Goal: Information Seeking & Learning: Learn about a topic

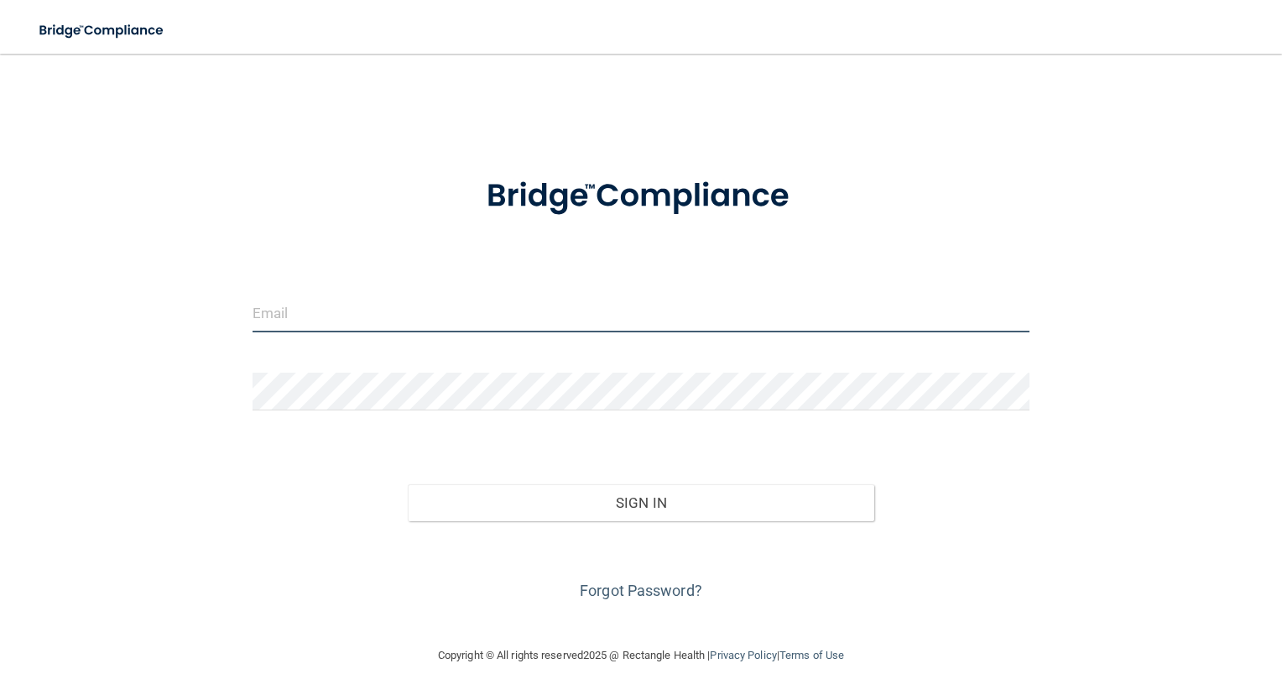
click at [393, 315] on input "email" at bounding box center [642, 314] width 778 height 38
type input "mak.summers@supersmiles4kids.com"
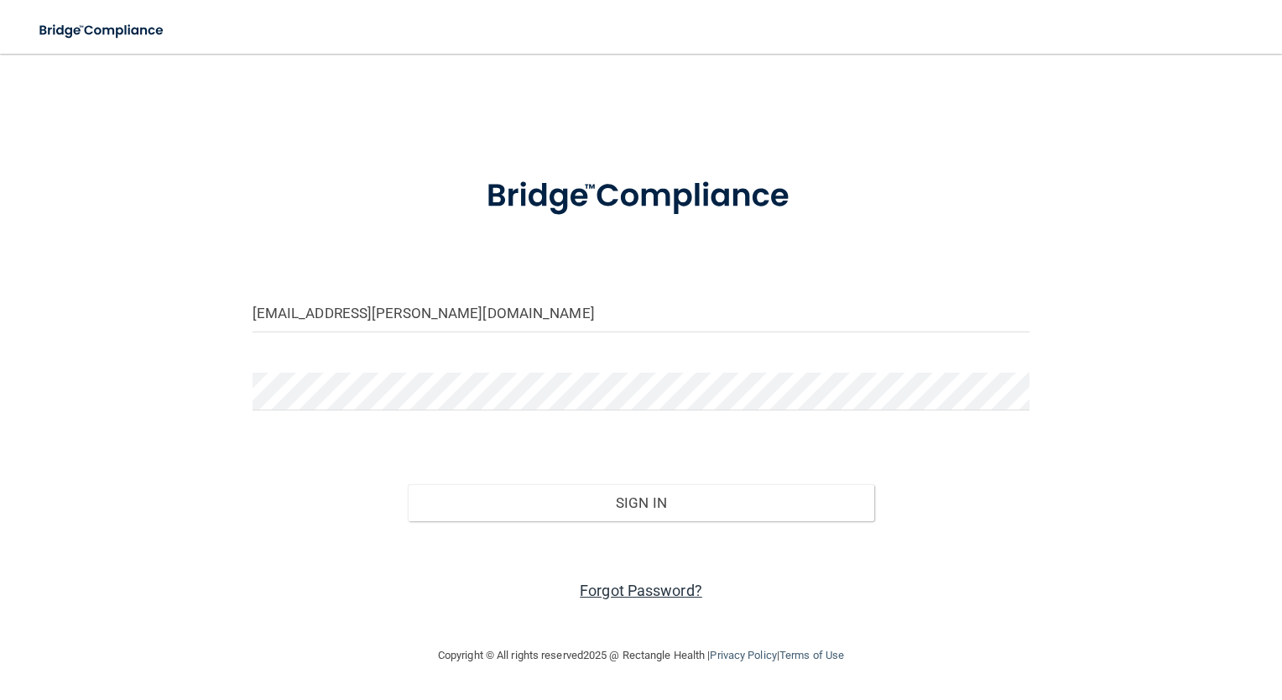
click at [667, 596] on link "Forgot Password?" at bounding box center [641, 591] width 123 height 18
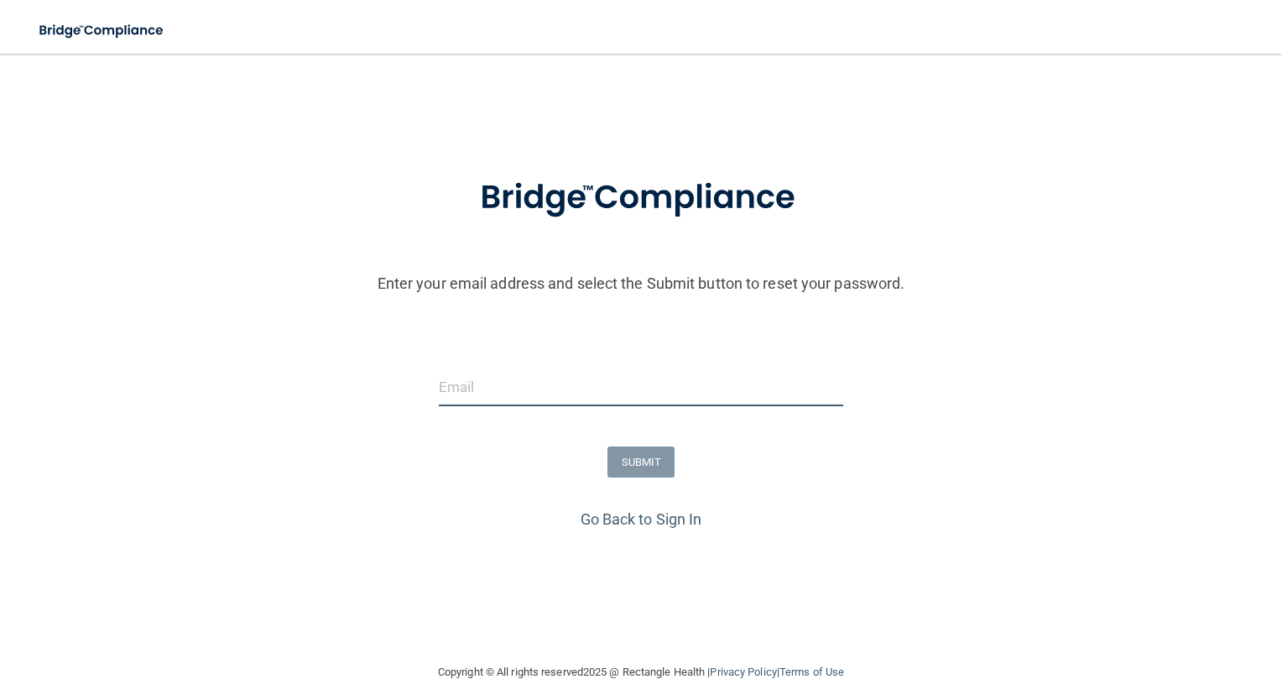
click at [592, 394] on input "email" at bounding box center [641, 387] width 405 height 38
type input "mak.summers@supersmiles4kids.com"
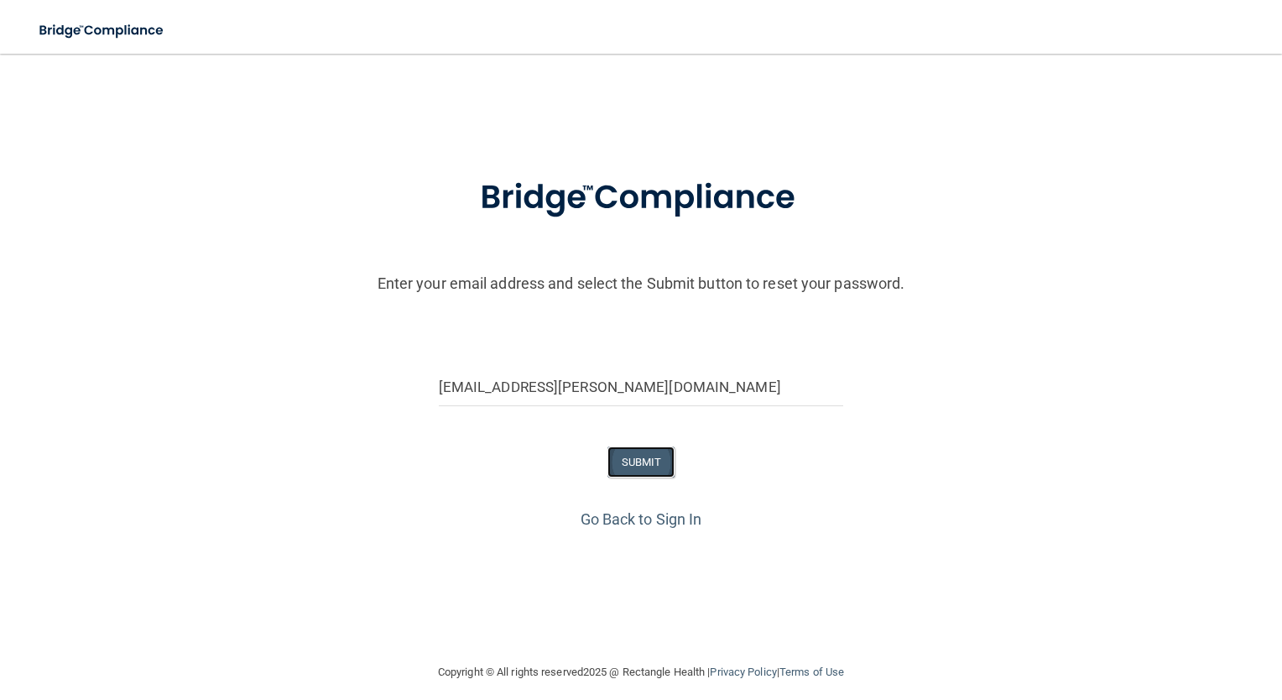
click at [637, 463] on button "SUBMIT" at bounding box center [642, 461] width 68 height 31
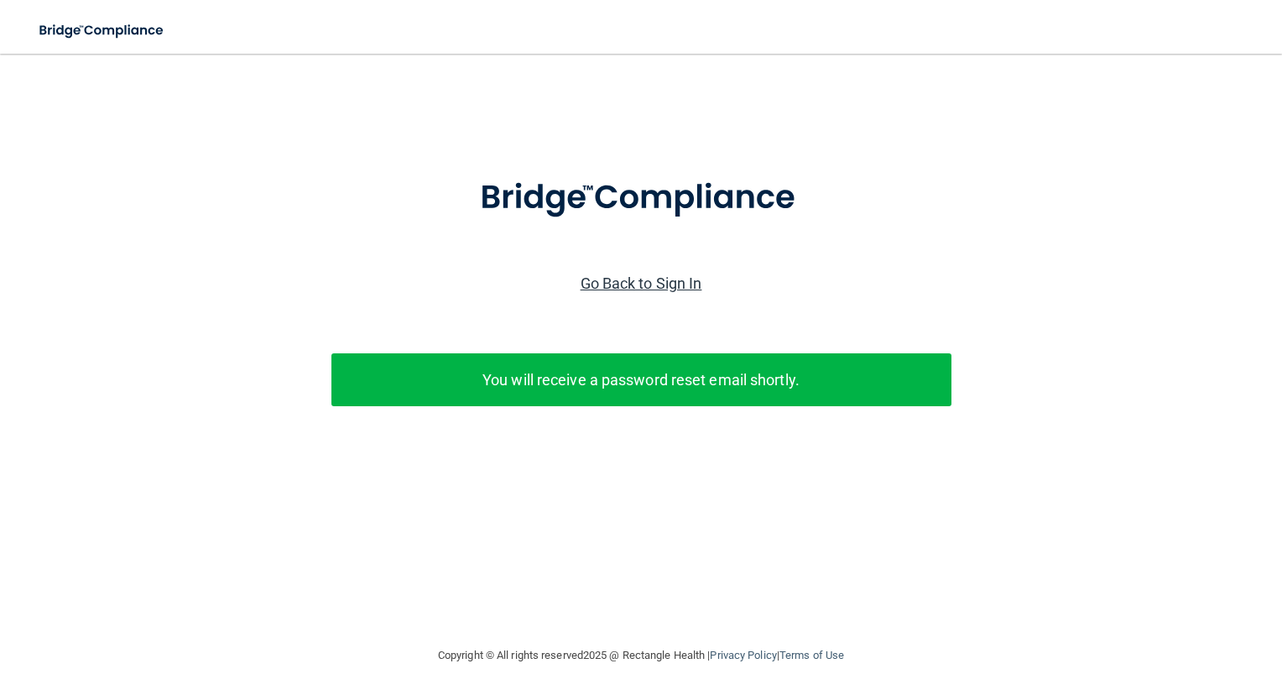
click at [647, 284] on link "Go Back to Sign In" at bounding box center [642, 283] width 122 height 18
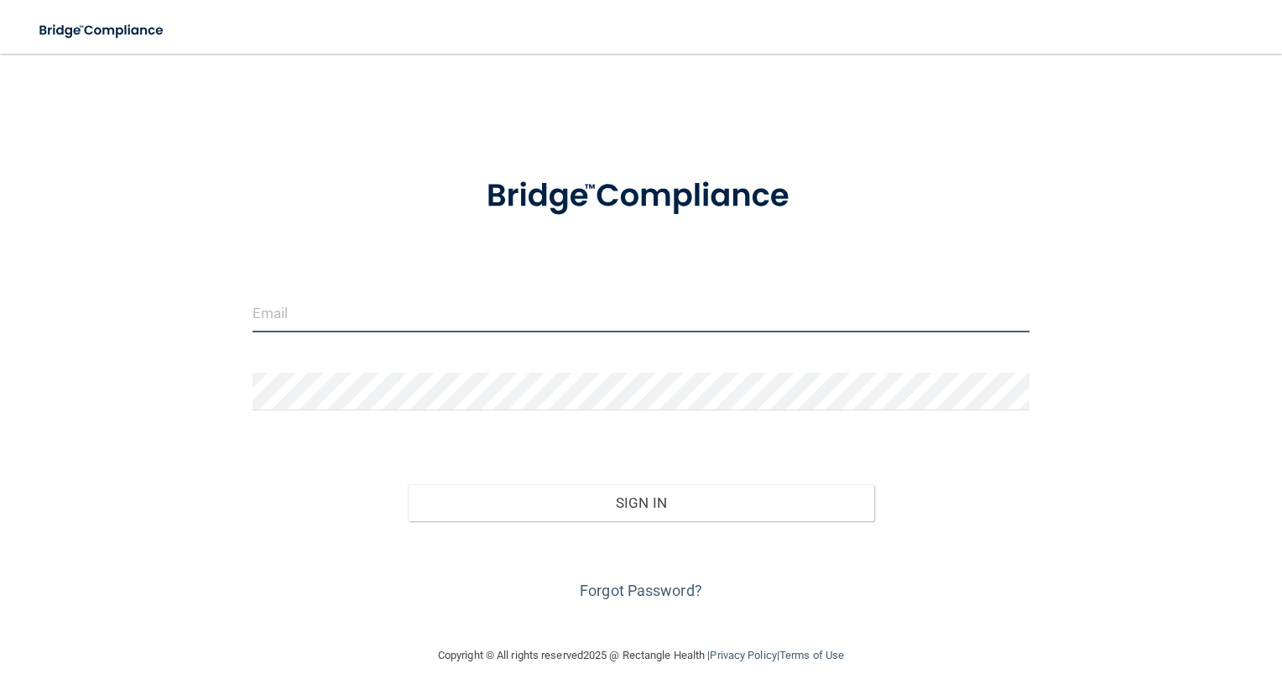
click at [538, 311] on input "email" at bounding box center [642, 314] width 778 height 38
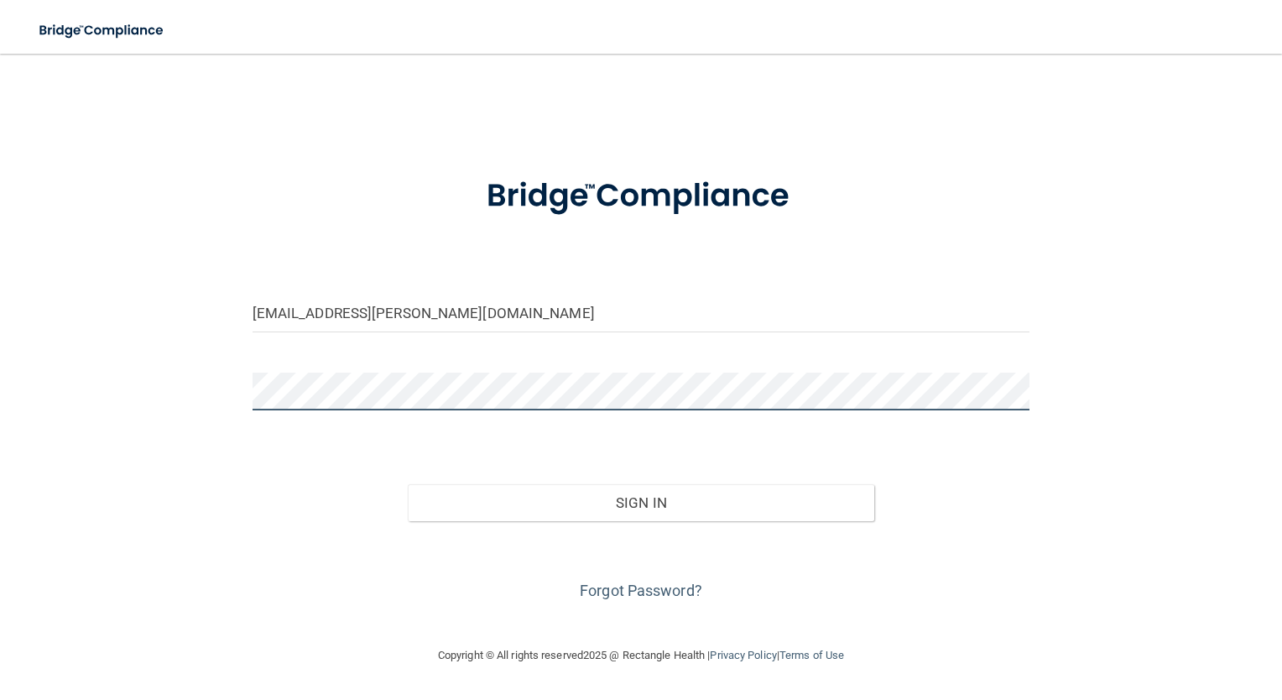
click at [408, 484] on button "Sign In" at bounding box center [641, 502] width 467 height 37
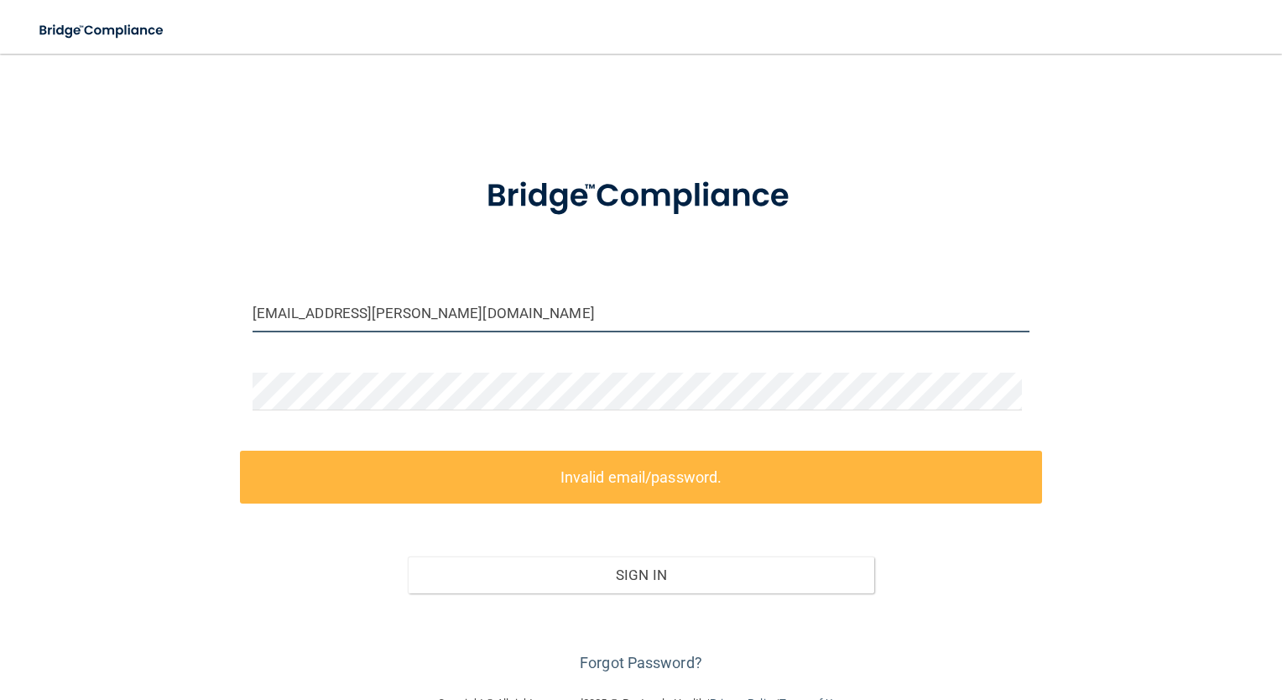
drag, startPoint x: 507, startPoint y: 314, endPoint x: 144, endPoint y: 374, distance: 367.5
click at [144, 374] on div "mak.summers@supersmiles4kids.com Invalid email/password. You don't have permiss…" at bounding box center [641, 373] width 1215 height 606
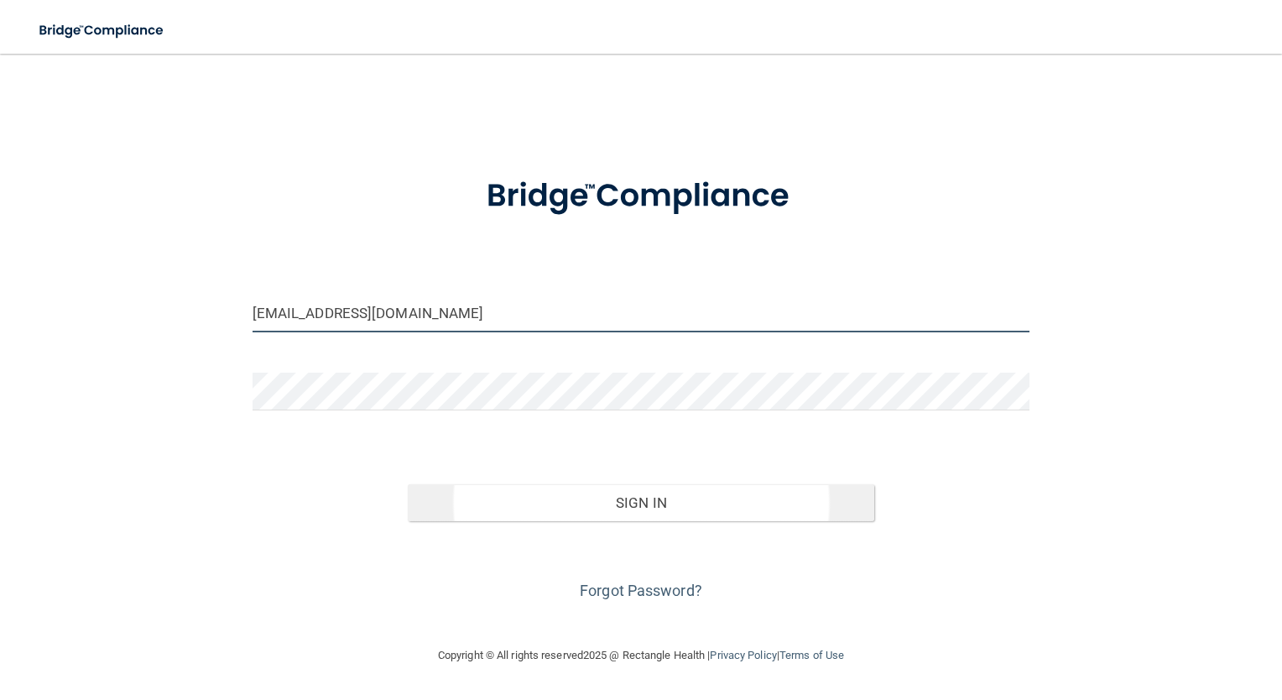
type input "[EMAIL_ADDRESS][DOMAIN_NAME]"
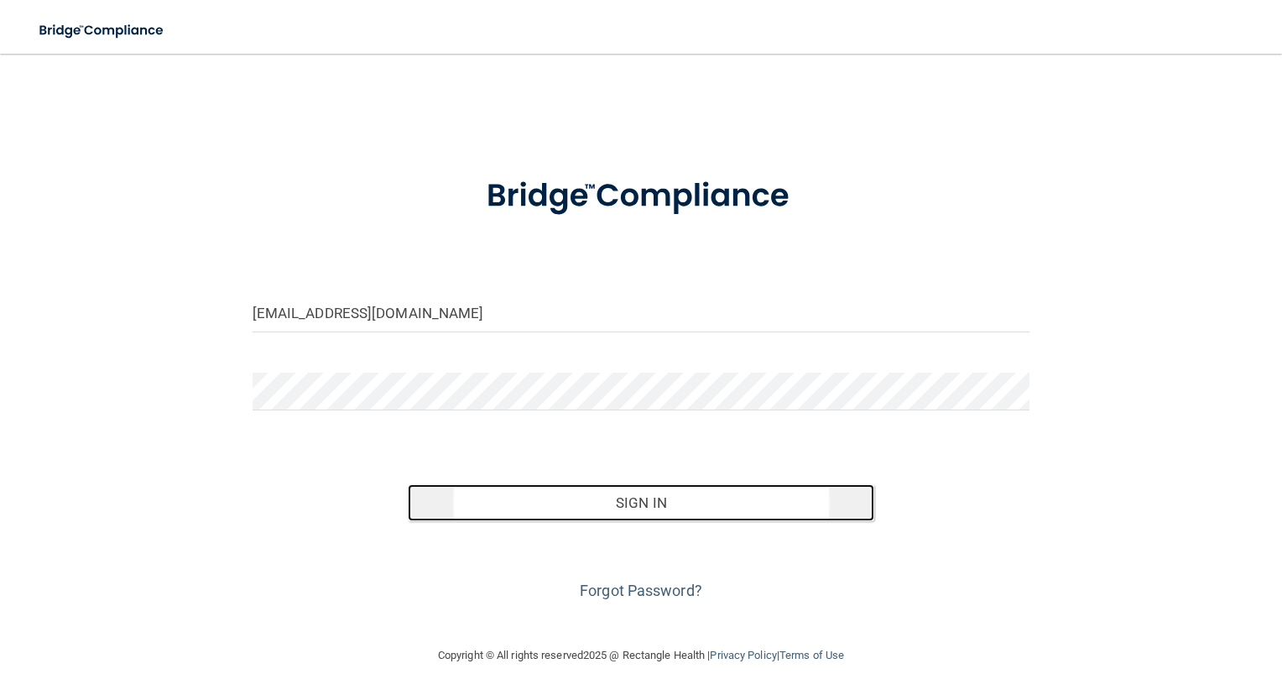
click at [588, 493] on button "Sign In" at bounding box center [641, 502] width 467 height 37
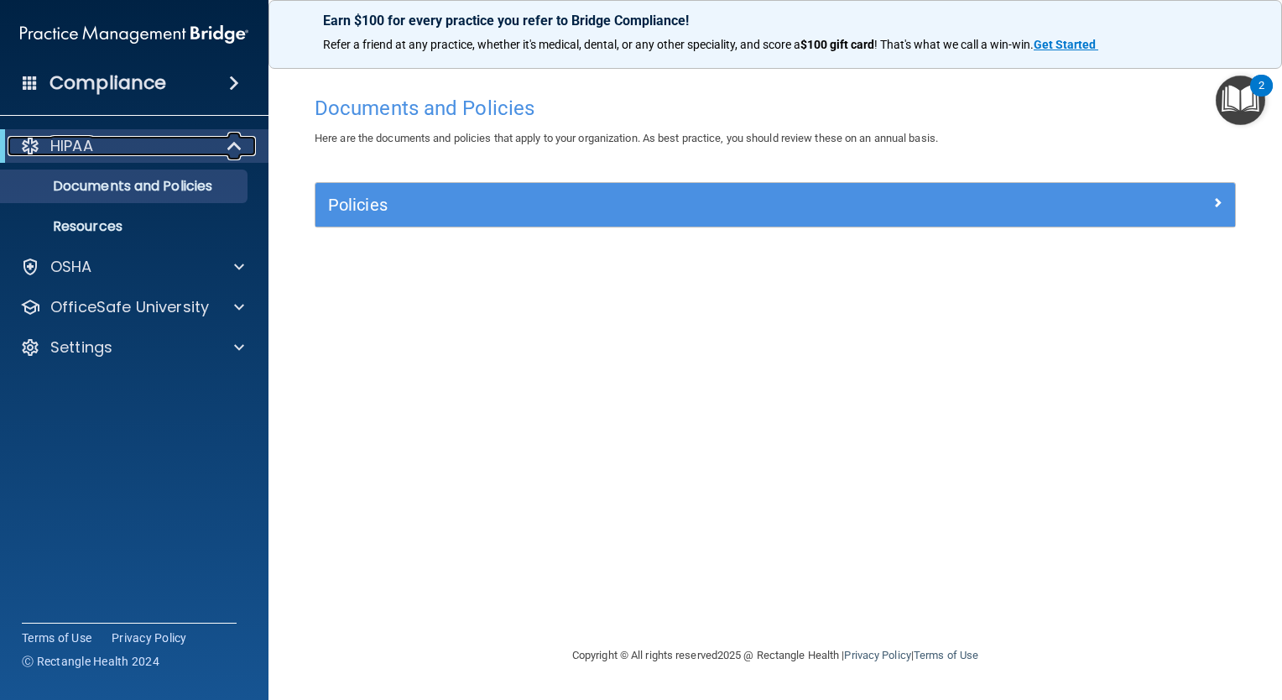
click at [201, 154] on div "HIPAA" at bounding box center [111, 146] width 207 height 20
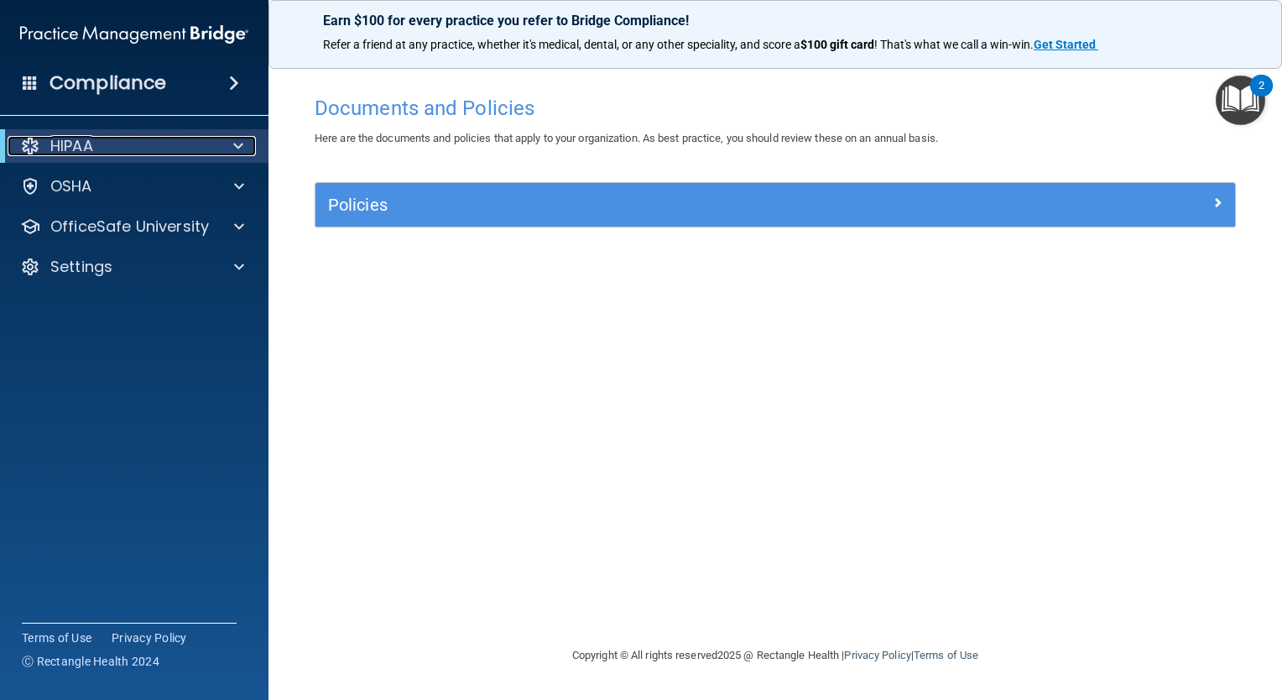
click at [201, 154] on div "HIPAA" at bounding box center [111, 146] width 207 height 20
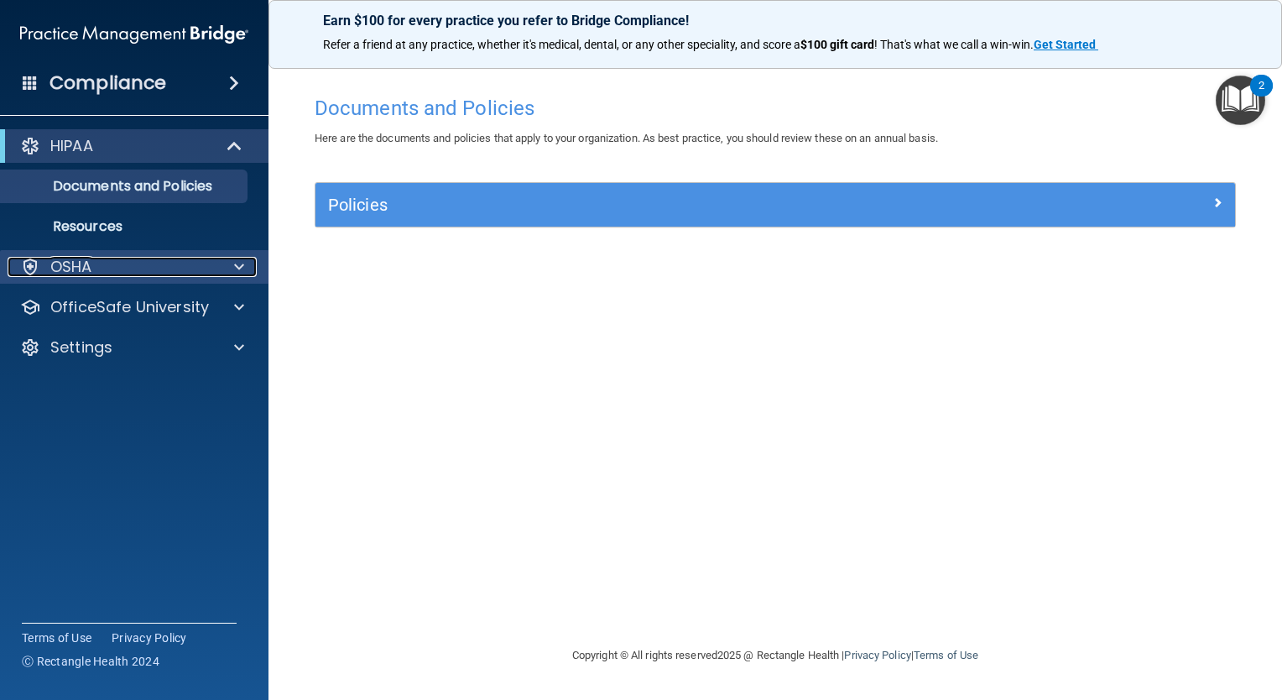
click at [191, 267] on div "OSHA" at bounding box center [112, 267] width 208 height 20
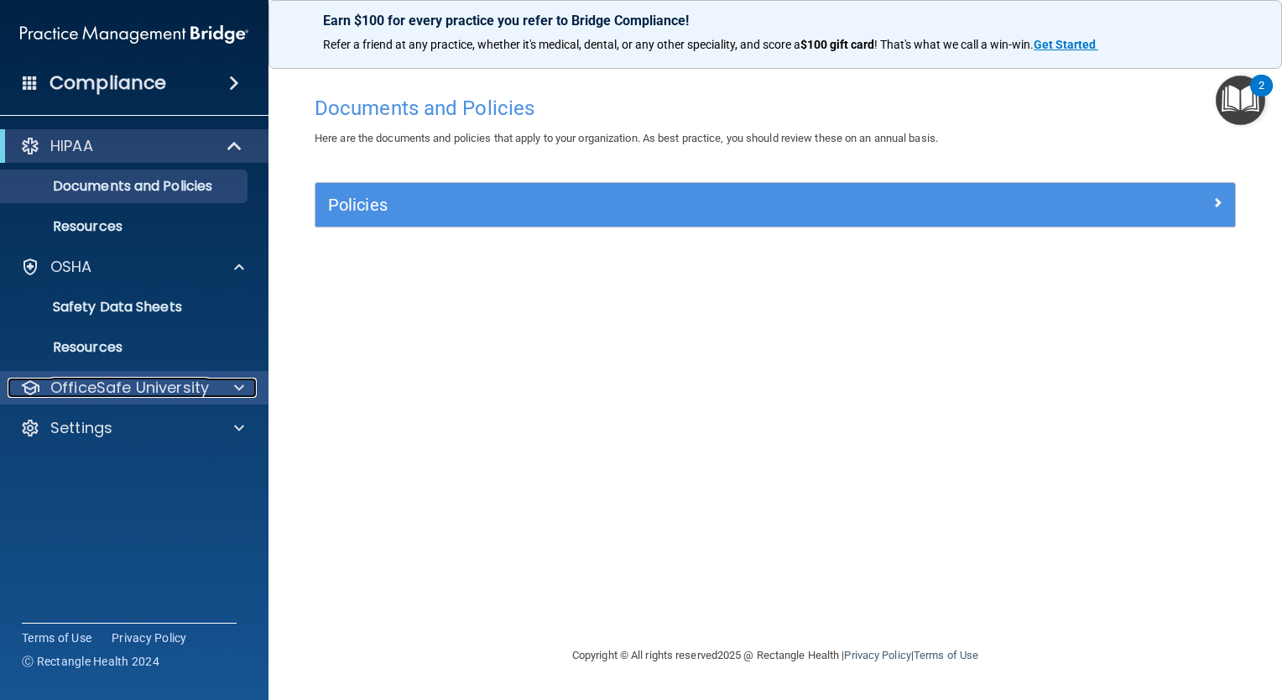
click at [205, 392] on p "OfficeSafe University" at bounding box center [129, 388] width 159 height 20
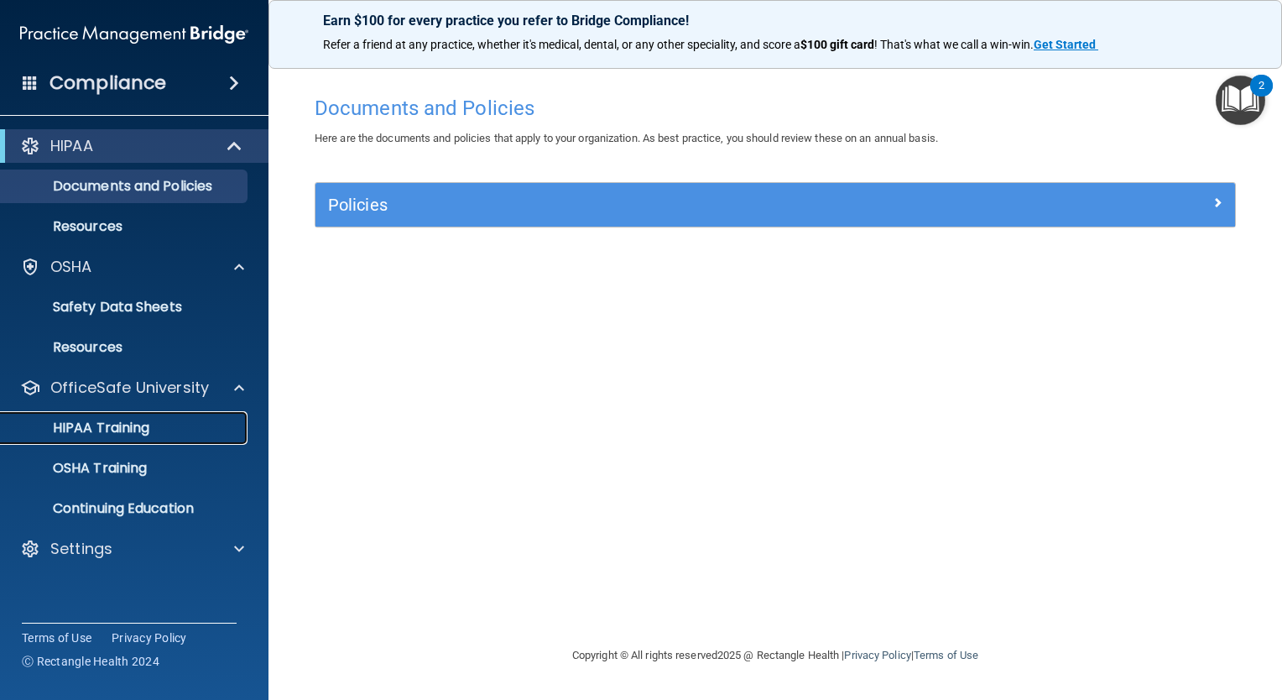
click at [149, 425] on p "HIPAA Training" at bounding box center [80, 428] width 138 height 17
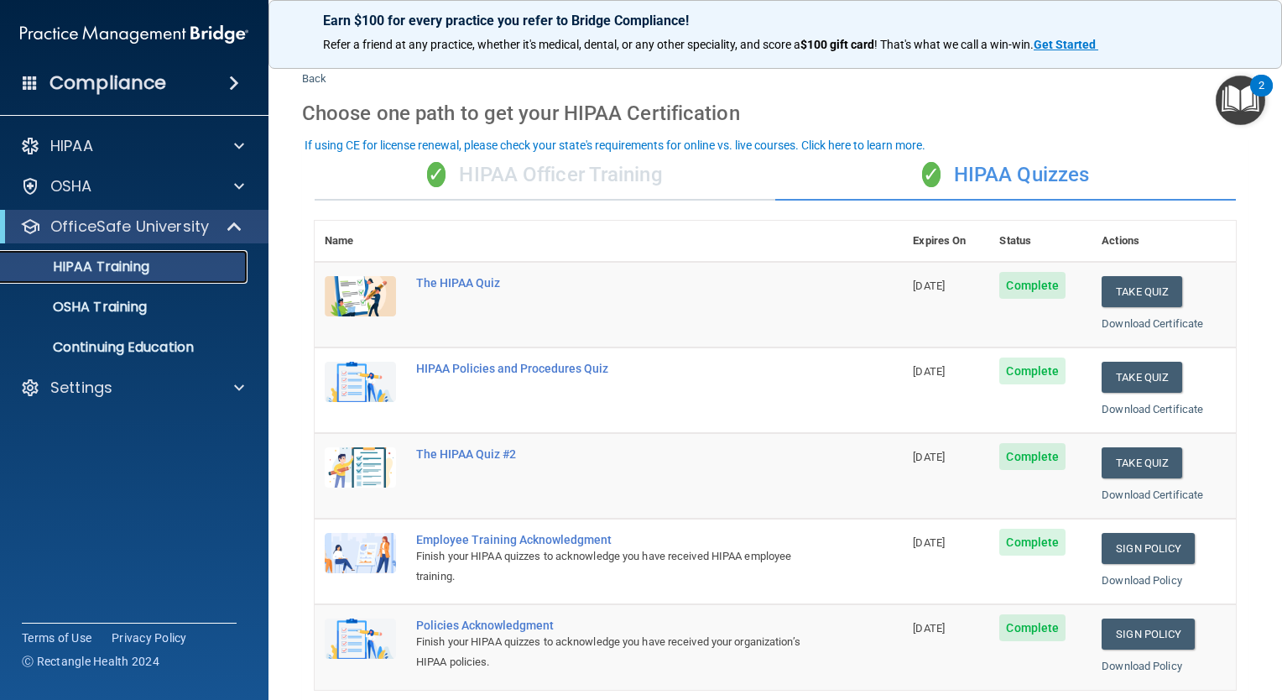
scroll to position [39, 0]
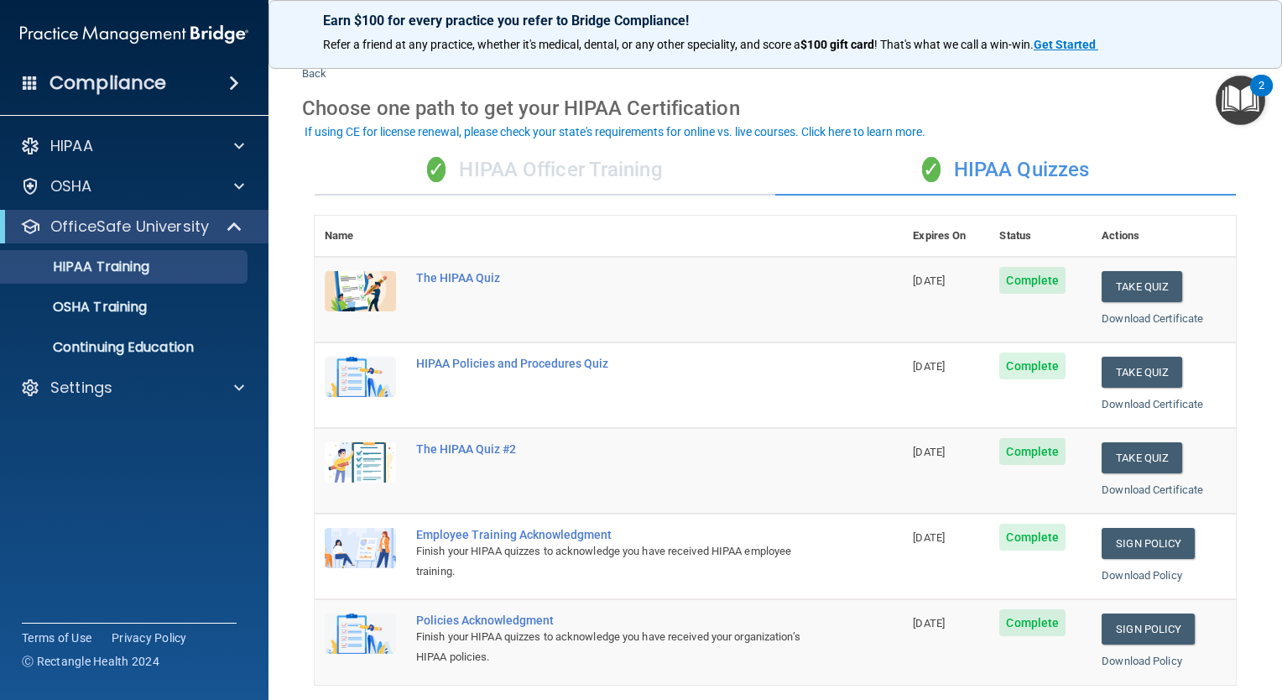
click at [674, 186] on div "✓ HIPAA Officer Training" at bounding box center [545, 170] width 461 height 50
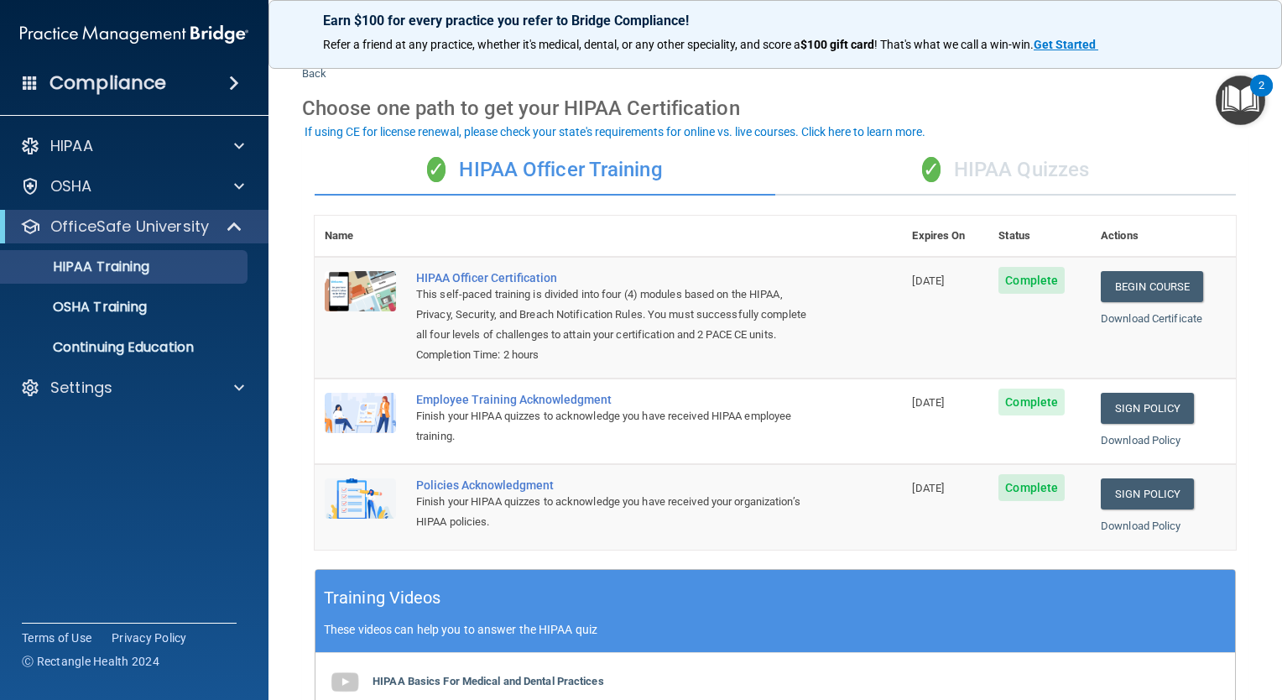
click at [930, 180] on div "✓ HIPAA Quizzes" at bounding box center [1005, 170] width 461 height 50
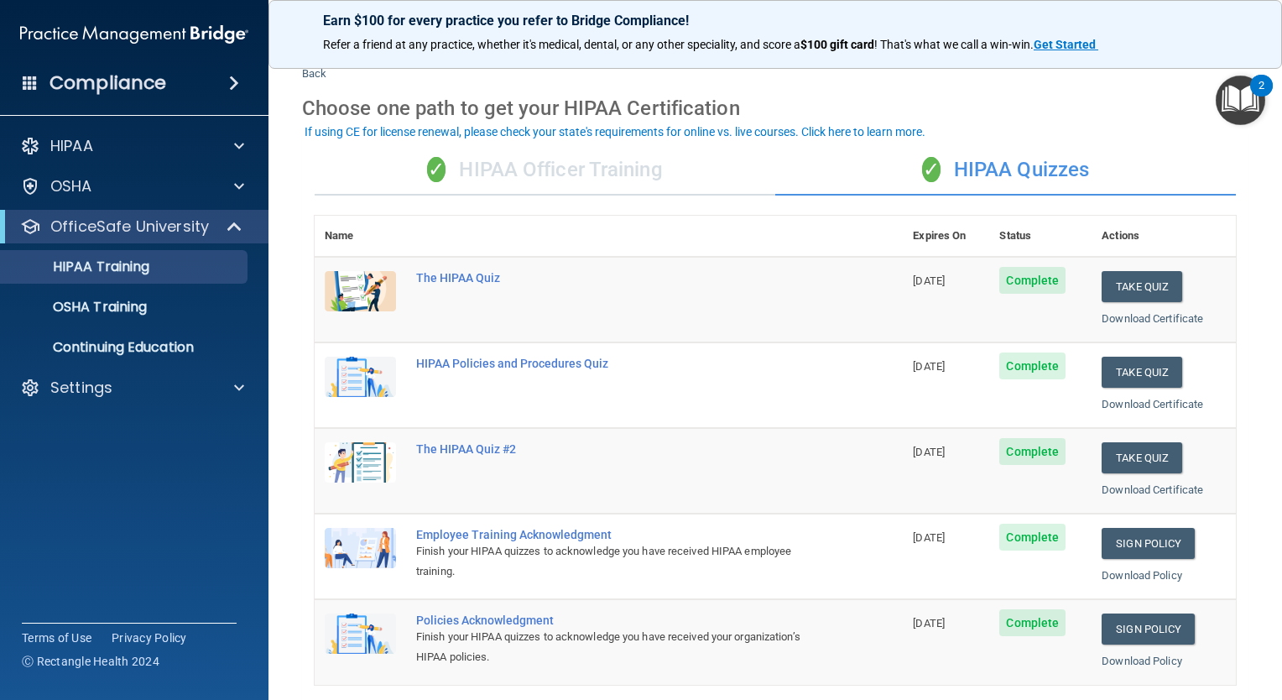
scroll to position [0, 0]
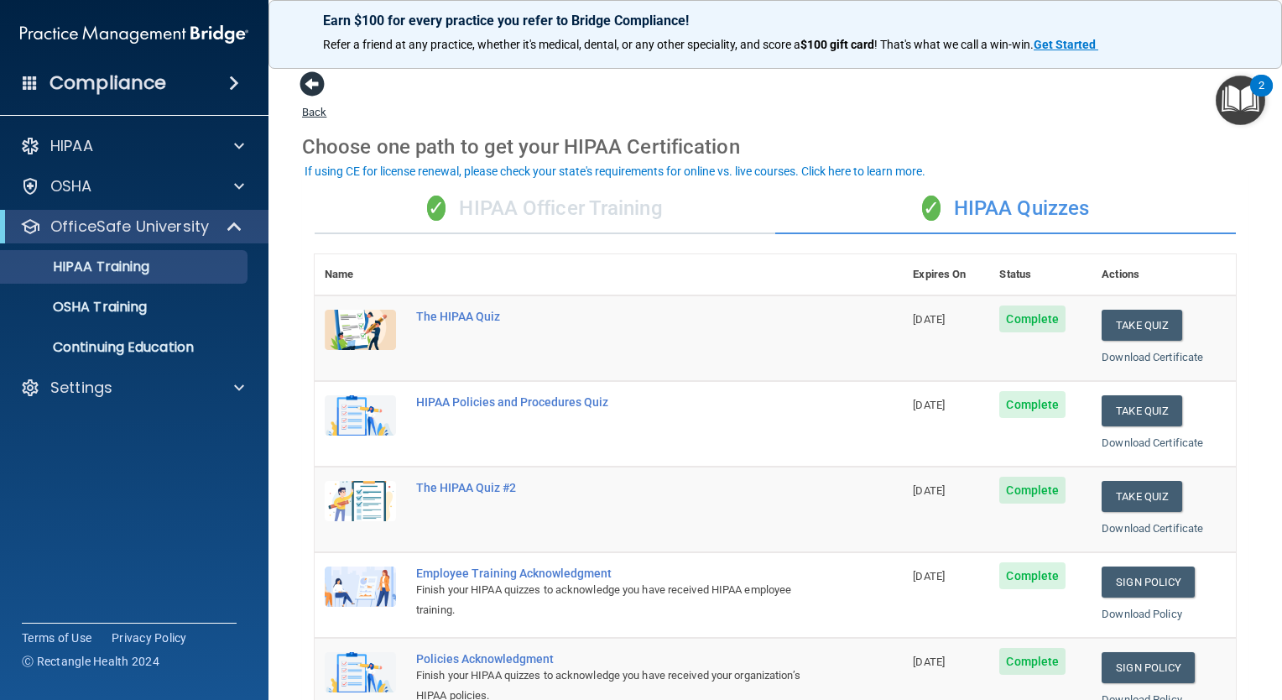
click at [320, 88] on span at bounding box center [312, 83] width 25 height 25
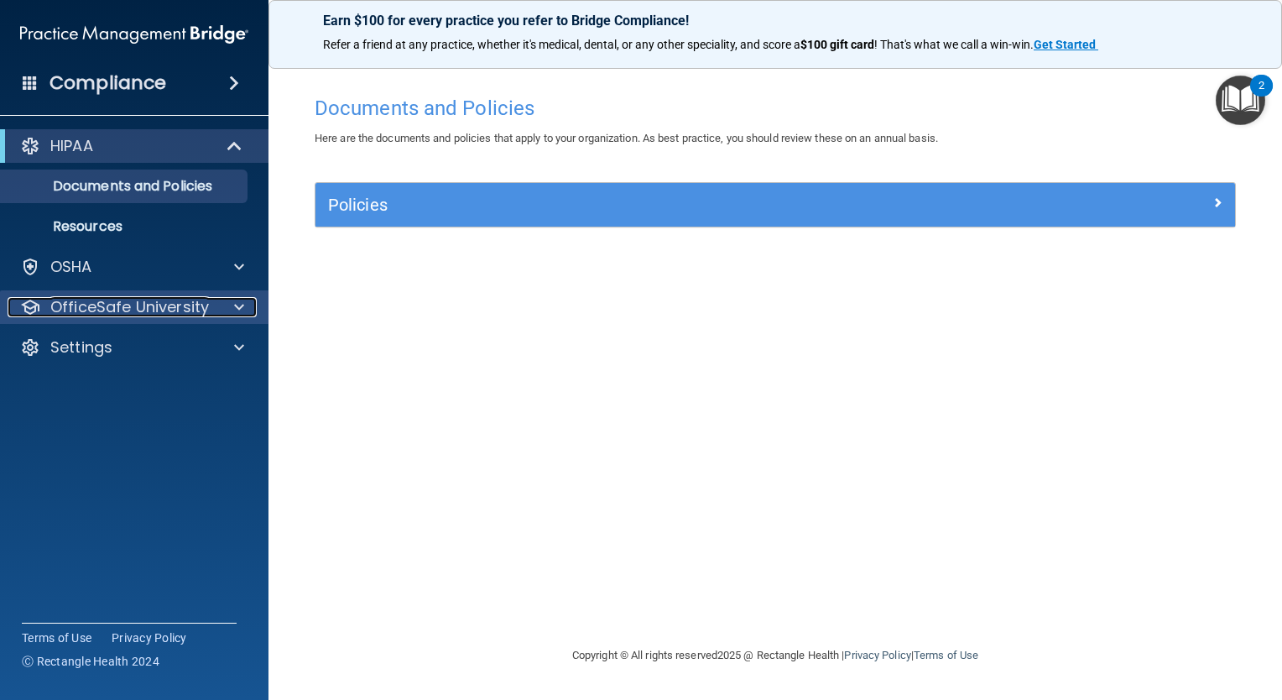
click at [234, 304] on span at bounding box center [239, 307] width 10 height 20
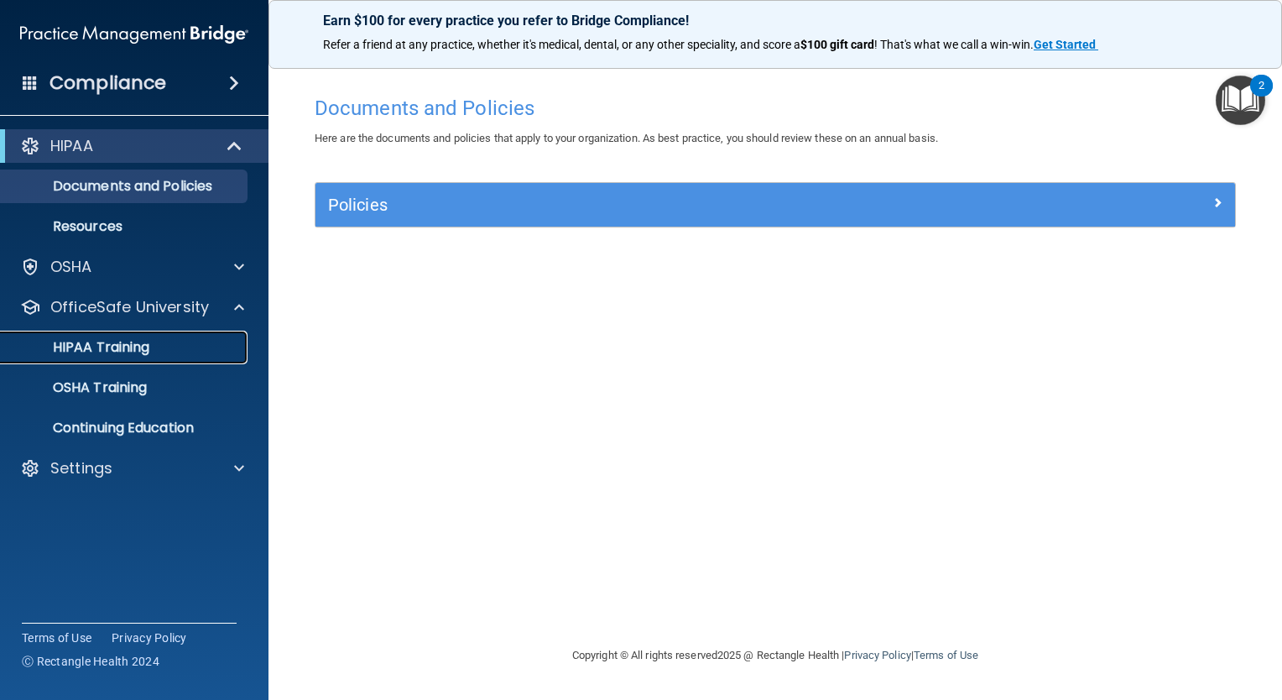
click at [141, 341] on p "HIPAA Training" at bounding box center [80, 347] width 138 height 17
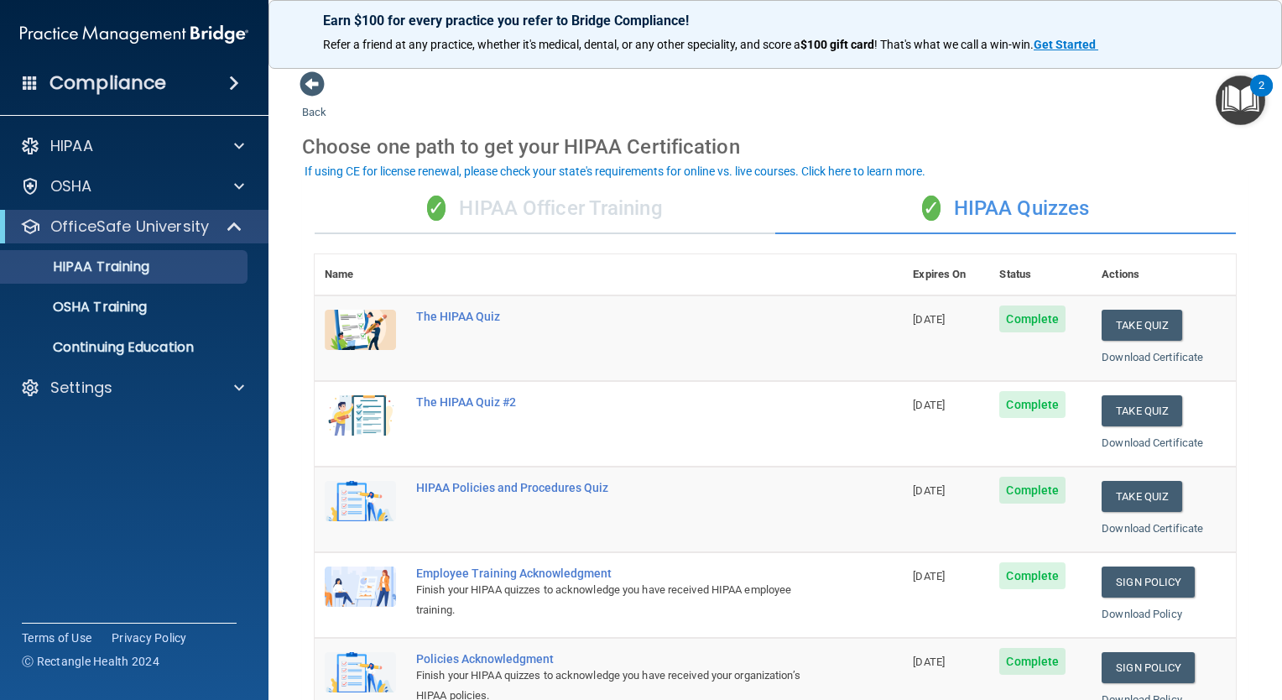
drag, startPoint x: 1266, startPoint y: 210, endPoint x: 1250, endPoint y: 322, distance: 113.7
click at [1250, 322] on main "Back Choose one path to get your HIPAA Certification ✓ HIPAA Officer Training ✓…" at bounding box center [776, 377] width 1014 height 646
drag, startPoint x: 1250, startPoint y: 322, endPoint x: 1239, endPoint y: 321, distance: 11.0
click at [1239, 321] on main "Back Choose one path to get your HIPAA Certification ✓ HIPAA Officer Training ✓…" at bounding box center [776, 377] width 1014 height 646
click at [643, 215] on div "✓ HIPAA Officer Training" at bounding box center [545, 209] width 461 height 50
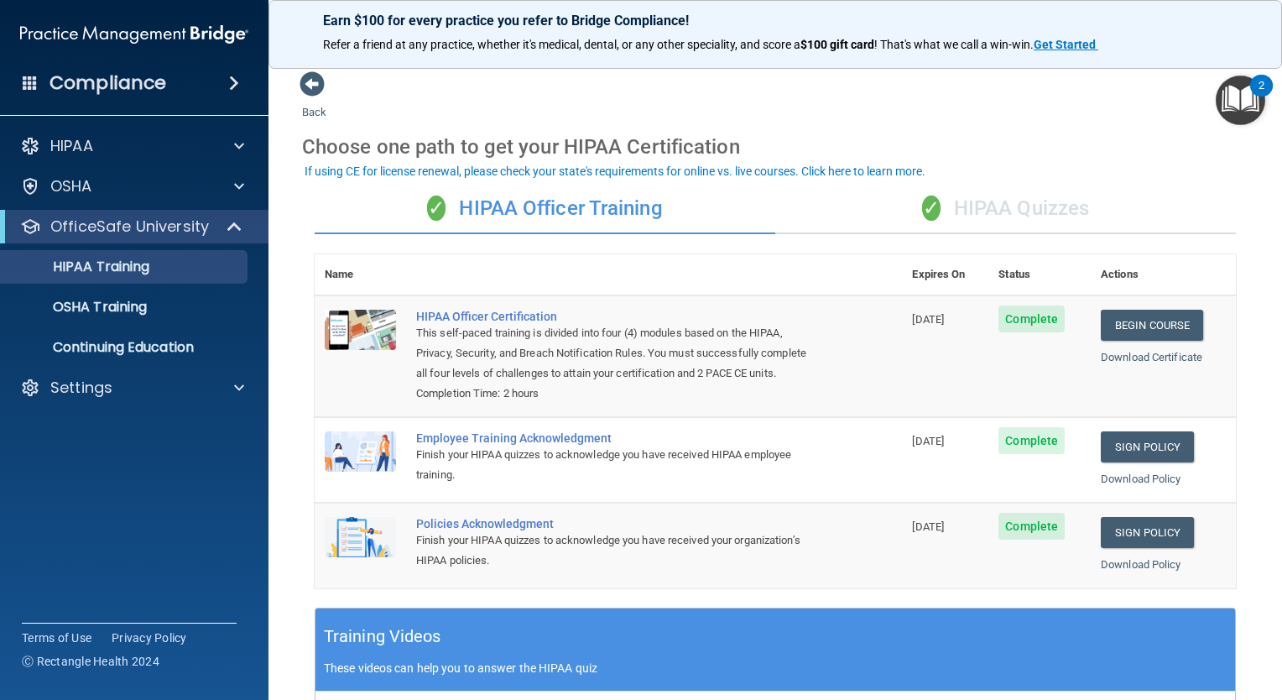
click at [1056, 208] on div "✓ HIPAA Quizzes" at bounding box center [1005, 209] width 461 height 50
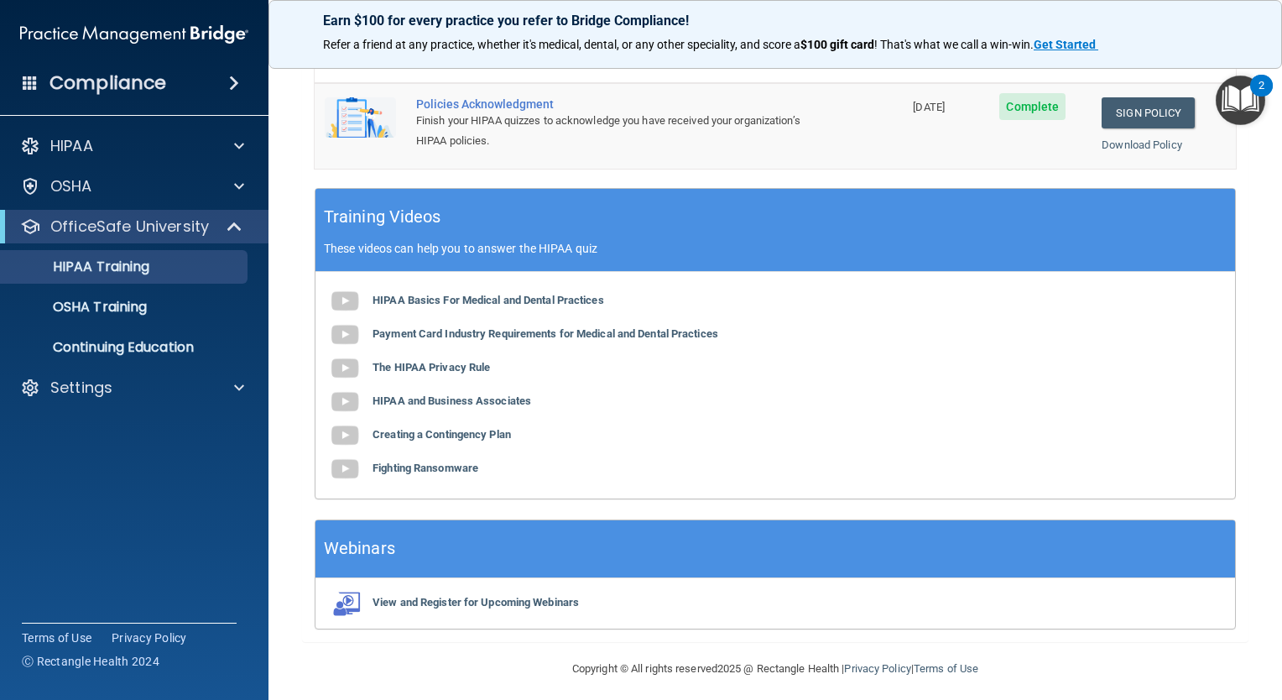
scroll to position [560, 0]
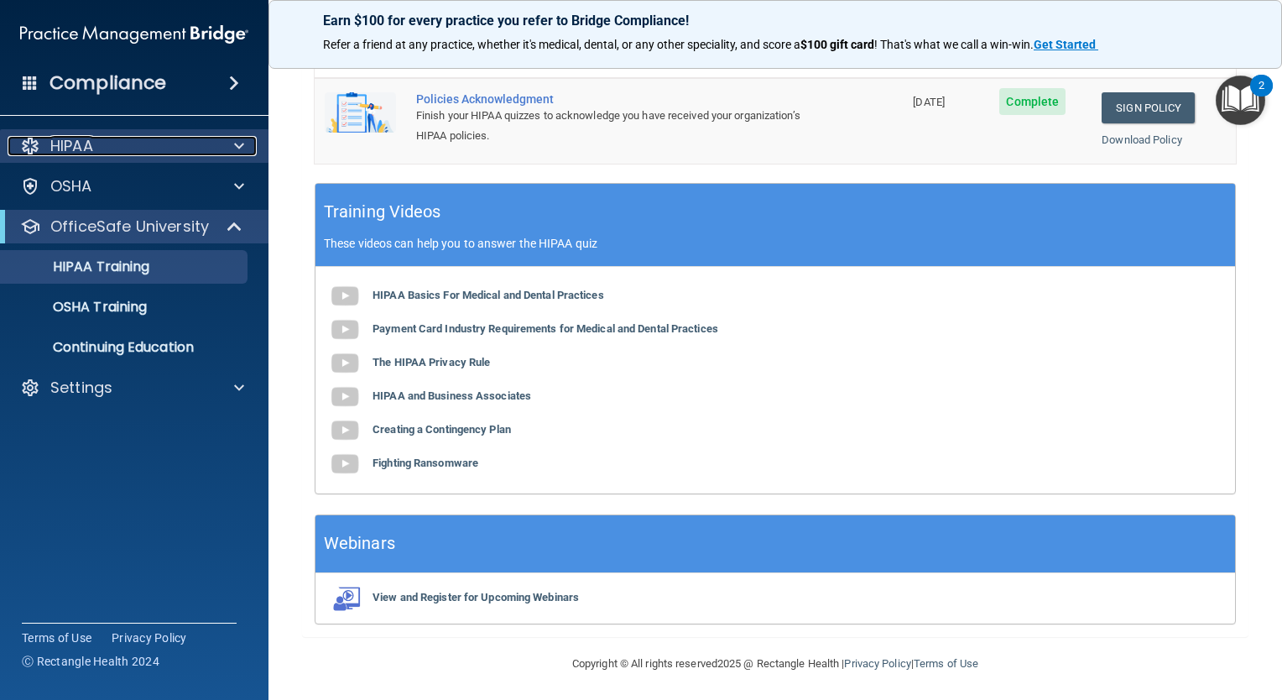
click at [185, 146] on div "HIPAA" at bounding box center [112, 146] width 208 height 20
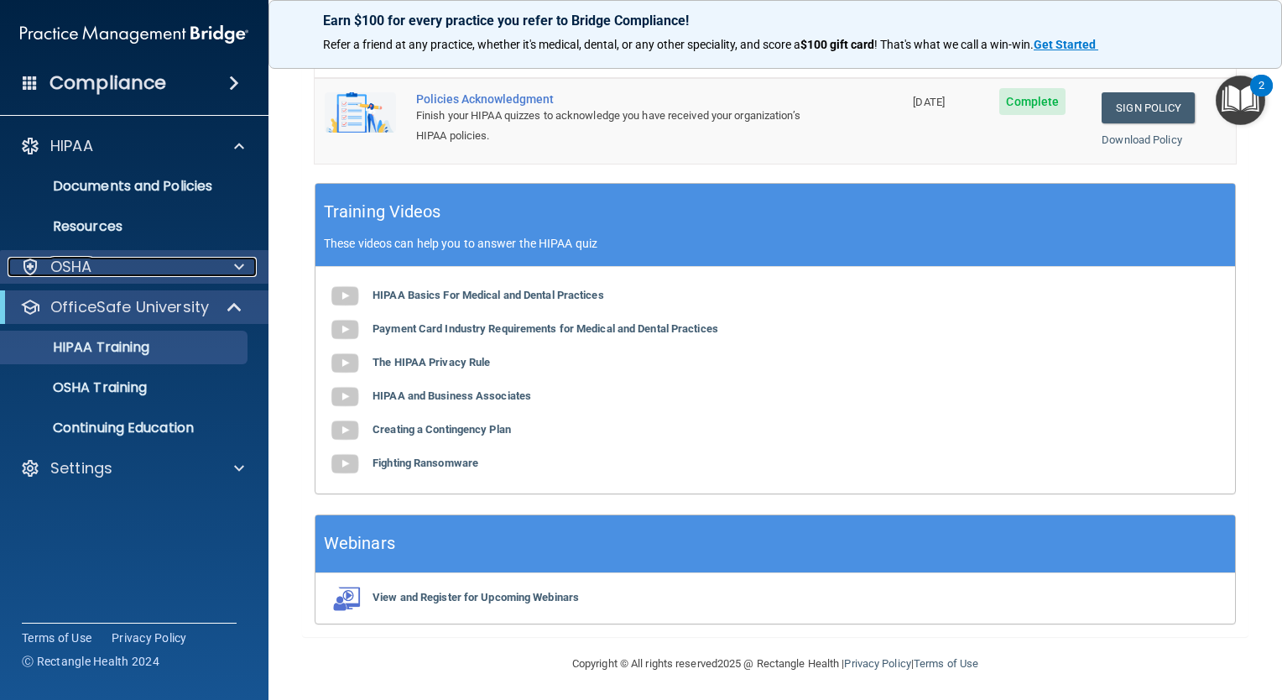
click at [236, 270] on span at bounding box center [239, 267] width 10 height 20
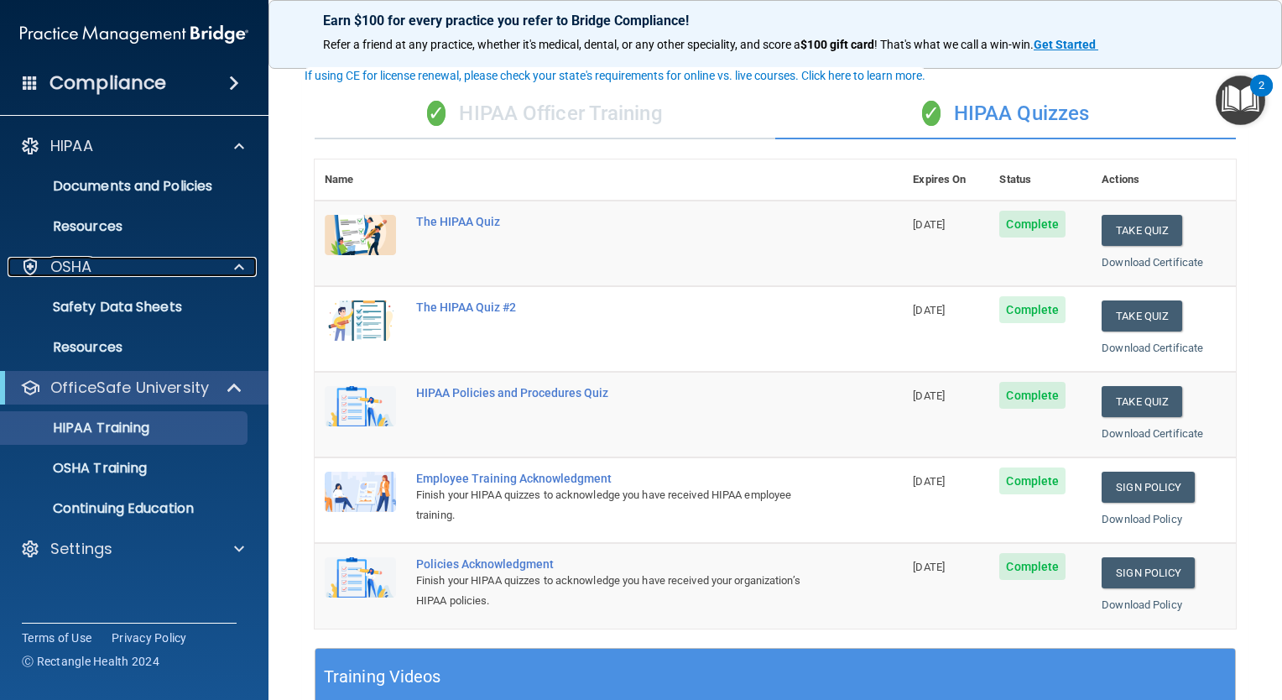
scroll to position [97, 0]
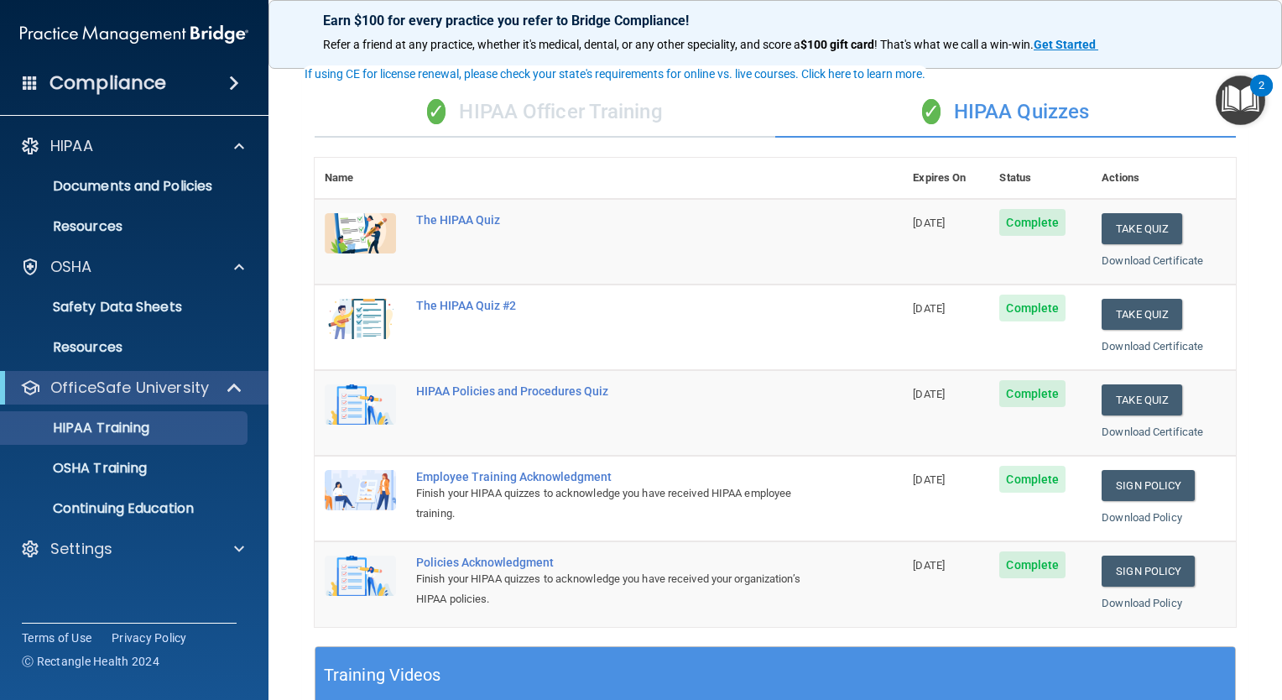
click at [530, 112] on div "✓ HIPAA Officer Training" at bounding box center [545, 112] width 461 height 50
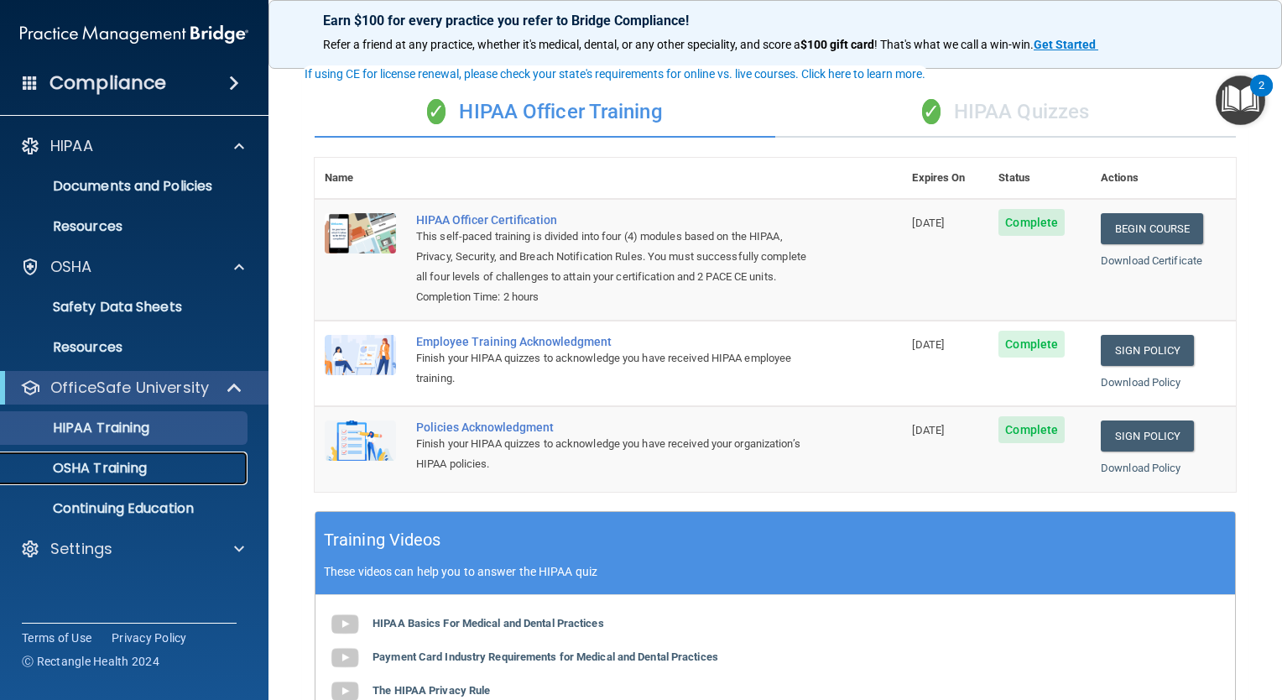
click at [143, 462] on p "OSHA Training" at bounding box center [79, 468] width 136 height 17
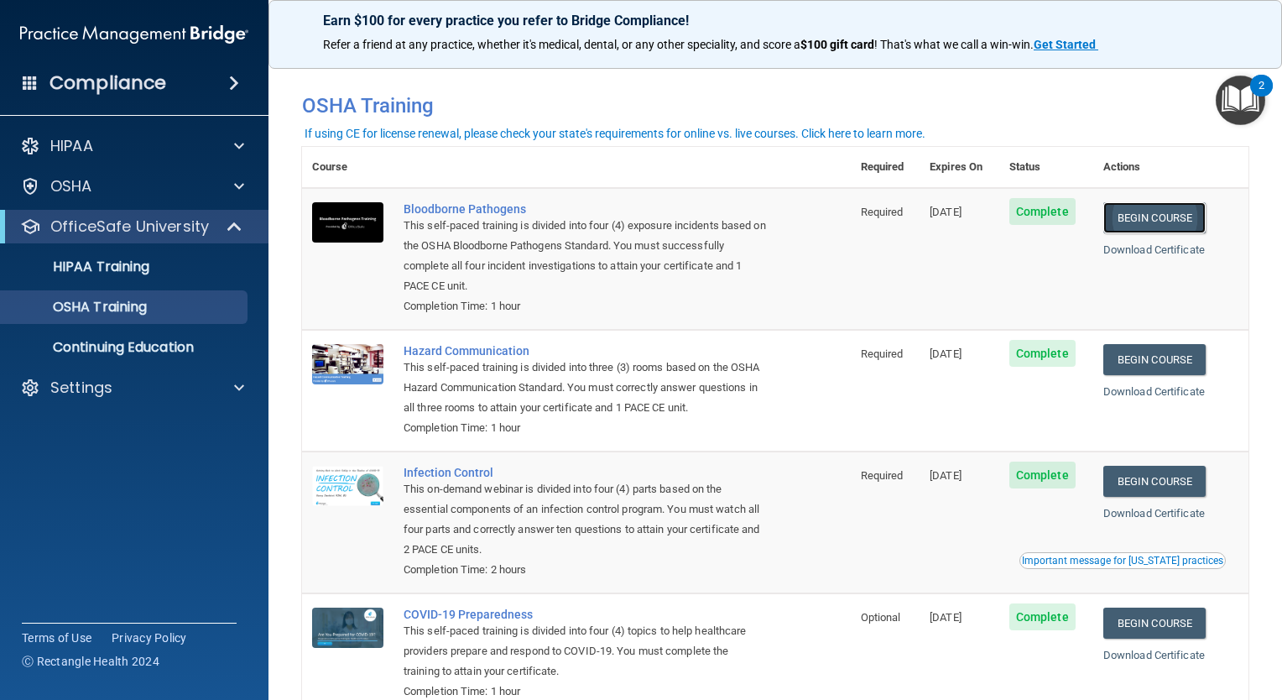
click at [1159, 206] on link "Begin Course" at bounding box center [1155, 217] width 102 height 31
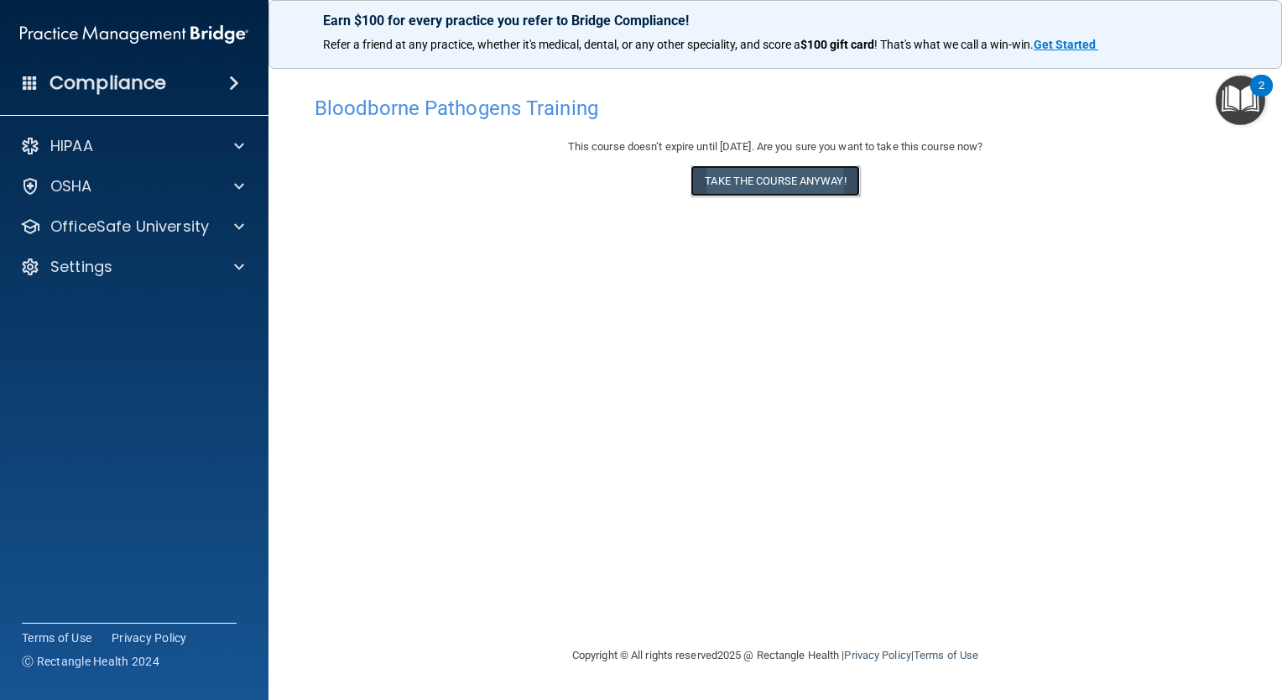
click at [800, 180] on button "Take the course anyway!" at bounding box center [775, 180] width 169 height 31
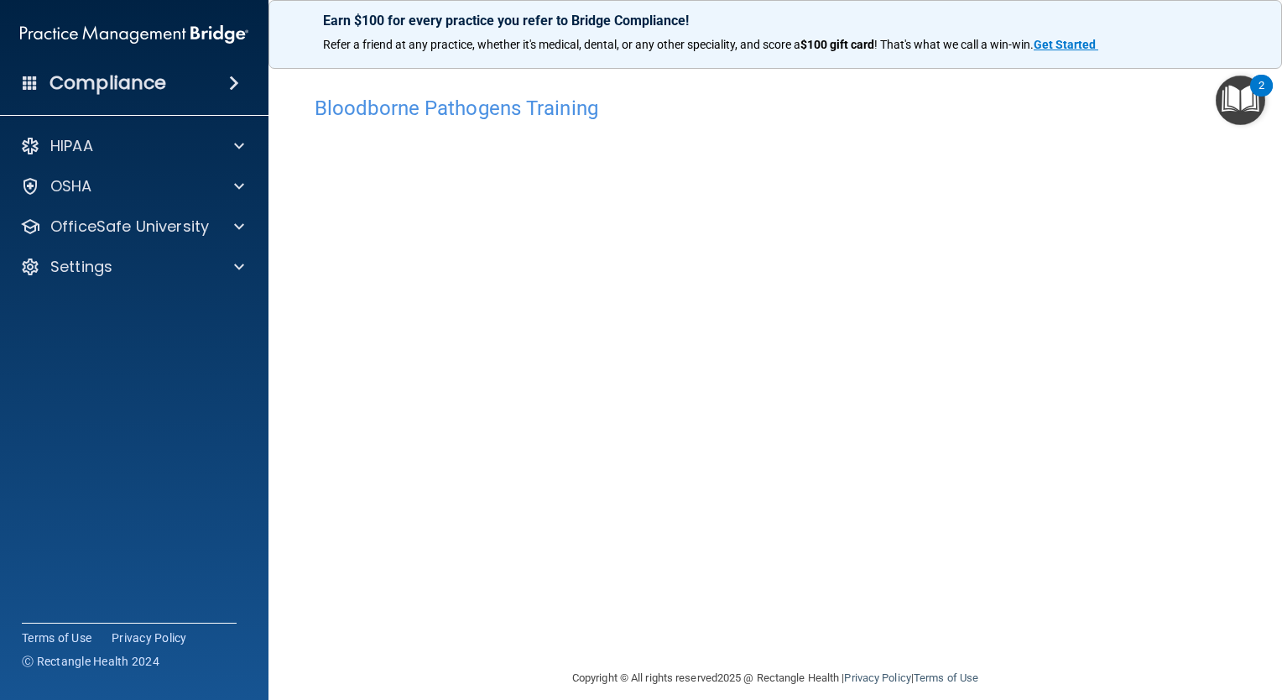
click at [1235, 99] on img "Open Resource Center, 2 new notifications" at bounding box center [1241, 101] width 50 height 50
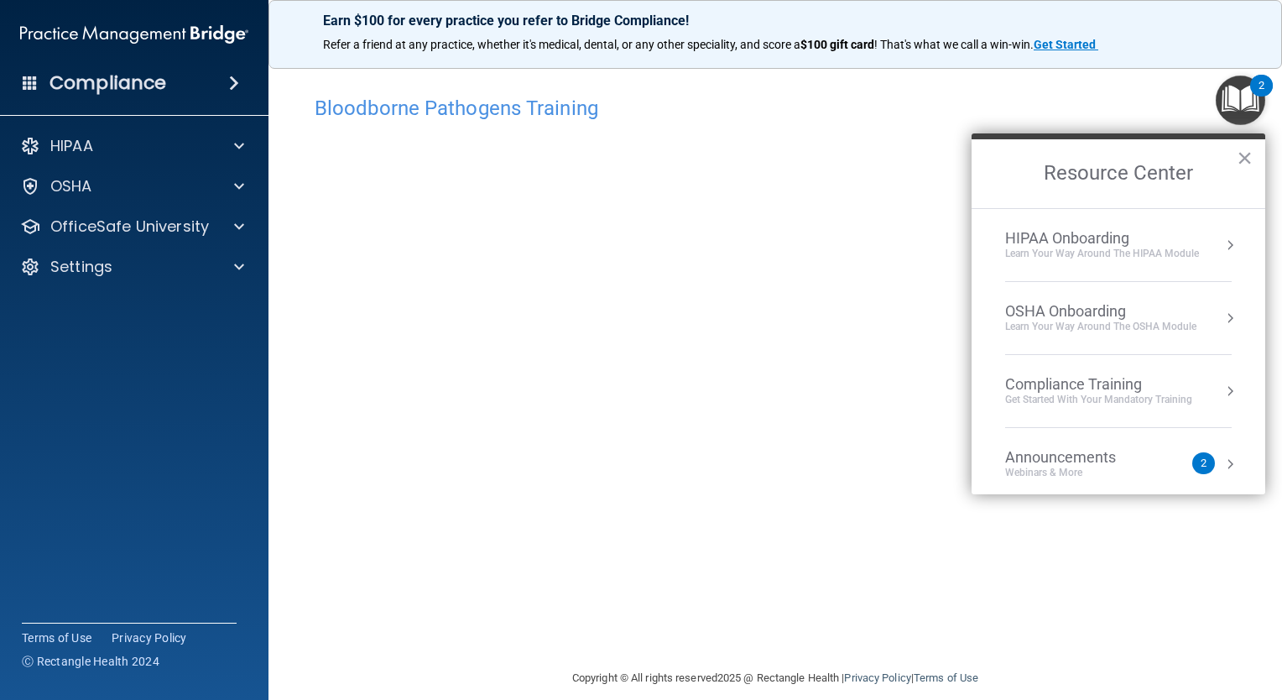
click at [1194, 468] on div "2" at bounding box center [1203, 463] width 23 height 22
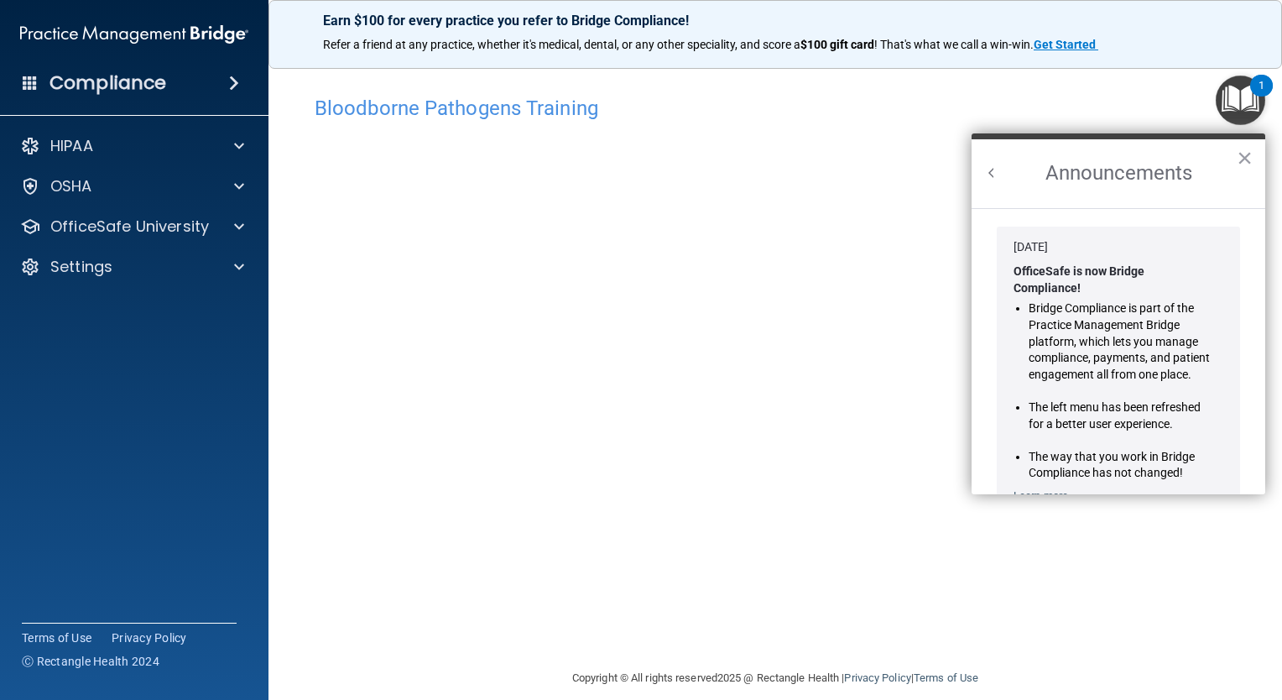
scroll to position [274, 0]
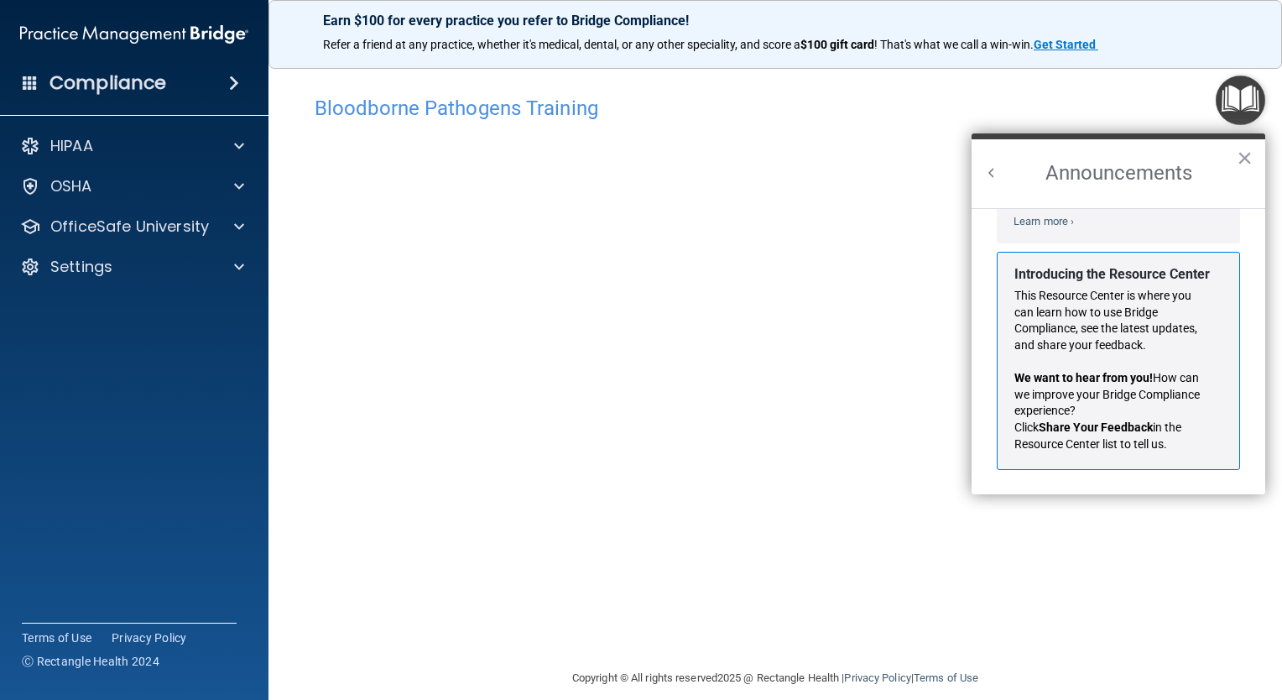
click at [994, 172] on button "Back to Resource Center Home" at bounding box center [992, 172] width 17 height 17
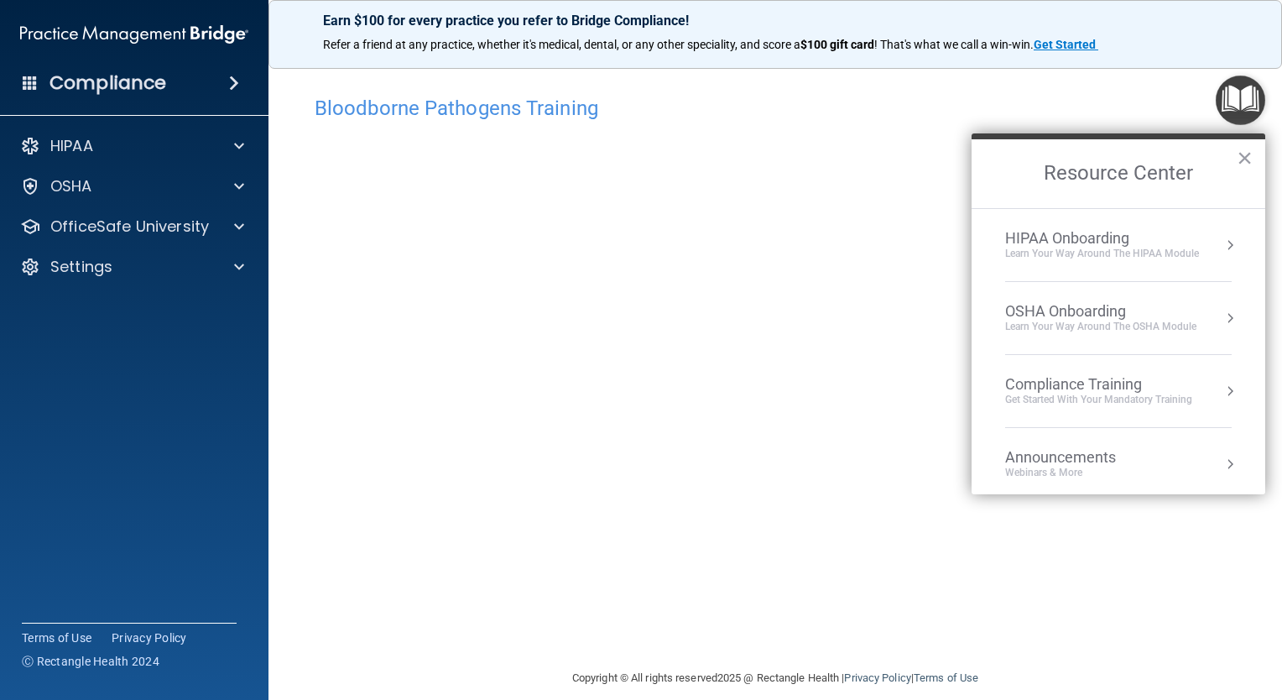
scroll to position [253, 0]
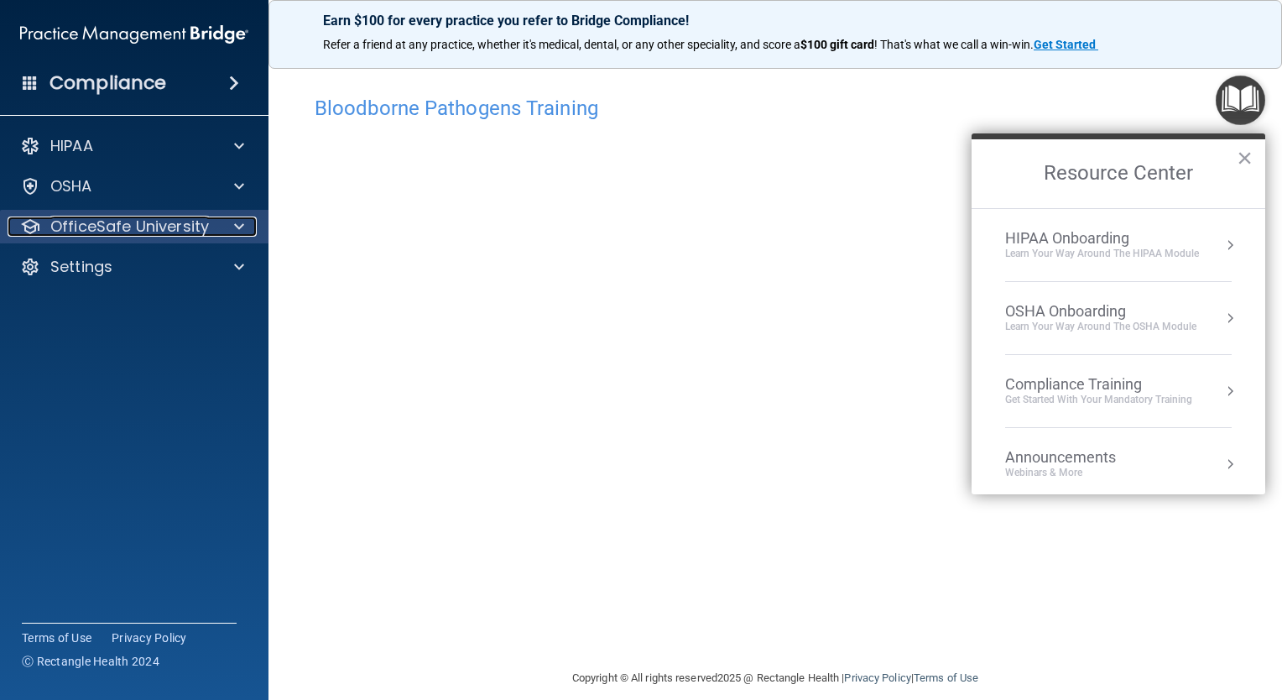
click at [239, 218] on span at bounding box center [239, 227] width 10 height 20
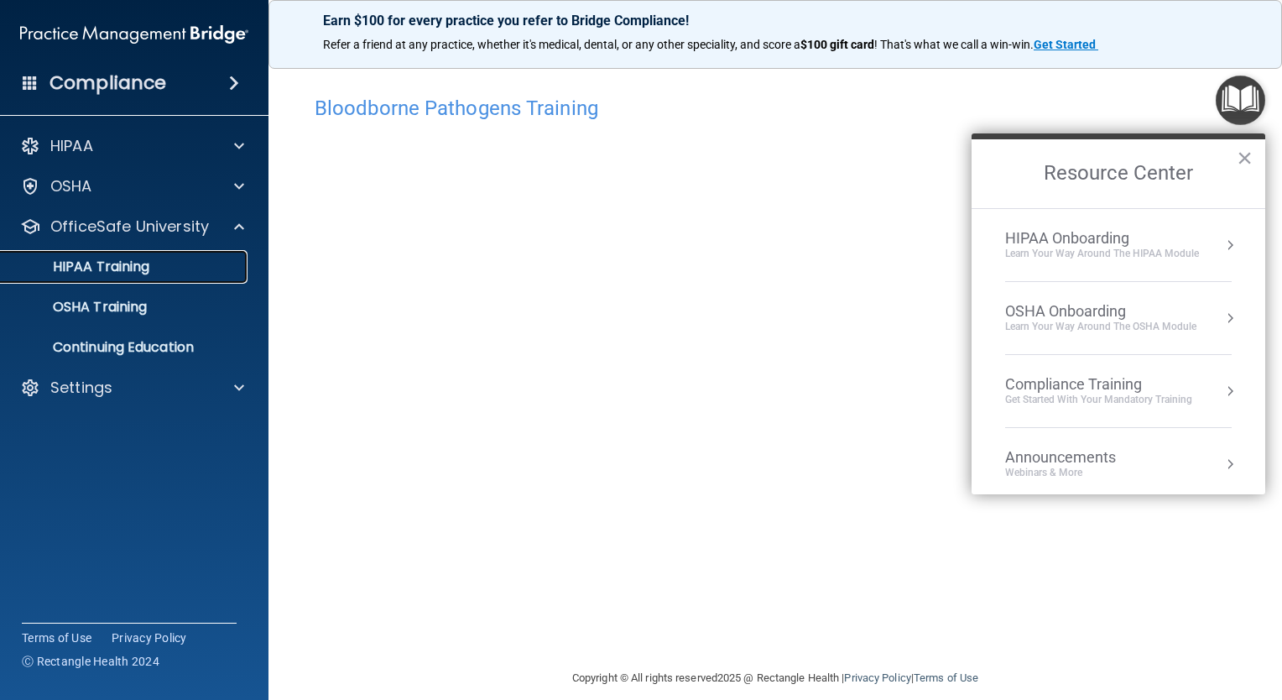
click at [190, 260] on div "HIPAA Training" at bounding box center [125, 266] width 229 height 17
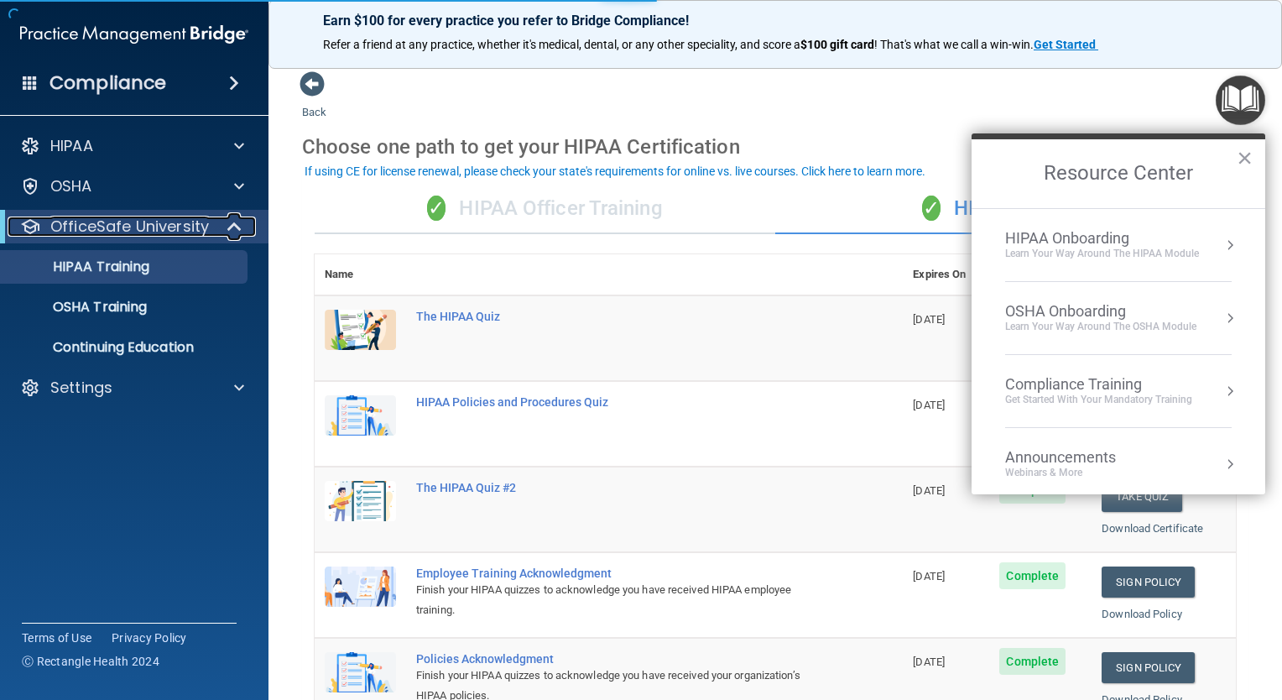
click at [222, 227] on div at bounding box center [235, 227] width 41 height 20
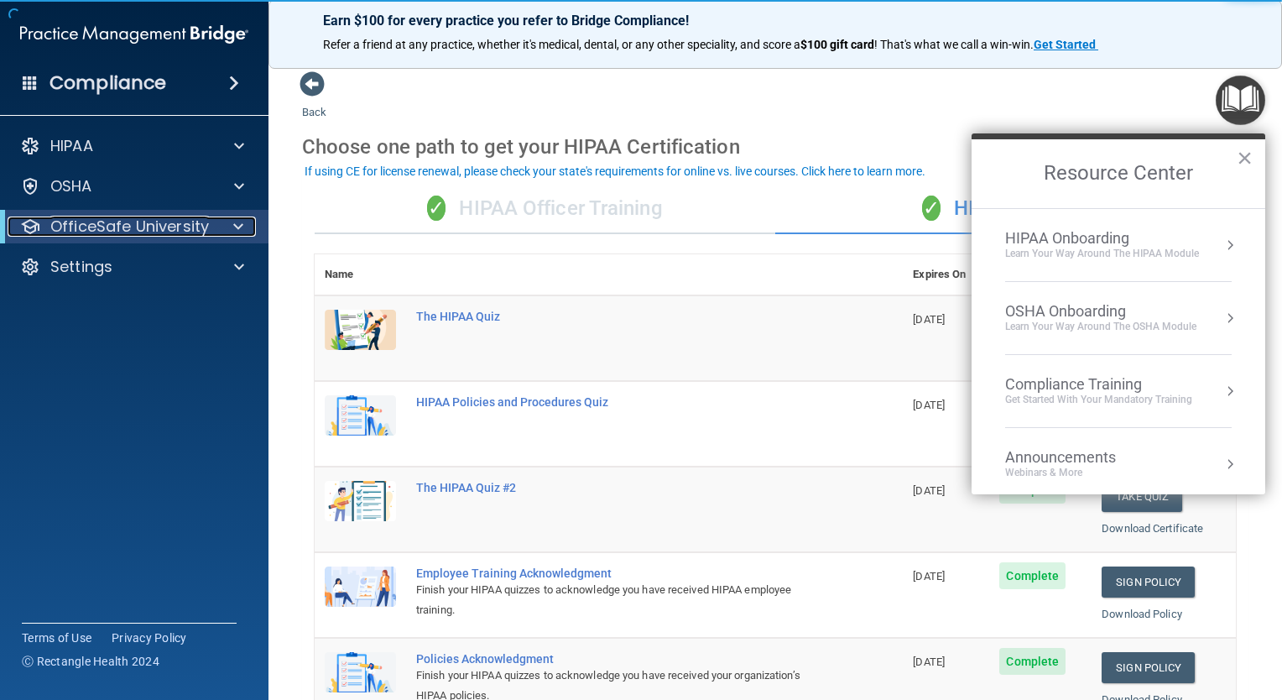
click at [211, 226] on div "OfficeSafe University" at bounding box center [111, 227] width 207 height 20
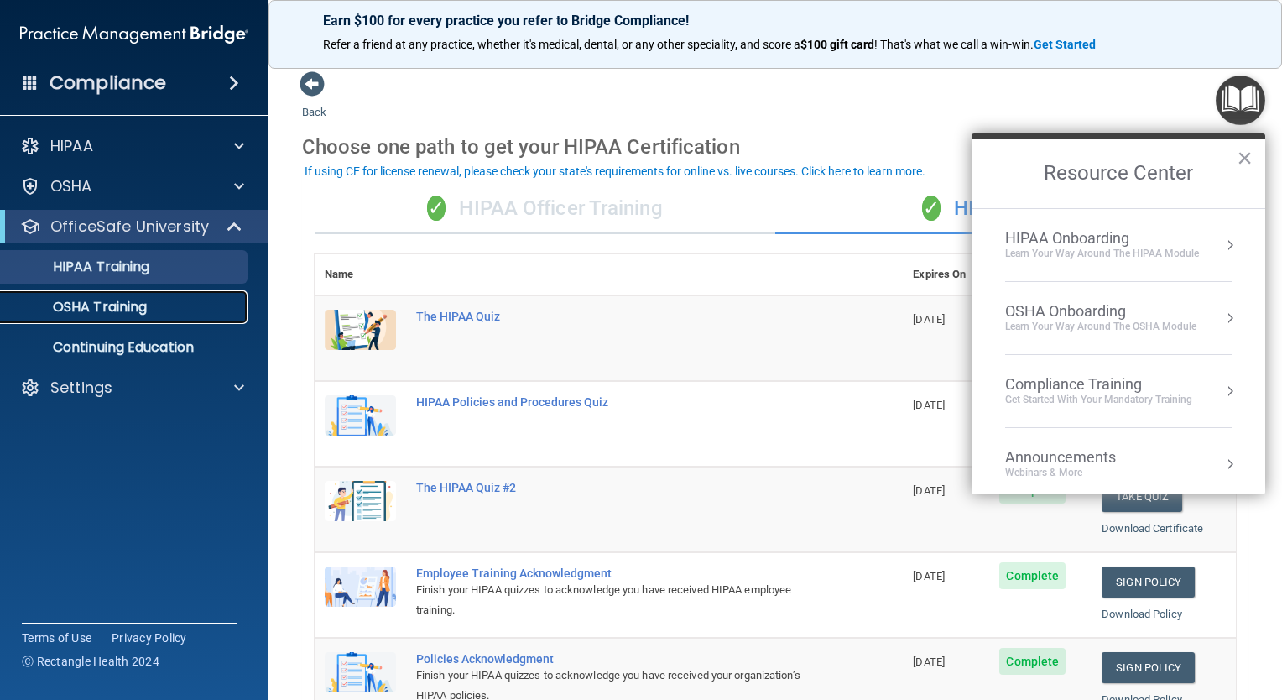
click at [217, 304] on div "OSHA Training" at bounding box center [125, 307] width 229 height 17
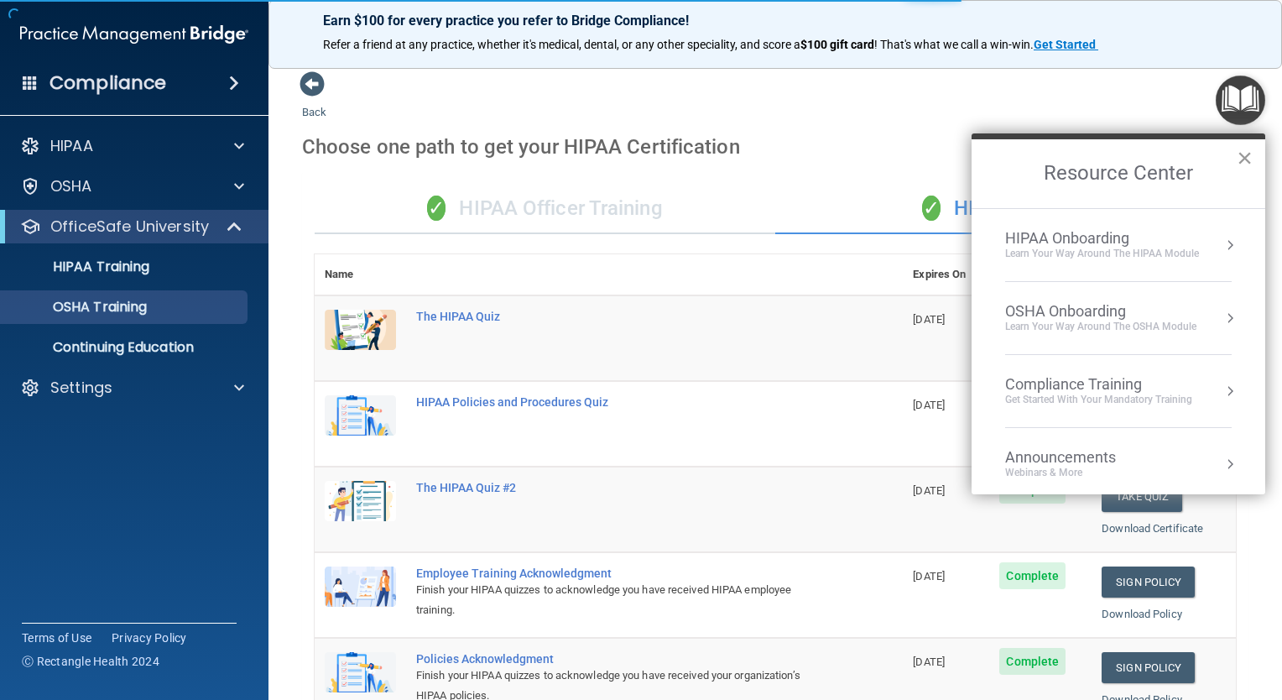
click at [1245, 159] on button "×" at bounding box center [1245, 157] width 16 height 27
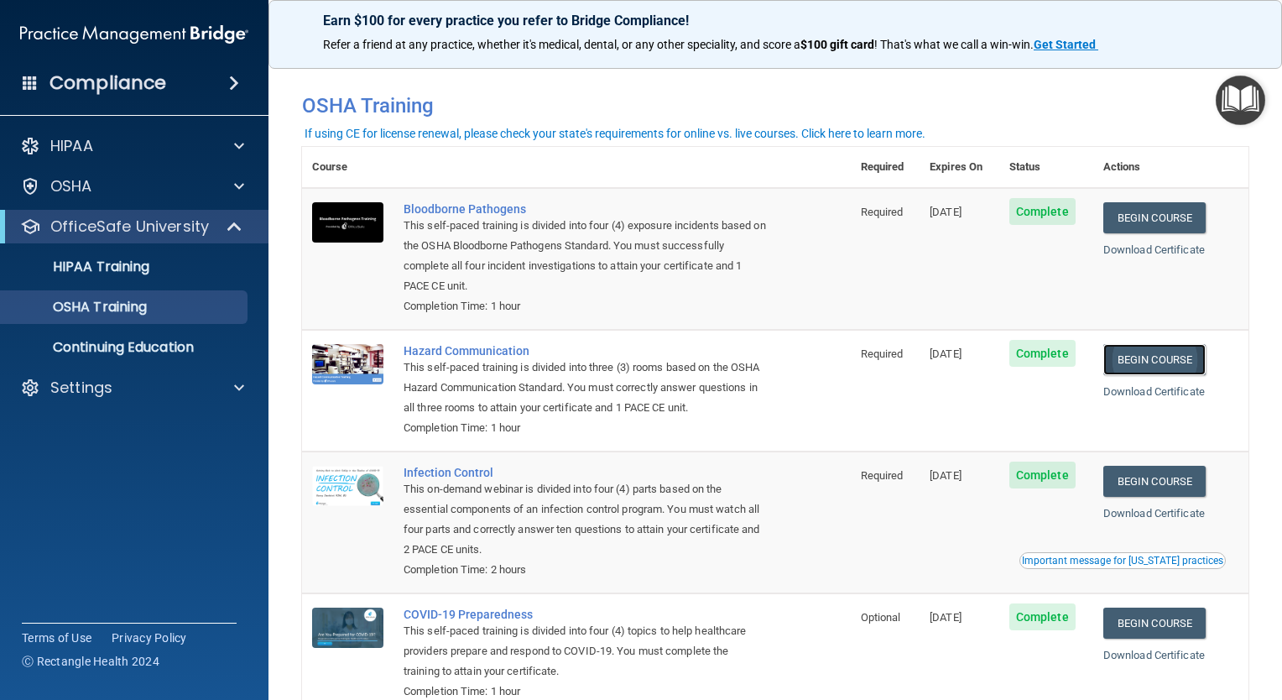
click at [1151, 357] on link "Begin Course" at bounding box center [1155, 359] width 102 height 31
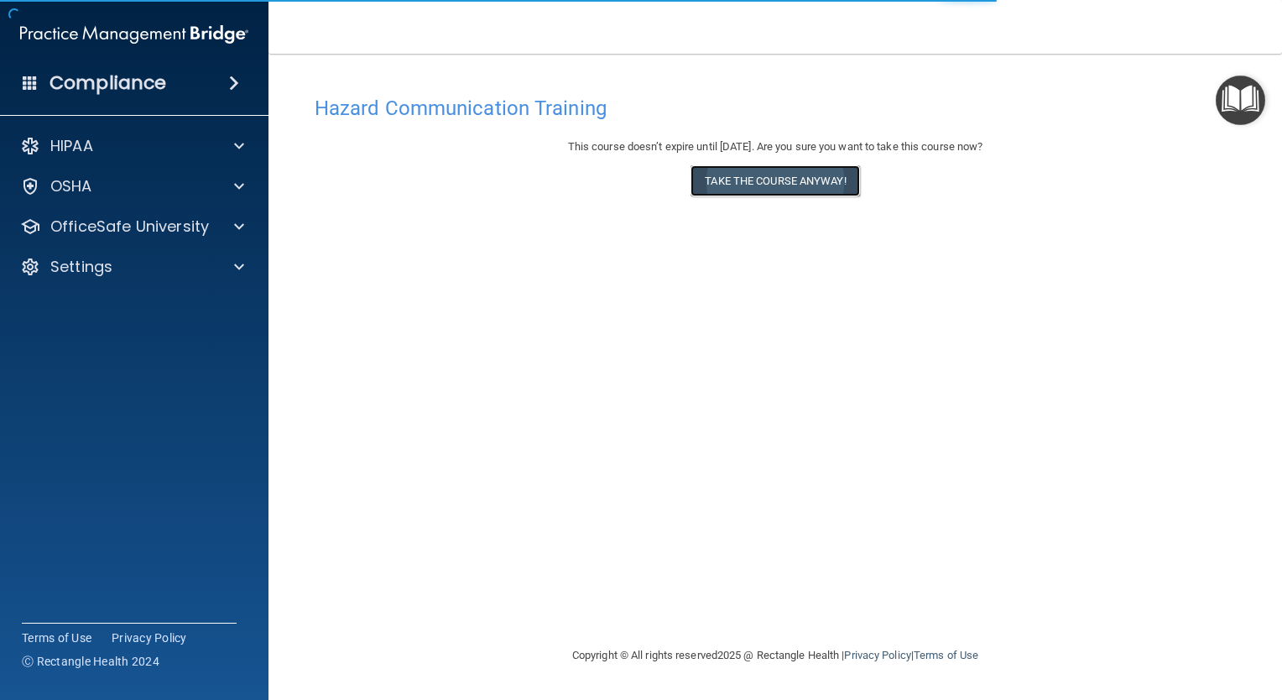
click at [845, 180] on button "Take the course anyway!" at bounding box center [775, 180] width 169 height 31
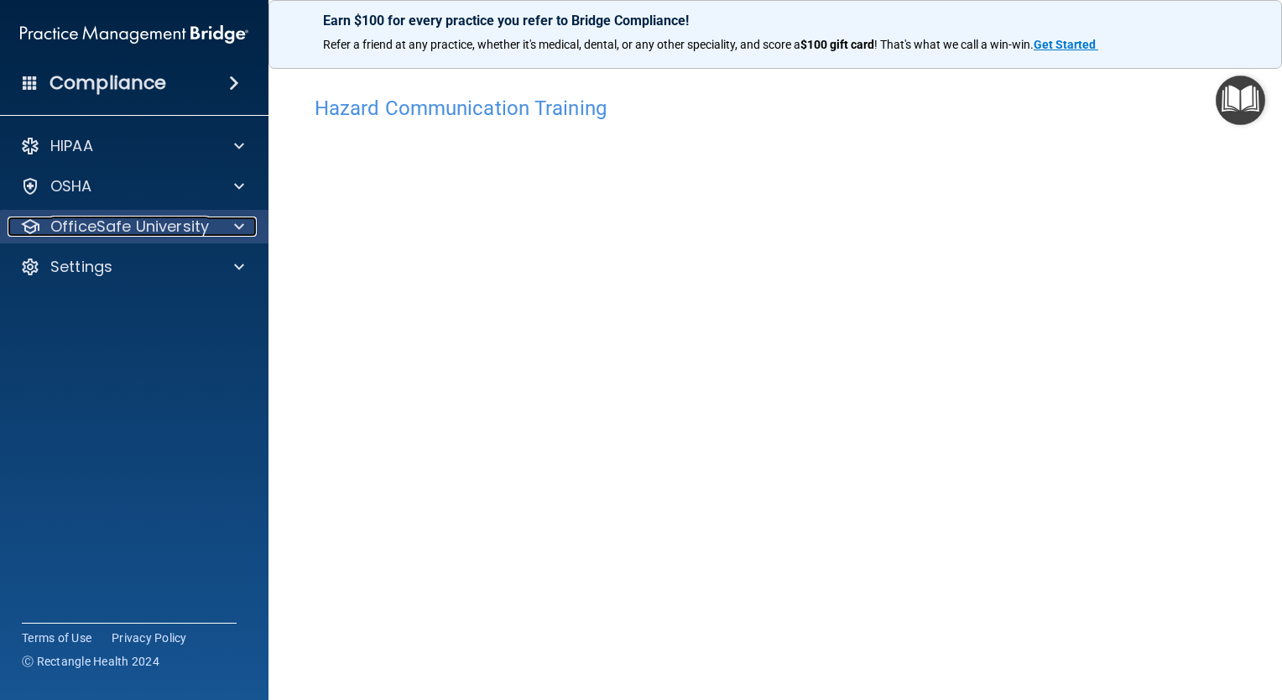
click at [242, 233] on span at bounding box center [239, 227] width 10 height 20
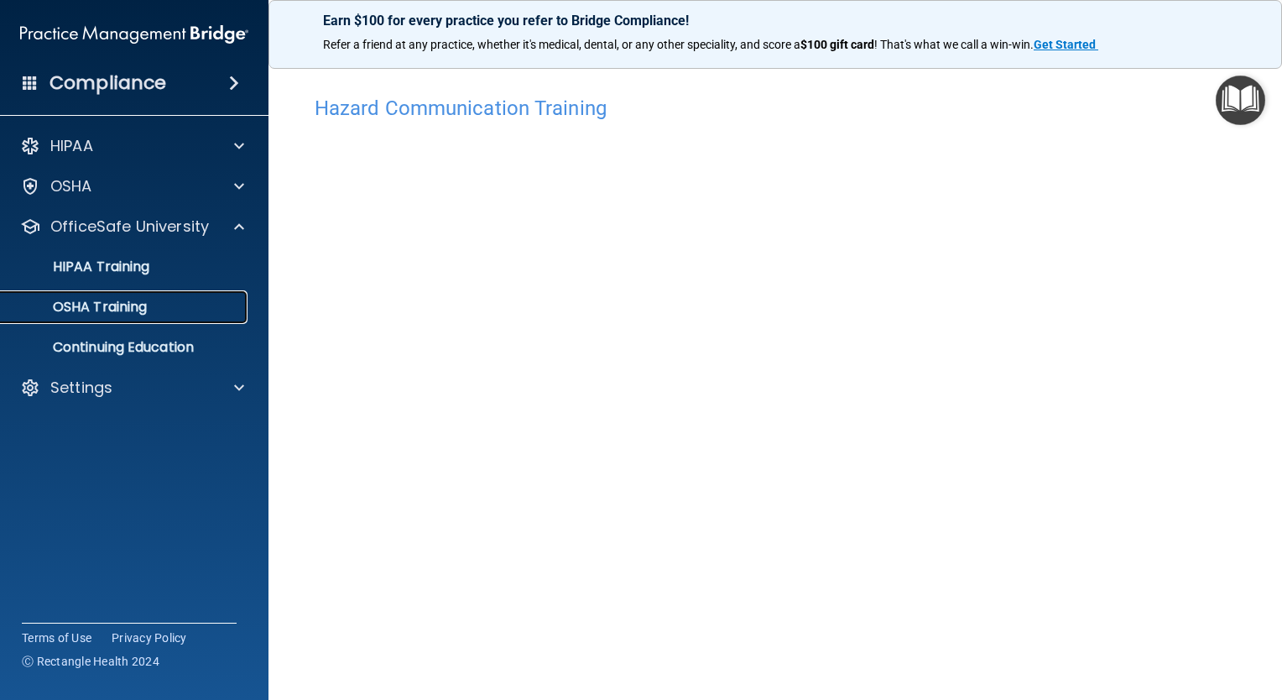
click at [203, 300] on div "OSHA Training" at bounding box center [125, 307] width 229 height 17
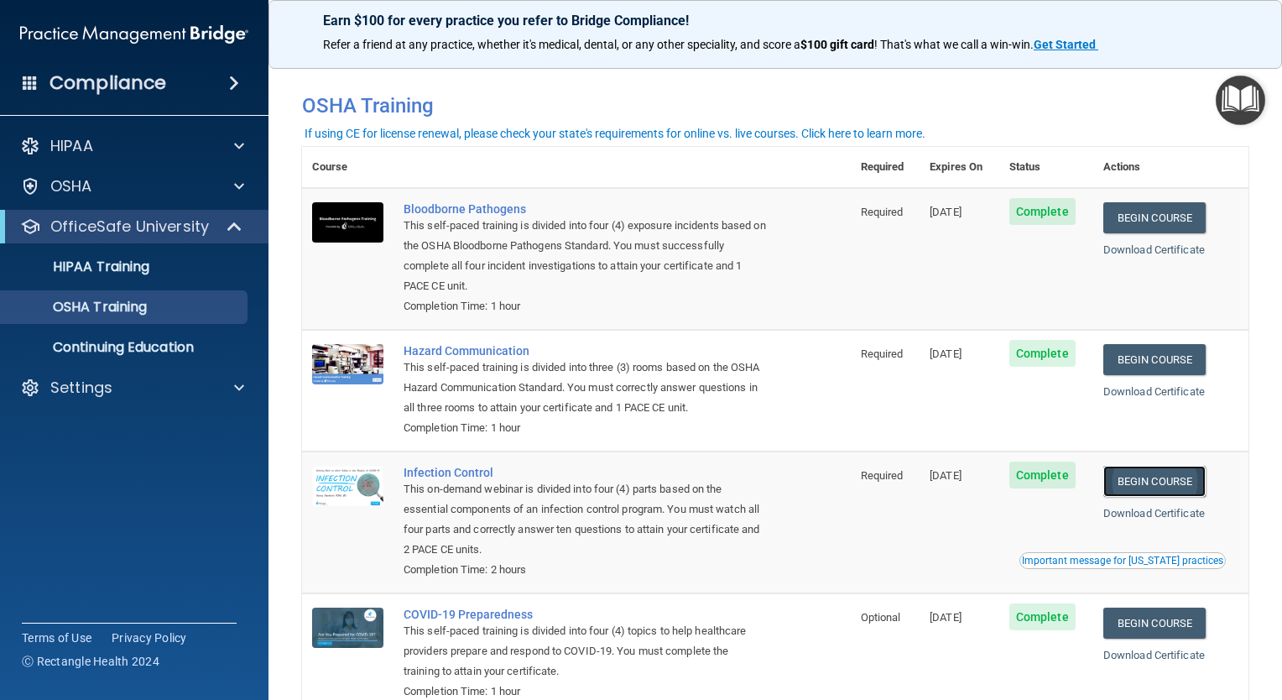
click at [1148, 488] on link "Begin Course" at bounding box center [1155, 481] width 102 height 31
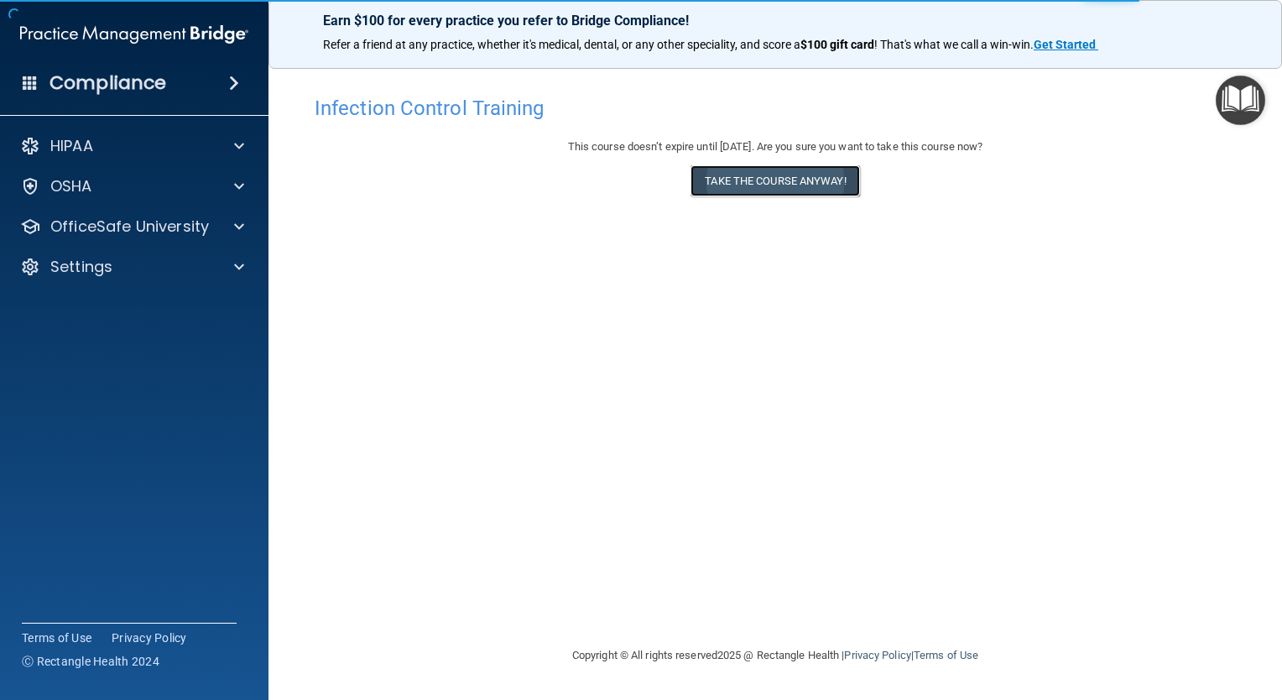
click at [835, 165] on button "Take the course anyway!" at bounding box center [775, 180] width 169 height 31
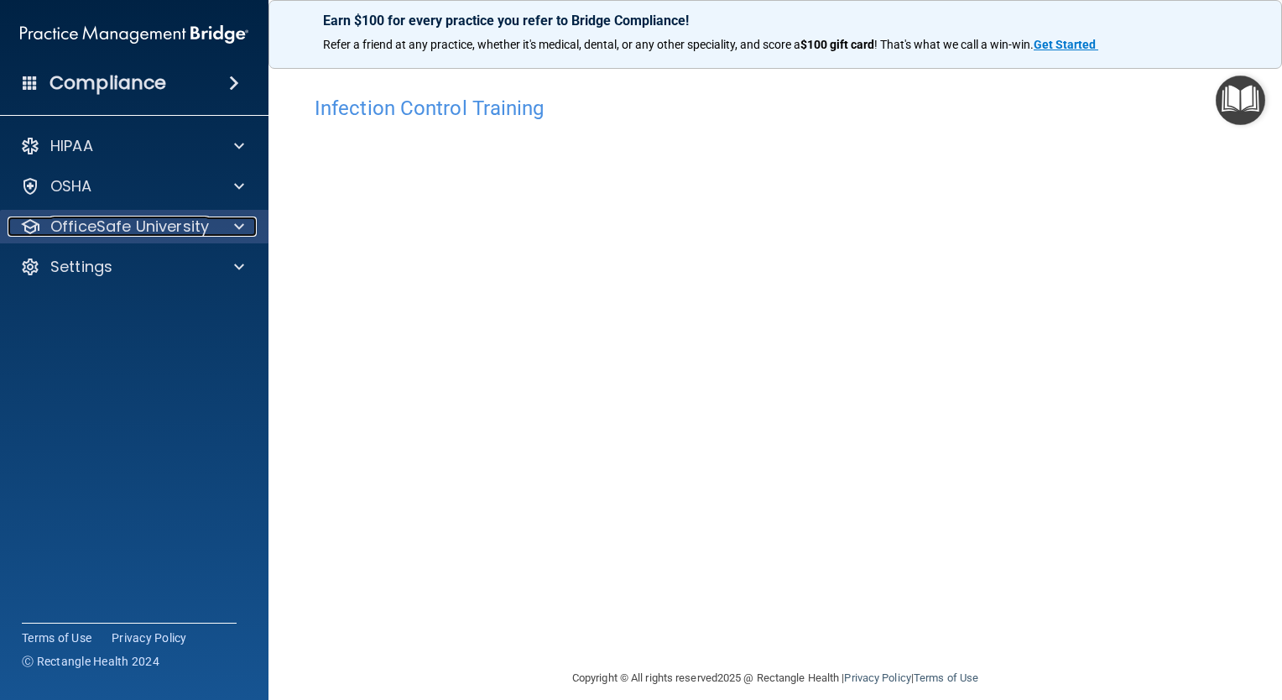
click at [229, 227] on div at bounding box center [237, 227] width 42 height 20
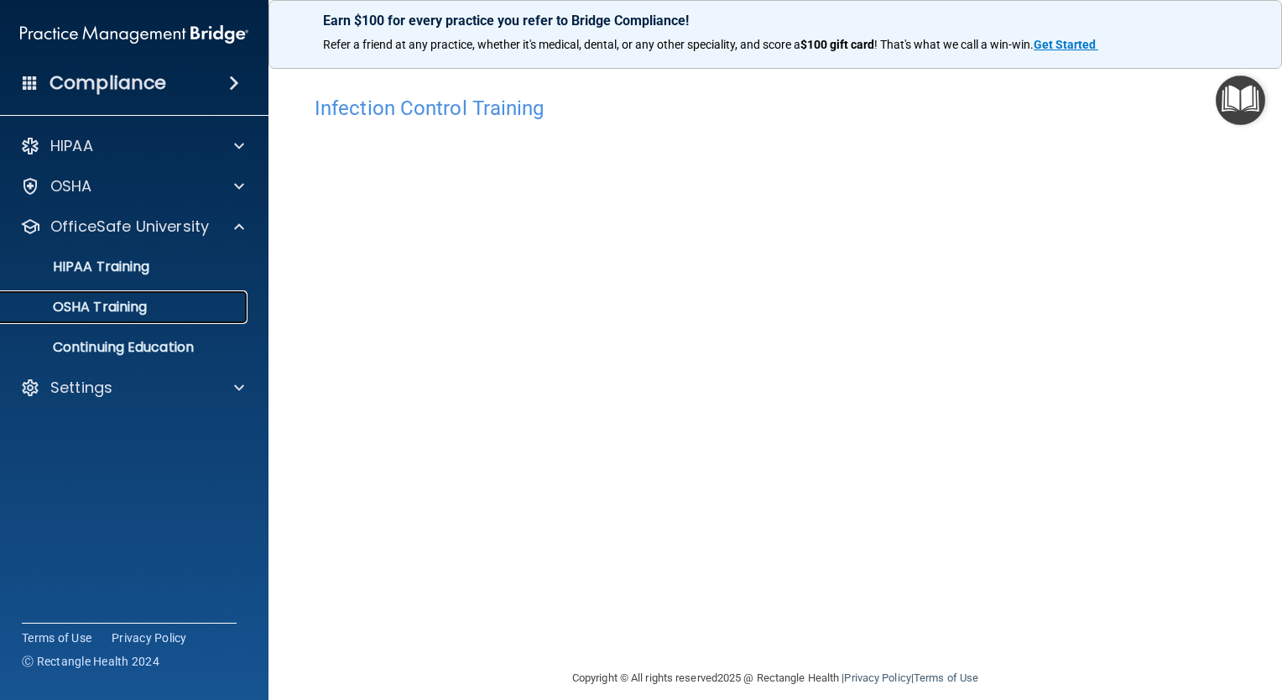
click at [221, 318] on link "OSHA Training" at bounding box center [115, 307] width 264 height 34
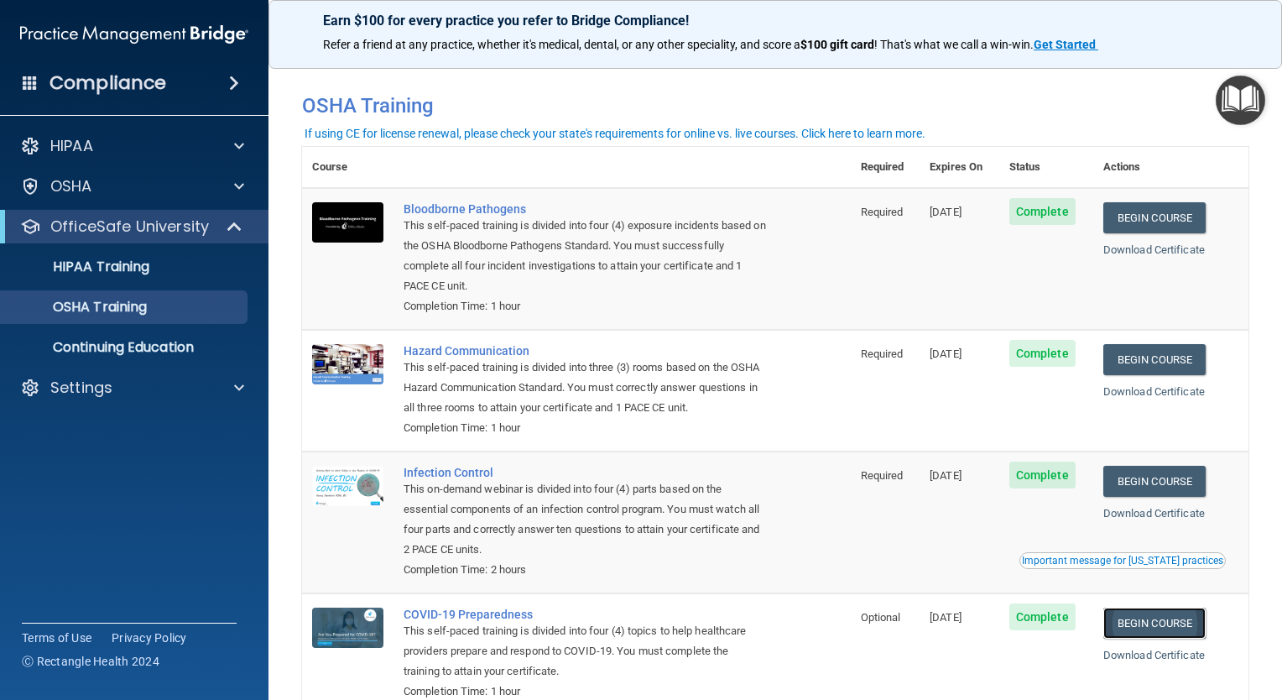
click at [1145, 632] on link "Begin Course" at bounding box center [1155, 623] width 102 height 31
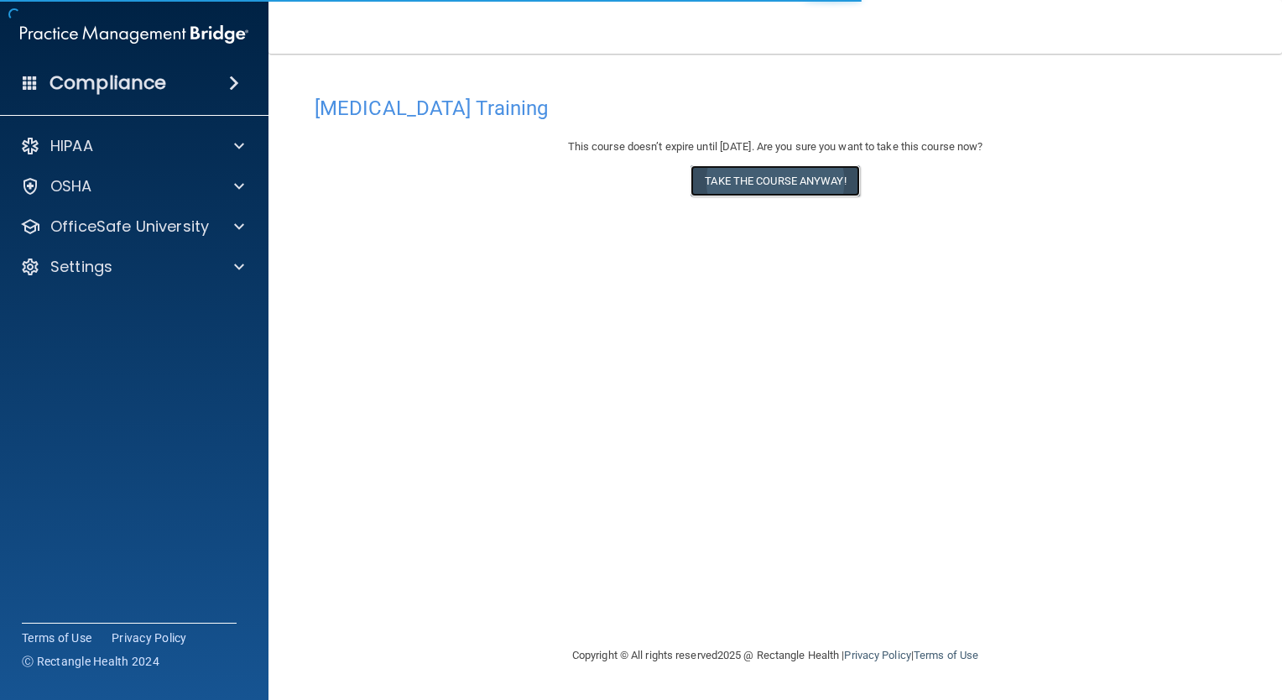
click at [773, 190] on button "Take the course anyway!" at bounding box center [775, 180] width 169 height 31
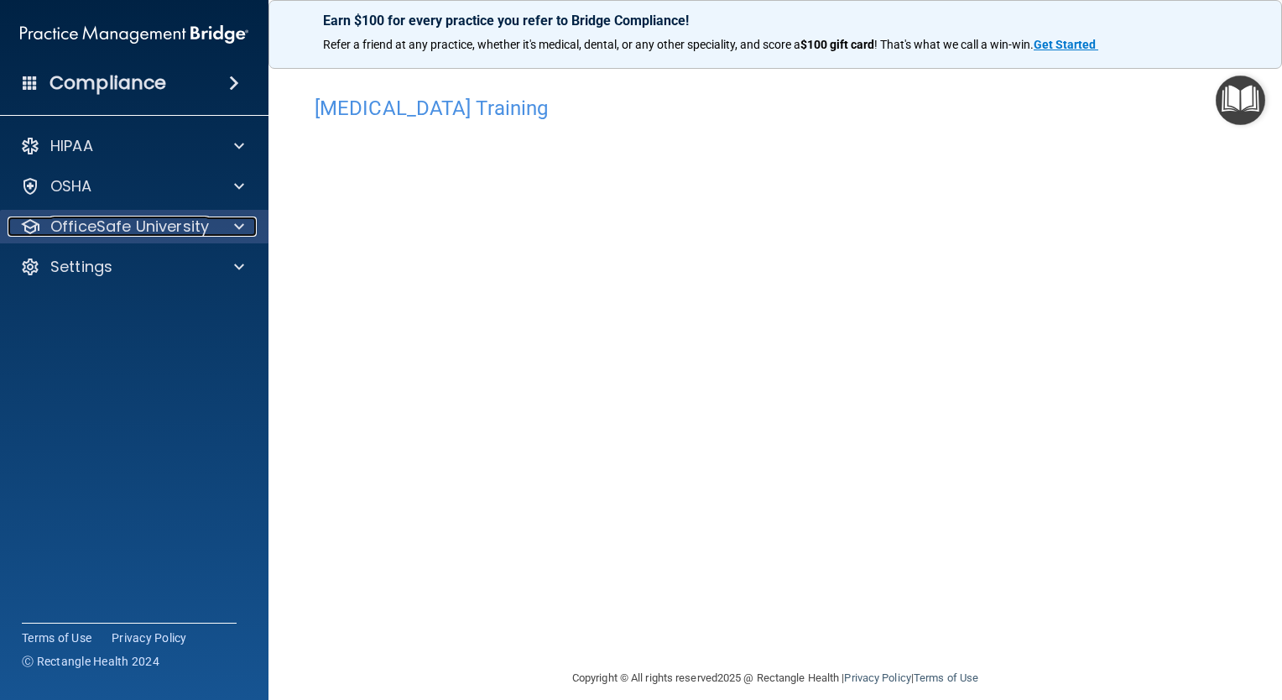
click at [234, 232] on span at bounding box center [239, 227] width 10 height 20
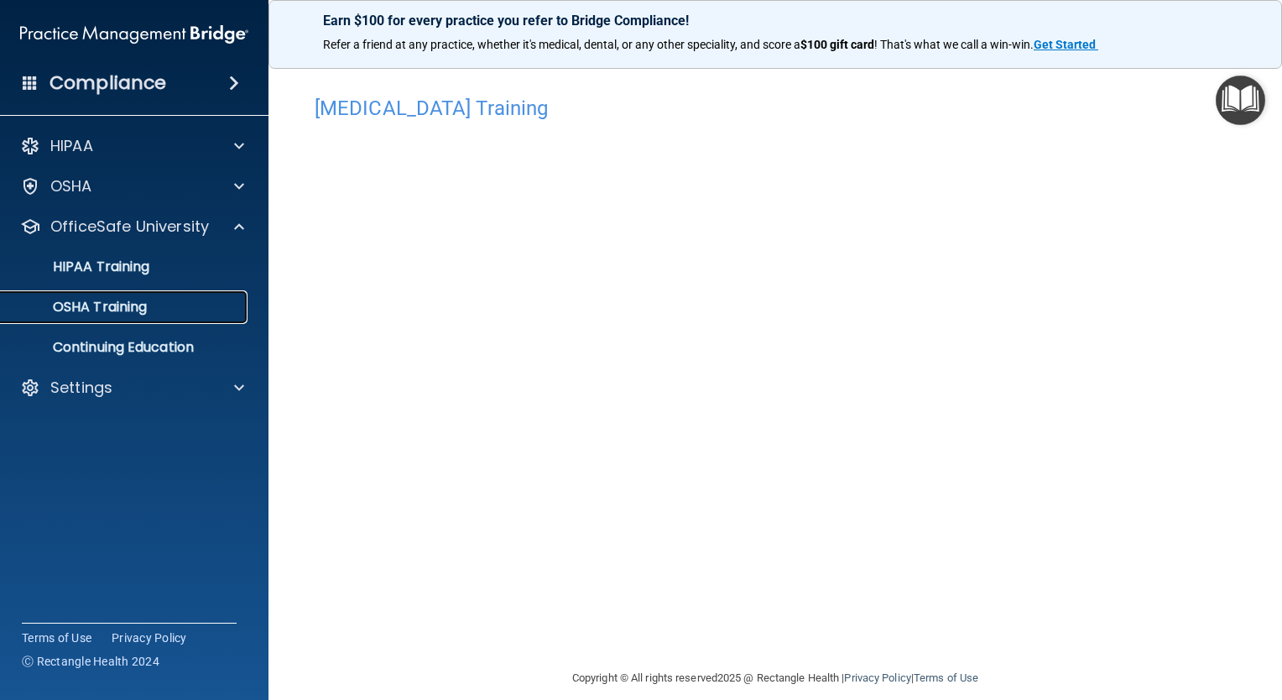
click at [188, 315] on div "OSHA Training" at bounding box center [125, 307] width 229 height 17
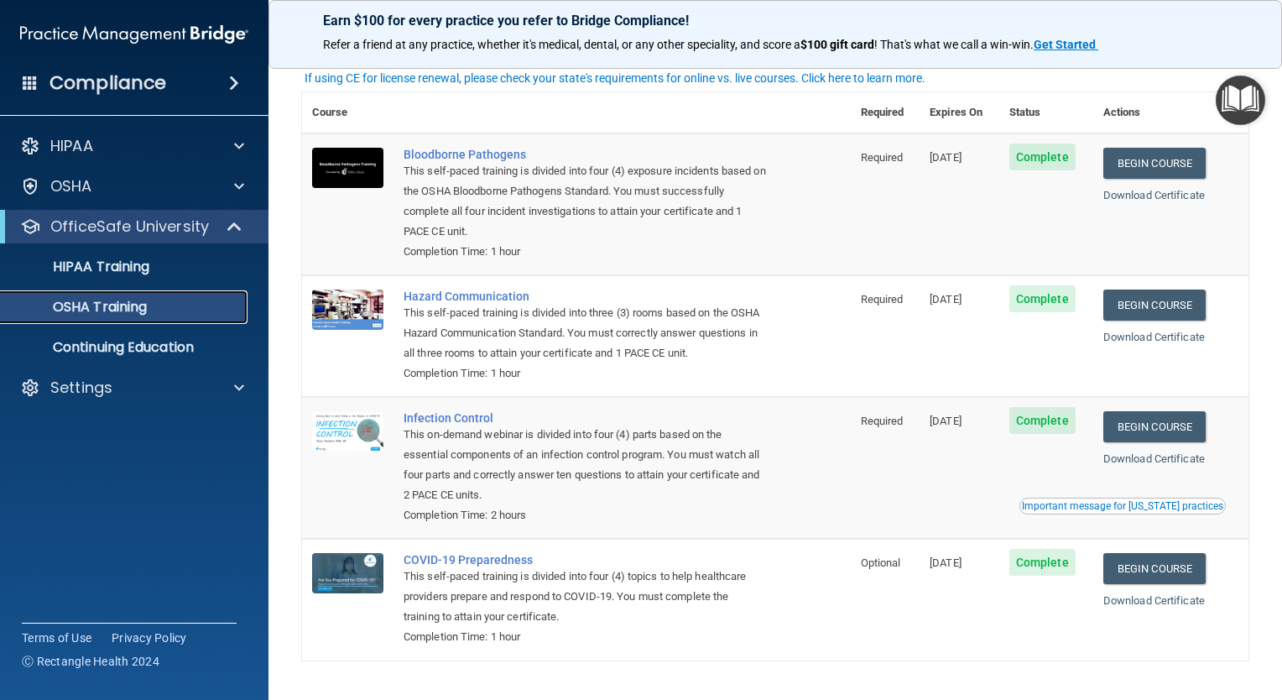
scroll to position [54, 0]
click at [189, 350] on p "Continuing Education" at bounding box center [125, 347] width 229 height 17
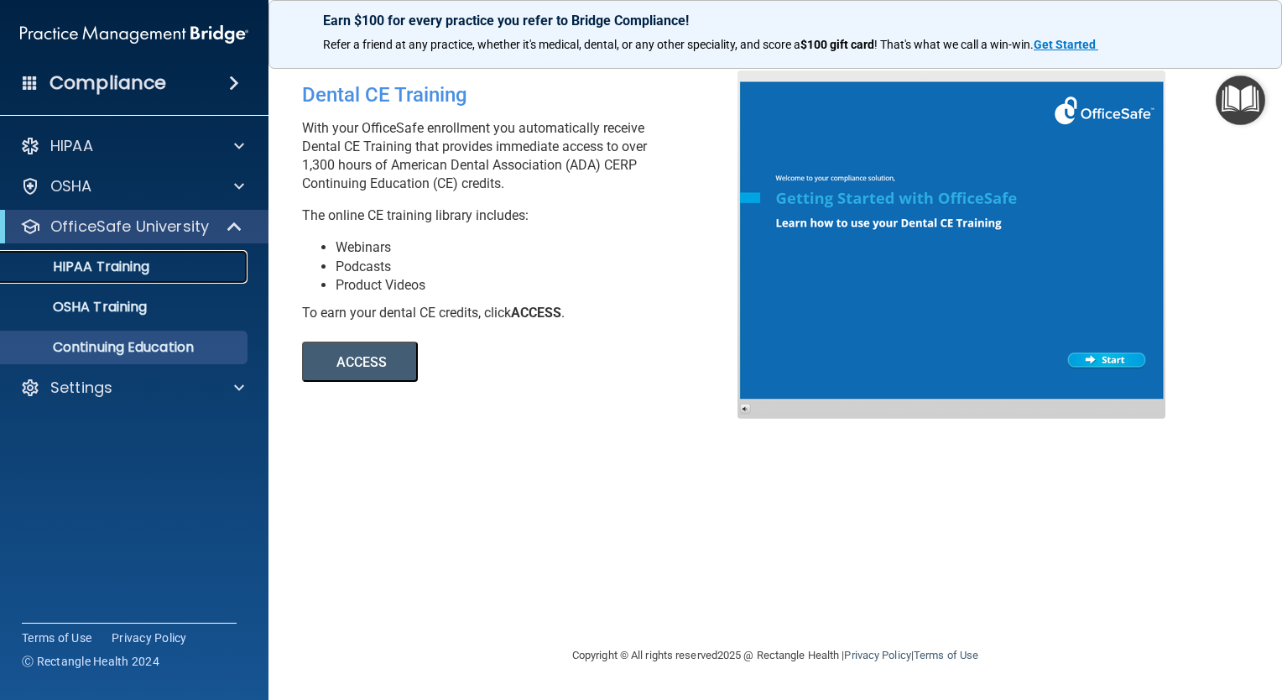
click at [174, 271] on div "HIPAA Training" at bounding box center [125, 266] width 229 height 17
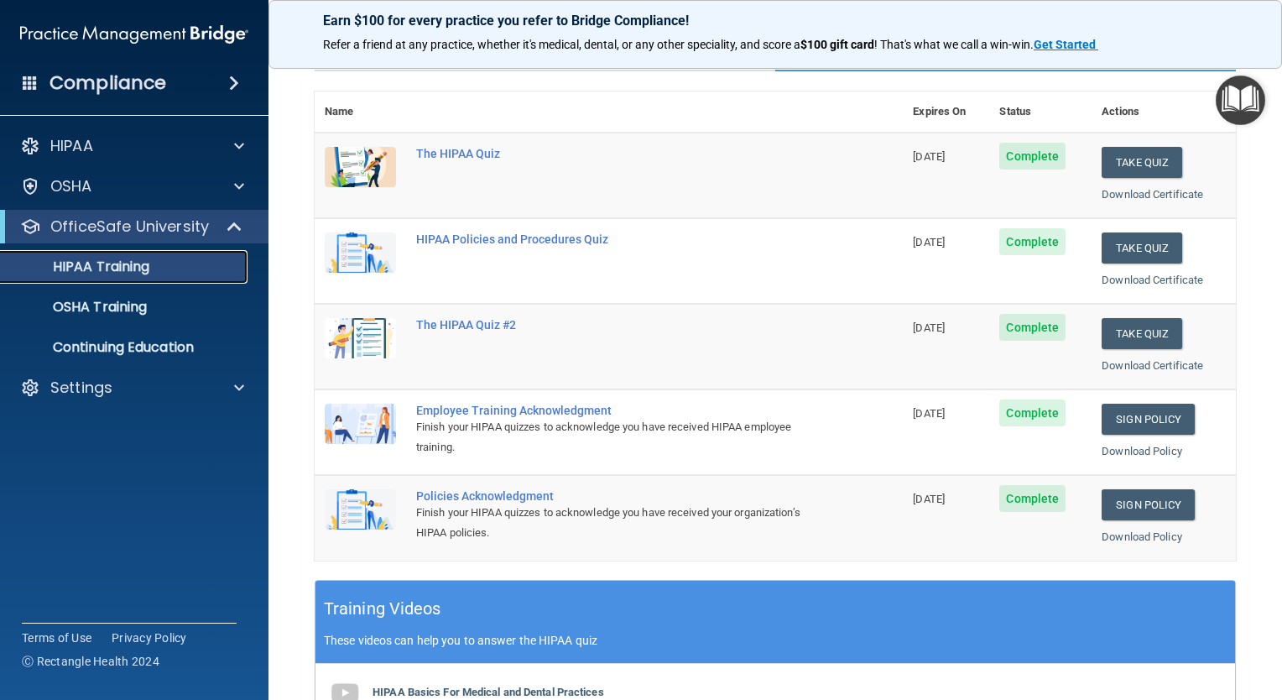
scroll to position [148, 0]
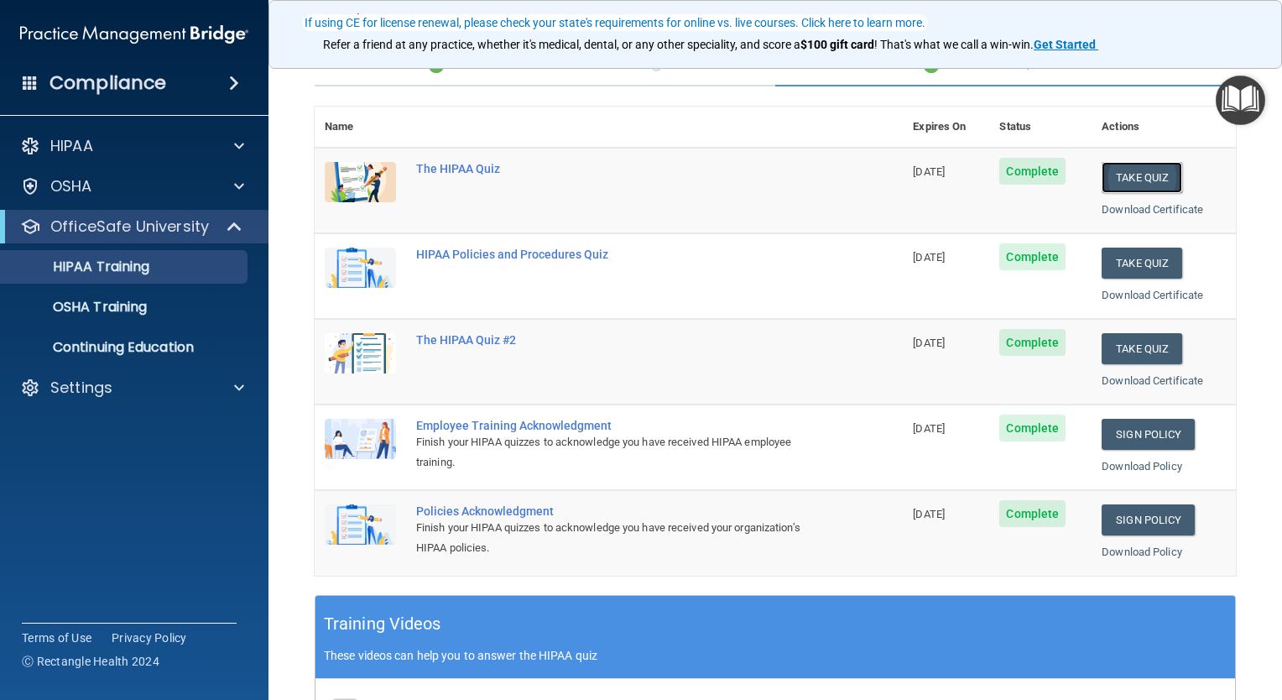
click at [1139, 170] on button "Take Quiz" at bounding box center [1142, 177] width 81 height 31
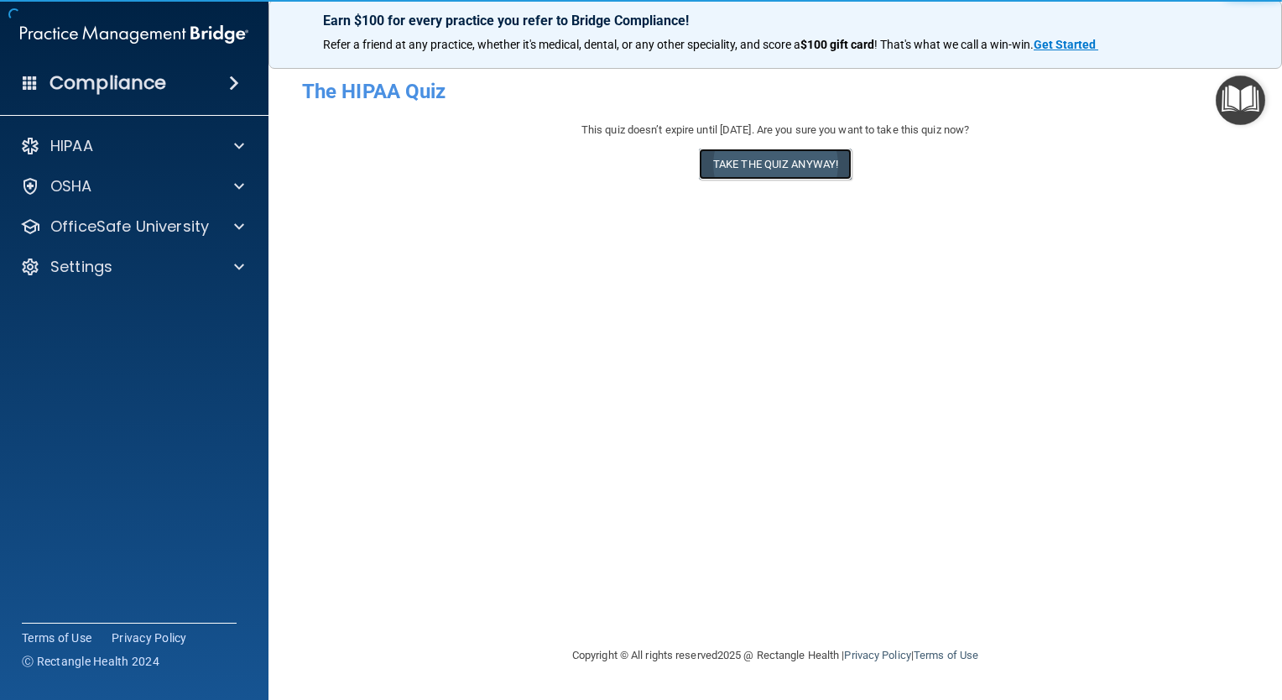
click at [798, 165] on button "Take the quiz anyway!" at bounding box center [775, 164] width 153 height 31
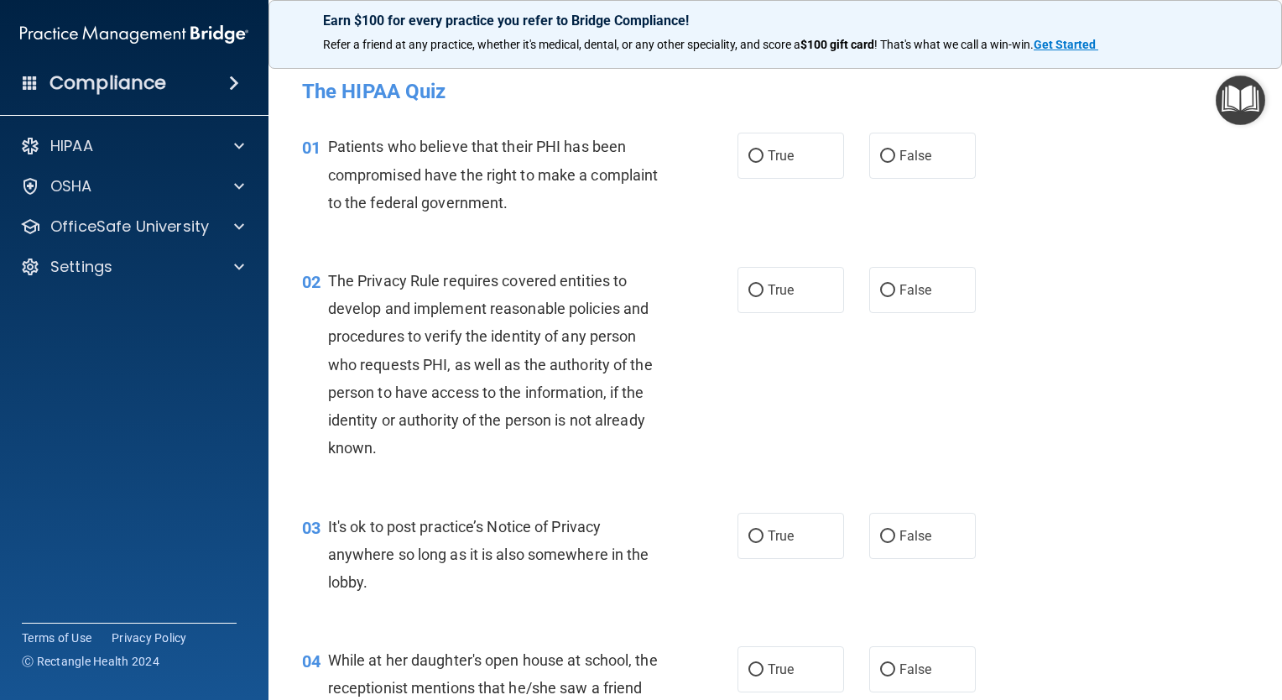
click at [798, 165] on label "True" at bounding box center [791, 156] width 107 height 46
click at [764, 163] on input "True" at bounding box center [756, 156] width 15 height 13
radio input "true"
click at [787, 300] on label "True" at bounding box center [791, 290] width 107 height 46
click at [764, 297] on input "True" at bounding box center [756, 290] width 15 height 13
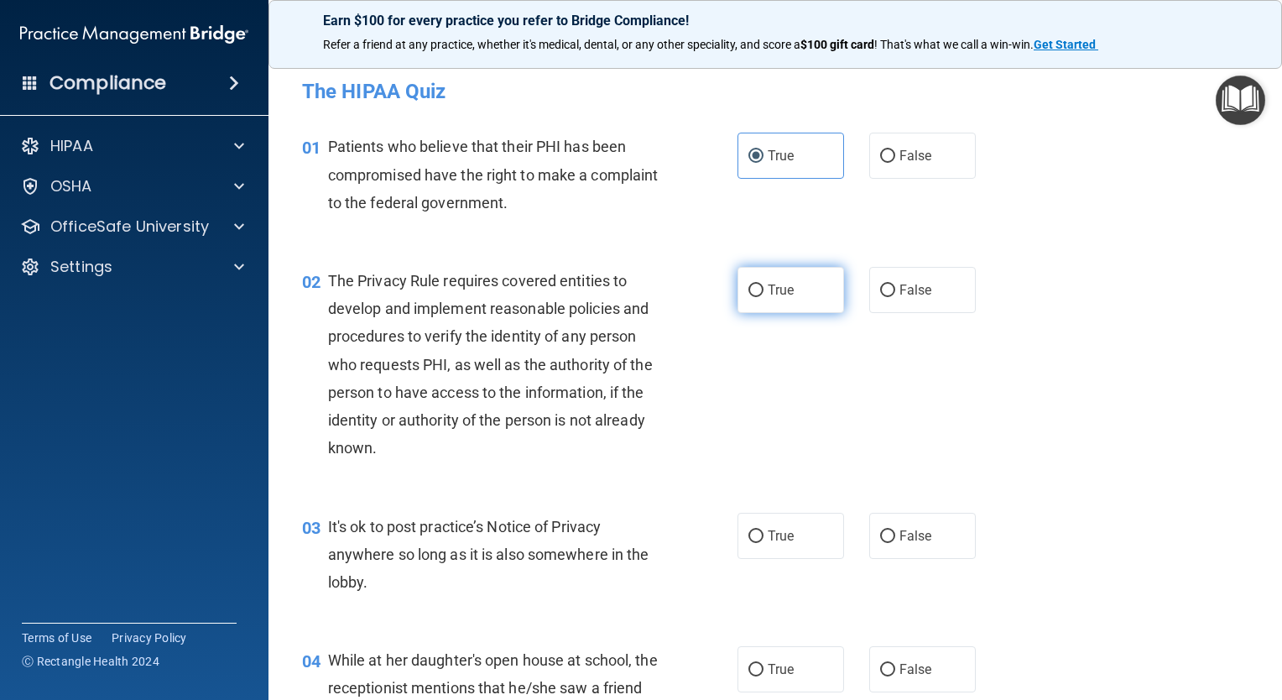
radio input "true"
click at [775, 545] on label "True" at bounding box center [791, 536] width 107 height 46
click at [764, 543] on input "True" at bounding box center [756, 536] width 15 height 13
radio input "true"
click at [782, 676] on span "True" at bounding box center [781, 669] width 26 height 16
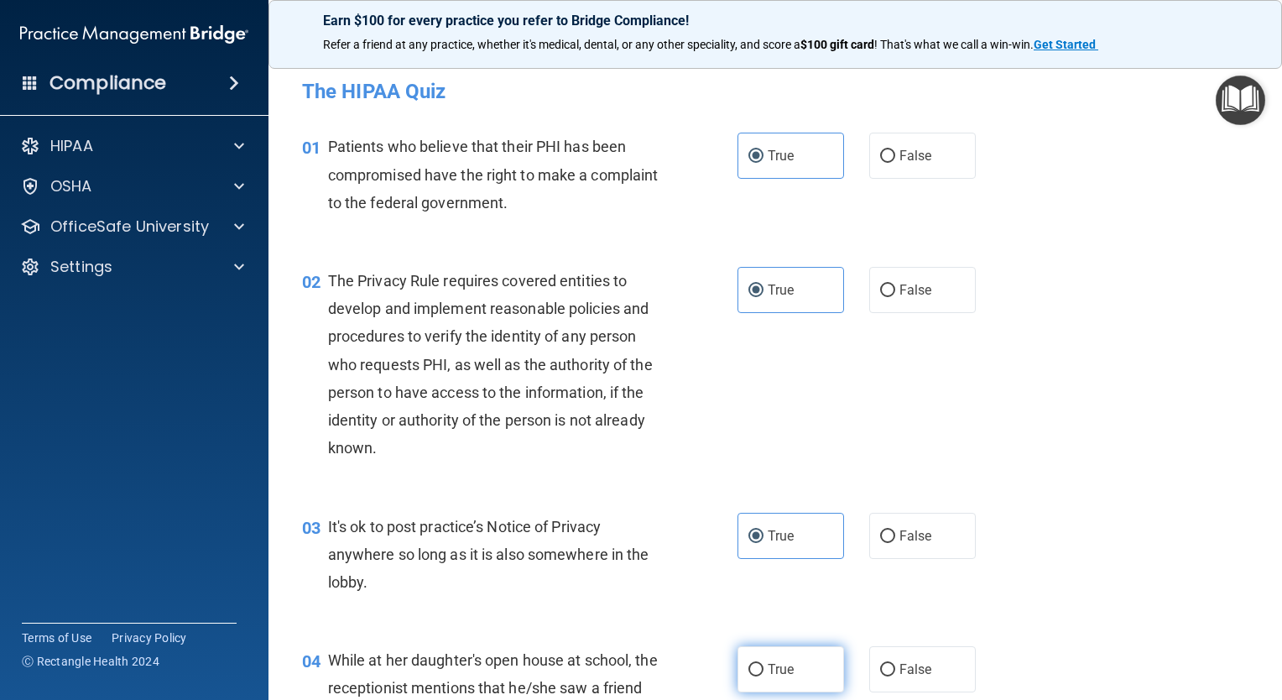
click at [764, 676] on input "True" at bounding box center [756, 670] width 15 height 13
radio input "true"
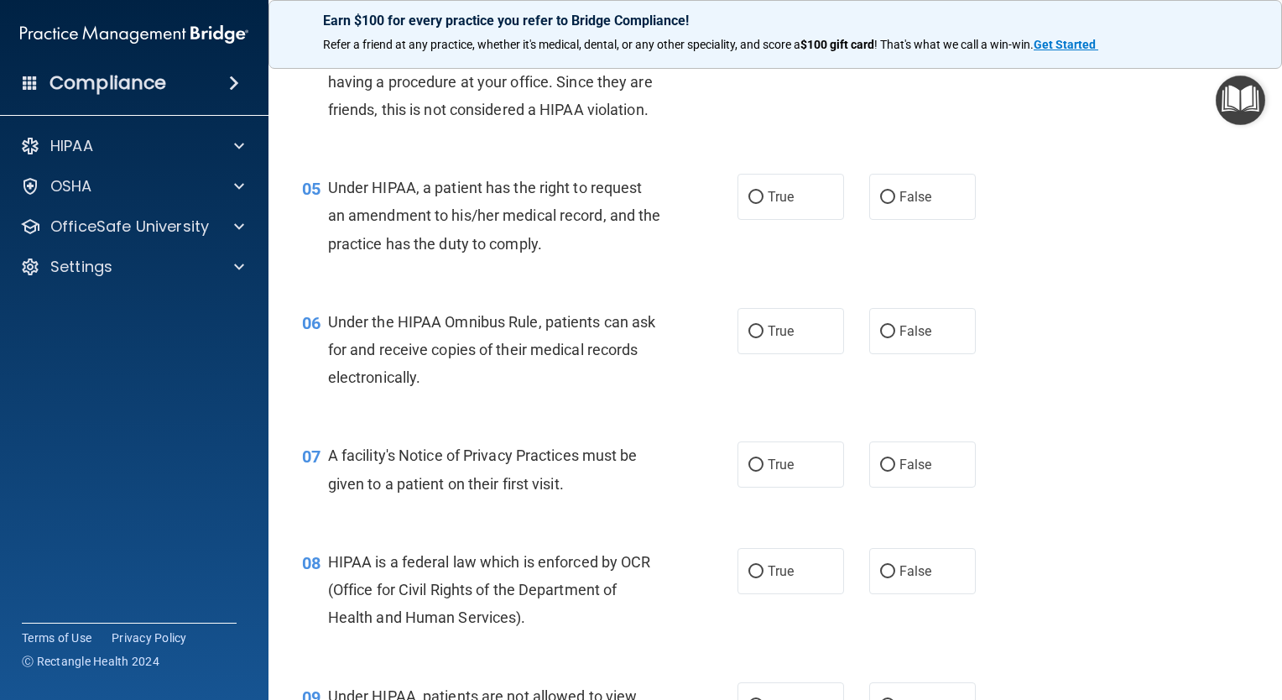
scroll to position [644, 0]
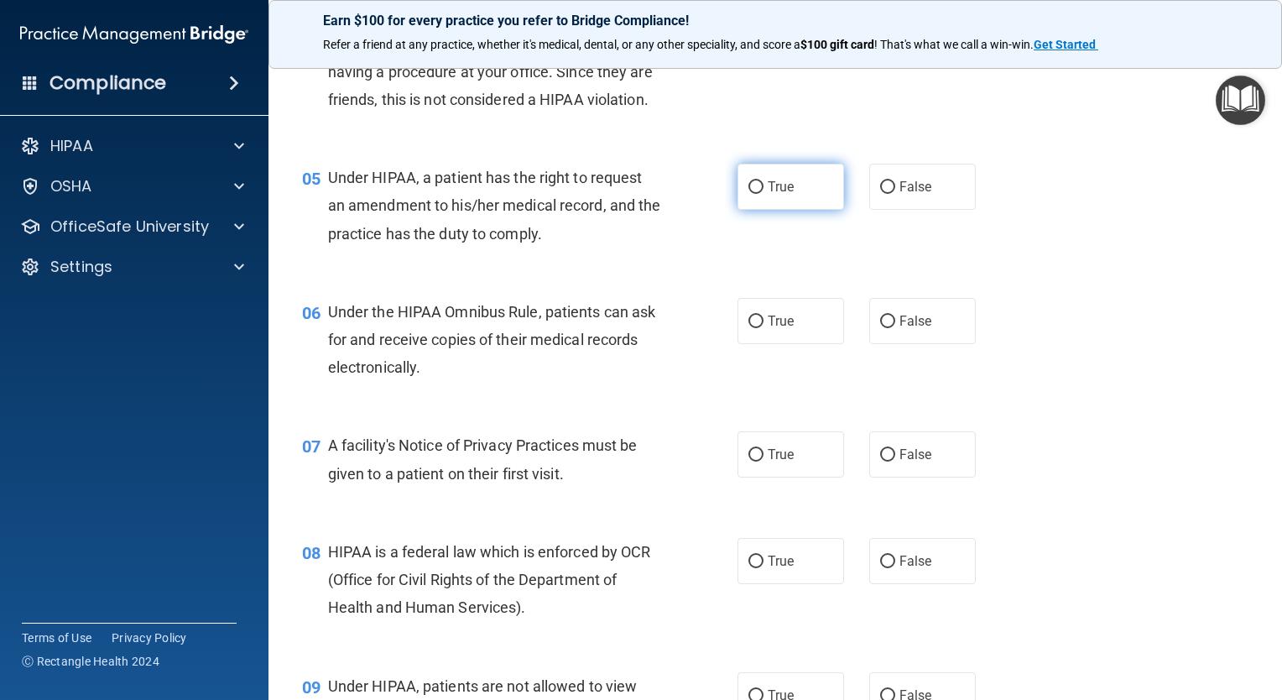
click at [827, 210] on label "True" at bounding box center [791, 187] width 107 height 46
click at [764, 194] on input "True" at bounding box center [756, 187] width 15 height 13
radio input "true"
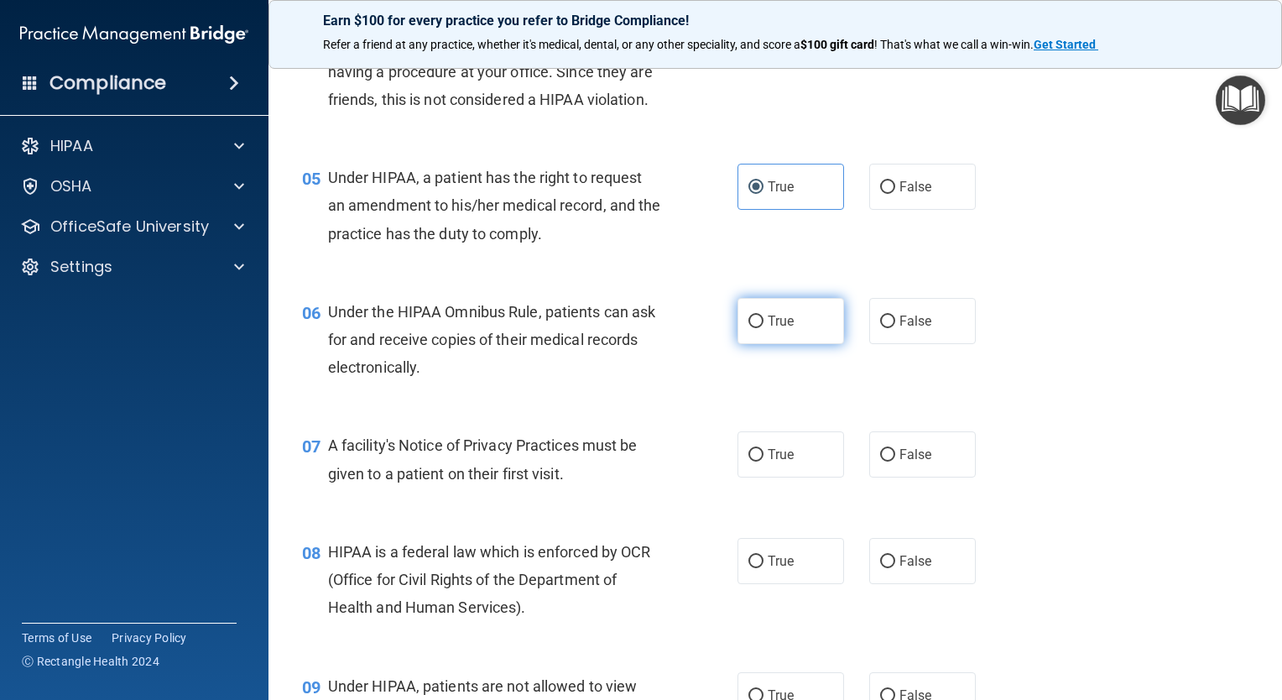
click at [812, 344] on label "True" at bounding box center [791, 321] width 107 height 46
click at [764, 328] on input "True" at bounding box center [756, 322] width 15 height 13
radio input "true"
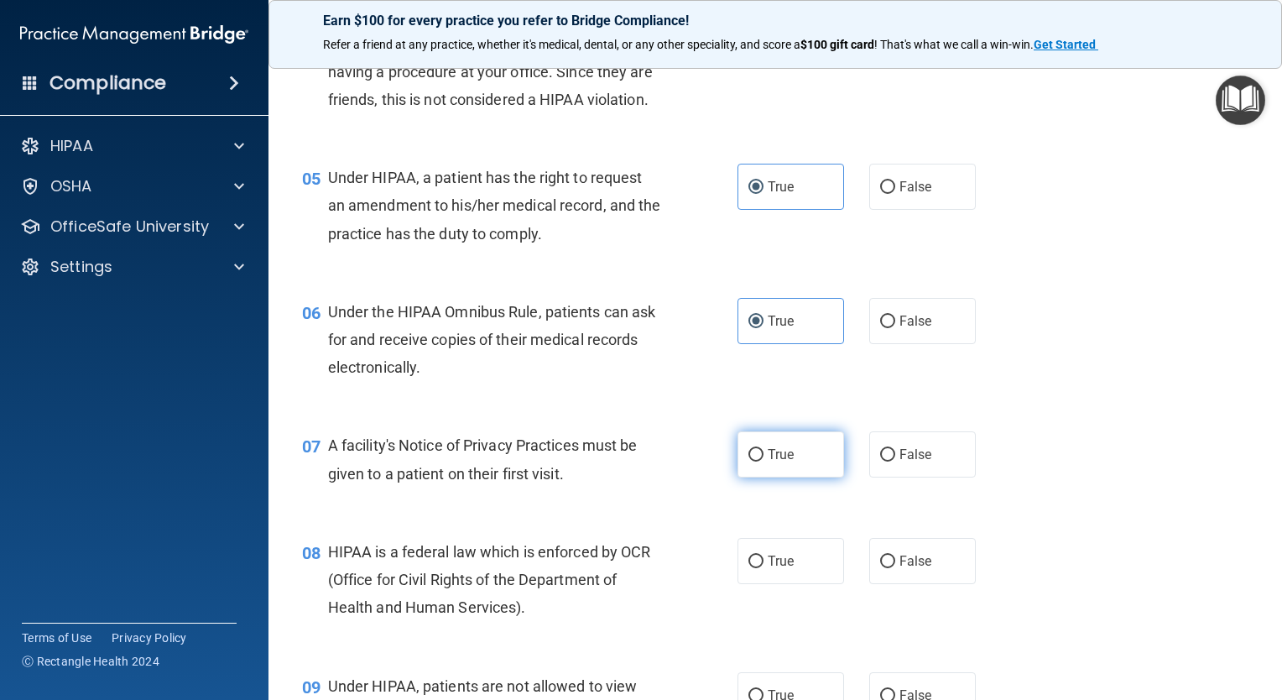
click at [811, 477] on label "True" at bounding box center [791, 454] width 107 height 46
click at [764, 462] on input "True" at bounding box center [756, 455] width 15 height 13
radio input "true"
click at [791, 584] on label "True" at bounding box center [791, 561] width 107 height 46
click at [764, 568] on input "True" at bounding box center [756, 562] width 15 height 13
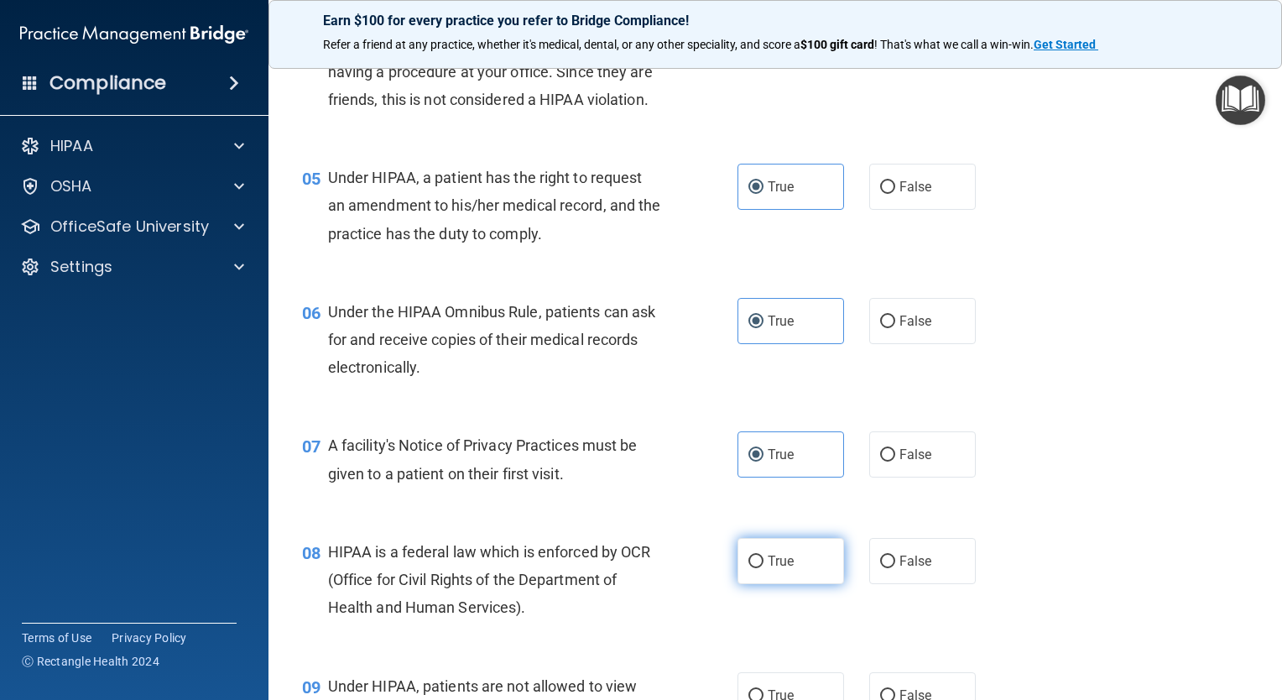
radio input "true"
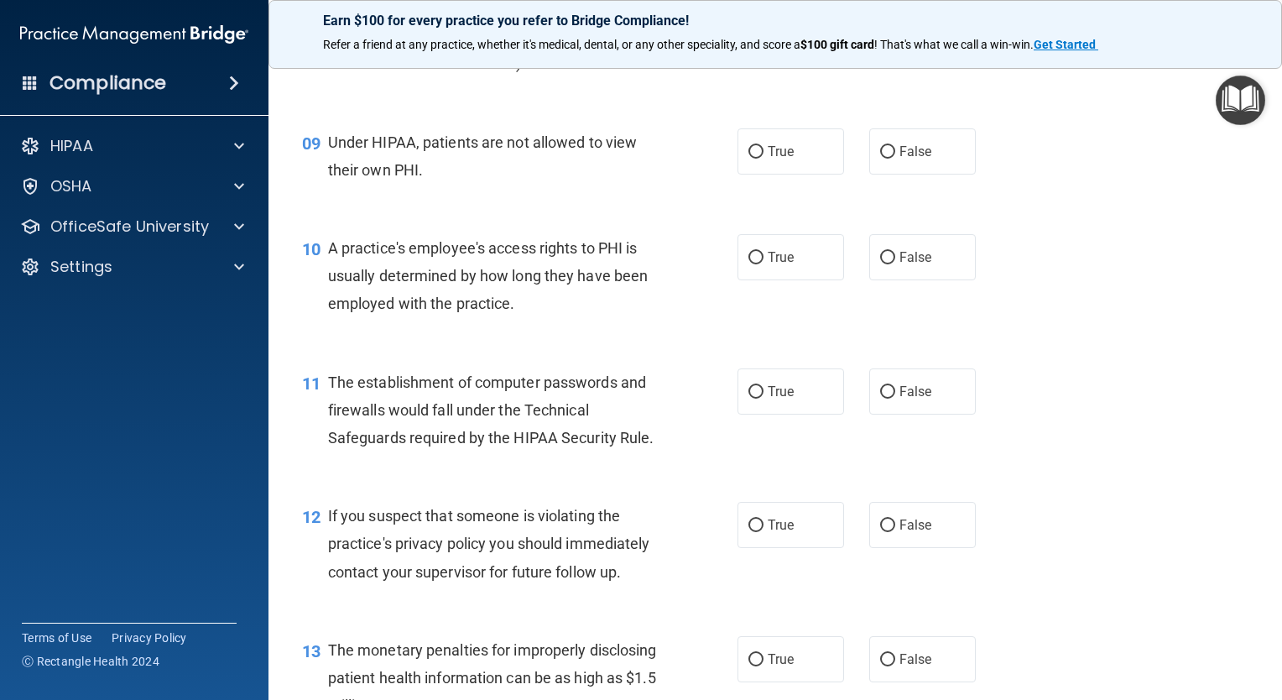
scroll to position [1218, 0]
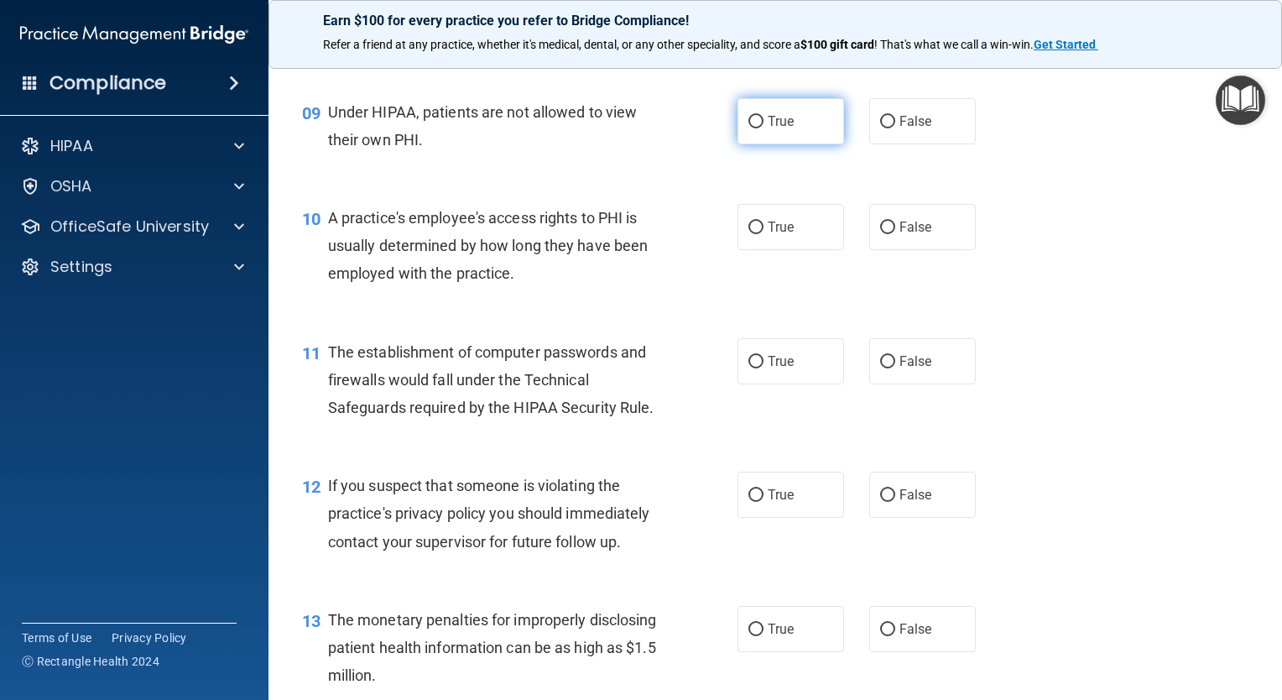
click at [815, 144] on label "True" at bounding box center [791, 121] width 107 height 46
click at [764, 128] on input "True" at bounding box center [756, 122] width 15 height 13
radio input "true"
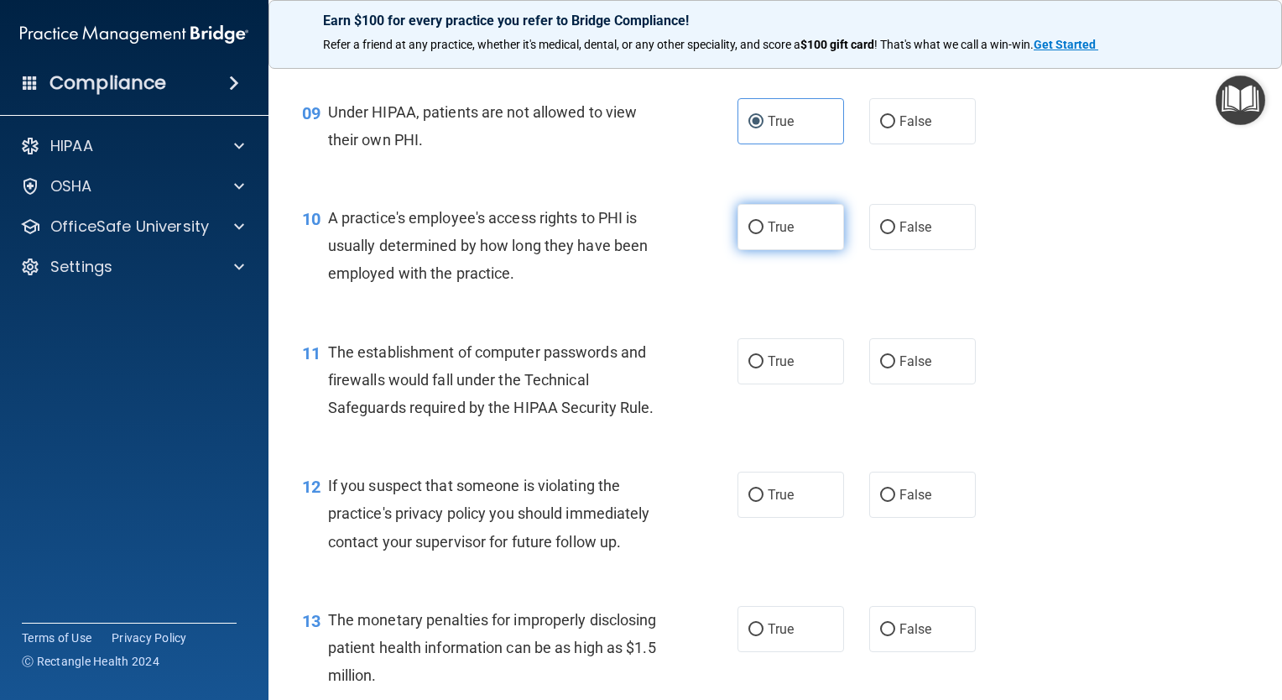
click at [801, 243] on label "True" at bounding box center [791, 227] width 107 height 46
click at [764, 234] on input "True" at bounding box center [756, 228] width 15 height 13
radio input "true"
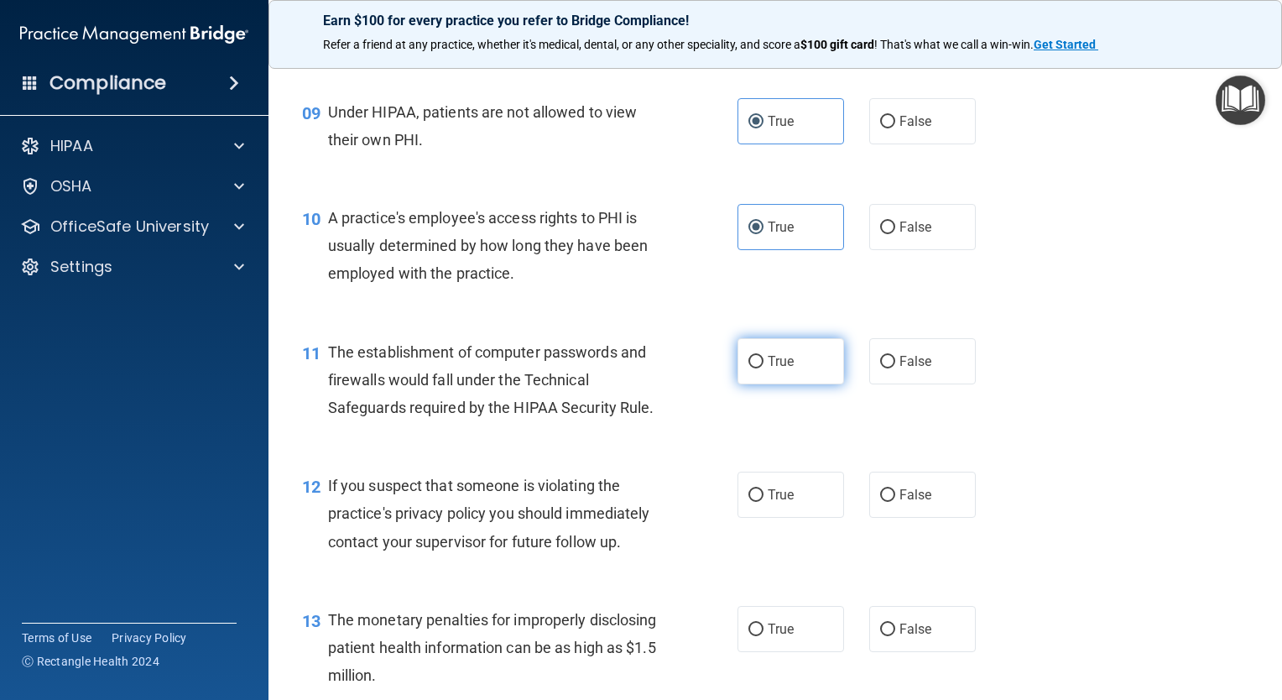
click at [806, 384] on label "True" at bounding box center [791, 361] width 107 height 46
click at [764, 368] on input "True" at bounding box center [756, 362] width 15 height 13
radio input "true"
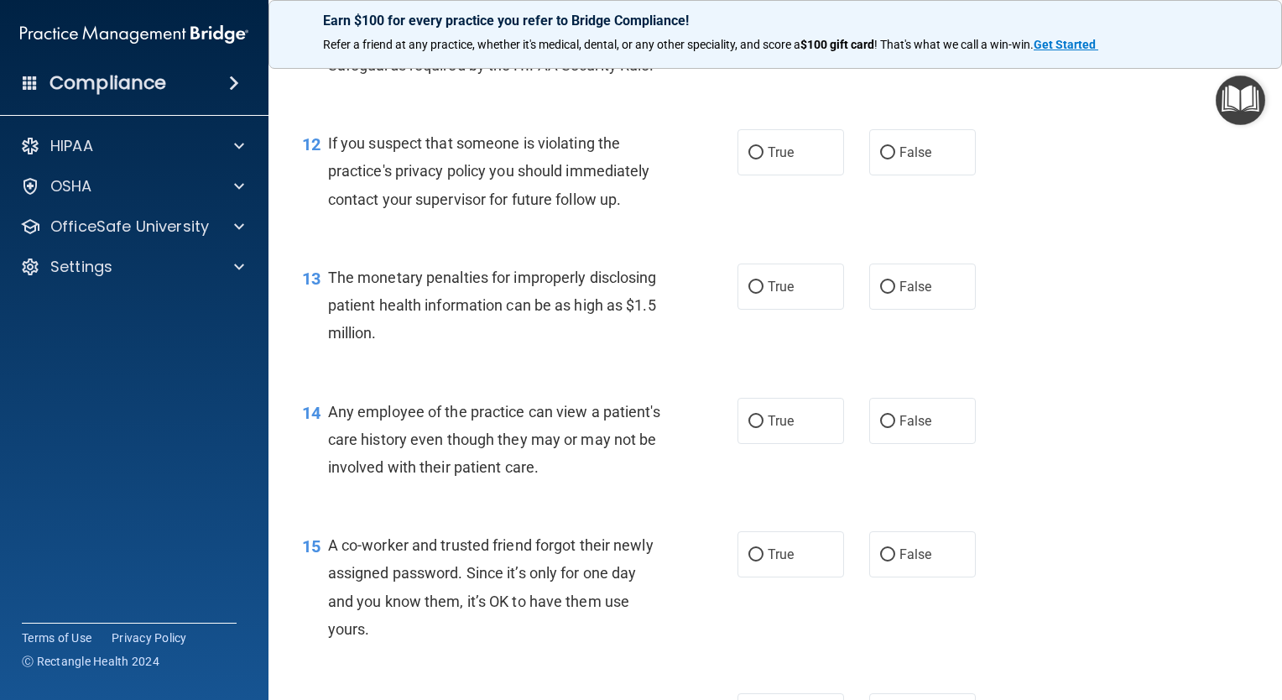
scroll to position [1596, 0]
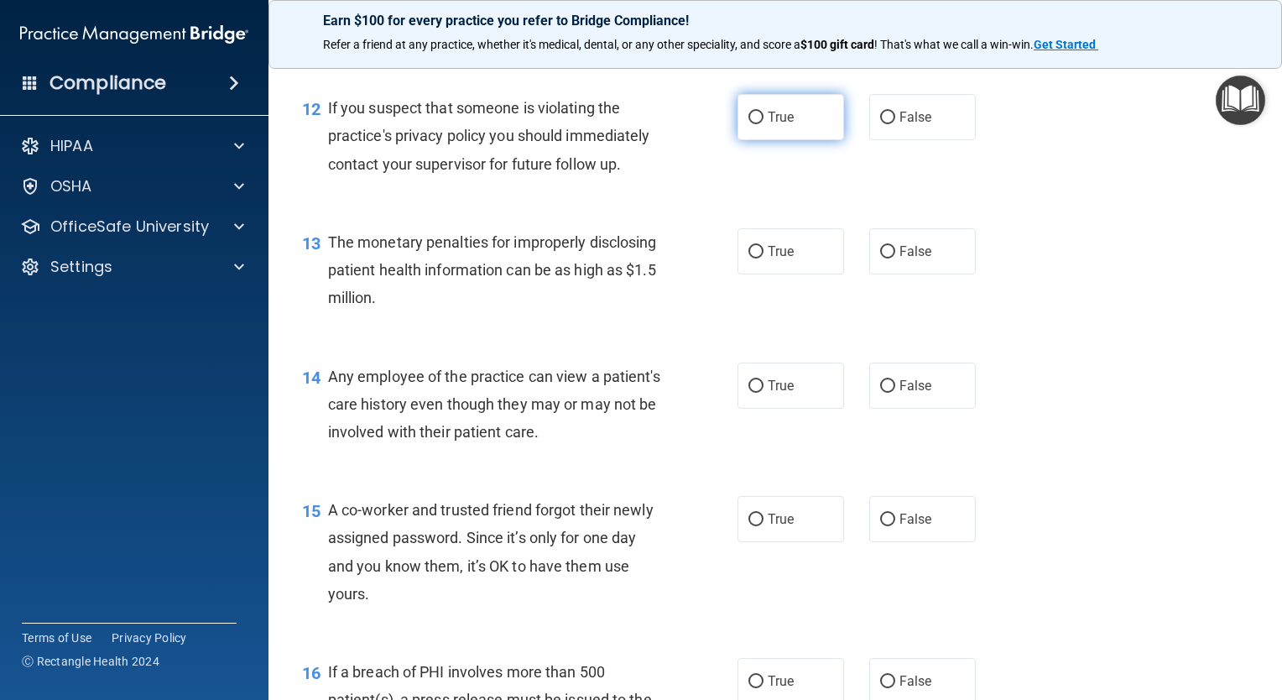
click at [806, 140] on label "True" at bounding box center [791, 117] width 107 height 46
click at [764, 124] on input "True" at bounding box center [756, 118] width 15 height 13
radio input "true"
click at [802, 274] on label "True" at bounding box center [791, 251] width 107 height 46
click at [764, 258] on input "True" at bounding box center [756, 252] width 15 height 13
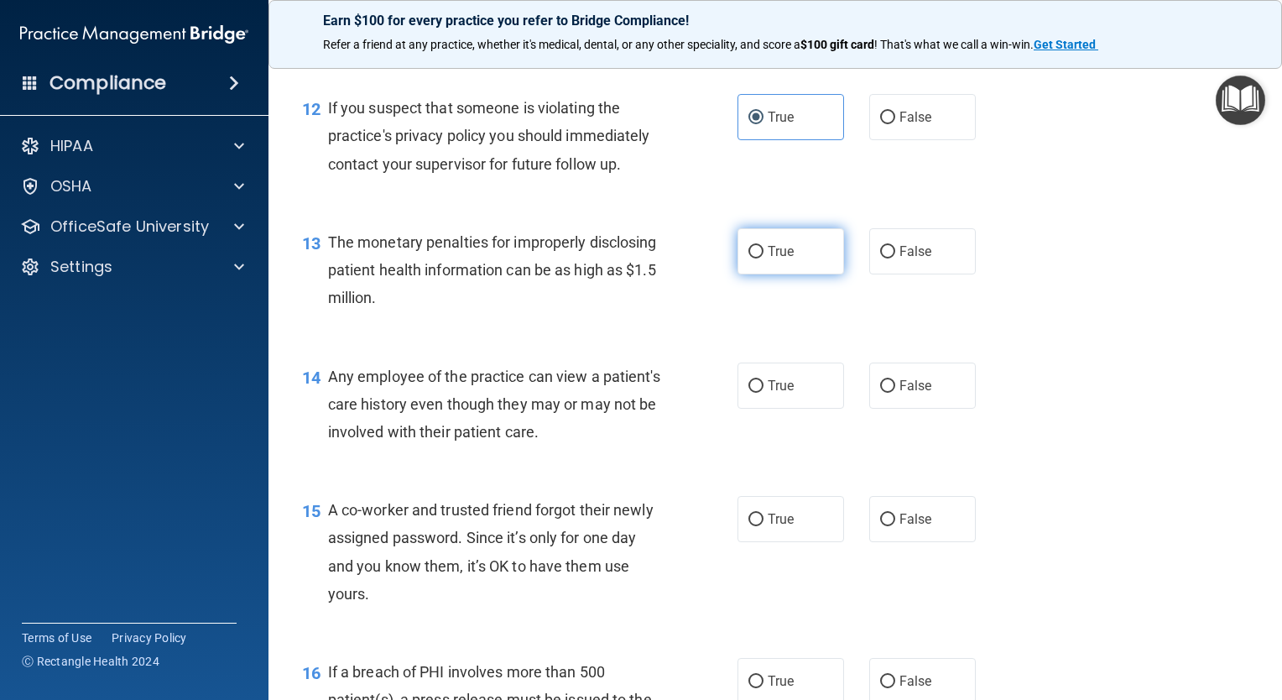
radio input "true"
click at [832, 409] on label "True" at bounding box center [791, 386] width 107 height 46
click at [764, 393] on input "True" at bounding box center [756, 386] width 15 height 13
radio input "true"
click at [815, 572] on div "15 A co-worker and trusted friend forgot their newly assigned password. Since i…" at bounding box center [776, 556] width 972 height 162
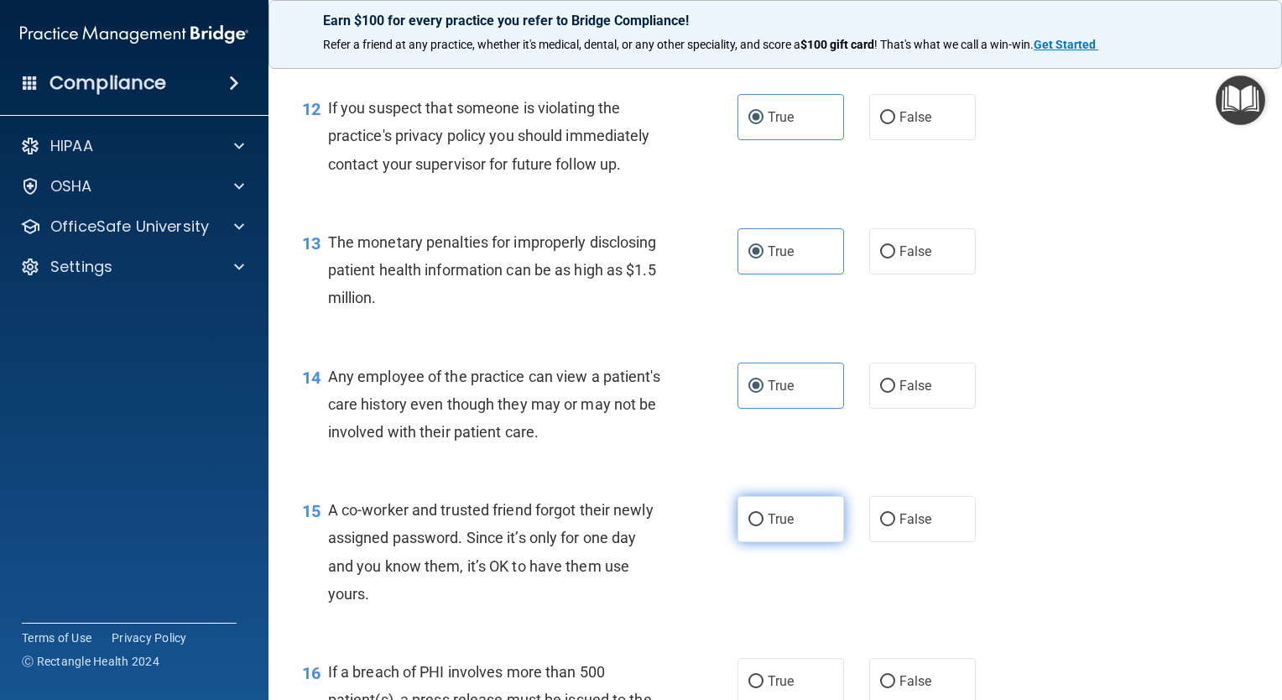
click at [809, 540] on label "True" at bounding box center [791, 519] width 107 height 46
click at [764, 526] on input "True" at bounding box center [756, 520] width 15 height 13
radio input "true"
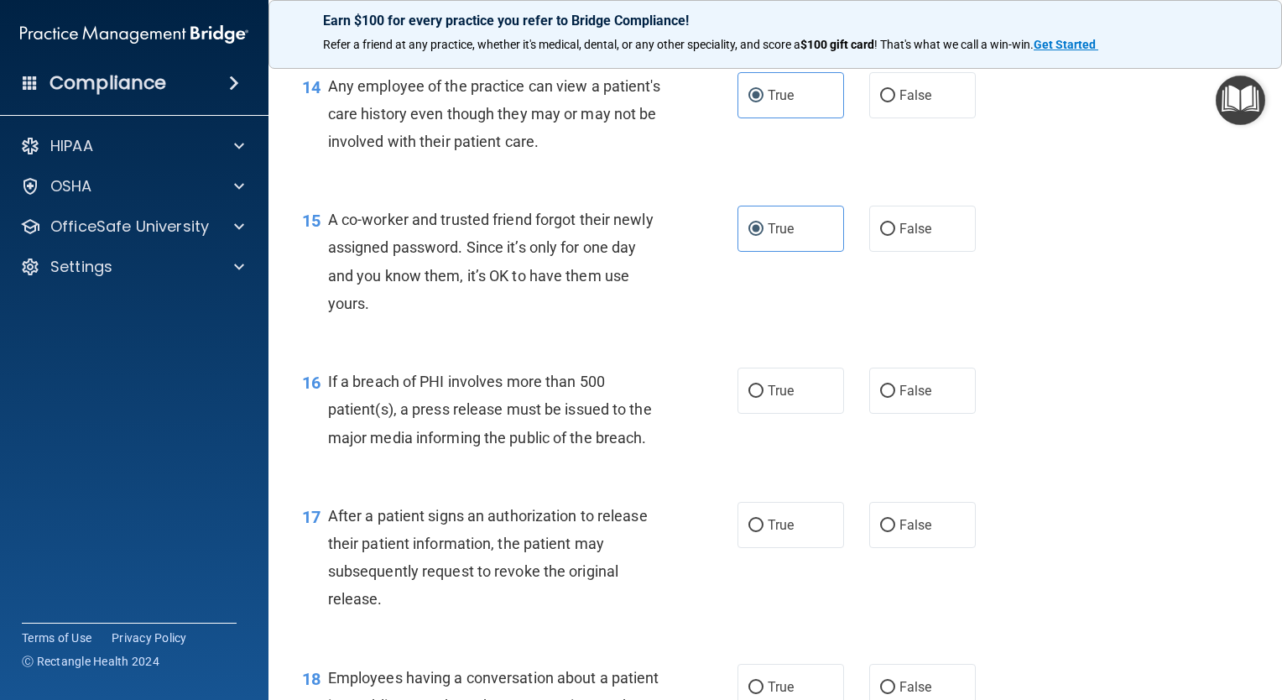
scroll to position [1907, 0]
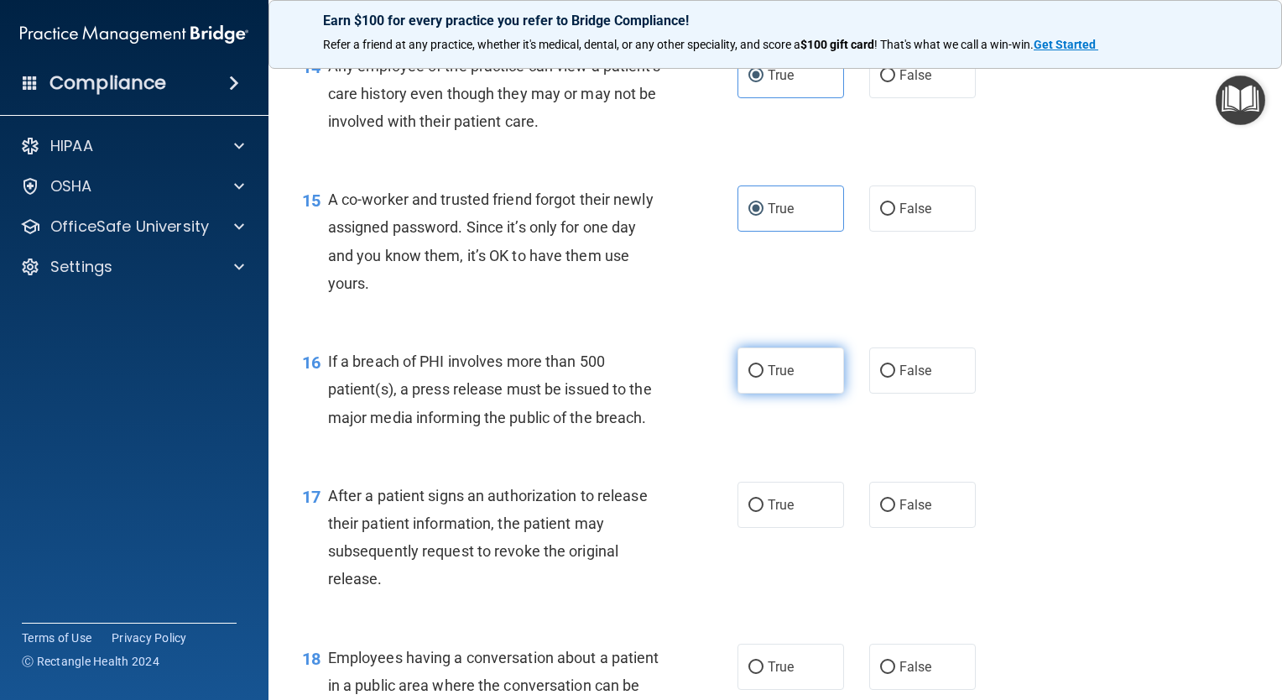
click at [816, 394] on label "True" at bounding box center [791, 370] width 107 height 46
click at [764, 378] on input "True" at bounding box center [756, 371] width 15 height 13
radio input "true"
click at [793, 528] on label "True" at bounding box center [791, 505] width 107 height 46
click at [764, 512] on input "True" at bounding box center [756, 505] width 15 height 13
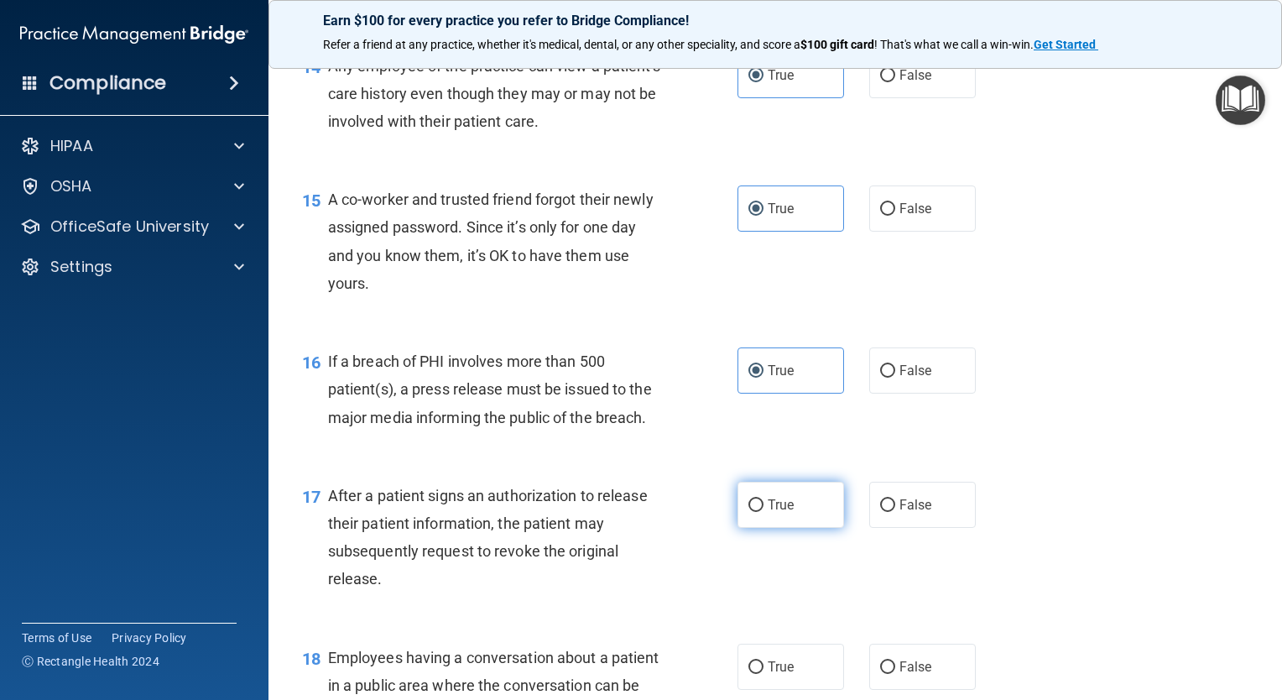
radio input "true"
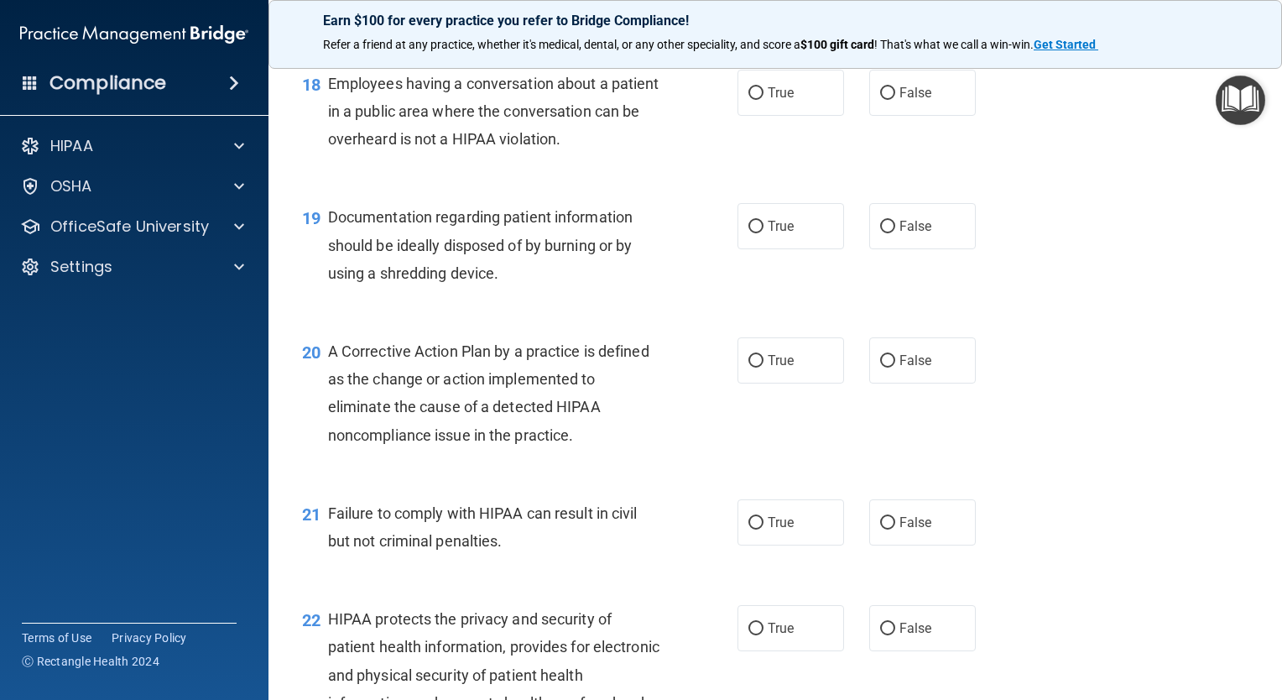
scroll to position [2477, 0]
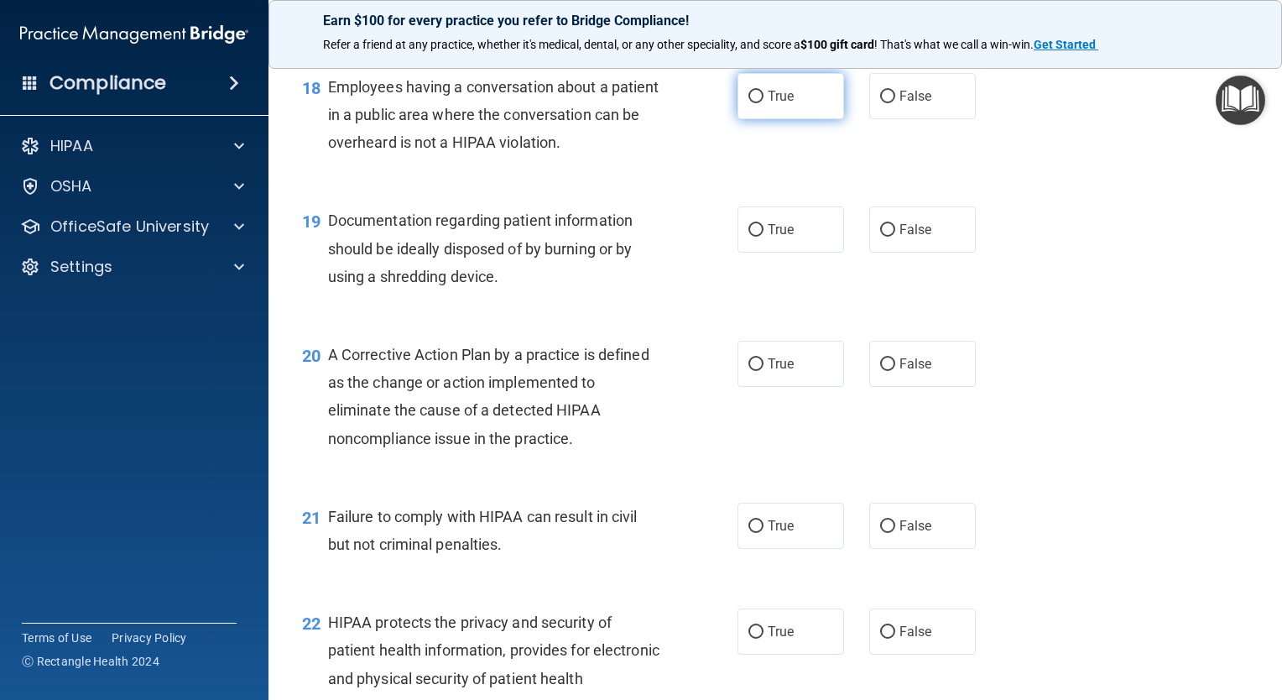
click at [813, 119] on label "True" at bounding box center [791, 96] width 107 height 46
click at [764, 103] on input "True" at bounding box center [756, 97] width 15 height 13
radio input "true"
click at [808, 253] on label "True" at bounding box center [791, 229] width 107 height 46
click at [764, 237] on input "True" at bounding box center [756, 230] width 15 height 13
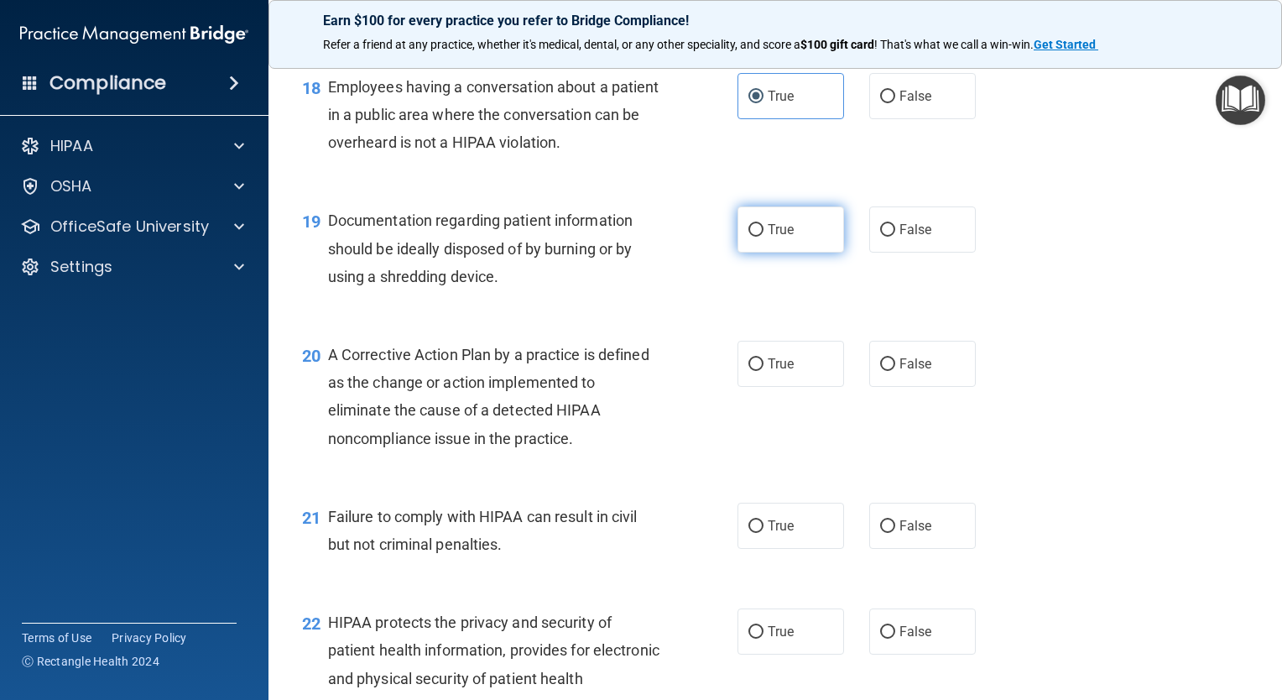
radio input "true"
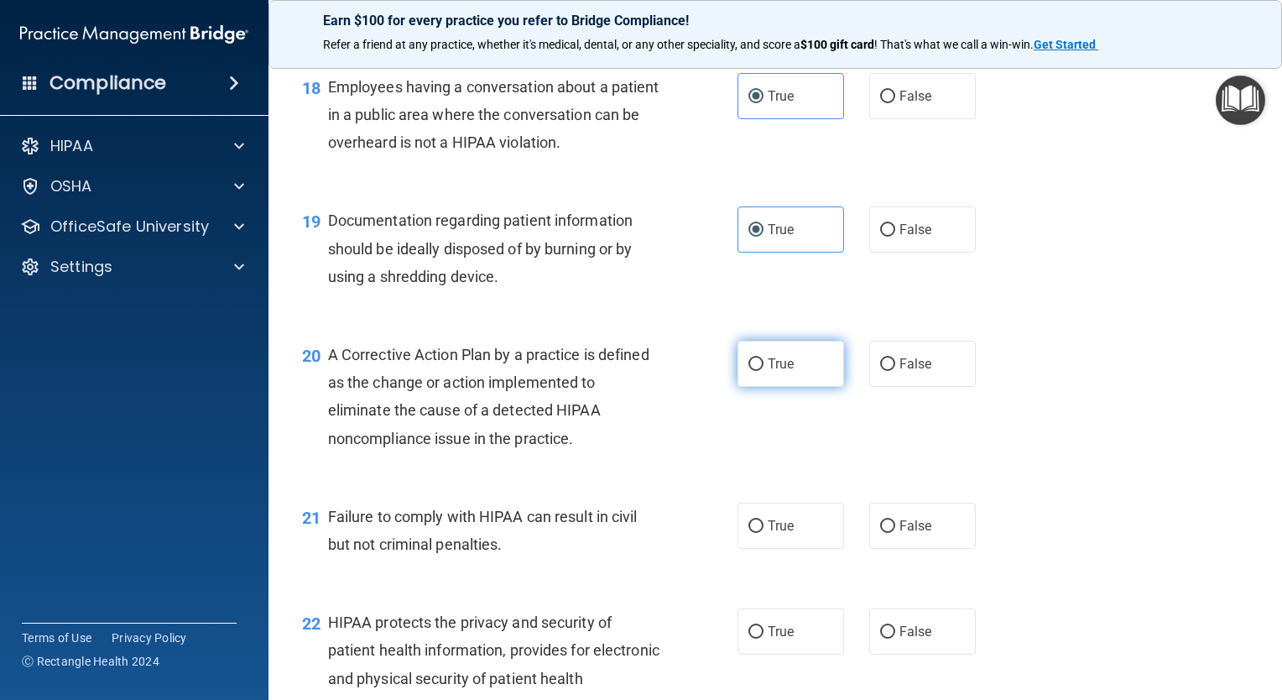
click at [810, 384] on label "True" at bounding box center [791, 364] width 107 height 46
click at [764, 371] on input "True" at bounding box center [756, 364] width 15 height 13
radio input "true"
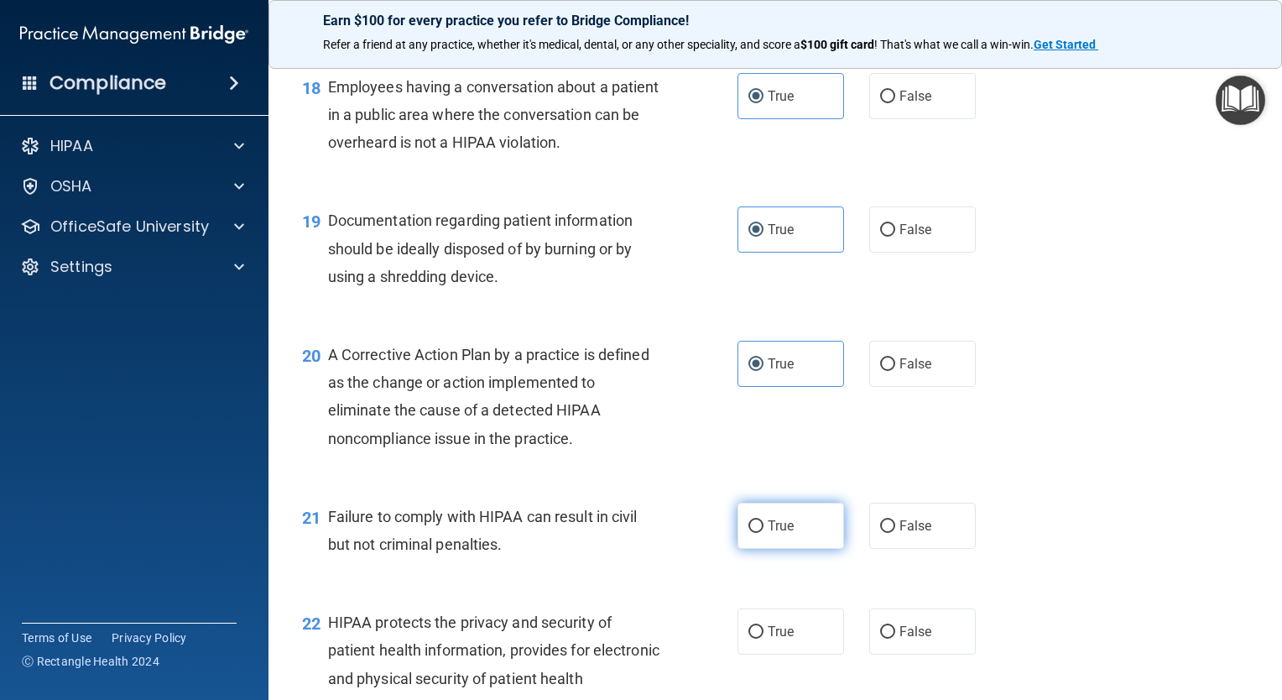
click at [771, 549] on label "True" at bounding box center [791, 526] width 107 height 46
click at [764, 533] on input "True" at bounding box center [756, 526] width 15 height 13
radio input "true"
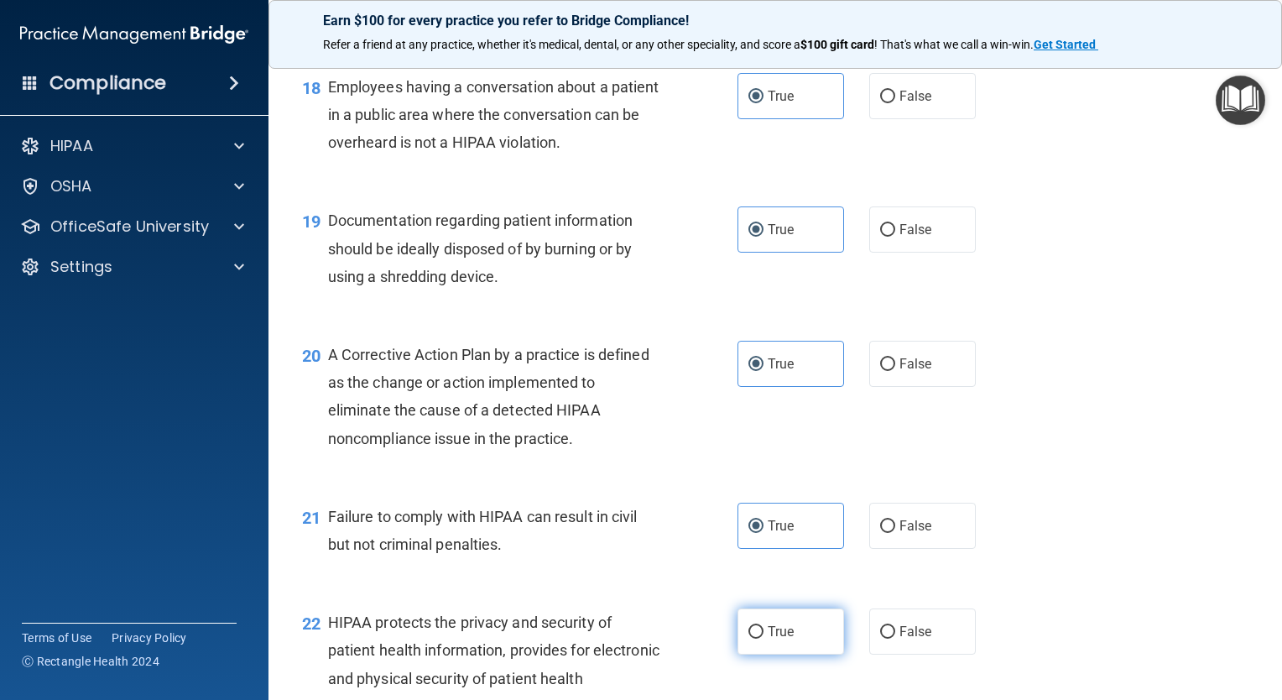
click at [788, 651] on label "True" at bounding box center [791, 631] width 107 height 46
click at [764, 639] on input "True" at bounding box center [756, 632] width 15 height 13
radio input "true"
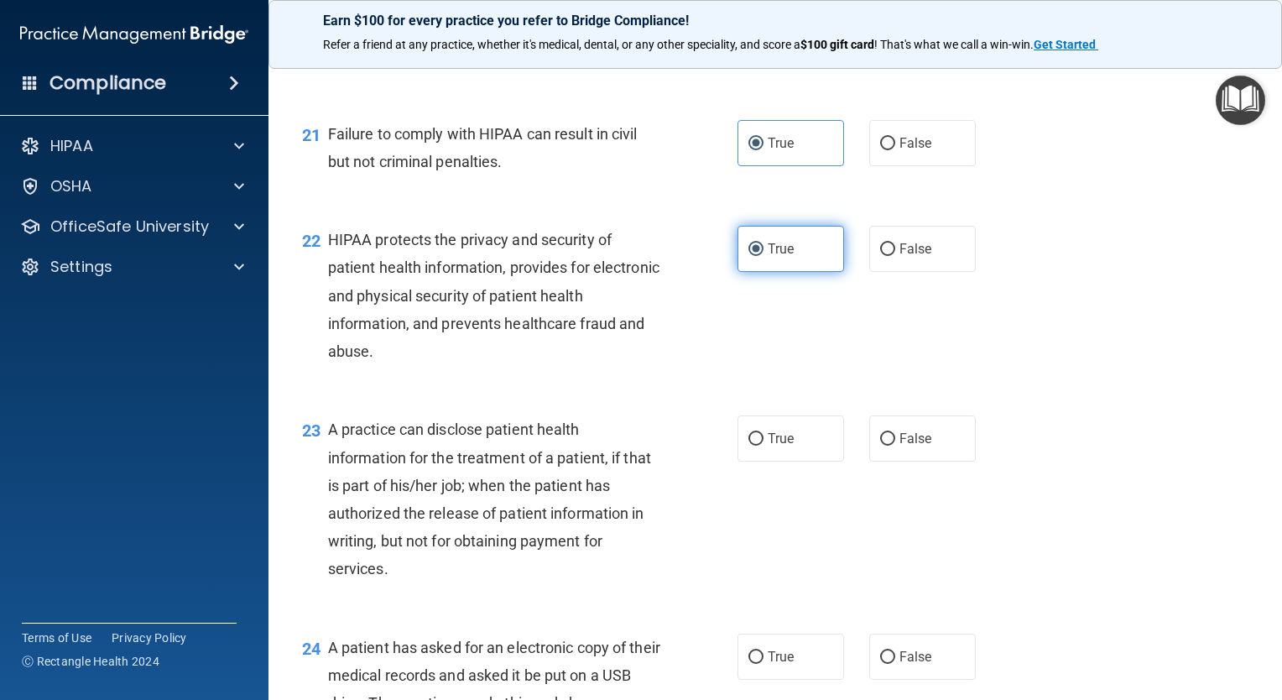
scroll to position [3014, 0]
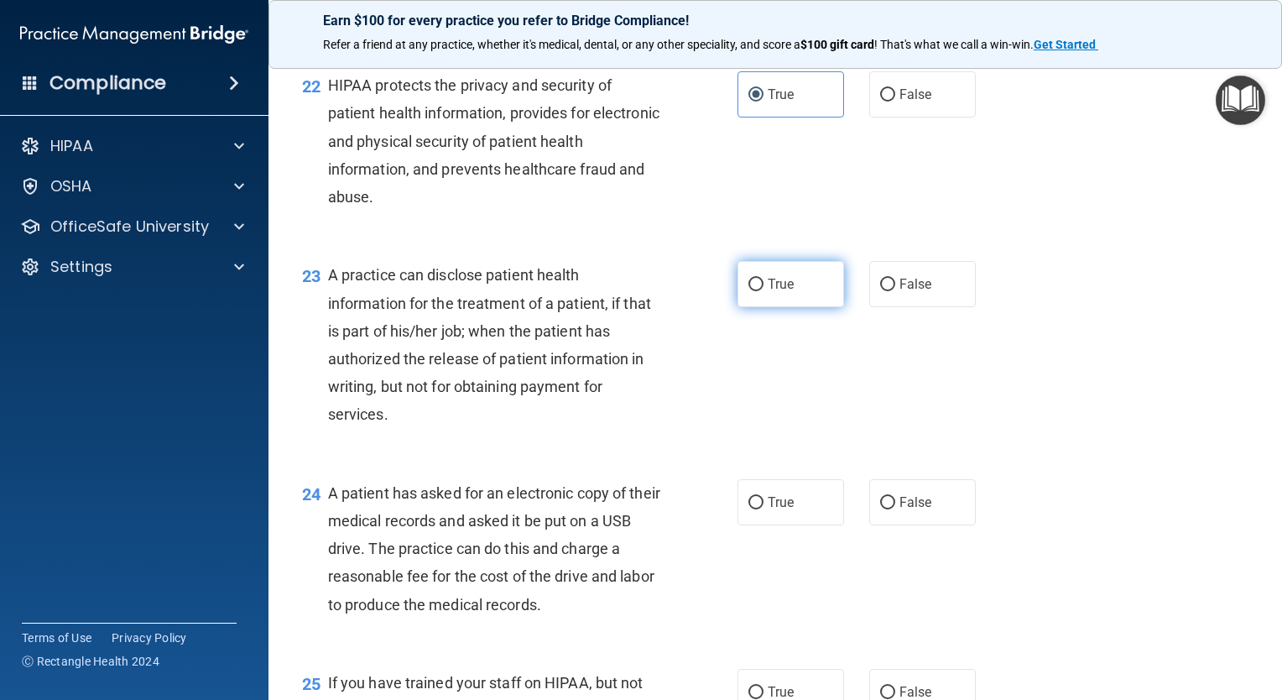
click at [781, 307] on label "True" at bounding box center [791, 284] width 107 height 46
click at [764, 291] on input "True" at bounding box center [756, 285] width 15 height 13
radio input "true"
click at [778, 510] on span "True" at bounding box center [781, 502] width 26 height 16
click at [764, 509] on input "True" at bounding box center [756, 503] width 15 height 13
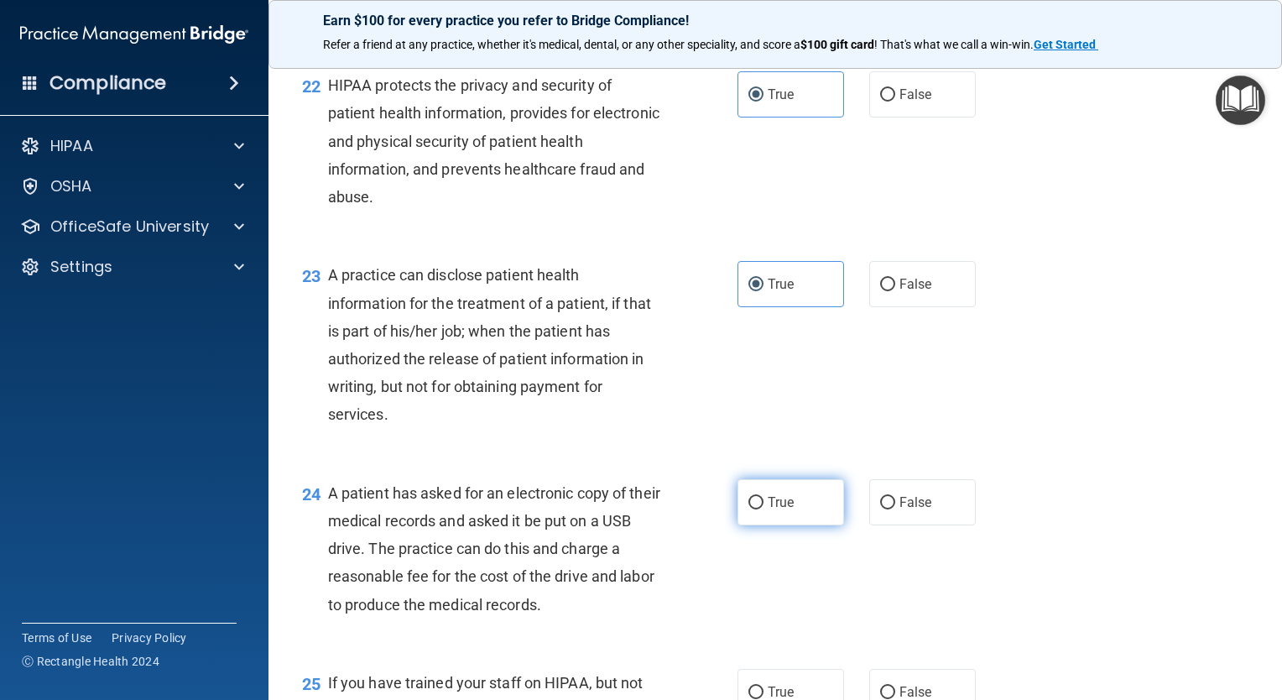
radio input "true"
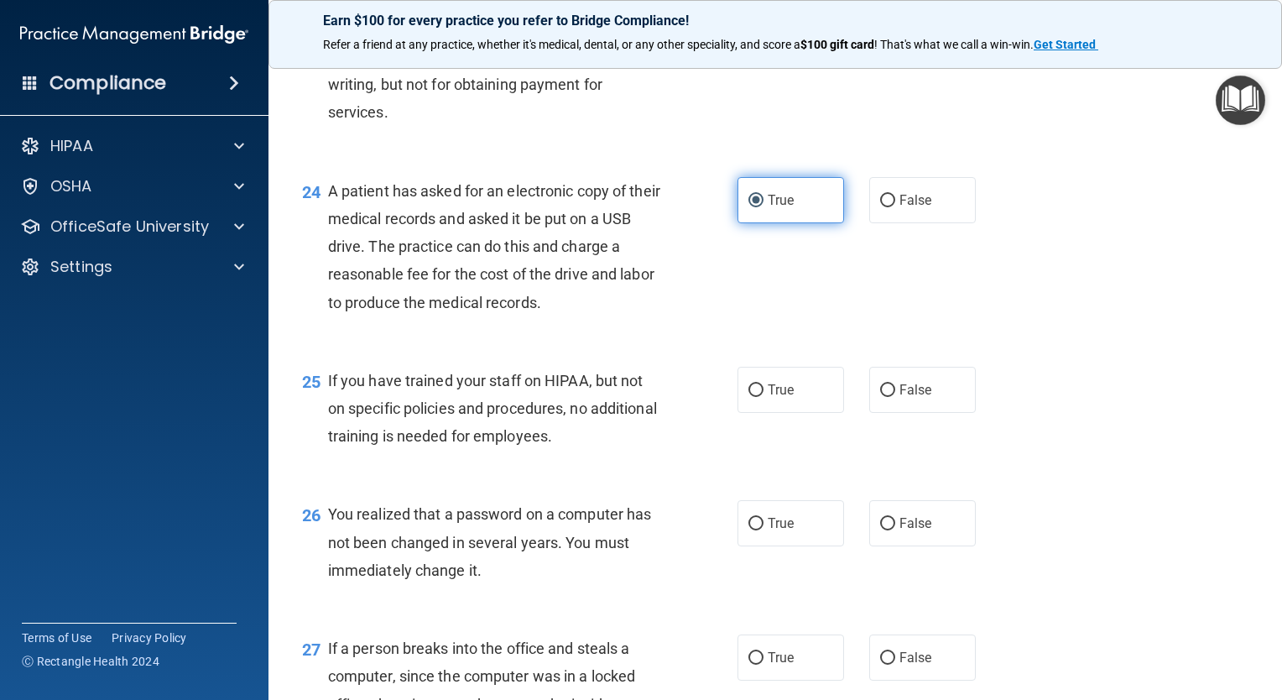
scroll to position [3350, 0]
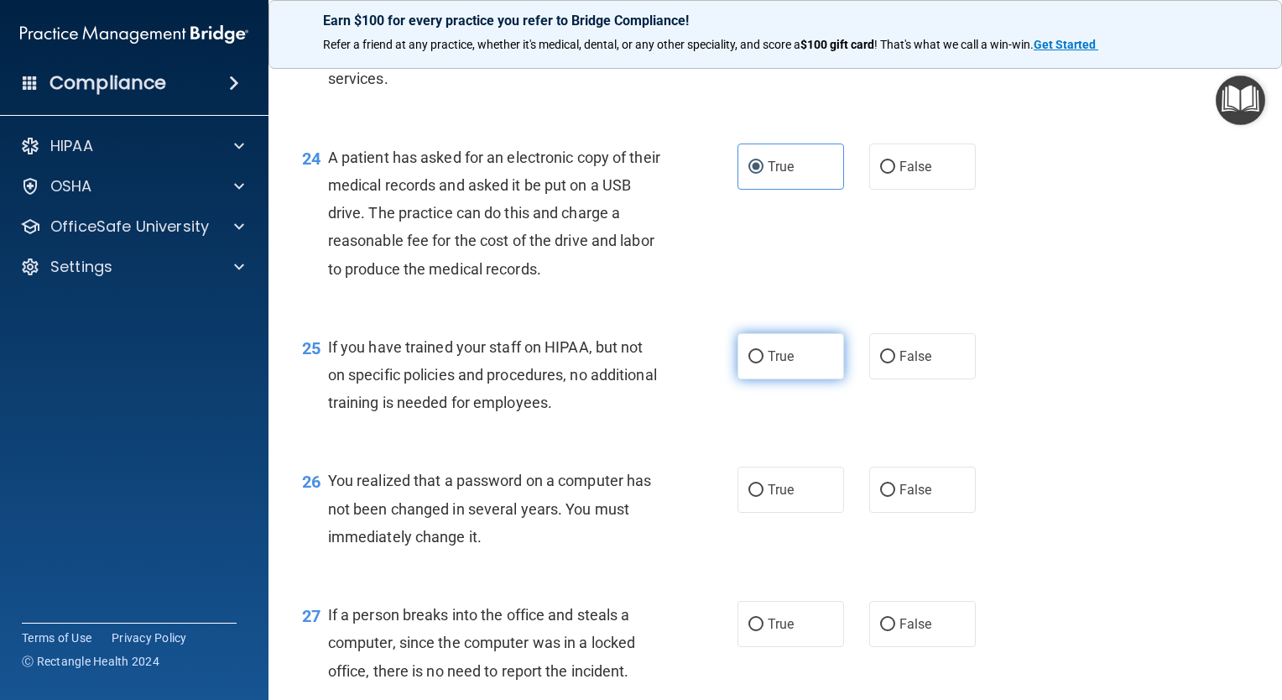
click at [789, 379] on label "True" at bounding box center [791, 356] width 107 height 46
click at [764, 363] on input "True" at bounding box center [756, 357] width 15 height 13
radio input "true"
click at [801, 508] on label "True" at bounding box center [791, 490] width 107 height 46
click at [764, 497] on input "True" at bounding box center [756, 490] width 15 height 13
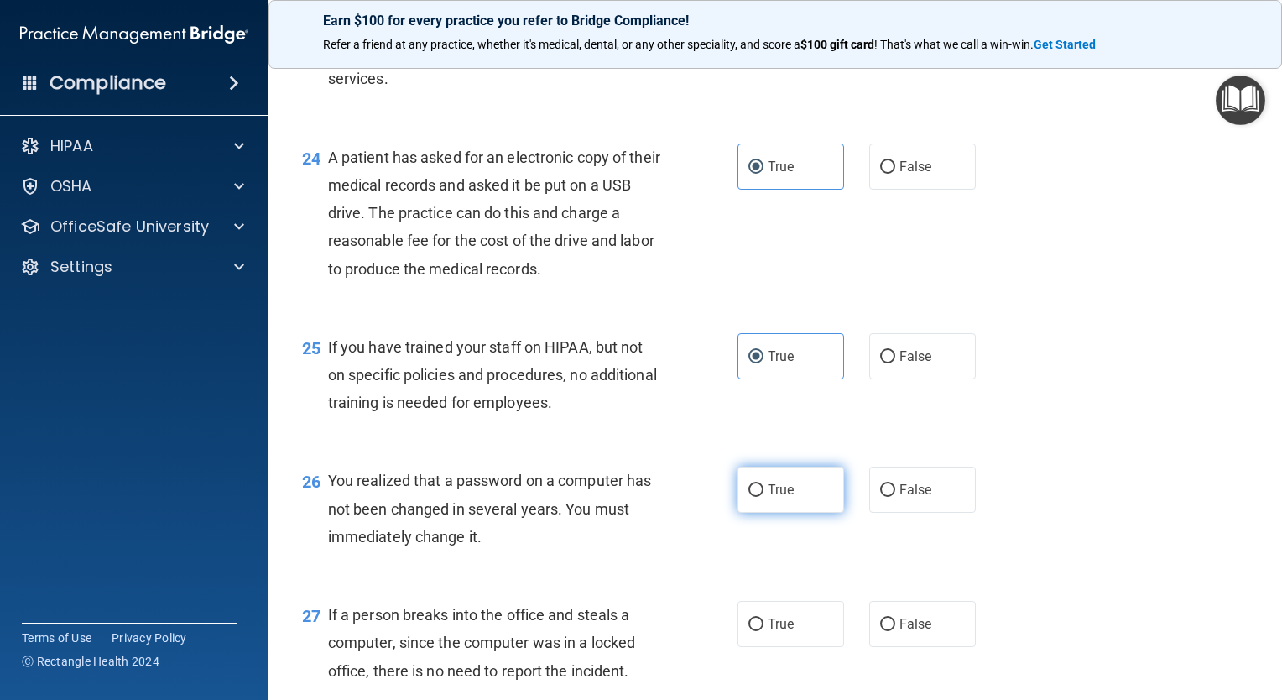
radio input "true"
click at [807, 634] on label "True" at bounding box center [791, 624] width 107 height 46
click at [764, 631] on input "True" at bounding box center [756, 624] width 15 height 13
radio input "true"
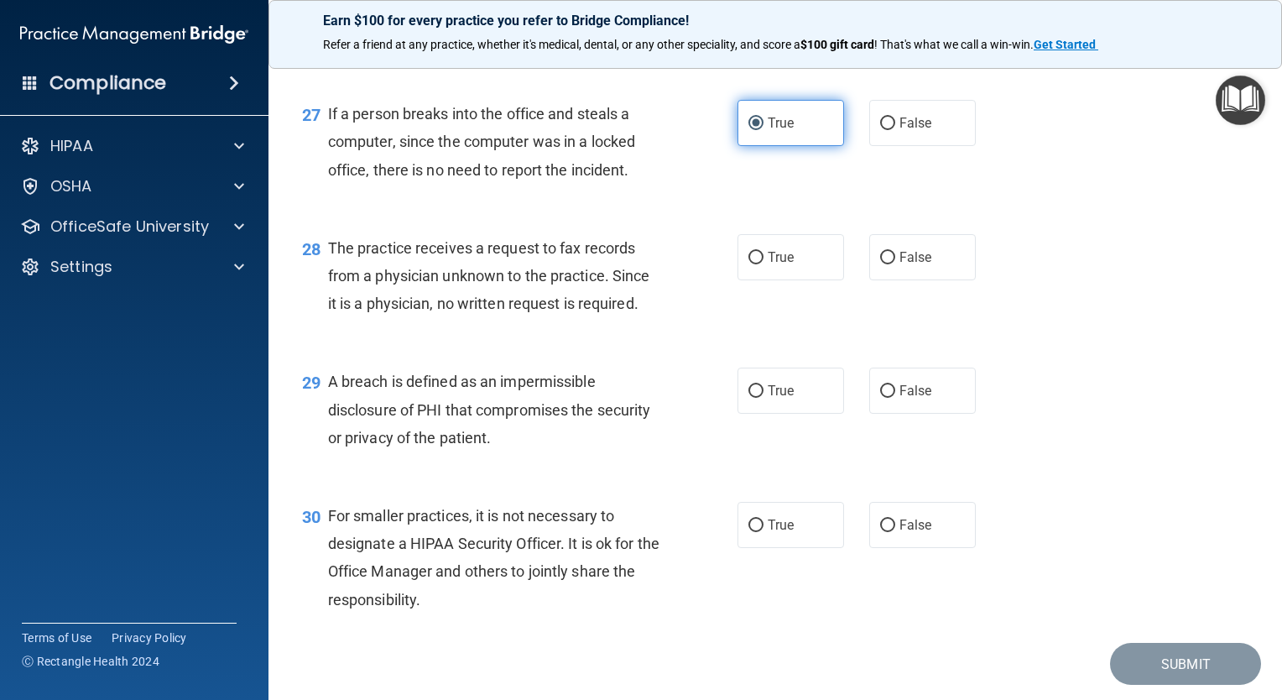
scroll to position [3921, 0]
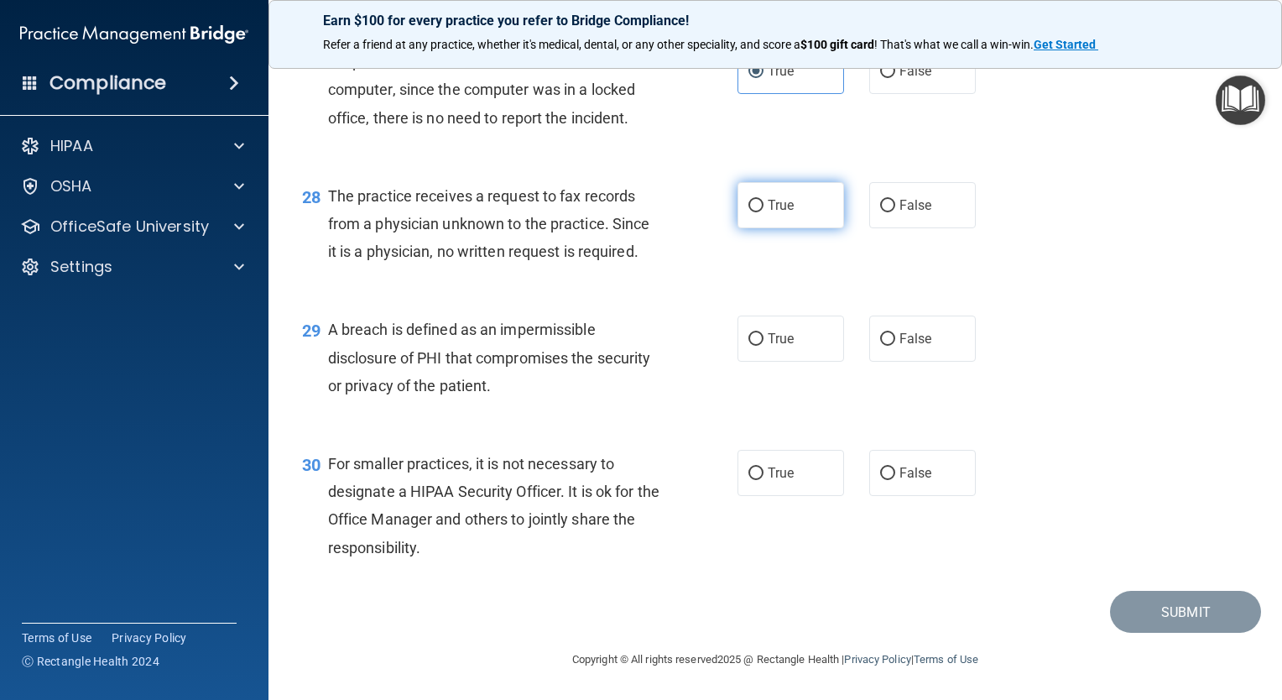
click at [784, 213] on span "True" at bounding box center [781, 205] width 26 height 16
click at [764, 212] on input "True" at bounding box center [756, 206] width 15 height 13
radio input "true"
click at [782, 342] on span "True" at bounding box center [781, 339] width 26 height 16
click at [764, 342] on input "True" at bounding box center [756, 339] width 15 height 13
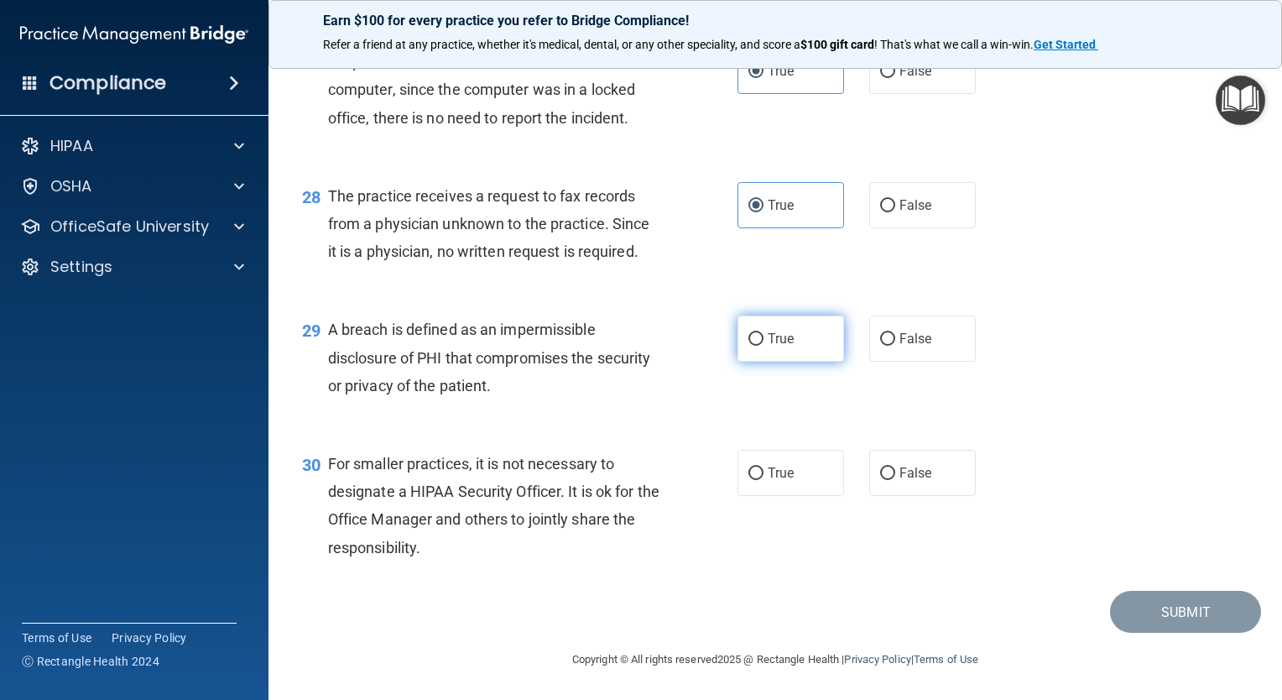
radio input "true"
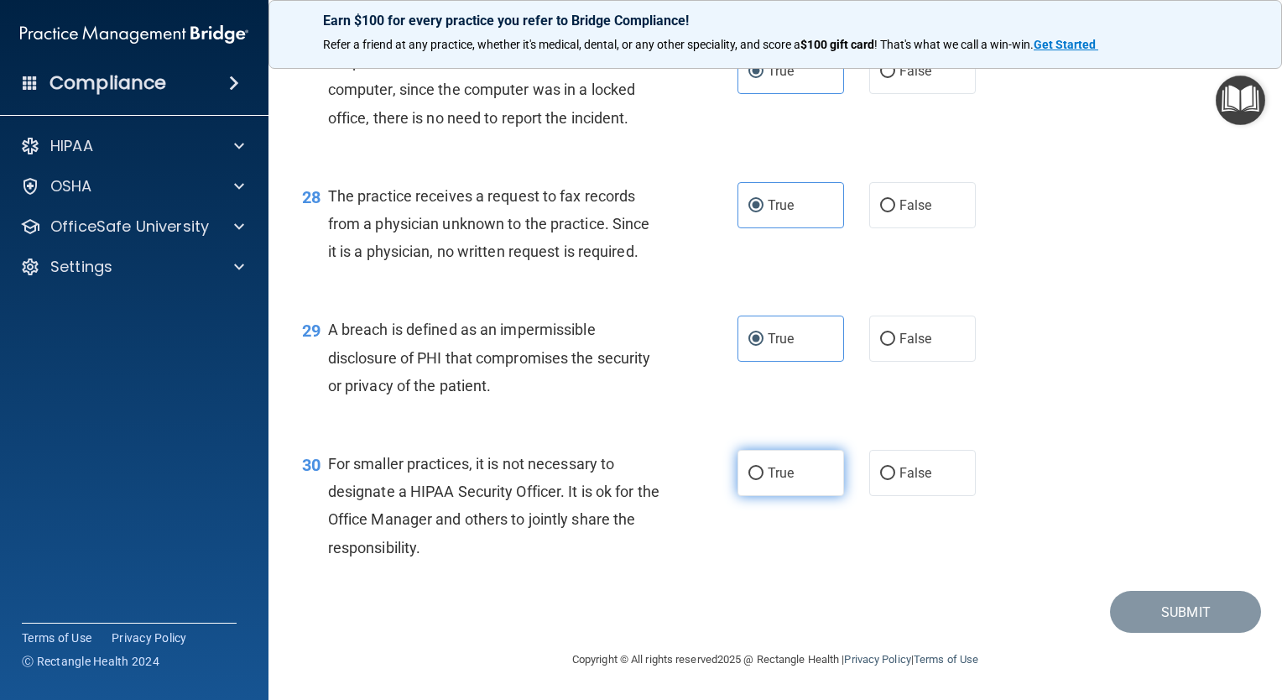
click at [797, 489] on label "True" at bounding box center [791, 473] width 107 height 46
click at [764, 480] on input "True" at bounding box center [756, 473] width 15 height 13
radio input "true"
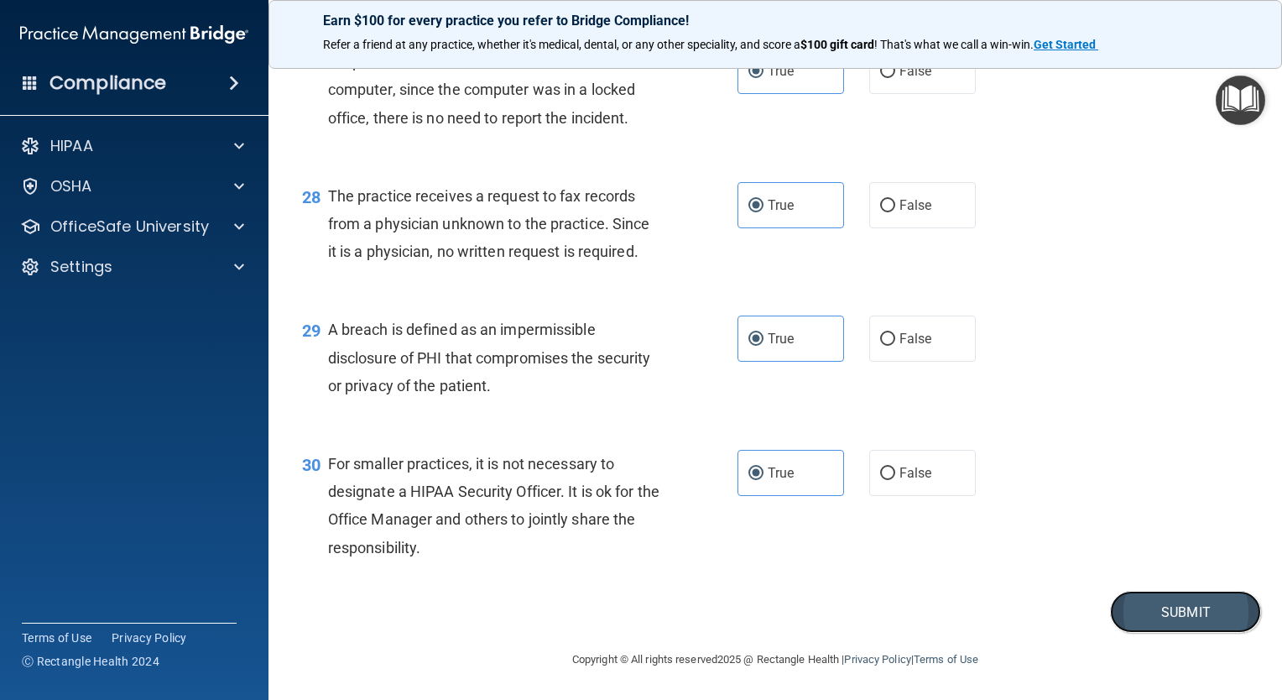
click at [1167, 619] on button "Submit" at bounding box center [1185, 612] width 151 height 43
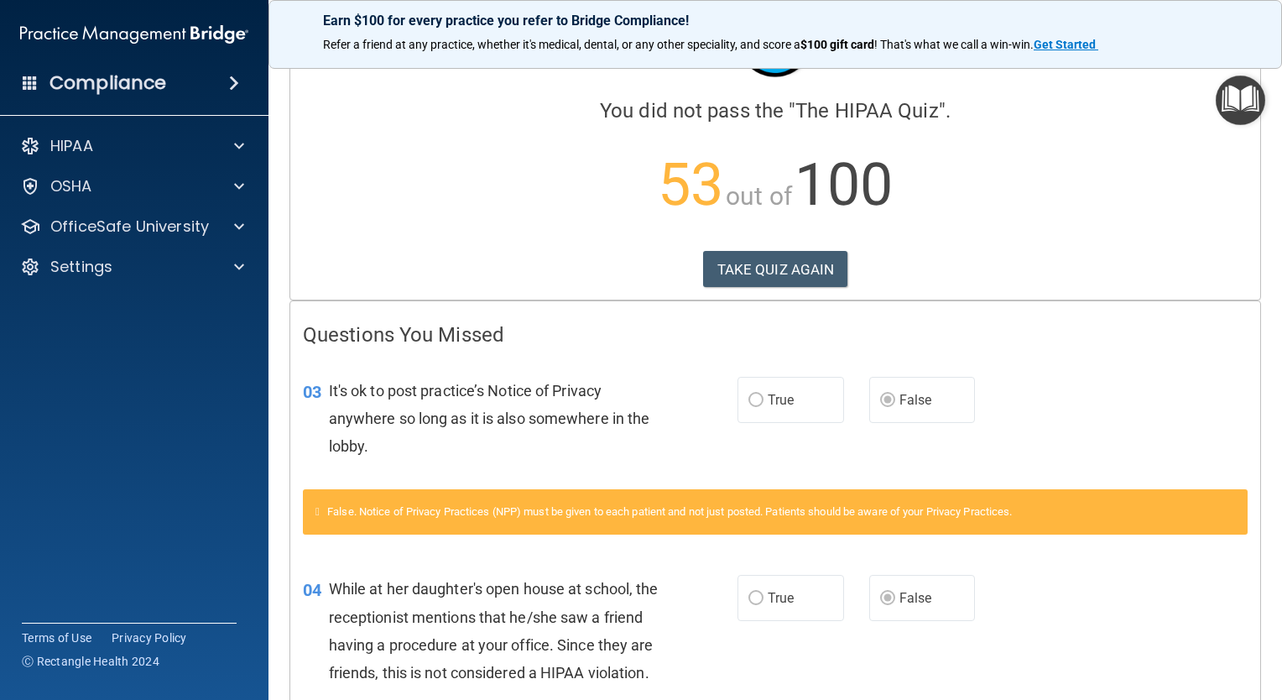
scroll to position [84, 0]
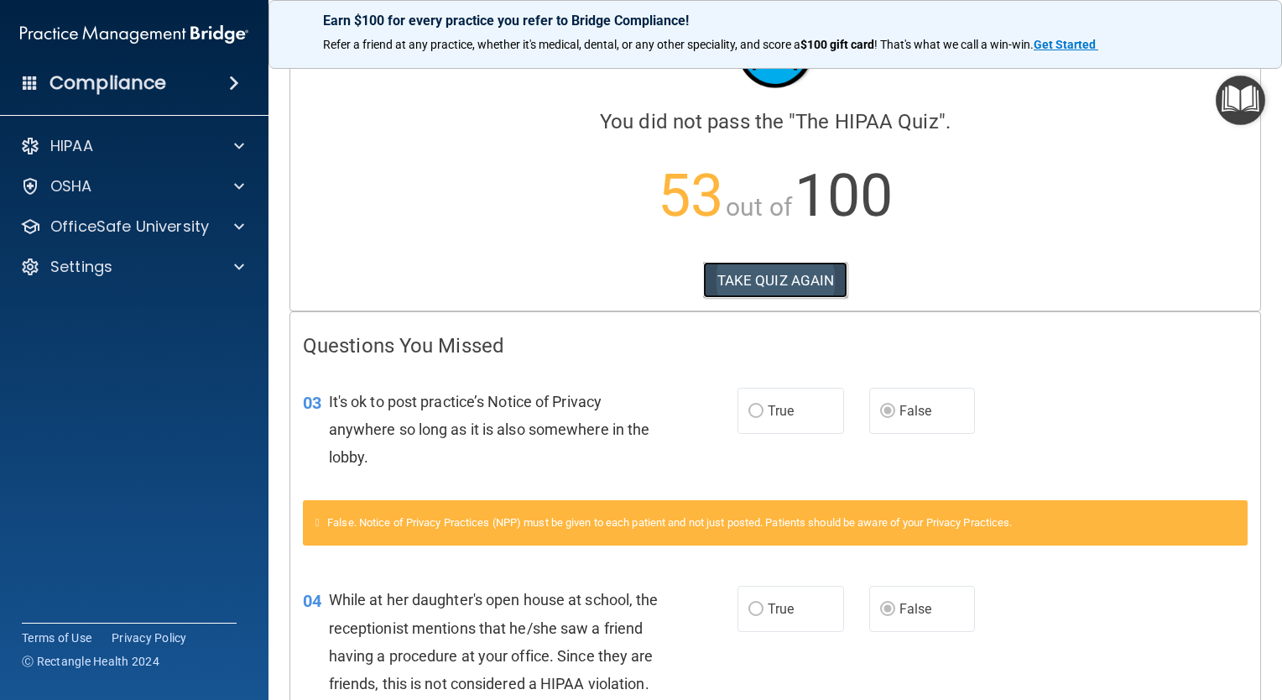
click at [828, 284] on button "TAKE QUIZ AGAIN" at bounding box center [775, 280] width 145 height 37
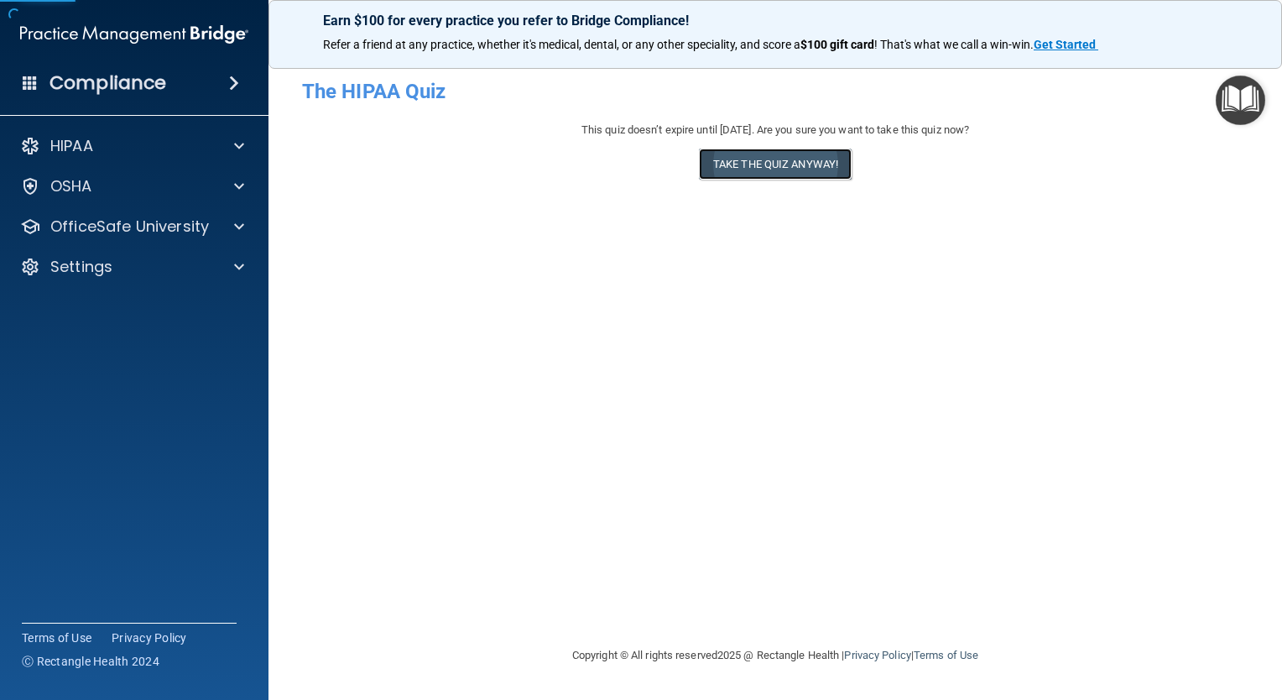
click at [786, 165] on button "Take the quiz anyway!" at bounding box center [775, 164] width 153 height 31
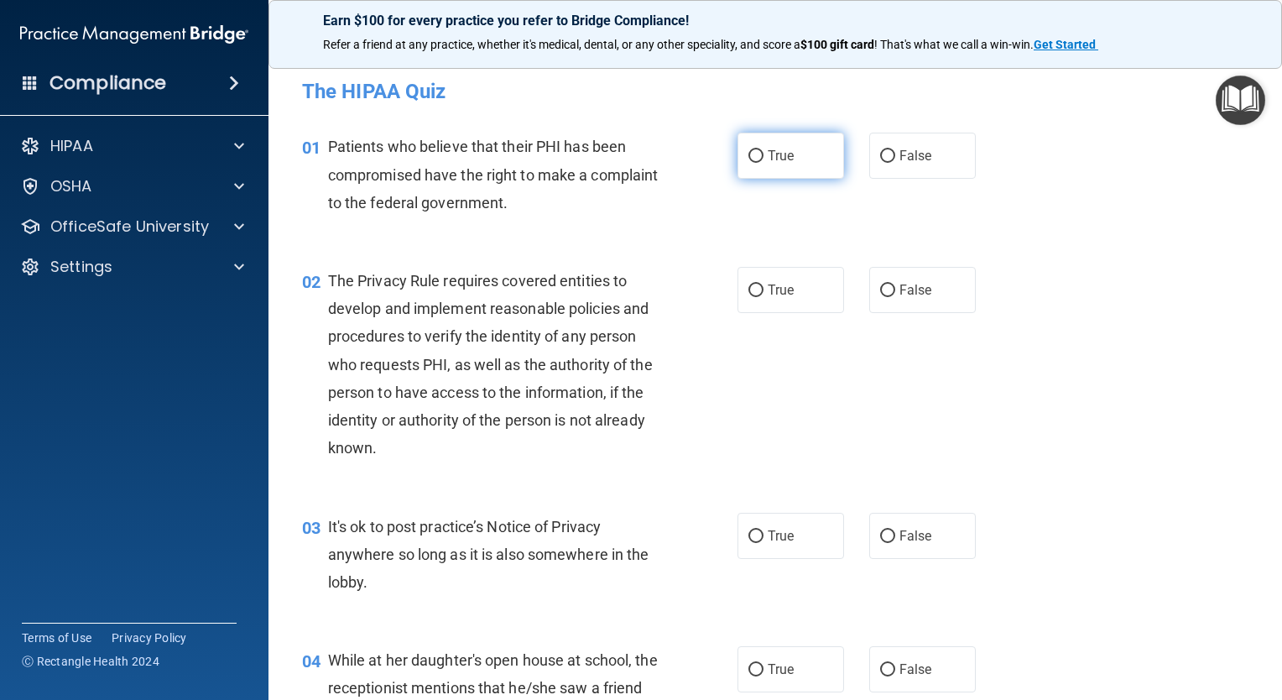
click at [749, 159] on input "True" at bounding box center [756, 156] width 15 height 13
radio input "true"
click at [768, 287] on span "True" at bounding box center [781, 290] width 26 height 16
click at [764, 287] on input "True" at bounding box center [756, 290] width 15 height 13
radio input "true"
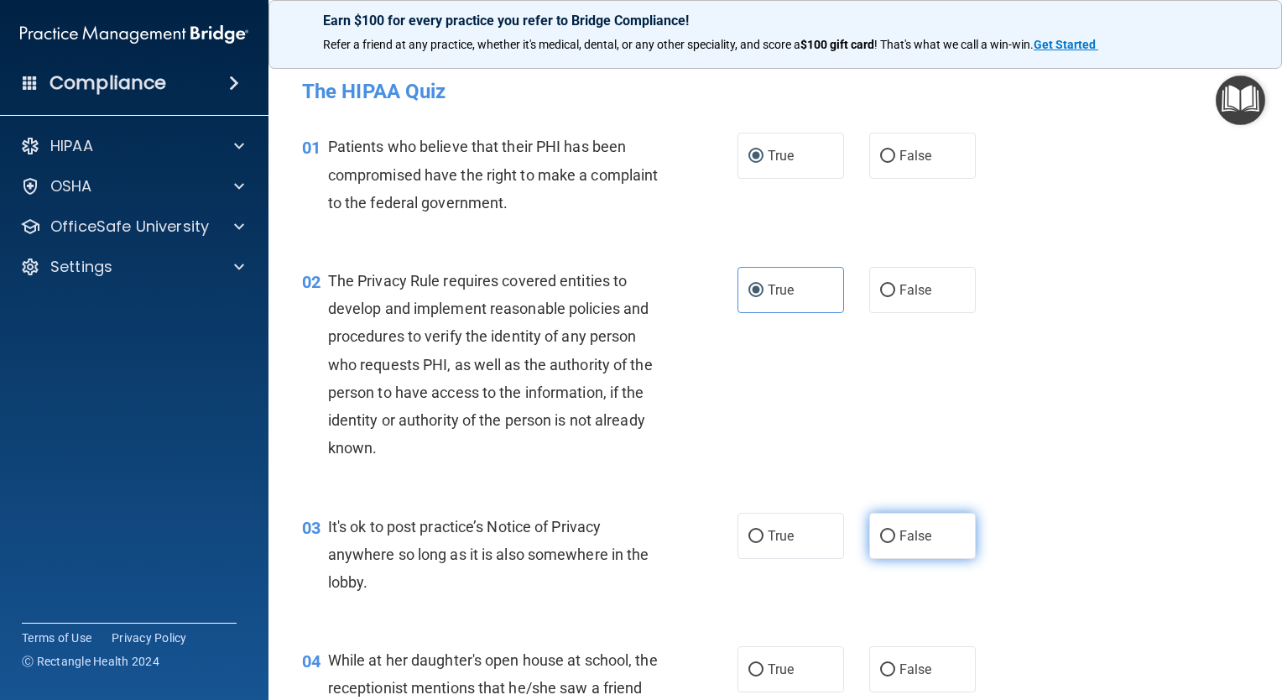
click at [884, 530] on input "False" at bounding box center [887, 536] width 15 height 13
radio input "true"
click at [900, 663] on span "False" at bounding box center [916, 669] width 33 height 16
click at [894, 664] on input "False" at bounding box center [887, 670] width 15 height 13
radio input "true"
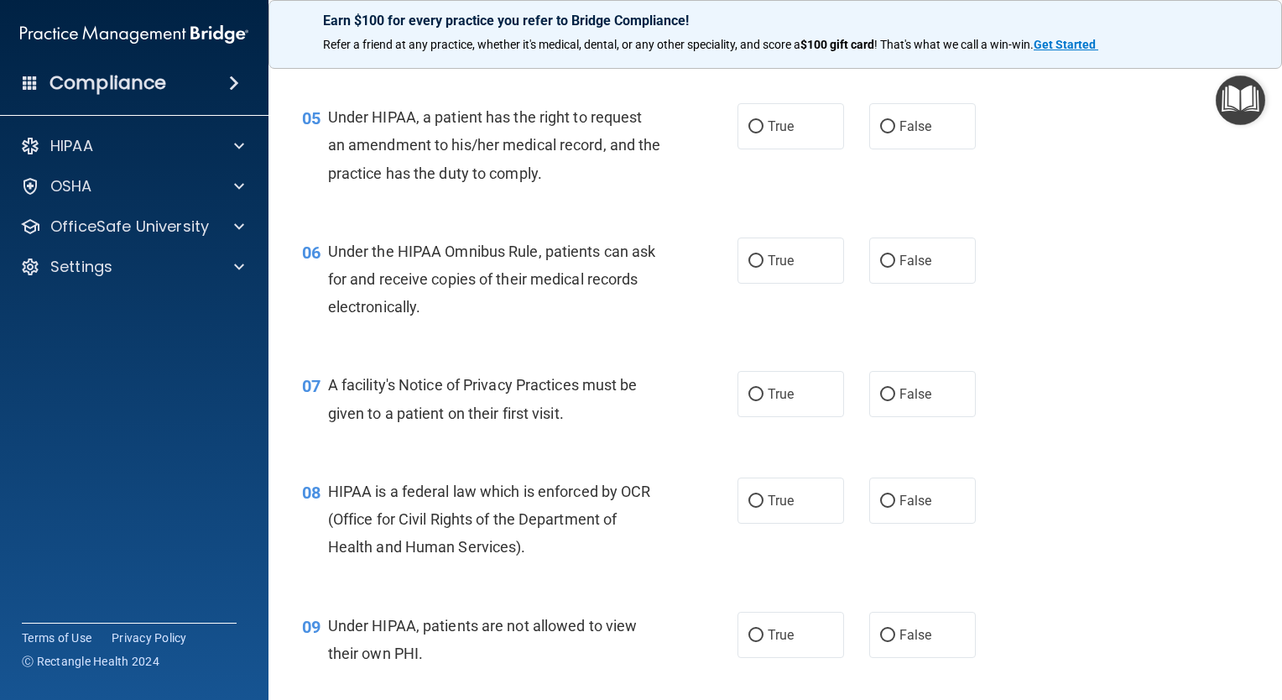
scroll to position [675, 0]
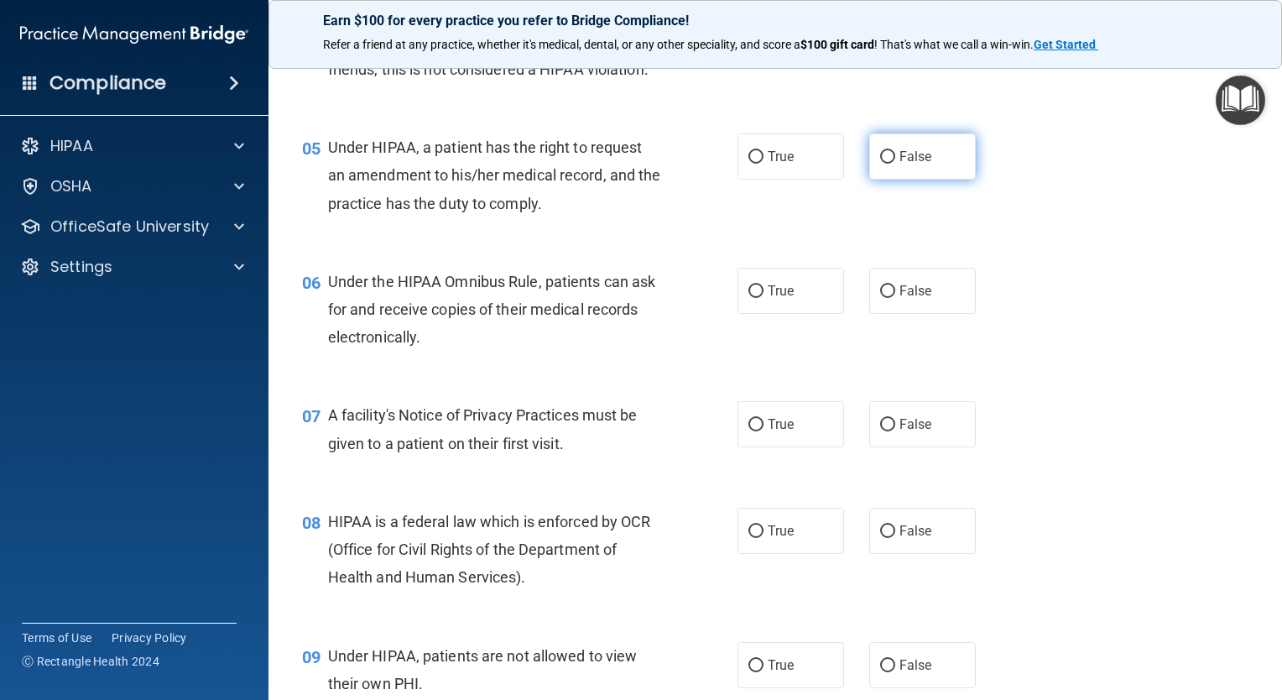
click at [931, 180] on label "False" at bounding box center [922, 156] width 107 height 46
click at [895, 164] on input "False" at bounding box center [887, 157] width 15 height 13
radio input "true"
click at [808, 310] on label "True" at bounding box center [791, 291] width 107 height 46
click at [764, 298] on input "True" at bounding box center [756, 291] width 15 height 13
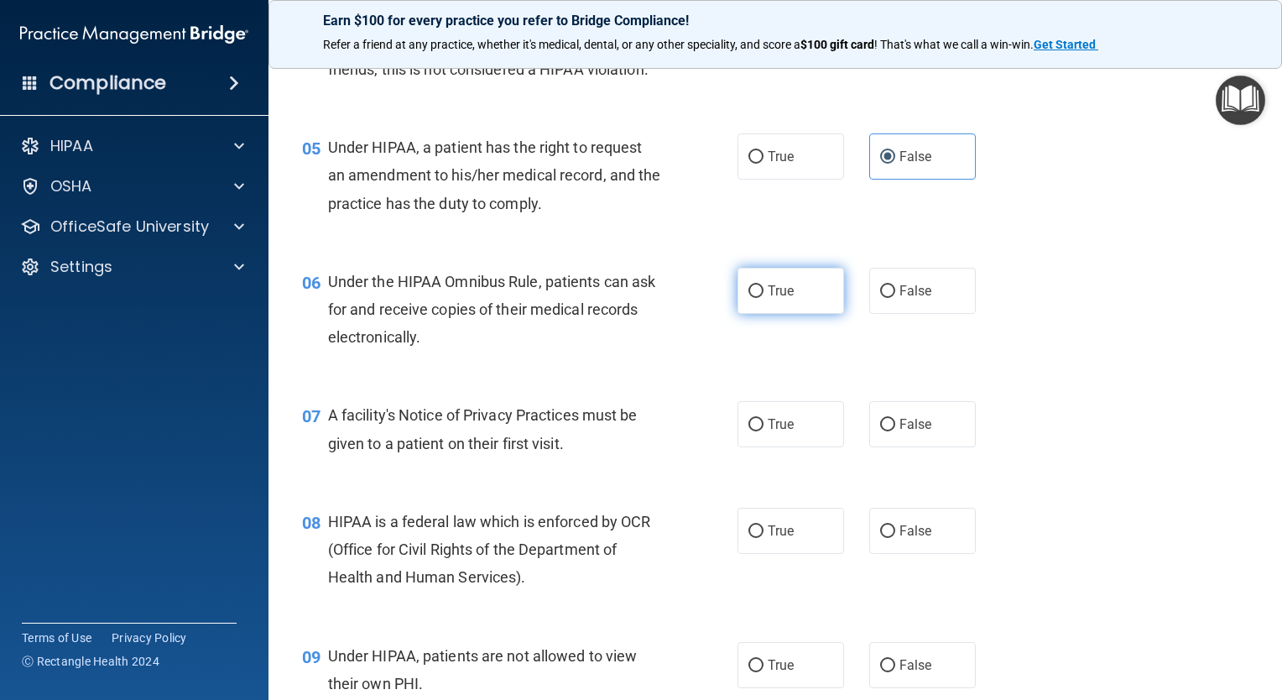
radio input "true"
click at [806, 447] on label "True" at bounding box center [791, 424] width 107 height 46
click at [764, 431] on input "True" at bounding box center [756, 425] width 15 height 13
radio input "true"
click at [802, 551] on label "True" at bounding box center [791, 531] width 107 height 46
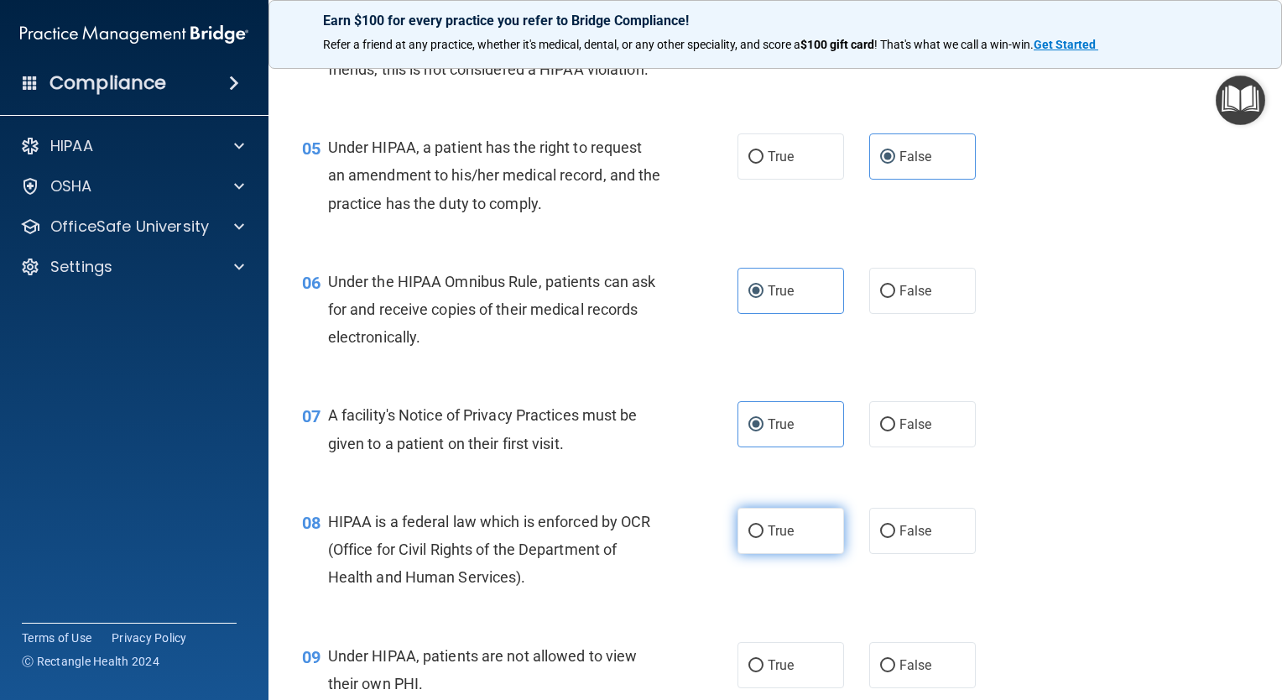
click at [764, 538] on input "True" at bounding box center [756, 531] width 15 height 13
radio input "true"
click at [913, 680] on label "False" at bounding box center [922, 665] width 107 height 46
click at [895, 672] on input "False" at bounding box center [887, 666] width 15 height 13
radio input "true"
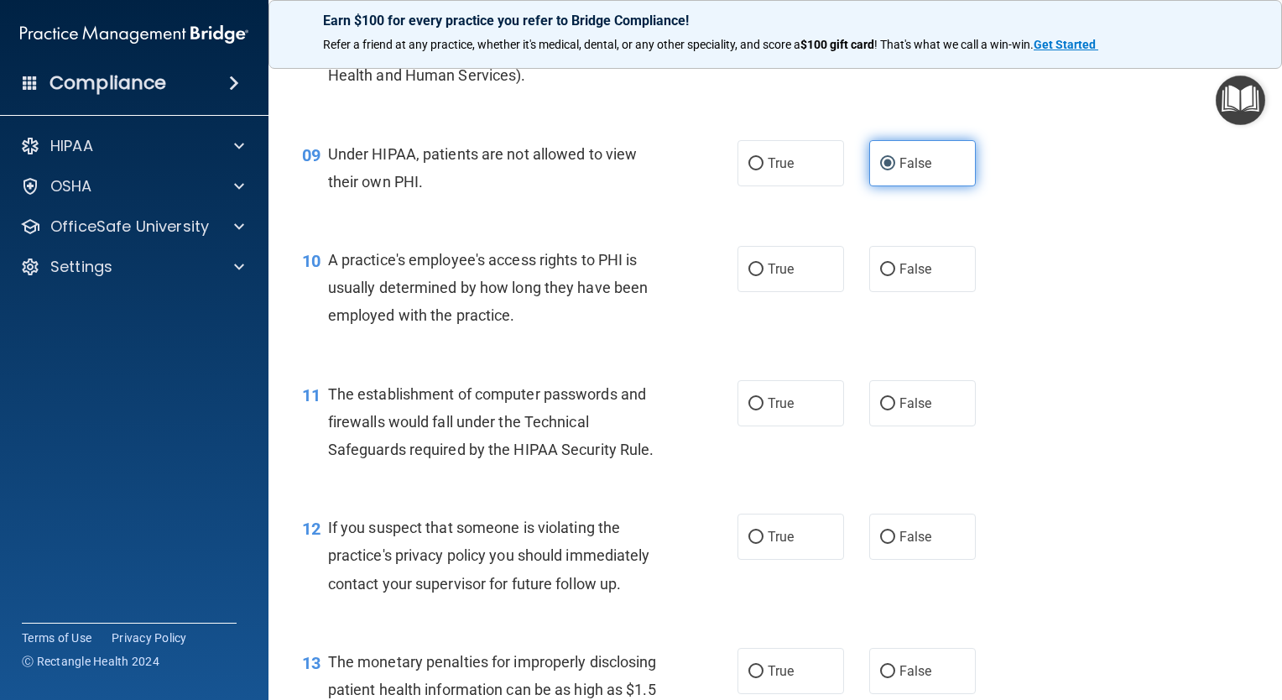
scroll to position [1178, 0]
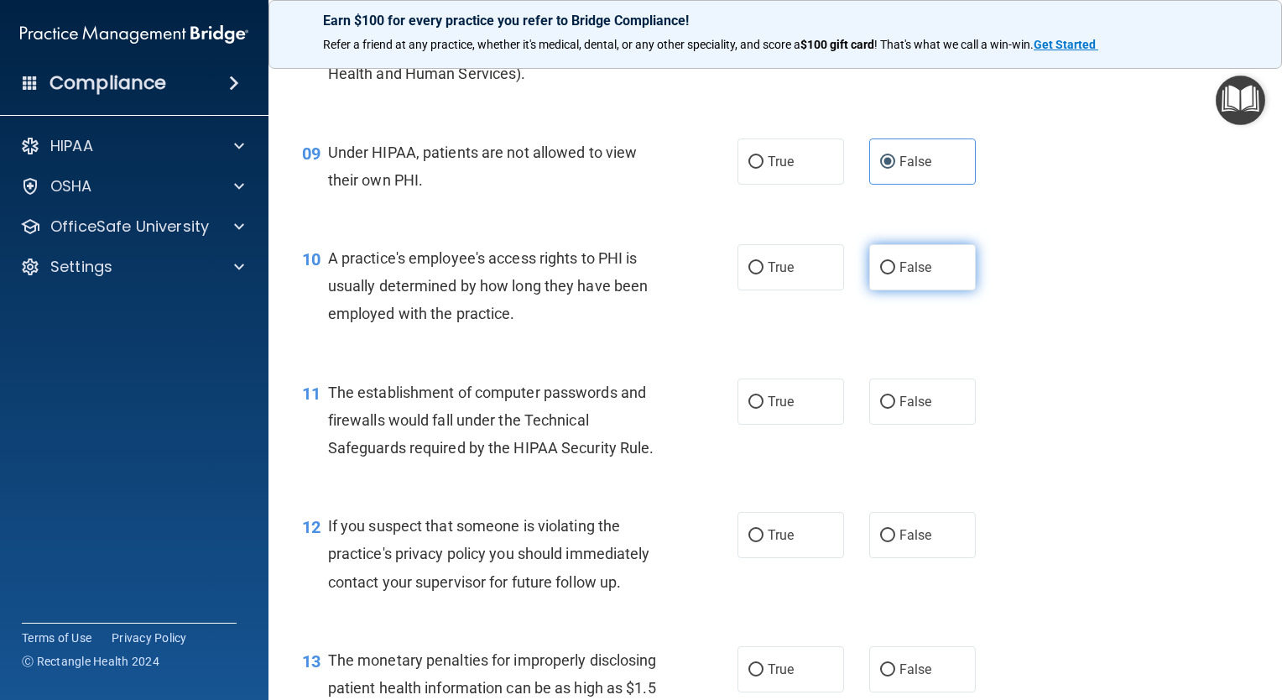
click at [920, 275] on span "False" at bounding box center [916, 267] width 33 height 16
click at [895, 274] on input "False" at bounding box center [887, 268] width 15 height 13
radio input "true"
click at [793, 422] on label "True" at bounding box center [791, 401] width 107 height 46
click at [764, 409] on input "True" at bounding box center [756, 402] width 15 height 13
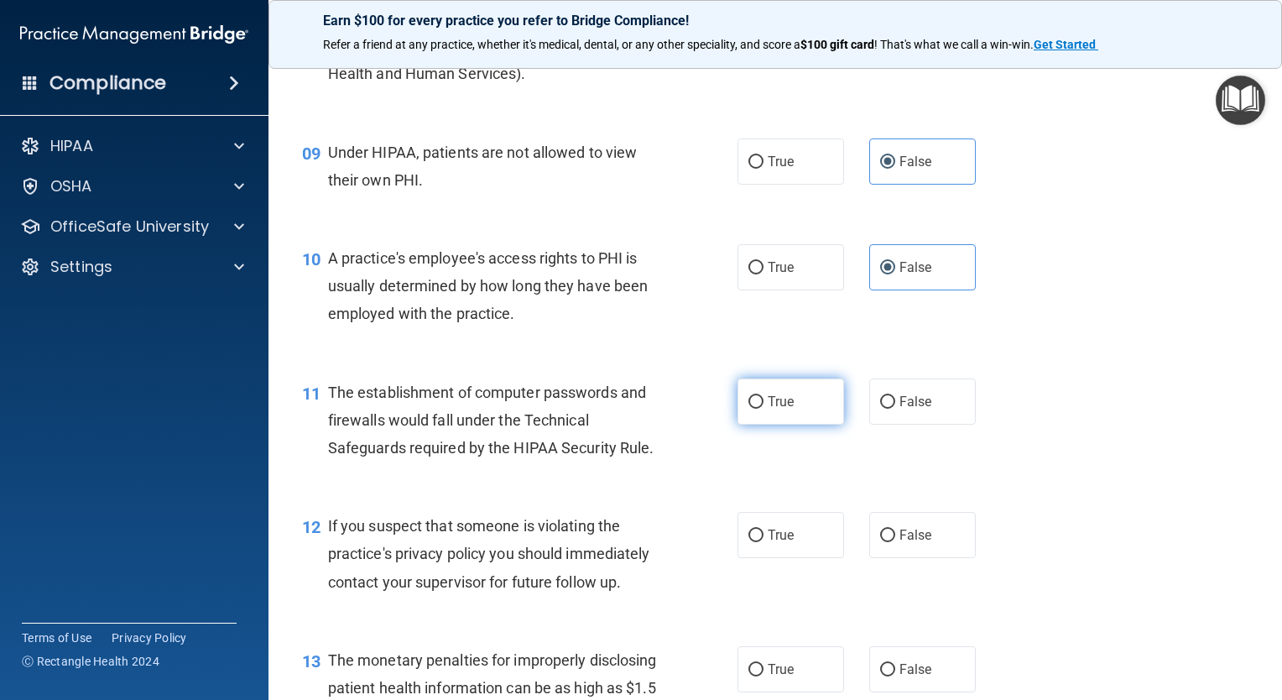
radio input "true"
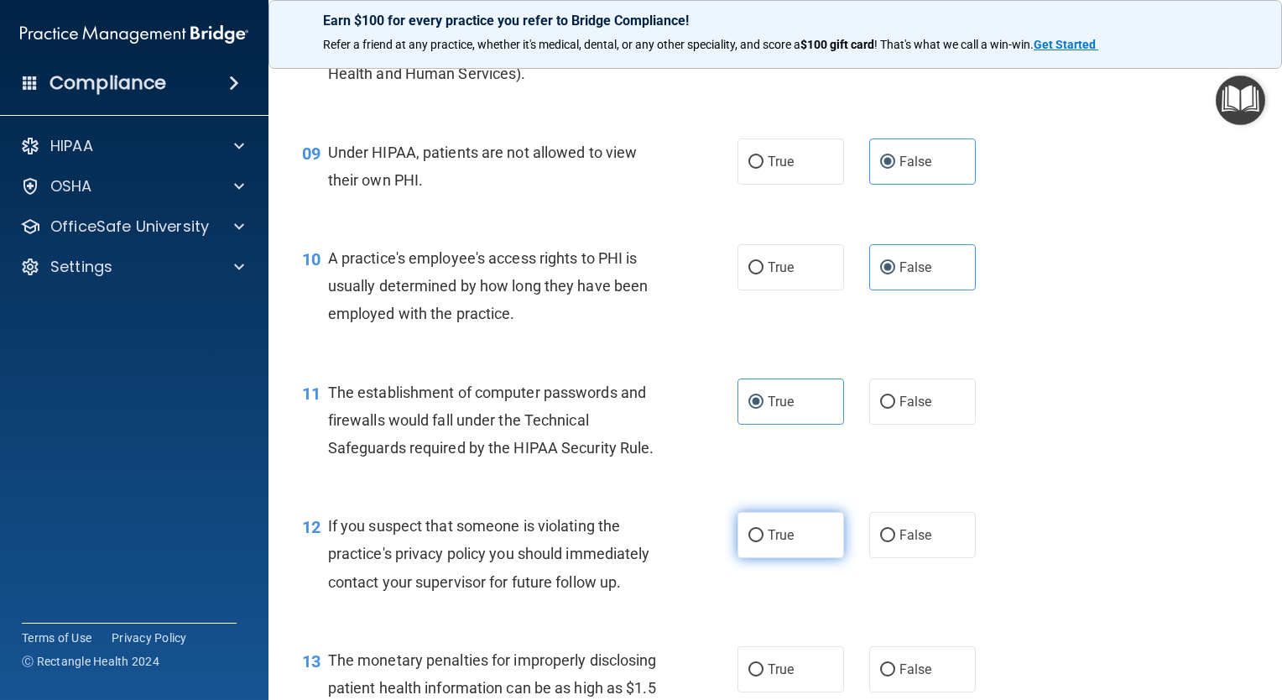
click at [775, 543] on span "True" at bounding box center [781, 535] width 26 height 16
click at [764, 542] on input "True" at bounding box center [756, 536] width 15 height 13
radio input "true"
click at [785, 676] on label "True" at bounding box center [791, 669] width 107 height 46
click at [764, 676] on input "True" at bounding box center [756, 670] width 15 height 13
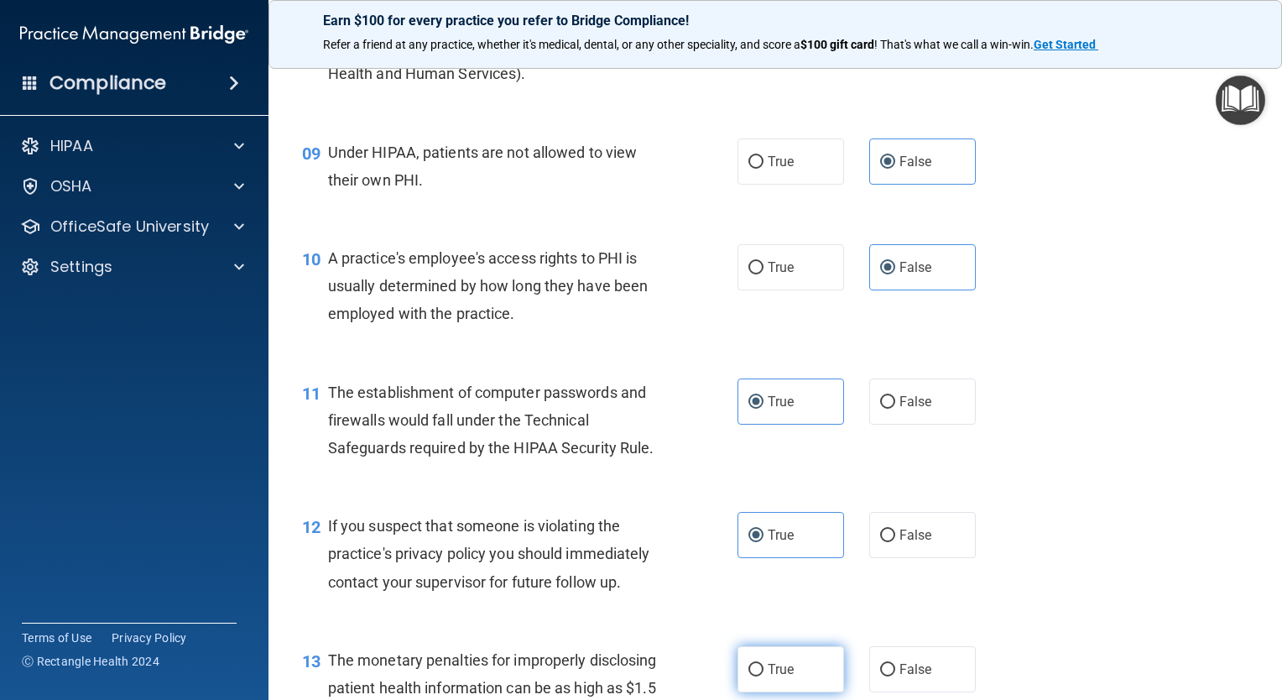
radio input "true"
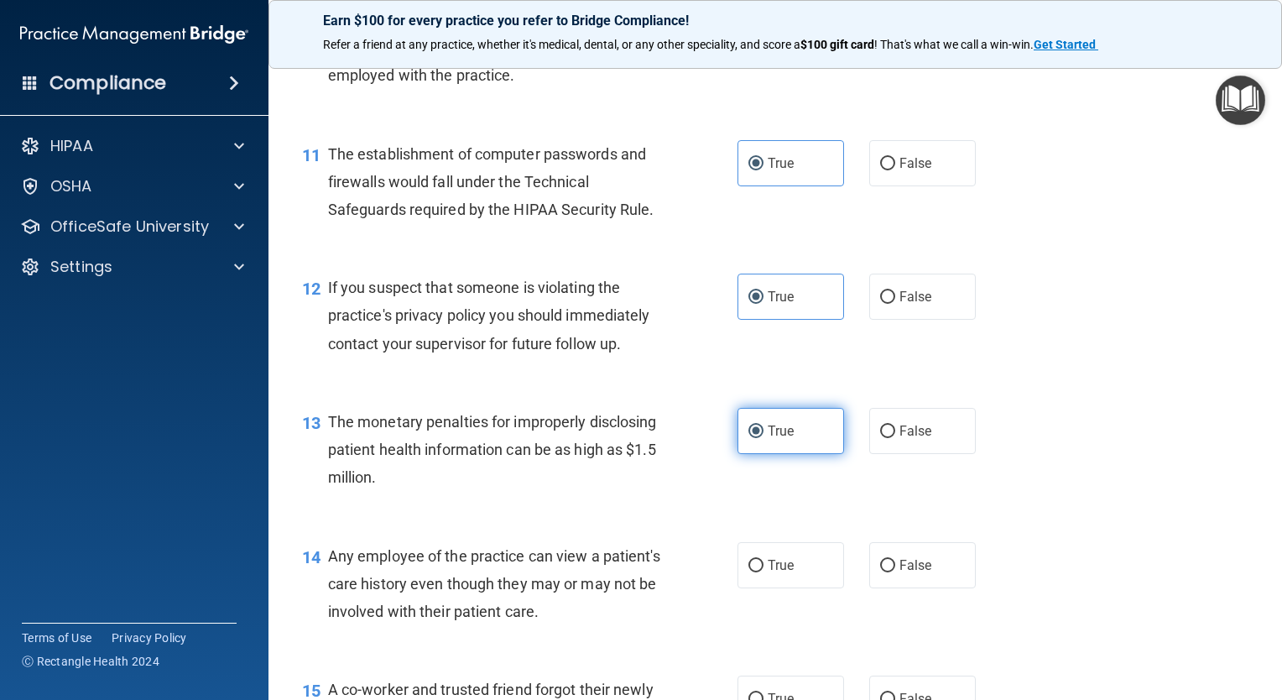
scroll to position [1450, 0]
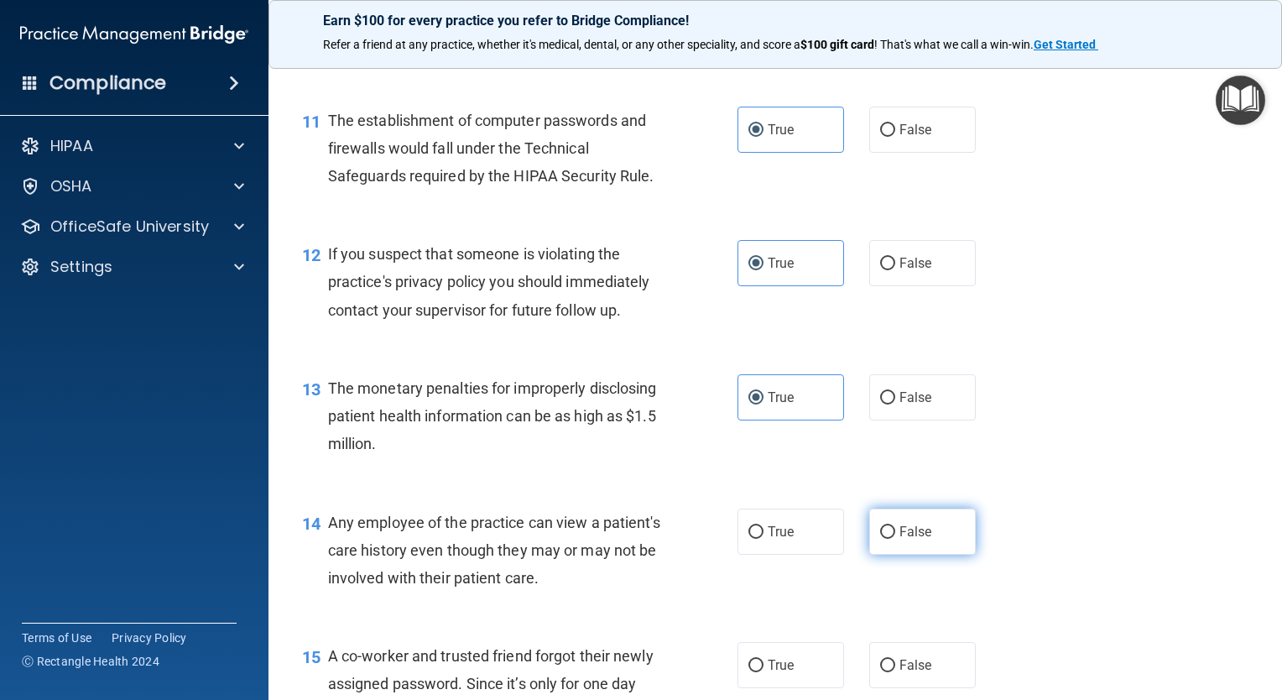
click at [926, 543] on label "False" at bounding box center [922, 532] width 107 height 46
click at [895, 539] on input "False" at bounding box center [887, 532] width 15 height 13
radio input "true"
click at [930, 671] on label "False" at bounding box center [922, 665] width 107 height 46
click at [895, 671] on input "False" at bounding box center [887, 666] width 15 height 13
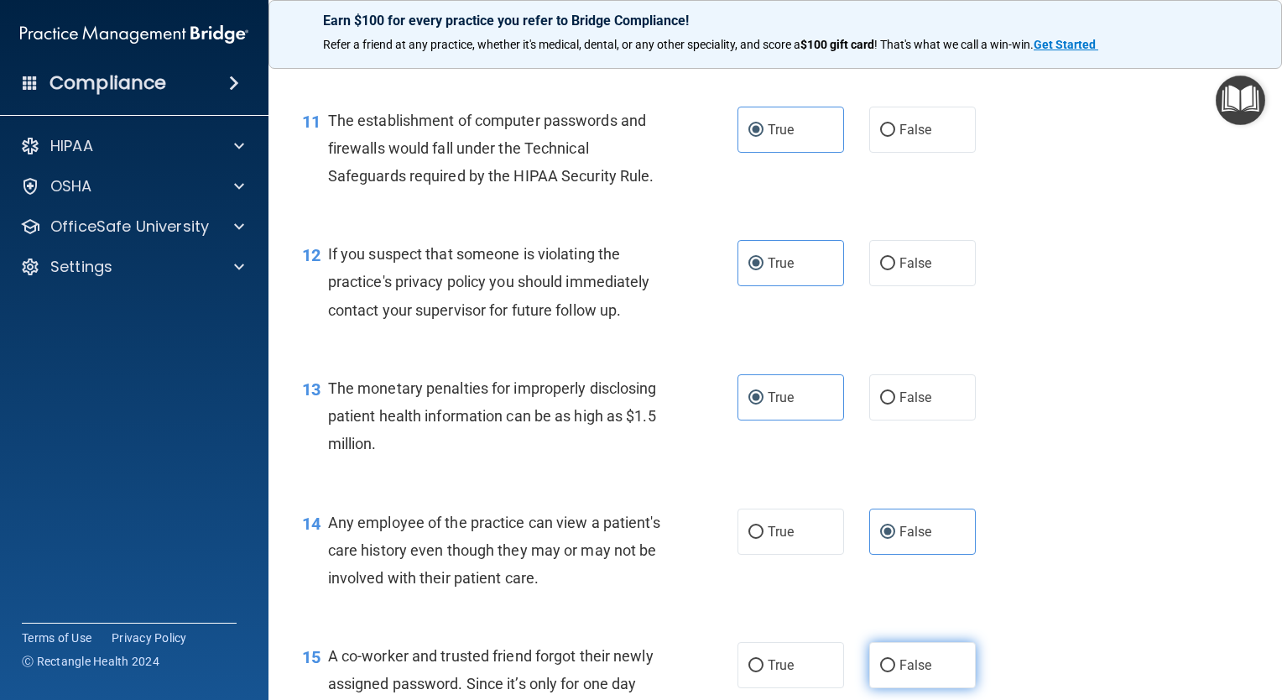
radio input "true"
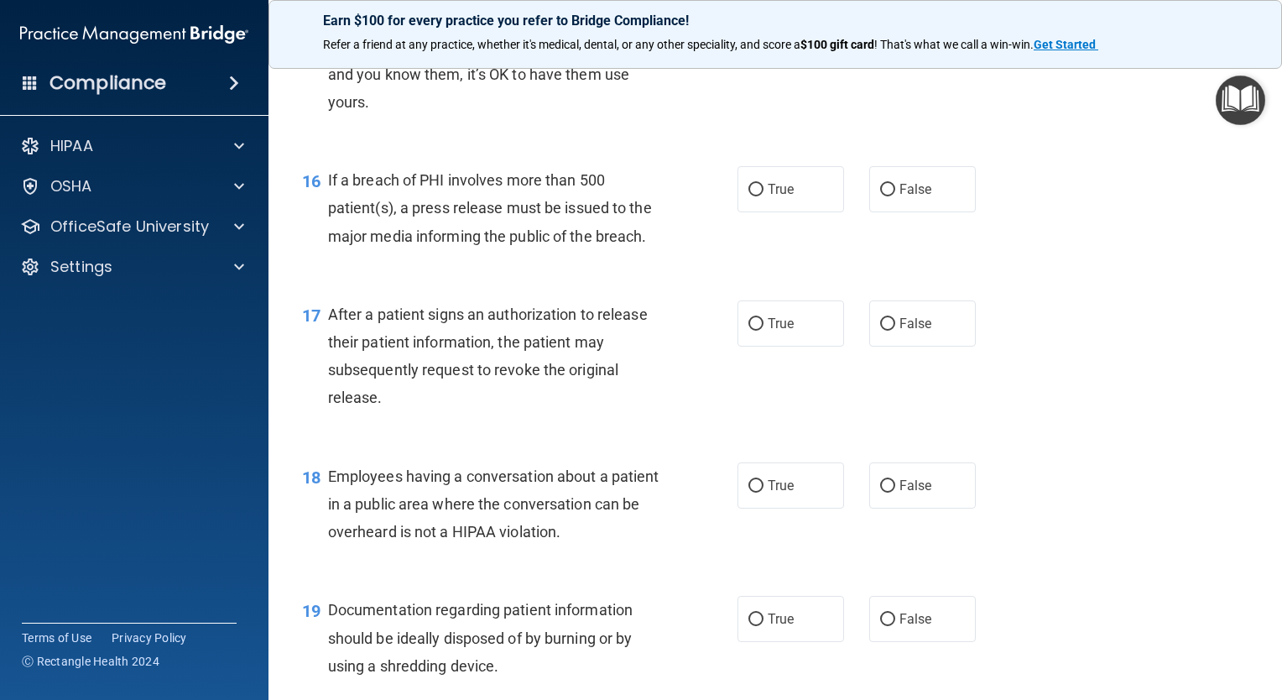
scroll to position [2088, 0]
click at [816, 212] on label "True" at bounding box center [791, 189] width 107 height 46
click at [764, 196] on input "True" at bounding box center [756, 190] width 15 height 13
radio input "true"
click at [819, 326] on div "17 After a patient signs an authorization to release their patient information,…" at bounding box center [776, 360] width 972 height 162
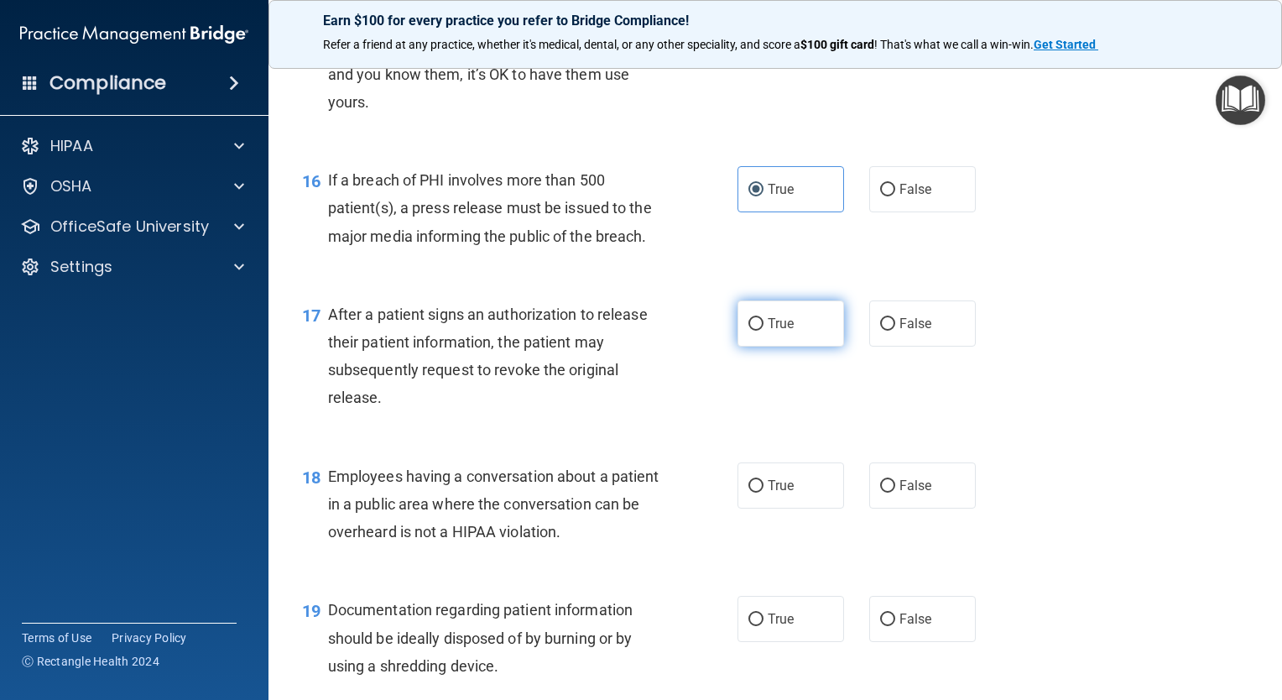
click at [822, 339] on label "True" at bounding box center [791, 323] width 107 height 46
click at [764, 331] on input "True" at bounding box center [756, 324] width 15 height 13
radio input "true"
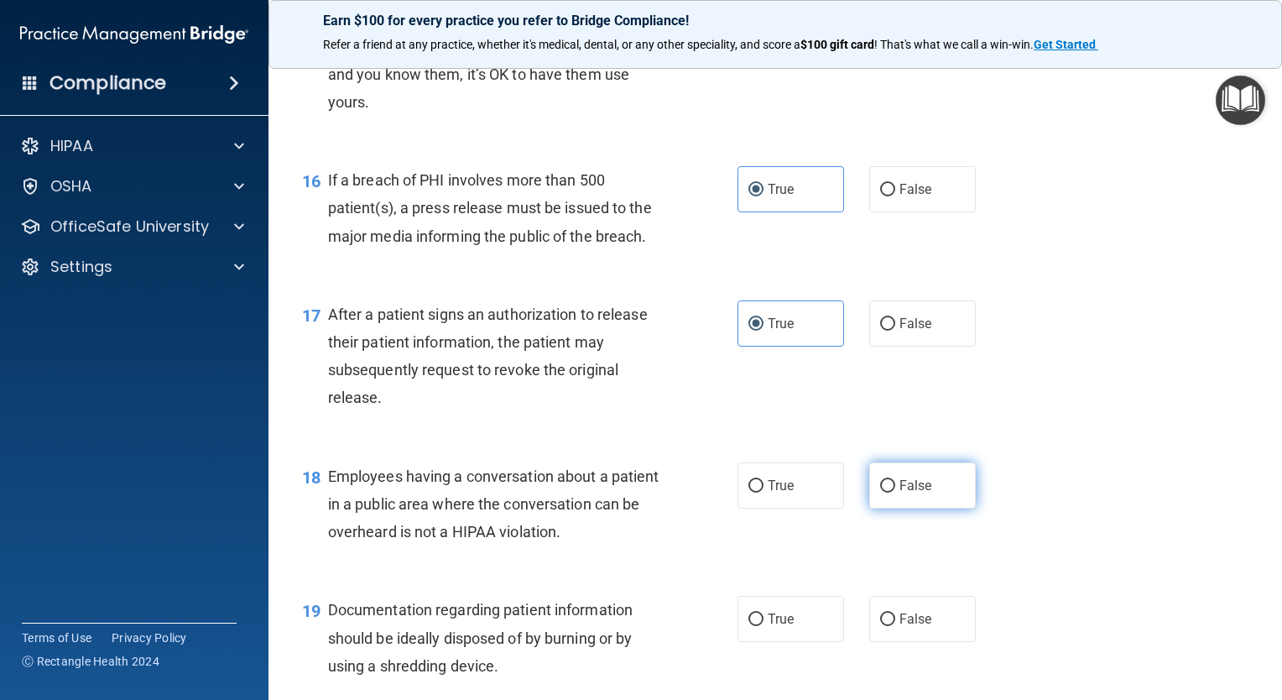
click at [900, 493] on span "False" at bounding box center [916, 485] width 33 height 16
click at [895, 493] on input "False" at bounding box center [887, 486] width 15 height 13
radio input "true"
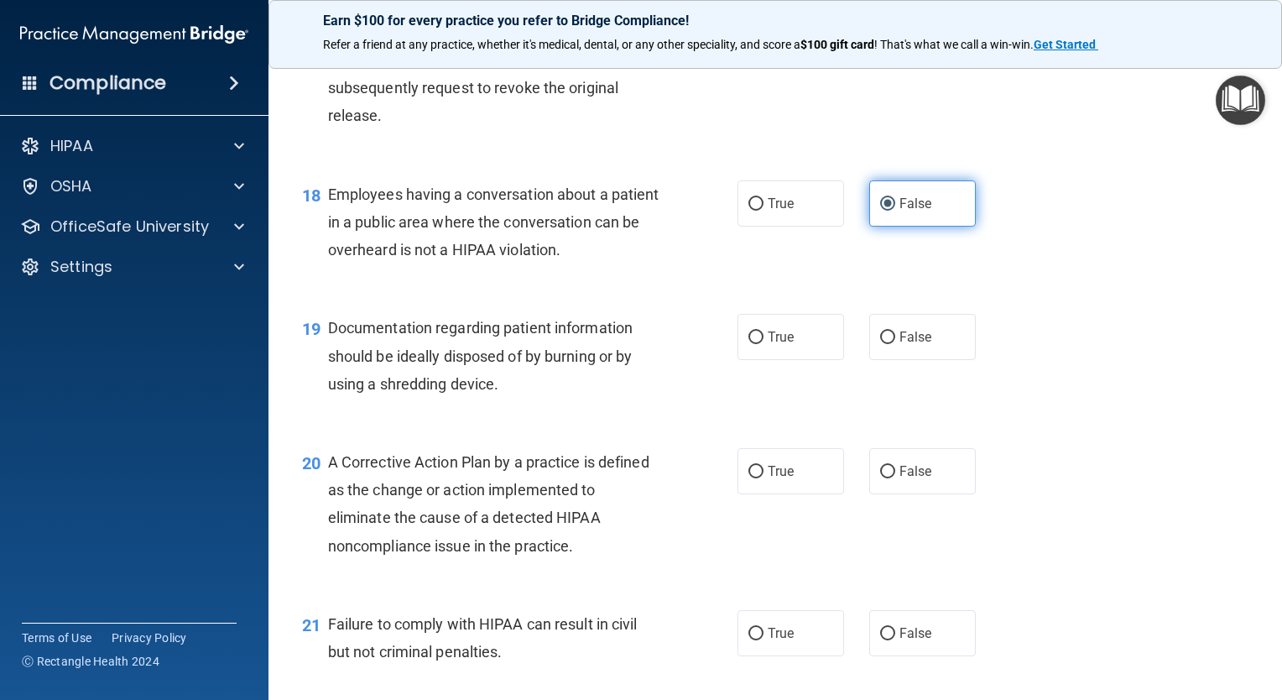
scroll to position [2491, 0]
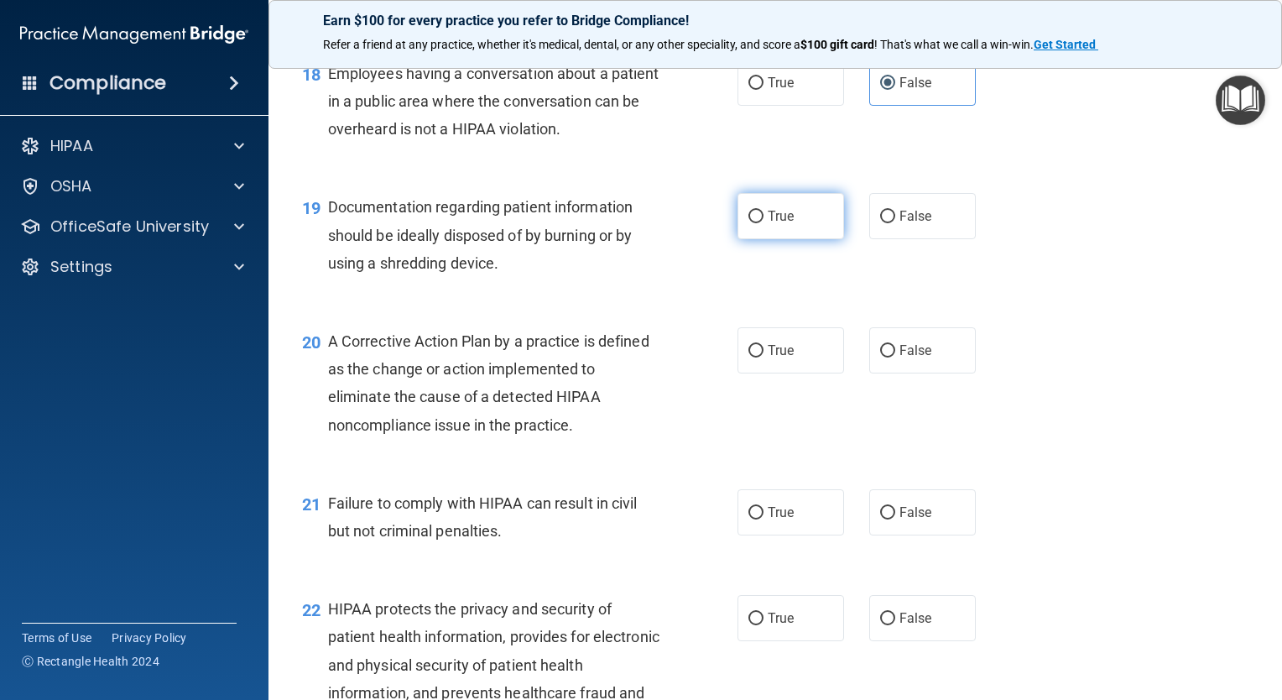
click at [806, 239] on label "True" at bounding box center [791, 216] width 107 height 46
click at [764, 223] on input "True" at bounding box center [756, 217] width 15 height 13
radio input "true"
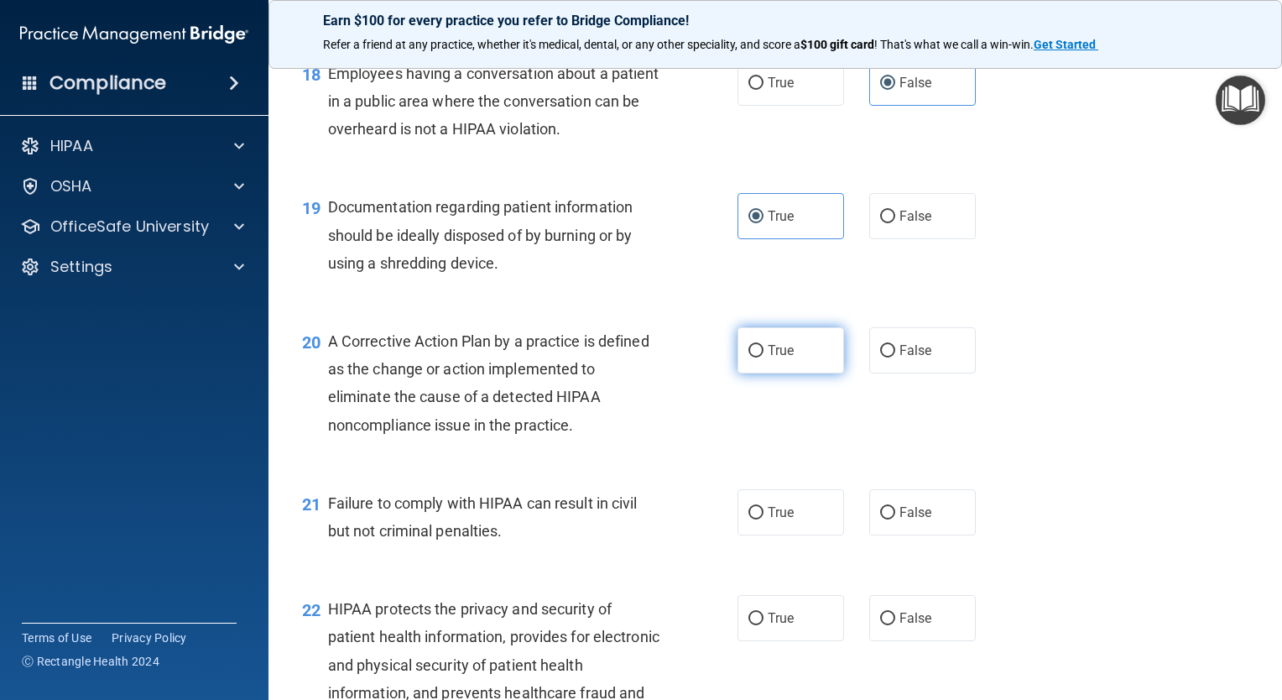
click at [816, 372] on label "True" at bounding box center [791, 350] width 107 height 46
click at [764, 357] on input "True" at bounding box center [756, 351] width 15 height 13
radio input "true"
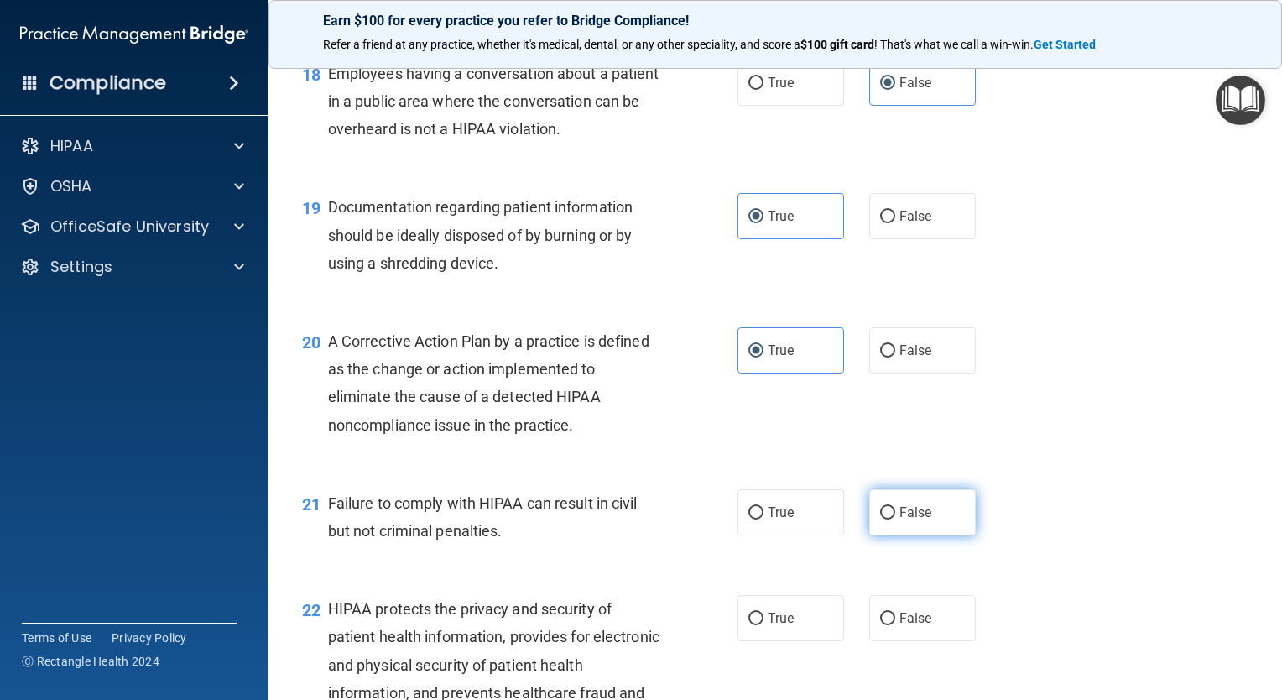
click at [944, 528] on label "False" at bounding box center [922, 512] width 107 height 46
click at [895, 519] on input "False" at bounding box center [887, 513] width 15 height 13
radio input "true"
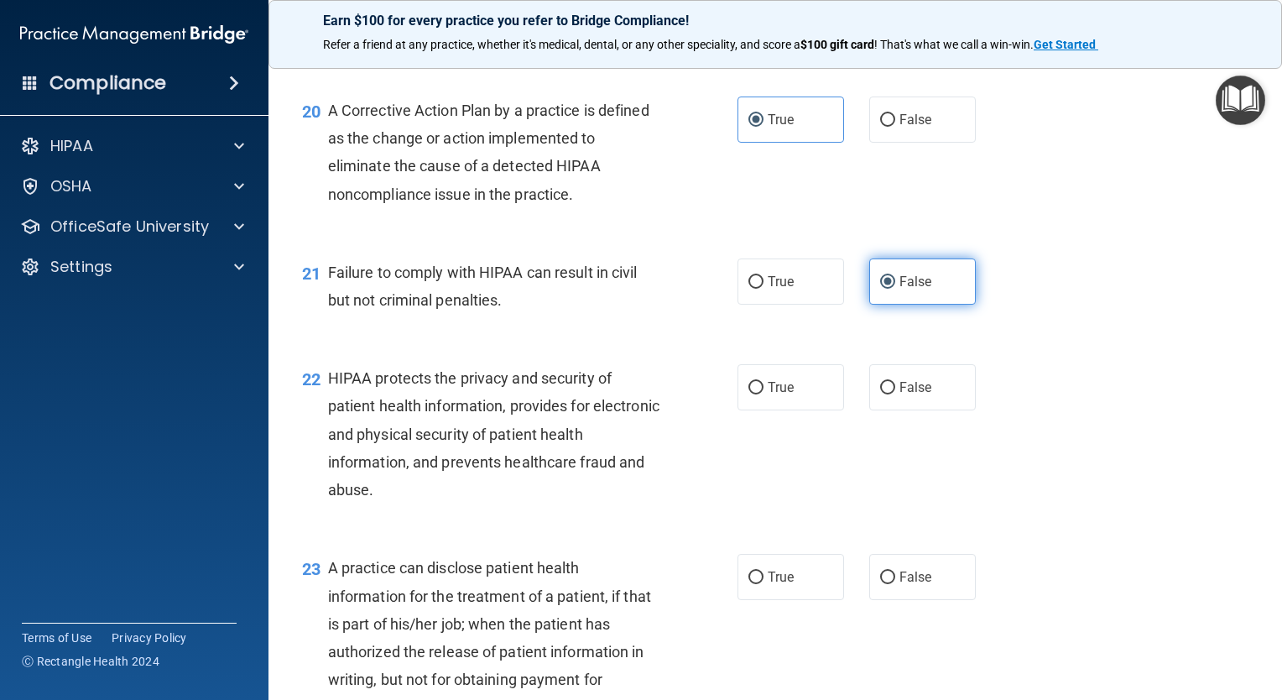
scroll to position [2726, 0]
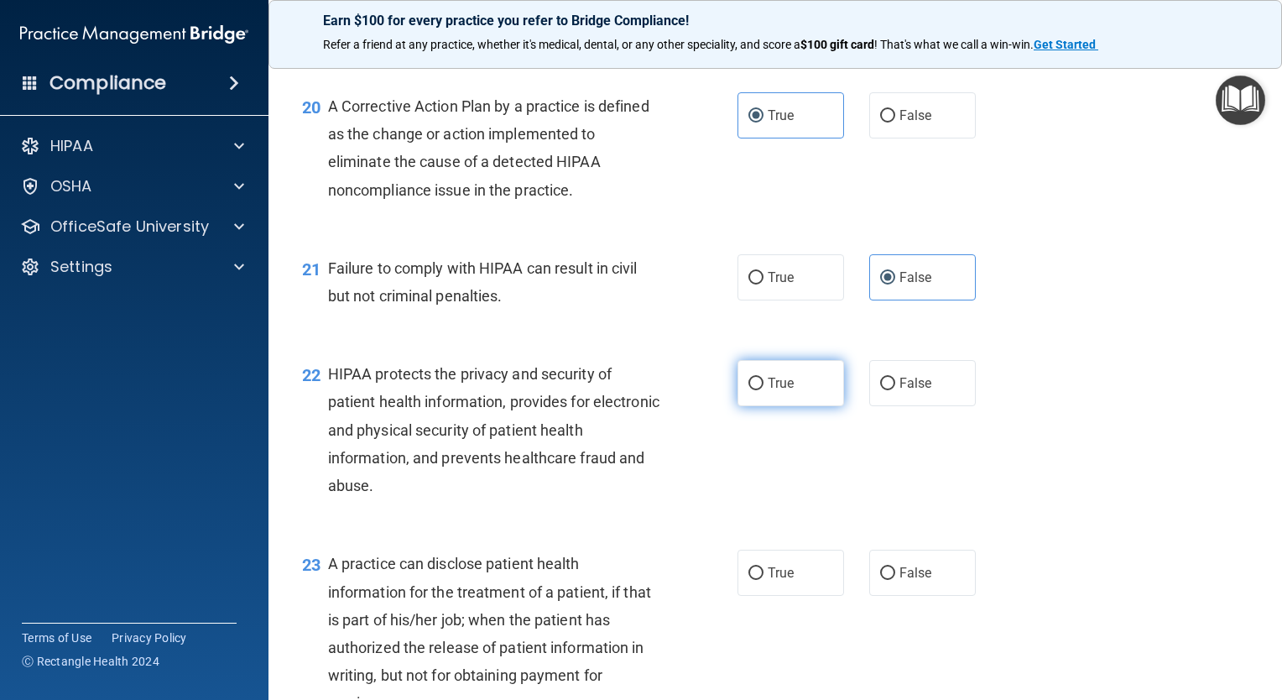
click at [806, 406] on label "True" at bounding box center [791, 383] width 107 height 46
click at [764, 390] on input "True" at bounding box center [756, 384] width 15 height 13
radio input "true"
click at [935, 596] on label "False" at bounding box center [922, 573] width 107 height 46
click at [895, 580] on input "False" at bounding box center [887, 573] width 15 height 13
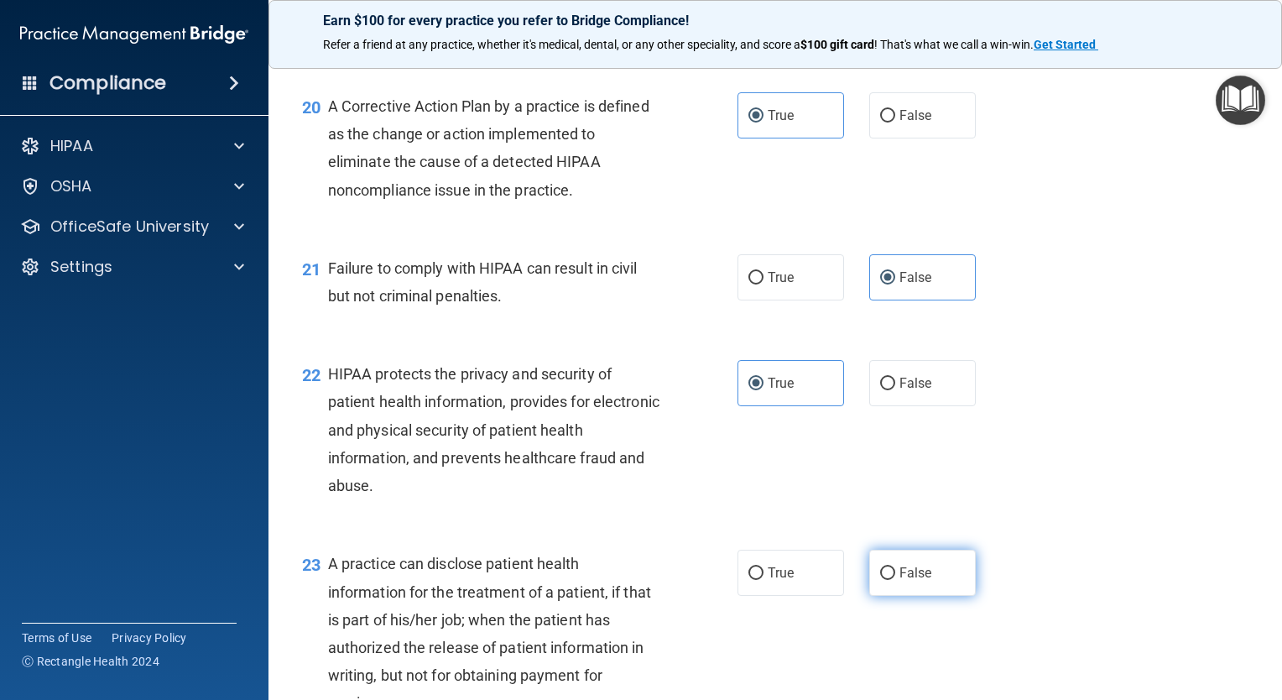
radio input "true"
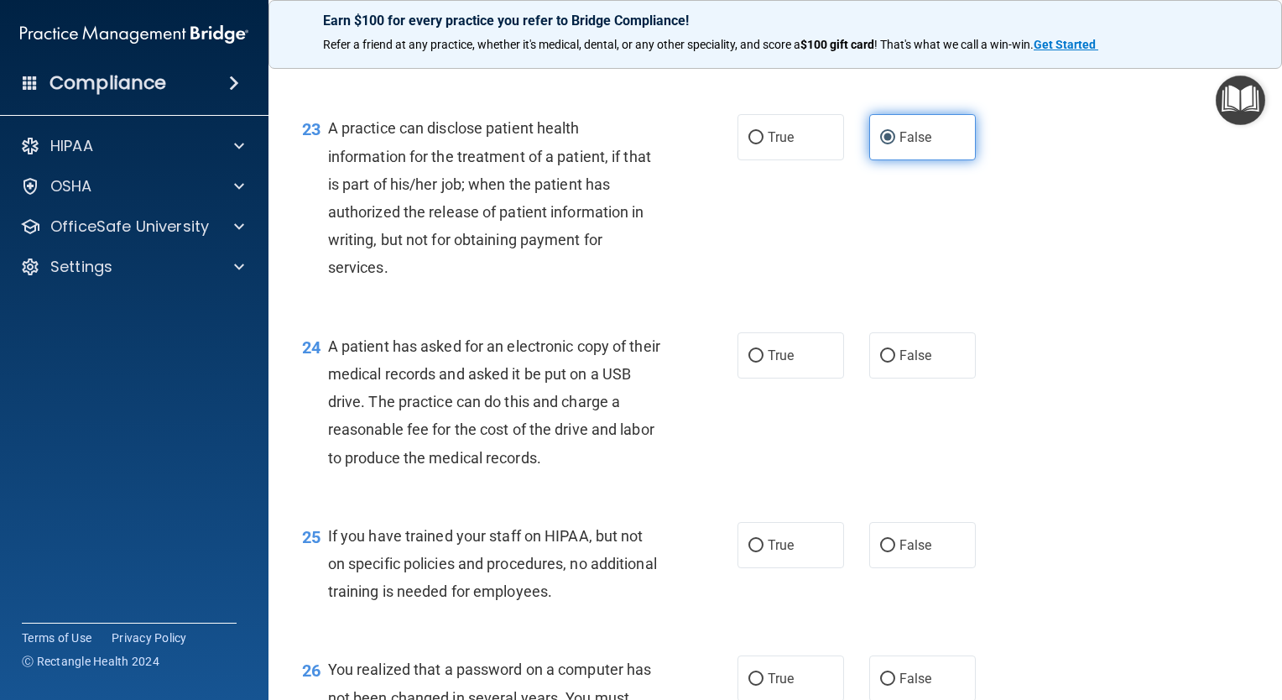
scroll to position [3162, 0]
click at [781, 363] on span "True" at bounding box center [781, 355] width 26 height 16
click at [764, 362] on input "True" at bounding box center [756, 355] width 15 height 13
radio input "true"
click at [925, 567] on label "False" at bounding box center [922, 544] width 107 height 46
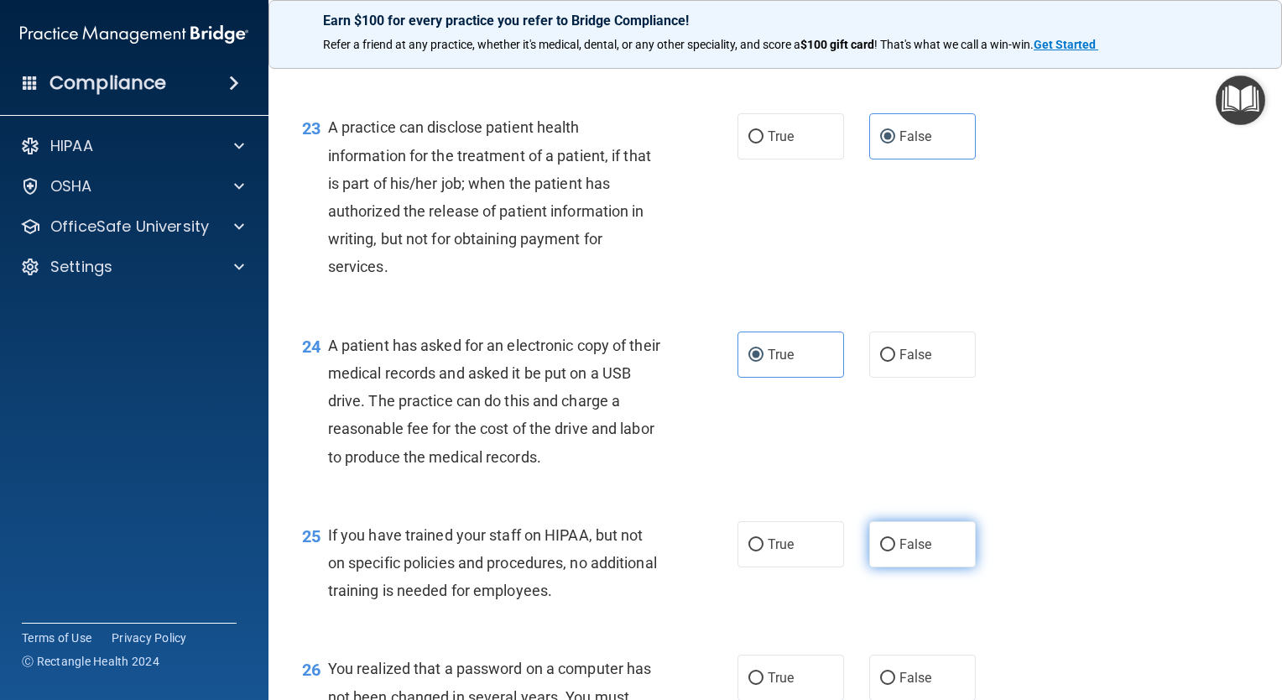
click at [895, 551] on input "False" at bounding box center [887, 545] width 15 height 13
radio input "true"
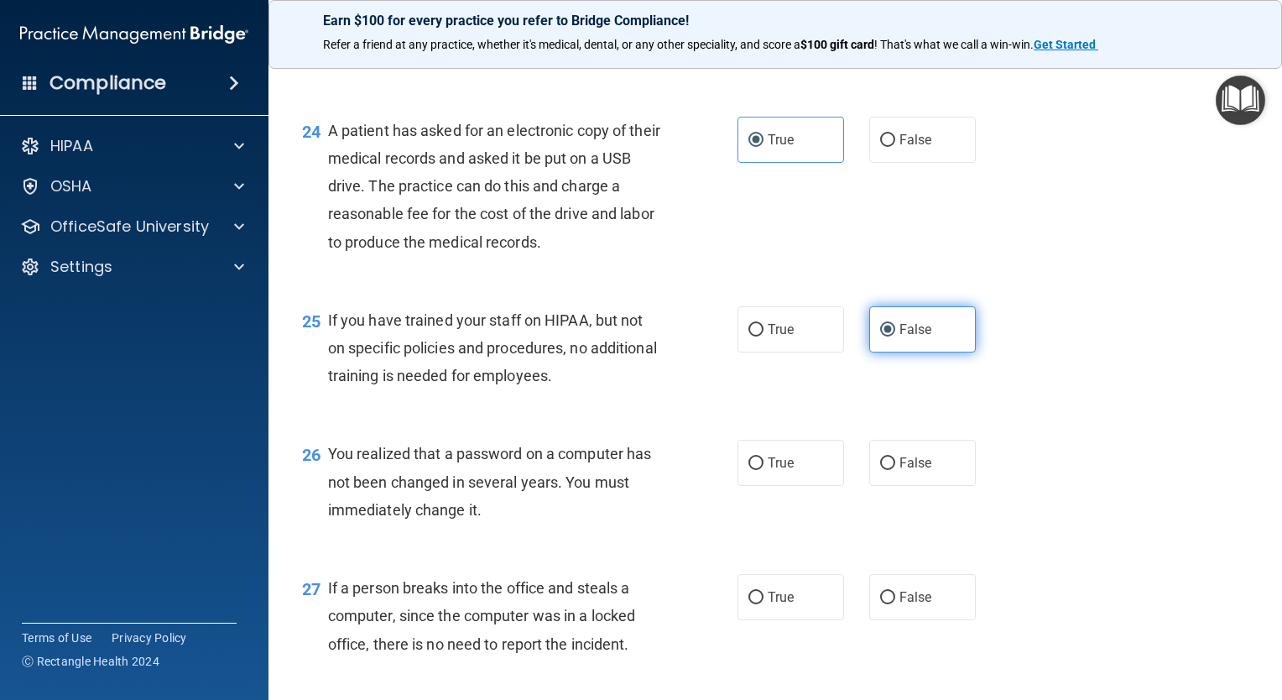
scroll to position [3565, 0]
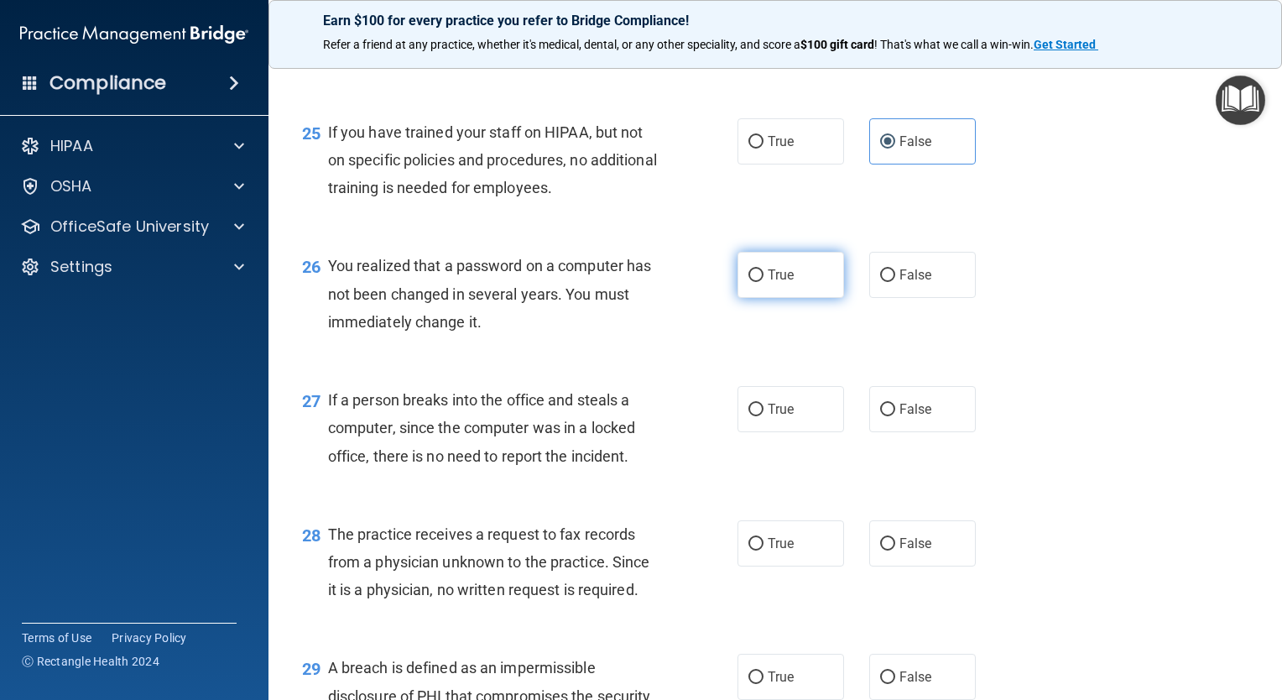
click at [819, 298] on label "True" at bounding box center [791, 275] width 107 height 46
click at [764, 282] on input "True" at bounding box center [756, 275] width 15 height 13
radio input "true"
click at [905, 432] on label "False" at bounding box center [922, 409] width 107 height 46
click at [895, 416] on input "False" at bounding box center [887, 410] width 15 height 13
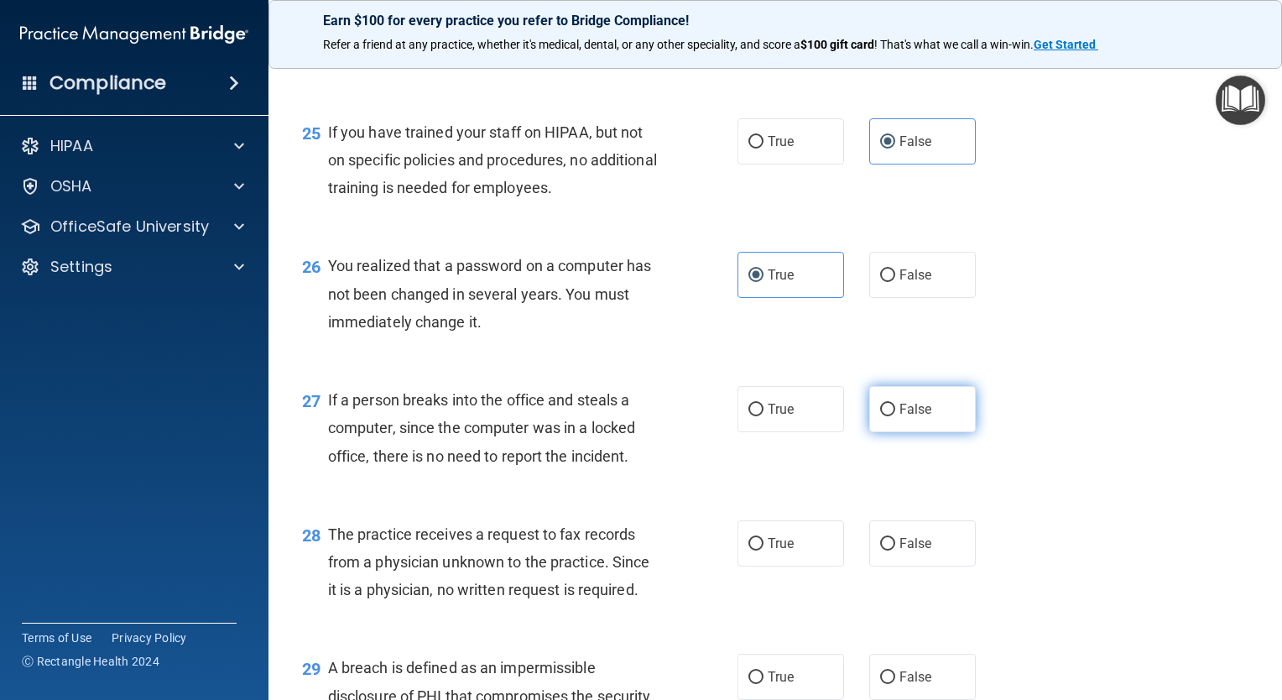
radio input "true"
click at [905, 551] on span "False" at bounding box center [916, 543] width 33 height 16
click at [895, 550] on input "False" at bounding box center [887, 544] width 15 height 13
radio input "true"
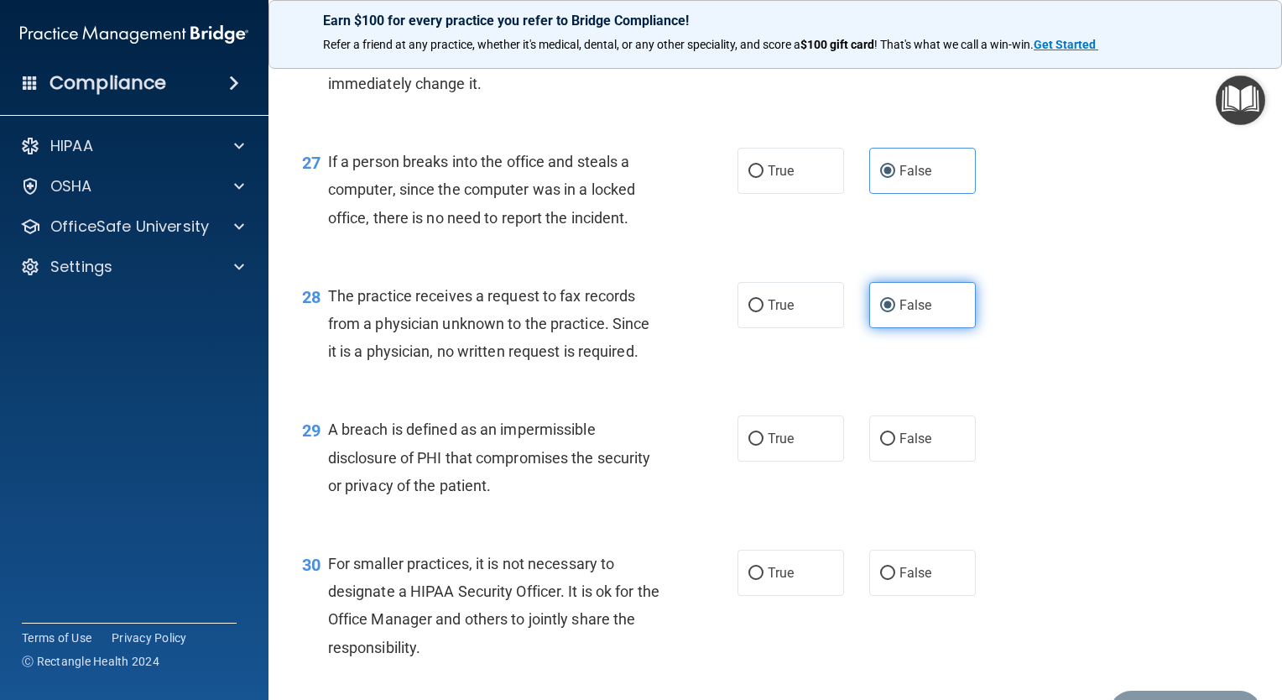
scroll to position [3931, 0]
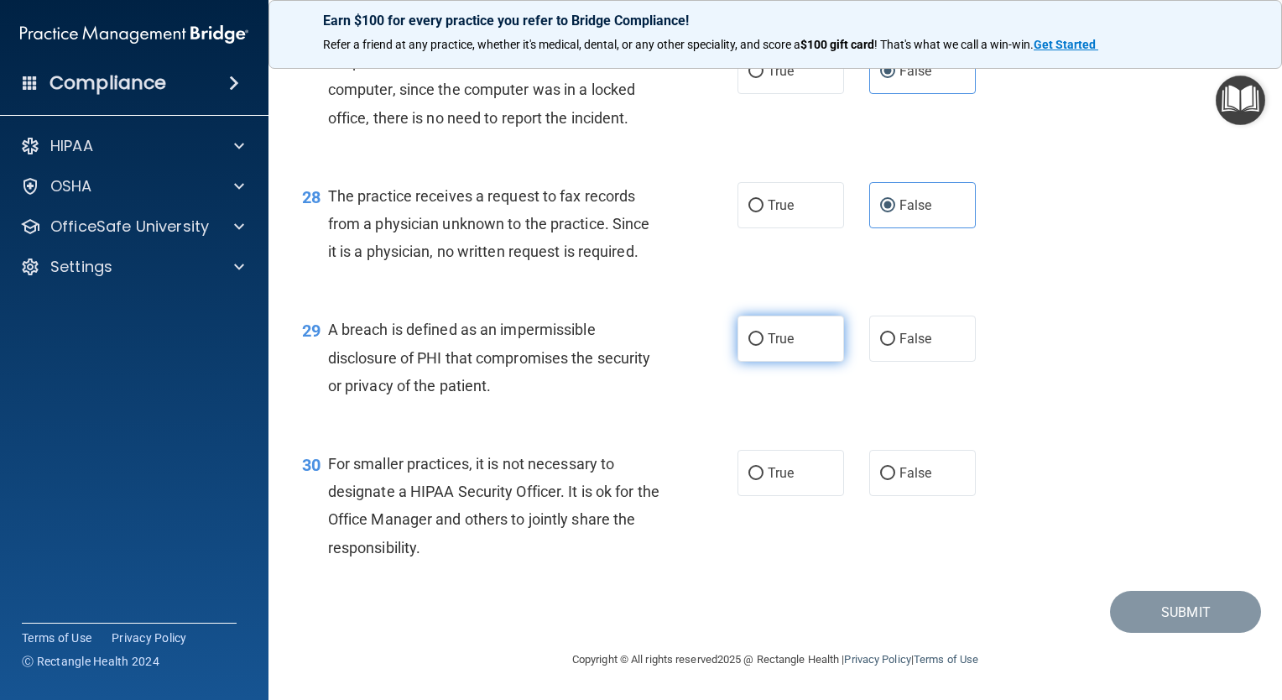
click at [801, 336] on label "True" at bounding box center [791, 339] width 107 height 46
click at [764, 336] on input "True" at bounding box center [756, 339] width 15 height 13
radio input "true"
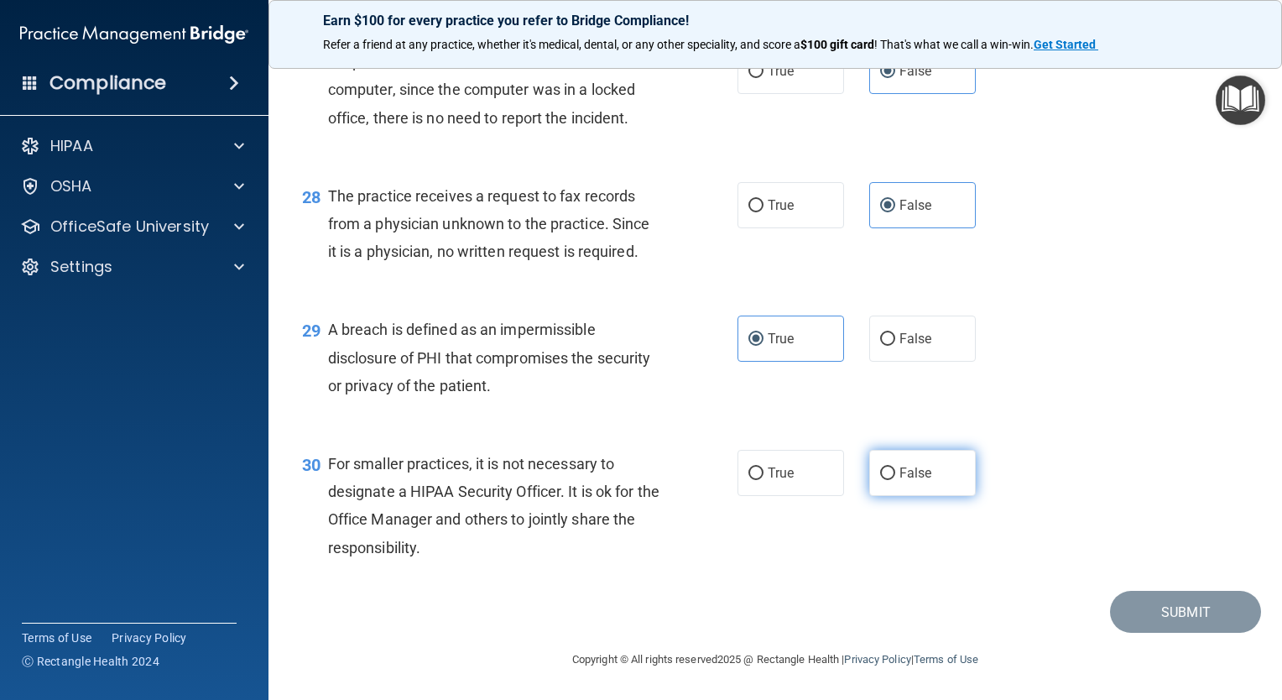
click at [924, 480] on label "False" at bounding box center [922, 473] width 107 height 46
click at [895, 480] on input "False" at bounding box center [887, 473] width 15 height 13
radio input "true"
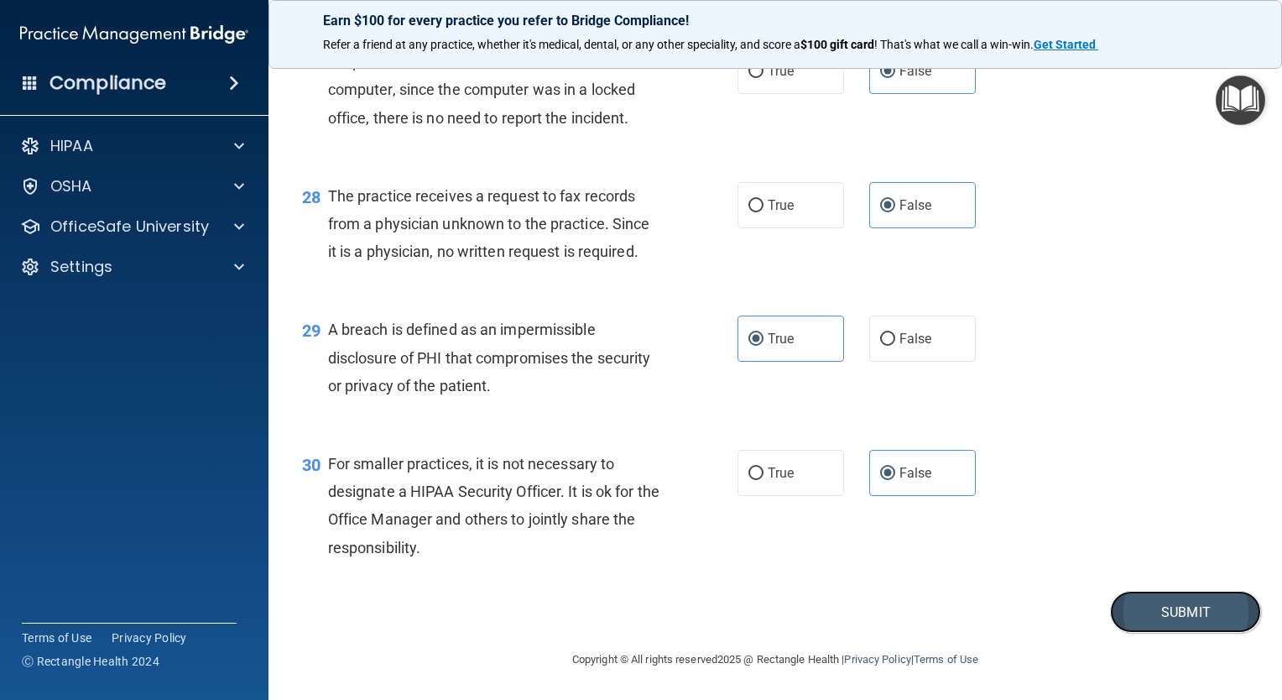
click at [1165, 618] on button "Submit" at bounding box center [1185, 612] width 151 height 43
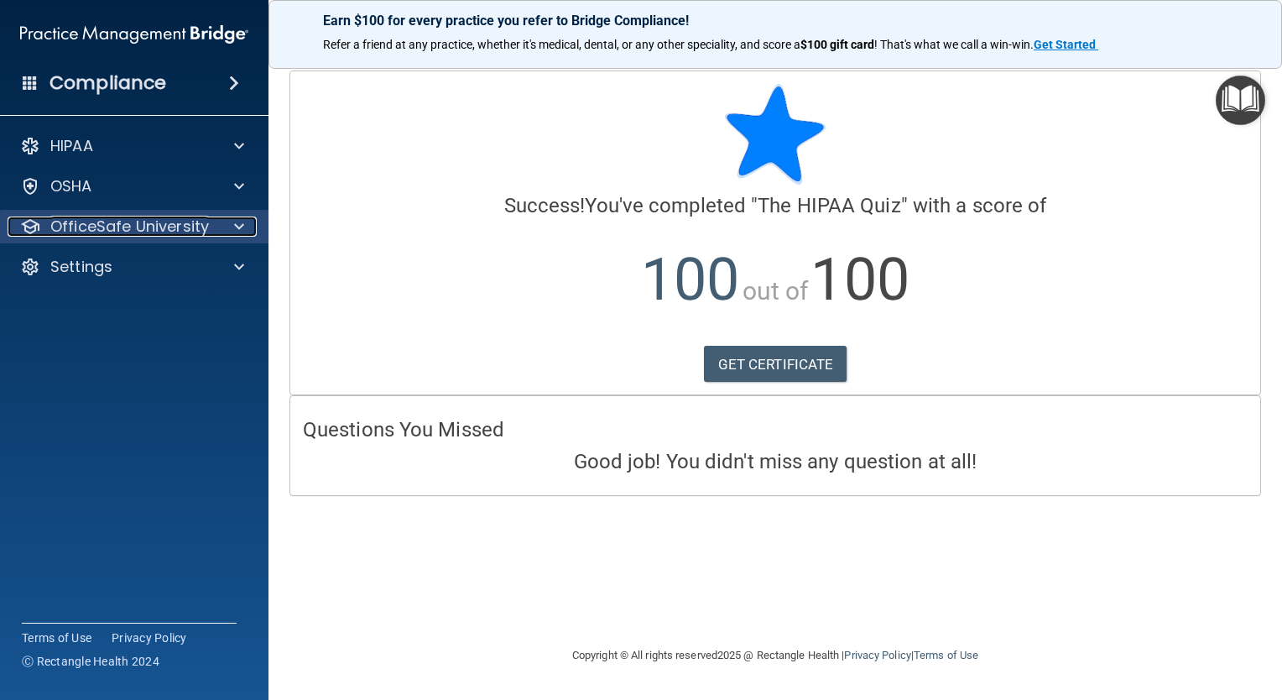
click at [222, 232] on div at bounding box center [237, 227] width 42 height 20
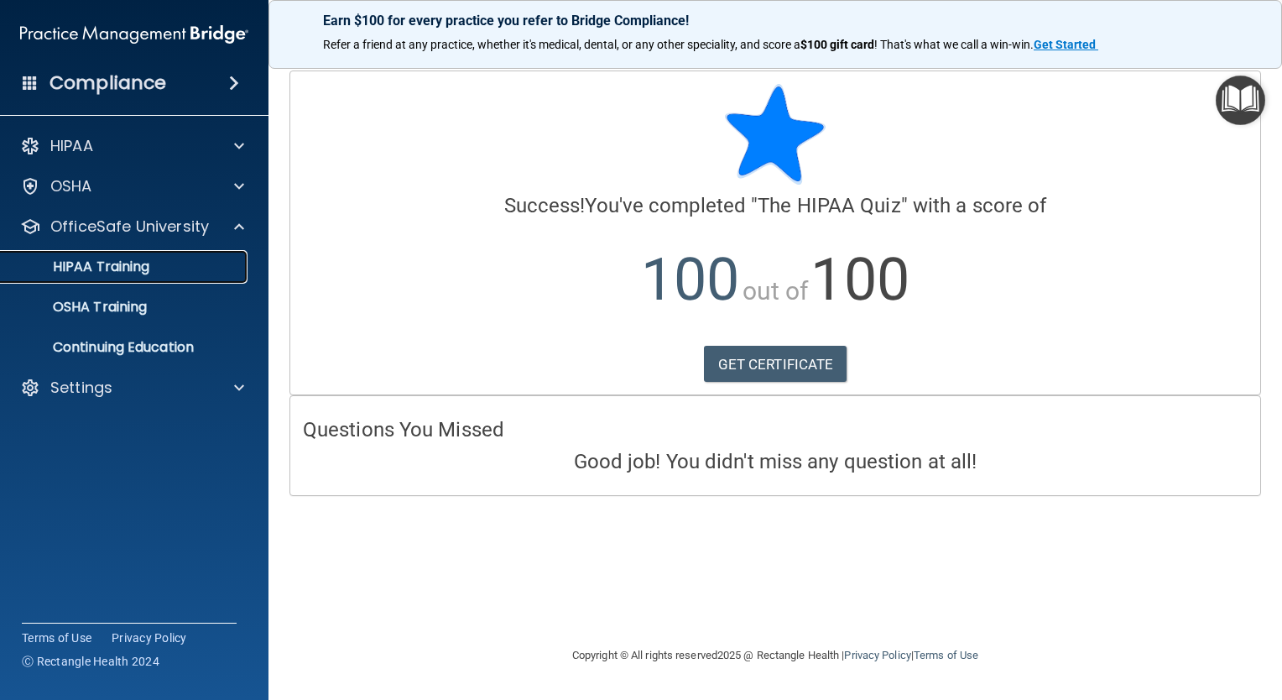
click at [156, 265] on div "HIPAA Training" at bounding box center [125, 266] width 229 height 17
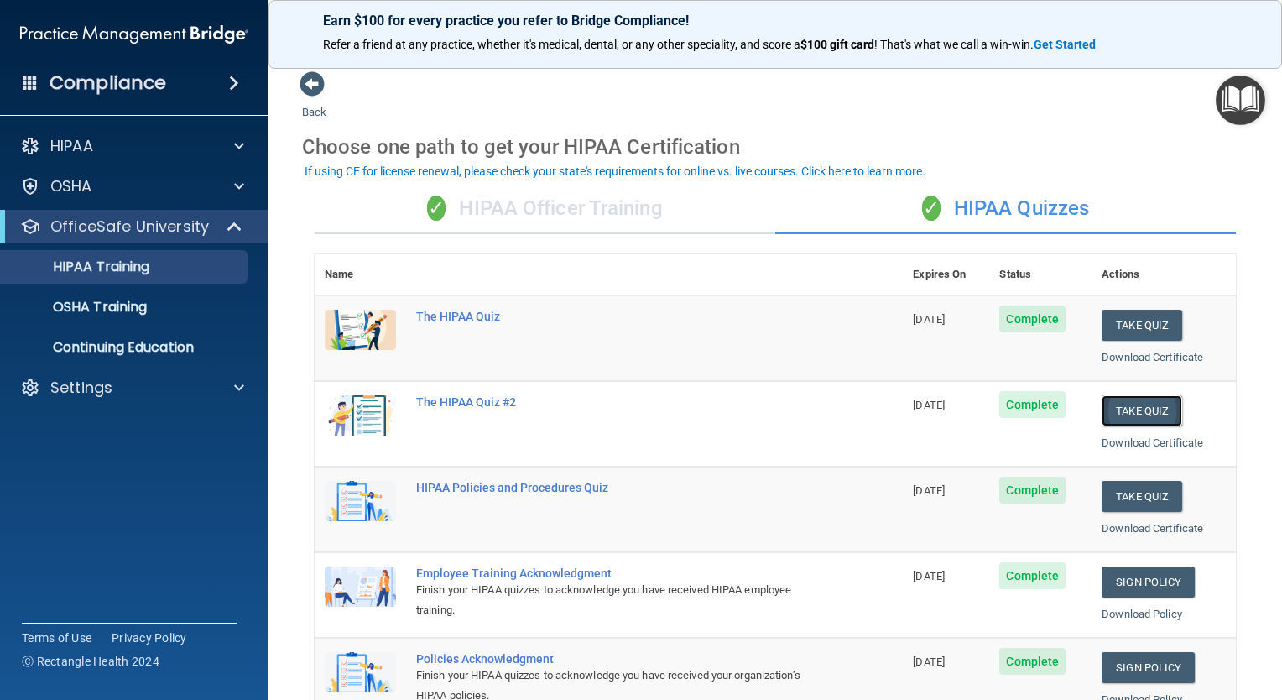
click at [1134, 401] on button "Take Quiz" at bounding box center [1142, 410] width 81 height 31
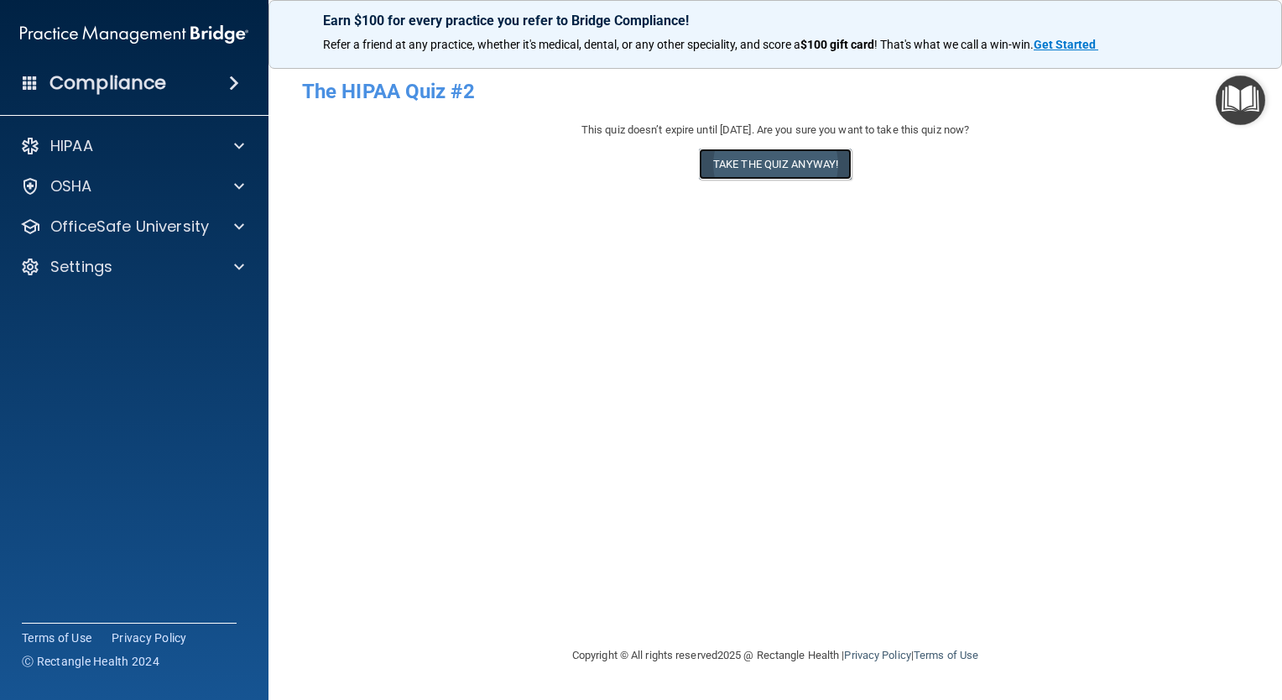
click at [786, 166] on button "Take the quiz anyway!" at bounding box center [775, 164] width 153 height 31
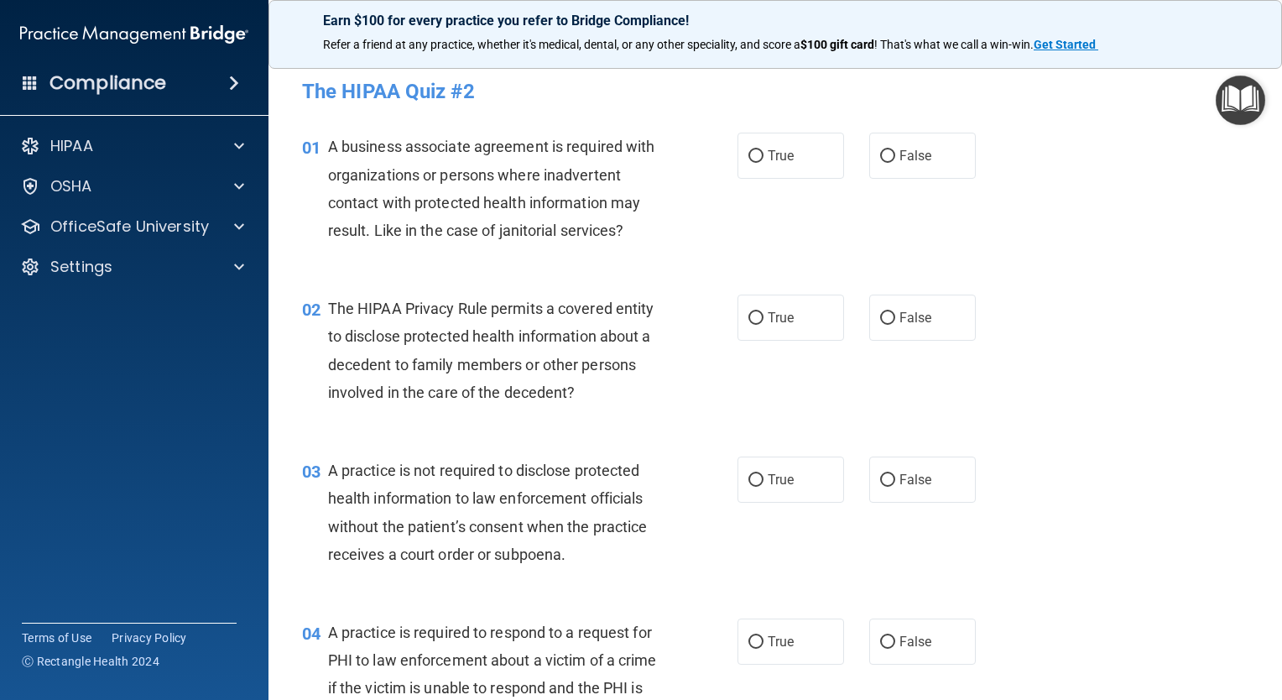
click at [786, 166] on label "True" at bounding box center [791, 156] width 107 height 46
click at [764, 163] on input "True" at bounding box center [756, 156] width 15 height 13
radio input "true"
click at [776, 330] on label "True" at bounding box center [791, 318] width 107 height 46
click at [764, 325] on input "True" at bounding box center [756, 318] width 15 height 13
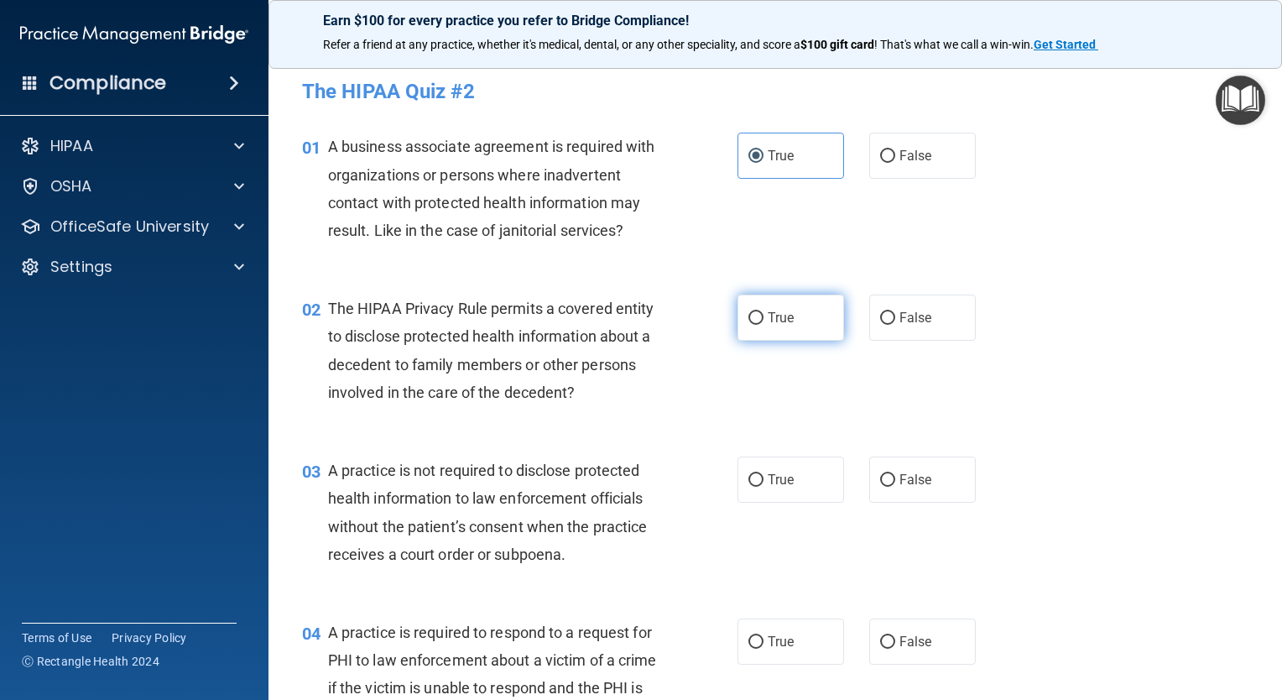
radio input "true"
click at [783, 450] on div "03 A practice is not required to disclose protected health information to law e…" at bounding box center [776, 517] width 972 height 162
click at [784, 488] on label "True" at bounding box center [791, 480] width 107 height 46
click at [764, 487] on input "True" at bounding box center [756, 480] width 15 height 13
radio input "true"
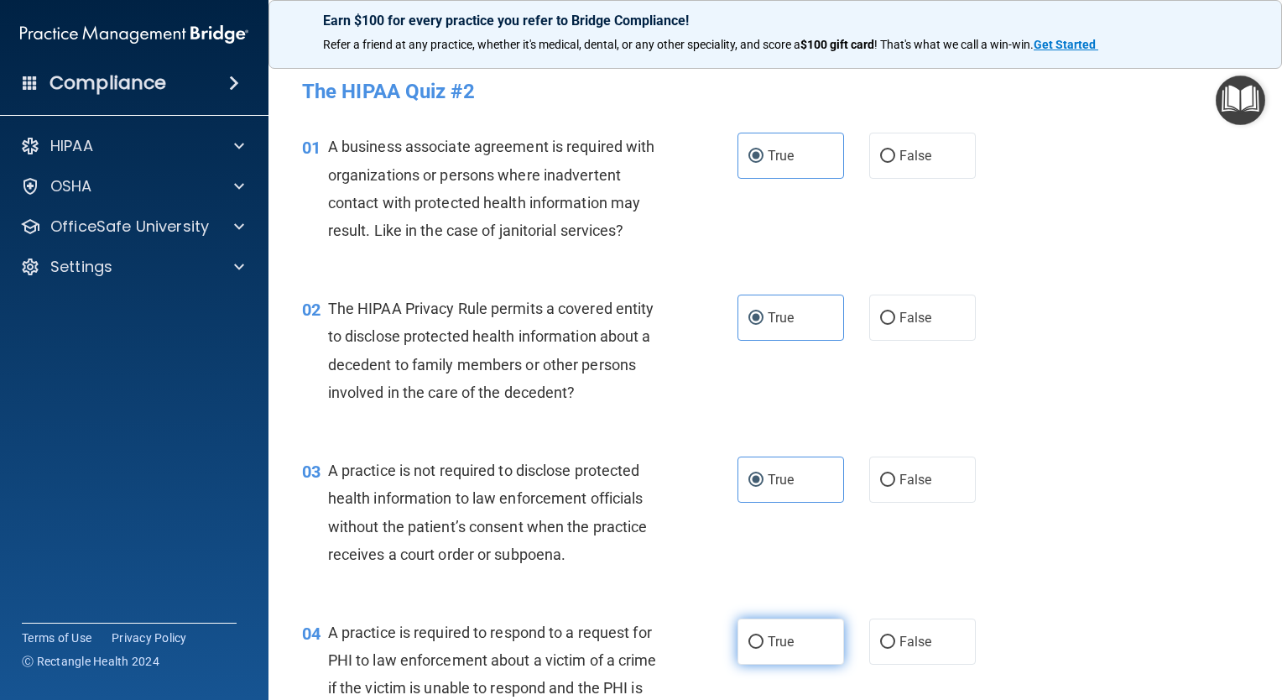
click at [784, 639] on span "True" at bounding box center [781, 642] width 26 height 16
click at [764, 639] on input "True" at bounding box center [756, 642] width 15 height 13
radio input "true"
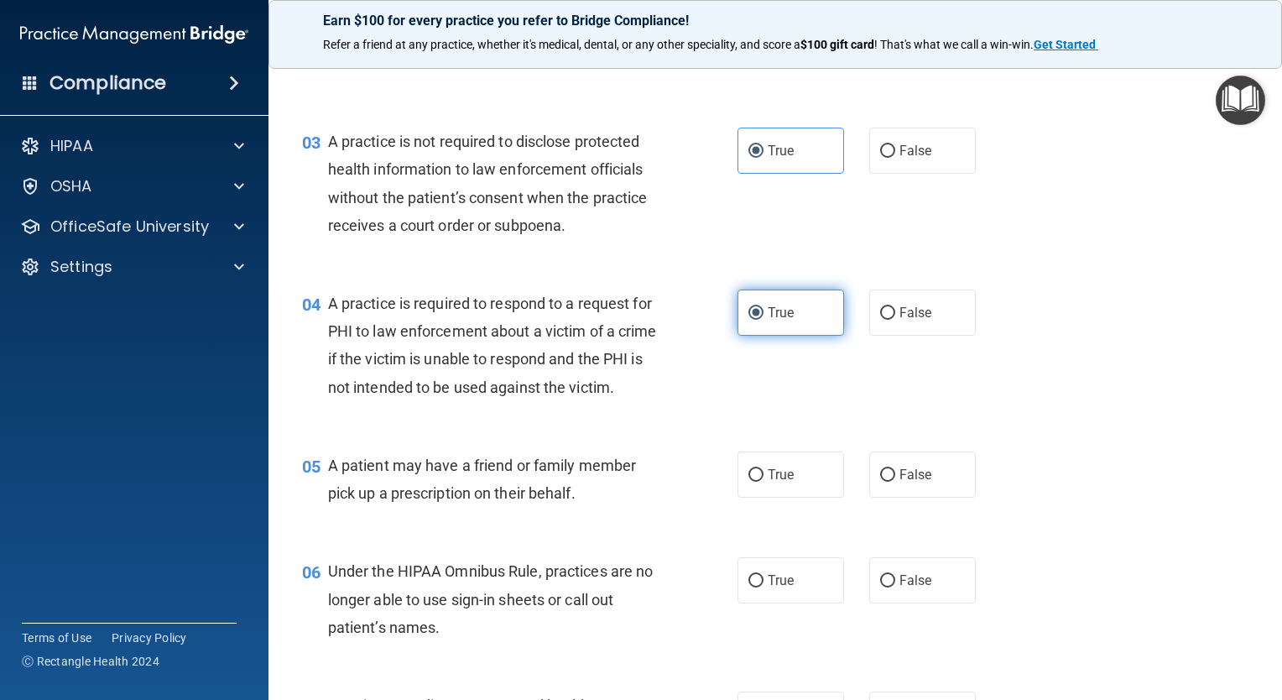
scroll to position [336, 0]
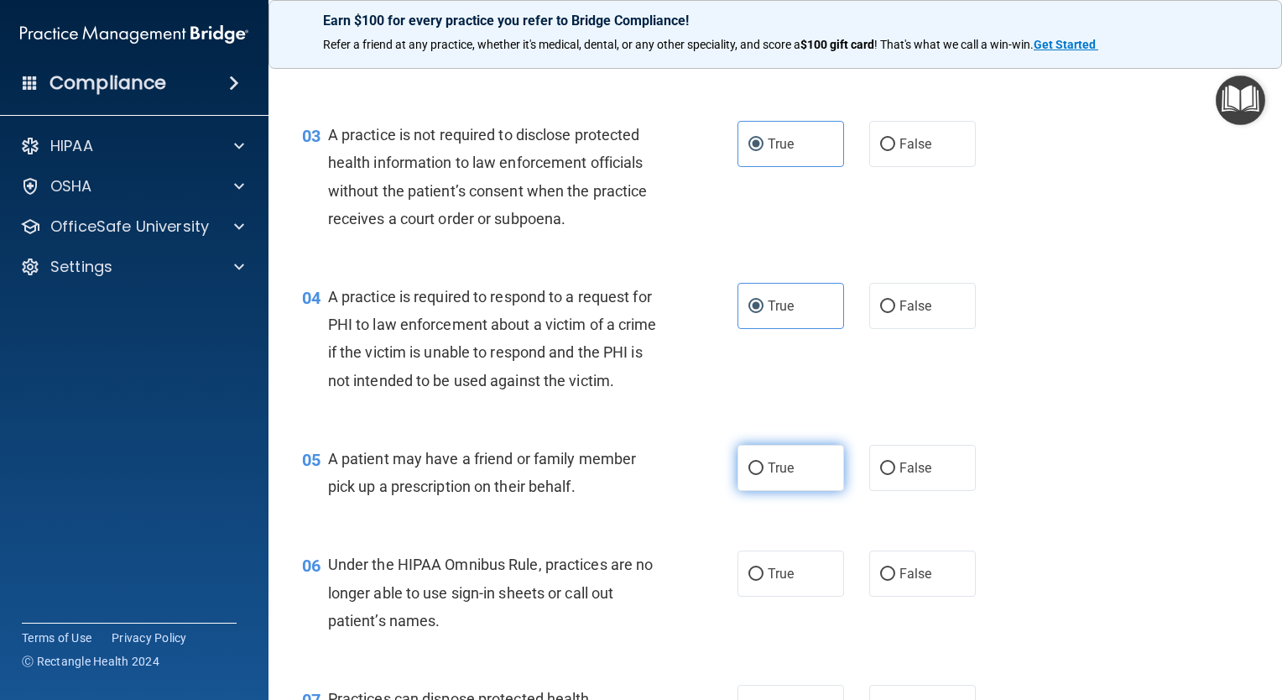
click at [811, 491] on label "True" at bounding box center [791, 468] width 107 height 46
click at [764, 475] on input "True" at bounding box center [756, 468] width 15 height 13
radio input "true"
click at [798, 597] on label "True" at bounding box center [791, 573] width 107 height 46
click at [764, 581] on input "True" at bounding box center [756, 574] width 15 height 13
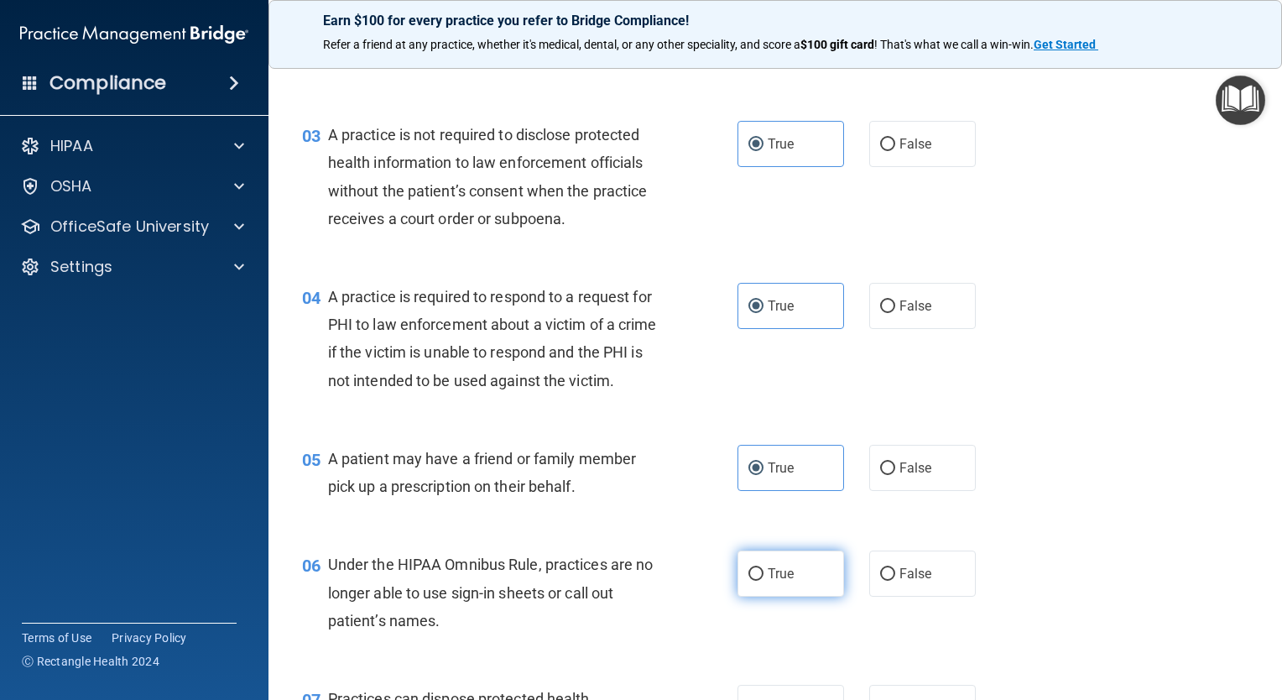
radio input "true"
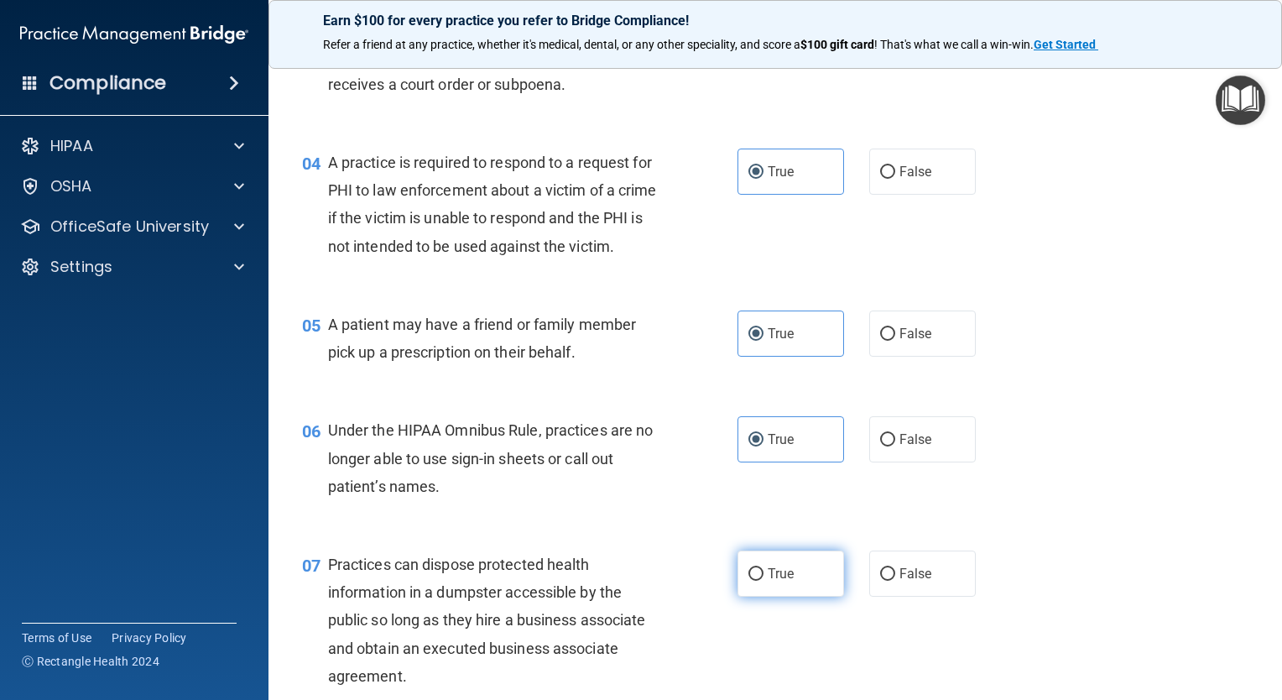
click at [797, 597] on label "True" at bounding box center [791, 573] width 107 height 46
click at [764, 581] on input "True" at bounding box center [756, 574] width 15 height 13
radio input "true"
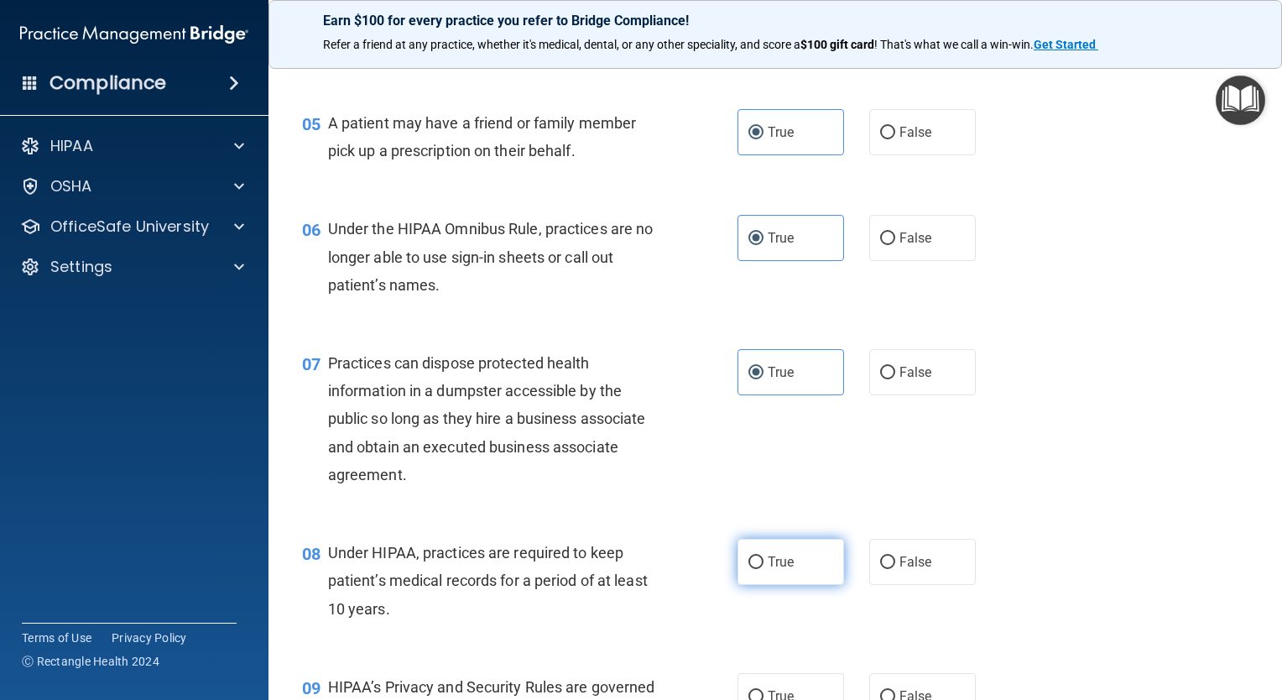
click at [800, 585] on label "True" at bounding box center [791, 562] width 107 height 46
click at [764, 569] on input "True" at bounding box center [756, 562] width 15 height 13
radio input "true"
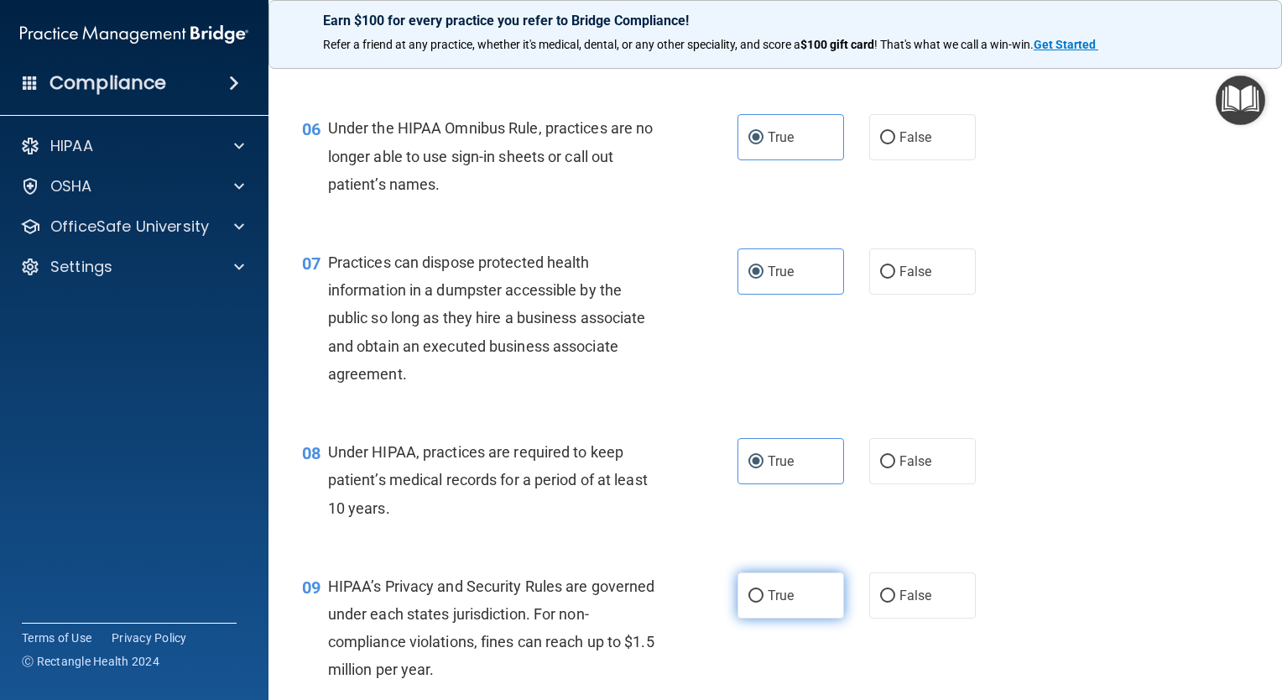
click at [801, 606] on label "True" at bounding box center [791, 595] width 107 height 46
click at [764, 603] on input "True" at bounding box center [756, 596] width 15 height 13
radio input "true"
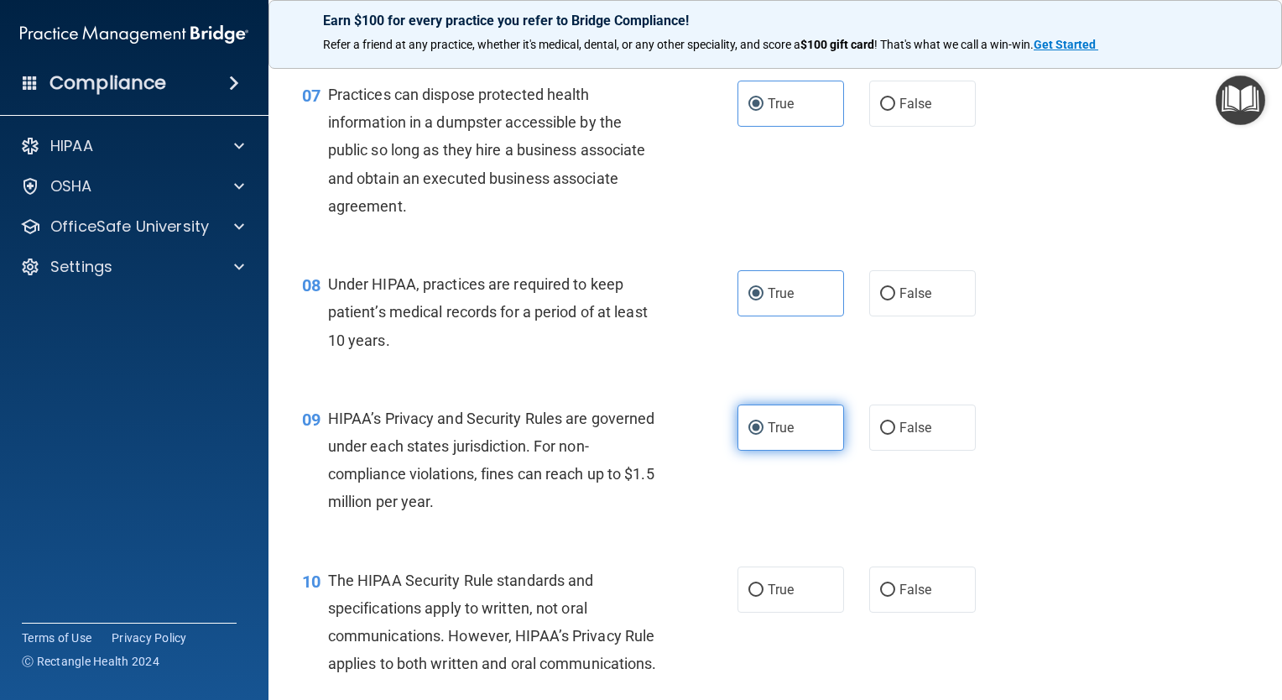
click at [801, 606] on label "True" at bounding box center [791, 589] width 107 height 46
click at [764, 597] on input "True" at bounding box center [756, 590] width 15 height 13
radio input "true"
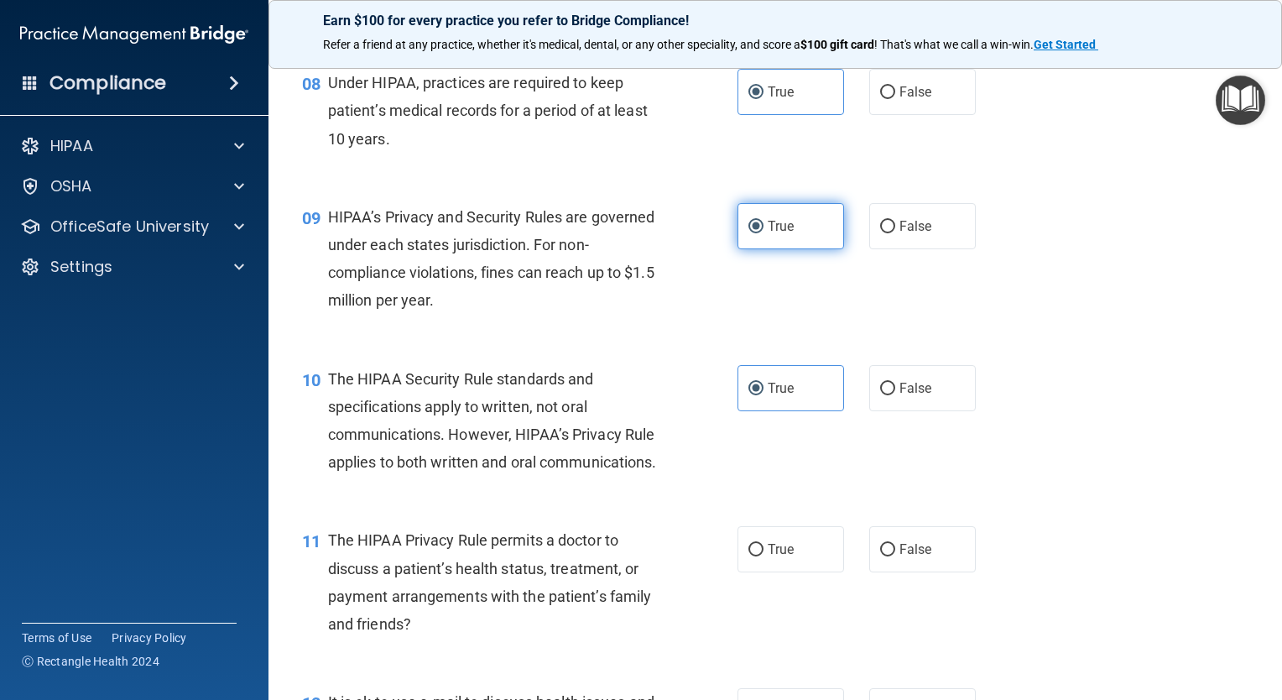
click at [801, 572] on label "True" at bounding box center [791, 549] width 107 height 46
click at [764, 556] on input "True" at bounding box center [756, 550] width 15 height 13
radio input "true"
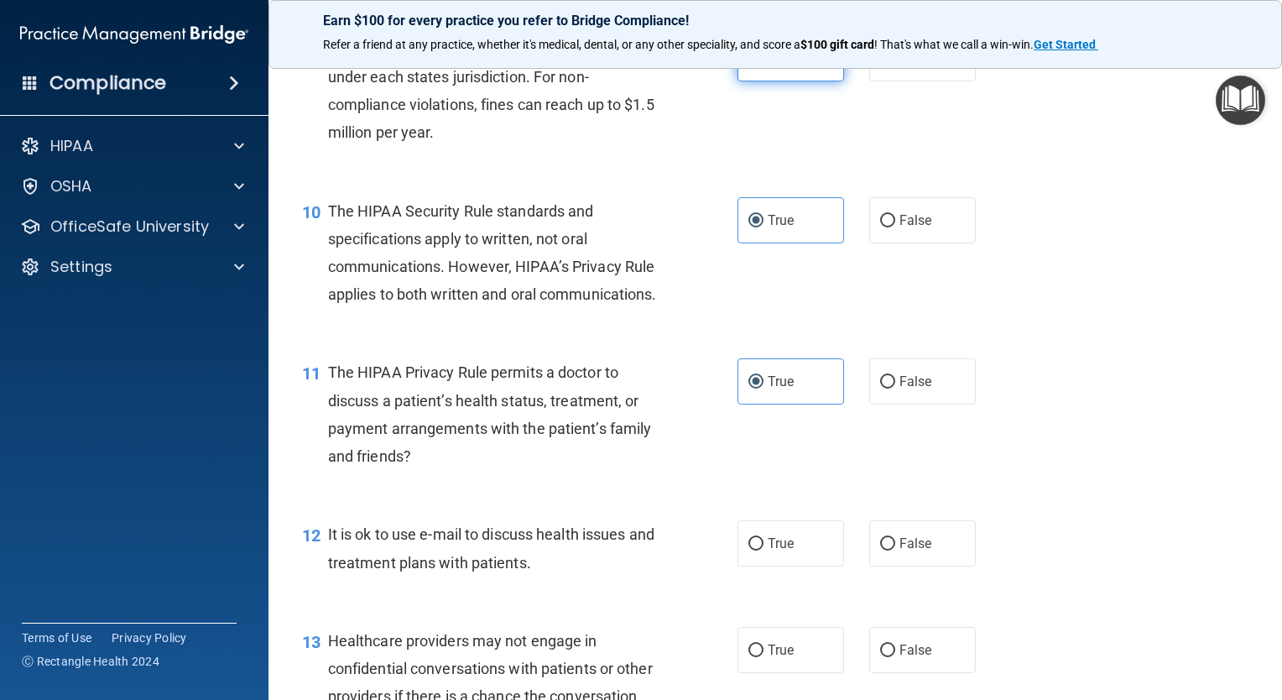
click at [801, 566] on label "True" at bounding box center [791, 543] width 107 height 46
click at [764, 550] on input "True" at bounding box center [756, 544] width 15 height 13
radio input "true"
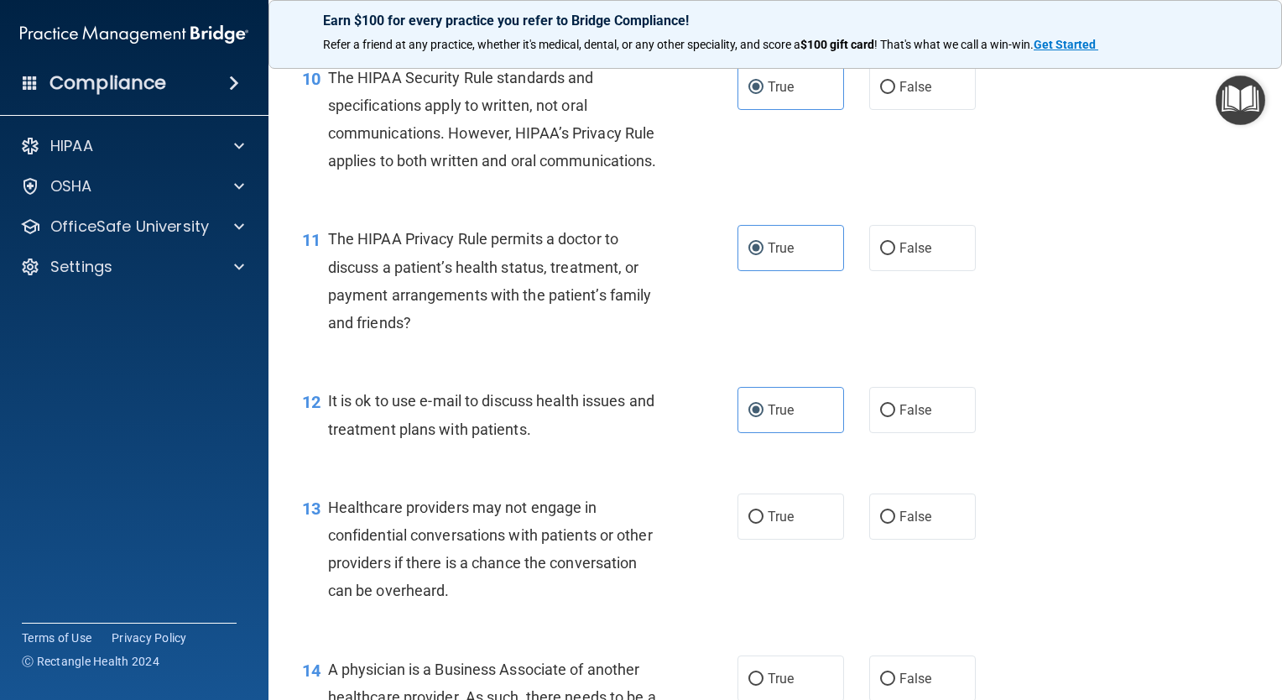
scroll to position [1443, 0]
click at [801, 606] on div "13 Healthcare providers may not engage in confidential conversations with patie…" at bounding box center [776, 553] width 972 height 162
click at [797, 539] on label "True" at bounding box center [791, 516] width 107 height 46
click at [764, 523] on input "True" at bounding box center [756, 516] width 15 height 13
radio input "true"
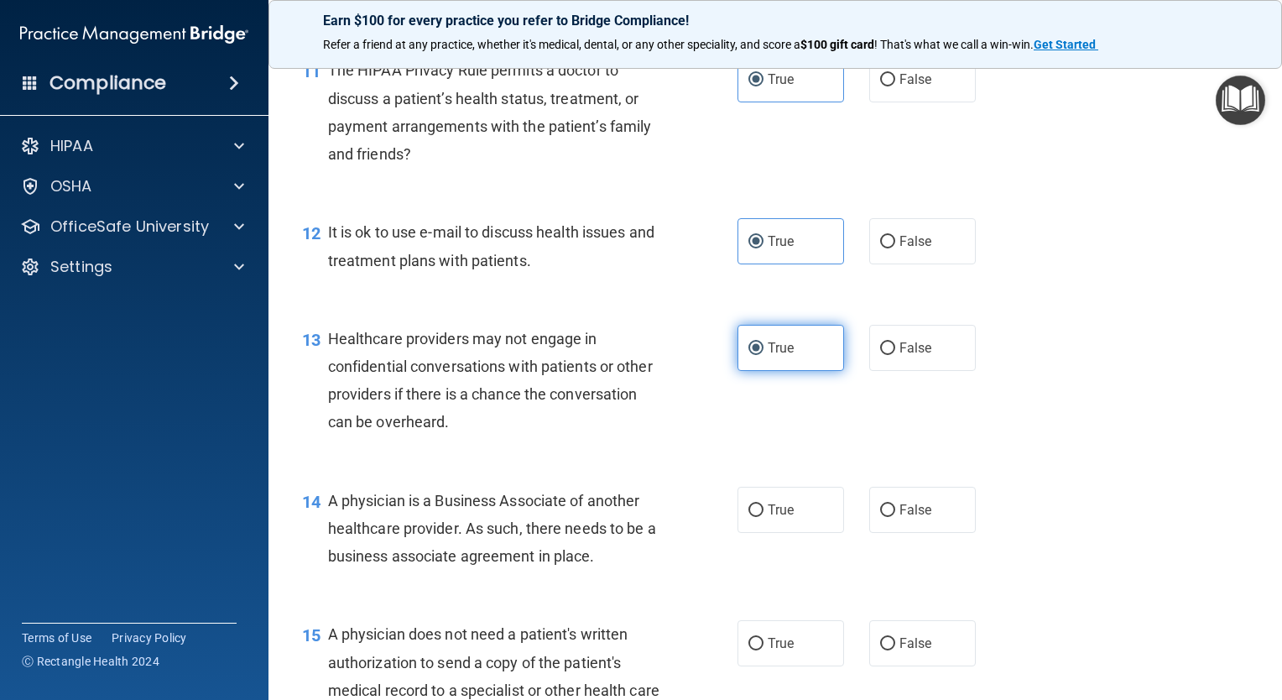
click at [797, 533] on label "True" at bounding box center [791, 510] width 107 height 46
click at [764, 517] on input "True" at bounding box center [756, 510] width 15 height 13
radio input "true"
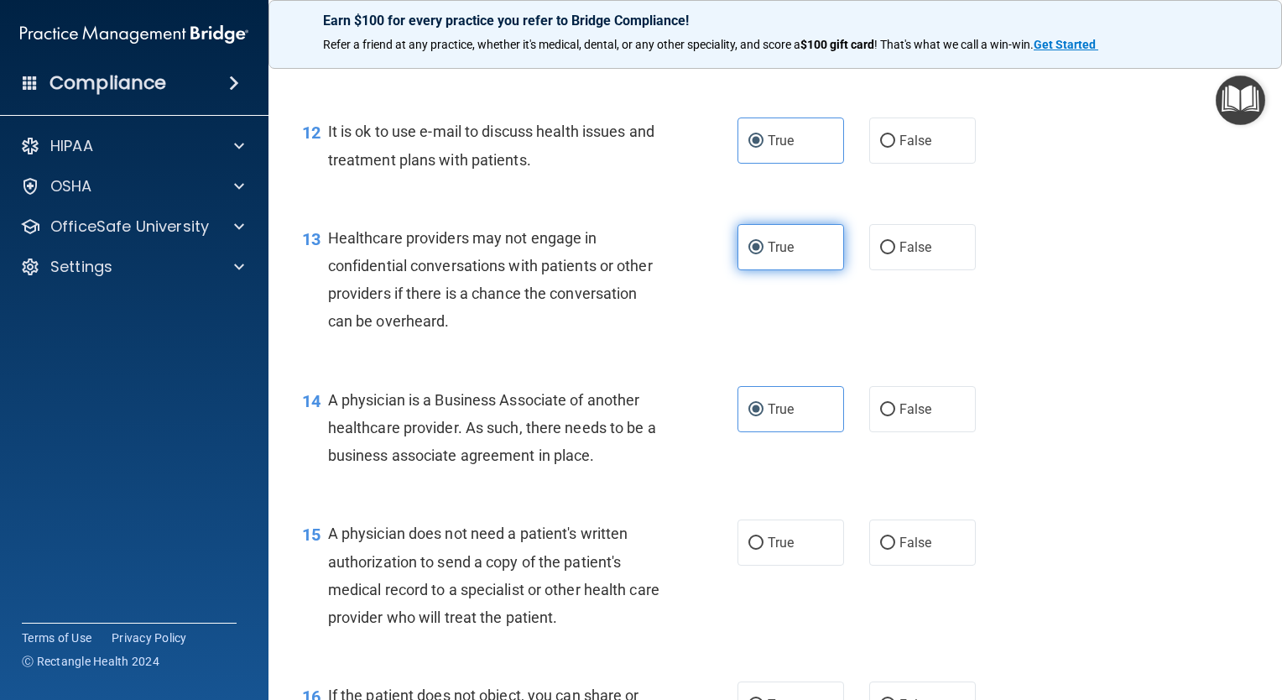
click at [797, 566] on label "True" at bounding box center [791, 542] width 107 height 46
click at [764, 550] on input "True" at bounding box center [756, 543] width 15 height 13
radio input "true"
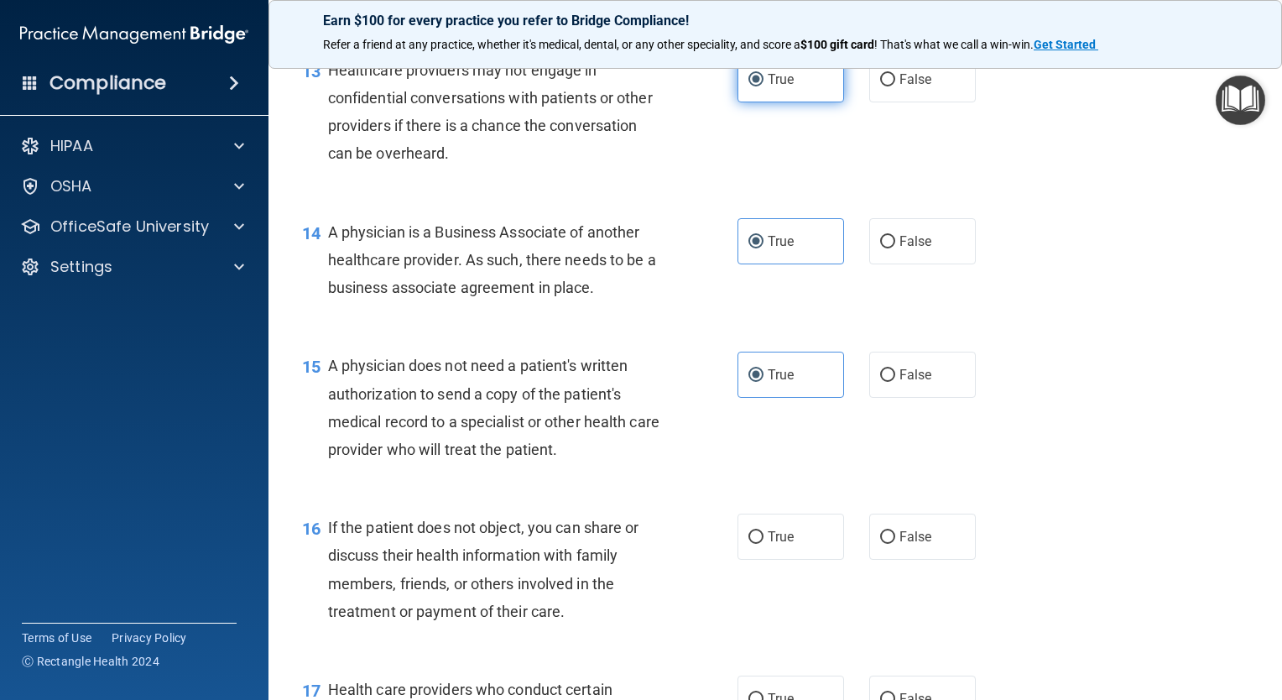
click at [797, 560] on label "True" at bounding box center [791, 537] width 107 height 46
click at [764, 544] on input "True" at bounding box center [756, 537] width 15 height 13
radio input "true"
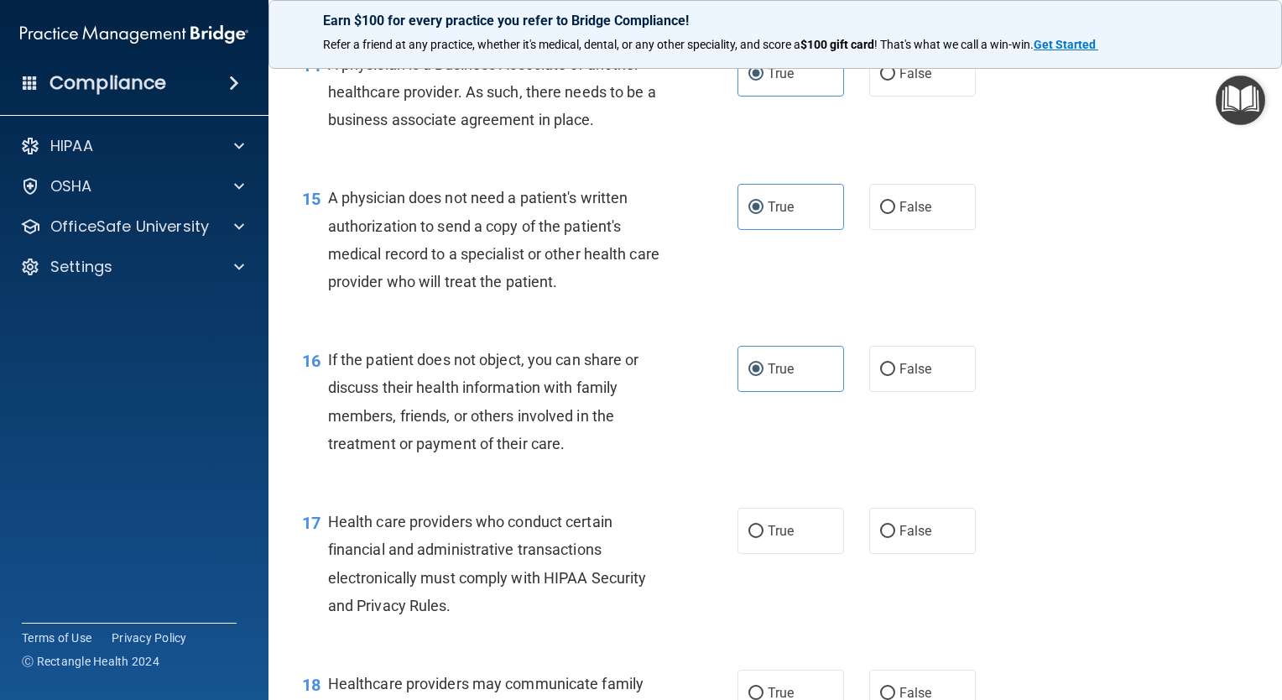
click at [797, 554] on label "True" at bounding box center [791, 531] width 107 height 46
click at [764, 538] on input "True" at bounding box center [756, 531] width 15 height 13
radio input "true"
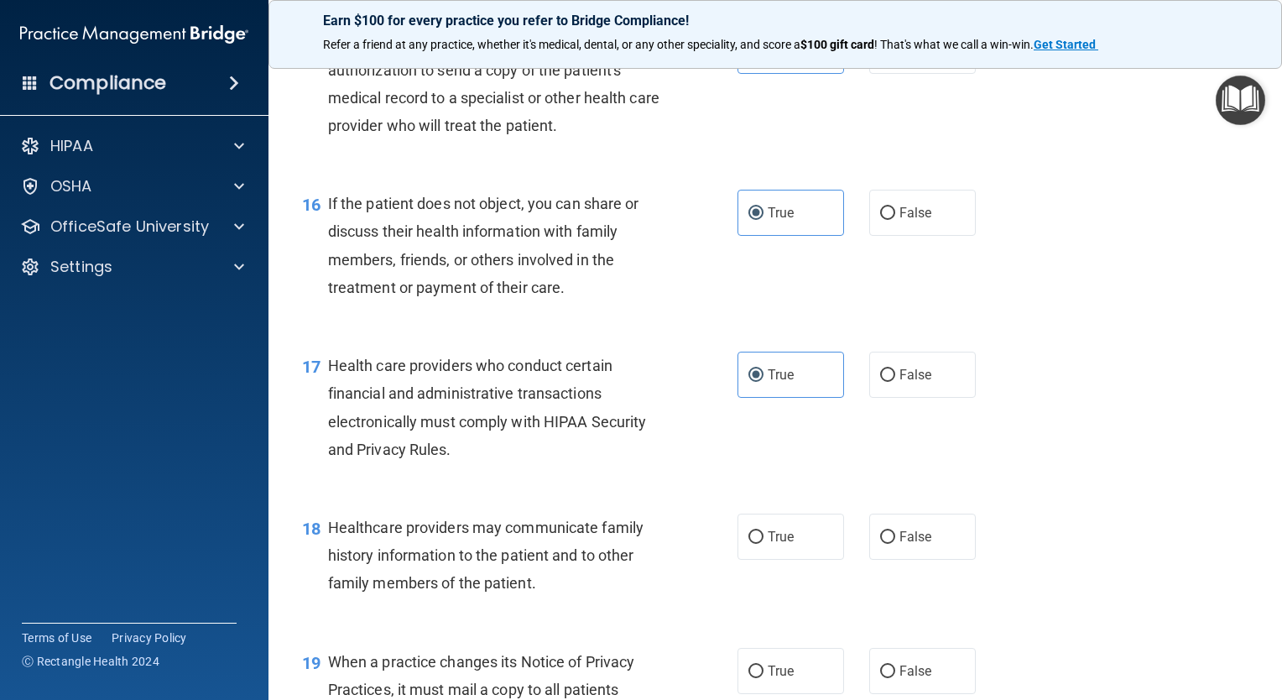
scroll to position [2215, 0]
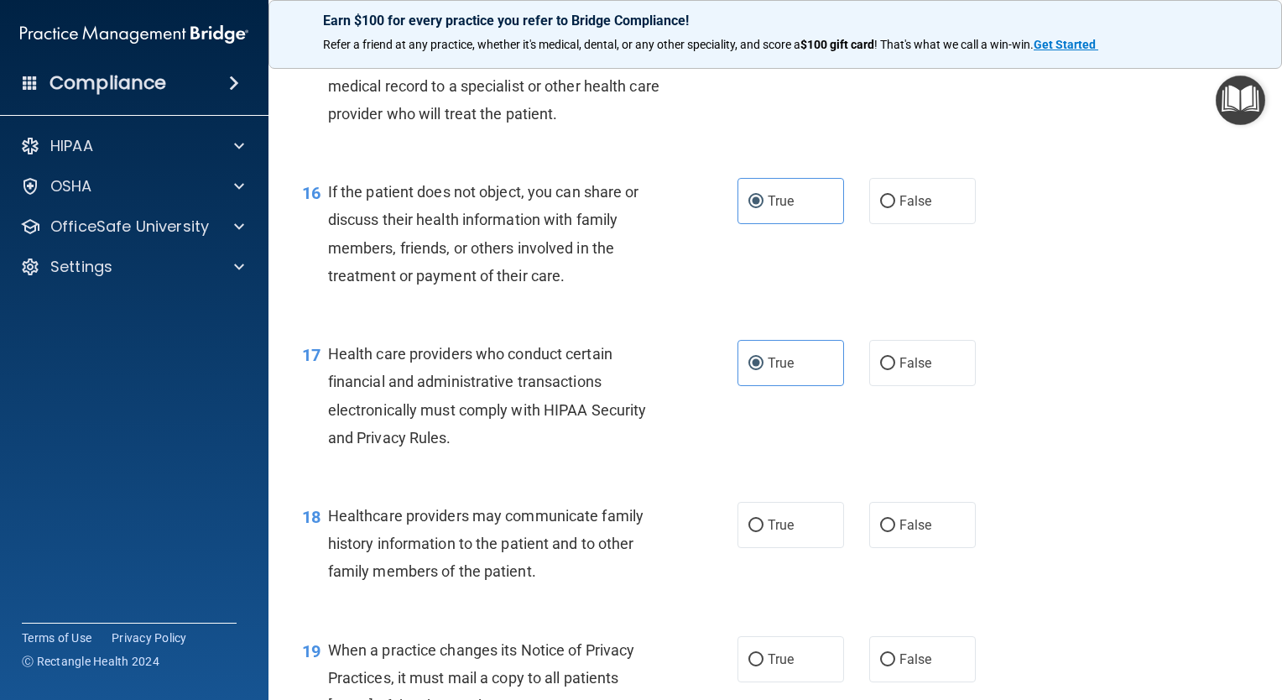
click at [797, 548] on label "True" at bounding box center [791, 525] width 107 height 46
click at [764, 532] on input "True" at bounding box center [756, 525] width 15 height 13
radio input "true"
click at [797, 548] on label "True" at bounding box center [791, 525] width 107 height 46
click at [764, 532] on input "True" at bounding box center [756, 525] width 15 height 13
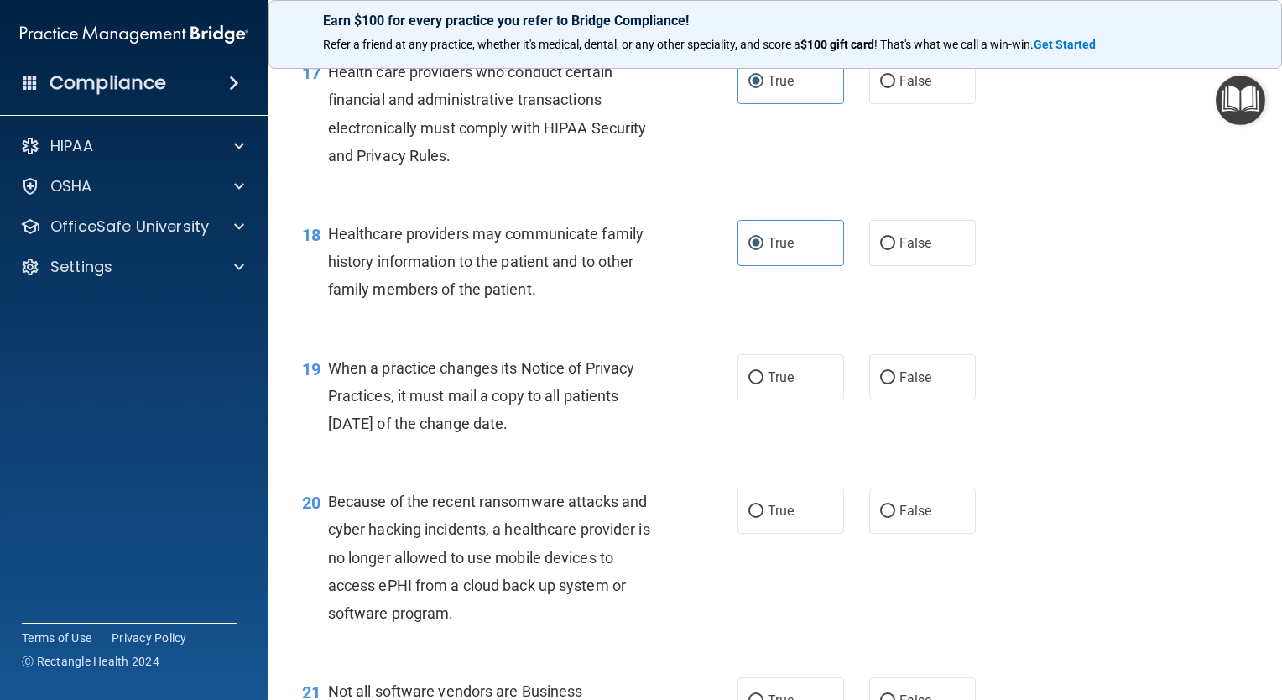
scroll to position [2630, 0]
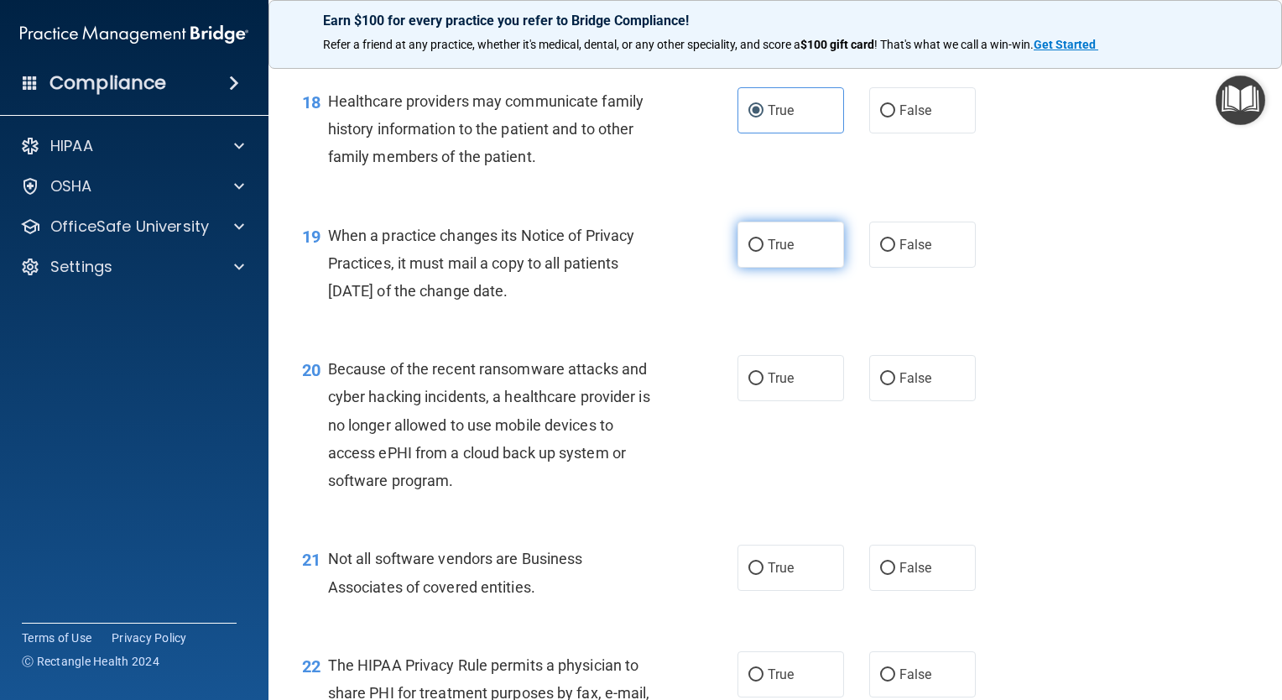
click at [750, 268] on label "True" at bounding box center [791, 245] width 107 height 46
click at [750, 252] on input "True" at bounding box center [756, 245] width 15 height 13
radio input "true"
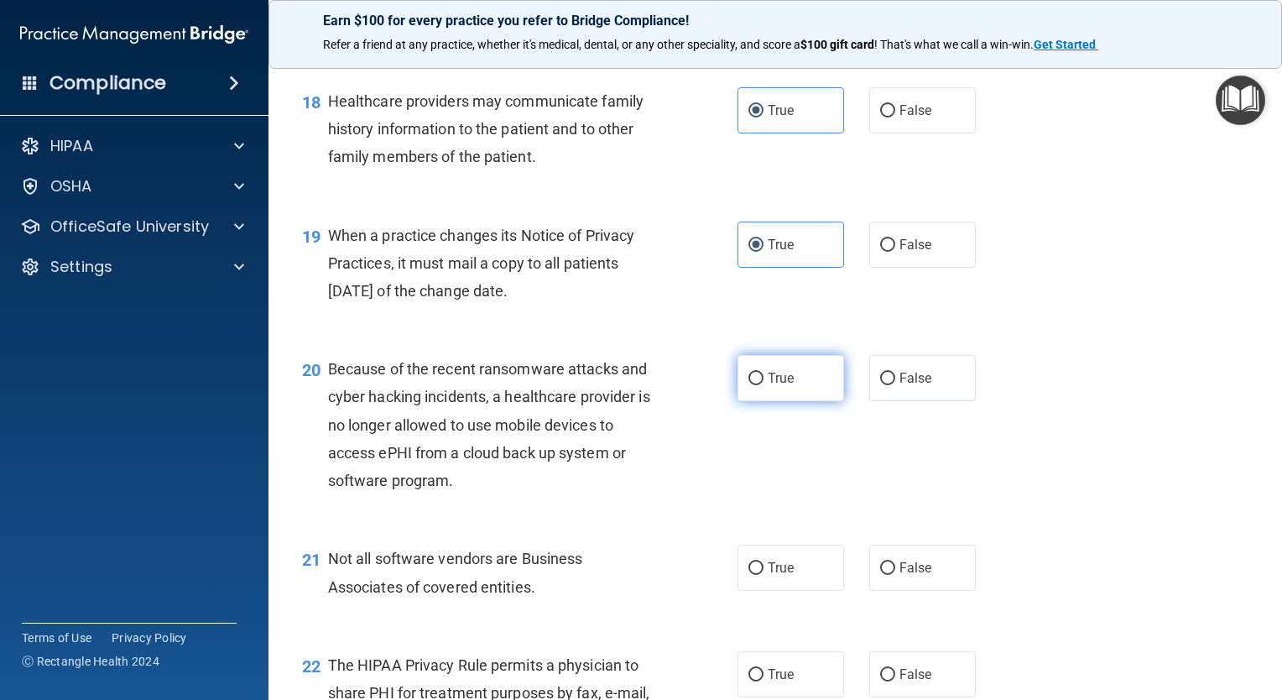
click at [764, 401] on label "True" at bounding box center [791, 378] width 107 height 46
click at [764, 385] on input "True" at bounding box center [756, 379] width 15 height 13
radio input "true"
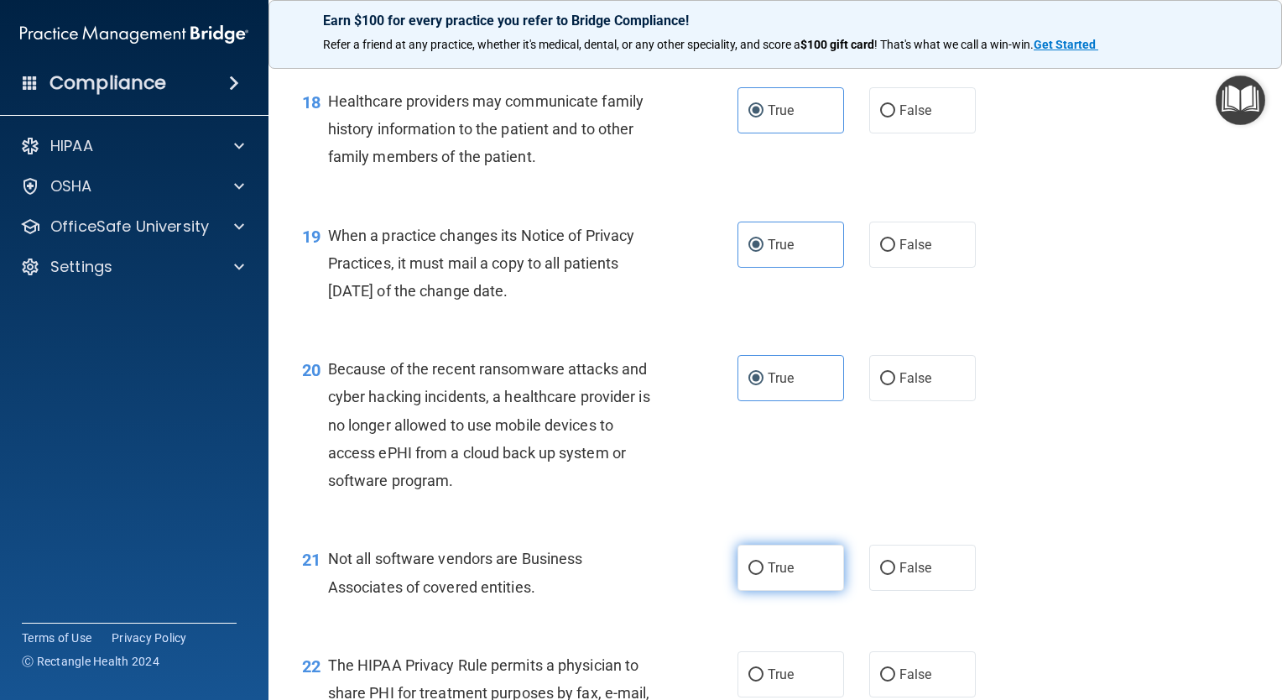
click at [781, 591] on label "True" at bounding box center [791, 568] width 107 height 46
click at [764, 575] on input "True" at bounding box center [756, 568] width 15 height 13
radio input "true"
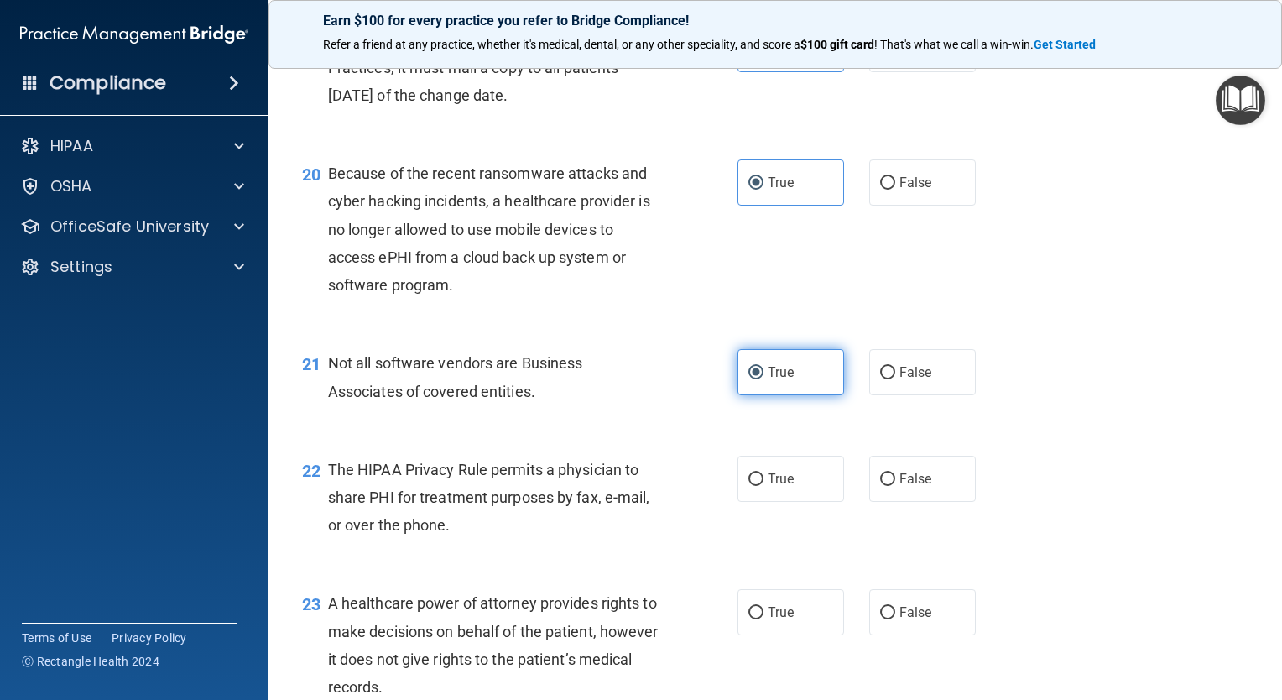
scroll to position [2831, 0]
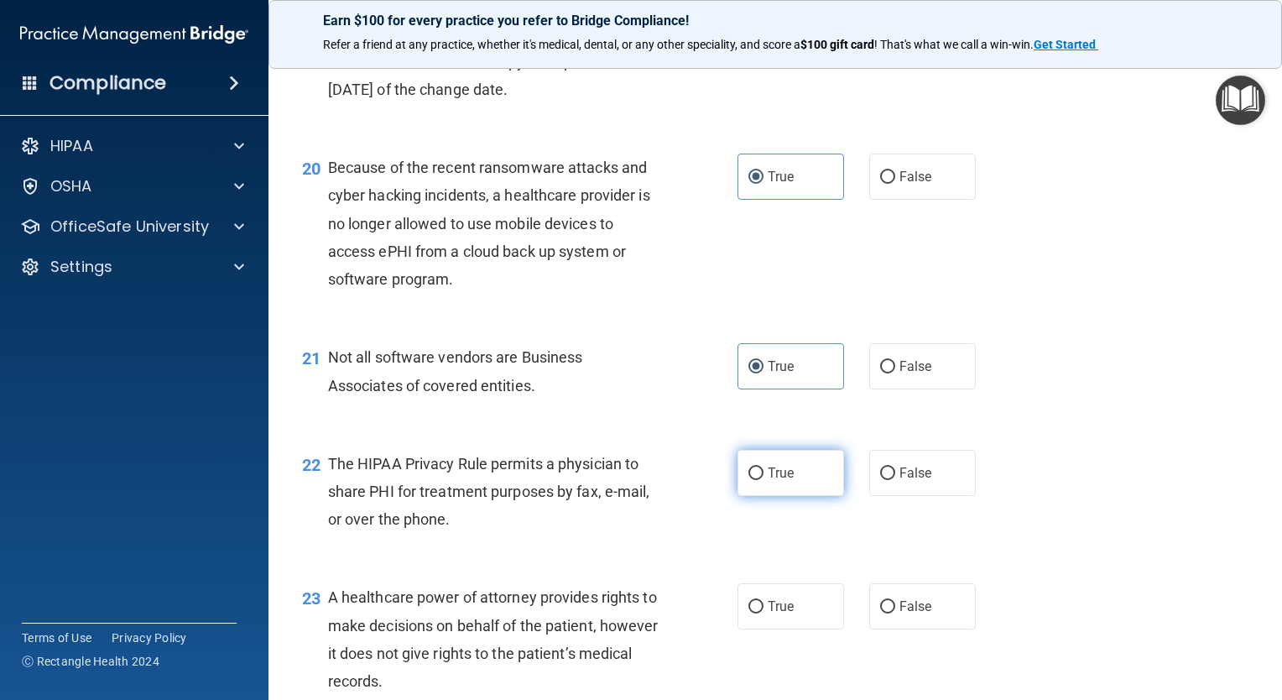
click at [769, 481] on span "True" at bounding box center [781, 473] width 26 height 16
click at [764, 480] on input "True" at bounding box center [756, 473] width 15 height 13
radio input "true"
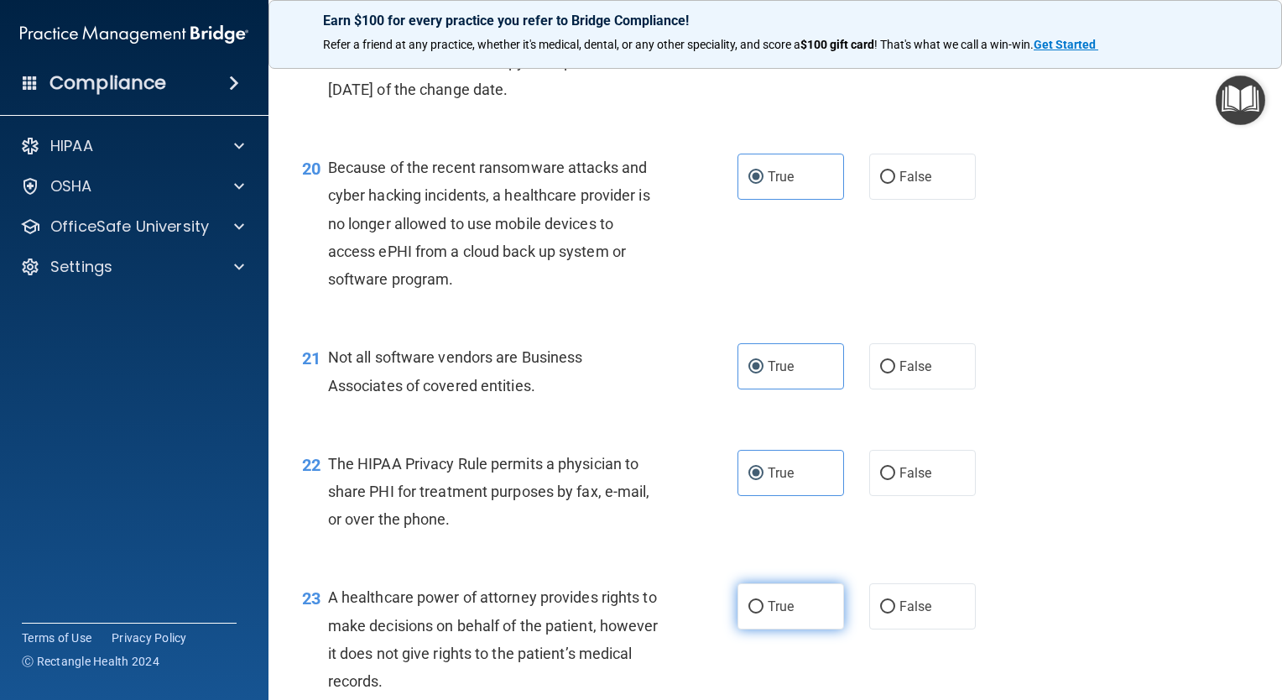
click at [809, 629] on label "True" at bounding box center [791, 606] width 107 height 46
click at [764, 613] on input "True" at bounding box center [756, 607] width 15 height 13
radio input "true"
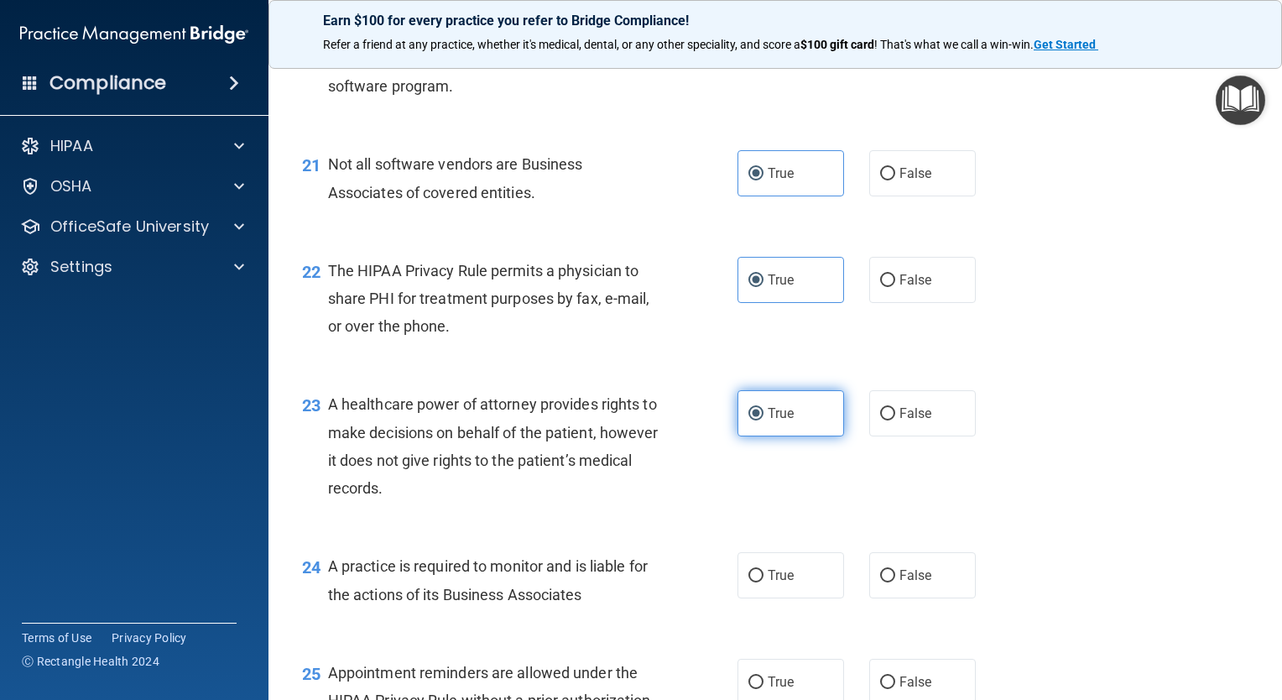
scroll to position [3066, 0]
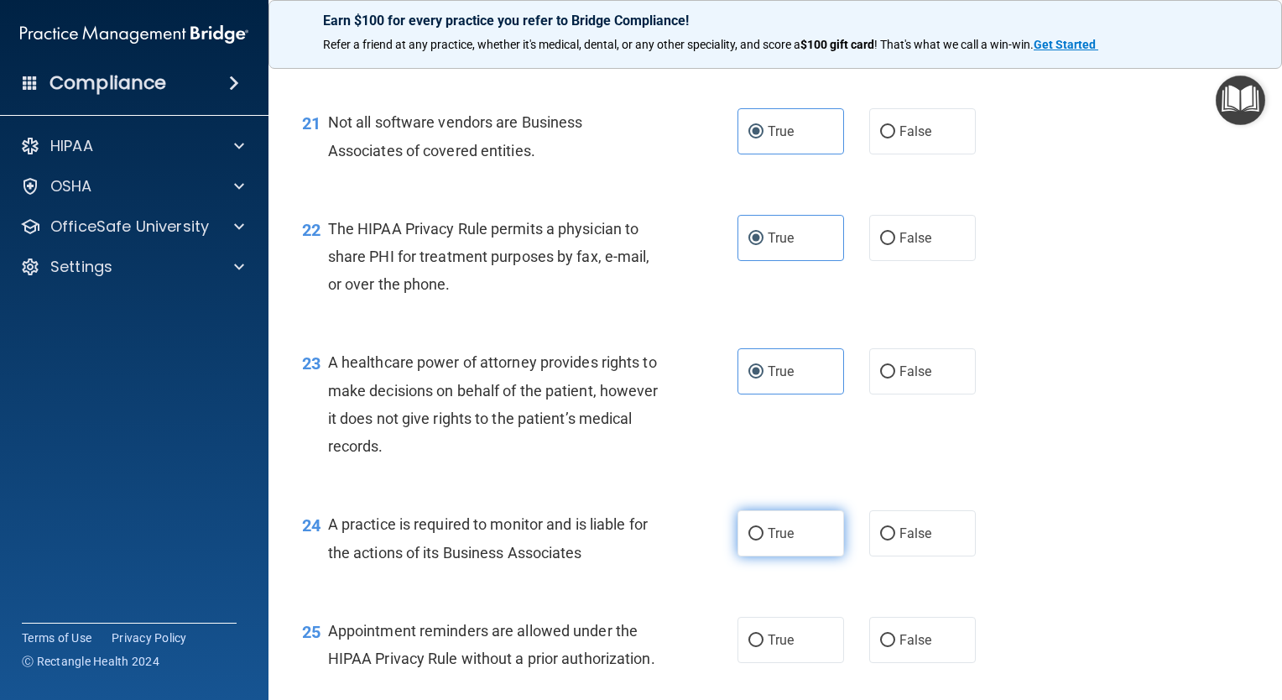
click at [790, 556] on label "True" at bounding box center [791, 533] width 107 height 46
click at [764, 540] on input "True" at bounding box center [756, 534] width 15 height 13
radio input "true"
click at [802, 663] on label "True" at bounding box center [791, 640] width 107 height 46
click at [764, 647] on input "True" at bounding box center [756, 640] width 15 height 13
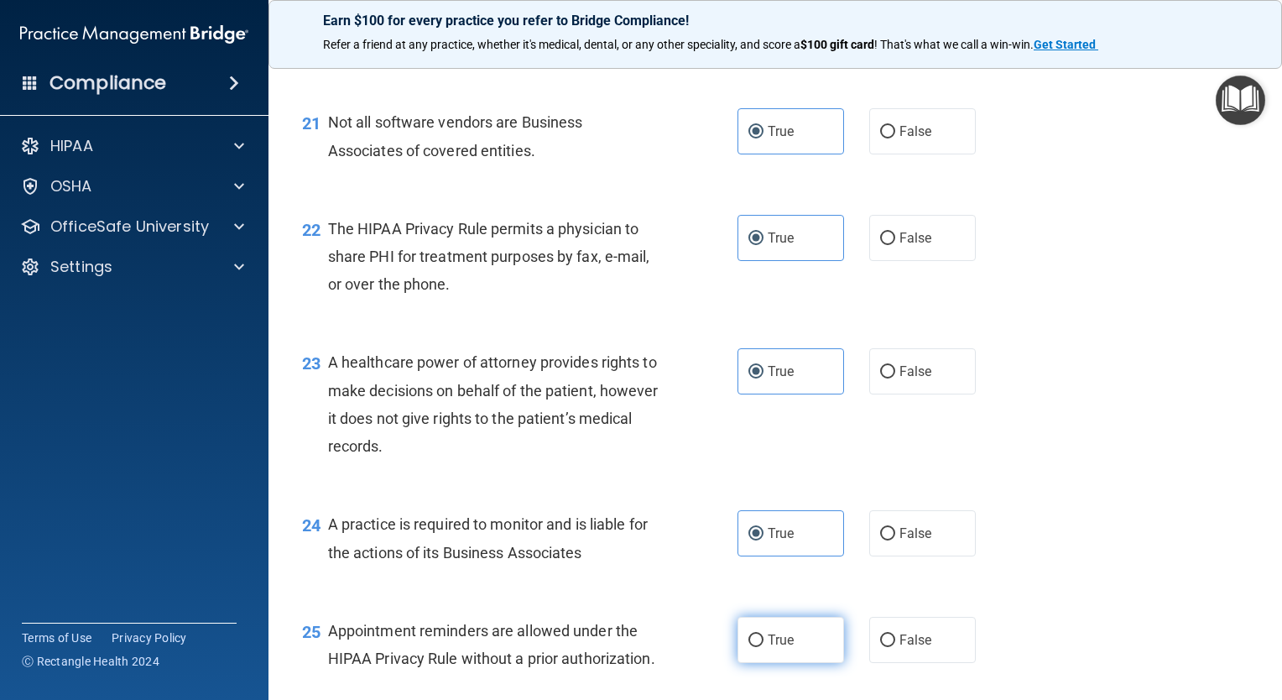
radio input "true"
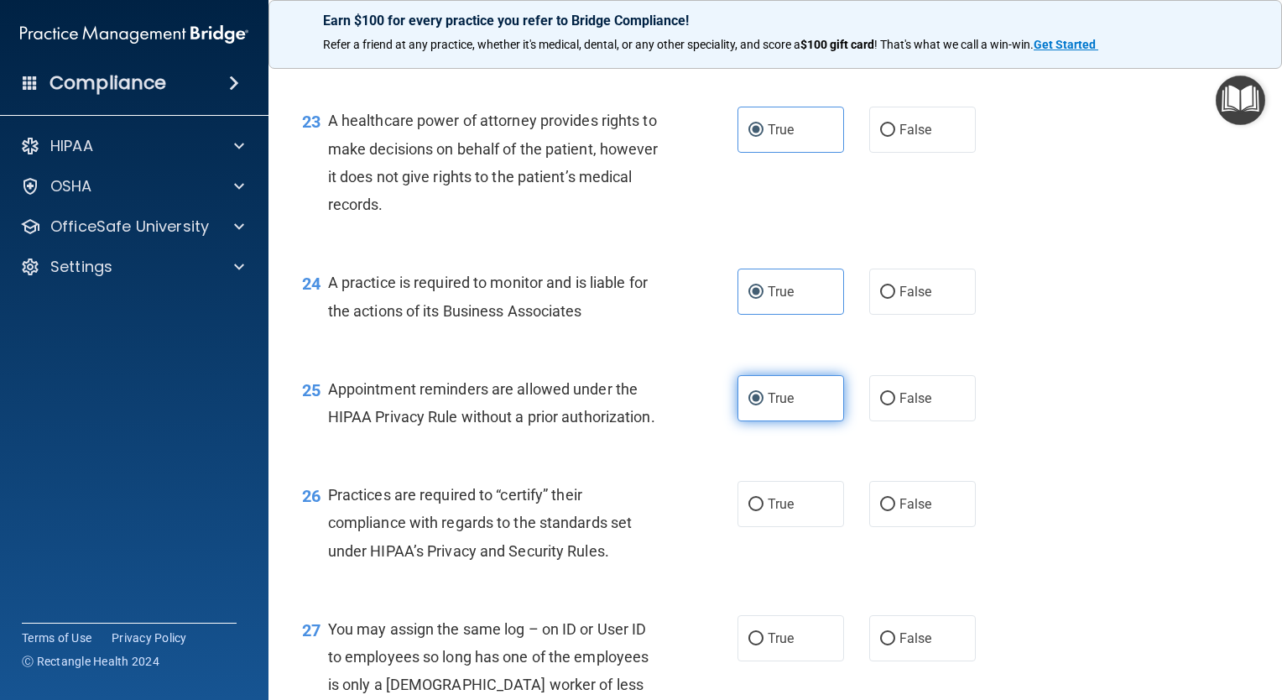
scroll to position [3370, 0]
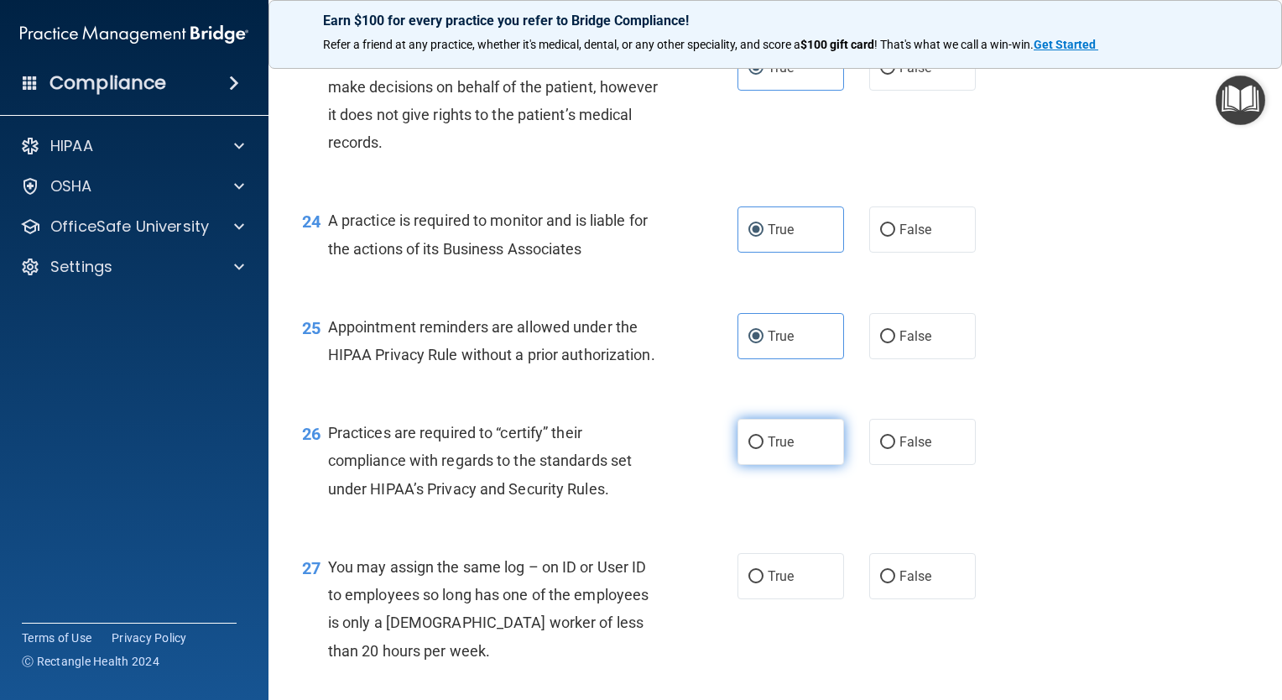
click at [796, 465] on label "True" at bounding box center [791, 442] width 107 height 46
click at [764, 449] on input "True" at bounding box center [756, 442] width 15 height 13
radio input "true"
click at [802, 599] on label "True" at bounding box center [791, 576] width 107 height 46
click at [764, 583] on input "True" at bounding box center [756, 577] width 15 height 13
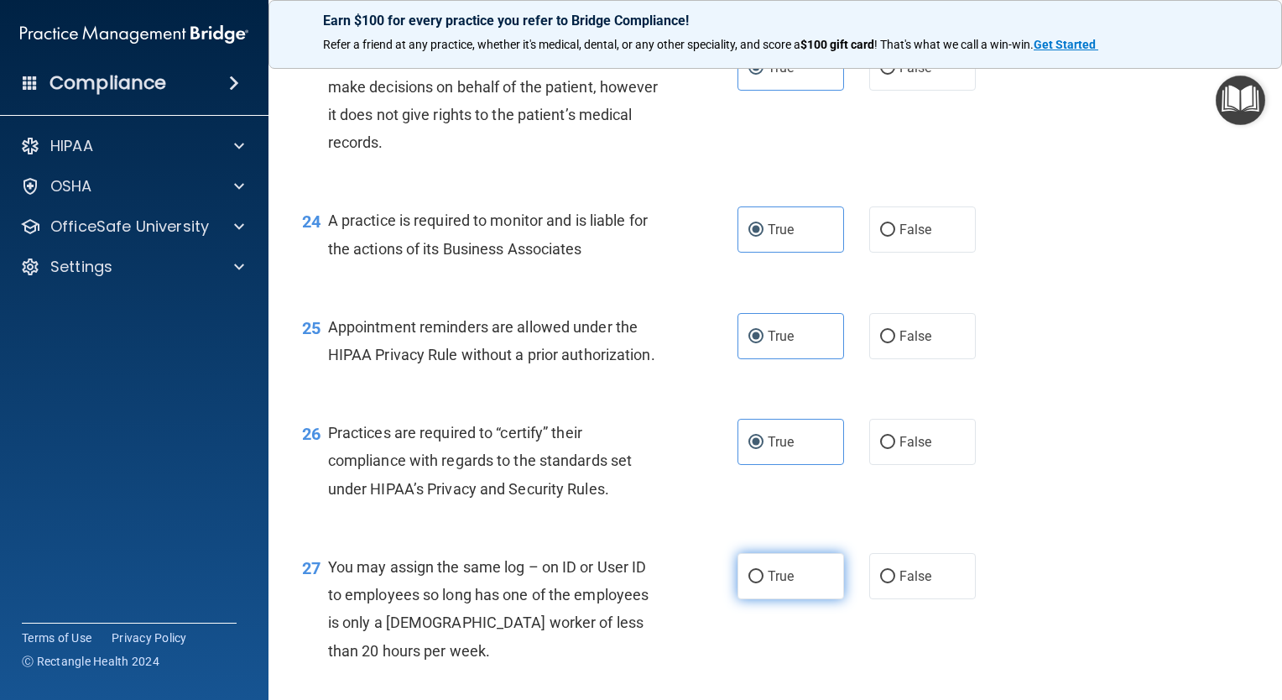
radio input "true"
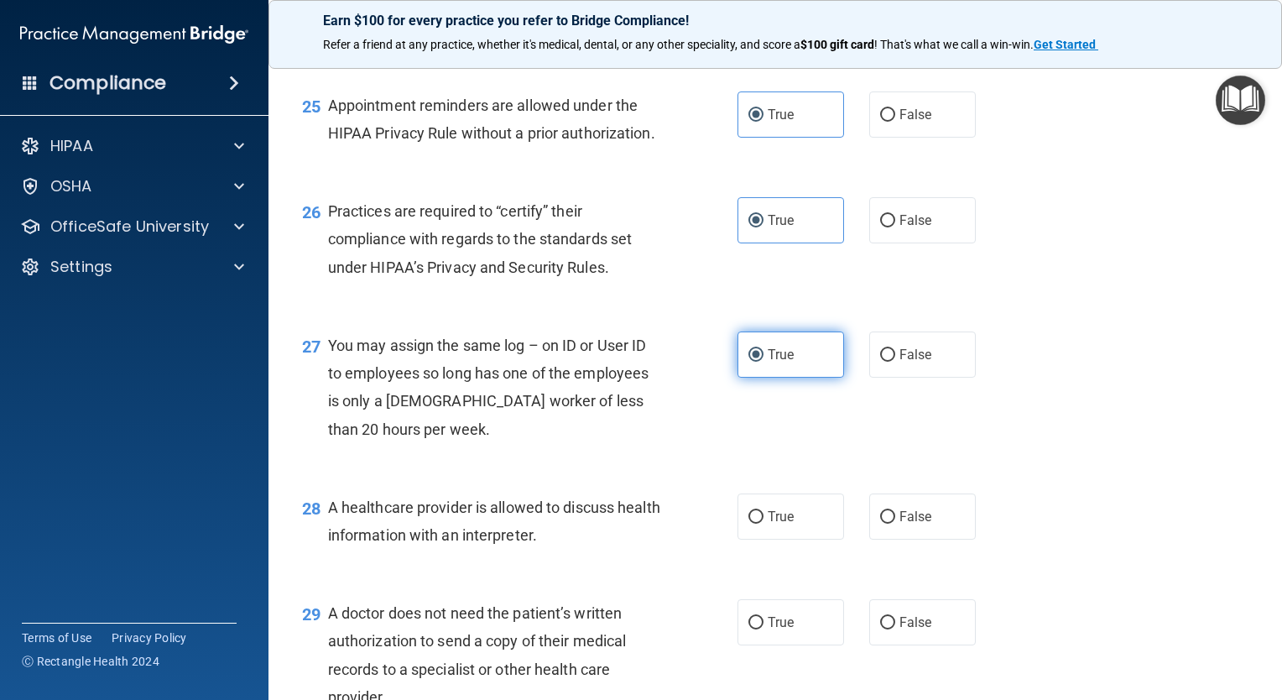
scroll to position [3639, 0]
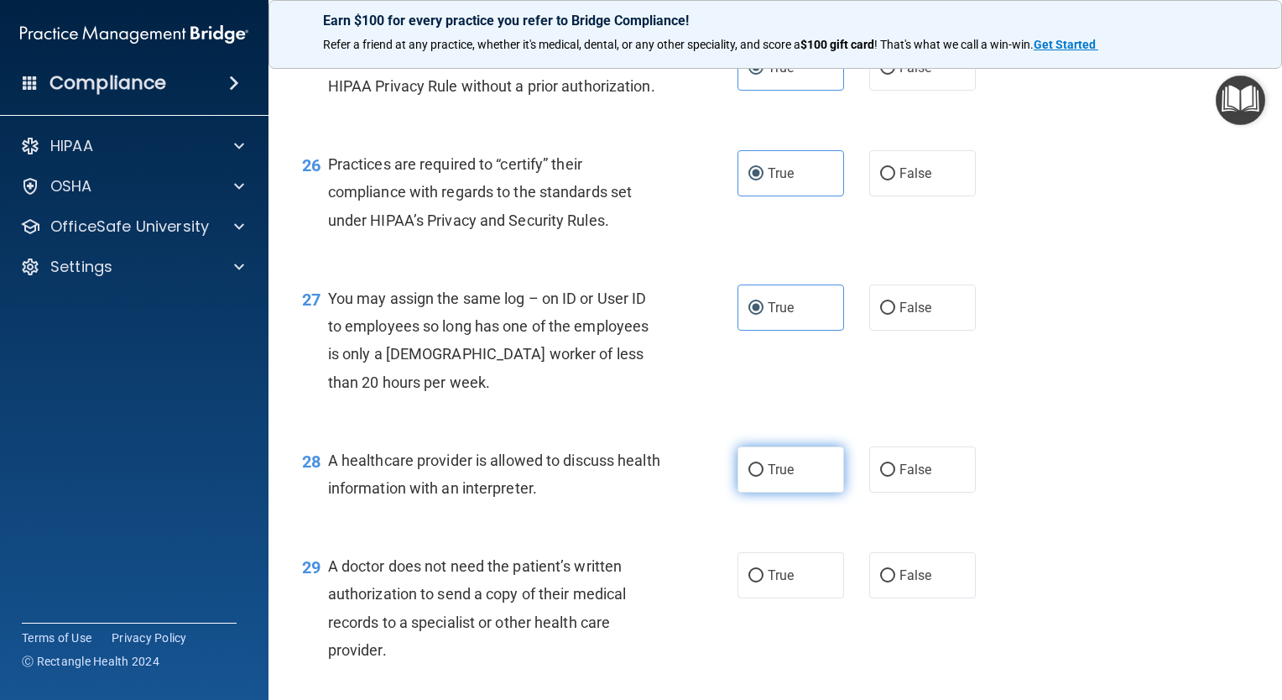
click at [759, 493] on label "True" at bounding box center [791, 469] width 107 height 46
click at [759, 477] on input "True" at bounding box center [756, 470] width 15 height 13
radio input "true"
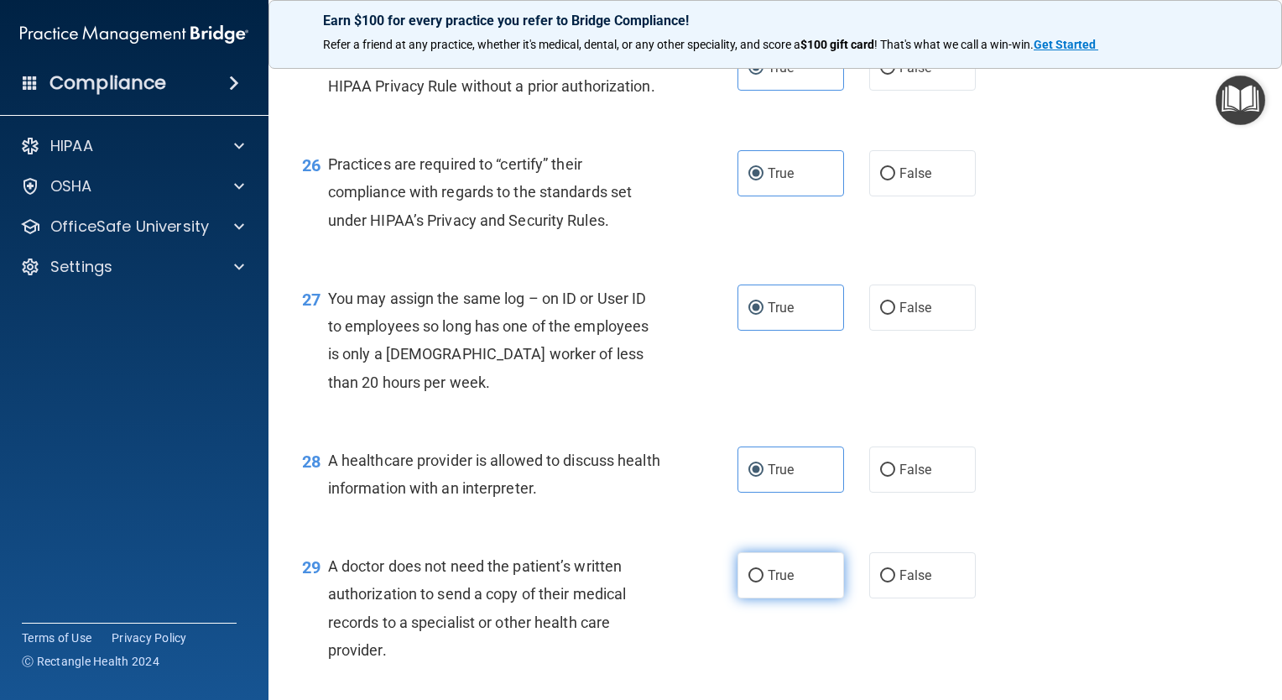
click at [783, 583] on span "True" at bounding box center [781, 575] width 26 height 16
click at [764, 582] on input "True" at bounding box center [756, 576] width 15 height 13
radio input "true"
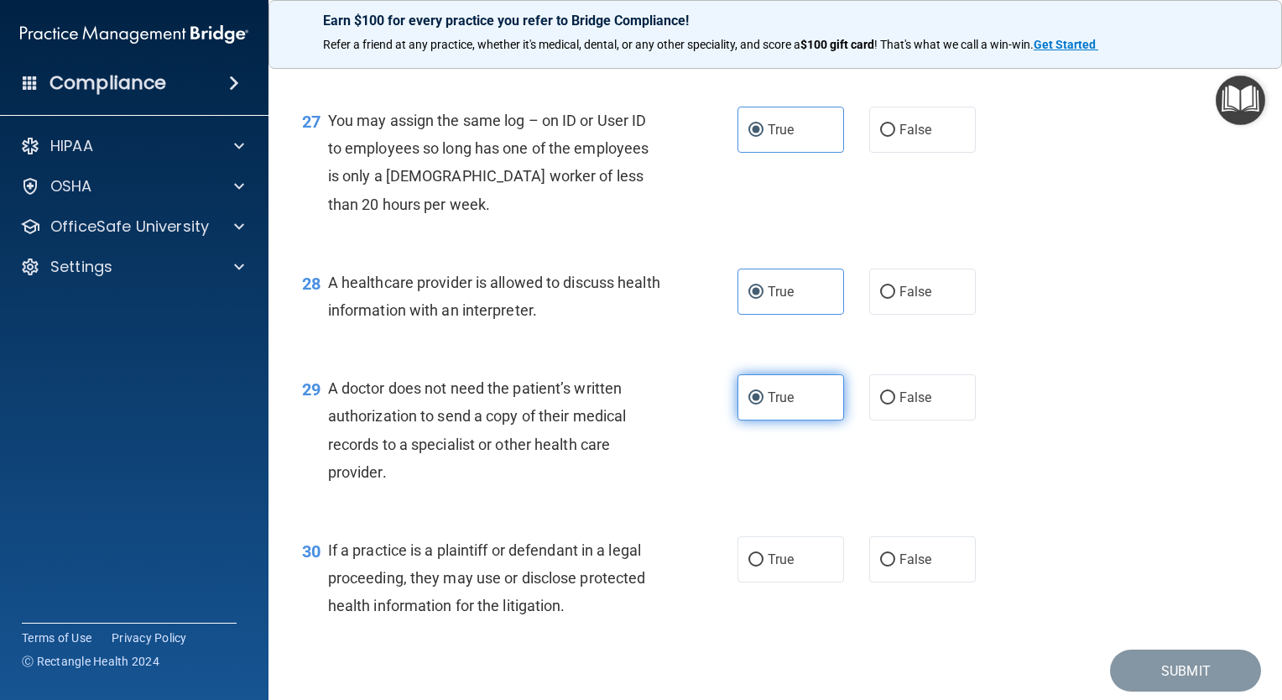
scroll to position [3907, 0]
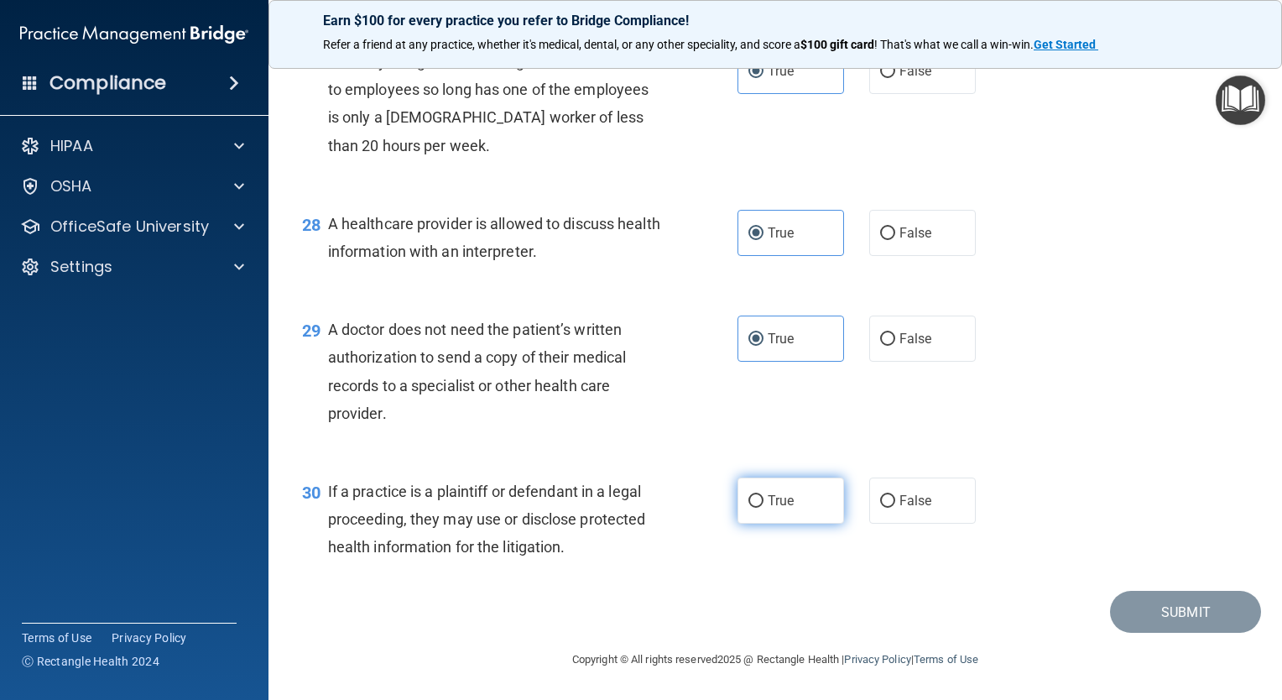
click at [785, 509] on span "True" at bounding box center [781, 501] width 26 height 16
click at [764, 508] on input "True" at bounding box center [756, 501] width 15 height 13
radio input "true"
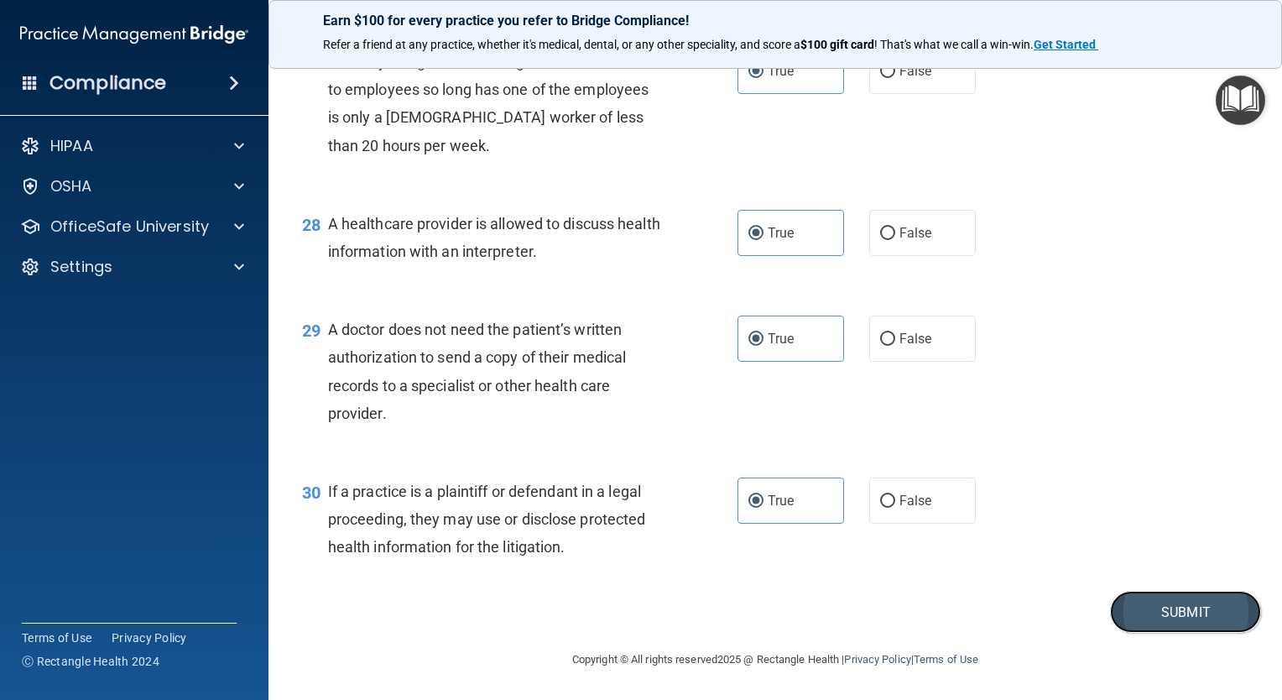
click at [1151, 634] on button "Submit" at bounding box center [1185, 612] width 151 height 43
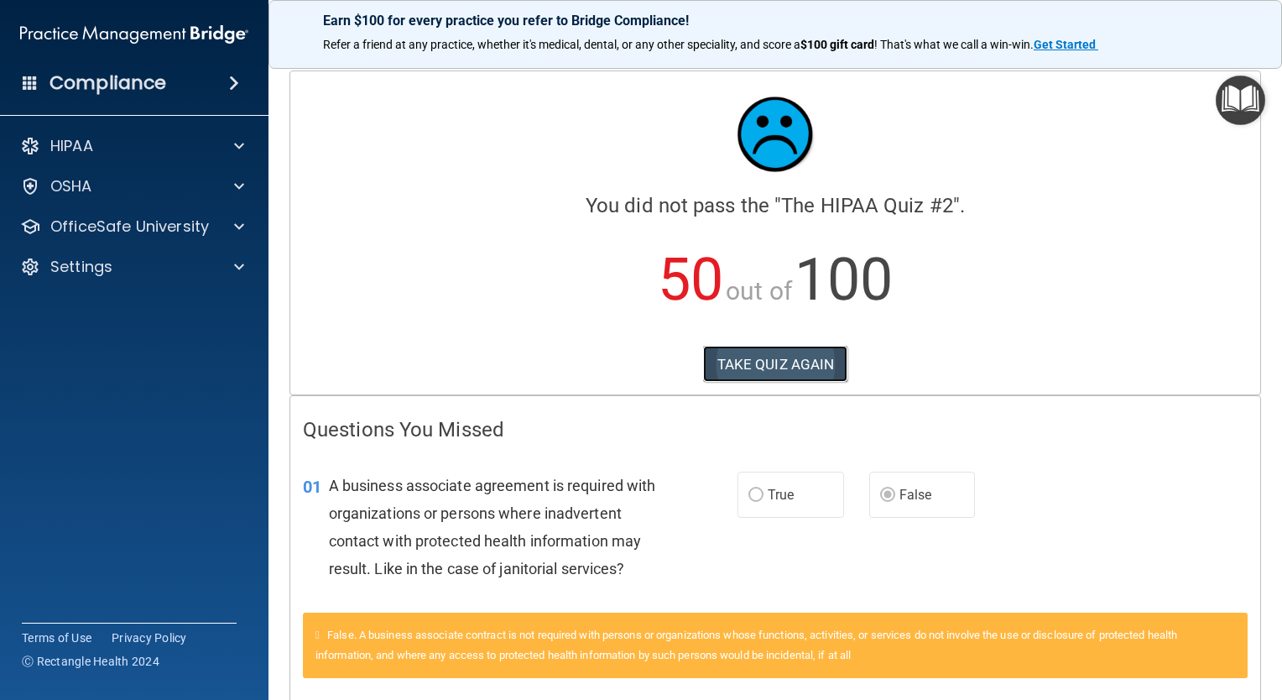
click at [825, 363] on button "TAKE QUIZ AGAIN" at bounding box center [775, 364] width 145 height 37
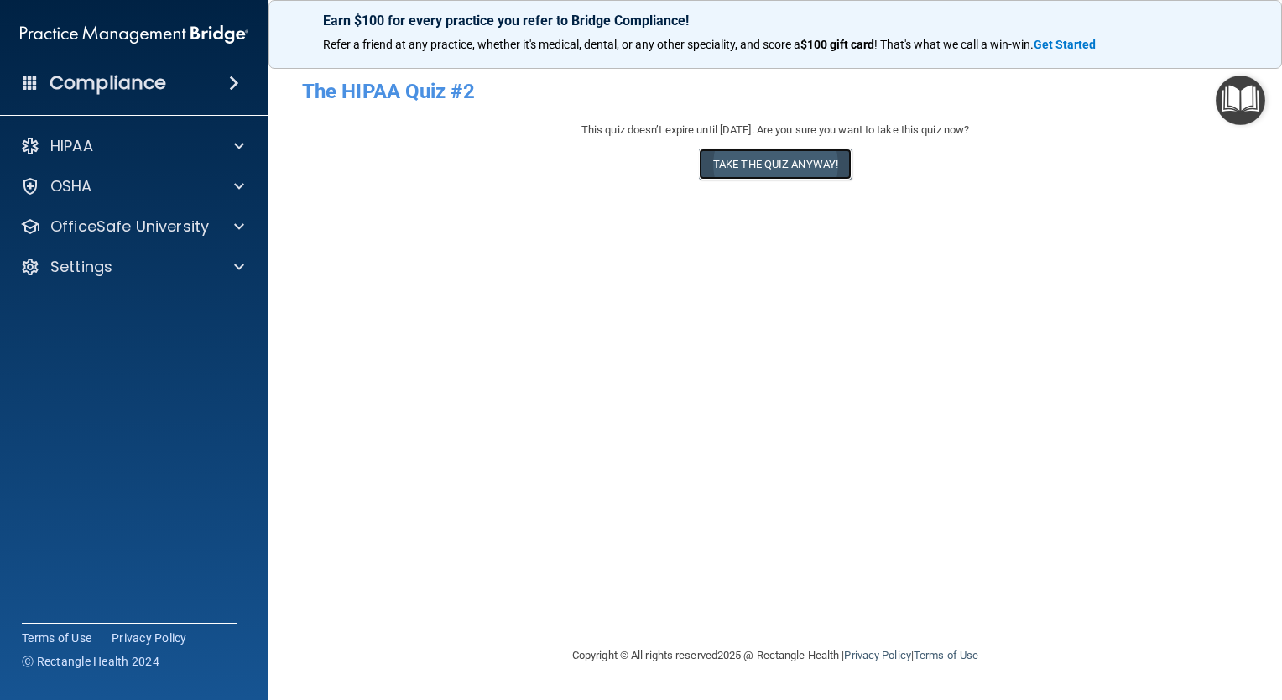
click at [796, 171] on button "Take the quiz anyway!" at bounding box center [775, 164] width 153 height 31
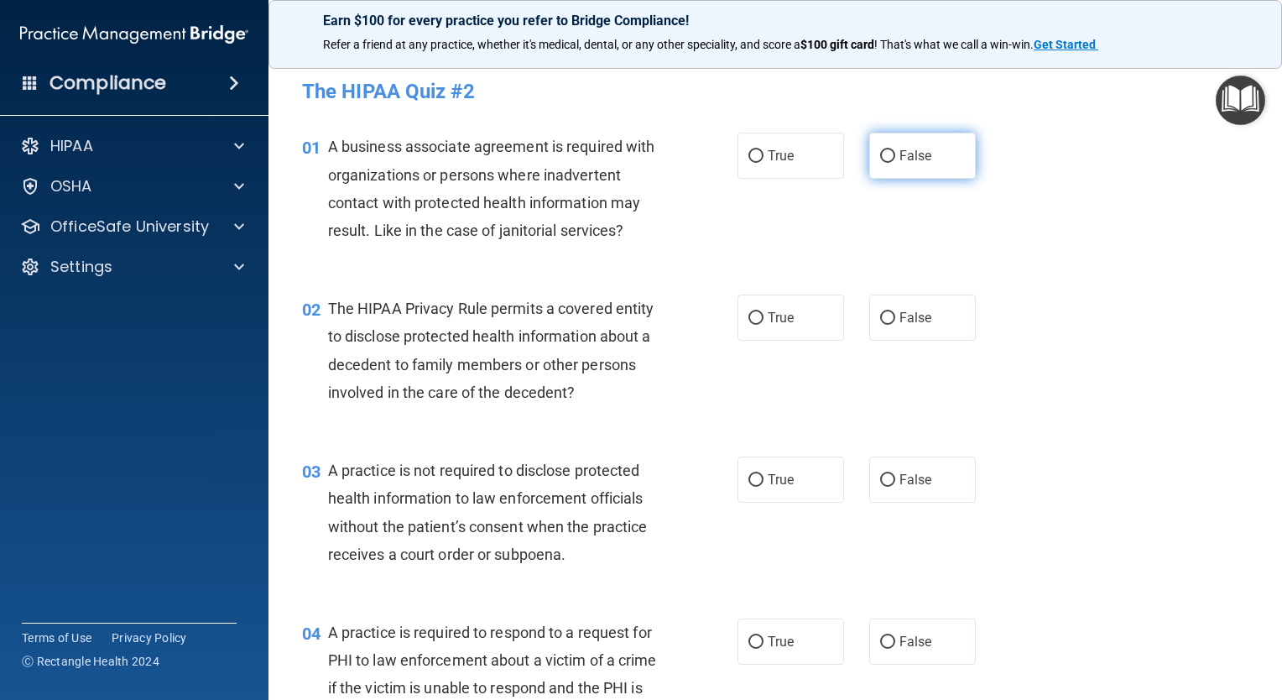
click at [905, 173] on label "False" at bounding box center [922, 156] width 107 height 46
click at [895, 163] on input "False" at bounding box center [887, 156] width 15 height 13
radio input "true"
click at [787, 321] on span "True" at bounding box center [781, 318] width 26 height 16
click at [764, 321] on input "True" at bounding box center [756, 318] width 15 height 13
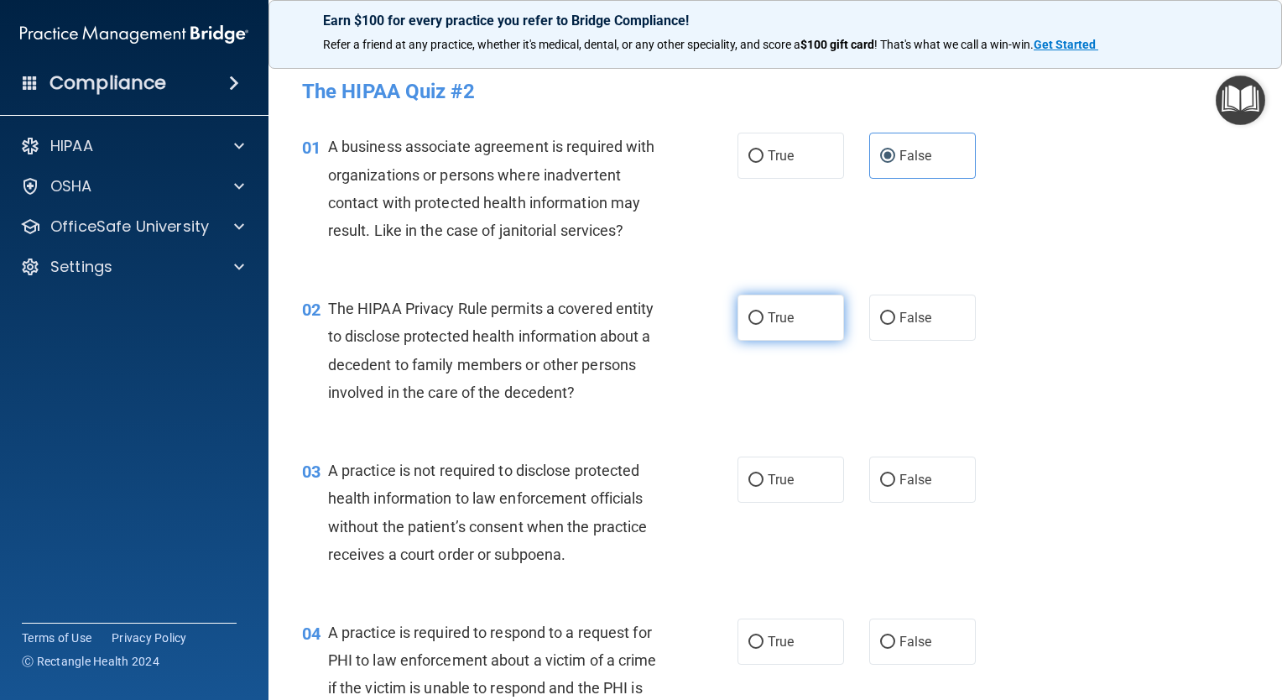
radio input "true"
click at [891, 465] on label "False" at bounding box center [922, 480] width 107 height 46
click at [891, 474] on input "False" at bounding box center [887, 480] width 15 height 13
radio input "true"
click at [785, 643] on span "True" at bounding box center [781, 642] width 26 height 16
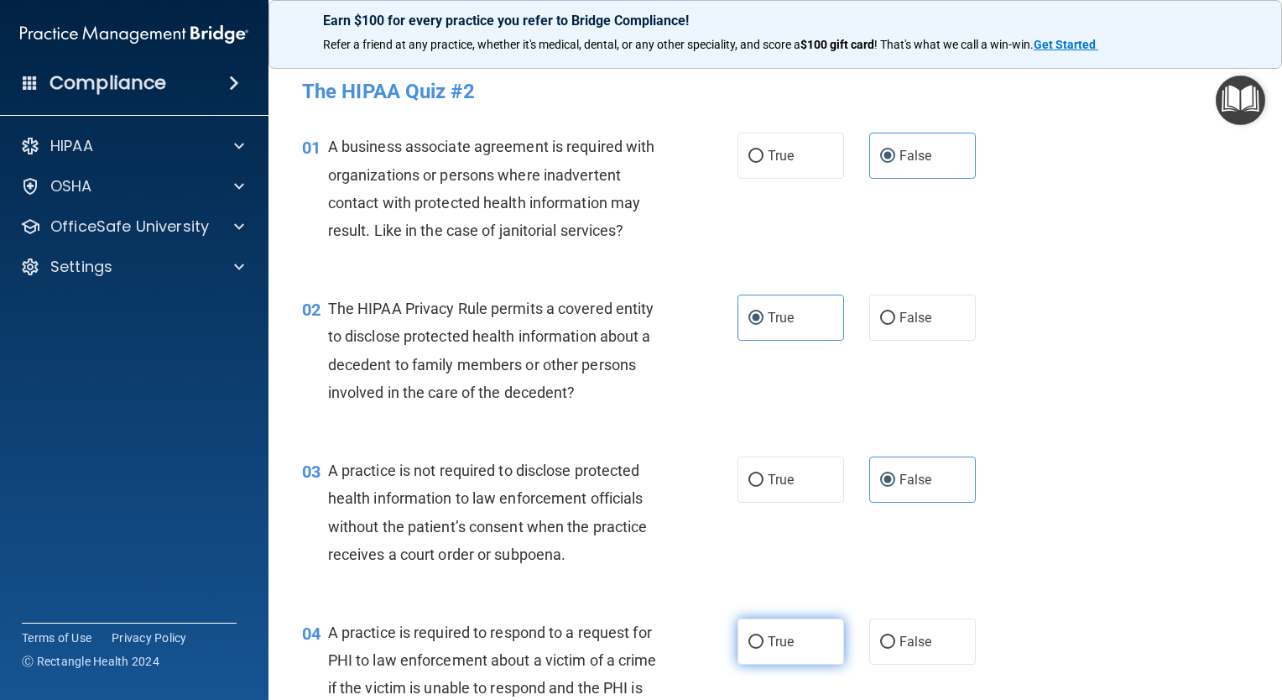
click at [764, 643] on input "True" at bounding box center [756, 642] width 15 height 13
radio input "true"
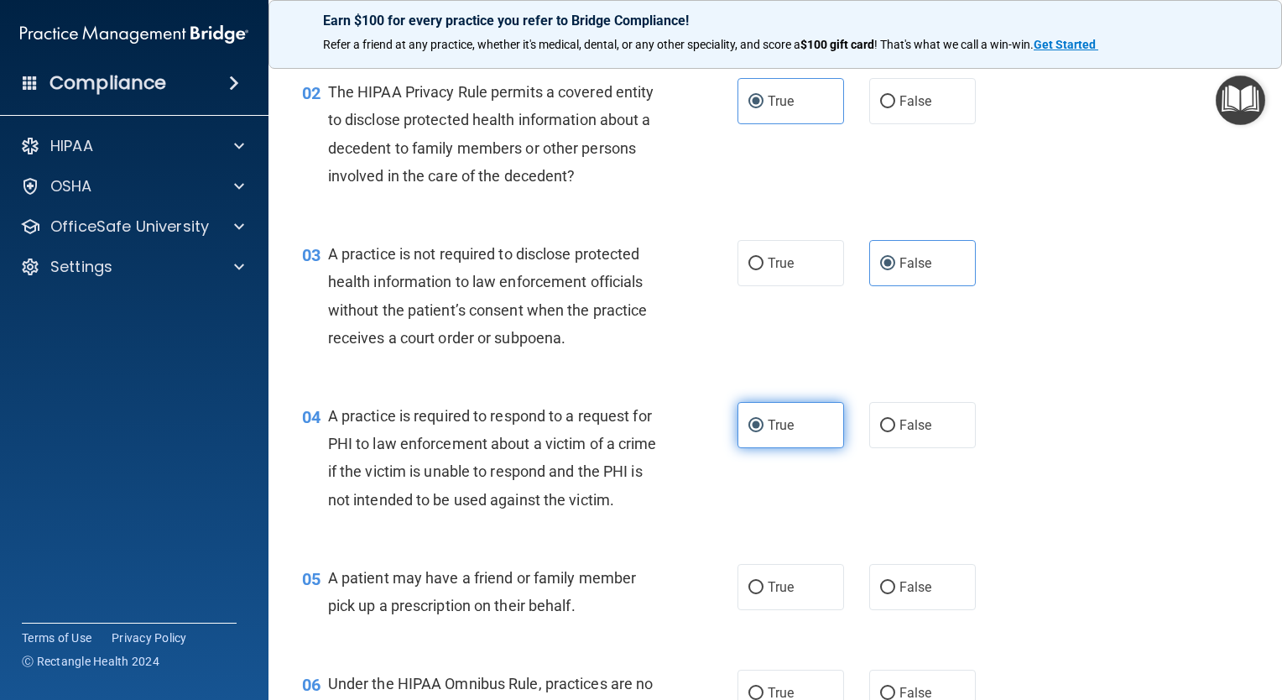
scroll to position [235, 0]
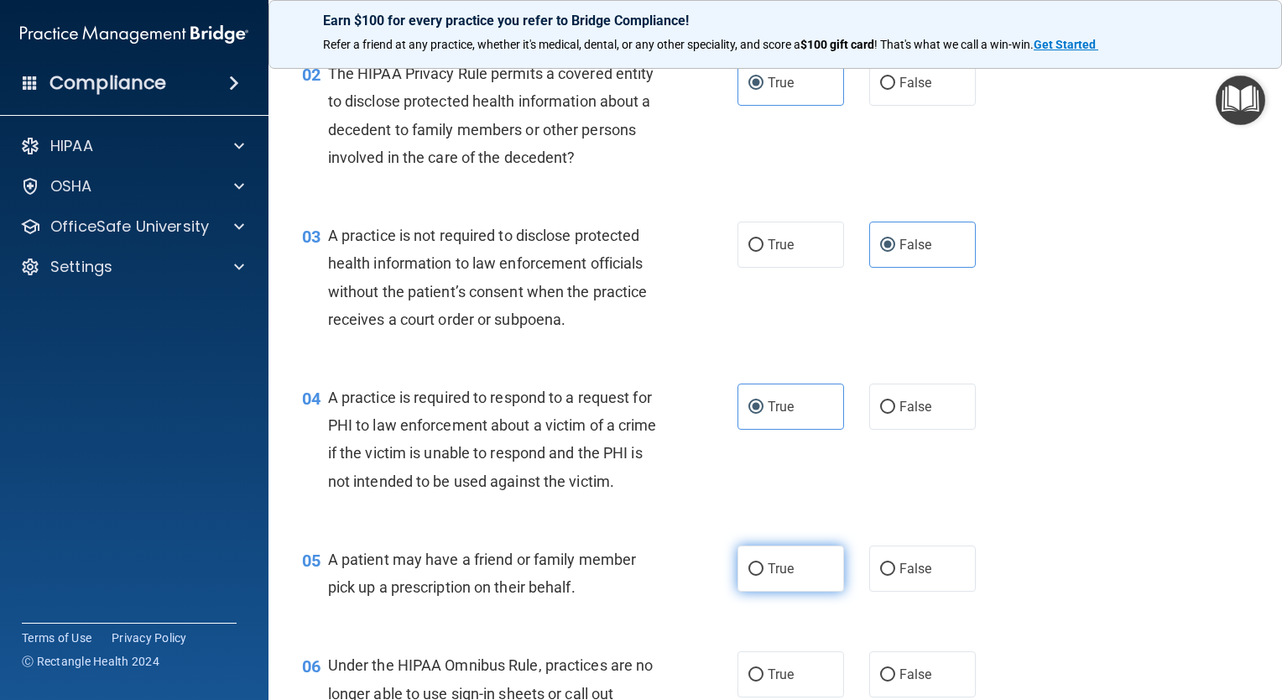
click at [782, 577] on span "True" at bounding box center [781, 569] width 26 height 16
click at [764, 576] on input "True" at bounding box center [756, 569] width 15 height 13
radio input "true"
click at [918, 691] on label "False" at bounding box center [922, 674] width 107 height 46
click at [895, 681] on input "False" at bounding box center [887, 675] width 15 height 13
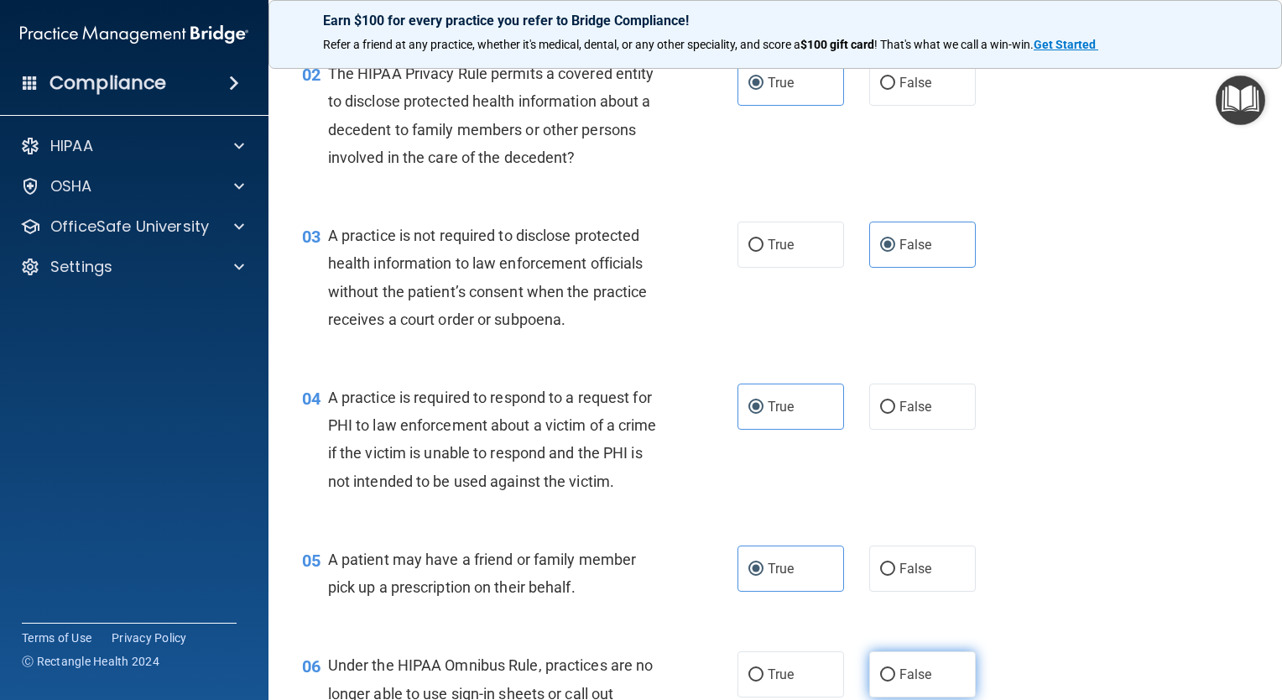
radio input "true"
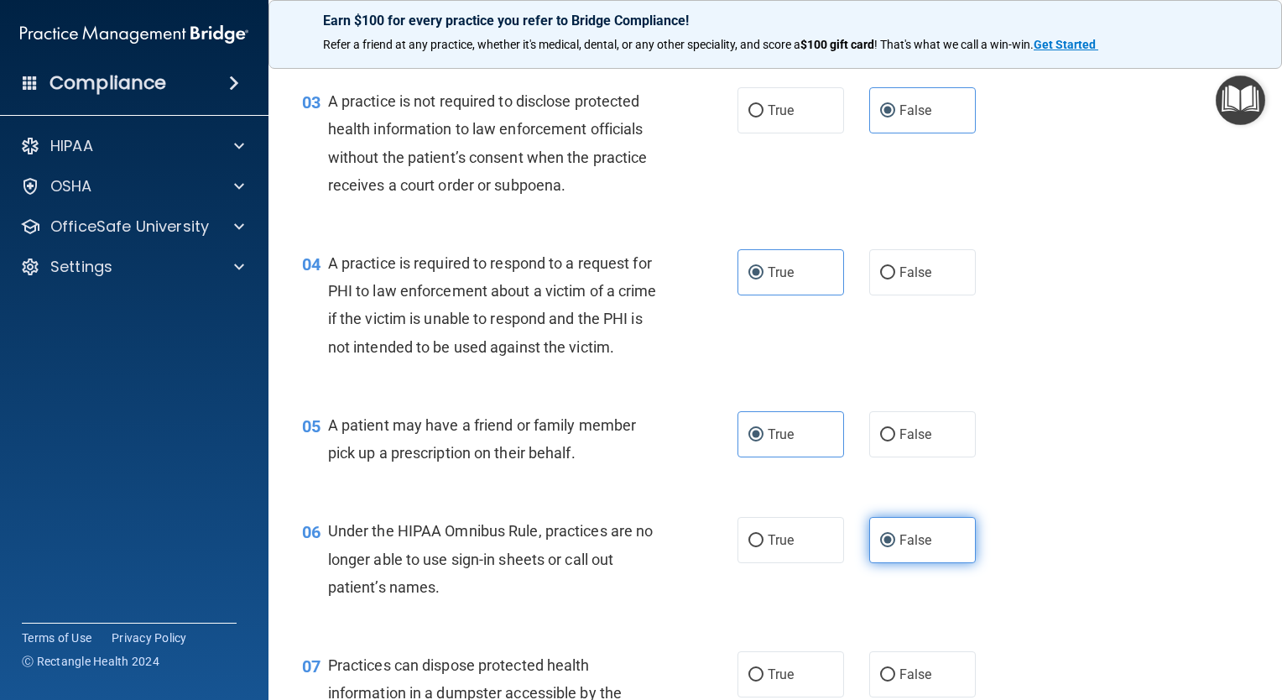
scroll to position [378, 0]
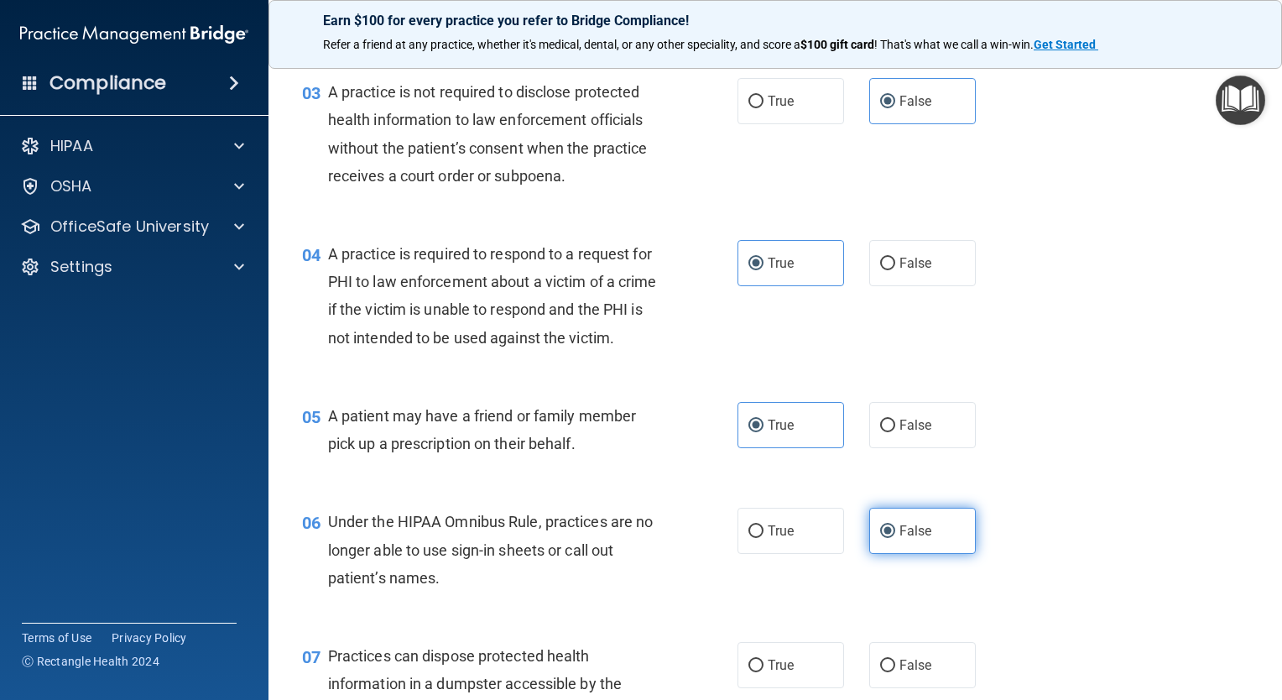
click at [918, 673] on span "False" at bounding box center [916, 665] width 33 height 16
click at [895, 672] on input "False" at bounding box center [887, 666] width 15 height 13
radio input "true"
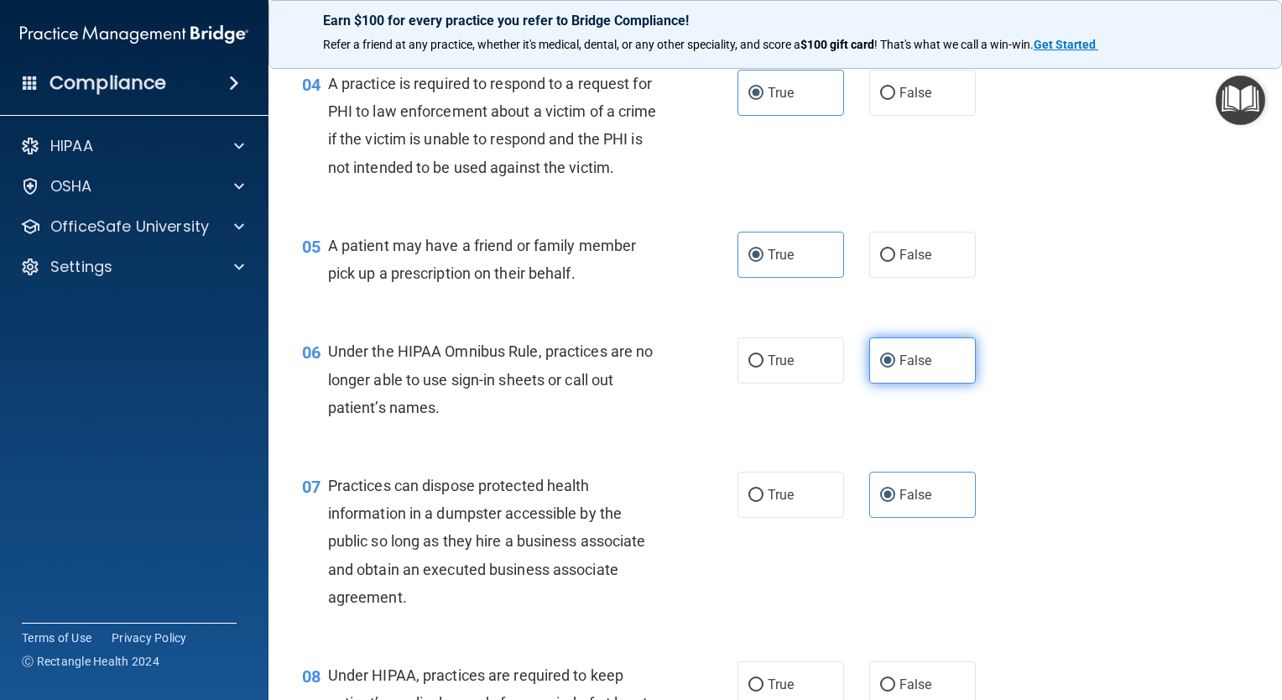
scroll to position [580, 0]
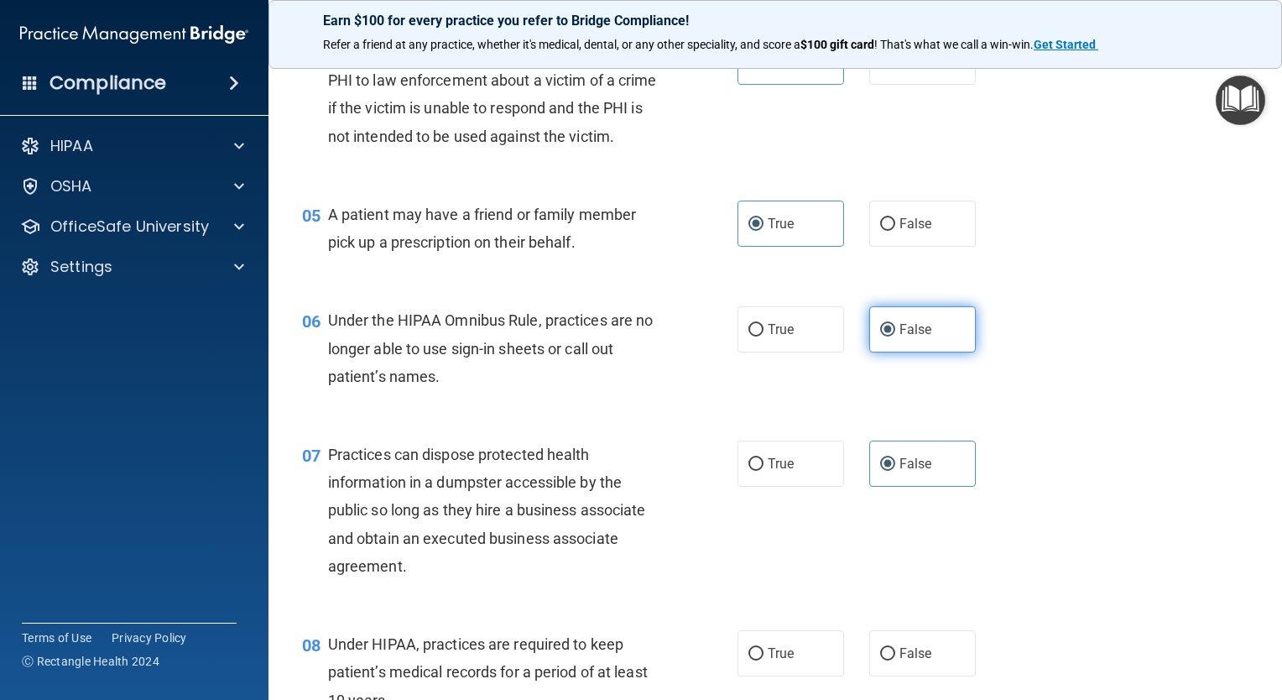
click at [918, 676] on label "False" at bounding box center [922, 653] width 107 height 46
click at [895, 660] on input "False" at bounding box center [887, 654] width 15 height 13
radio input "true"
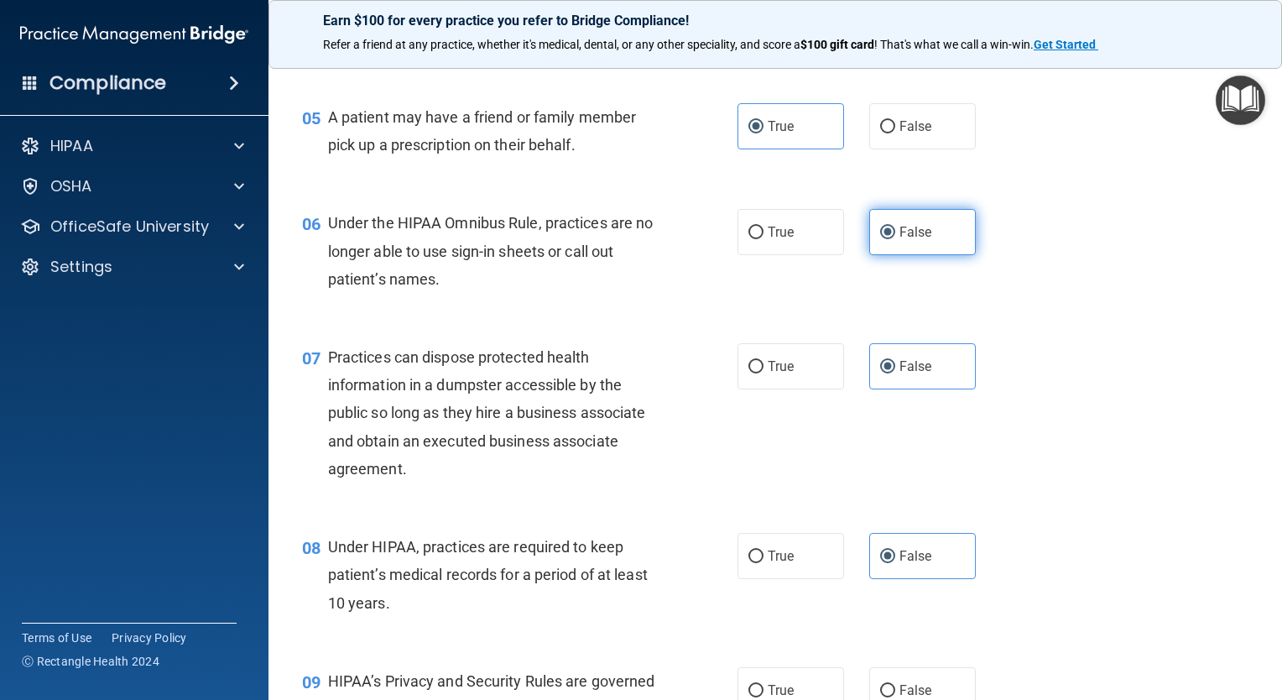
scroll to position [714, 0]
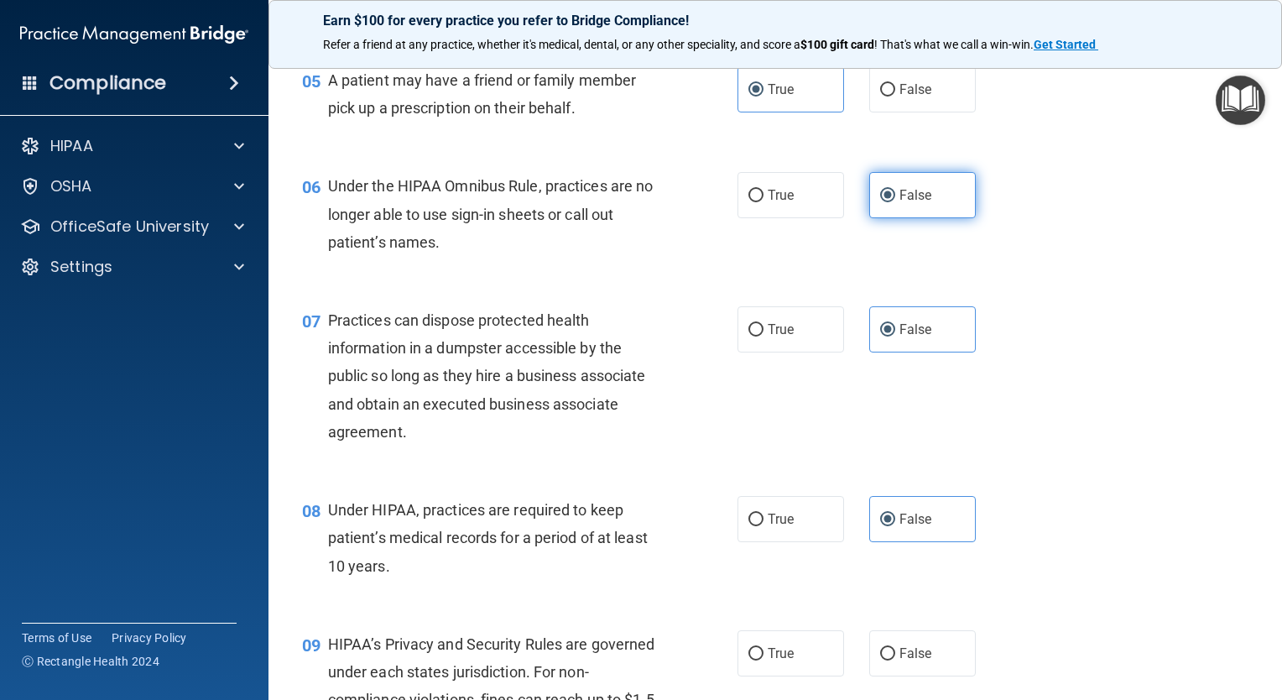
click at [918, 676] on label "False" at bounding box center [922, 653] width 107 height 46
click at [895, 660] on input "False" at bounding box center [887, 654] width 15 height 13
radio input "true"
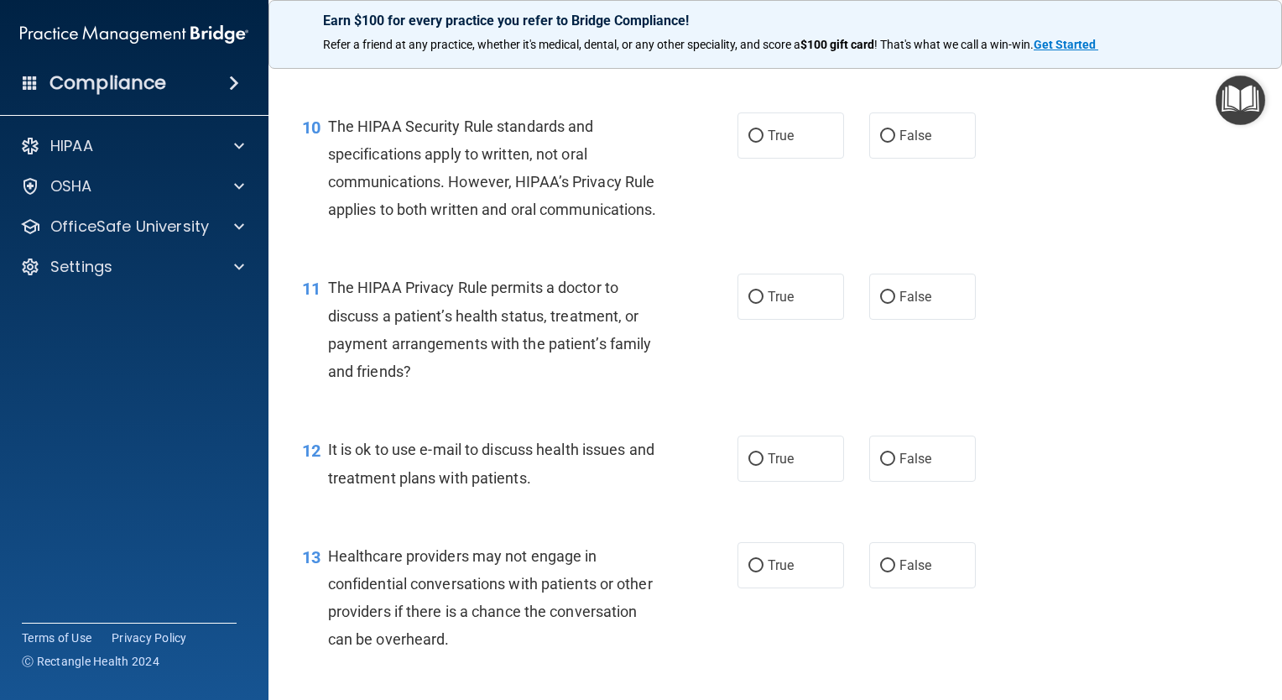
scroll to position [1419, 0]
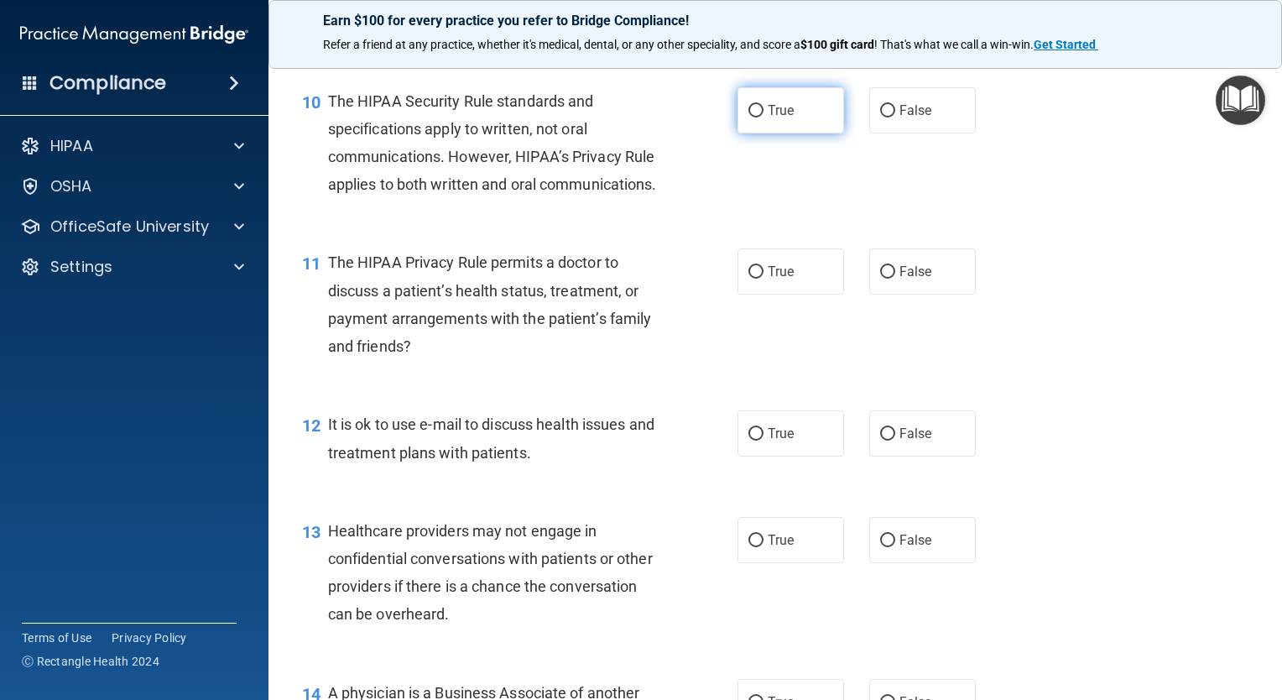
click at [801, 133] on label "True" at bounding box center [791, 110] width 107 height 46
click at [764, 117] on input "True" at bounding box center [756, 111] width 15 height 13
radio input "true"
click at [785, 295] on label "True" at bounding box center [791, 271] width 107 height 46
click at [764, 279] on input "True" at bounding box center [756, 272] width 15 height 13
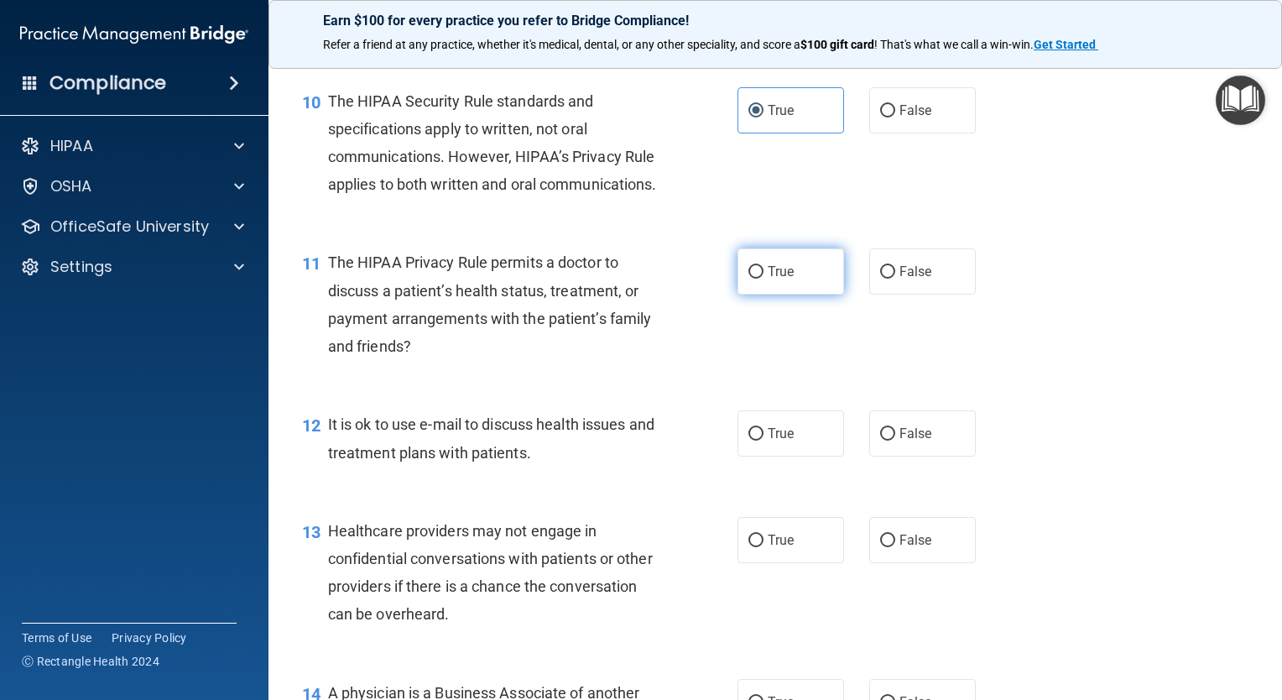
radio input "true"
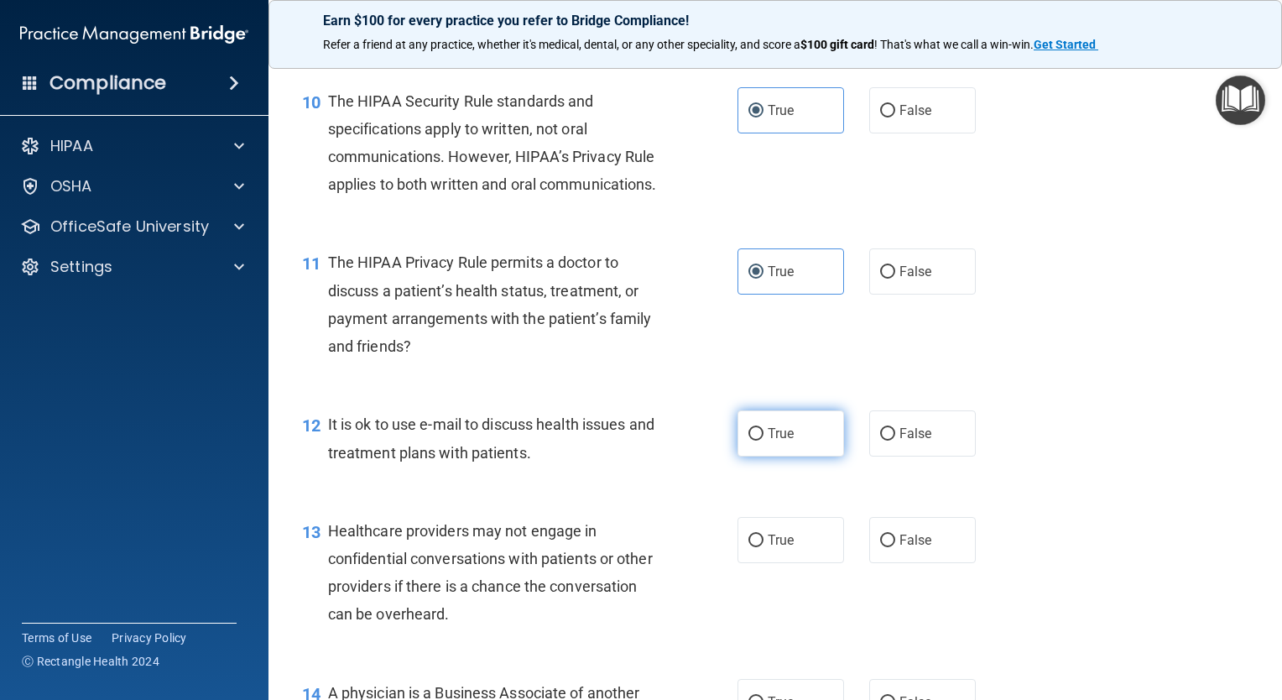
click at [791, 457] on label "True" at bounding box center [791, 433] width 107 height 46
click at [764, 441] on input "True" at bounding box center [756, 434] width 15 height 13
radio input "true"
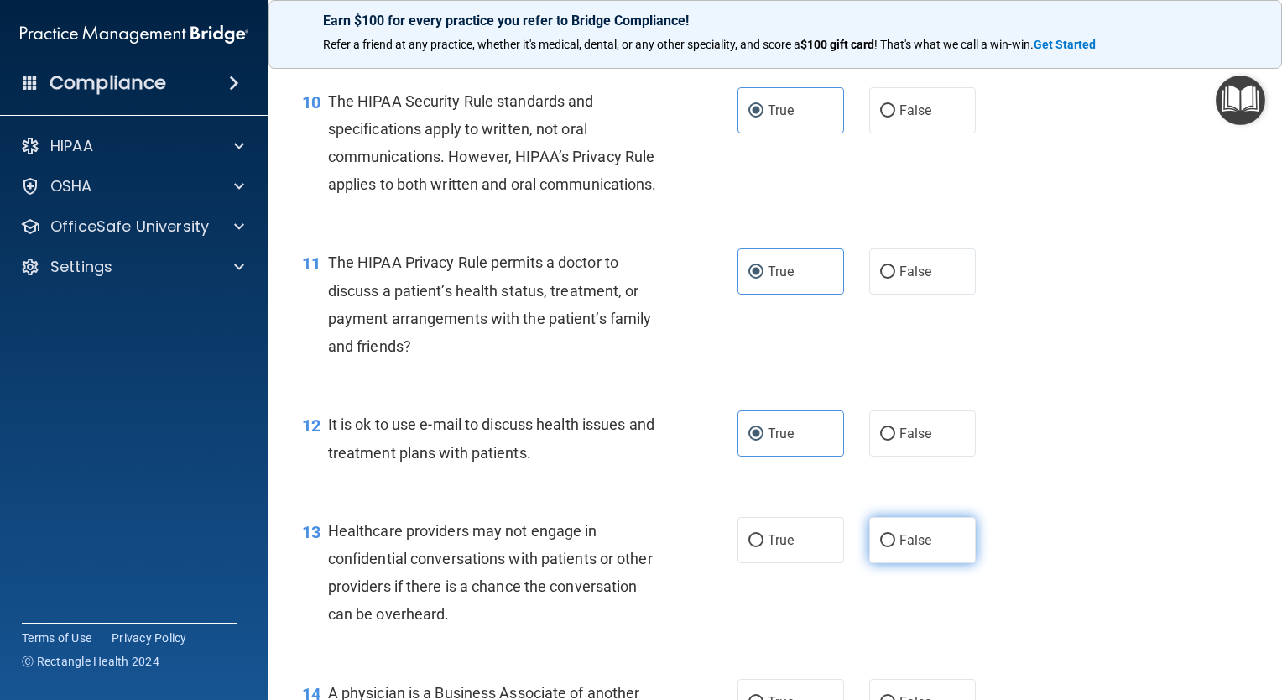
click at [923, 563] on label "False" at bounding box center [922, 540] width 107 height 46
click at [895, 547] on input "False" at bounding box center [887, 541] width 15 height 13
radio input "true"
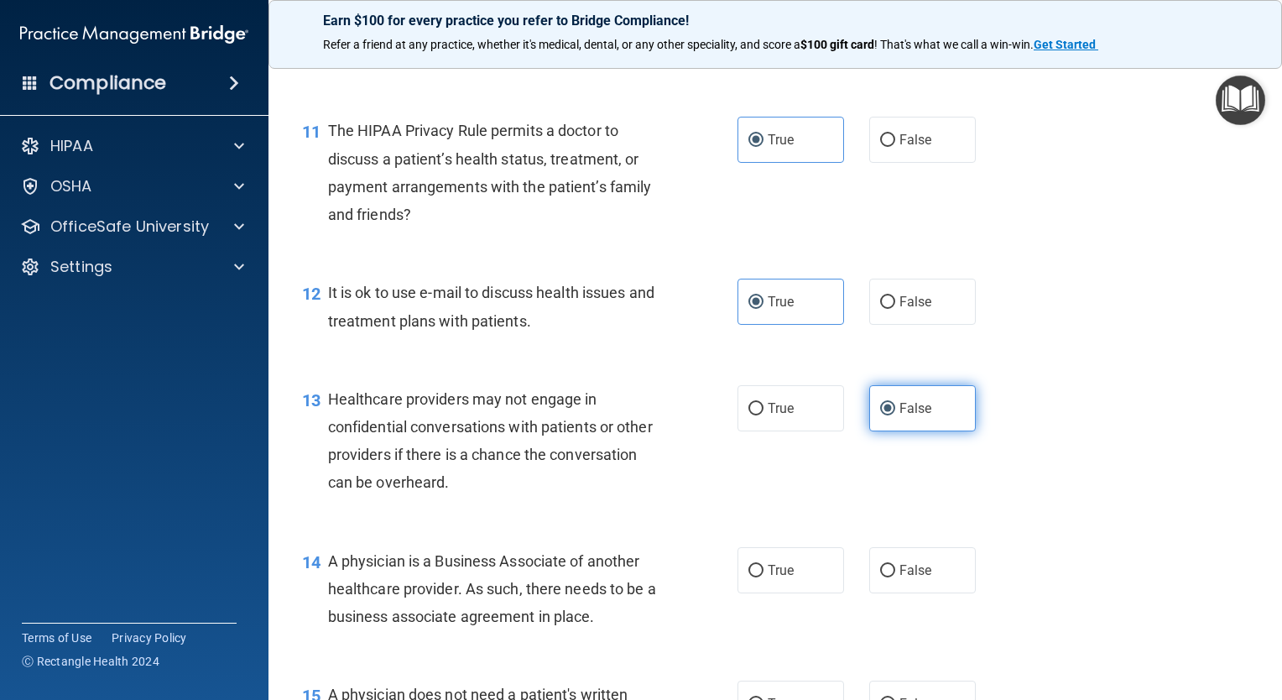
scroll to position [1553, 0]
click at [923, 591] on label "False" at bounding box center [922, 568] width 107 height 46
click at [895, 575] on input "False" at bounding box center [887, 568] width 15 height 13
radio input "true"
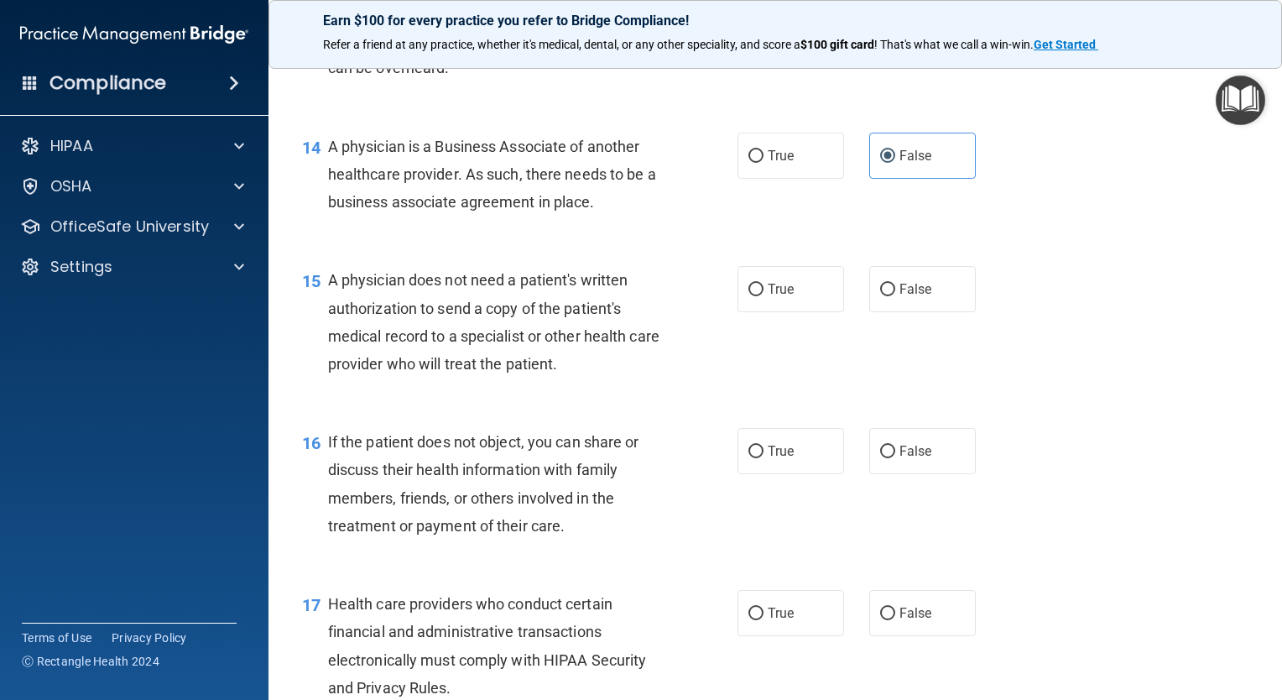
scroll to position [2124, 0]
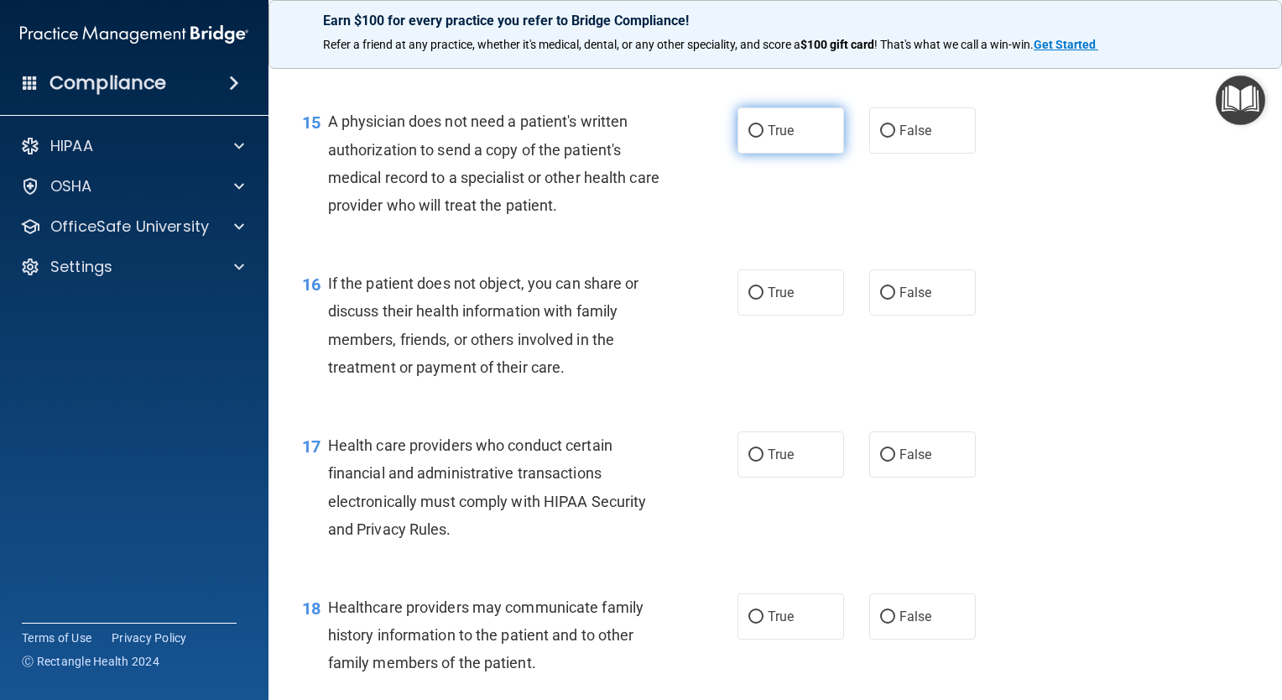
click at [785, 138] on span "True" at bounding box center [781, 131] width 26 height 16
click at [764, 138] on input "True" at bounding box center [756, 131] width 15 height 13
radio input "true"
click at [785, 390] on div "16 If the patient does not object, you can share or discuss their health inform…" at bounding box center [776, 329] width 972 height 162
click at [780, 375] on div "16 If the patient does not object, you can share or discuss their health inform…" at bounding box center [776, 329] width 972 height 162
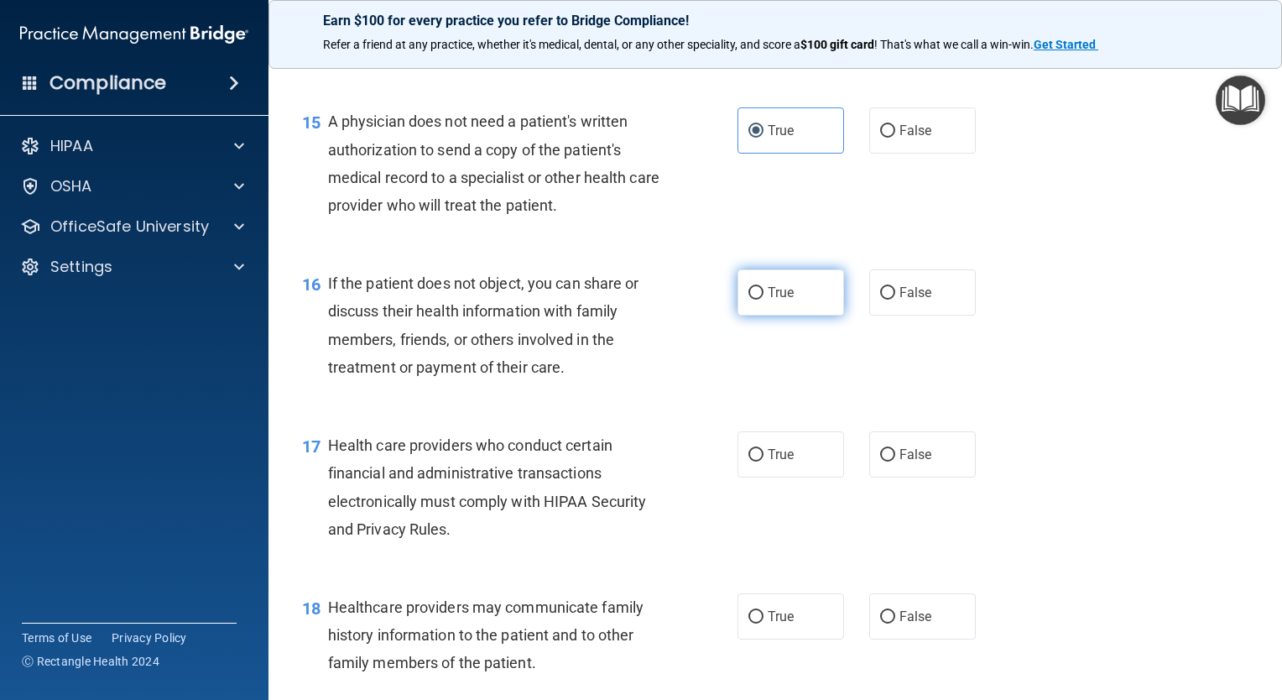
click at [780, 316] on label "True" at bounding box center [791, 292] width 107 height 46
click at [764, 300] on input "True" at bounding box center [756, 293] width 15 height 13
radio input "true"
click at [795, 477] on label "True" at bounding box center [791, 454] width 107 height 46
click at [764, 462] on input "True" at bounding box center [756, 455] width 15 height 13
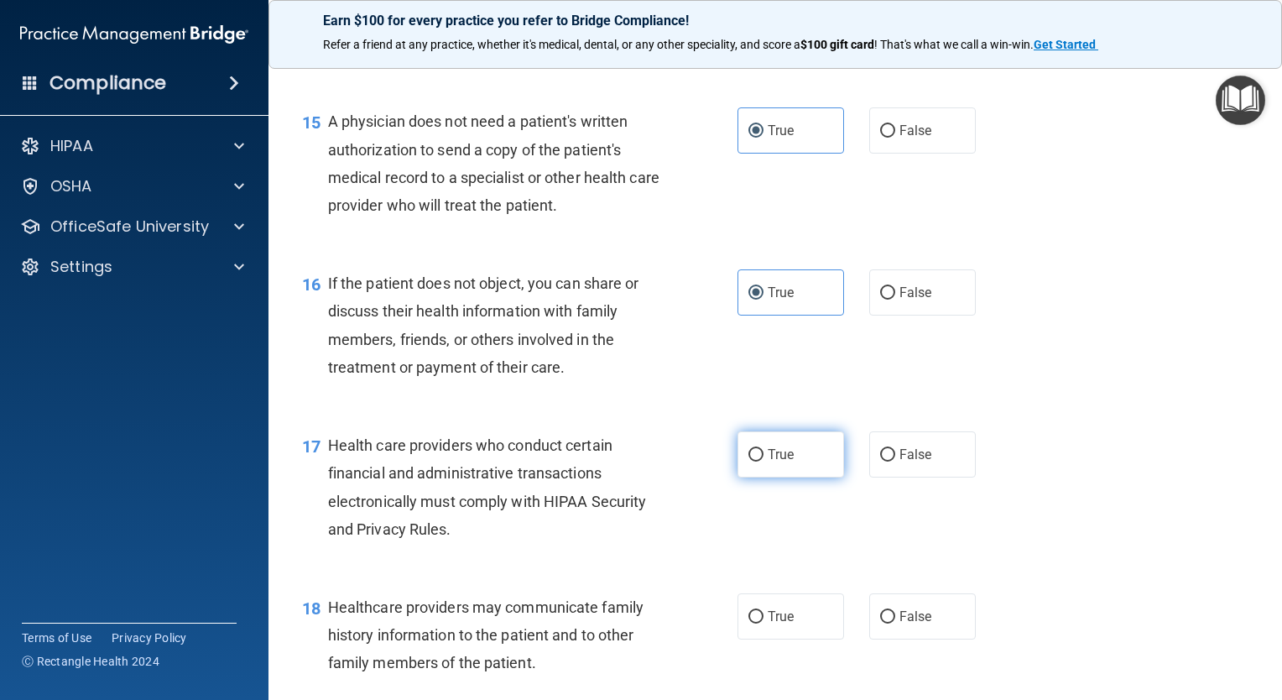
radio input "true"
click at [908, 639] on label "False" at bounding box center [922, 616] width 107 height 46
click at [895, 624] on input "False" at bounding box center [887, 617] width 15 height 13
radio input "true"
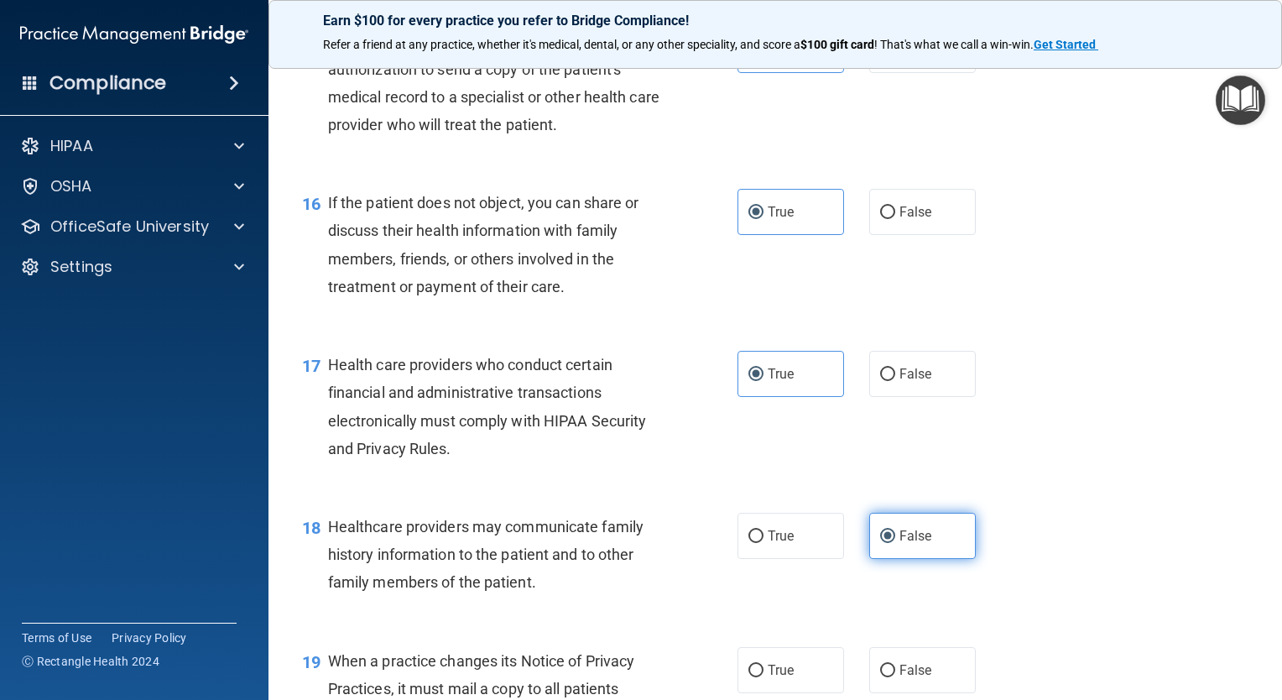
scroll to position [2258, 0]
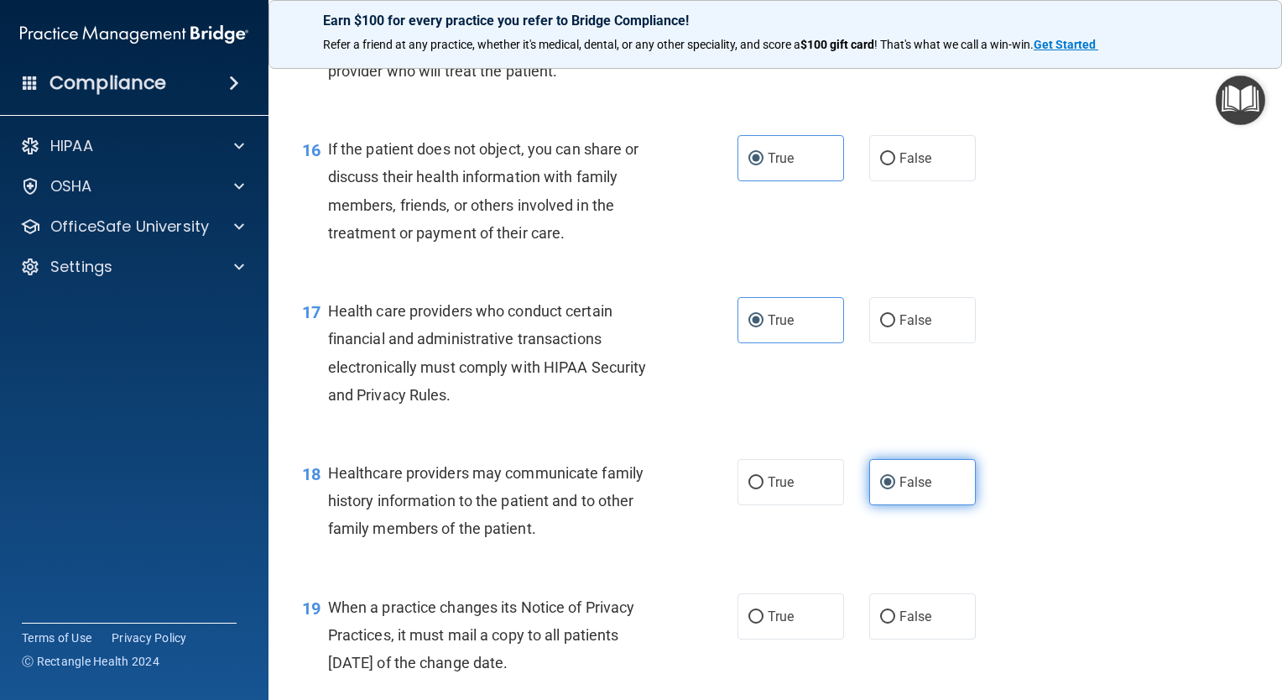
click at [908, 639] on label "False" at bounding box center [922, 616] width 107 height 46
click at [895, 624] on input "False" at bounding box center [887, 617] width 15 height 13
radio input "true"
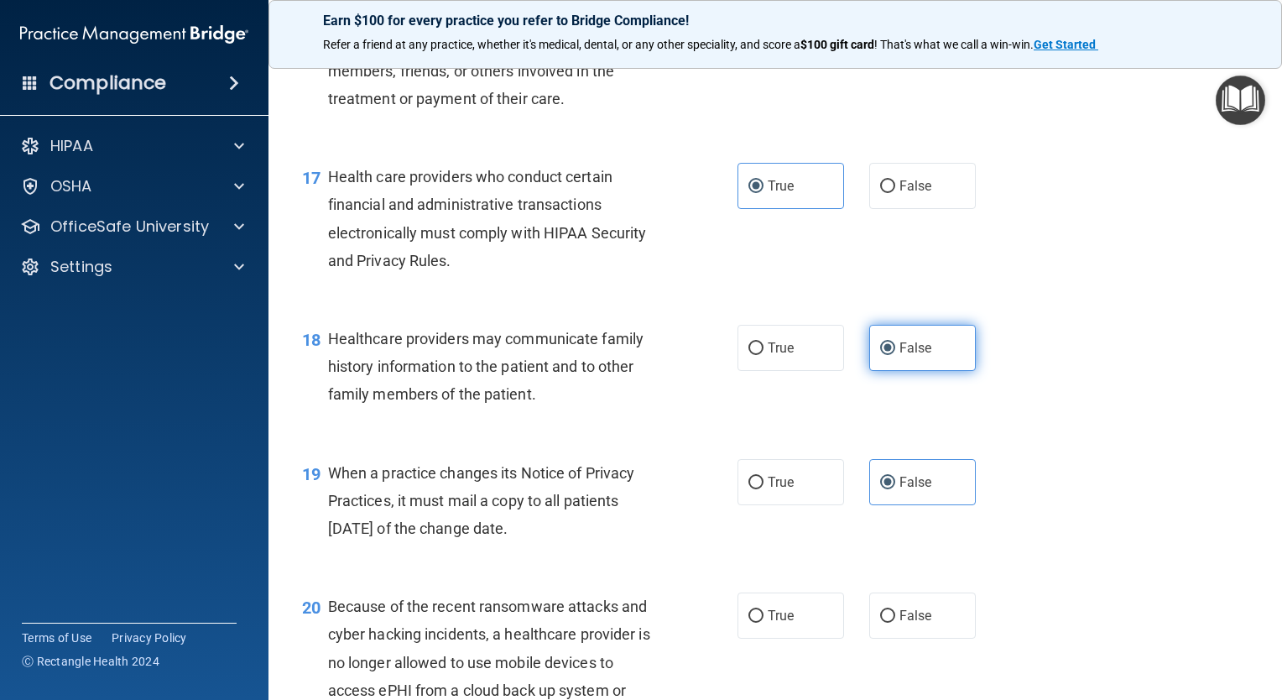
scroll to position [2426, 0]
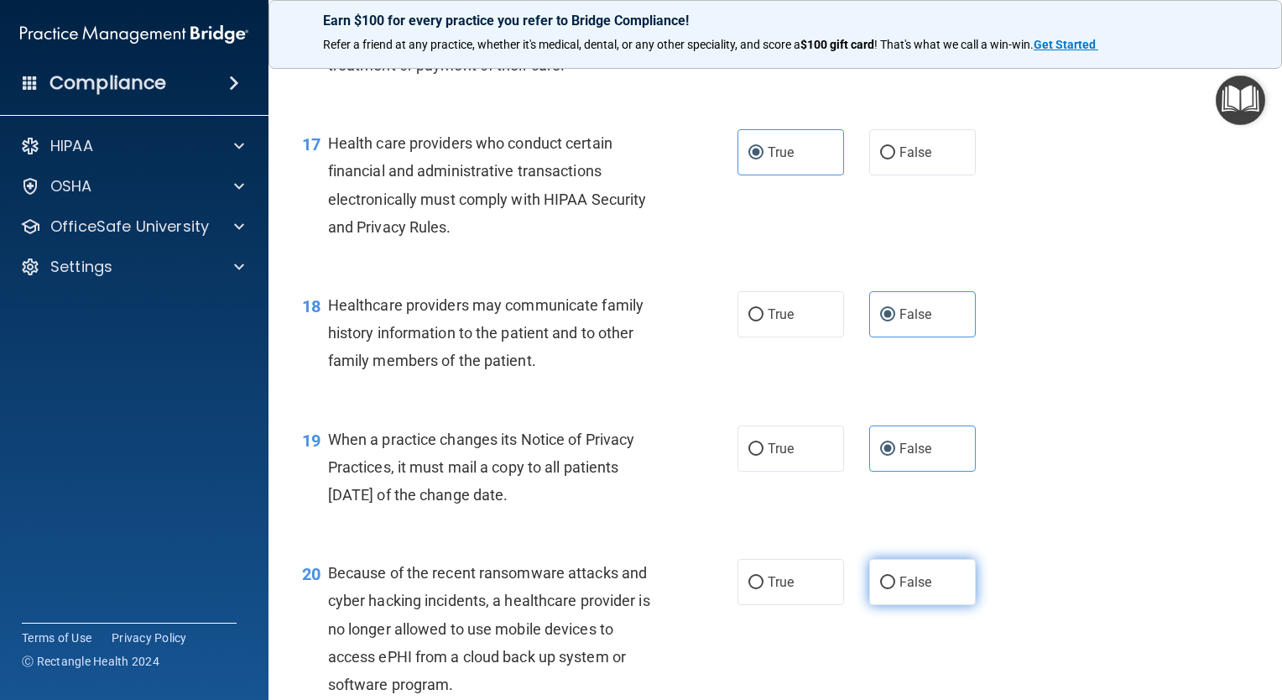
click at [905, 590] on span "False" at bounding box center [916, 582] width 33 height 16
click at [895, 589] on input "False" at bounding box center [887, 583] width 15 height 13
radio input "true"
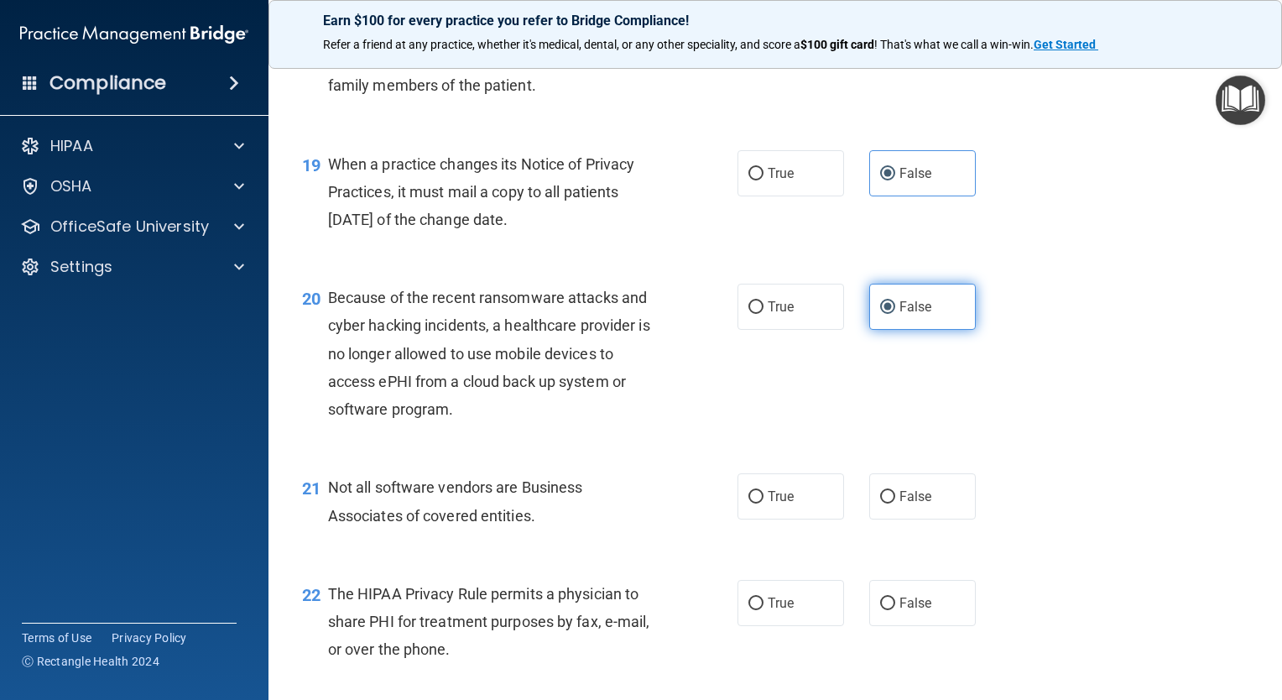
scroll to position [2762, 0]
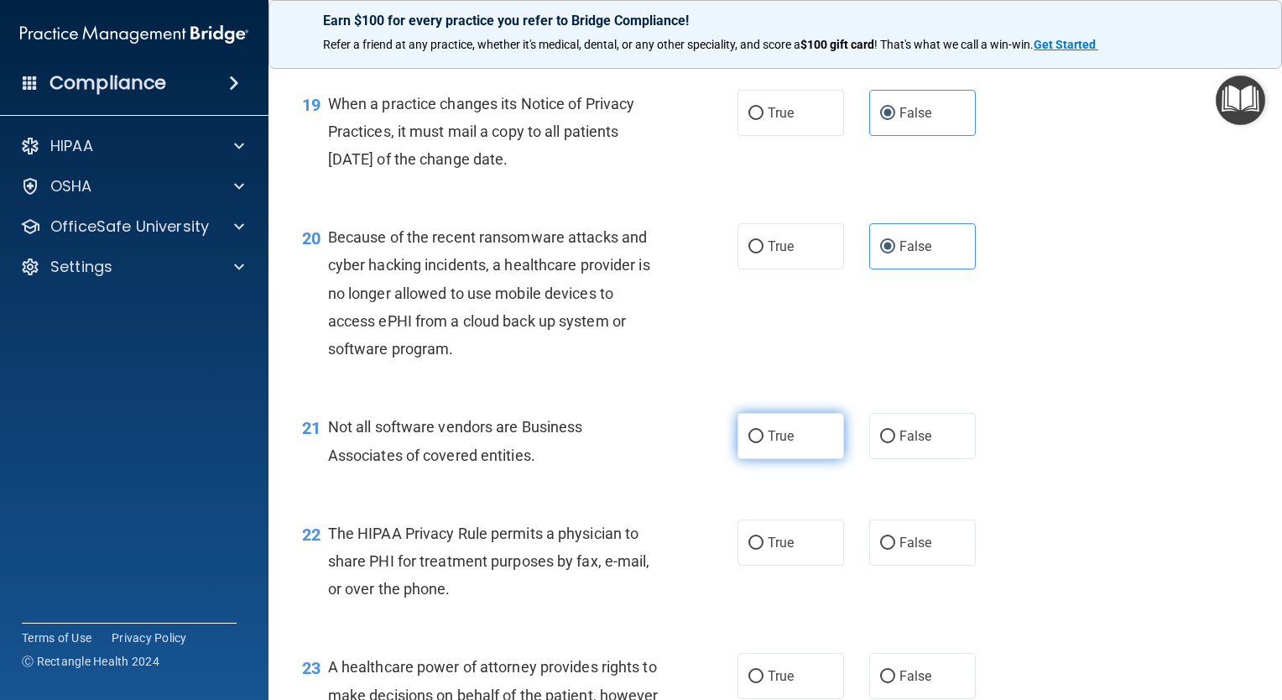
click at [794, 459] on label "True" at bounding box center [791, 436] width 107 height 46
click at [764, 443] on input "True" at bounding box center [756, 436] width 15 height 13
radio input "true"
click at [810, 566] on label "True" at bounding box center [791, 542] width 107 height 46
click at [764, 550] on input "True" at bounding box center [756, 543] width 15 height 13
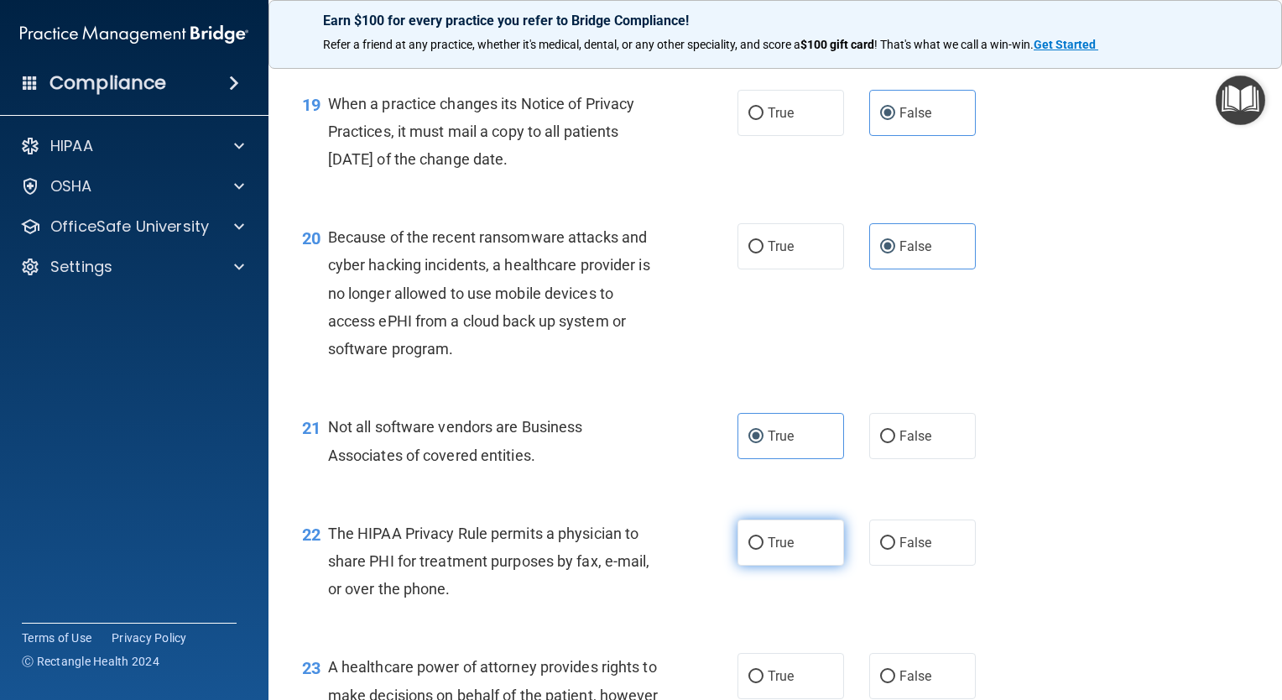
radio input "true"
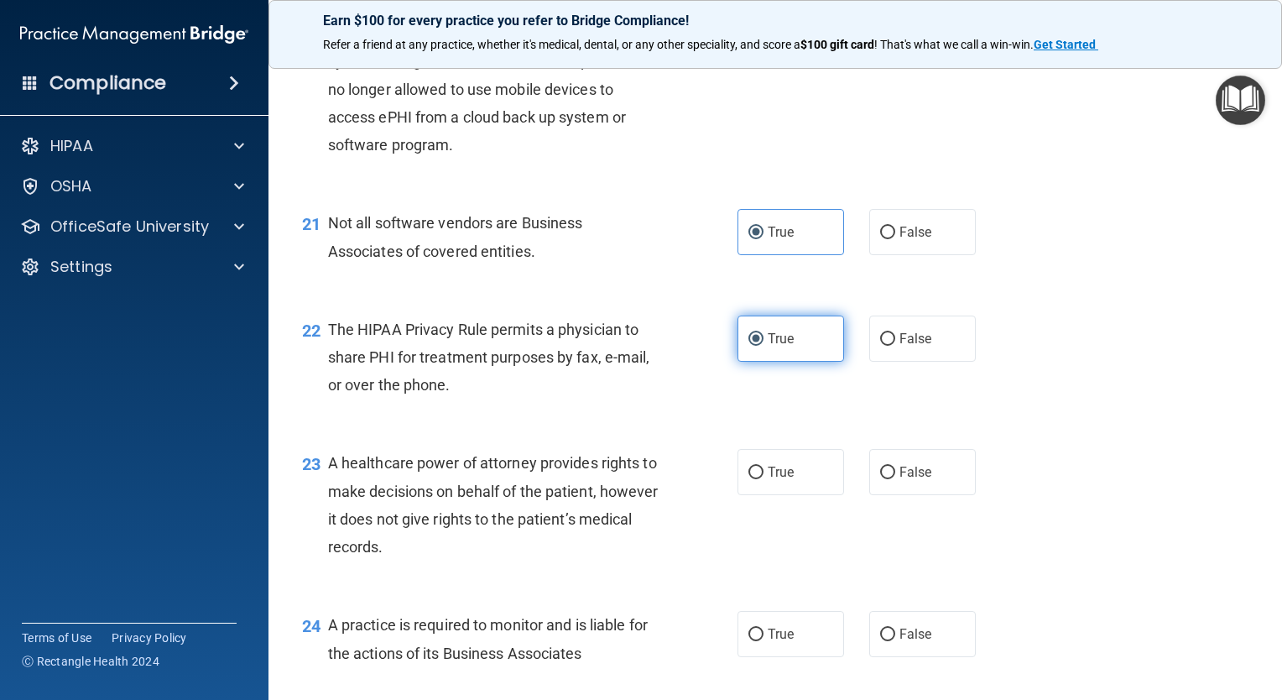
scroll to position [2997, 0]
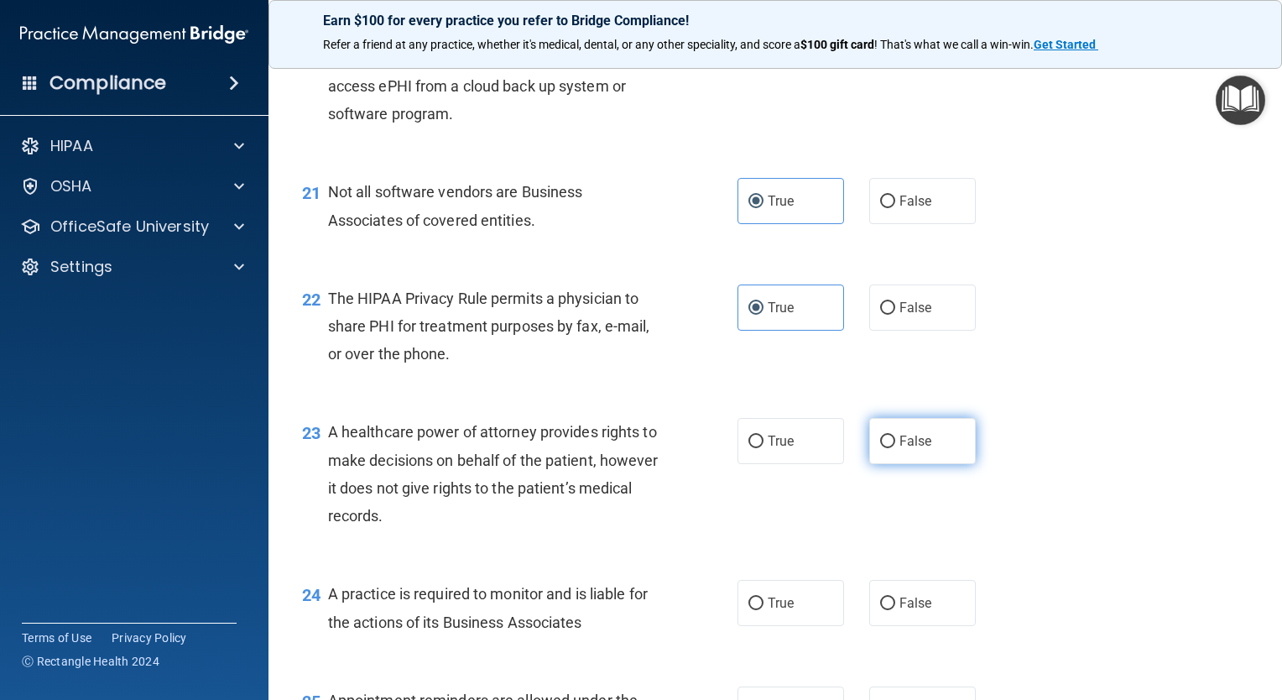
click at [892, 464] on label "False" at bounding box center [922, 441] width 107 height 46
click at [892, 448] on input "False" at bounding box center [887, 442] width 15 height 13
radio input "true"
click at [900, 611] on span "False" at bounding box center [916, 603] width 33 height 16
click at [895, 610] on input "False" at bounding box center [887, 603] width 15 height 13
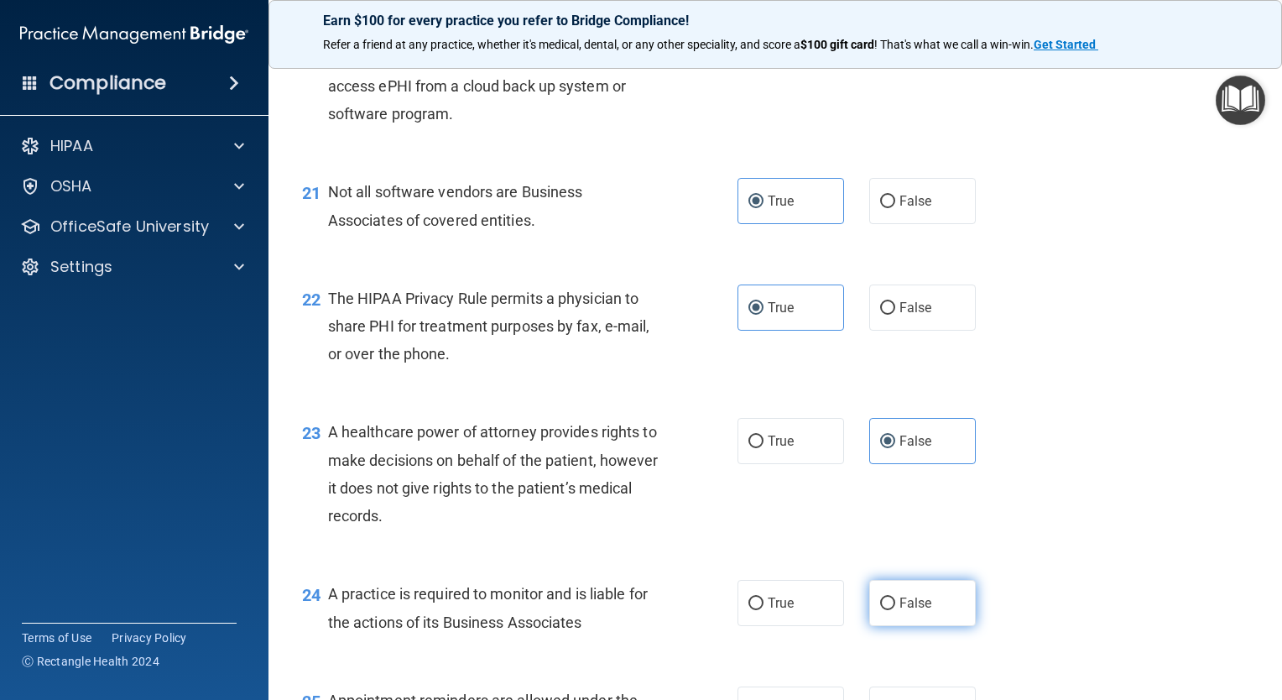
radio input "true"
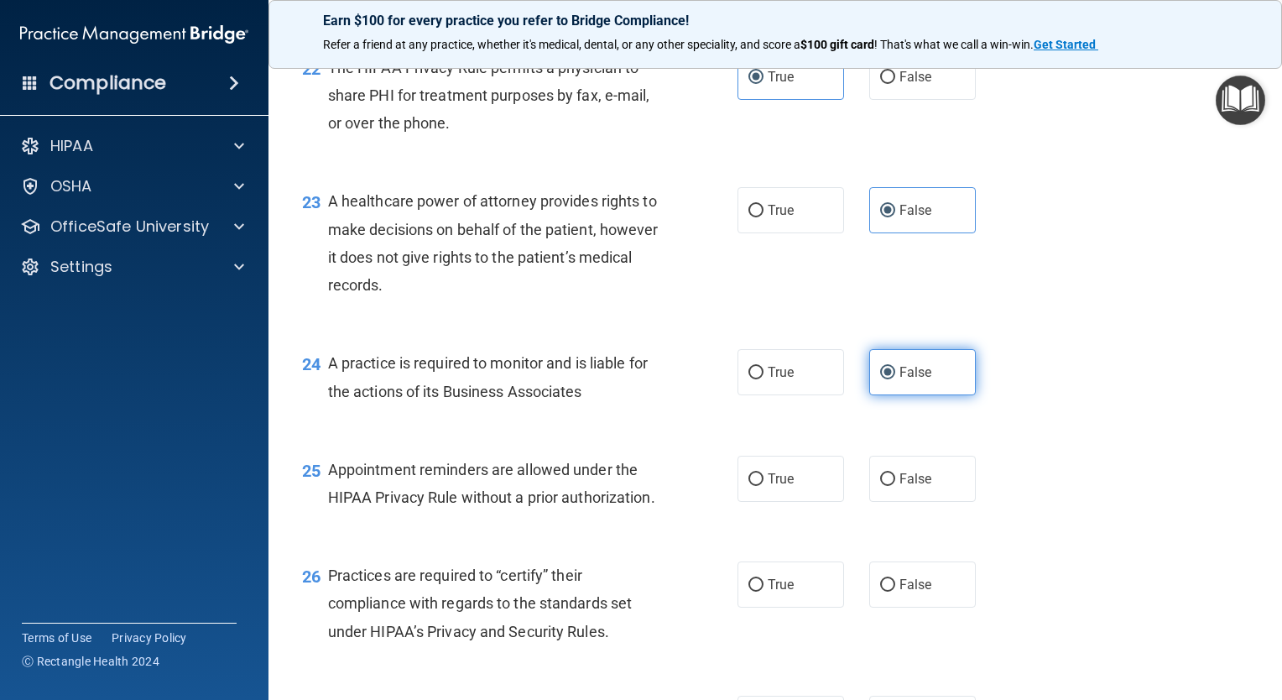
scroll to position [3433, 0]
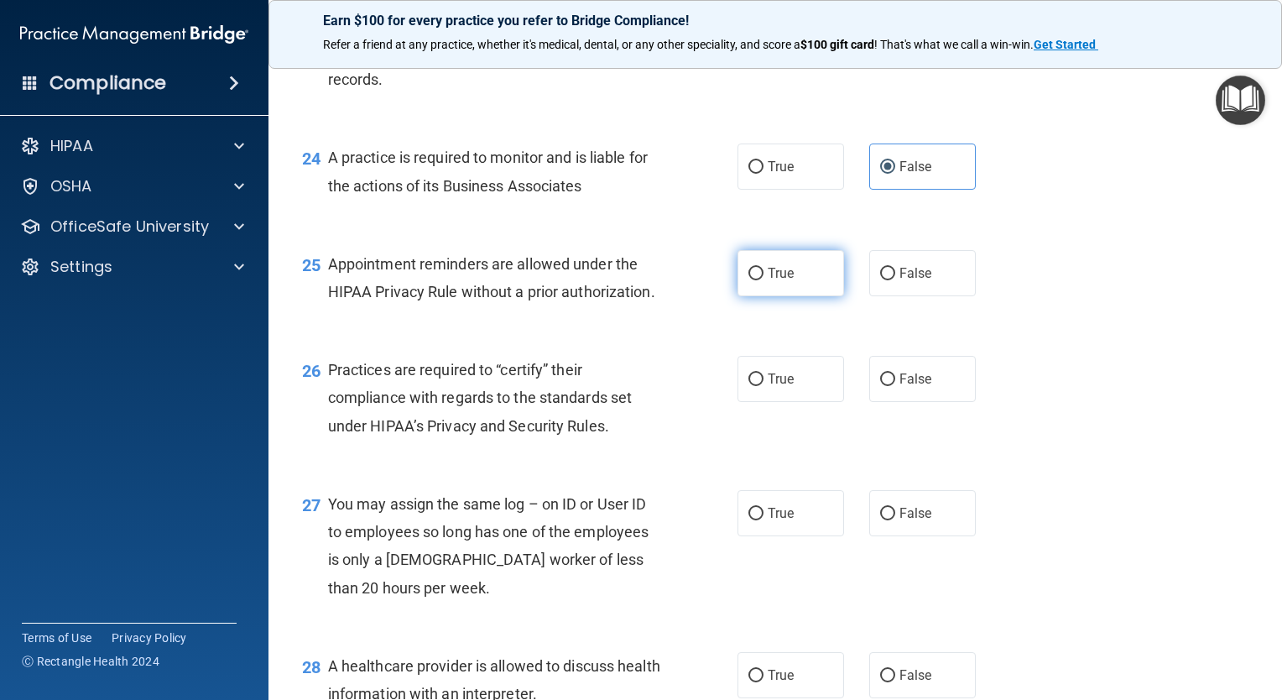
click at [806, 296] on label "True" at bounding box center [791, 273] width 107 height 46
click at [764, 280] on input "True" at bounding box center [756, 274] width 15 height 13
radio input "true"
click at [884, 402] on label "False" at bounding box center [922, 379] width 107 height 46
click at [884, 386] on input "False" at bounding box center [887, 379] width 15 height 13
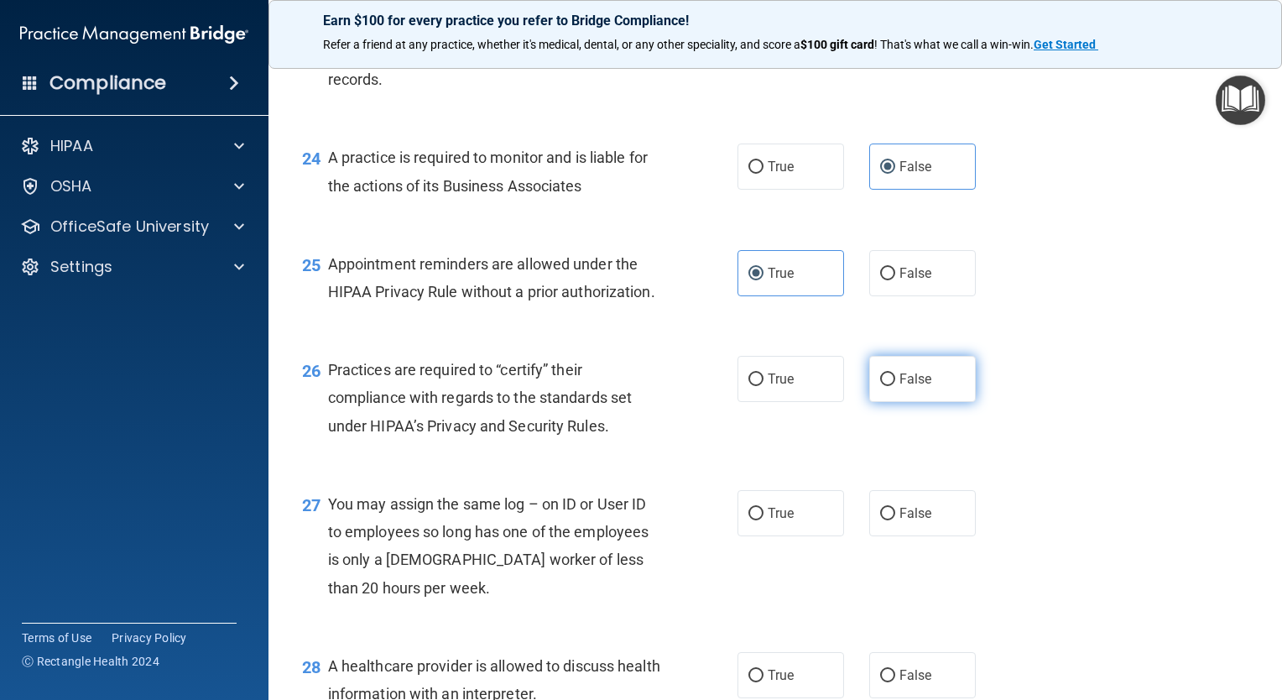
radio input "true"
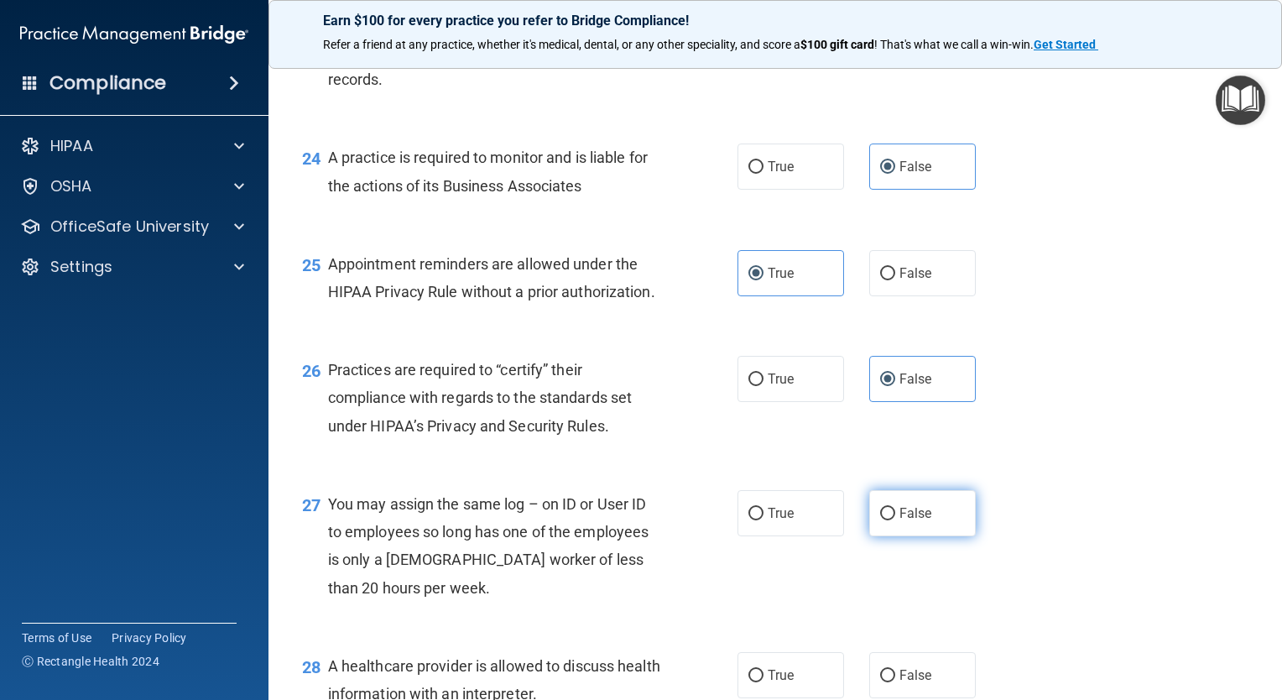
click at [916, 521] on span "False" at bounding box center [916, 513] width 33 height 16
click at [895, 520] on input "False" at bounding box center [887, 514] width 15 height 13
radio input "true"
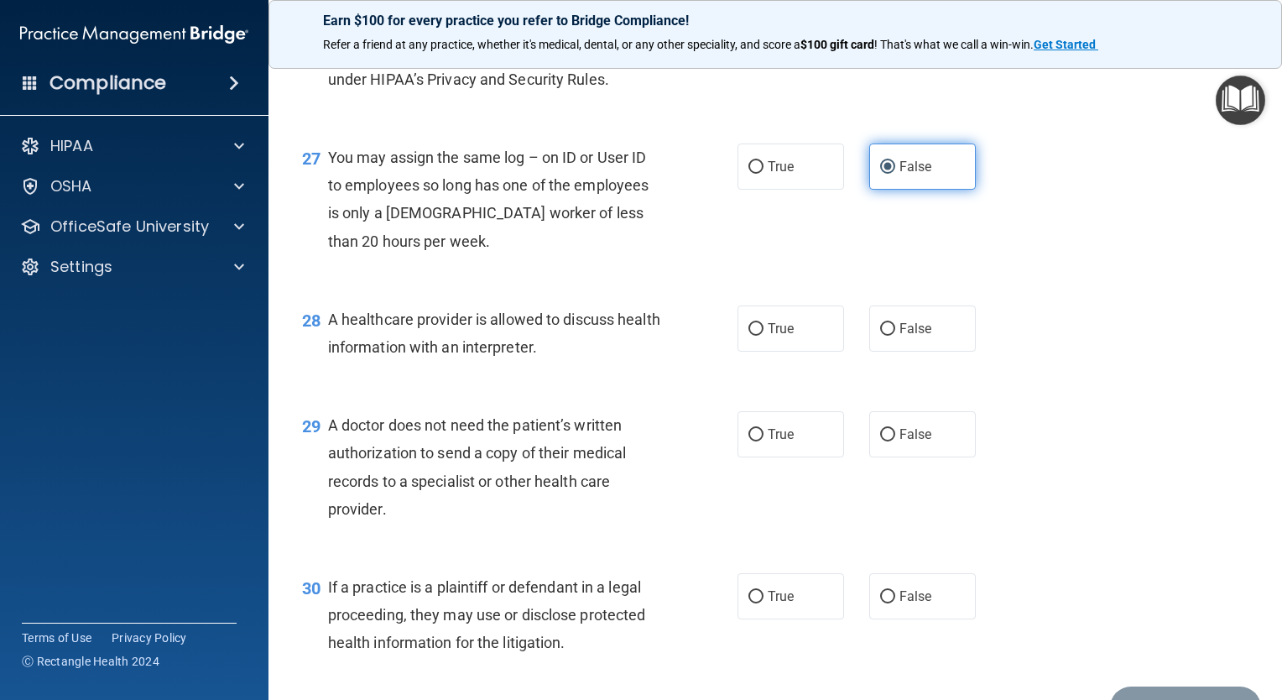
scroll to position [3836, 0]
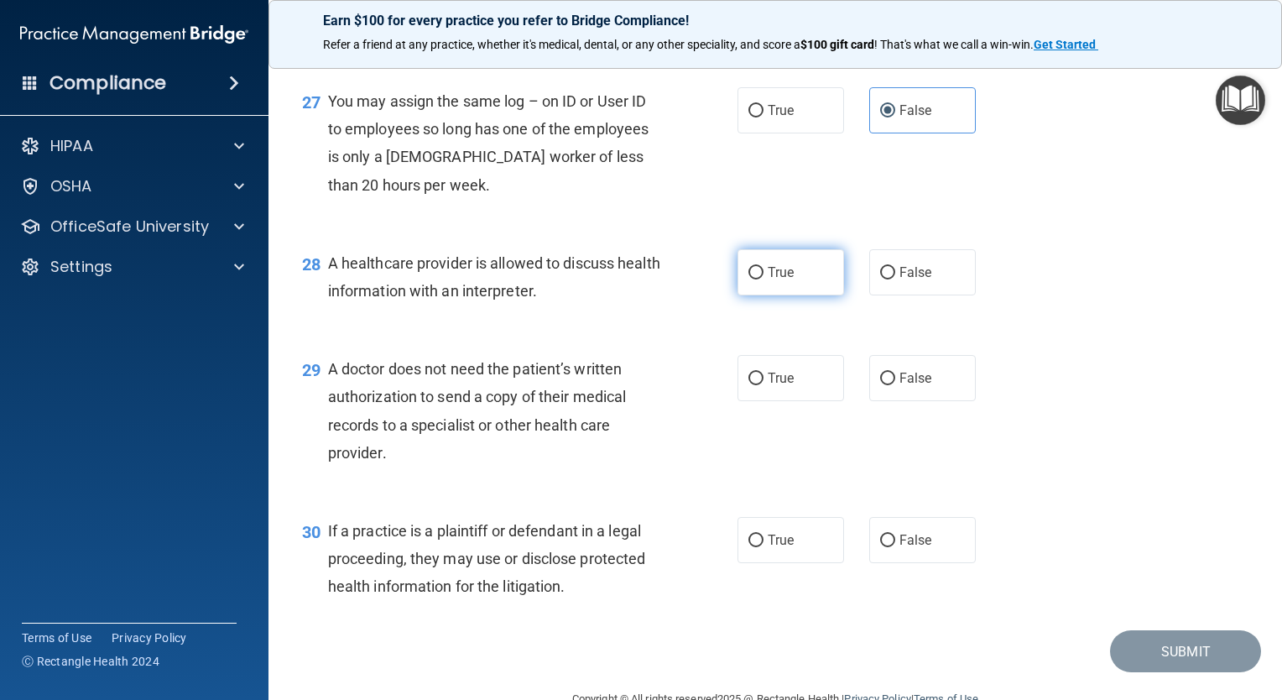
click at [745, 295] on label "True" at bounding box center [791, 272] width 107 height 46
click at [749, 279] on input "True" at bounding box center [756, 273] width 15 height 13
radio input "true"
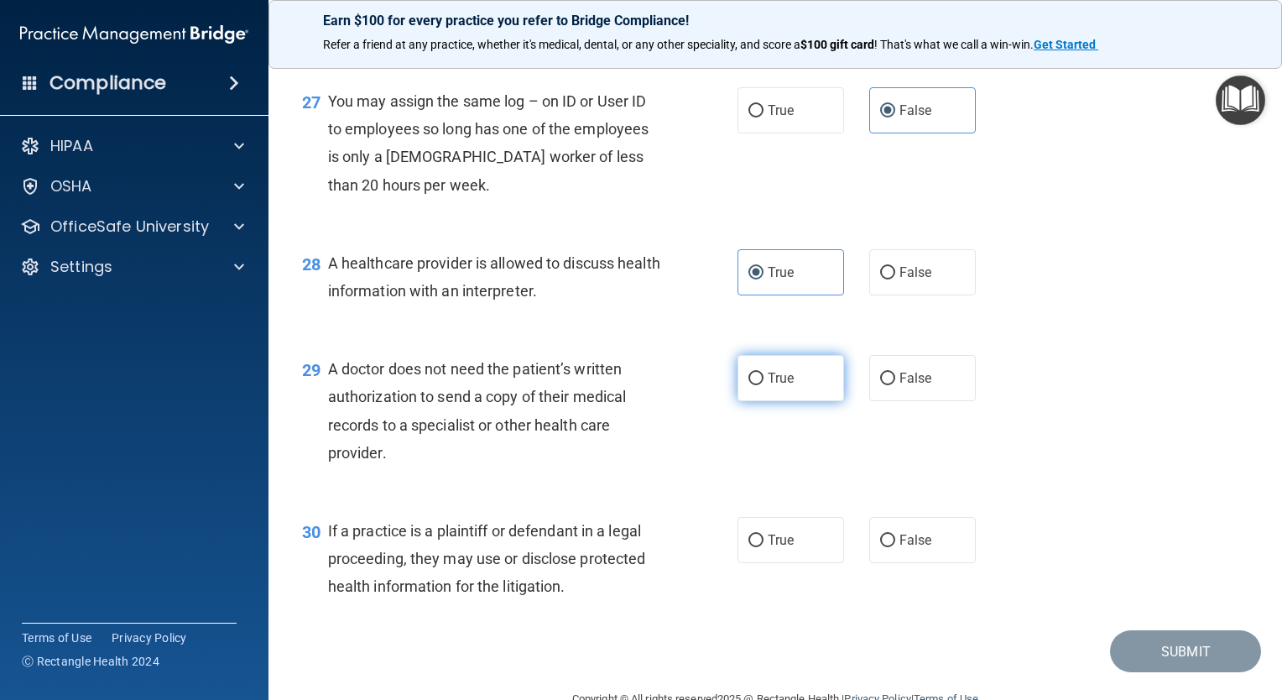
click at [768, 386] on span "True" at bounding box center [781, 378] width 26 height 16
click at [764, 385] on input "True" at bounding box center [756, 379] width 15 height 13
radio input "true"
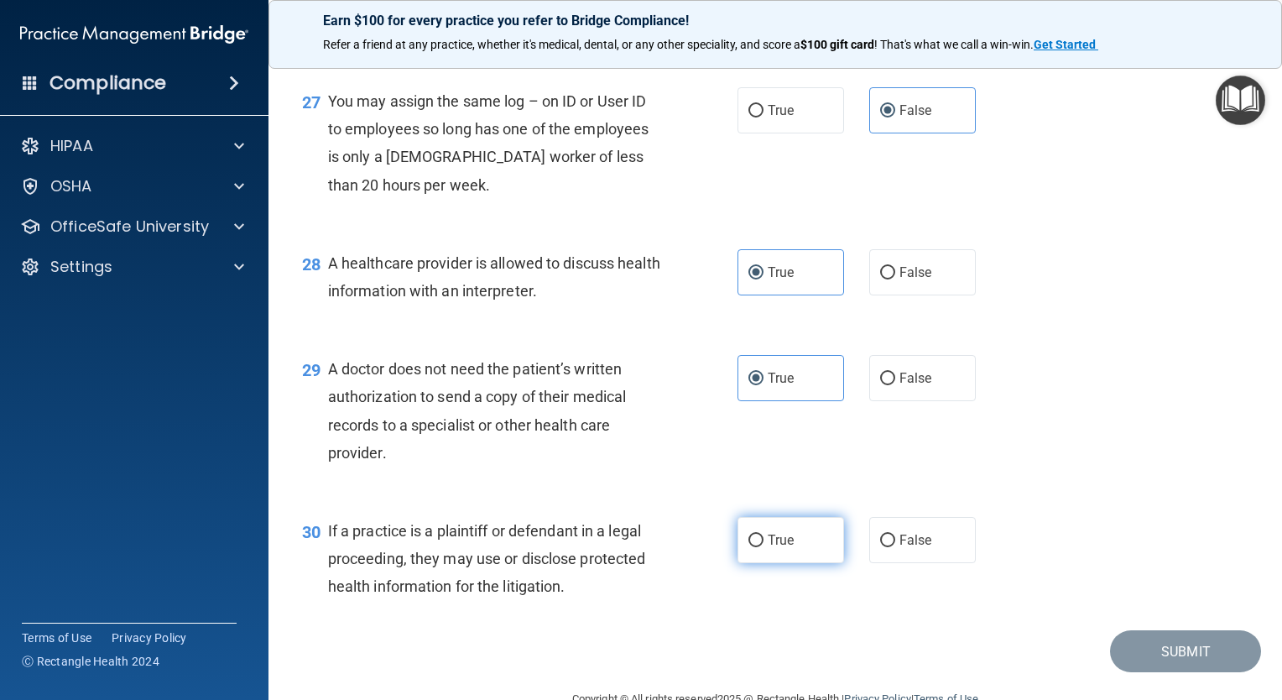
click at [787, 563] on label "True" at bounding box center [791, 540] width 107 height 46
click at [764, 547] on input "True" at bounding box center [756, 541] width 15 height 13
radio input "true"
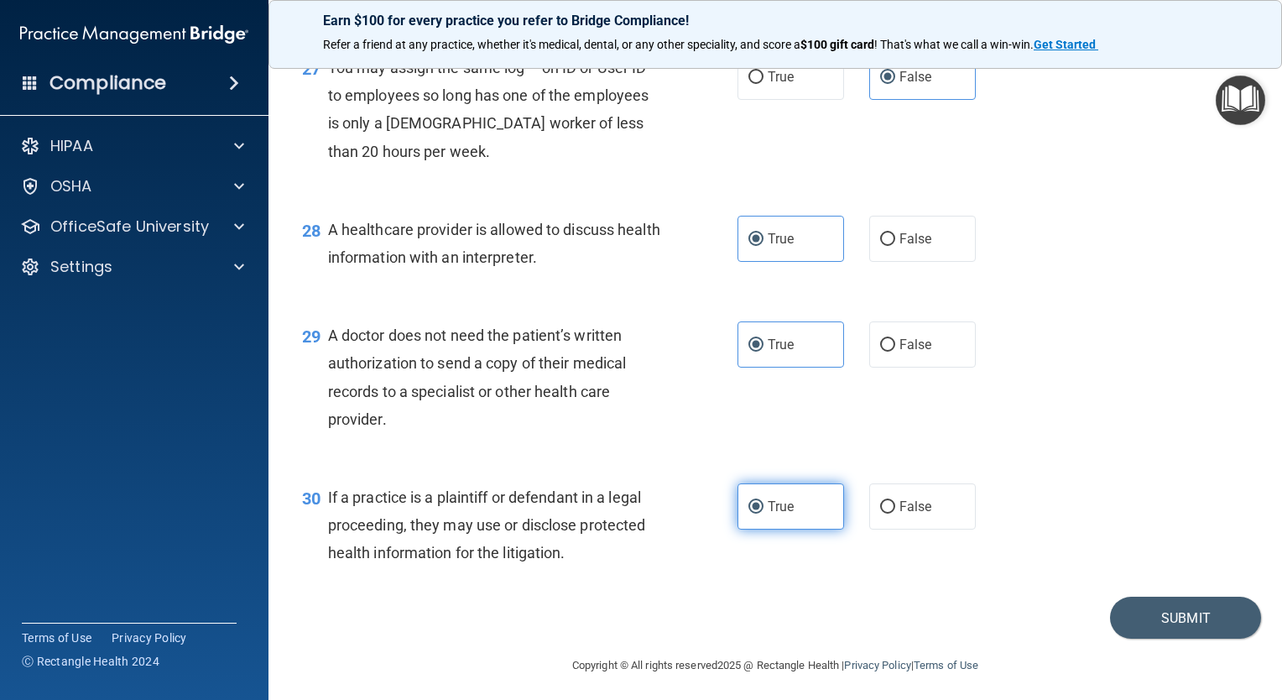
scroll to position [3958, 0]
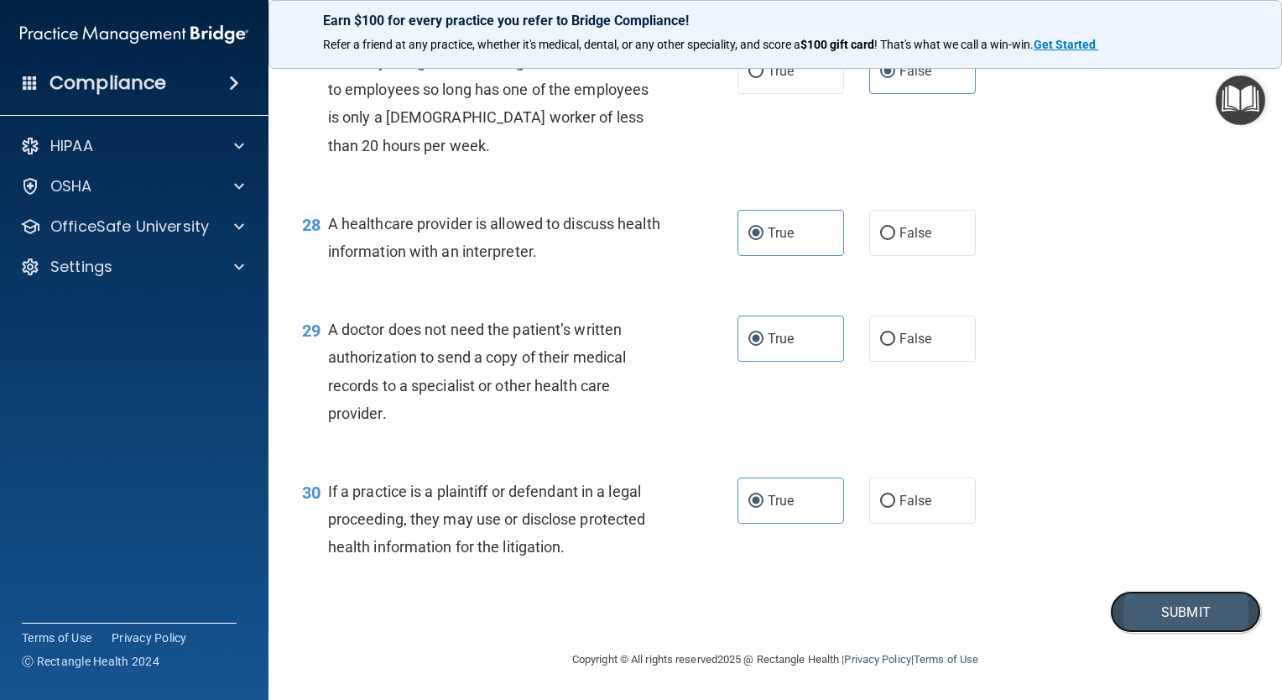
click at [1170, 598] on button "Submit" at bounding box center [1185, 612] width 151 height 43
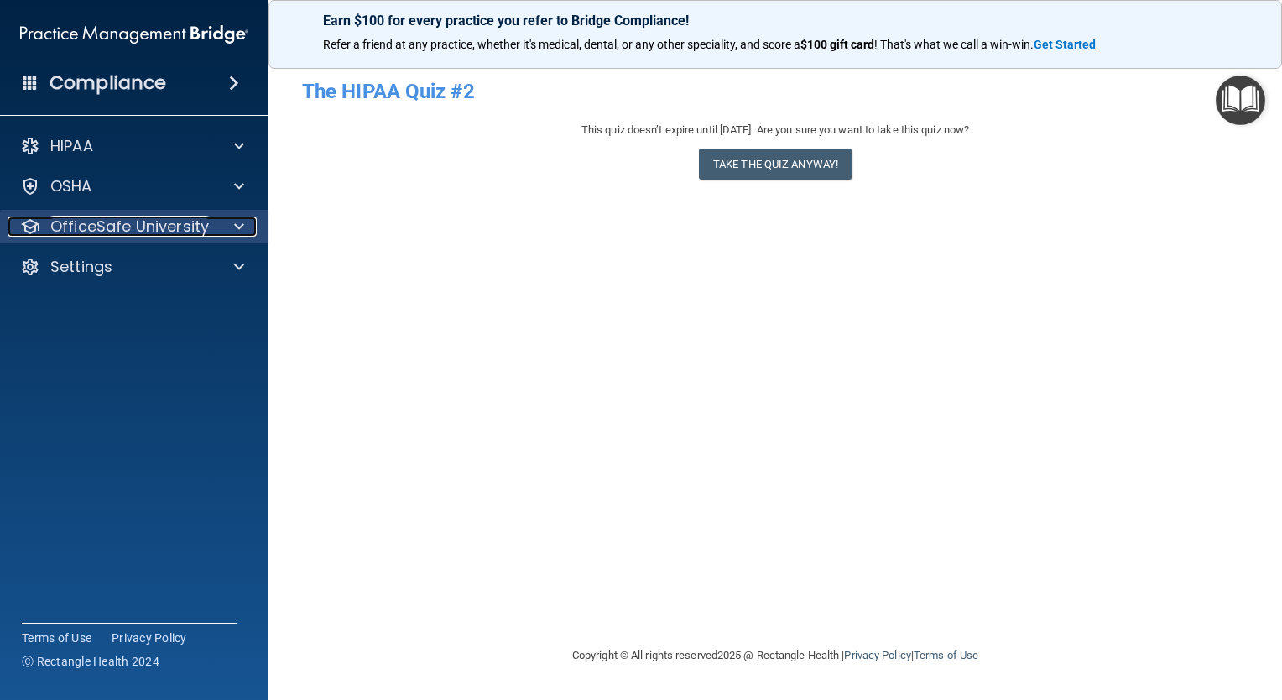
click at [212, 217] on div "OfficeSafe University" at bounding box center [112, 227] width 208 height 20
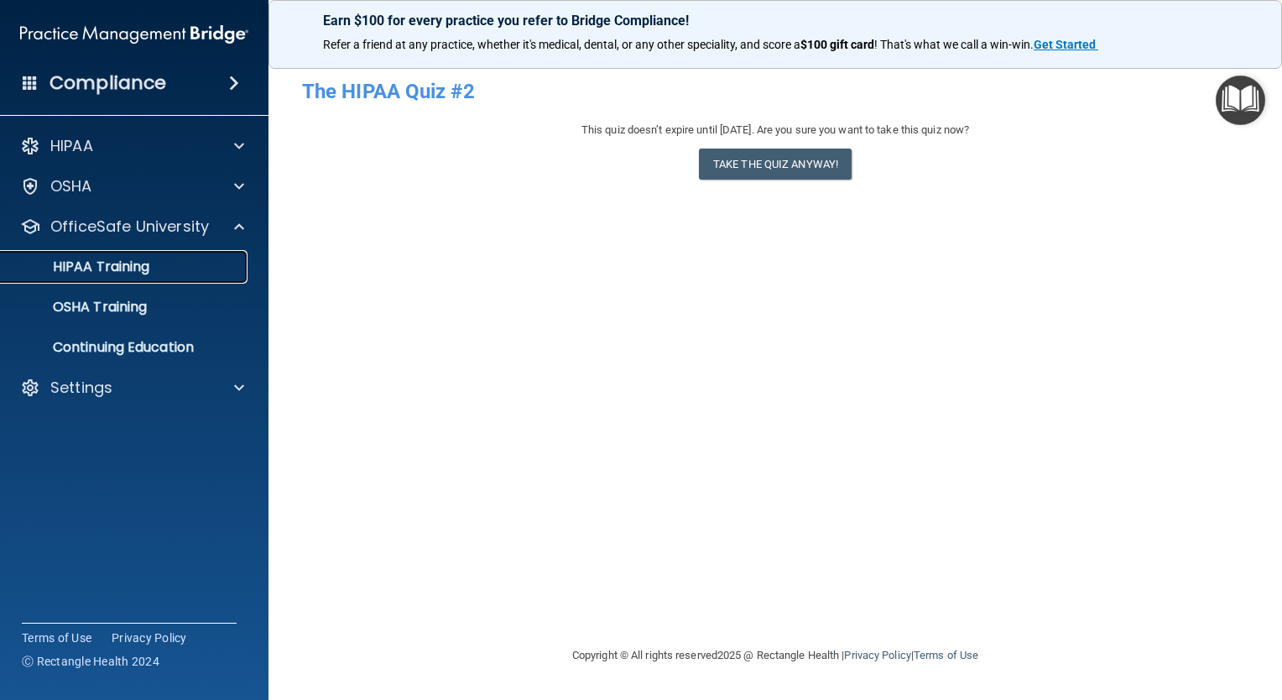
click at [222, 274] on div "HIPAA Training" at bounding box center [125, 266] width 229 height 17
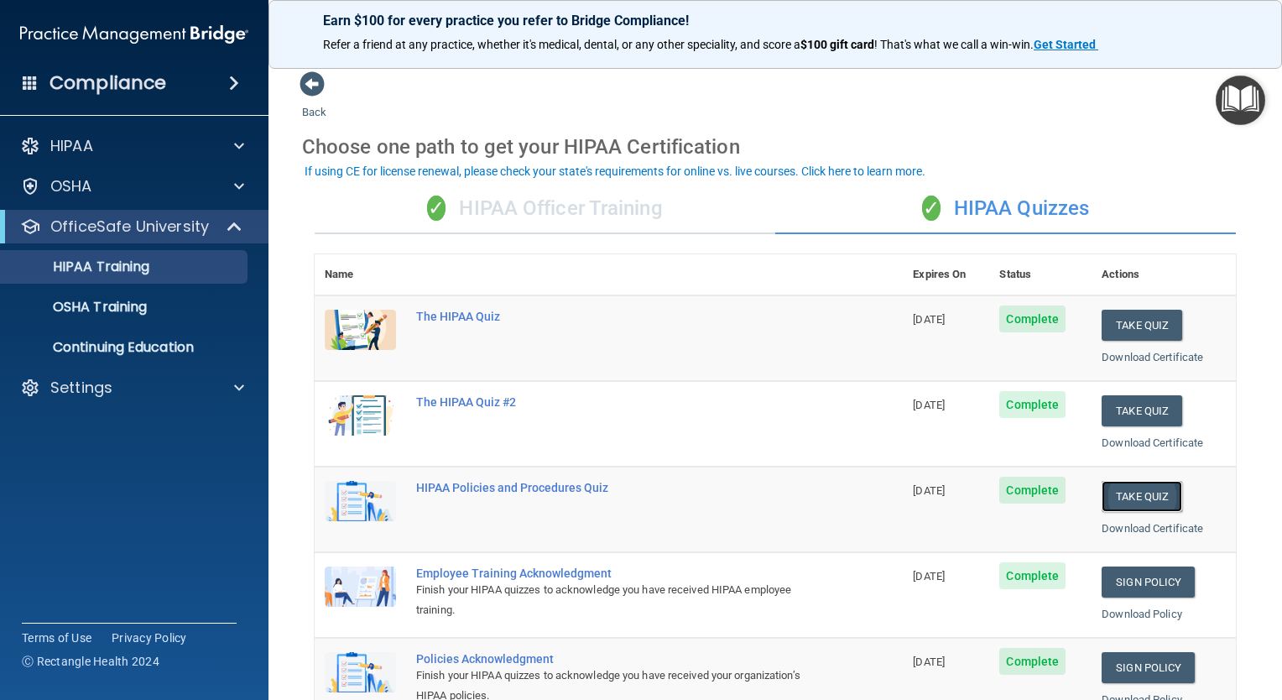
click at [1151, 492] on button "Take Quiz" at bounding box center [1142, 496] width 81 height 31
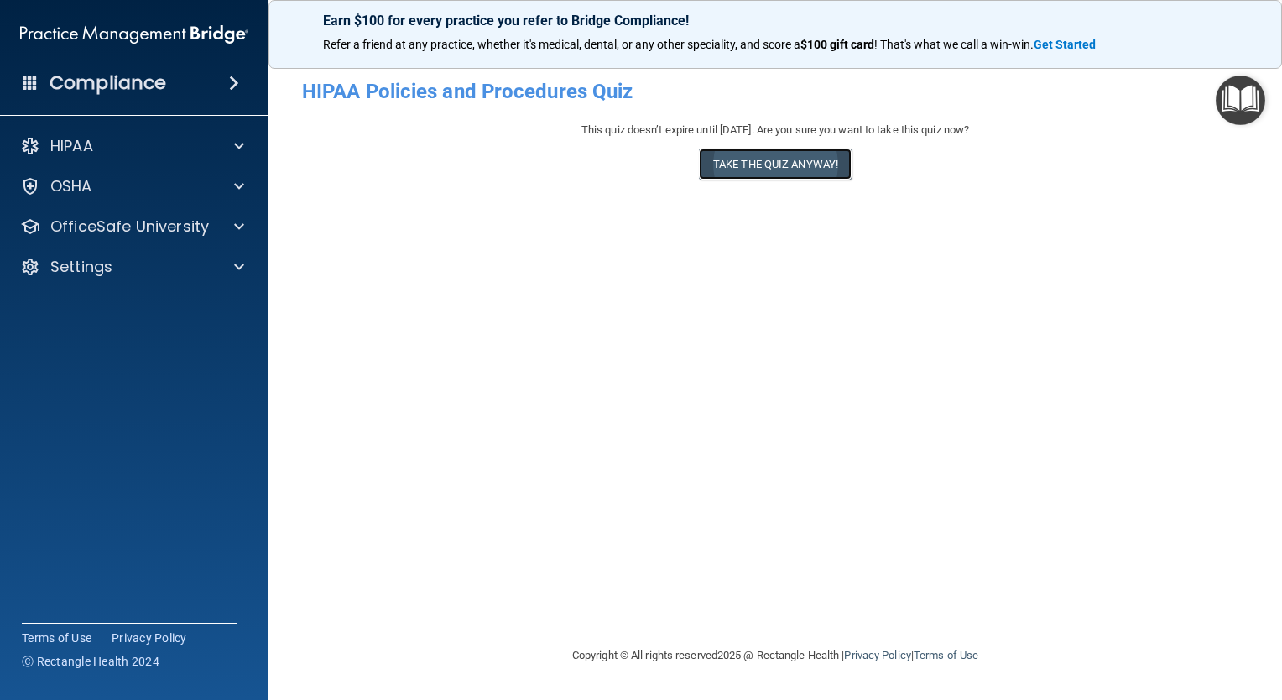
click at [775, 176] on button "Take the quiz anyway!" at bounding box center [775, 164] width 153 height 31
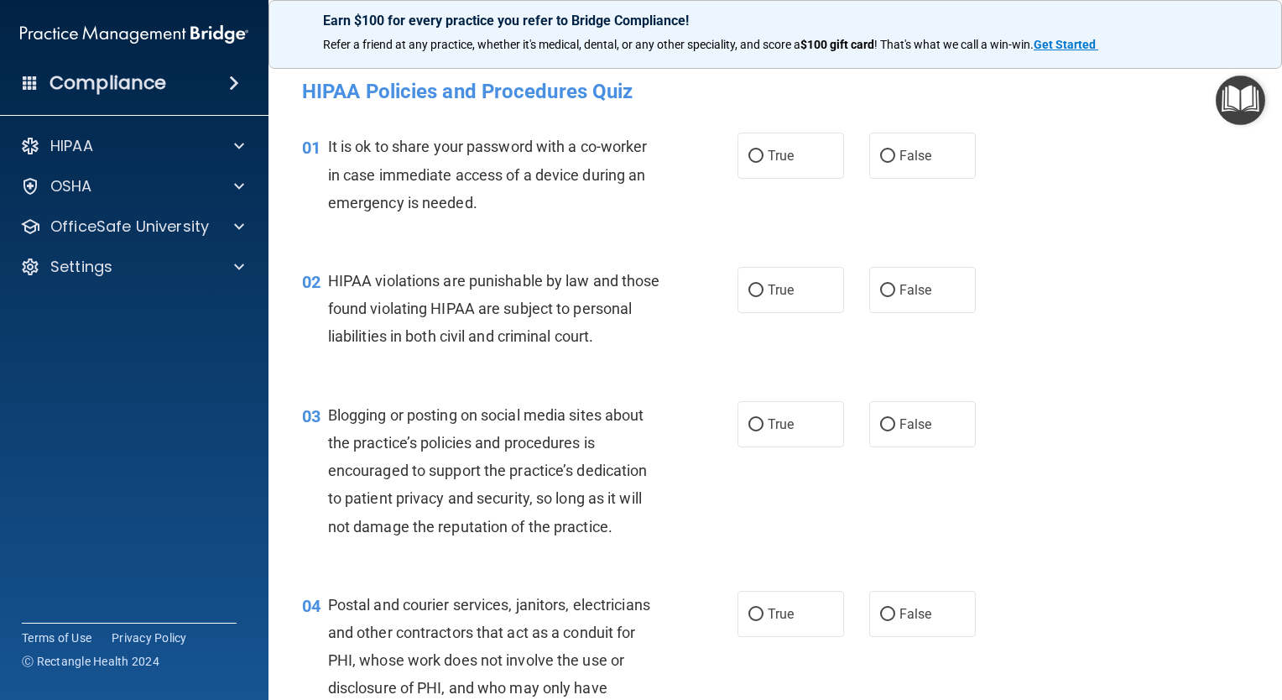
click at [775, 176] on label "True" at bounding box center [791, 156] width 107 height 46
click at [764, 163] on input "True" at bounding box center [756, 156] width 15 height 13
radio input "true"
click at [763, 305] on label "True" at bounding box center [791, 290] width 107 height 46
click at [763, 297] on input "True" at bounding box center [756, 290] width 15 height 13
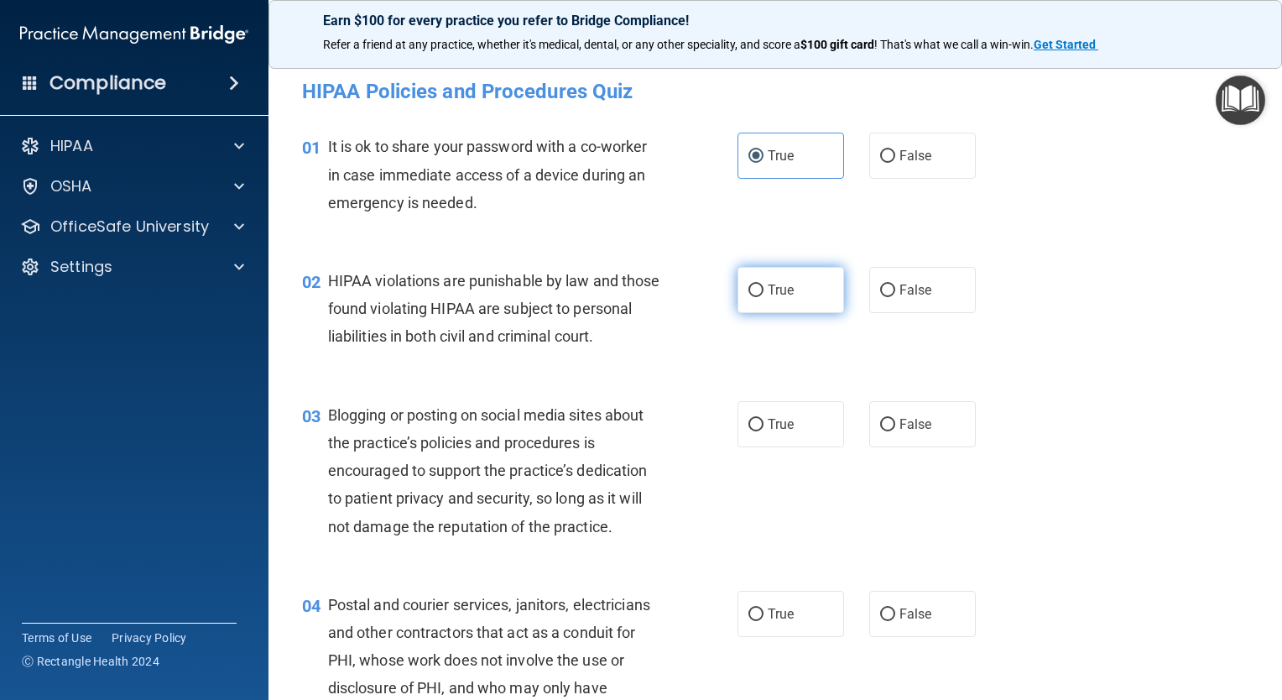
radio input "true"
click at [781, 475] on div "03 Blogging or posting on social media sites about the practice’s policies and …" at bounding box center [776, 475] width 972 height 190
click at [761, 425] on div "03 Blogging or posting on social media sites about the practice’s policies and …" at bounding box center [776, 475] width 972 height 190
drag, startPoint x: 761, startPoint y: 425, endPoint x: 762, endPoint y: 434, distance: 9.3
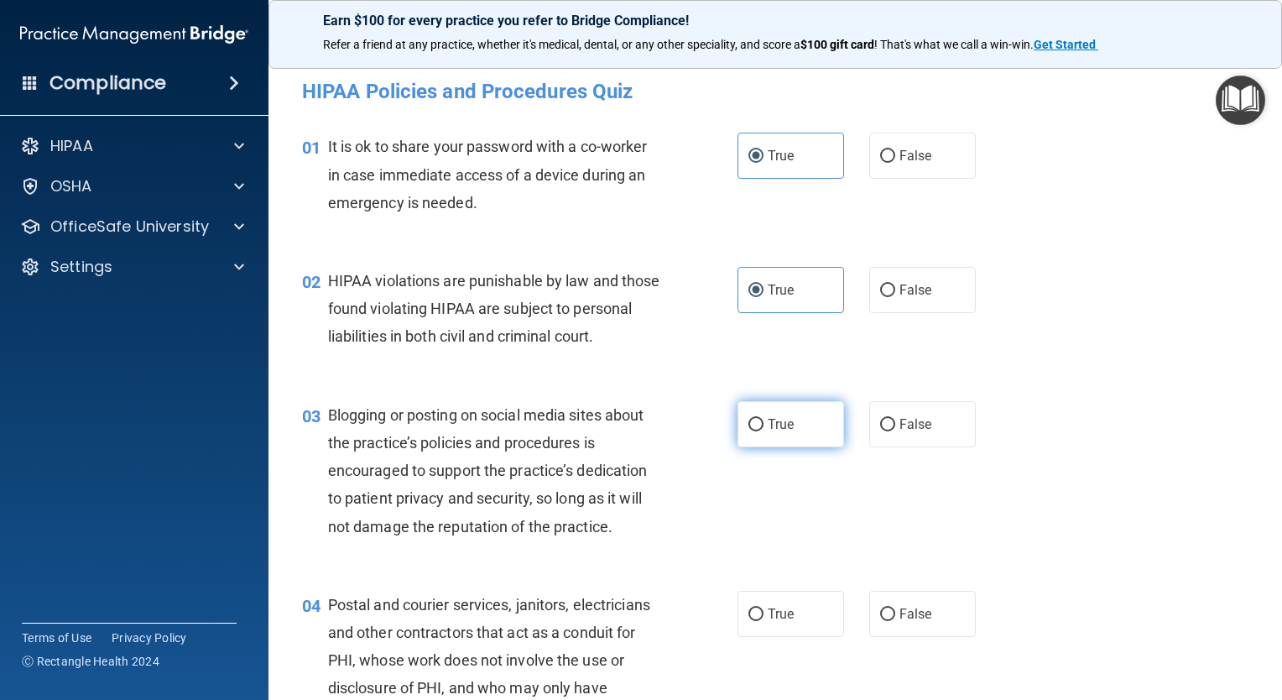
click at [762, 434] on label "True" at bounding box center [791, 424] width 107 height 46
click at [762, 431] on input "True" at bounding box center [756, 425] width 15 height 13
radio input "true"
click at [775, 622] on span "True" at bounding box center [781, 614] width 26 height 16
click at [764, 621] on input "True" at bounding box center [756, 614] width 15 height 13
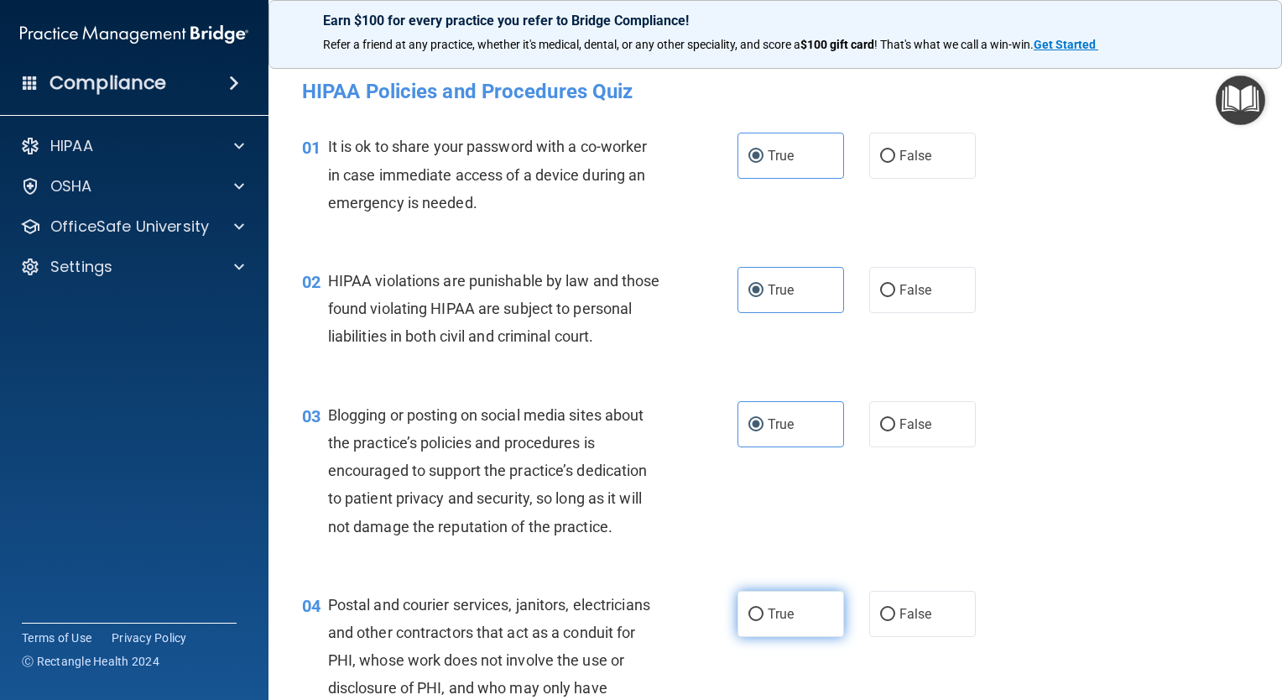
radio input "true"
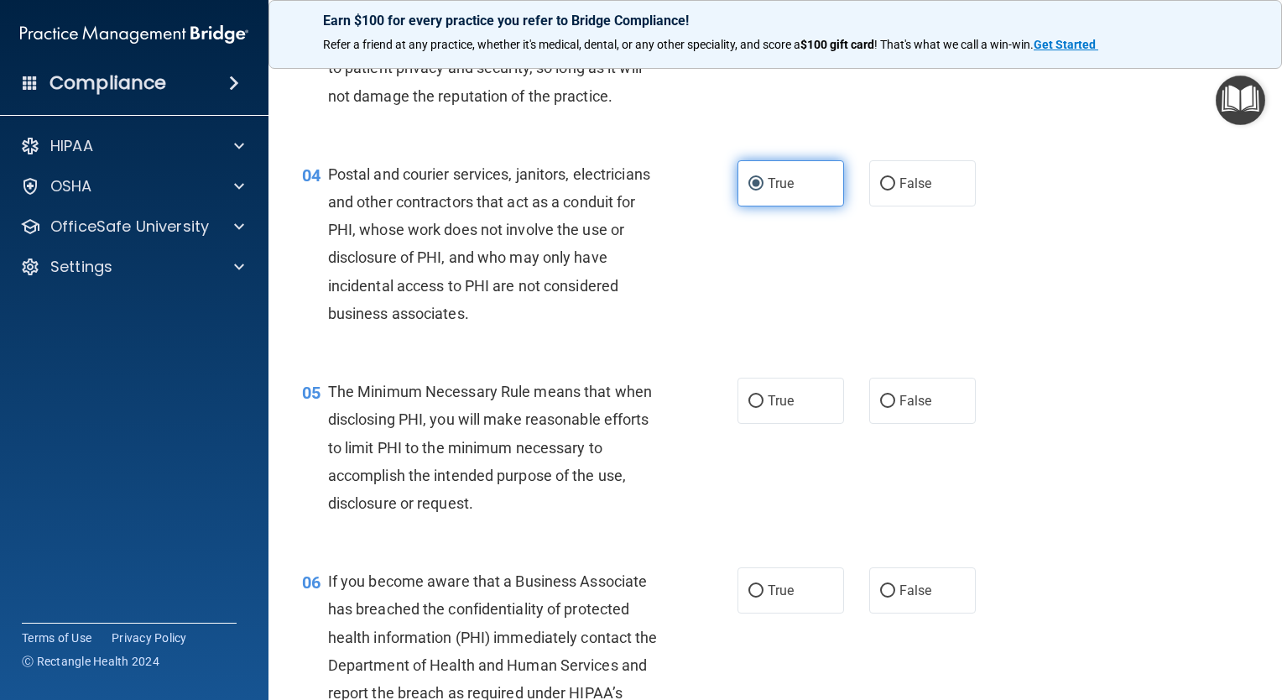
scroll to position [470, 0]
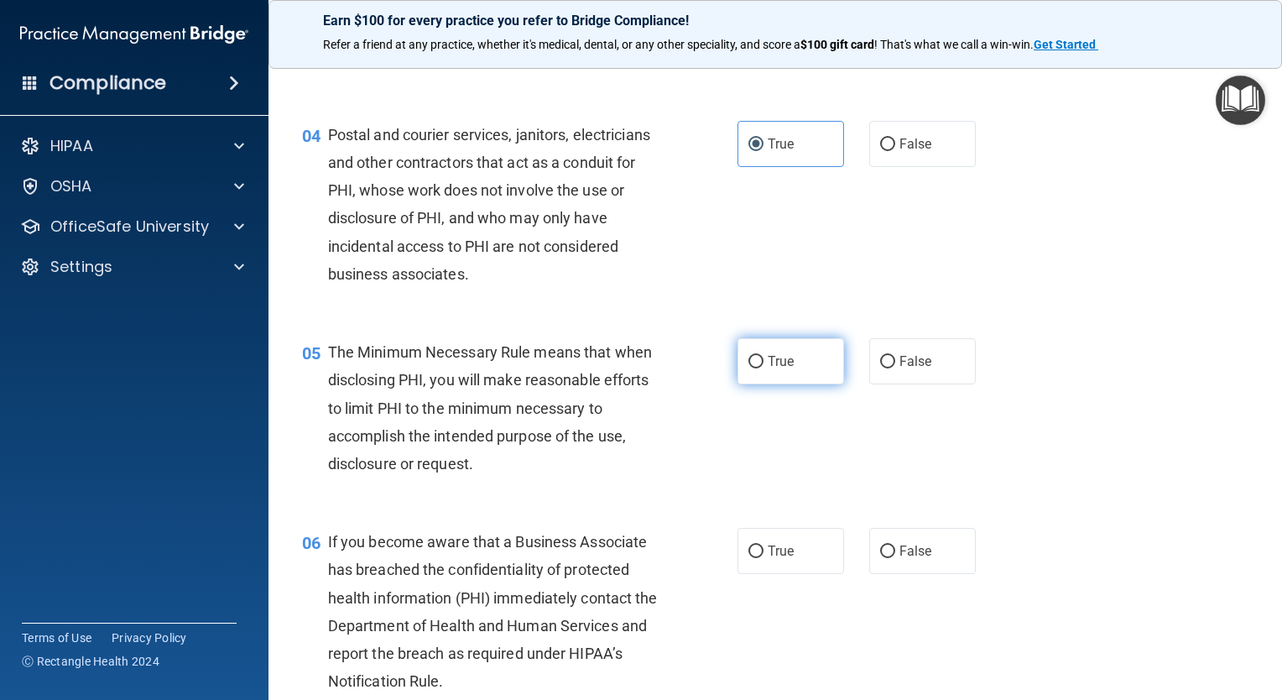
click at [738, 384] on label "True" at bounding box center [791, 361] width 107 height 46
click at [749, 368] on input "True" at bounding box center [756, 362] width 15 height 13
radio input "true"
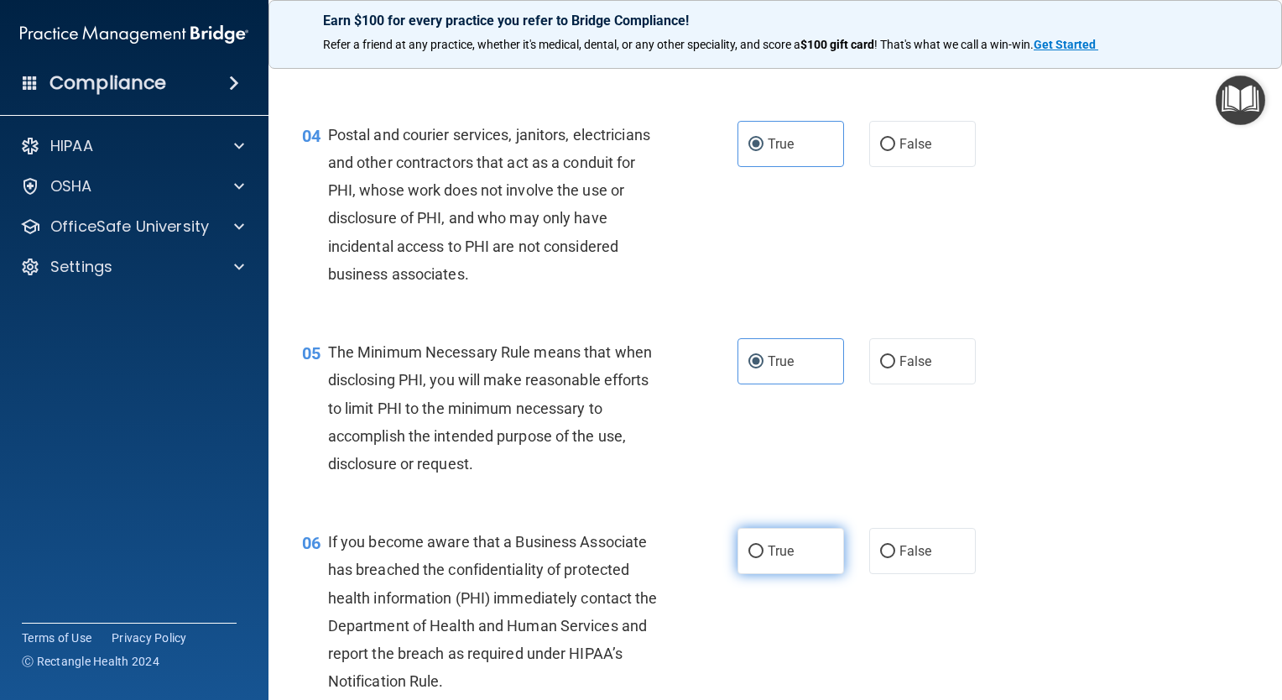
click at [787, 559] on span "True" at bounding box center [781, 551] width 26 height 16
click at [764, 558] on input "True" at bounding box center [756, 551] width 15 height 13
radio input "true"
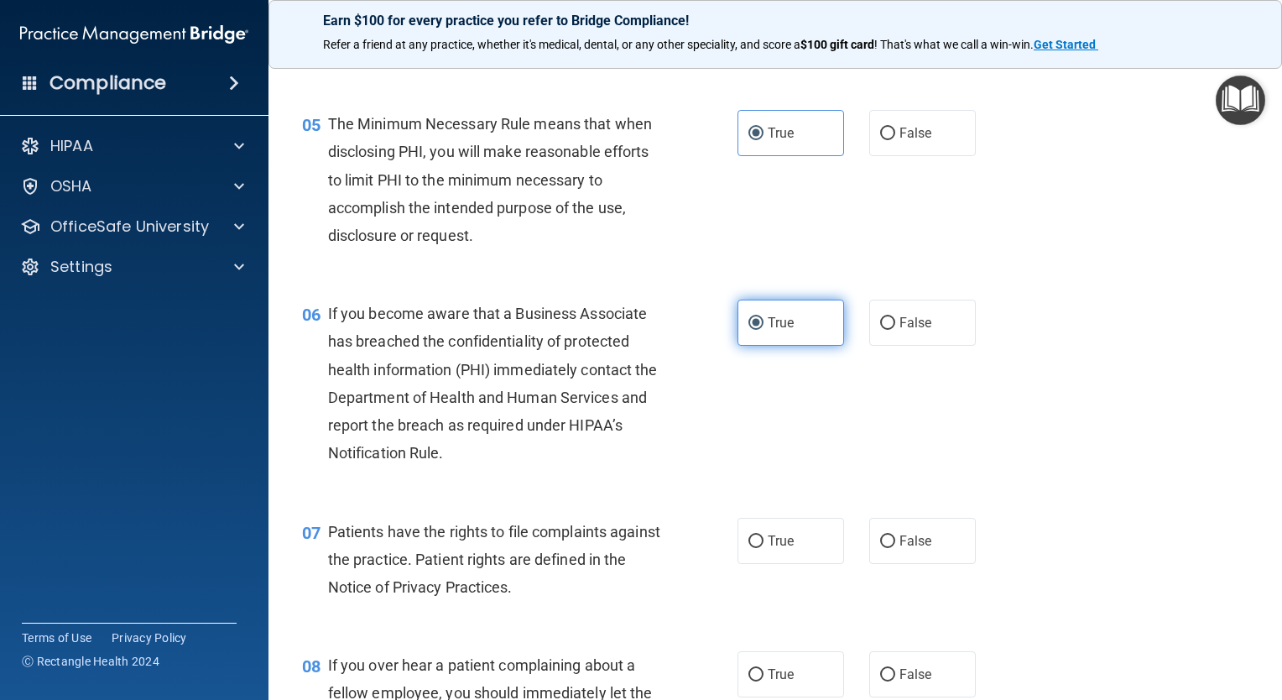
scroll to position [873, 0]
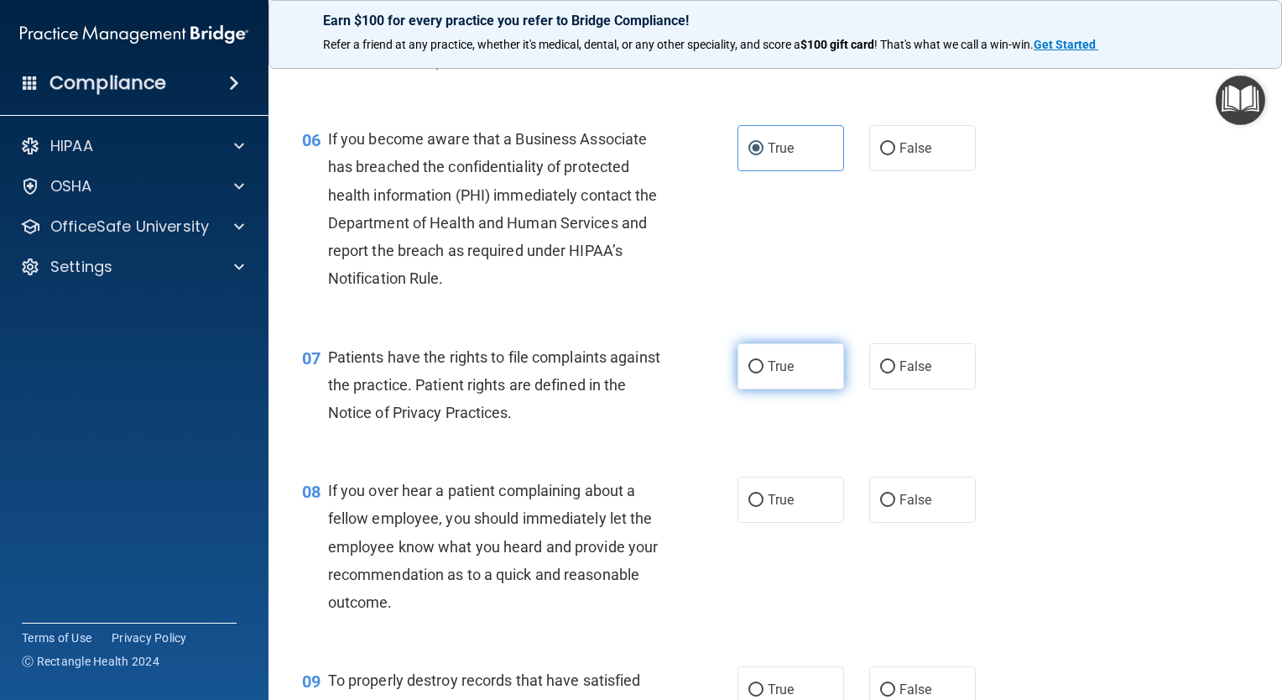
click at [758, 389] on label "True" at bounding box center [791, 366] width 107 height 46
click at [758, 373] on input "True" at bounding box center [756, 367] width 15 height 13
radio input "true"
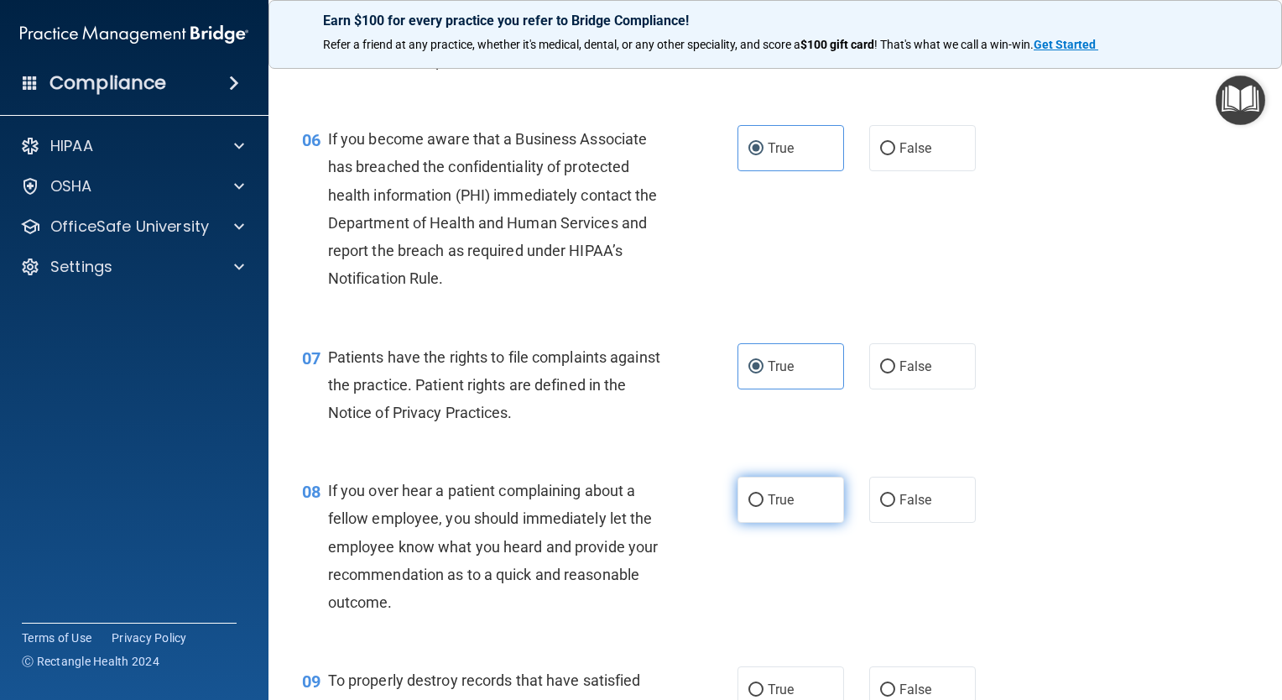
click at [781, 508] on span "True" at bounding box center [781, 500] width 26 height 16
click at [764, 507] on input "True" at bounding box center [756, 500] width 15 height 13
radio input "true"
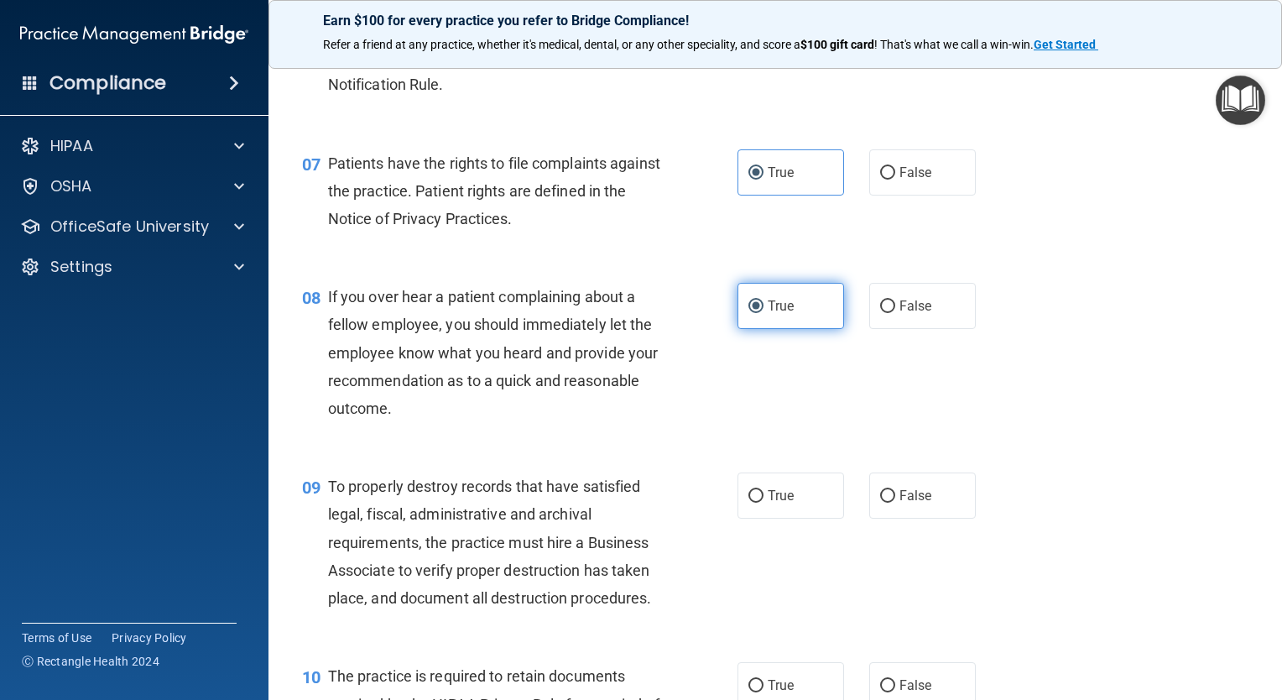
scroll to position [1074, 0]
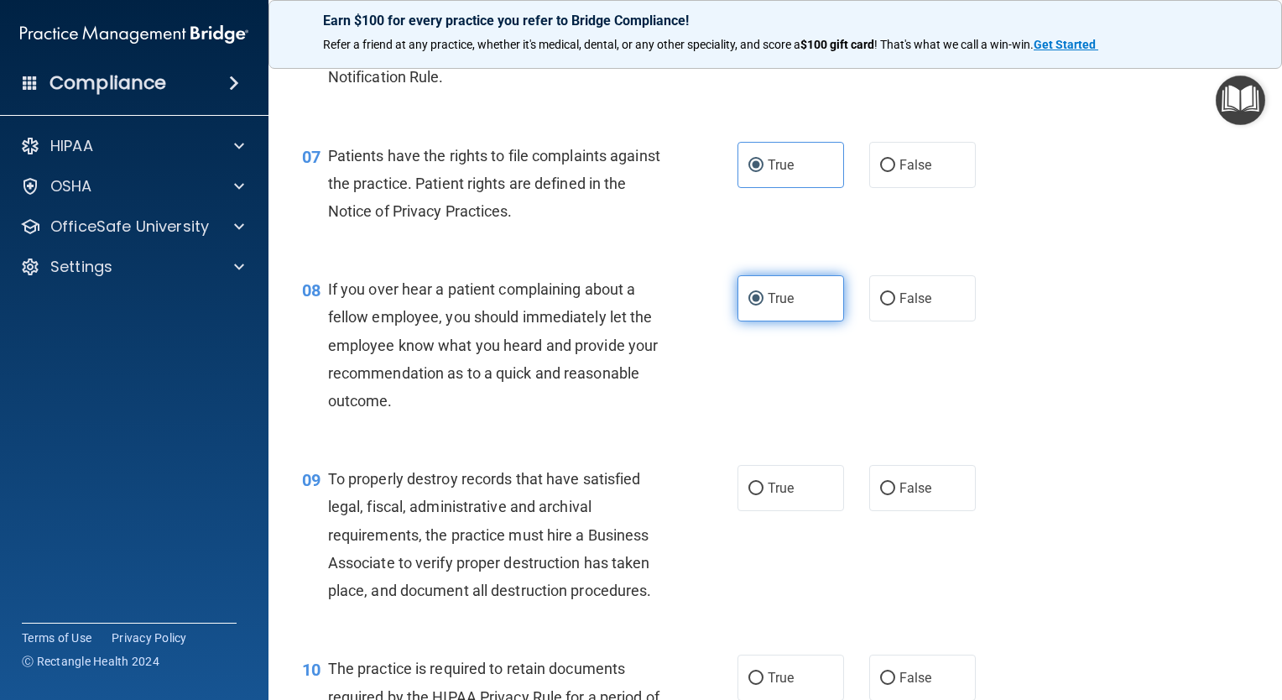
click at [781, 511] on label "True" at bounding box center [791, 488] width 107 height 46
click at [764, 495] on input "True" at bounding box center [756, 489] width 15 height 13
radio input "true"
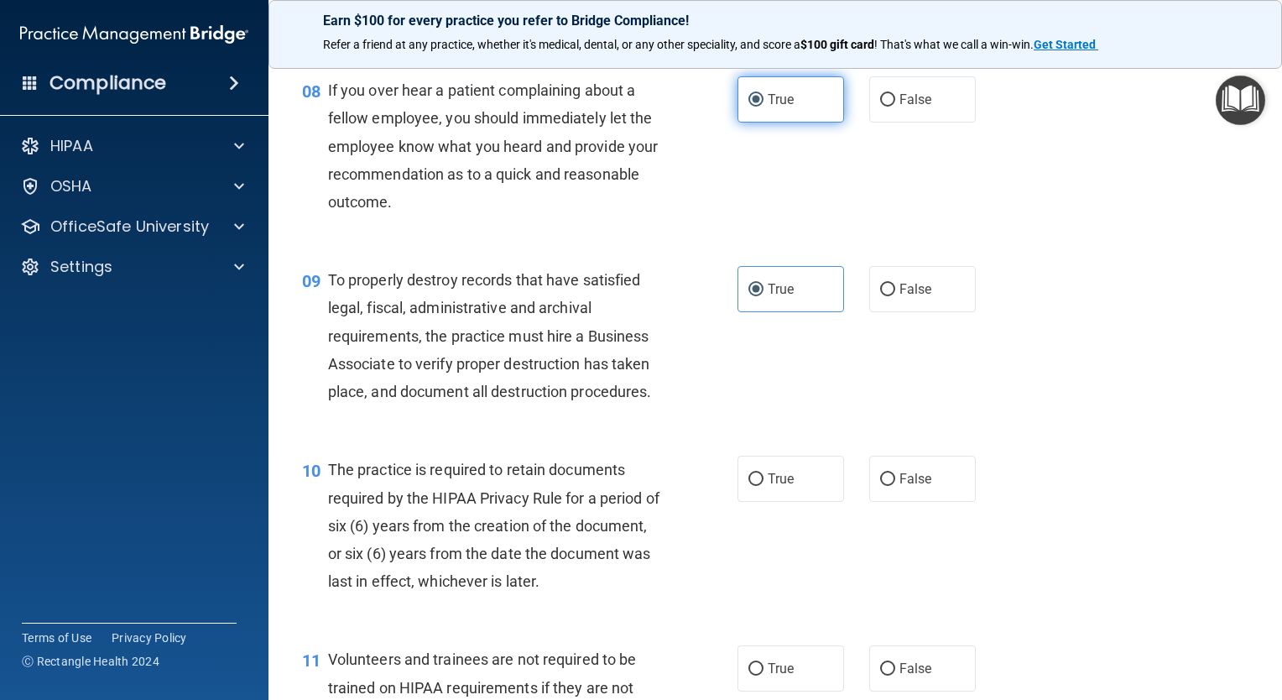
scroll to position [1276, 0]
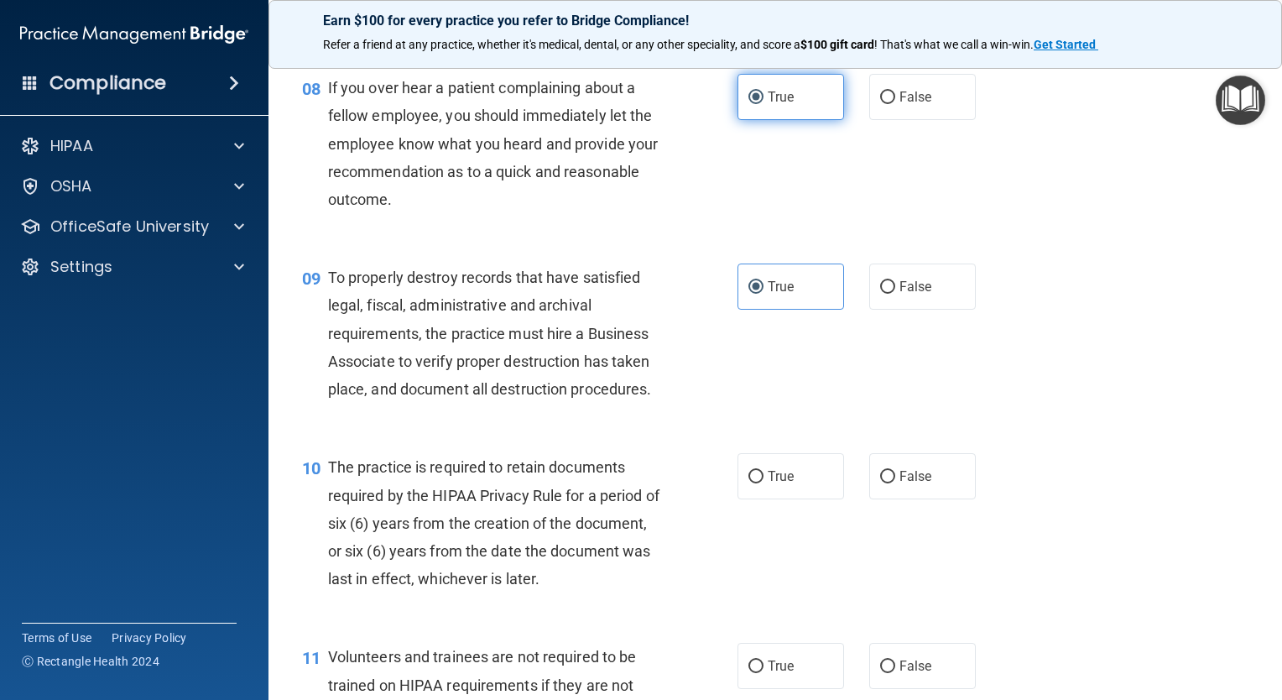
click at [781, 528] on div "10 The practice is required to retain documents required by the HIPAA Privacy R…" at bounding box center [776, 527] width 972 height 190
click at [784, 499] on label "True" at bounding box center [791, 476] width 107 height 46
click at [764, 483] on input "True" at bounding box center [756, 477] width 15 height 13
radio input "true"
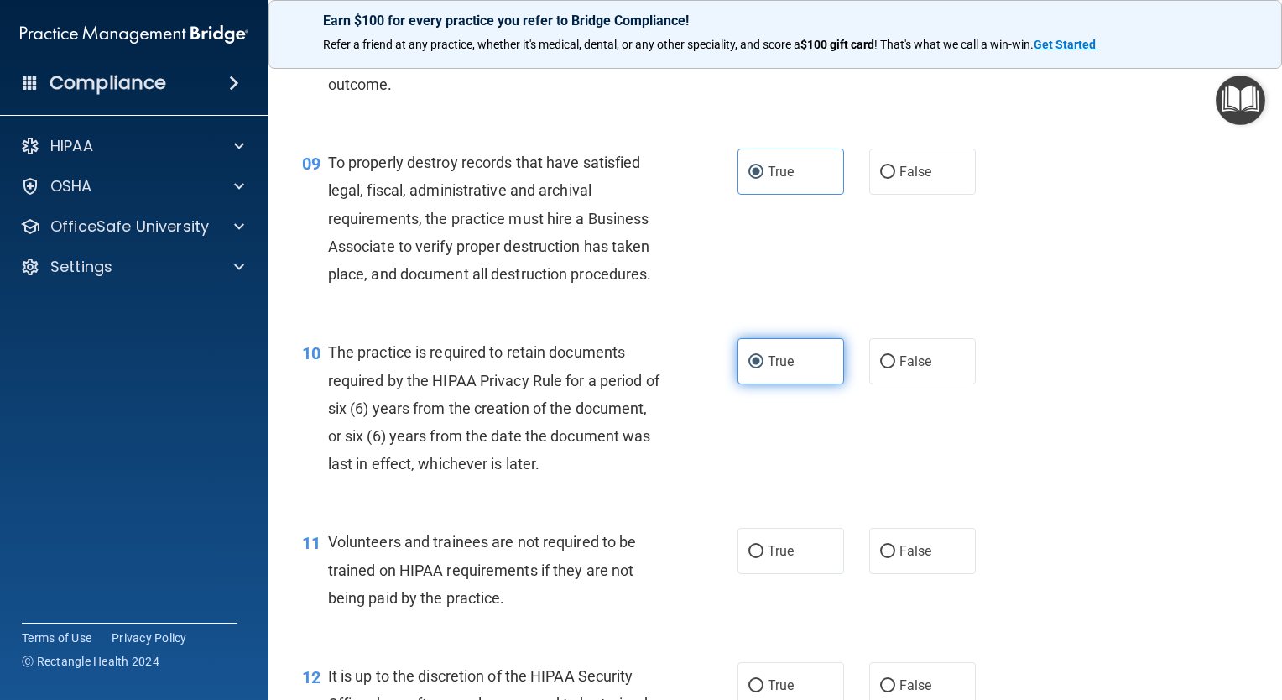
scroll to position [1410, 0]
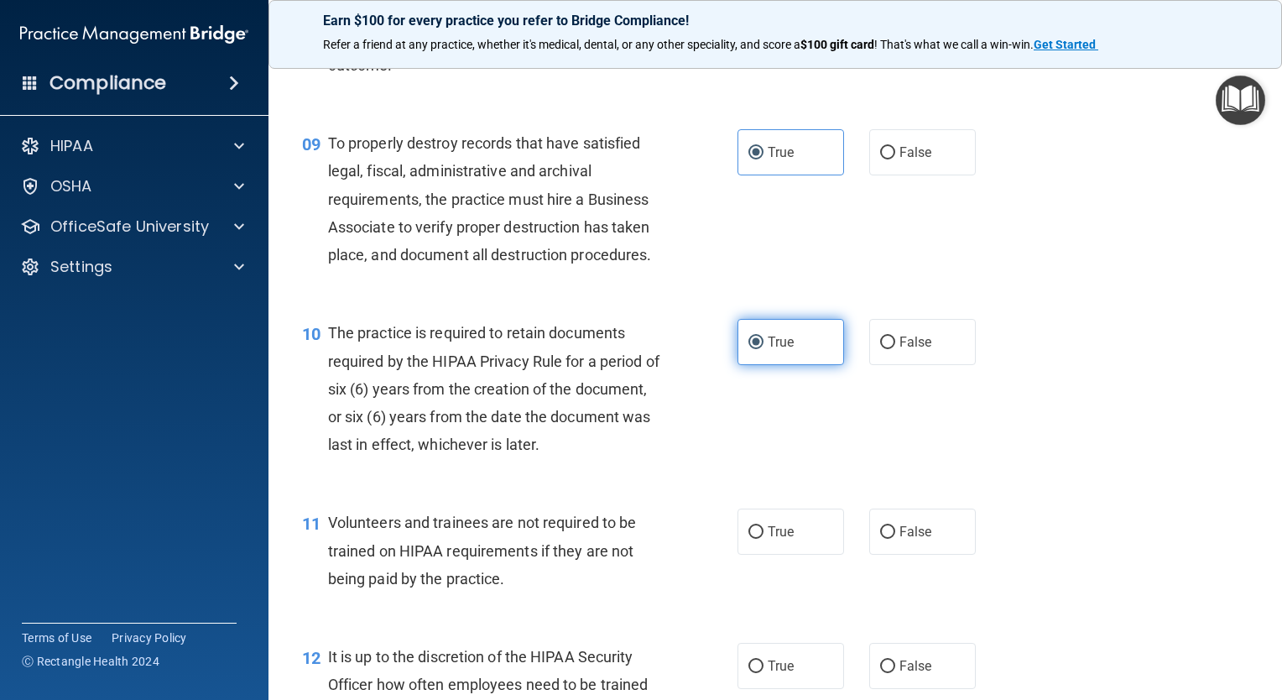
click at [784, 488] on div "10 The practice is required to retain documents required by the HIPAA Privacy R…" at bounding box center [776, 393] width 972 height 190
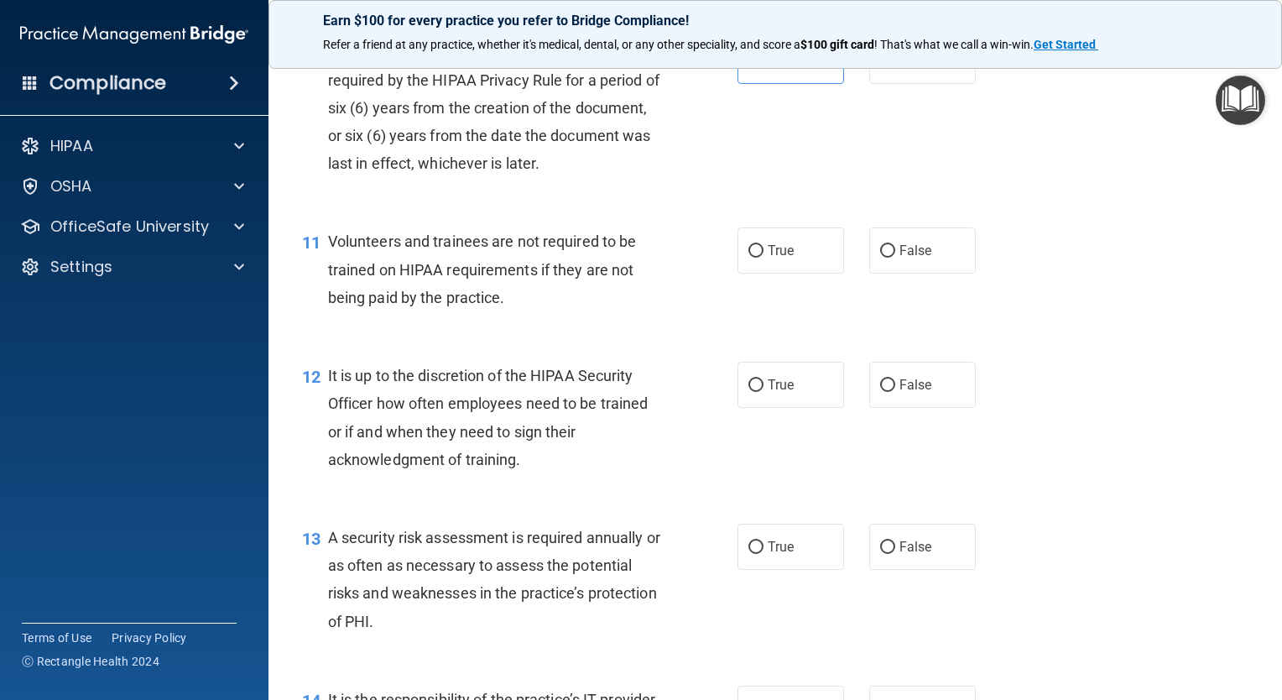
scroll to position [1712, 0]
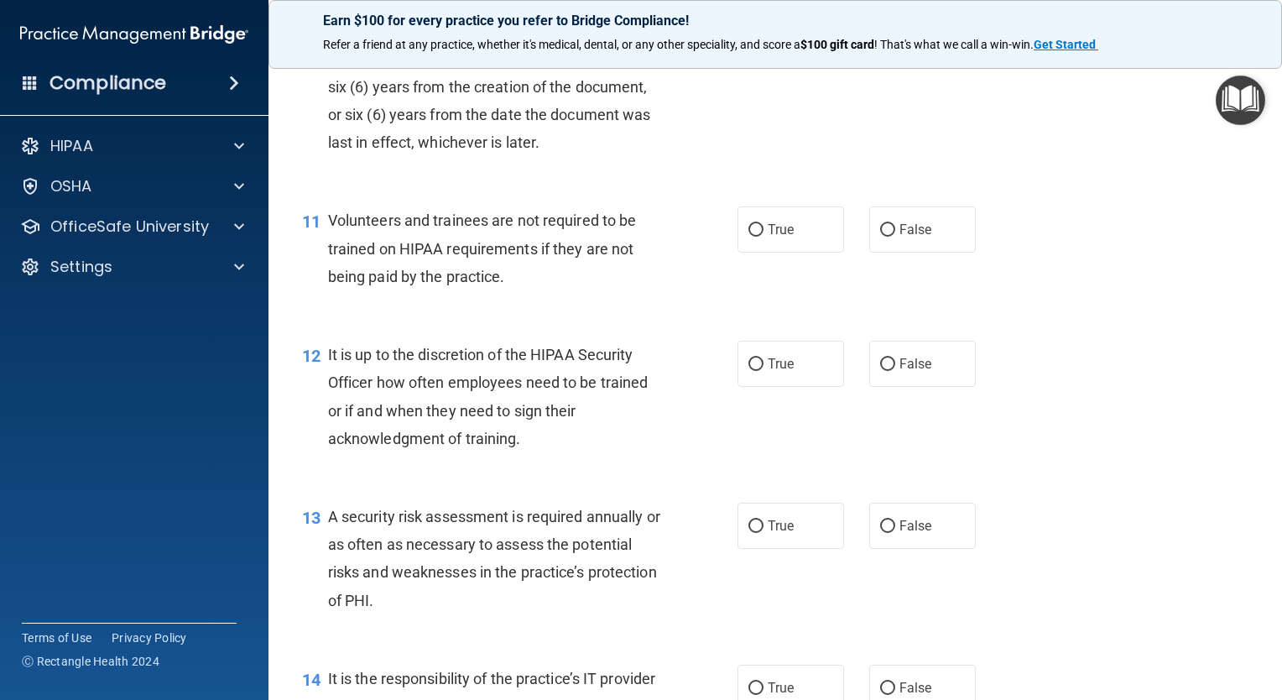
click at [792, 253] on label "True" at bounding box center [791, 229] width 107 height 46
click at [764, 237] on input "True" at bounding box center [756, 230] width 15 height 13
radio input "true"
click at [785, 387] on label "True" at bounding box center [791, 364] width 107 height 46
click at [764, 371] on input "True" at bounding box center [756, 364] width 15 height 13
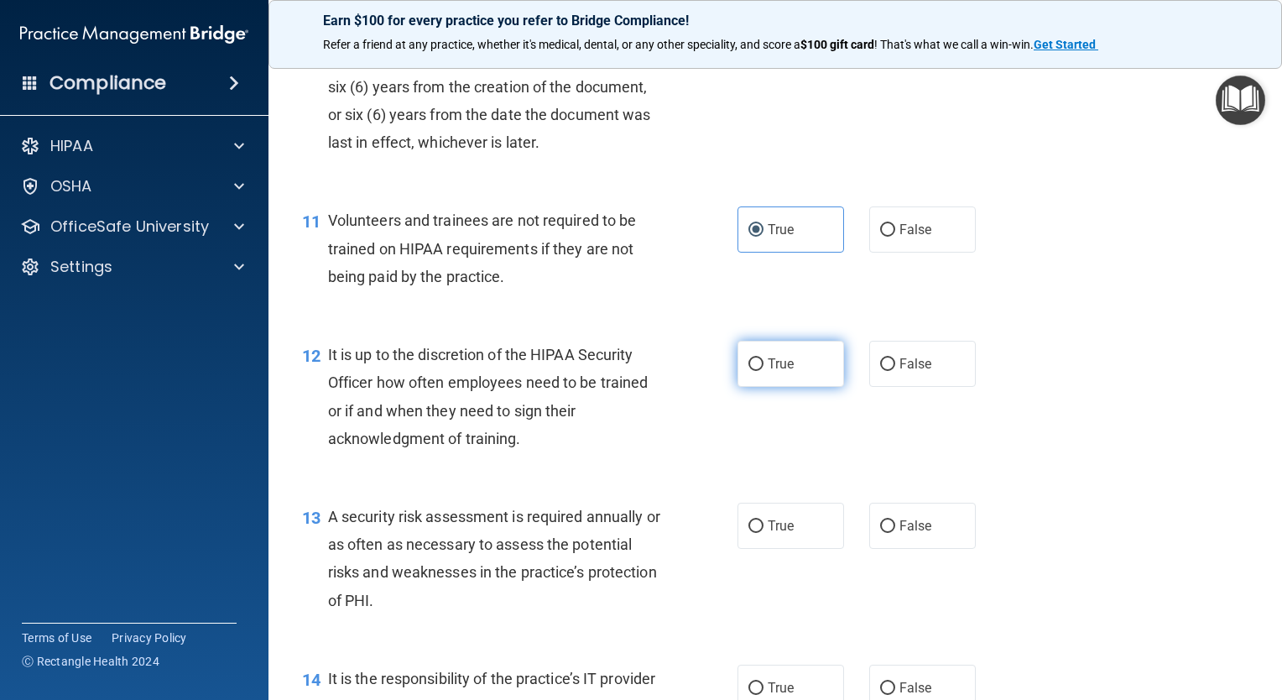
radio input "true"
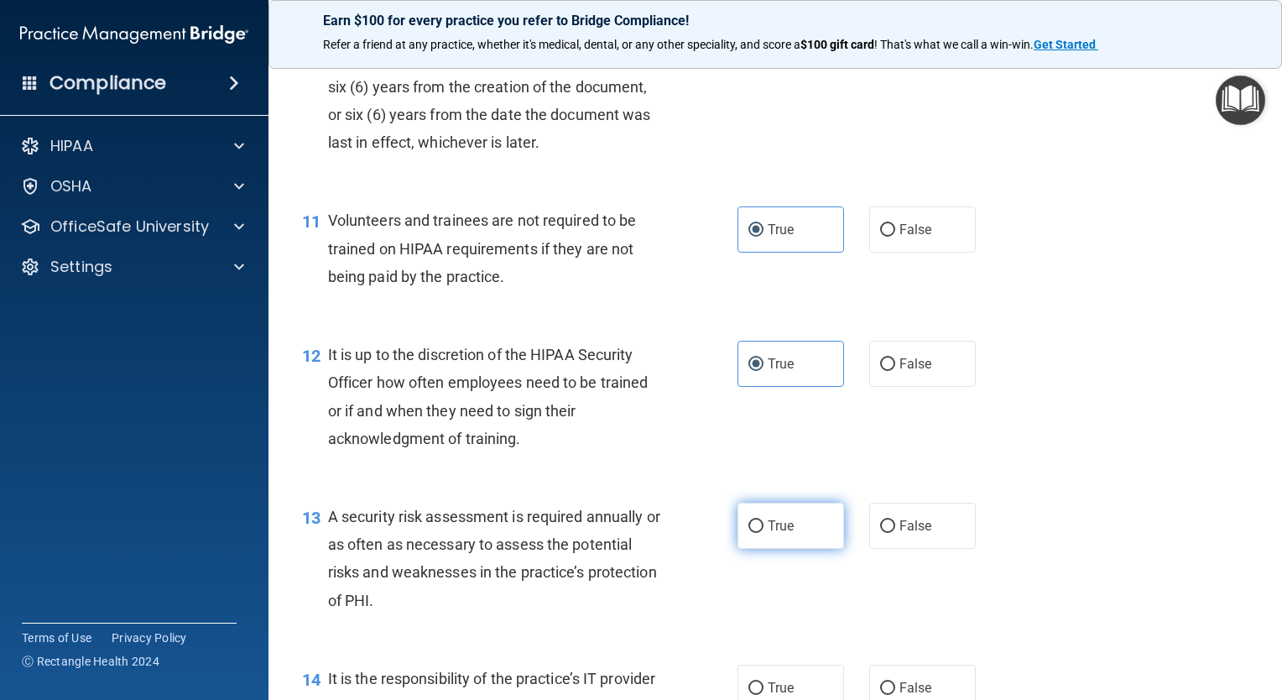
click at [799, 541] on label "True" at bounding box center [791, 526] width 107 height 46
click at [764, 533] on input "True" at bounding box center [756, 526] width 15 height 13
radio input "true"
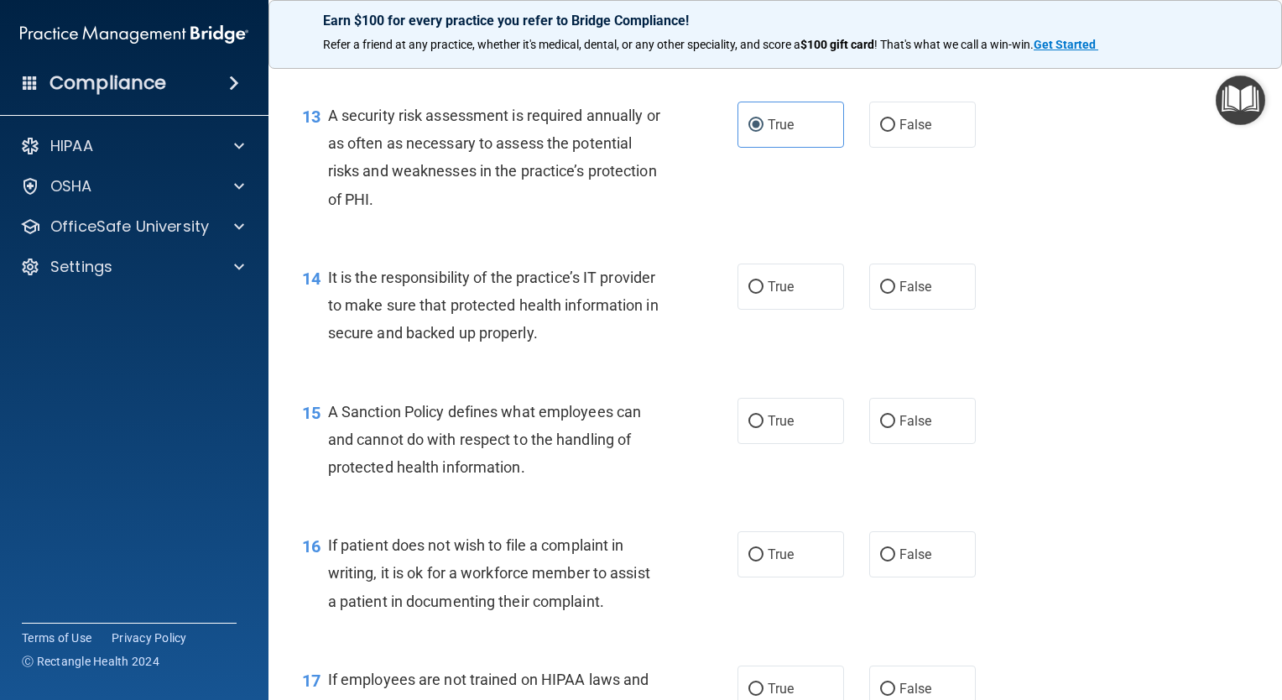
scroll to position [2228, 0]
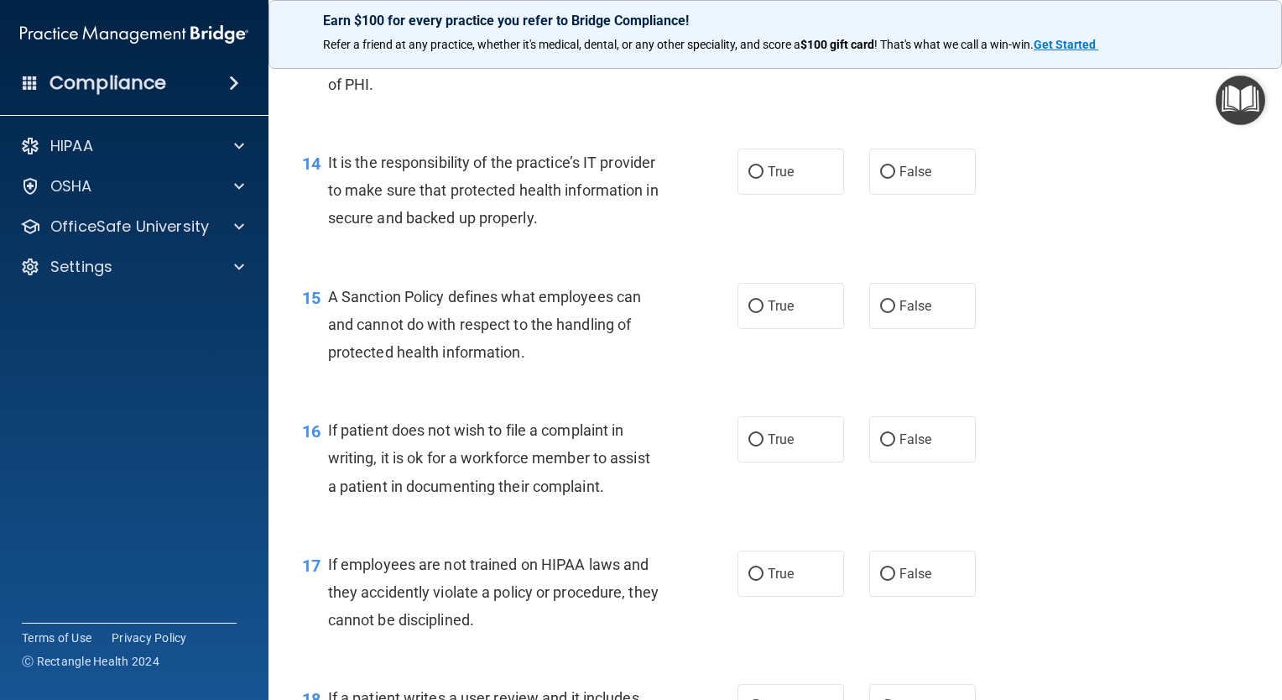
click at [808, 227] on div "14 It is the responsibility of the practice’s IT provider to make sure that pro…" at bounding box center [776, 195] width 972 height 134
click at [788, 195] on label "True" at bounding box center [791, 172] width 107 height 46
click at [764, 179] on input "True" at bounding box center [756, 172] width 15 height 13
radio input "true"
click at [789, 329] on label "True" at bounding box center [791, 306] width 107 height 46
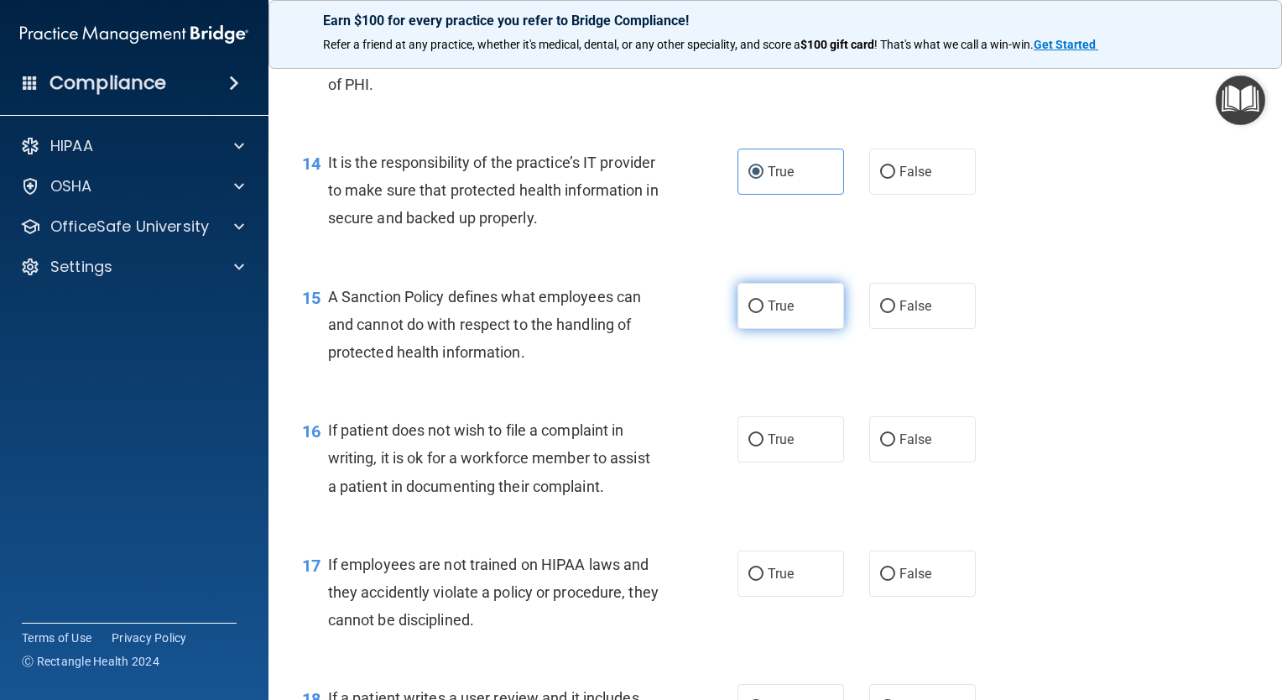
click at [764, 313] on input "True" at bounding box center [756, 306] width 15 height 13
radio input "true"
click at [801, 459] on label "True" at bounding box center [791, 439] width 107 height 46
click at [764, 446] on input "True" at bounding box center [756, 440] width 15 height 13
radio input "true"
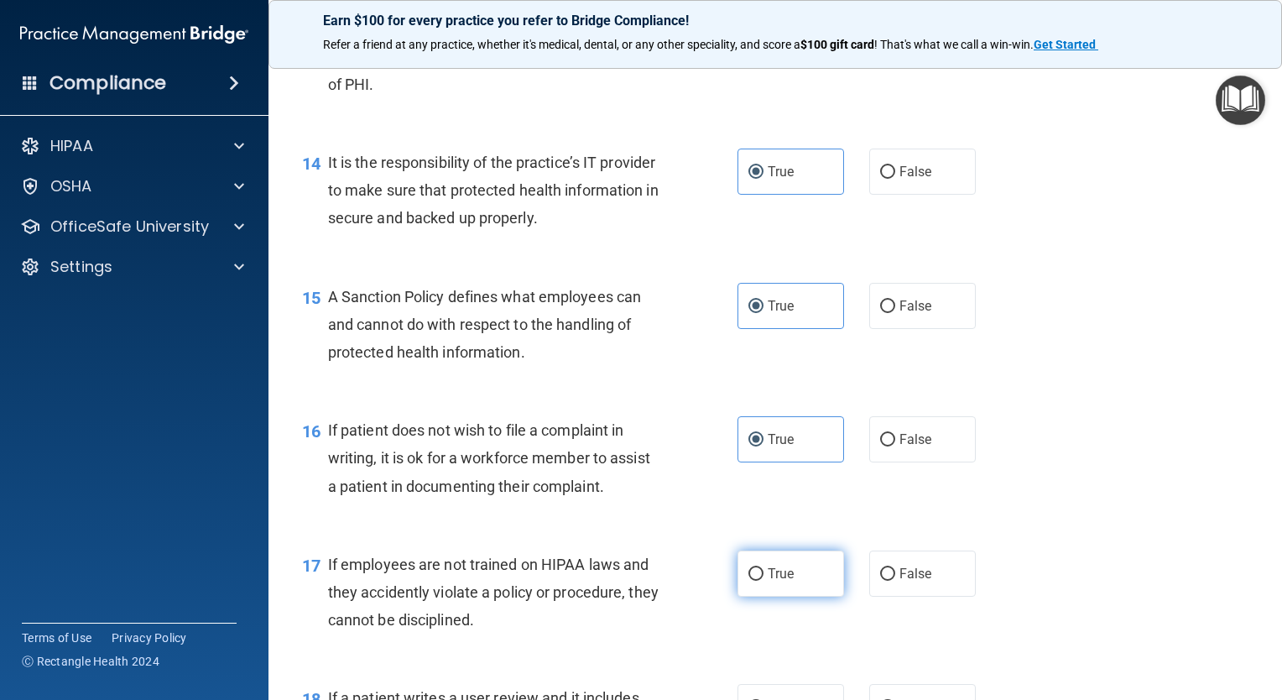
click at [806, 596] on label "True" at bounding box center [791, 573] width 107 height 46
click at [764, 581] on input "True" at bounding box center [756, 574] width 15 height 13
radio input "true"
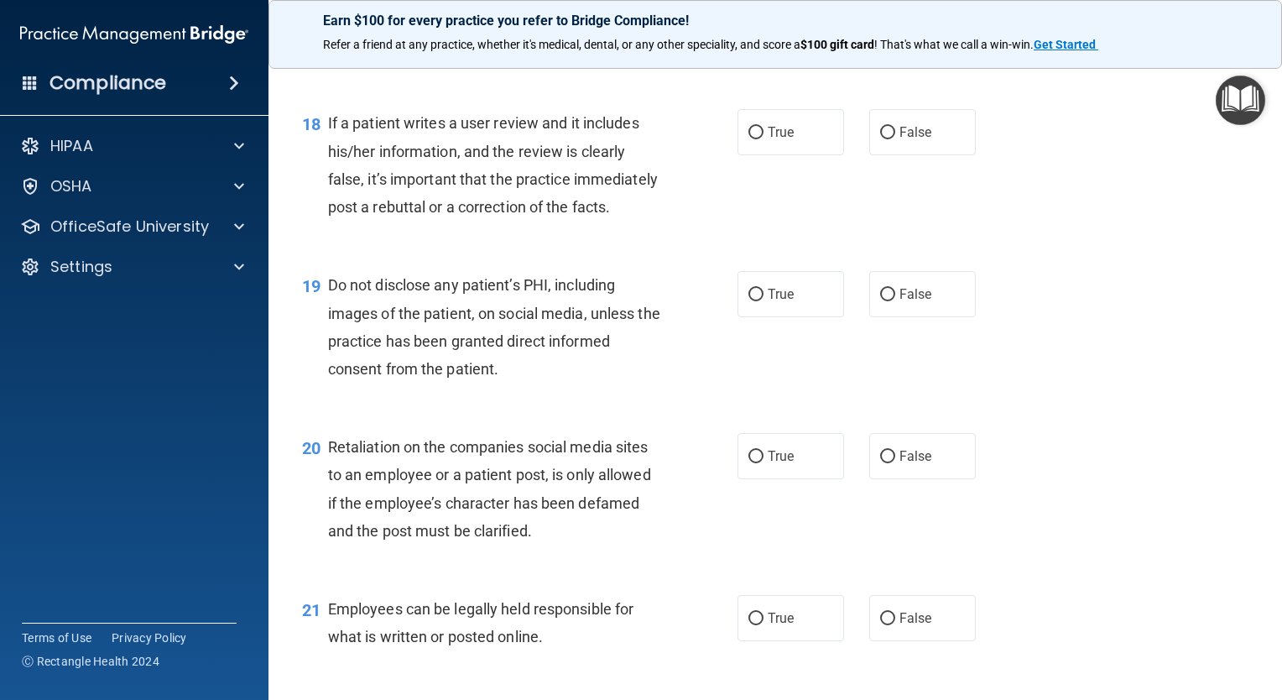
scroll to position [2826, 0]
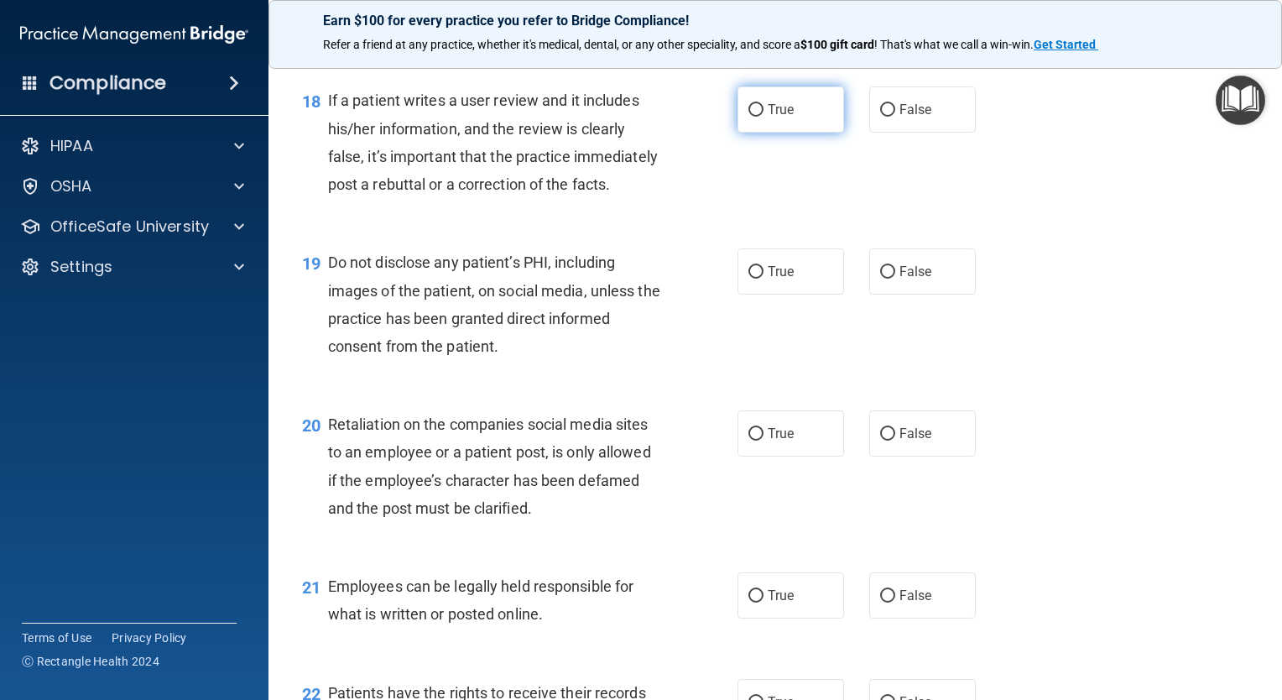
click at [810, 133] on label "True" at bounding box center [791, 109] width 107 height 46
click at [764, 117] on input "True" at bounding box center [756, 110] width 15 height 13
radio input "true"
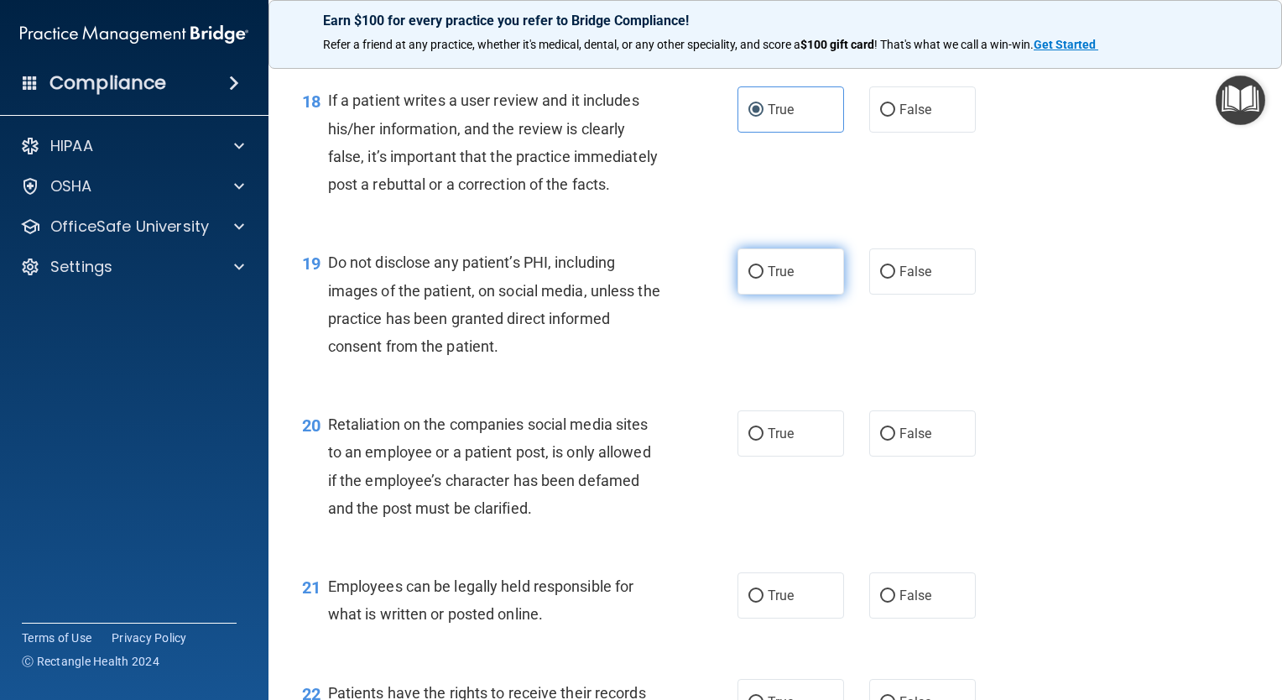
click at [796, 295] on label "True" at bounding box center [791, 271] width 107 height 46
click at [764, 279] on input "True" at bounding box center [756, 272] width 15 height 13
radio input "true"
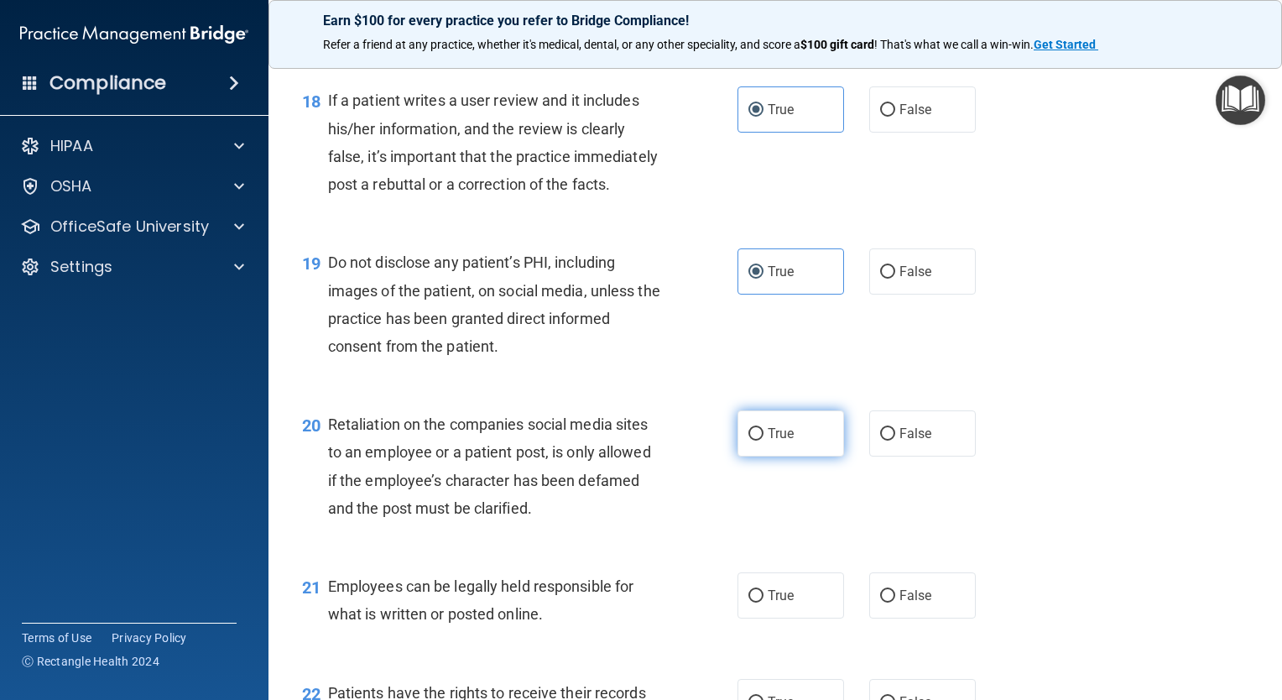
click at [796, 457] on label "True" at bounding box center [791, 433] width 107 height 46
click at [764, 441] on input "True" at bounding box center [756, 434] width 15 height 13
radio input "true"
click at [789, 618] on label "True" at bounding box center [791, 595] width 107 height 46
click at [764, 603] on input "True" at bounding box center [756, 596] width 15 height 13
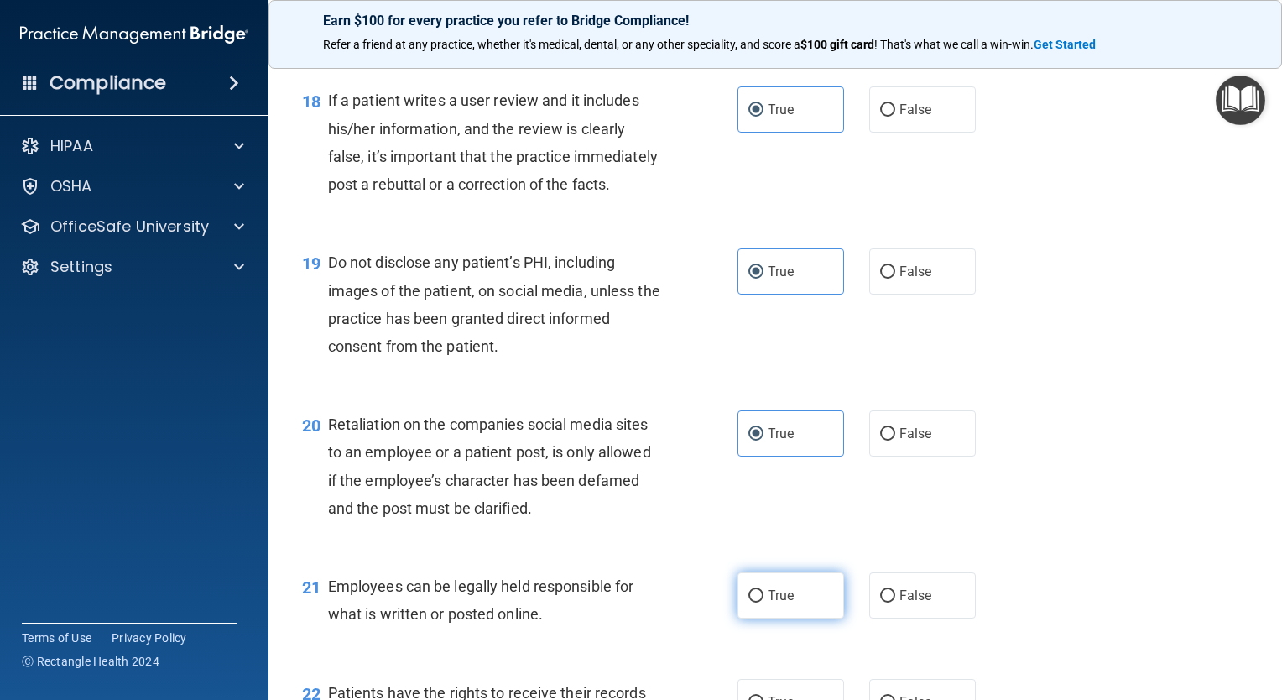
radio input "true"
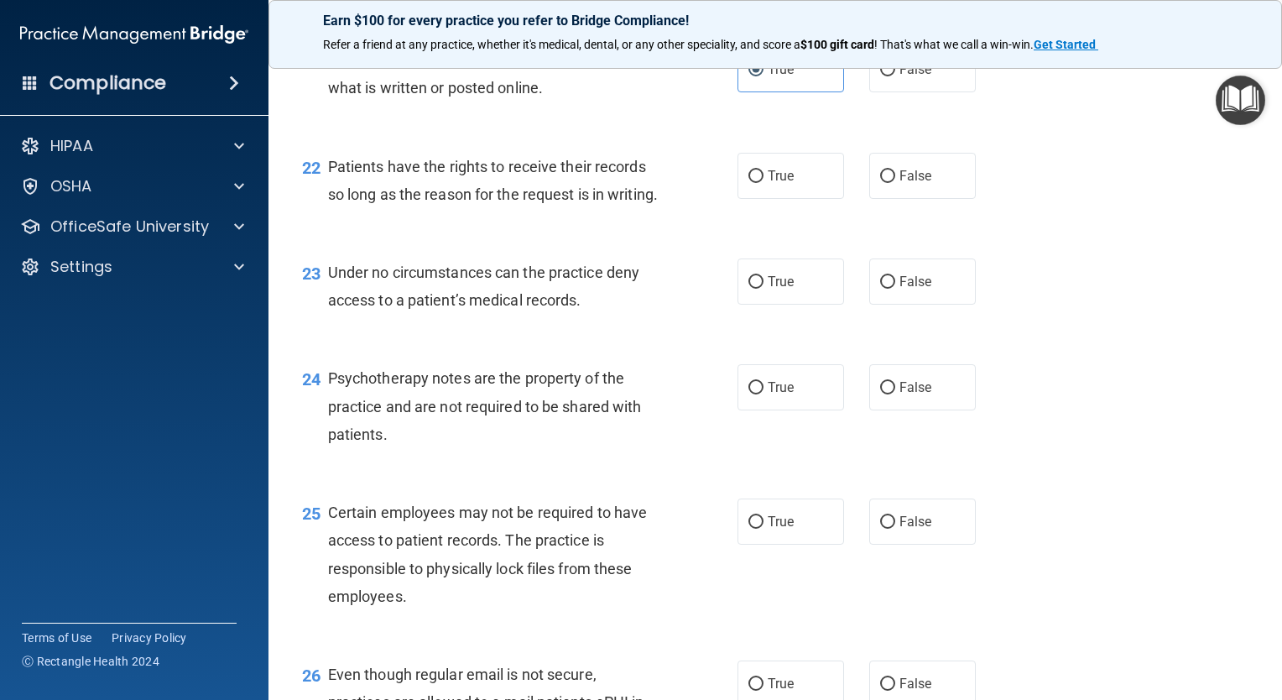
scroll to position [3357, 0]
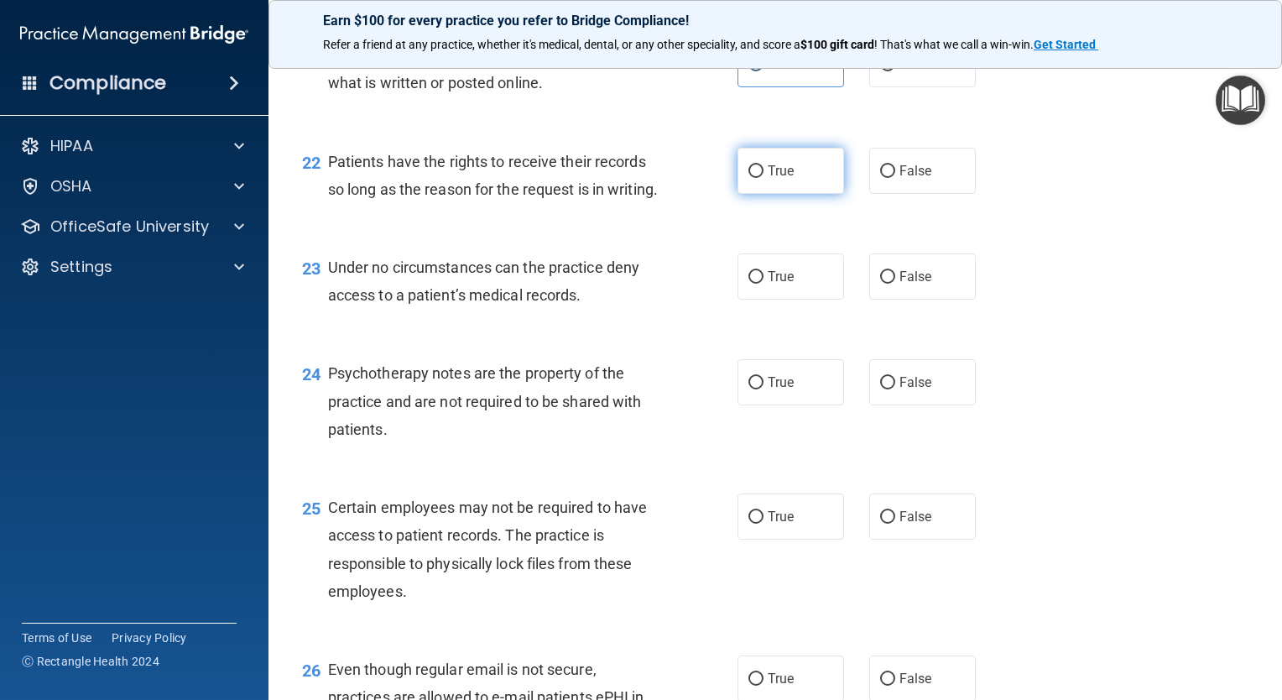
click at [810, 194] on label "True" at bounding box center [791, 171] width 107 height 46
click at [764, 178] on input "True" at bounding box center [756, 171] width 15 height 13
radio input "true"
click at [799, 300] on label "True" at bounding box center [791, 276] width 107 height 46
click at [764, 284] on input "True" at bounding box center [756, 277] width 15 height 13
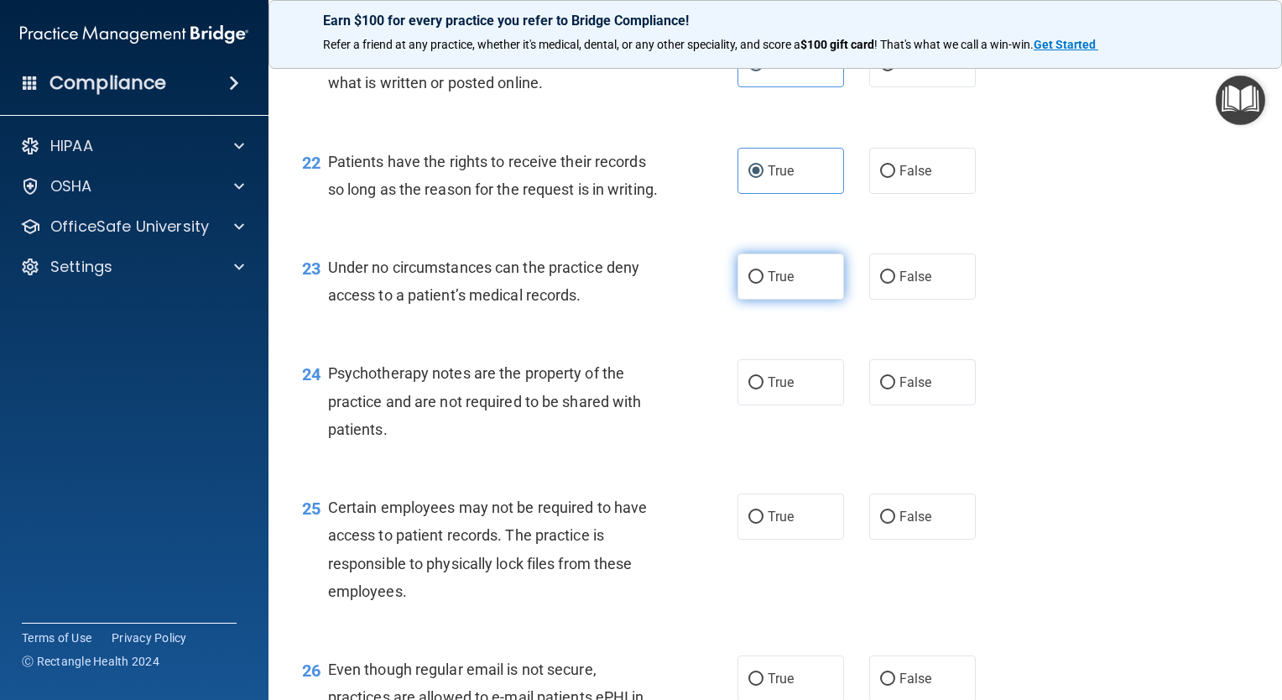
radio input "true"
click at [816, 405] on label "True" at bounding box center [791, 382] width 107 height 46
click at [764, 389] on input "True" at bounding box center [756, 383] width 15 height 13
radio input "true"
click at [812, 540] on label "True" at bounding box center [791, 516] width 107 height 46
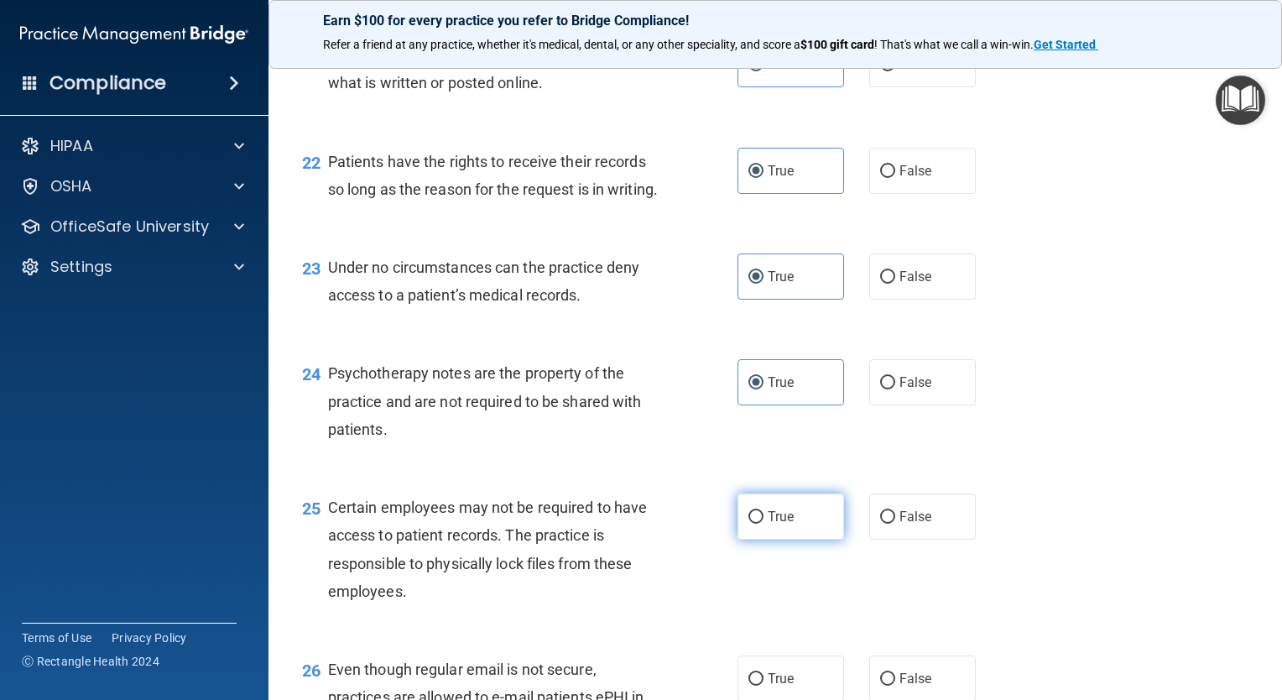
click at [764, 524] on input "True" at bounding box center [756, 517] width 15 height 13
radio input "true"
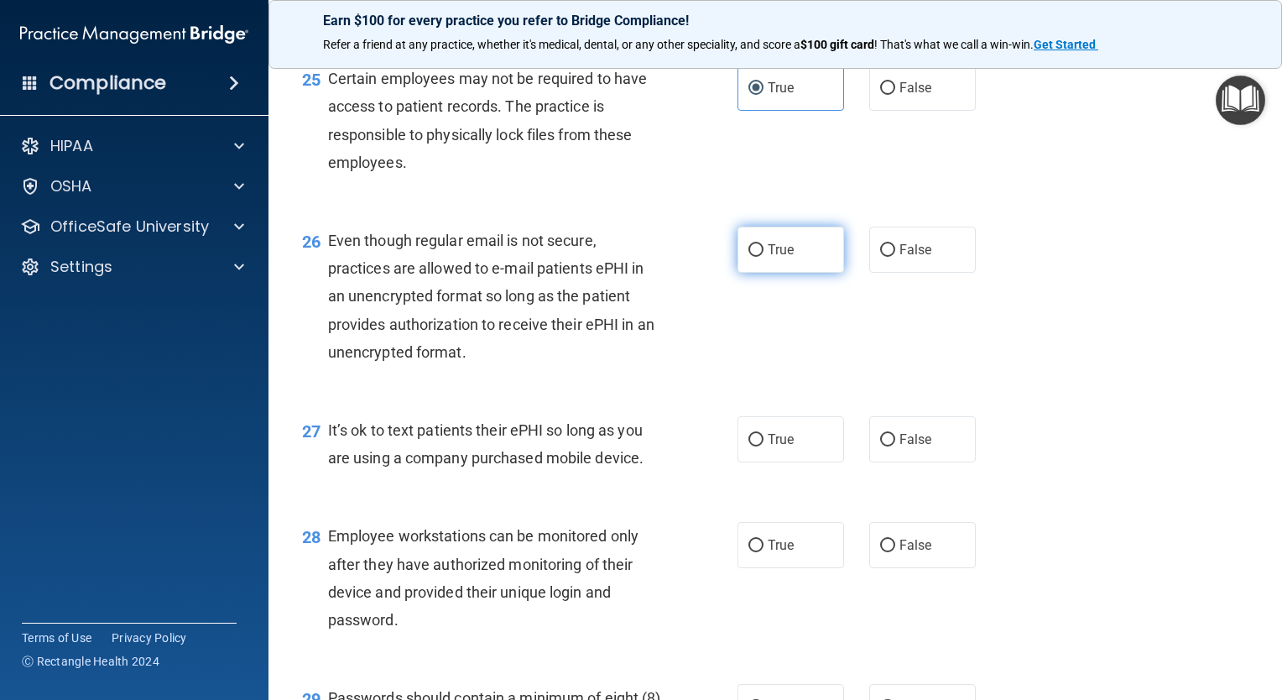
click at [808, 273] on label "True" at bounding box center [791, 250] width 107 height 46
click at [764, 257] on input "True" at bounding box center [756, 250] width 15 height 13
radio input "true"
click at [815, 462] on label "True" at bounding box center [791, 439] width 107 height 46
click at [764, 446] on input "True" at bounding box center [756, 440] width 15 height 13
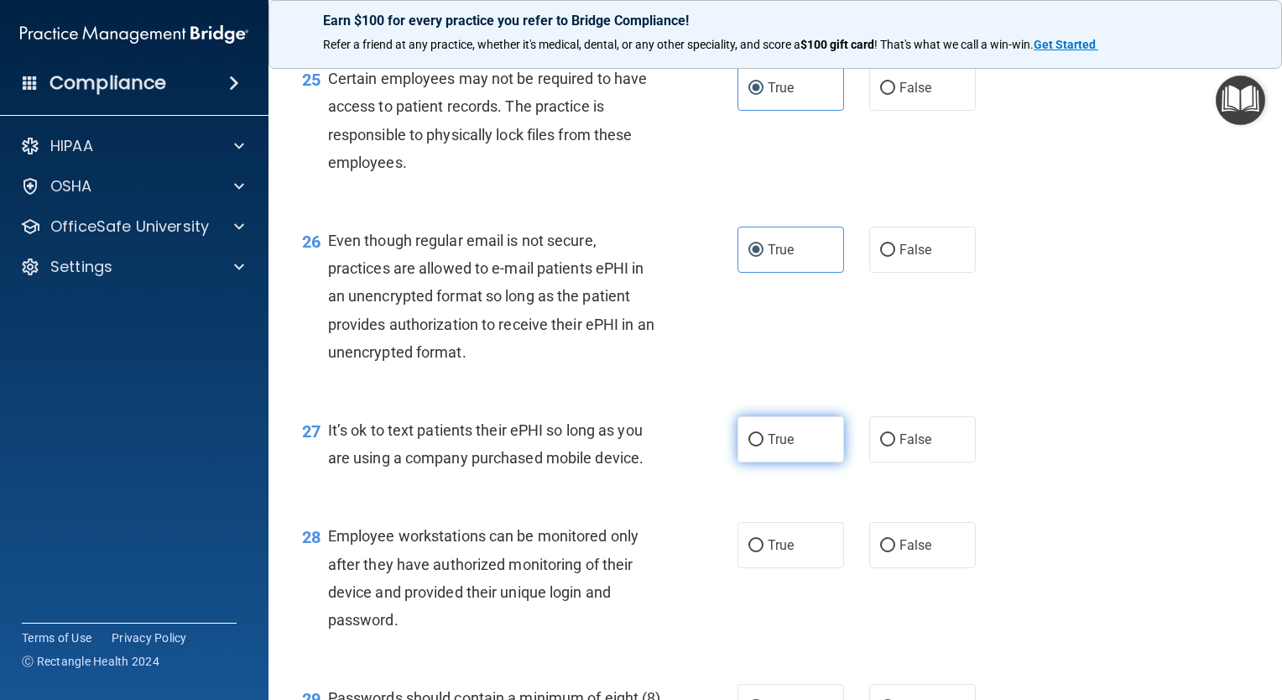
radio input "true"
click at [810, 568] on label "True" at bounding box center [791, 545] width 107 height 46
click at [764, 552] on input "True" at bounding box center [756, 546] width 15 height 13
radio input "true"
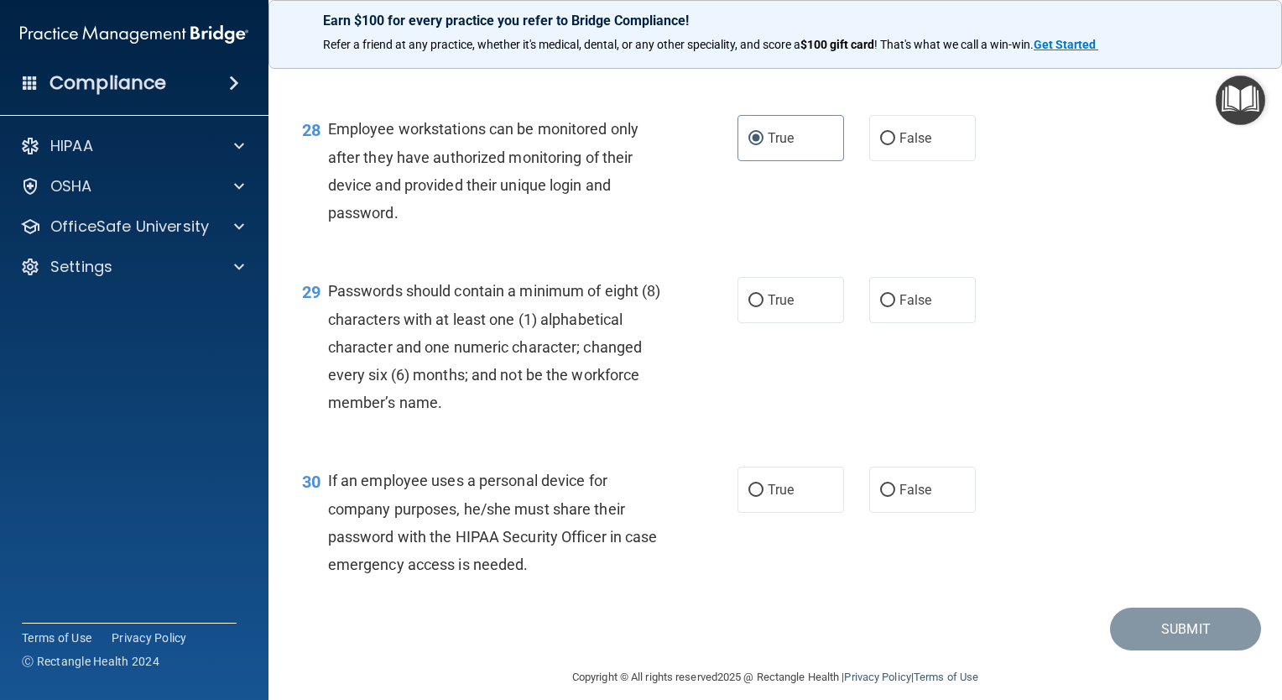
scroll to position [4182, 0]
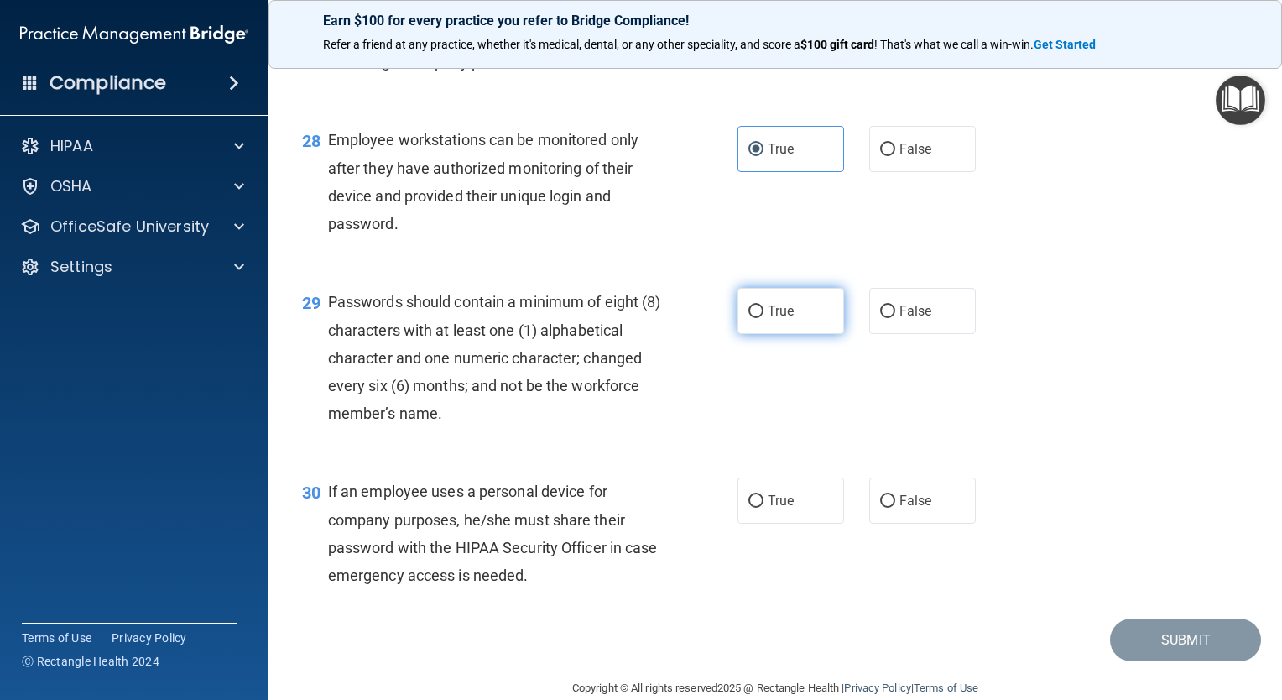
click at [812, 334] on label "True" at bounding box center [791, 311] width 107 height 46
click at [764, 318] on input "True" at bounding box center [756, 311] width 15 height 13
radio input "true"
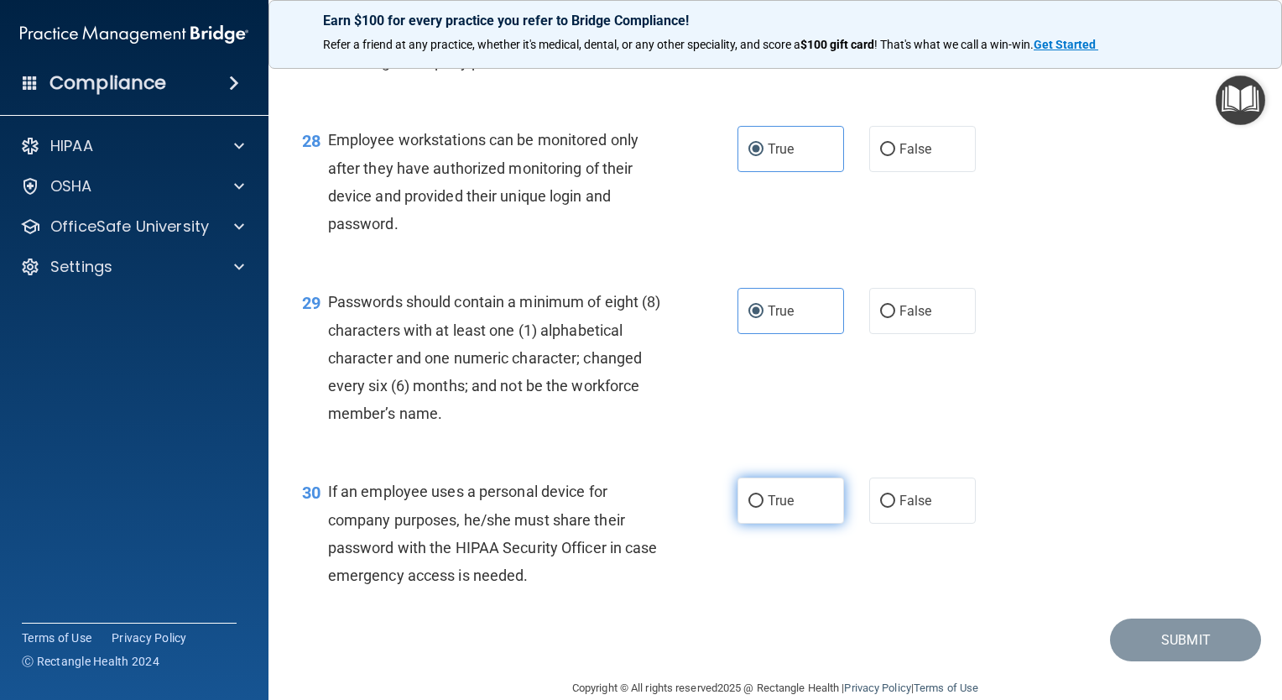
click at [792, 524] on label "True" at bounding box center [791, 500] width 107 height 46
click at [764, 508] on input "True" at bounding box center [756, 501] width 15 height 13
radio input "true"
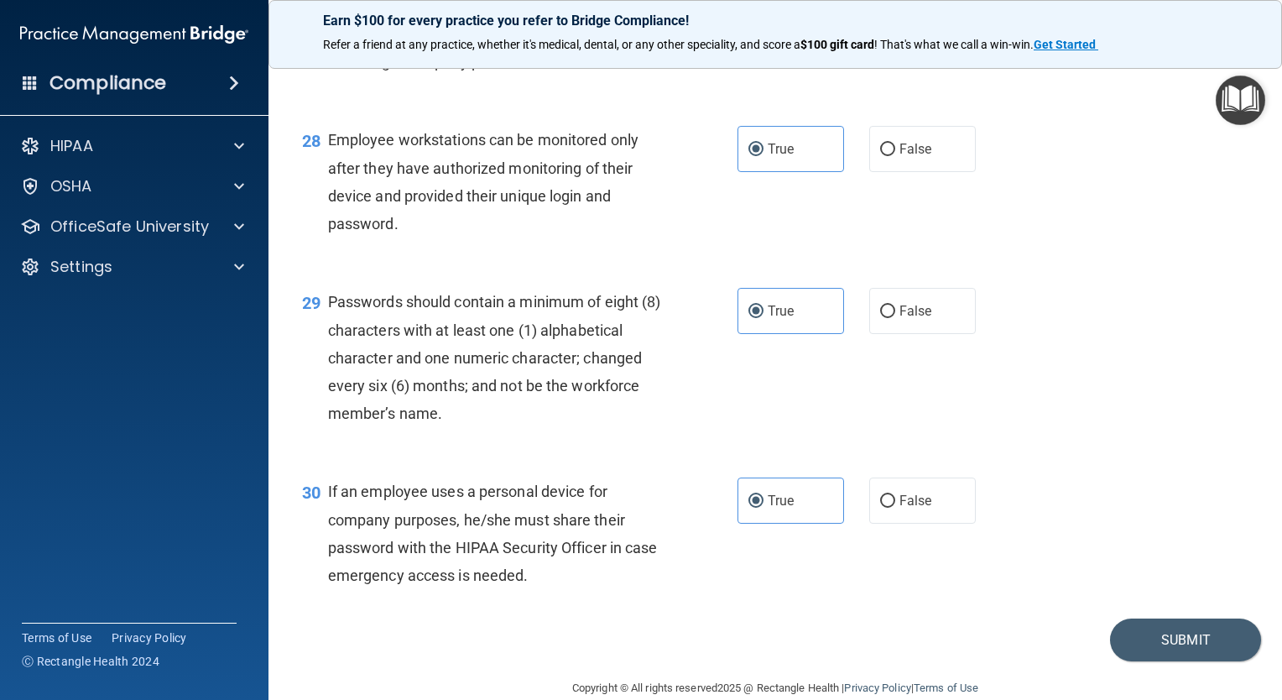
scroll to position [4293, 0]
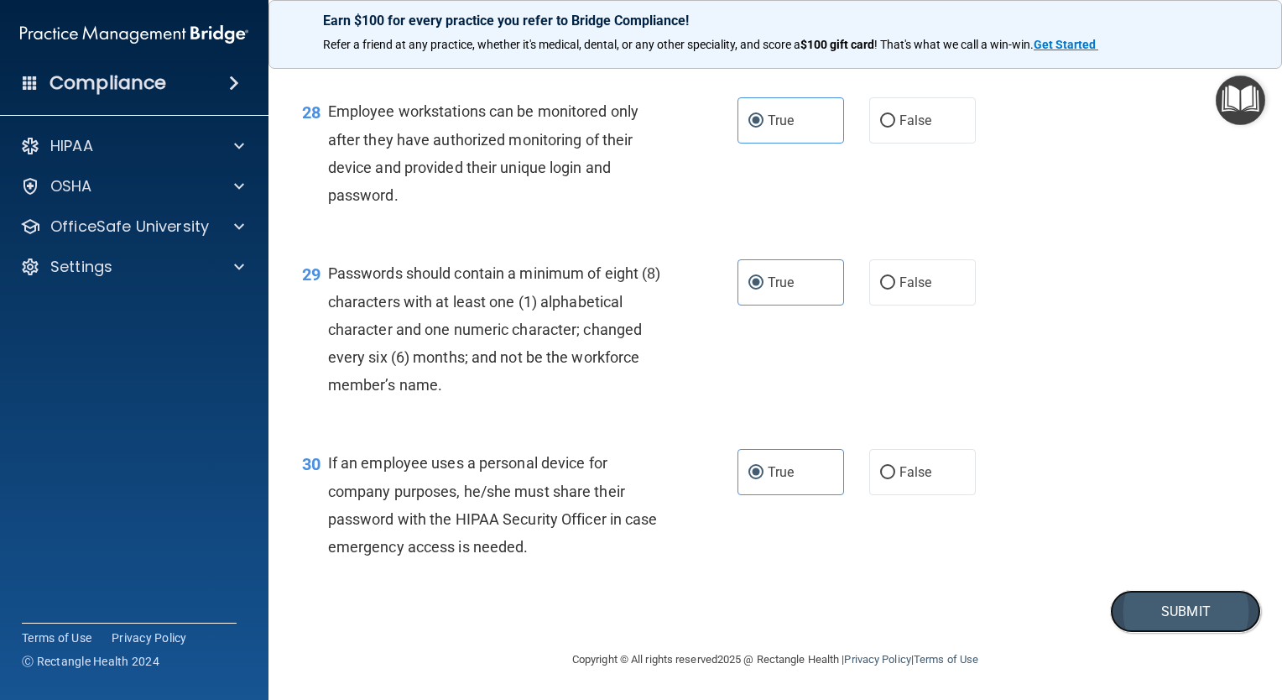
click at [1198, 603] on button "Submit" at bounding box center [1185, 611] width 151 height 43
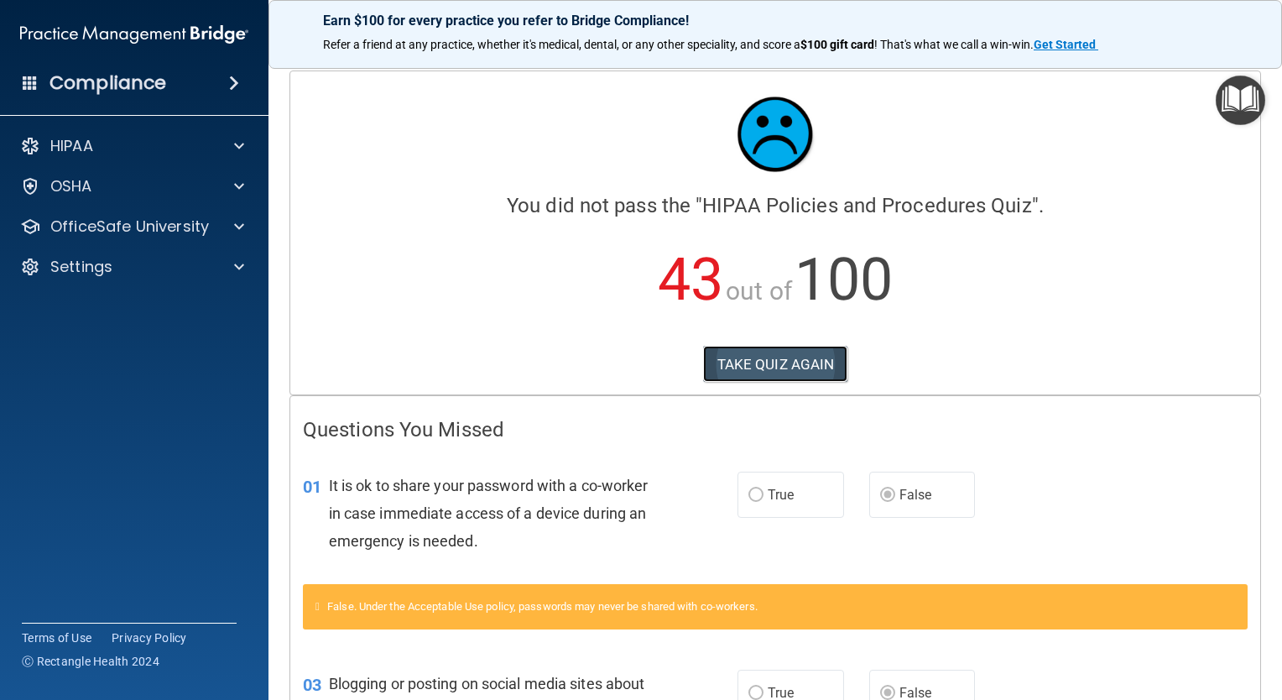
click at [771, 368] on button "TAKE QUIZ AGAIN" at bounding box center [775, 364] width 145 height 37
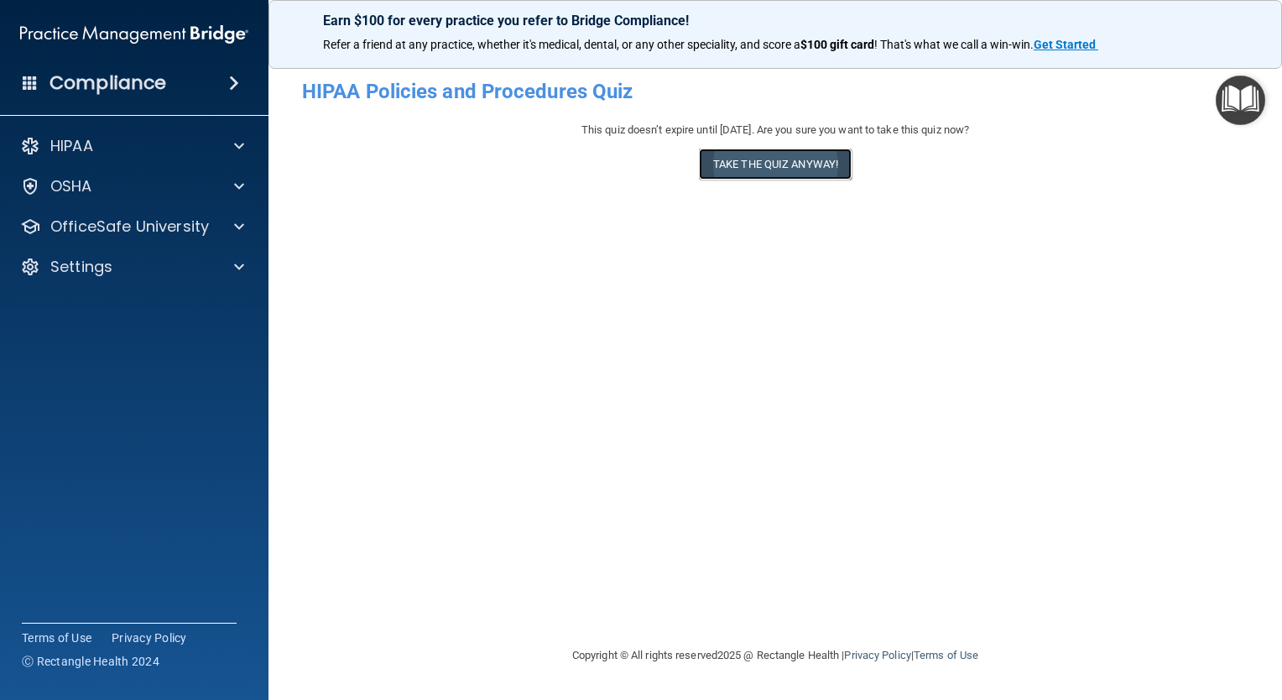
click at [772, 167] on button "Take the quiz anyway!" at bounding box center [775, 164] width 153 height 31
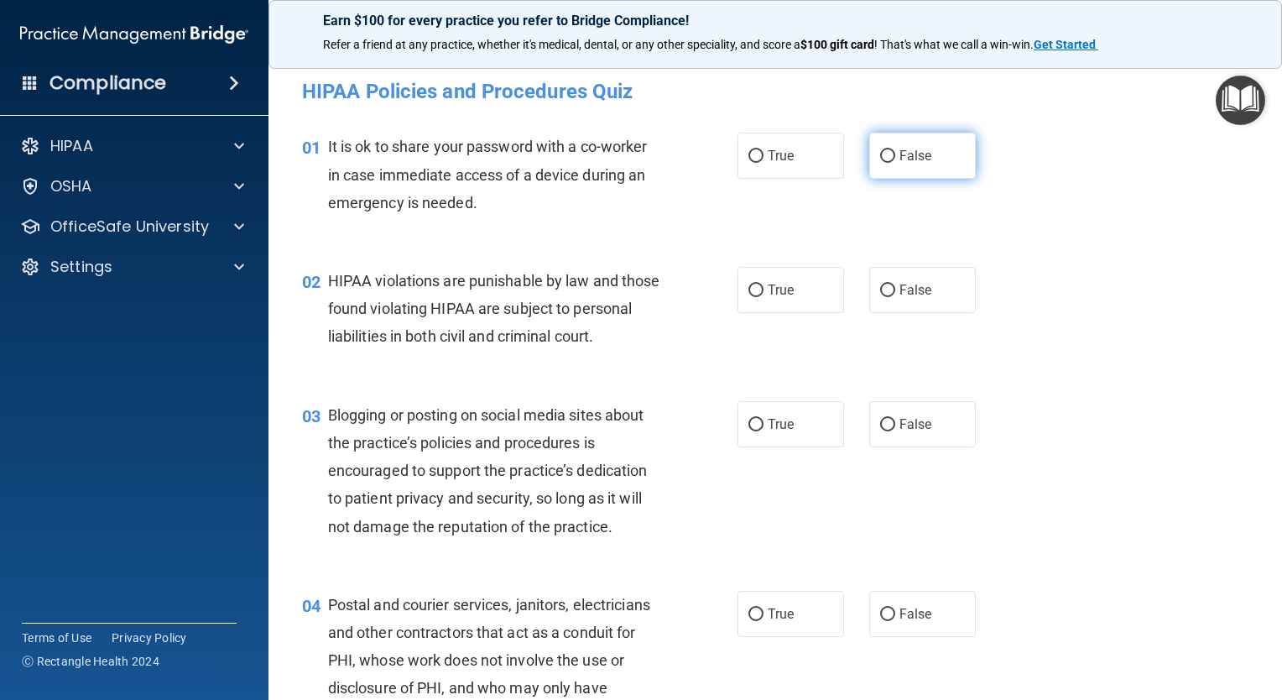
click at [900, 153] on span "False" at bounding box center [916, 156] width 33 height 16
click at [895, 153] on input "False" at bounding box center [887, 156] width 15 height 13
radio input "true"
click at [800, 295] on label "True" at bounding box center [791, 290] width 107 height 46
click at [764, 295] on input "True" at bounding box center [756, 290] width 15 height 13
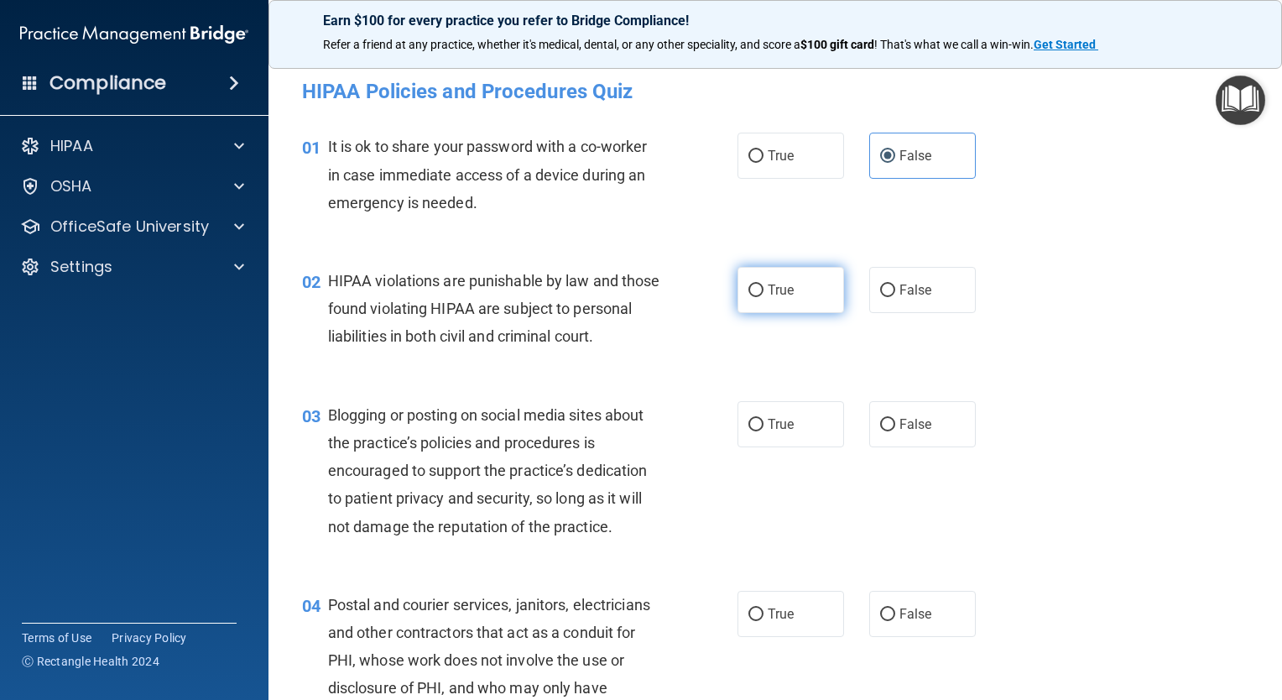
radio input "true"
click at [926, 441] on label "False" at bounding box center [922, 424] width 107 height 46
click at [895, 431] on input "False" at bounding box center [887, 425] width 15 height 13
radio input "true"
click at [812, 637] on label "True" at bounding box center [791, 614] width 107 height 46
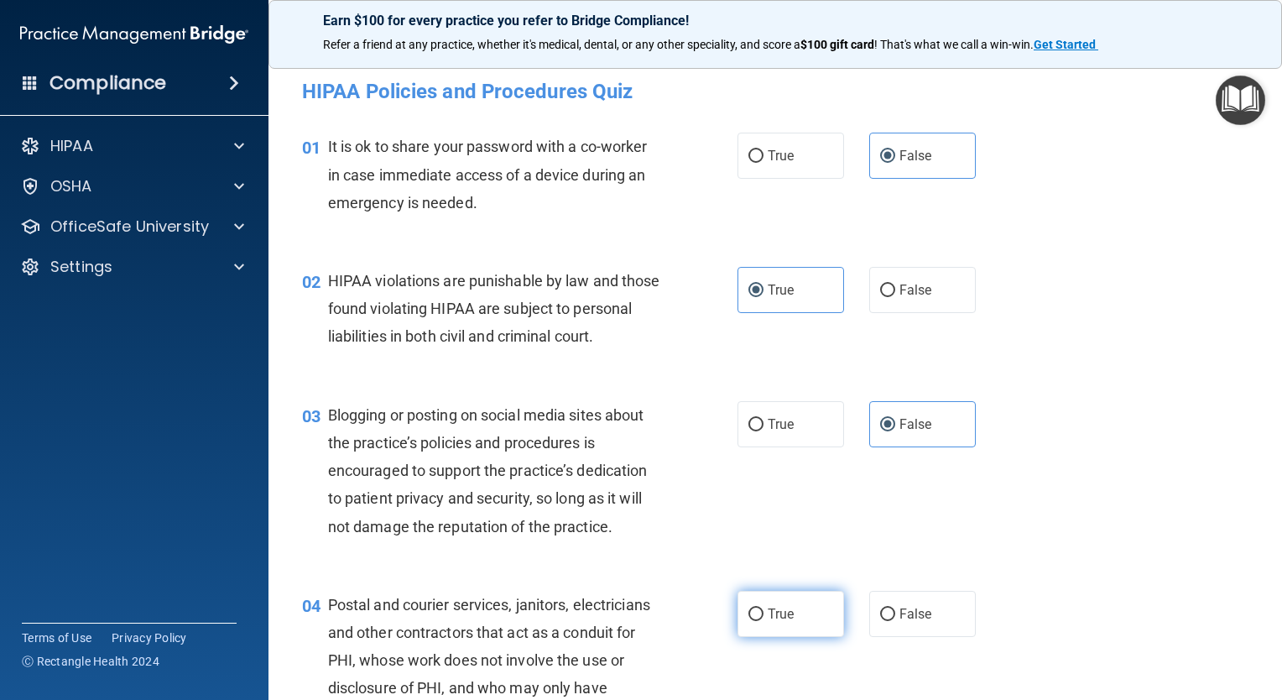
click at [764, 621] on input "True" at bounding box center [756, 614] width 15 height 13
radio input "true"
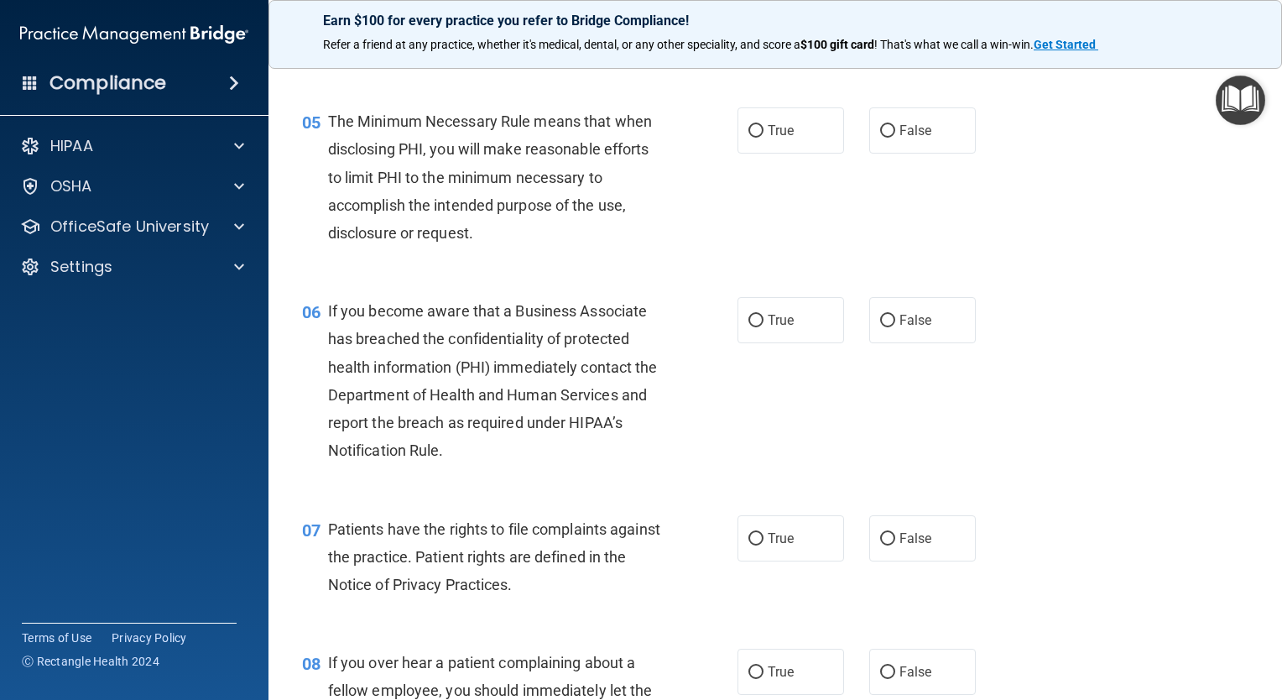
scroll to position [712, 0]
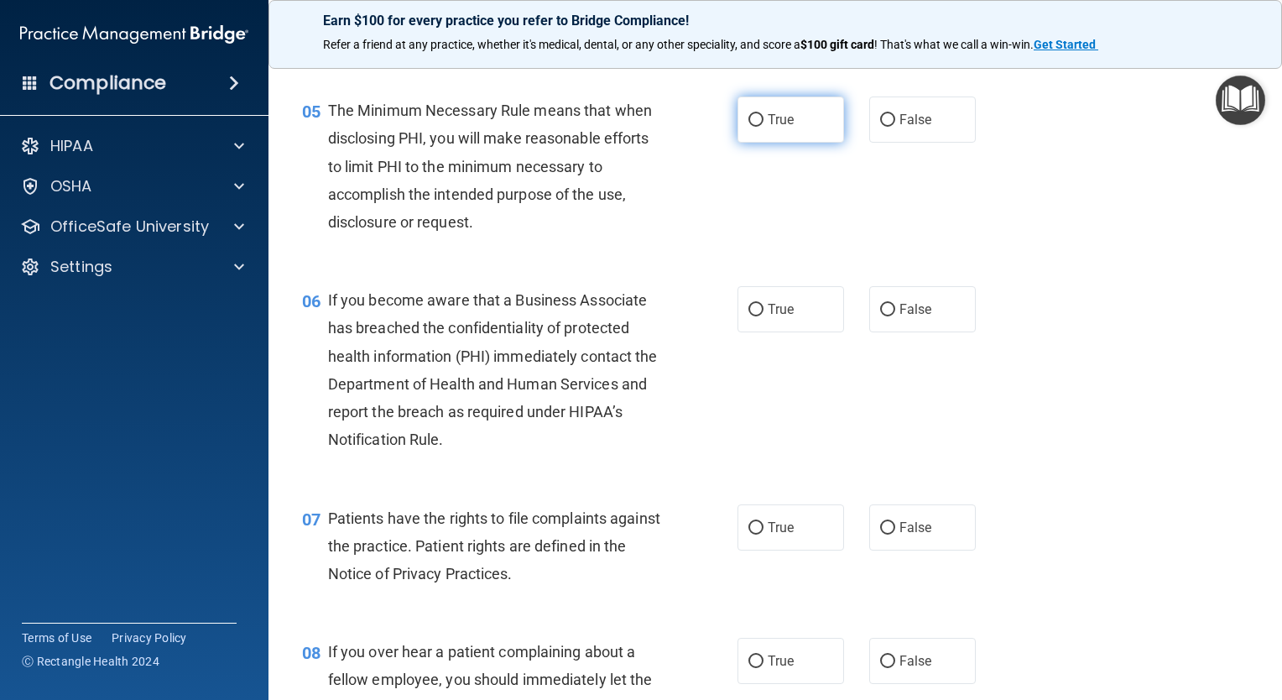
click at [780, 143] on label "True" at bounding box center [791, 120] width 107 height 46
click at [764, 127] on input "True" at bounding box center [756, 120] width 15 height 13
radio input "true"
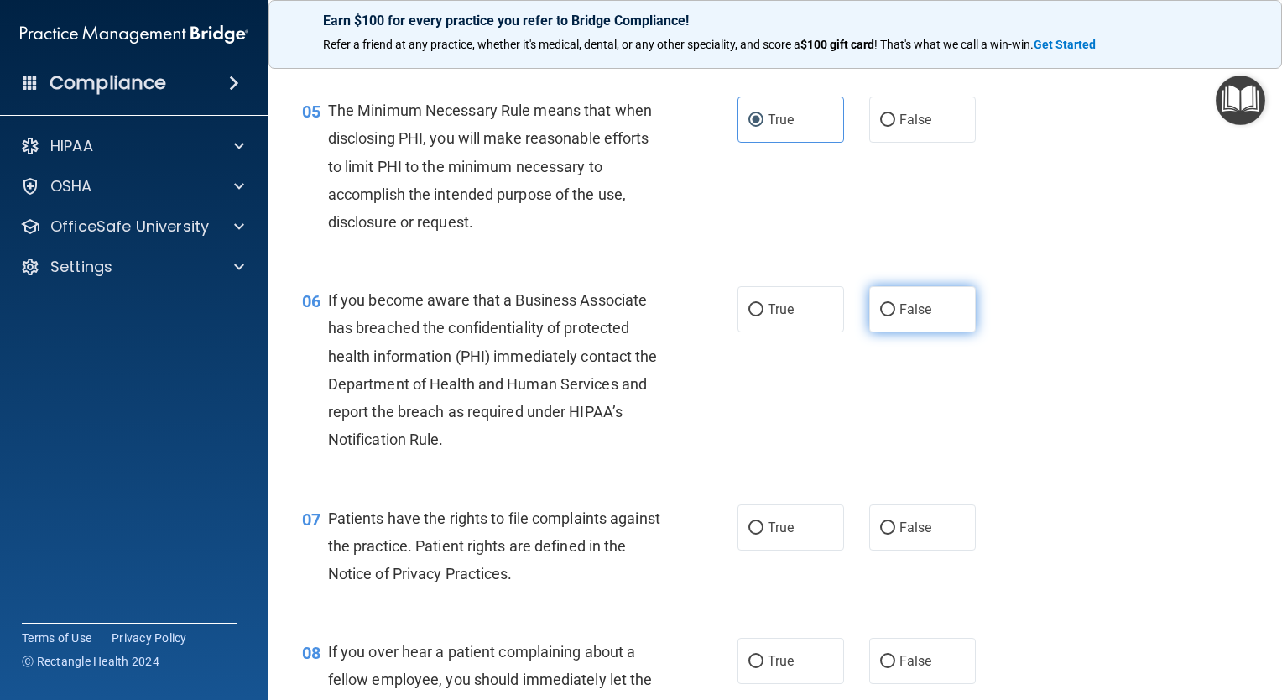
click at [942, 321] on label "False" at bounding box center [922, 309] width 107 height 46
click at [895, 316] on input "False" at bounding box center [887, 310] width 15 height 13
radio input "true"
click at [795, 592] on div "07 Patients have the rights to file complaints against the practice. Patient ri…" at bounding box center [776, 550] width 972 height 134
click at [793, 586] on div "07 Patients have the rights to file complaints against the practice. Patient ri…" at bounding box center [776, 550] width 972 height 134
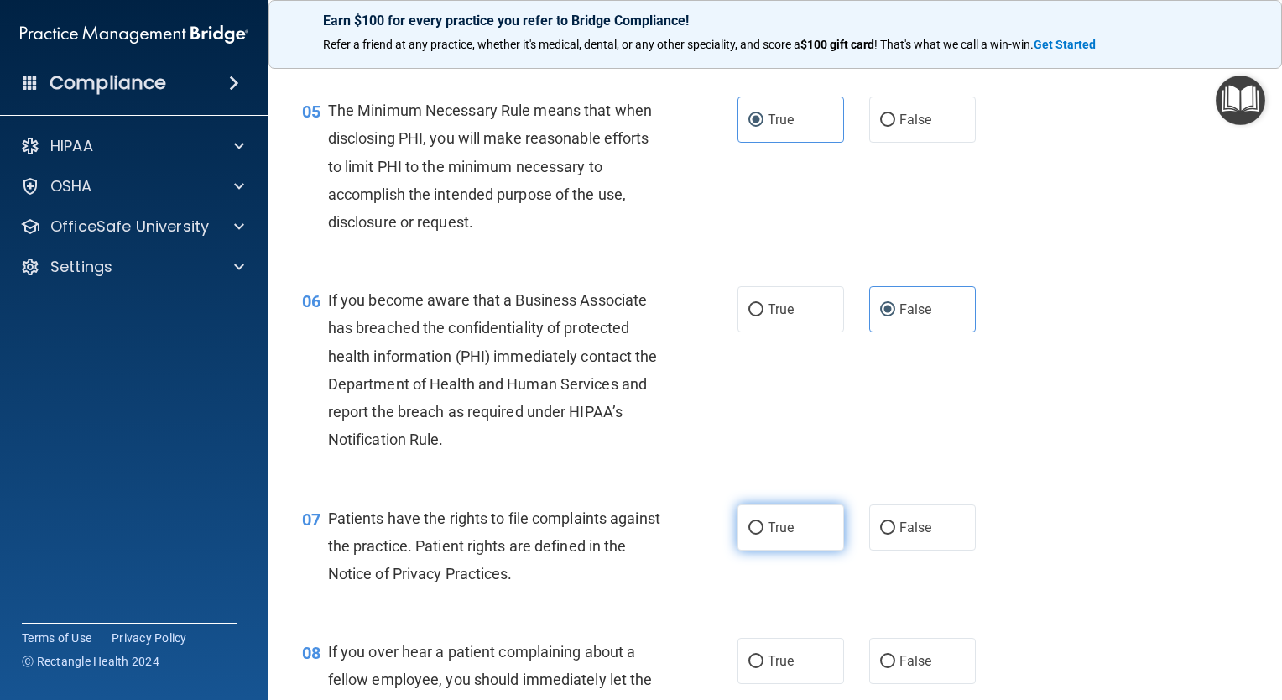
click at [787, 535] on span "True" at bounding box center [781, 527] width 26 height 16
click at [764, 535] on input "True" at bounding box center [756, 528] width 15 height 13
radio input "true"
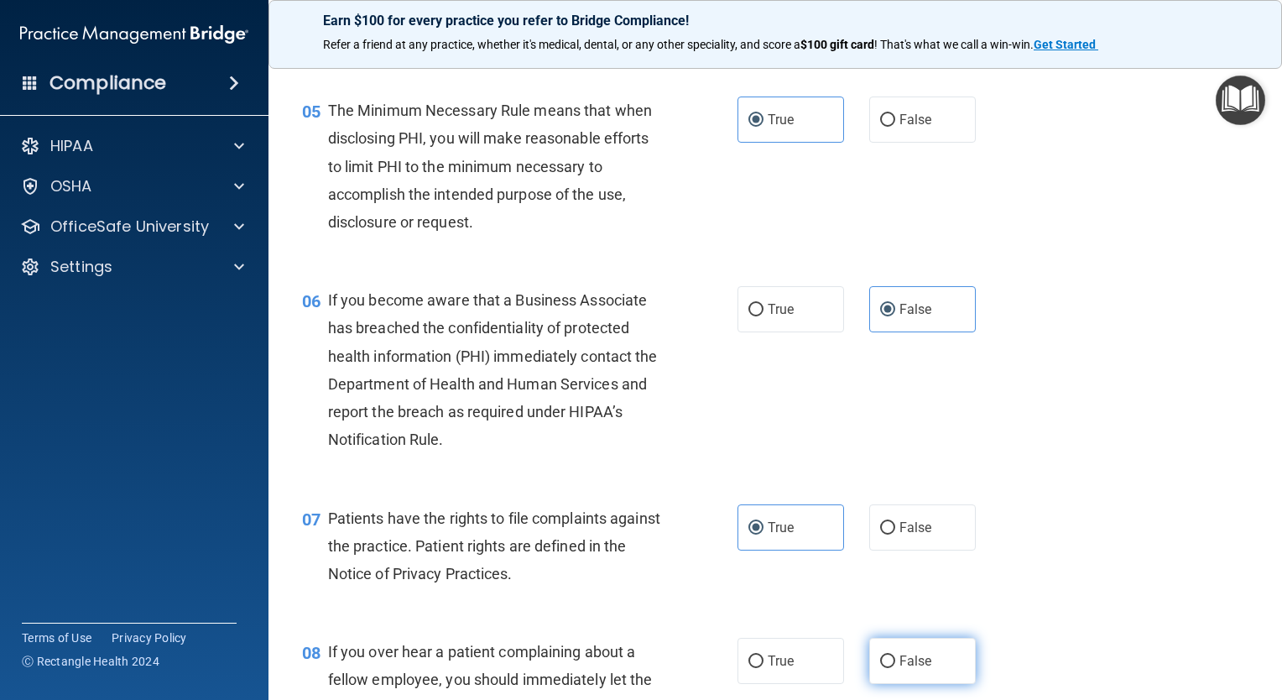
click at [893, 675] on label "False" at bounding box center [922, 661] width 107 height 46
click at [893, 668] on input "False" at bounding box center [887, 661] width 15 height 13
radio input "true"
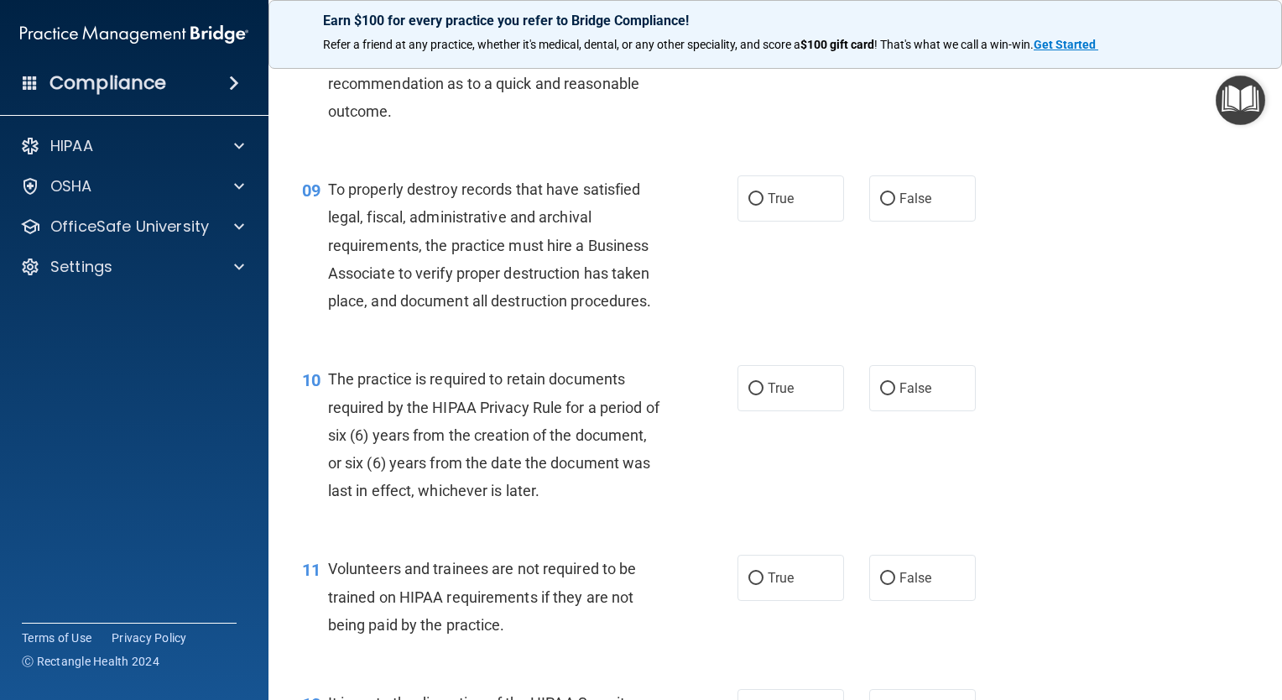
scroll to position [1370, 0]
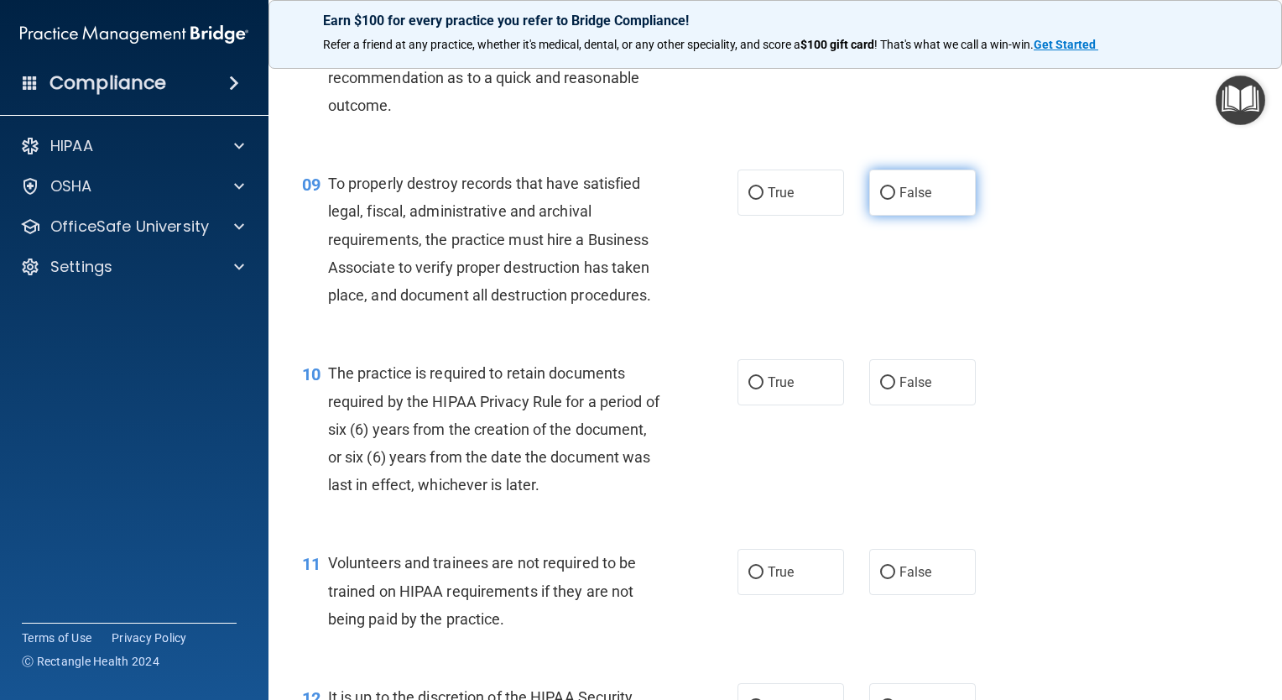
click at [916, 201] on span "False" at bounding box center [916, 193] width 33 height 16
click at [895, 200] on input "False" at bounding box center [887, 193] width 15 height 13
radio input "true"
click at [801, 391] on label "True" at bounding box center [791, 382] width 107 height 46
click at [764, 389] on input "True" at bounding box center [756, 383] width 15 height 13
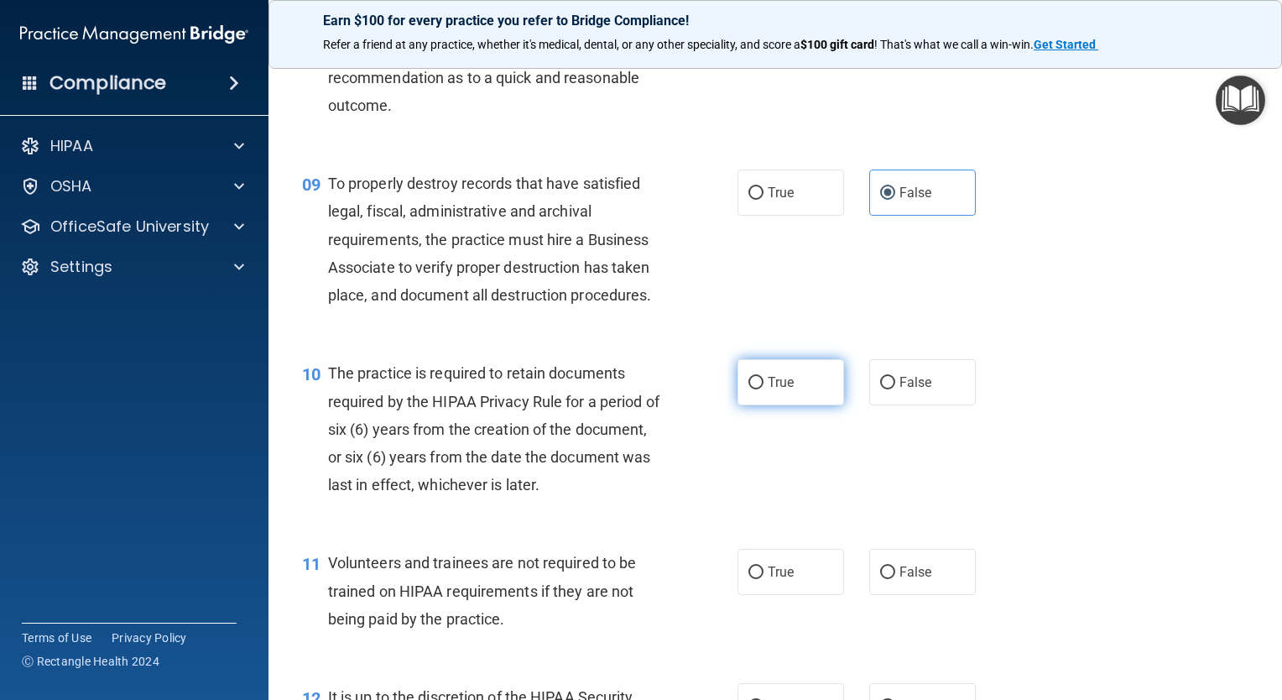
radio input "true"
click at [926, 595] on label "False" at bounding box center [922, 572] width 107 height 46
click at [895, 579] on input "False" at bounding box center [887, 572] width 15 height 13
radio input "true"
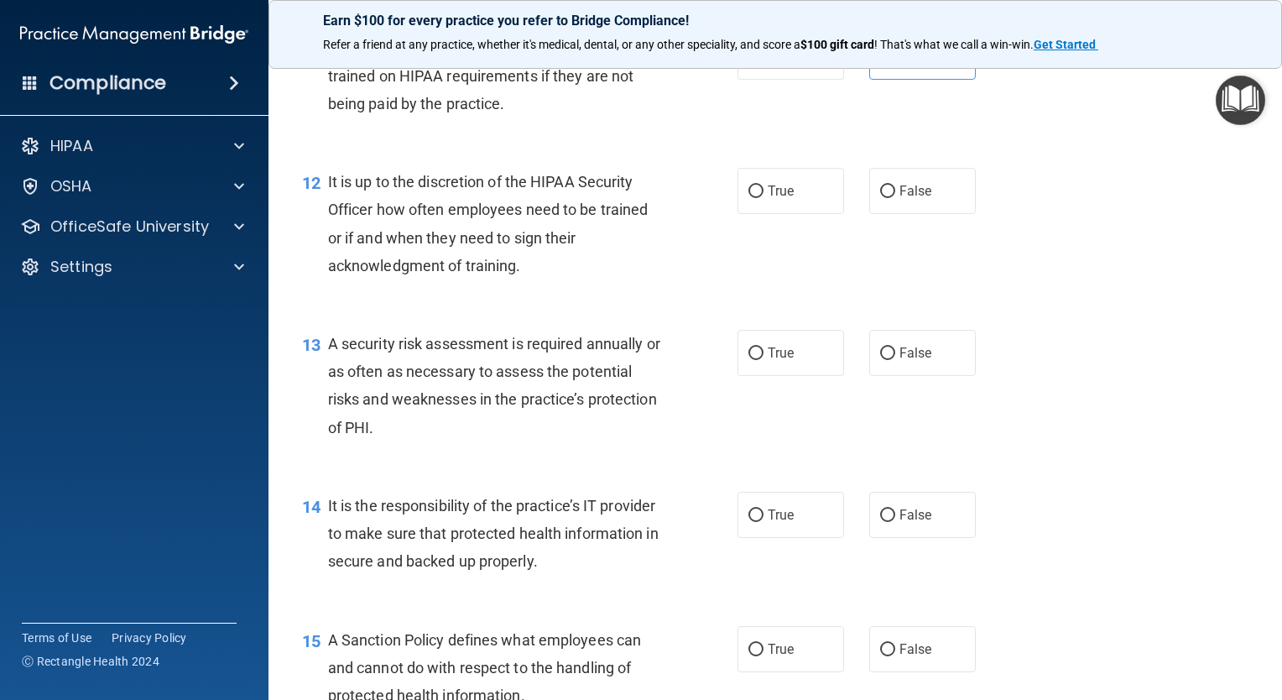
scroll to position [1890, 0]
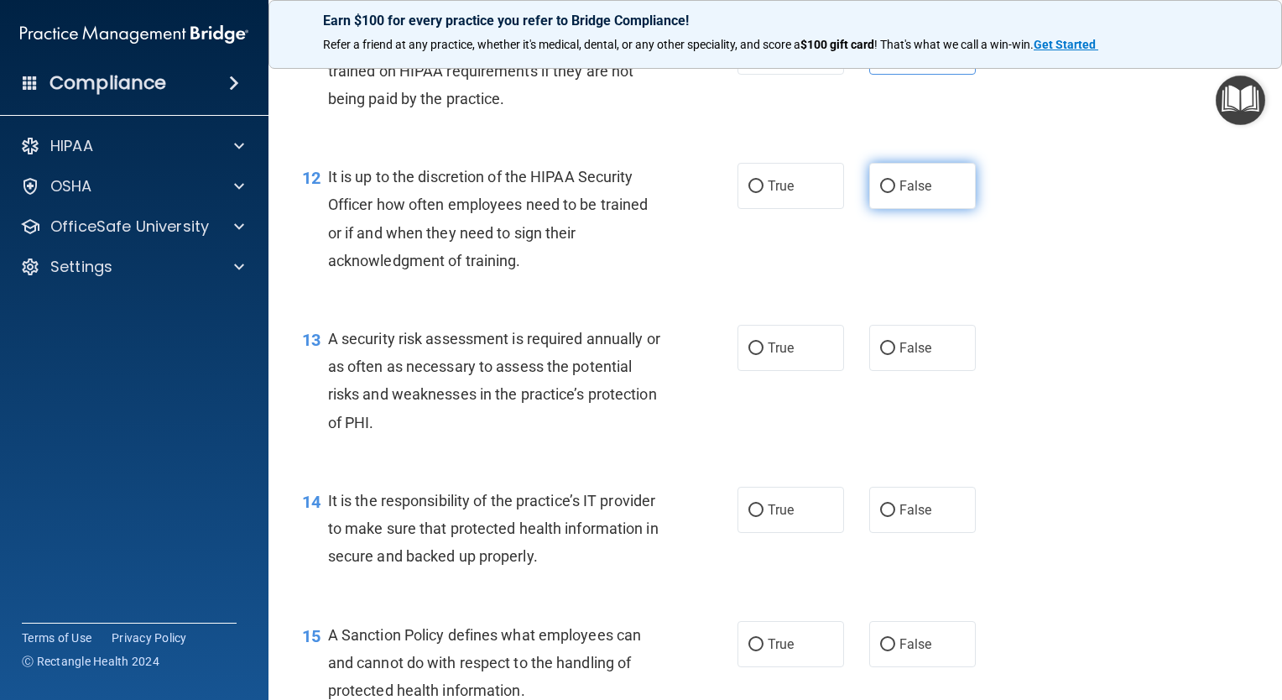
click at [924, 209] on label "False" at bounding box center [922, 186] width 107 height 46
click at [895, 193] on input "False" at bounding box center [887, 186] width 15 height 13
radio input "true"
click at [796, 371] on label "True" at bounding box center [791, 348] width 107 height 46
click at [764, 355] on input "True" at bounding box center [756, 348] width 15 height 13
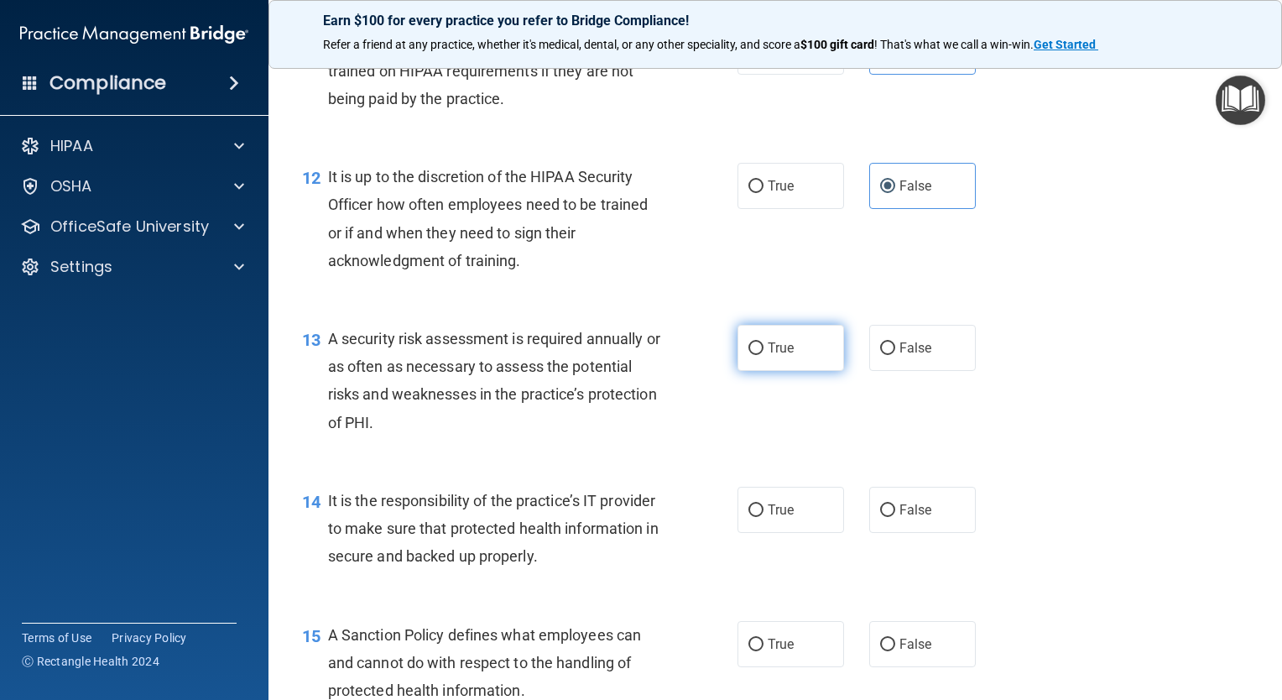
radio input "true"
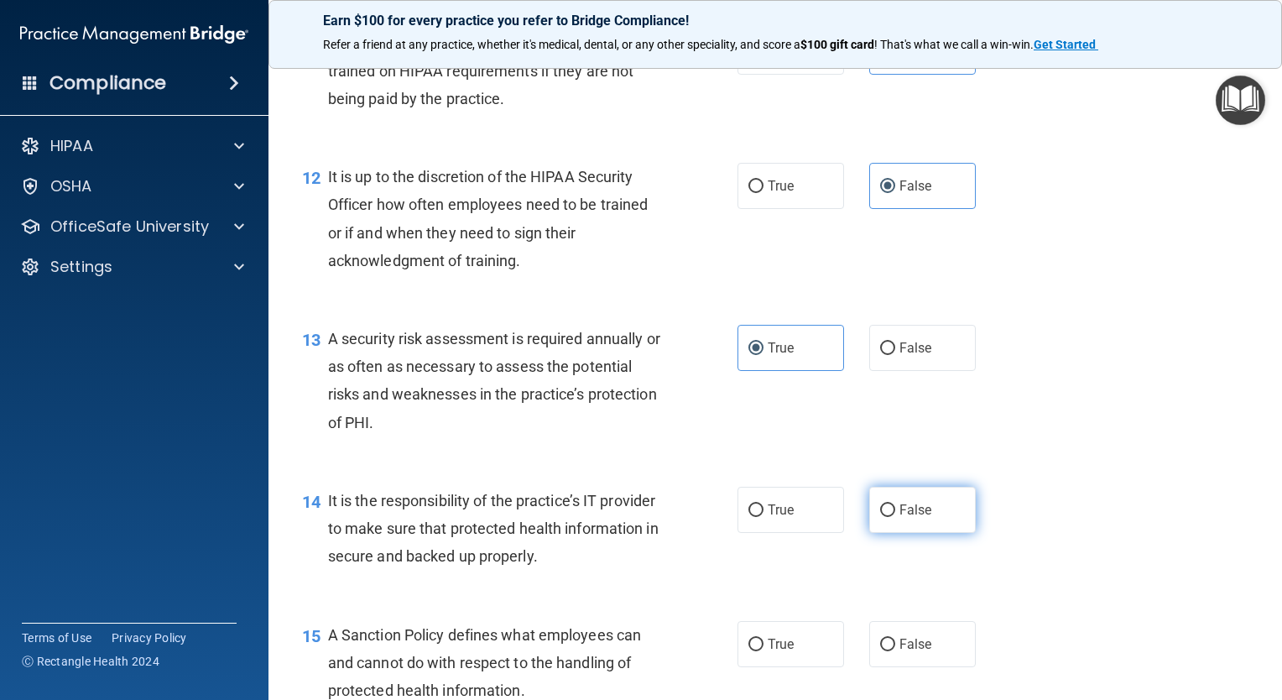
click at [916, 518] on span "False" at bounding box center [916, 510] width 33 height 16
click at [895, 517] on input "False" at bounding box center [887, 510] width 15 height 13
radio input "true"
click at [900, 652] on span "False" at bounding box center [916, 644] width 33 height 16
click at [895, 651] on input "False" at bounding box center [887, 645] width 15 height 13
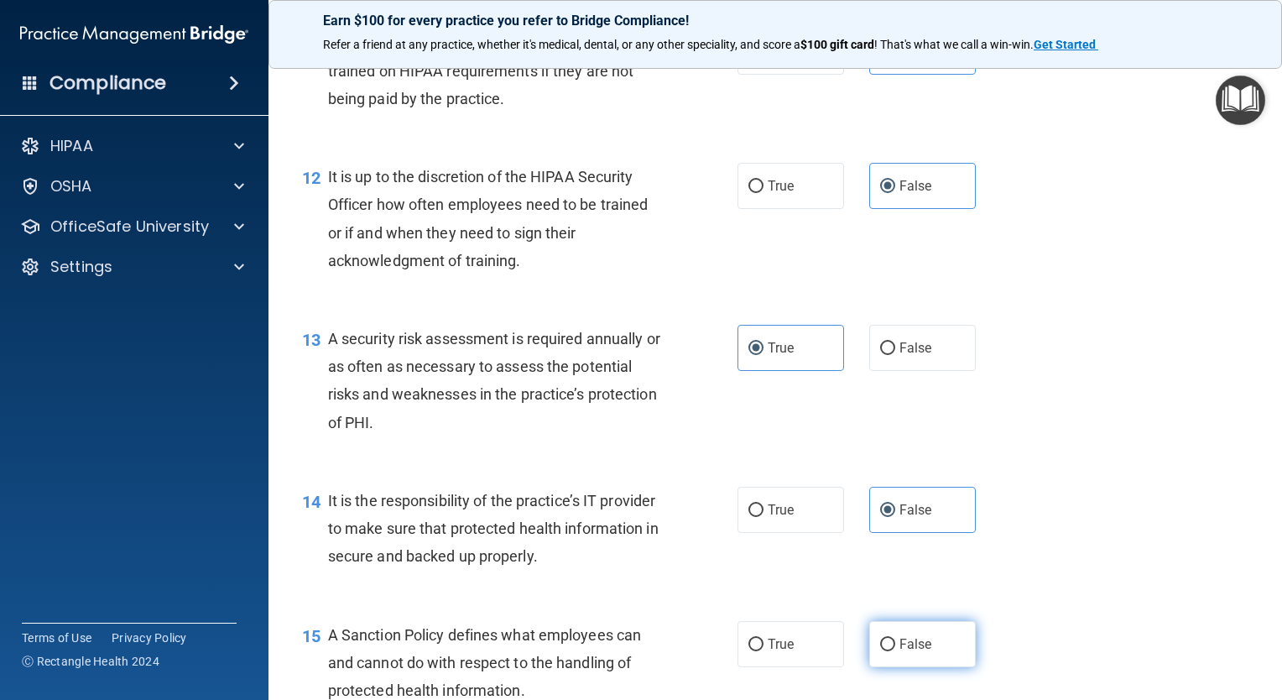
radio input "true"
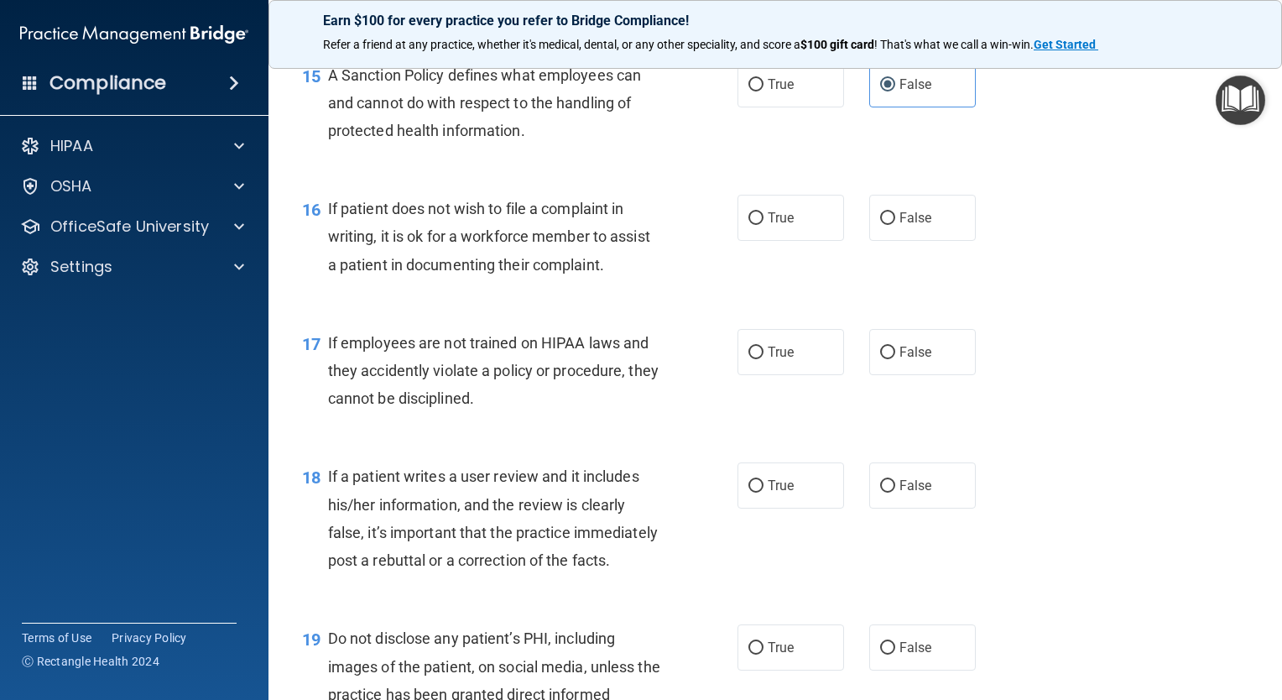
scroll to position [2406, 0]
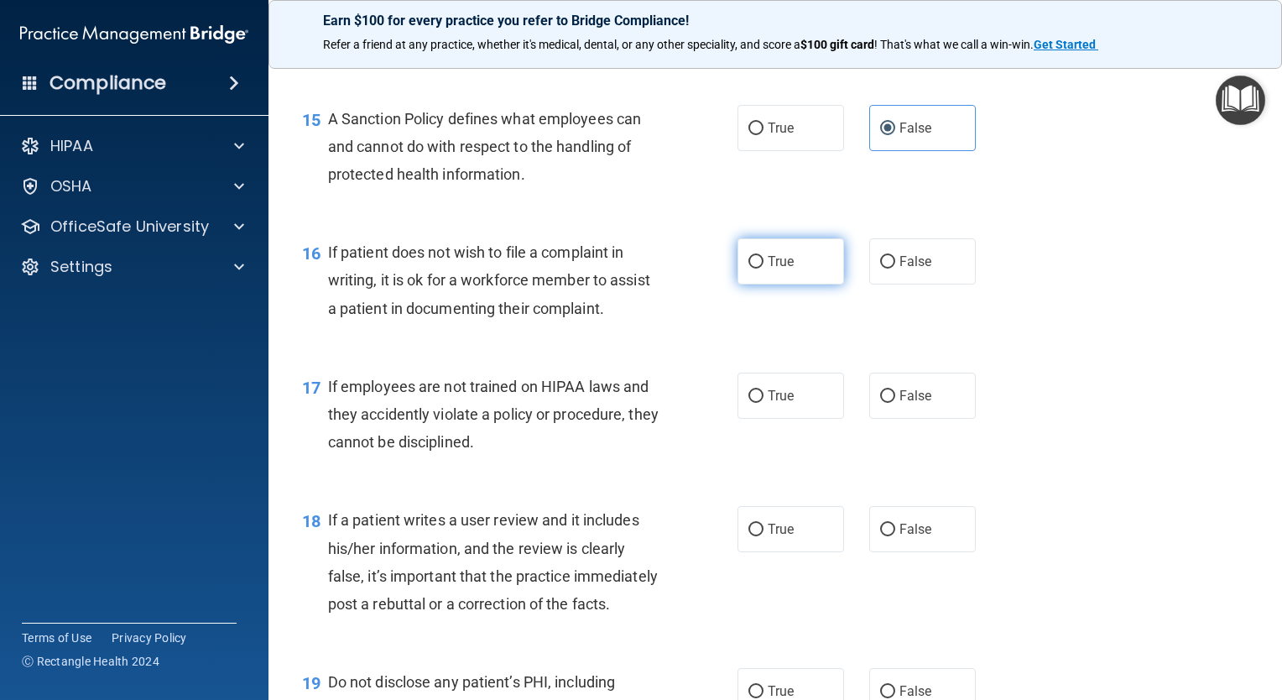
click at [768, 284] on label "True" at bounding box center [791, 261] width 107 height 46
click at [764, 269] on input "True" at bounding box center [756, 262] width 15 height 13
radio input "true"
click at [886, 403] on input "False" at bounding box center [887, 396] width 15 height 13
radio input "true"
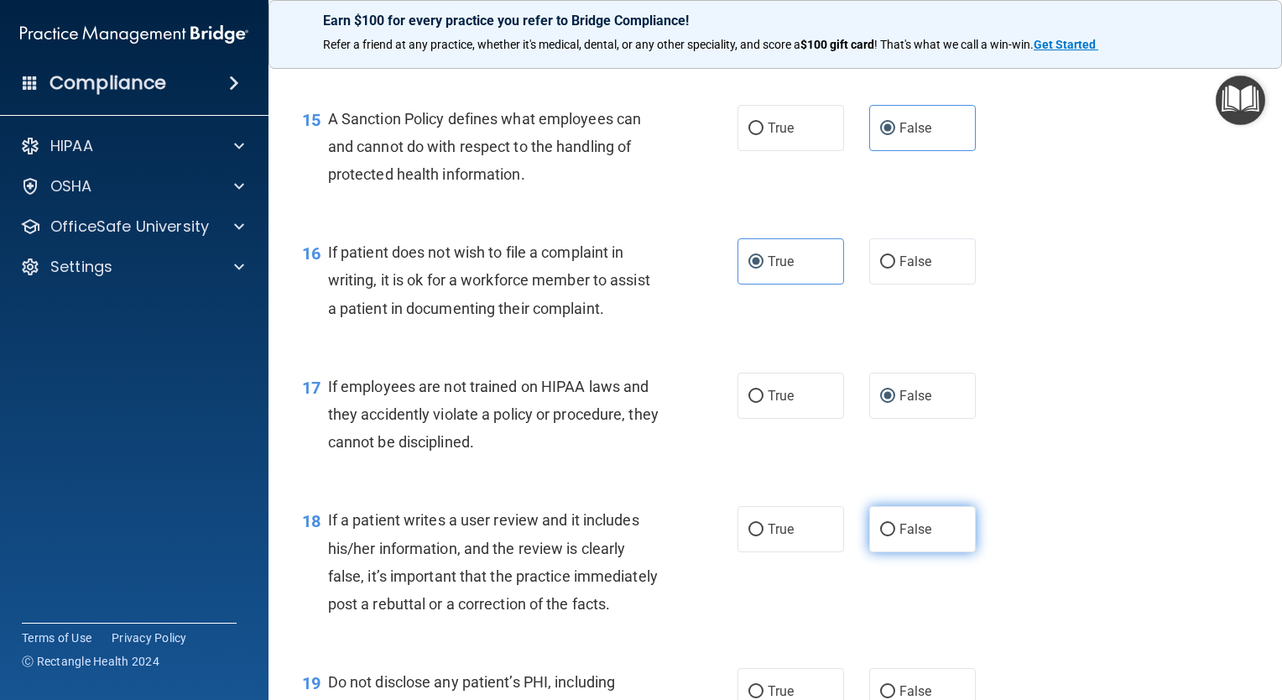
click at [890, 552] on label "False" at bounding box center [922, 529] width 107 height 46
click at [890, 536] on input "False" at bounding box center [887, 530] width 15 height 13
radio input "true"
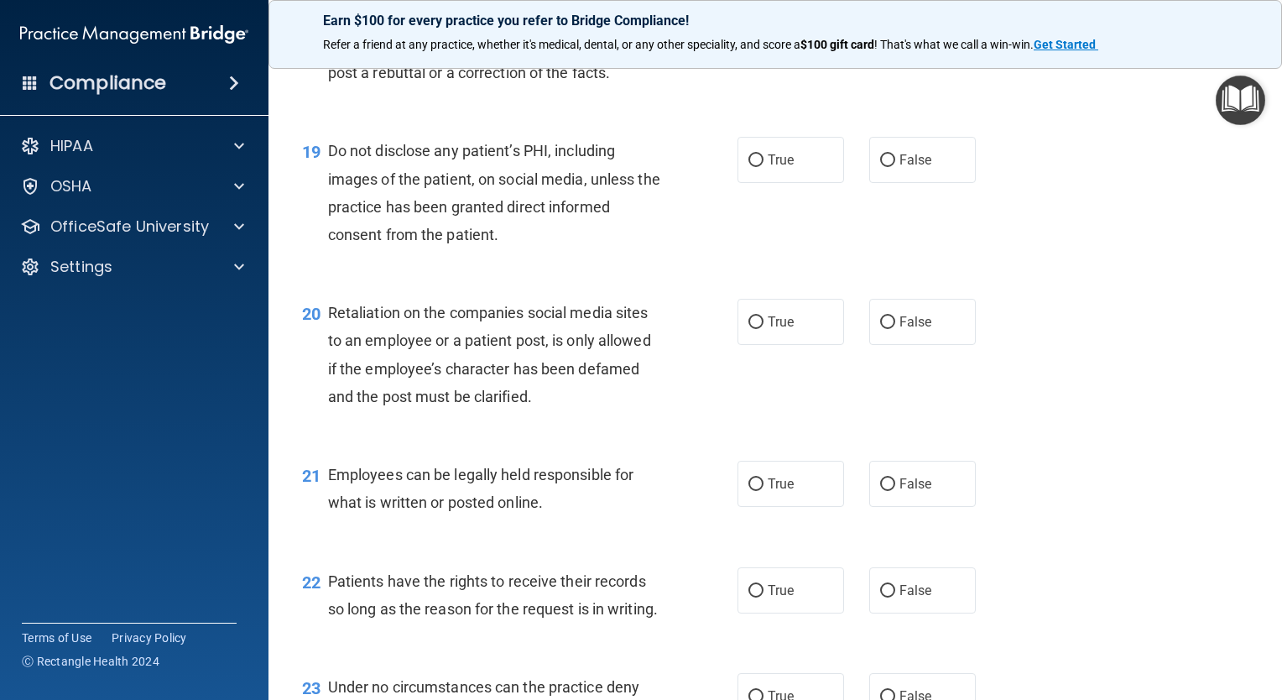
scroll to position [2910, 0]
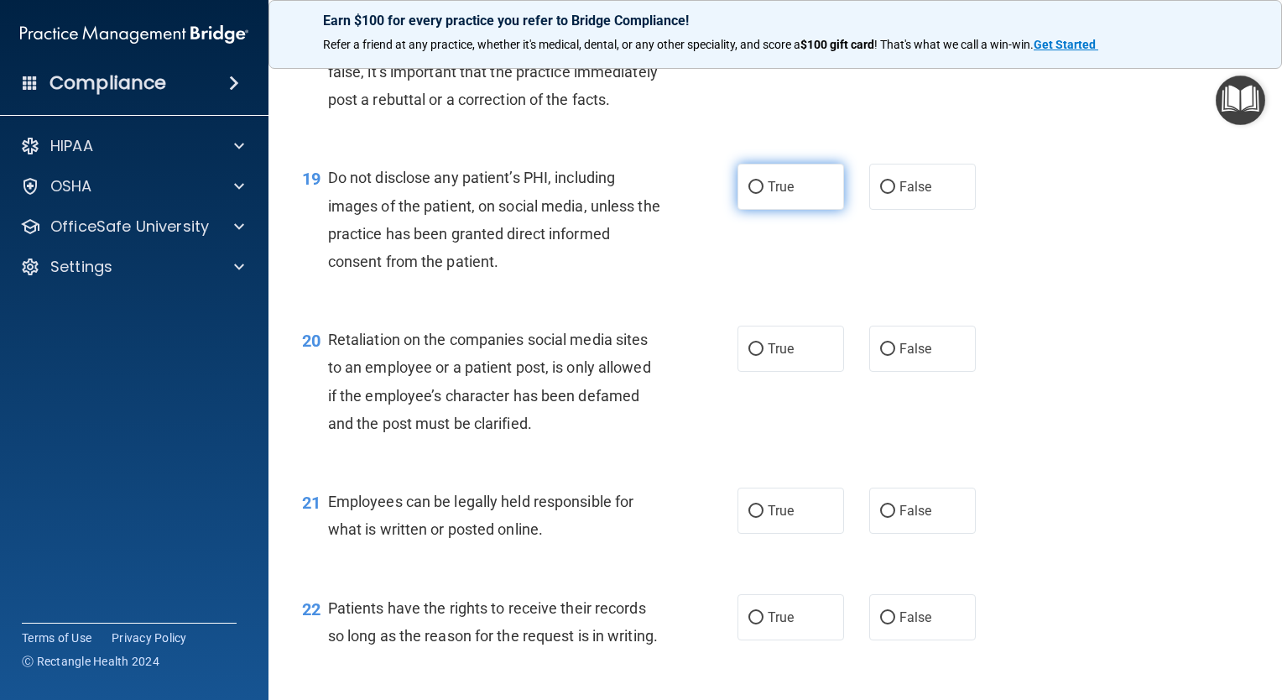
click at [791, 210] on label "True" at bounding box center [791, 187] width 107 height 46
click at [764, 194] on input "True" at bounding box center [756, 187] width 15 height 13
radio input "true"
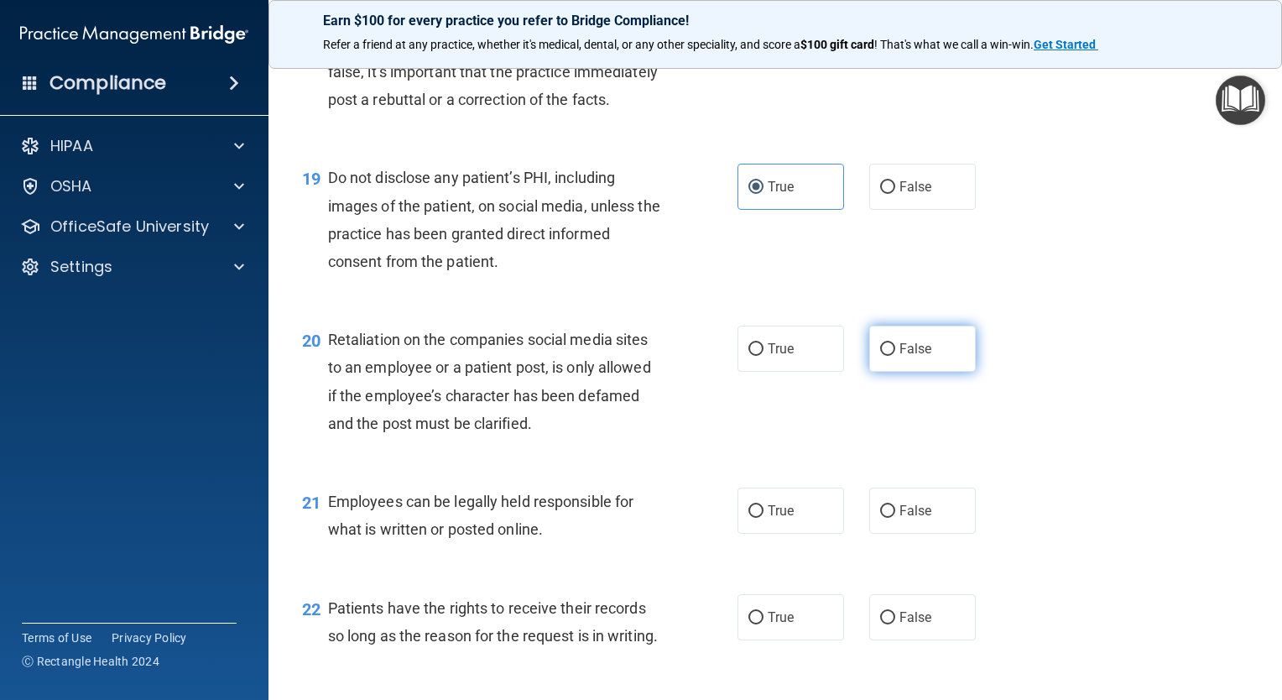
click at [909, 357] on span "False" at bounding box center [916, 349] width 33 height 16
click at [895, 356] on input "False" at bounding box center [887, 349] width 15 height 13
radio input "true"
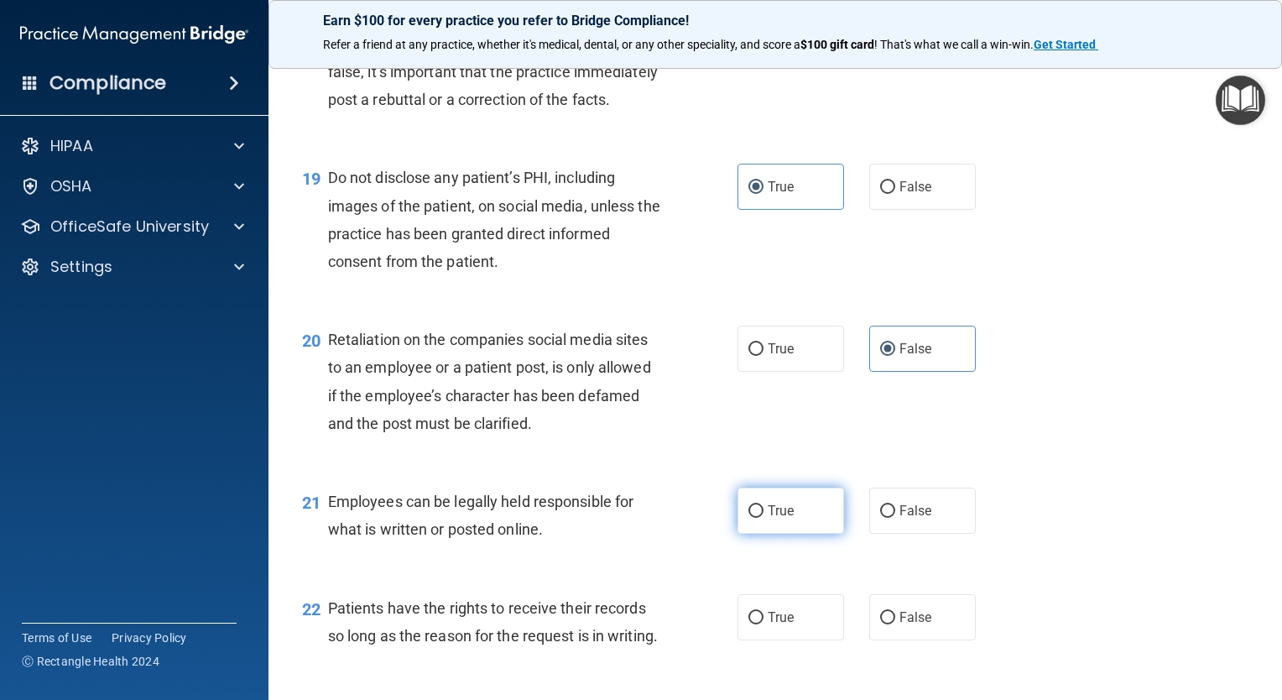
click at [785, 519] on span "True" at bounding box center [781, 511] width 26 height 16
click at [764, 518] on input "True" at bounding box center [756, 511] width 15 height 13
radio input "true"
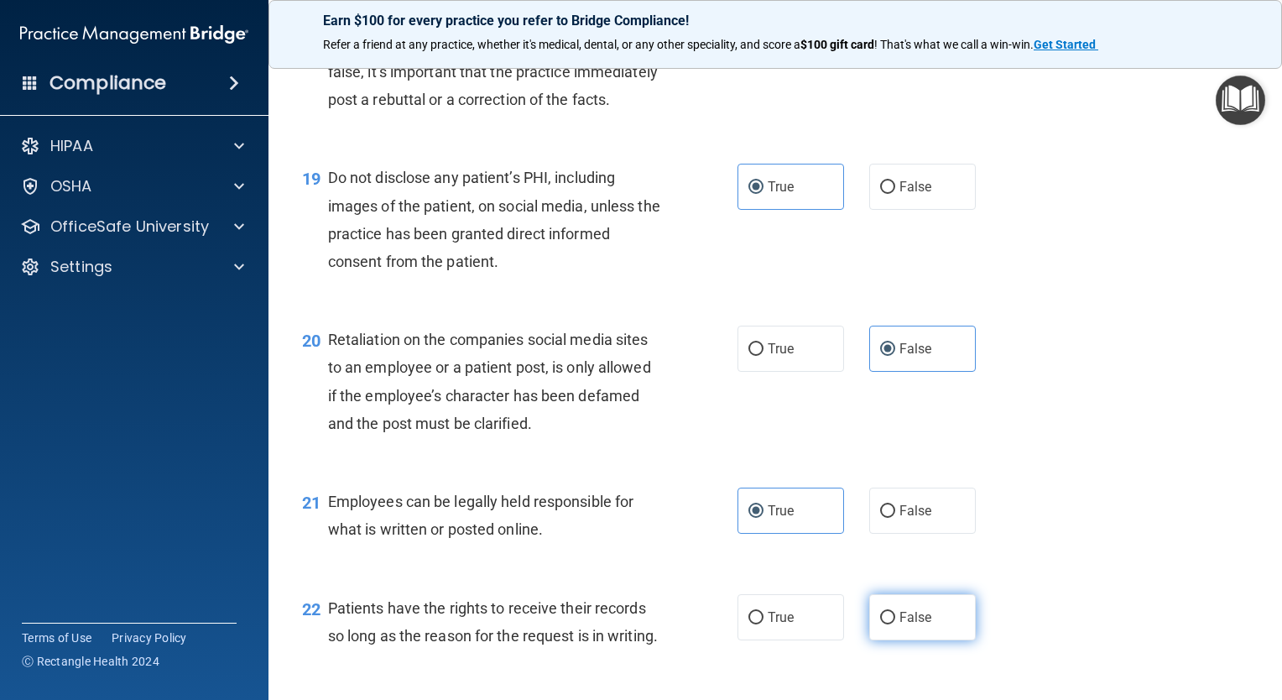
click at [905, 625] on span "False" at bounding box center [916, 617] width 33 height 16
click at [895, 624] on input "False" at bounding box center [887, 618] width 15 height 13
radio input "true"
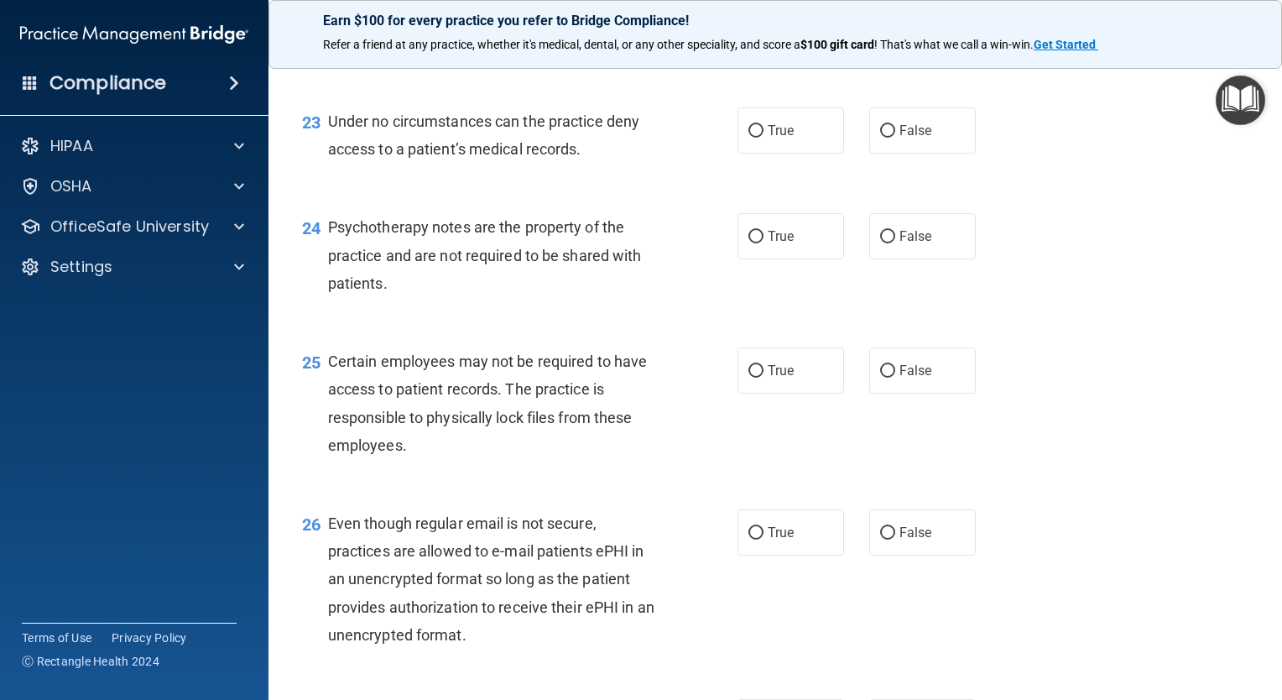
scroll to position [3514, 0]
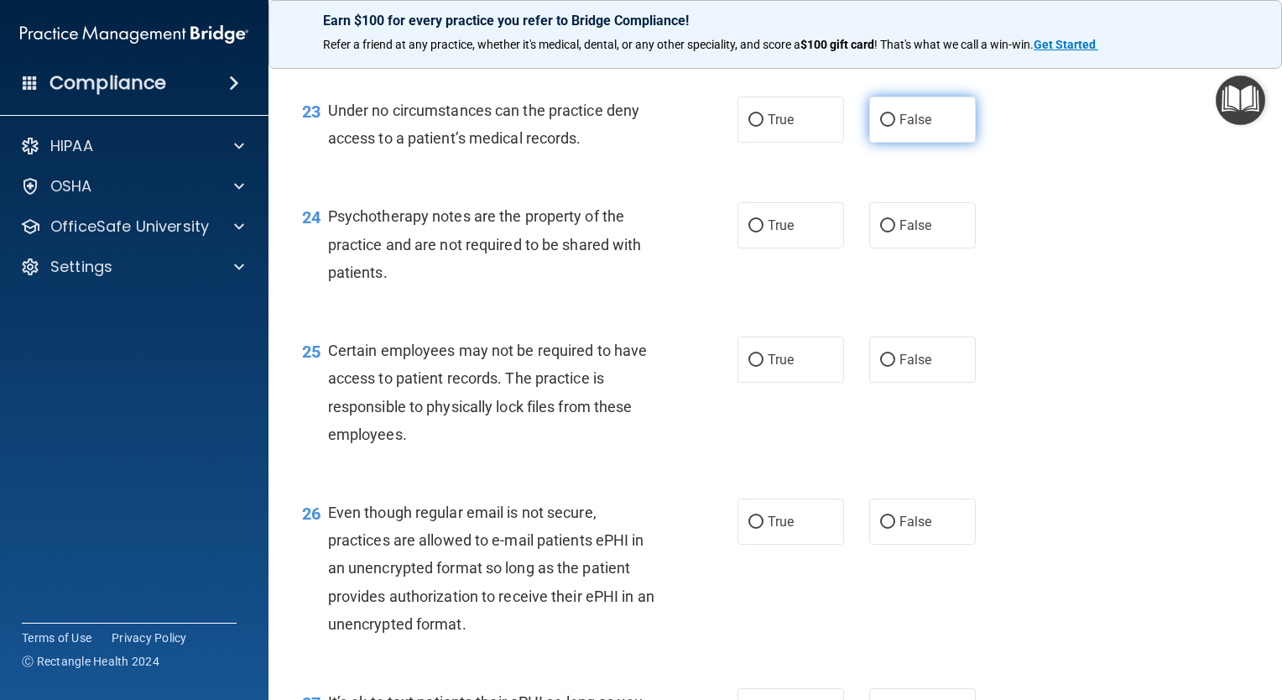
click at [933, 143] on label "False" at bounding box center [922, 120] width 107 height 46
click at [895, 127] on input "False" at bounding box center [887, 120] width 15 height 13
radio input "true"
click at [796, 248] on label "True" at bounding box center [791, 225] width 107 height 46
click at [764, 232] on input "True" at bounding box center [756, 226] width 15 height 13
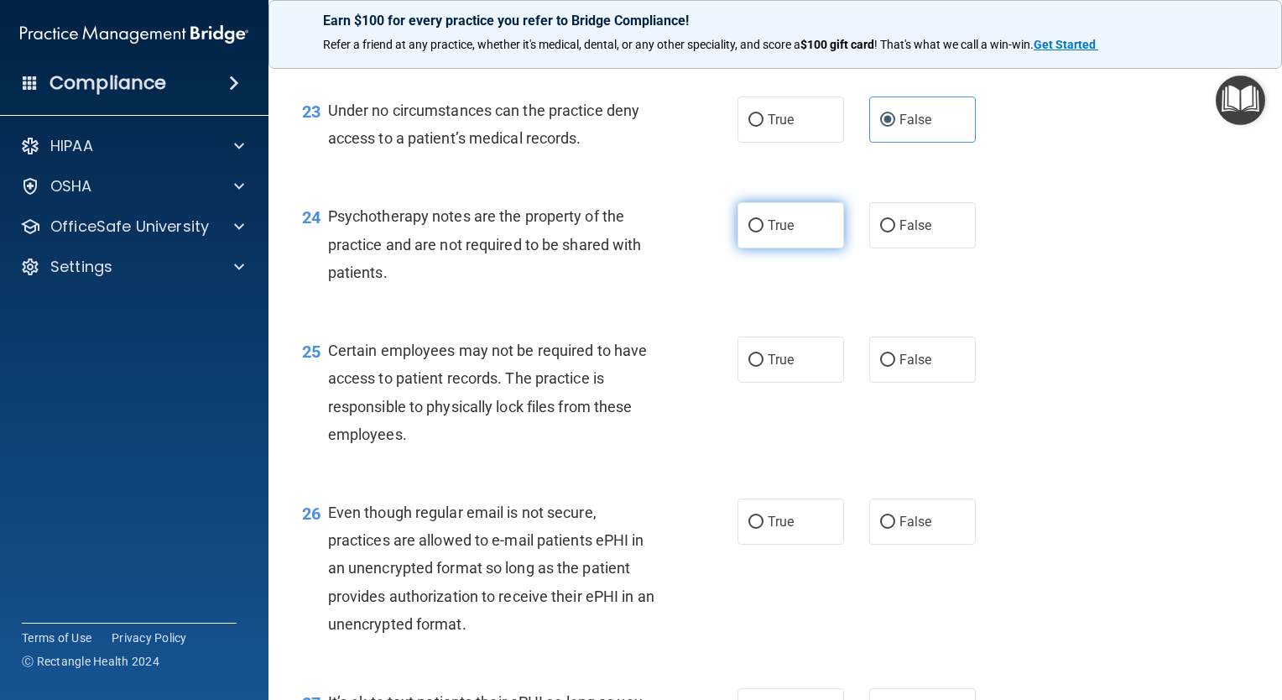
radio input "true"
click at [784, 368] on span "True" at bounding box center [781, 360] width 26 height 16
click at [764, 367] on input "True" at bounding box center [756, 360] width 15 height 13
radio input "true"
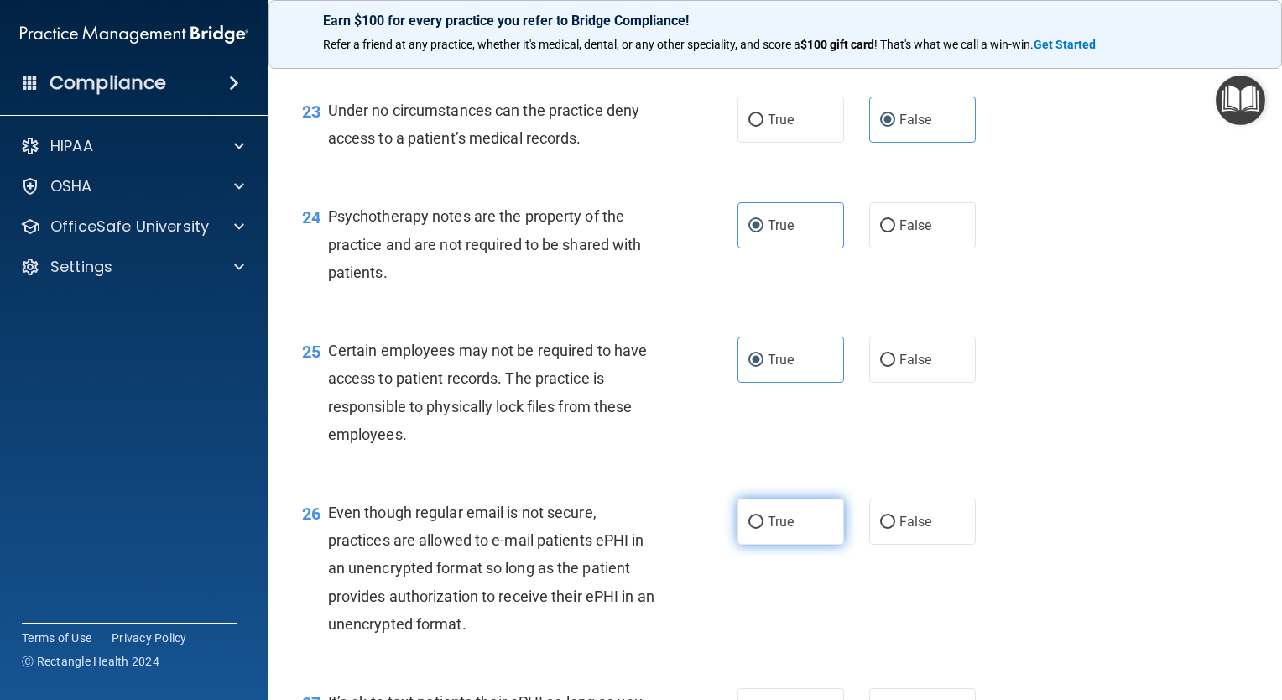
click at [789, 545] on label "True" at bounding box center [791, 521] width 107 height 46
click at [764, 529] on input "True" at bounding box center [756, 522] width 15 height 13
radio input "true"
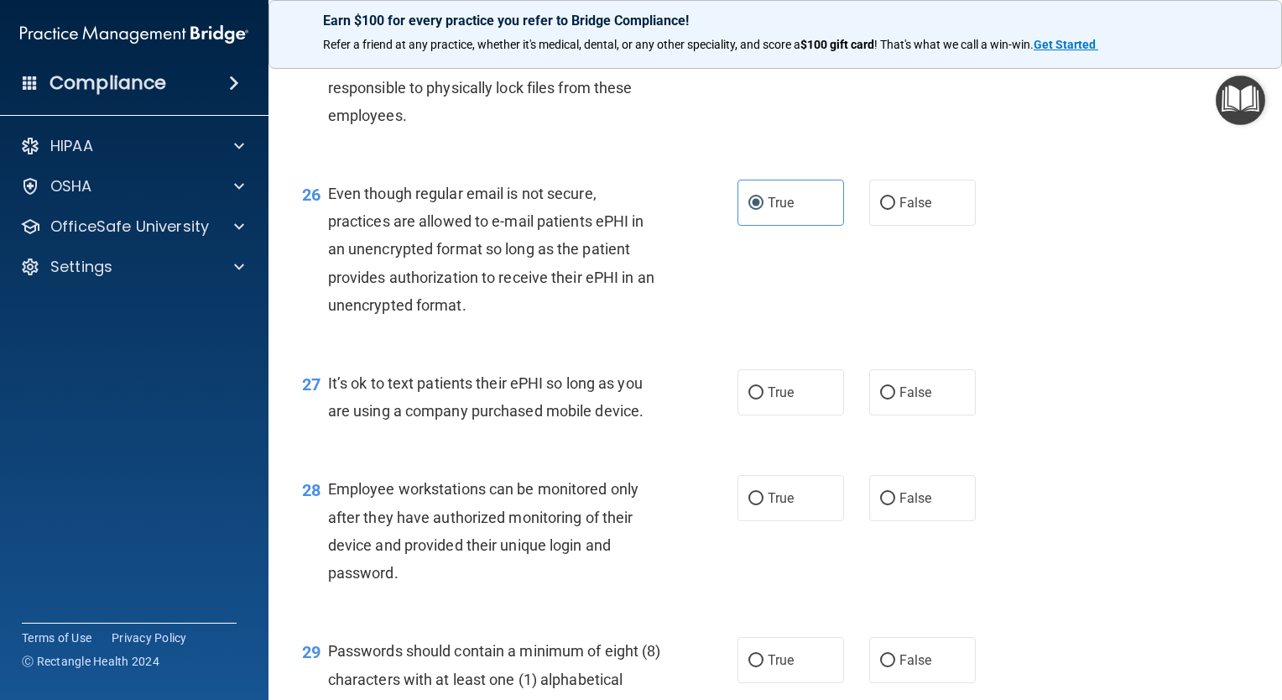
scroll to position [3963, 0]
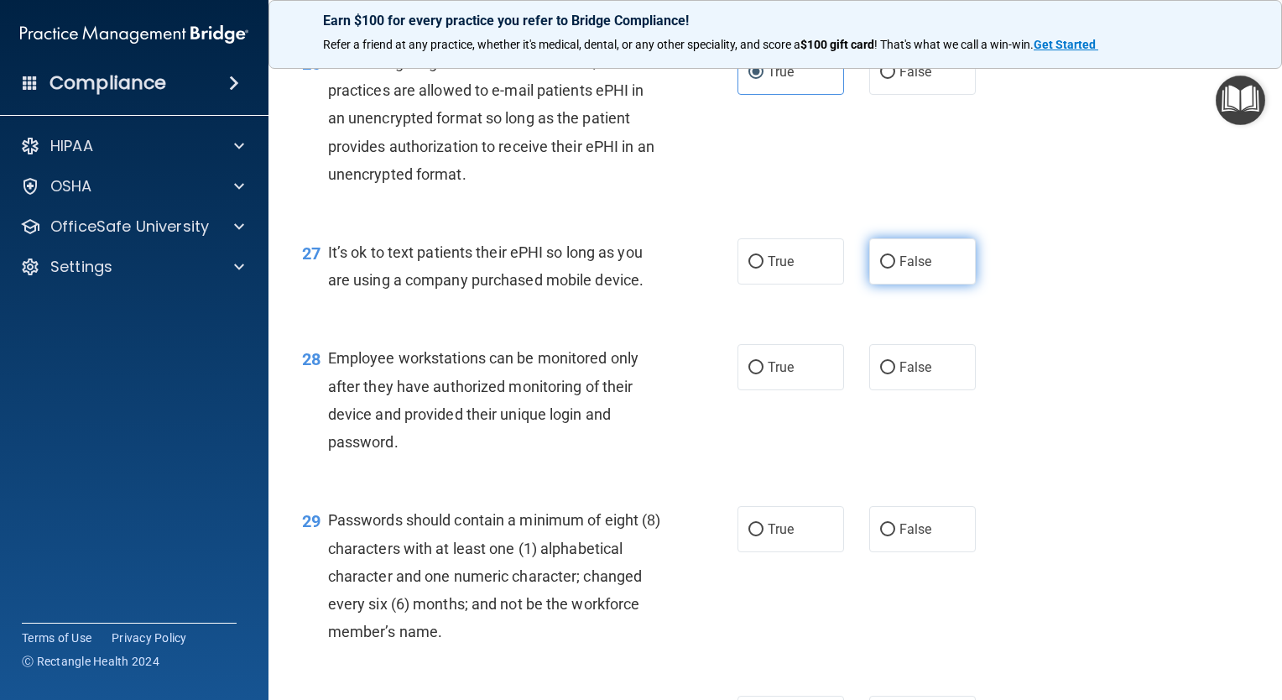
click at [906, 269] on span "False" at bounding box center [916, 261] width 33 height 16
click at [895, 269] on input "False" at bounding box center [887, 262] width 15 height 13
radio input "true"
click at [883, 374] on input "False" at bounding box center [887, 368] width 15 height 13
radio input "true"
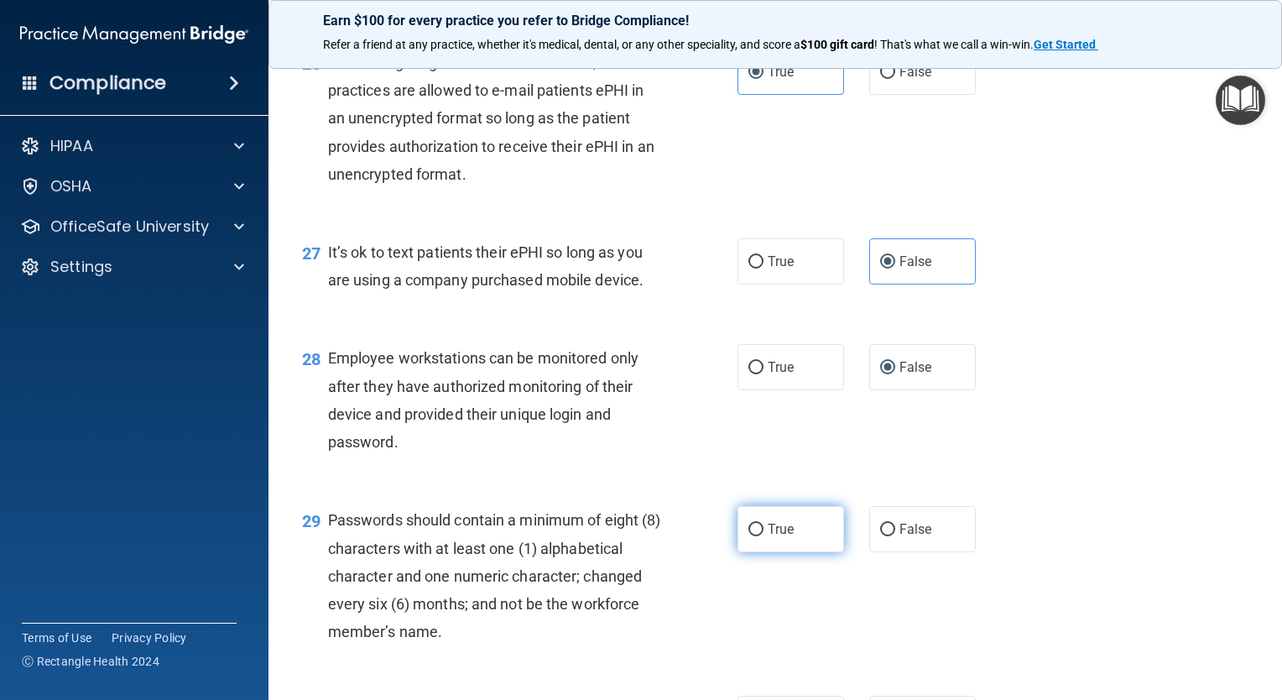
click at [811, 552] on label "True" at bounding box center [791, 529] width 107 height 46
click at [764, 536] on input "True" at bounding box center [756, 530] width 15 height 13
radio input "true"
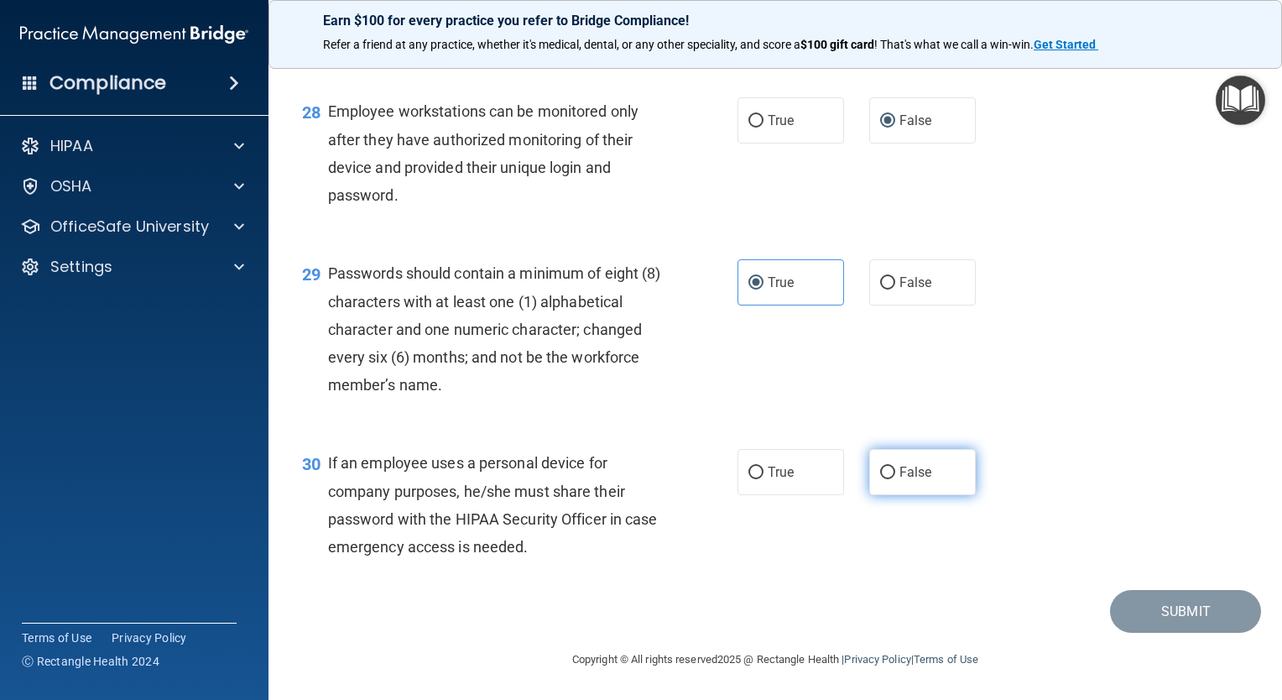
click at [925, 481] on label "False" at bounding box center [922, 472] width 107 height 46
click at [895, 479] on input "False" at bounding box center [887, 473] width 15 height 13
radio input "true"
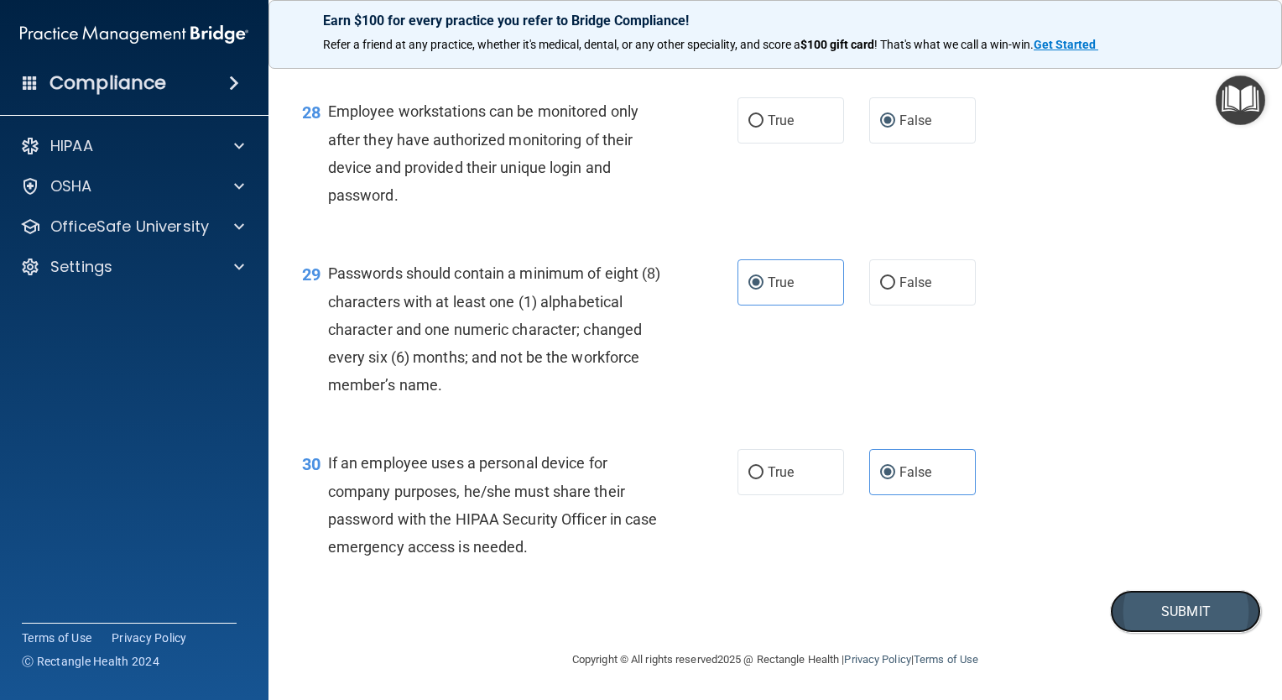
click at [1148, 606] on button "Submit" at bounding box center [1185, 611] width 151 height 43
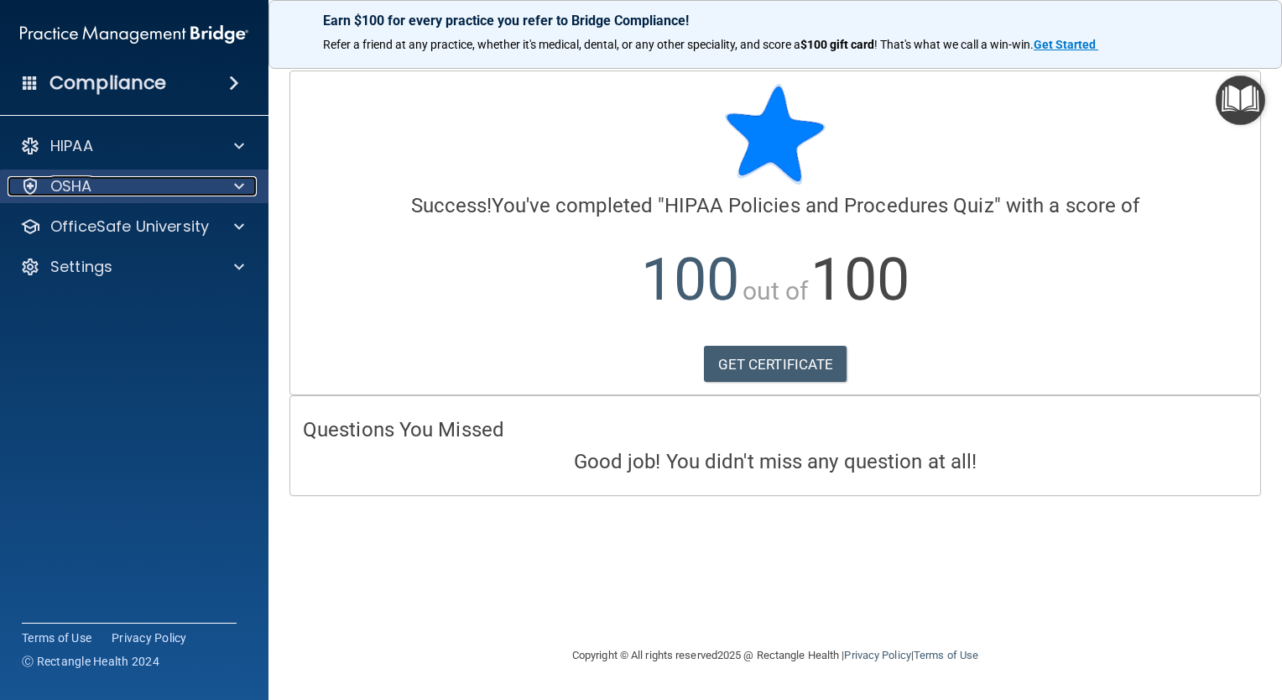
click at [154, 193] on div "OSHA" at bounding box center [112, 186] width 208 height 20
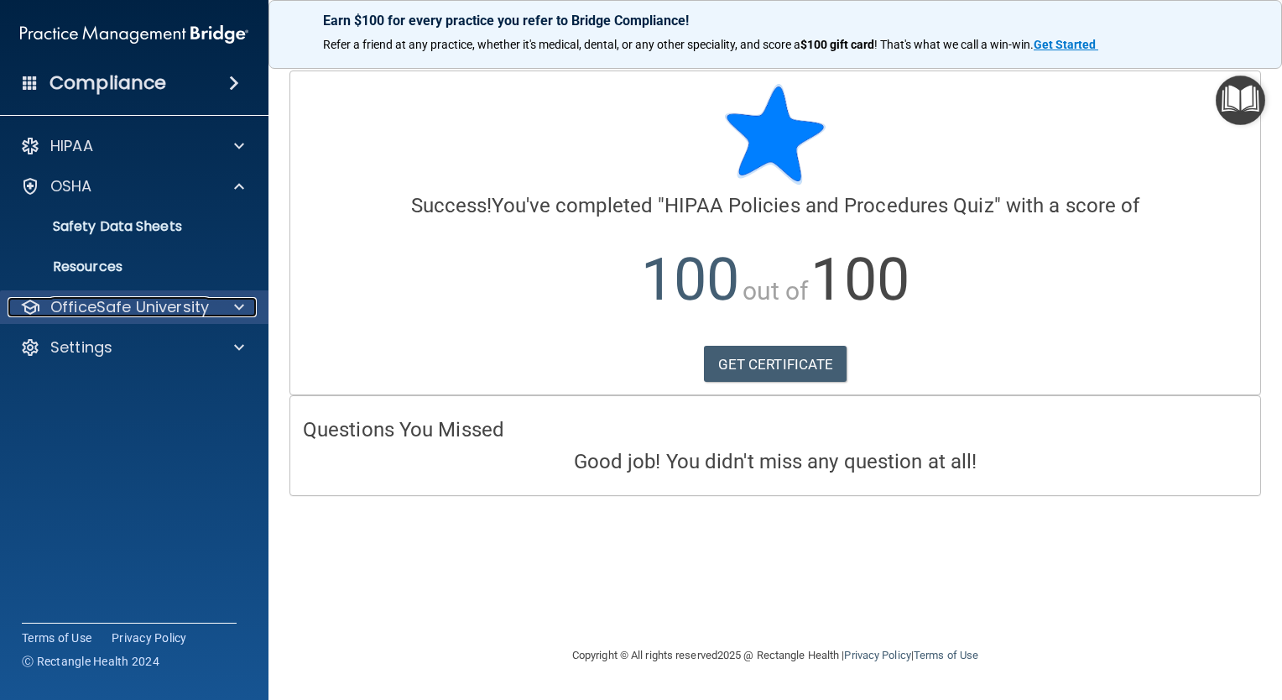
click at [201, 309] on p "OfficeSafe University" at bounding box center [129, 307] width 159 height 20
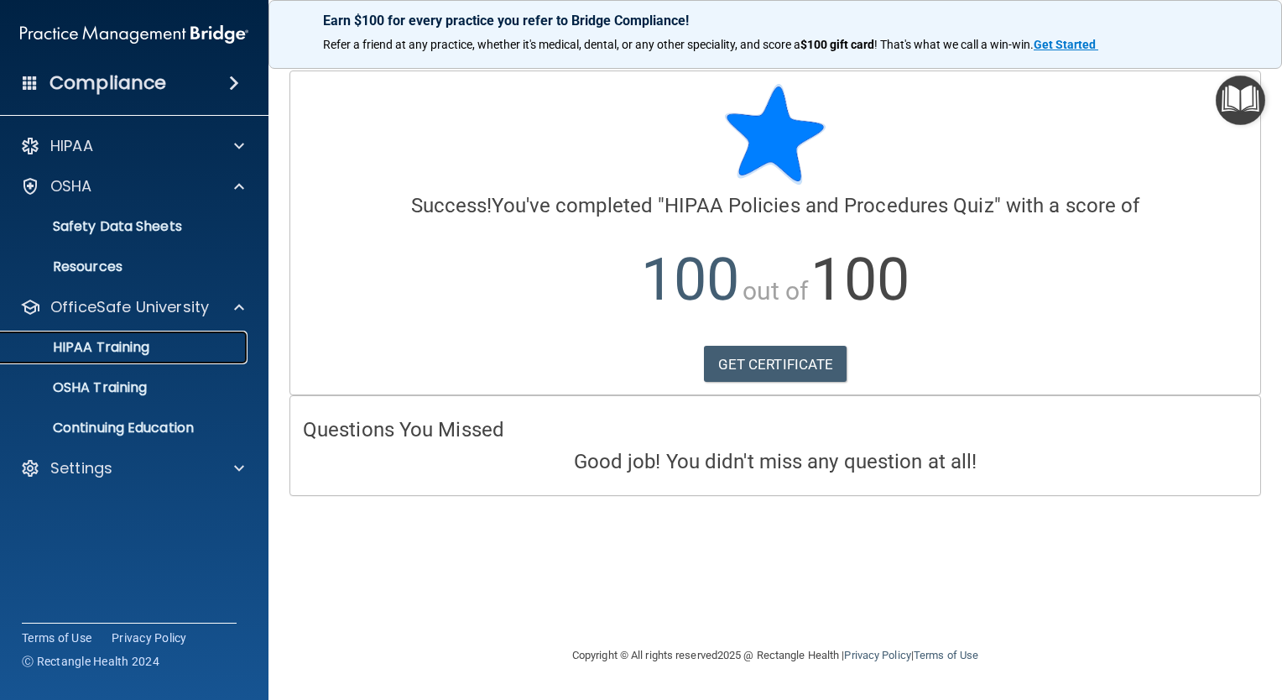
click at [164, 341] on div "HIPAA Training" at bounding box center [125, 347] width 229 height 17
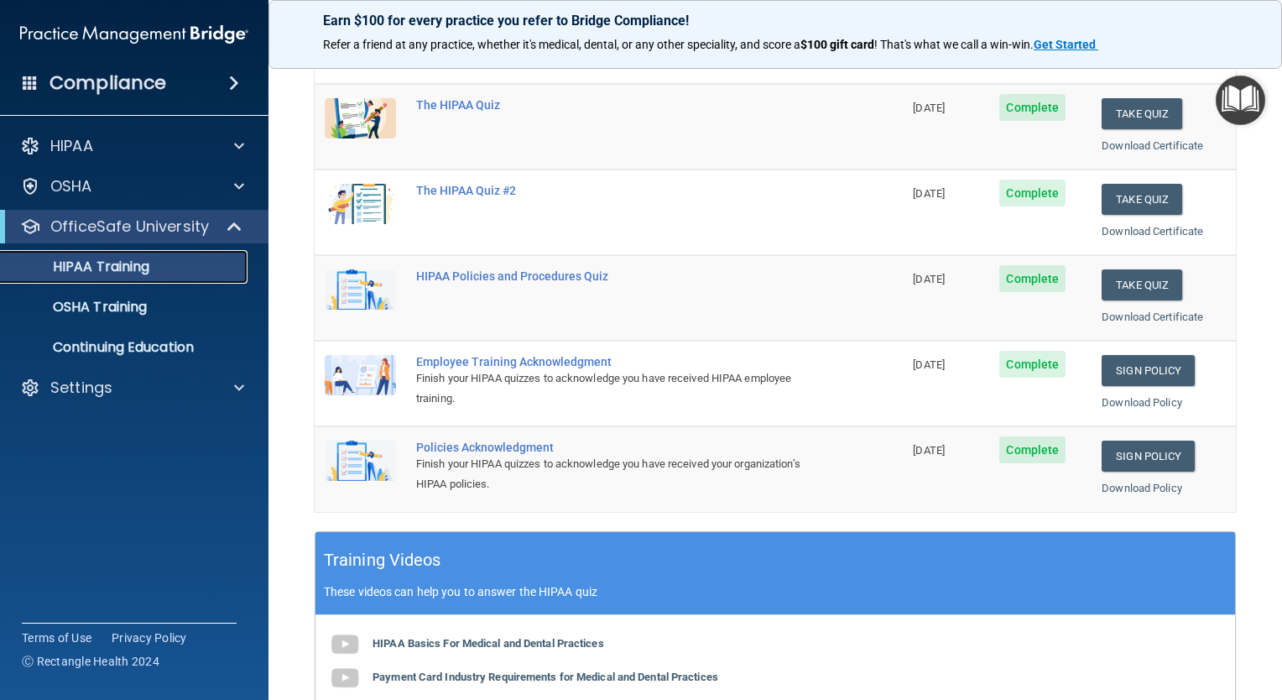
scroll to position [232, 0]
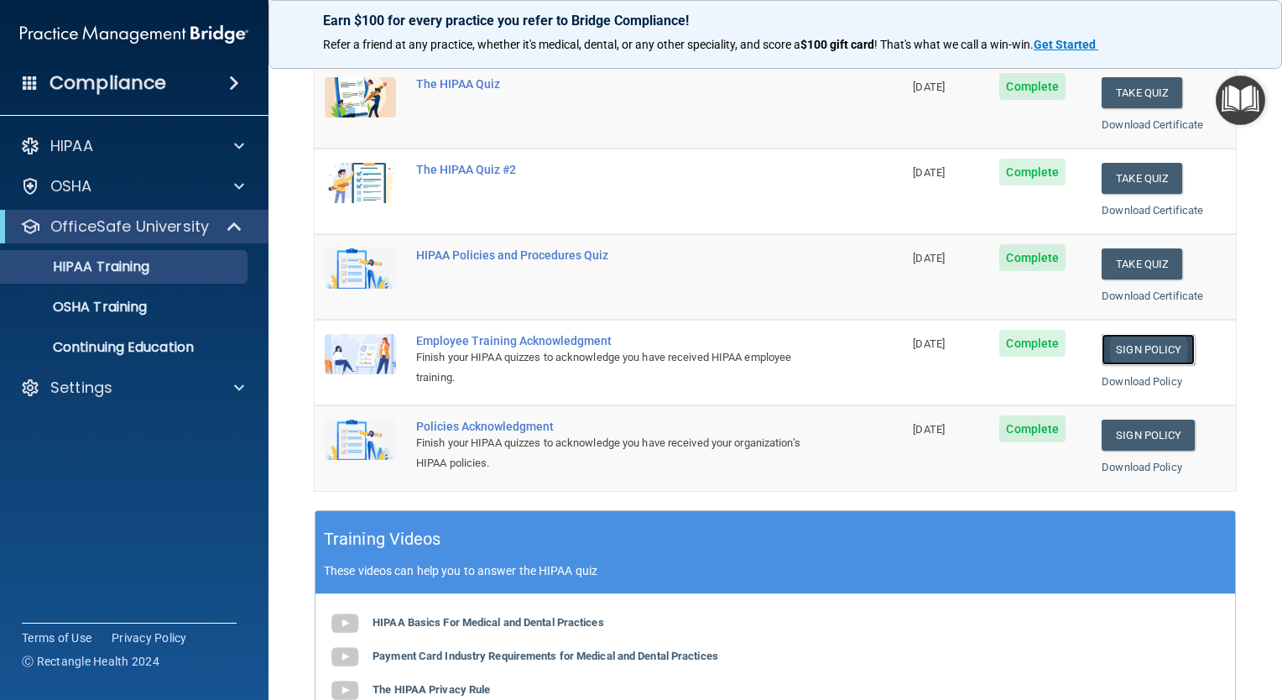
click at [1147, 354] on link "Sign Policy" at bounding box center [1148, 349] width 93 height 31
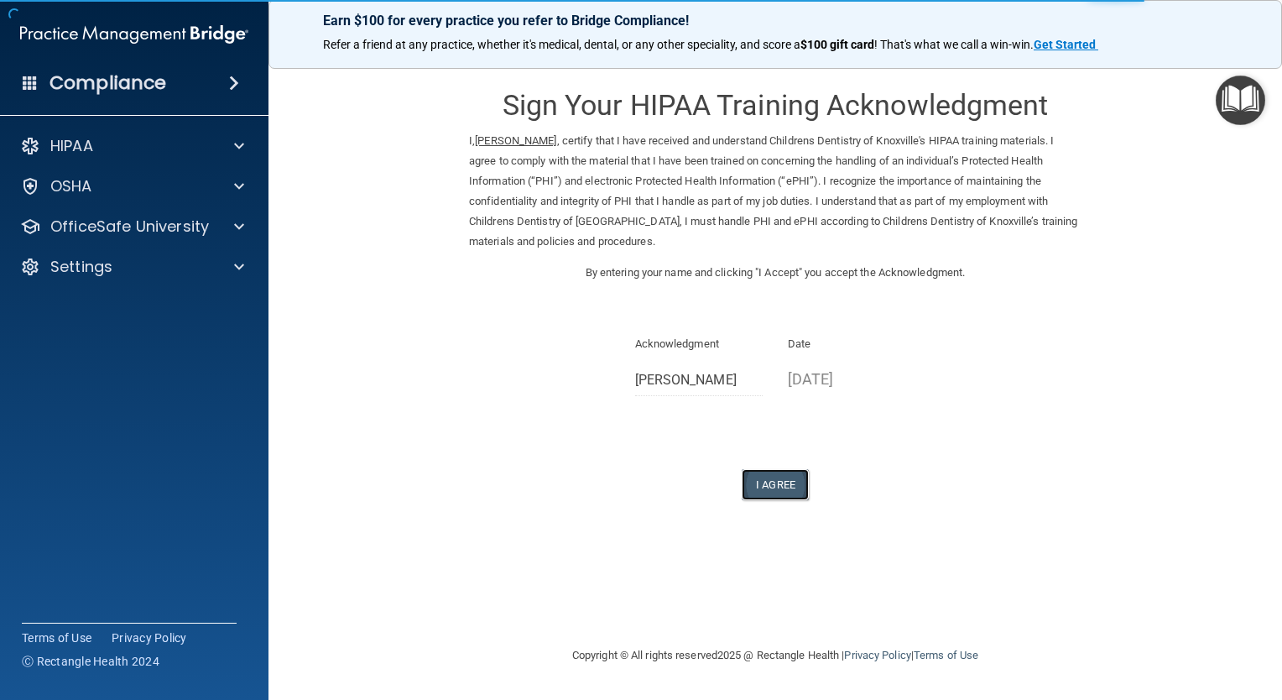
click at [793, 490] on button "I Agree" at bounding box center [775, 484] width 67 height 31
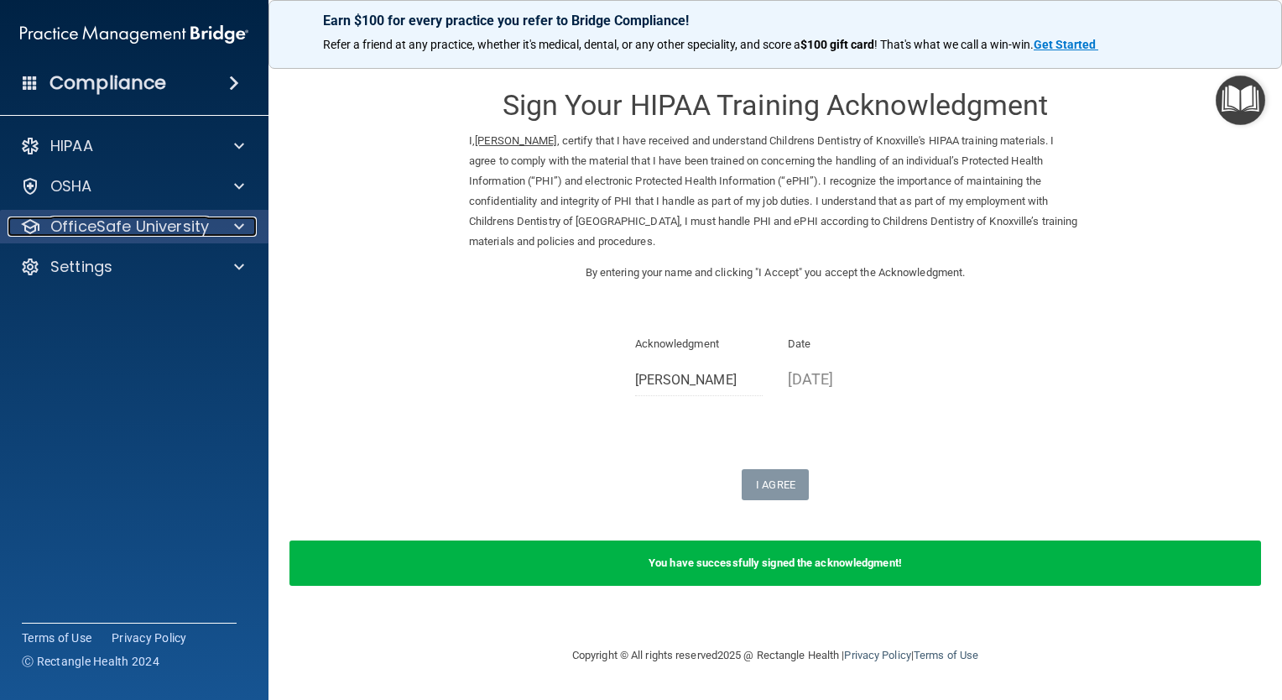
click at [188, 225] on p "OfficeSafe University" at bounding box center [129, 227] width 159 height 20
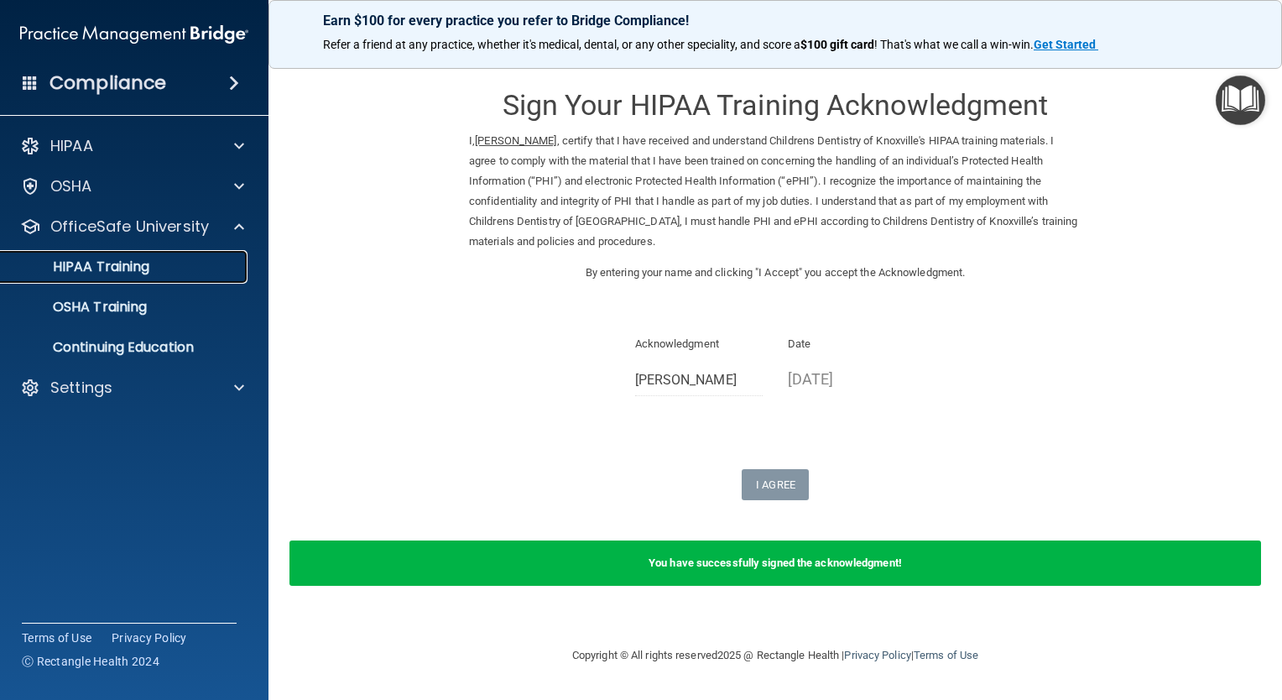
click at [183, 269] on div "HIPAA Training" at bounding box center [125, 266] width 229 height 17
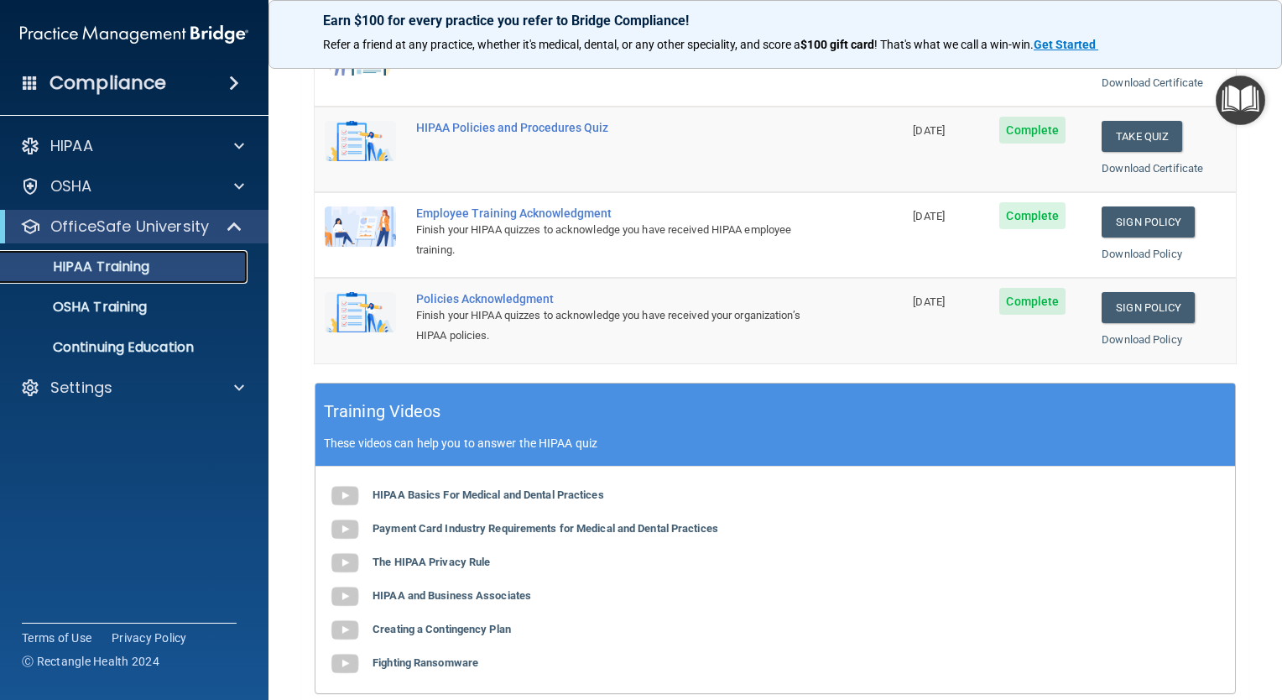
scroll to position [363, 0]
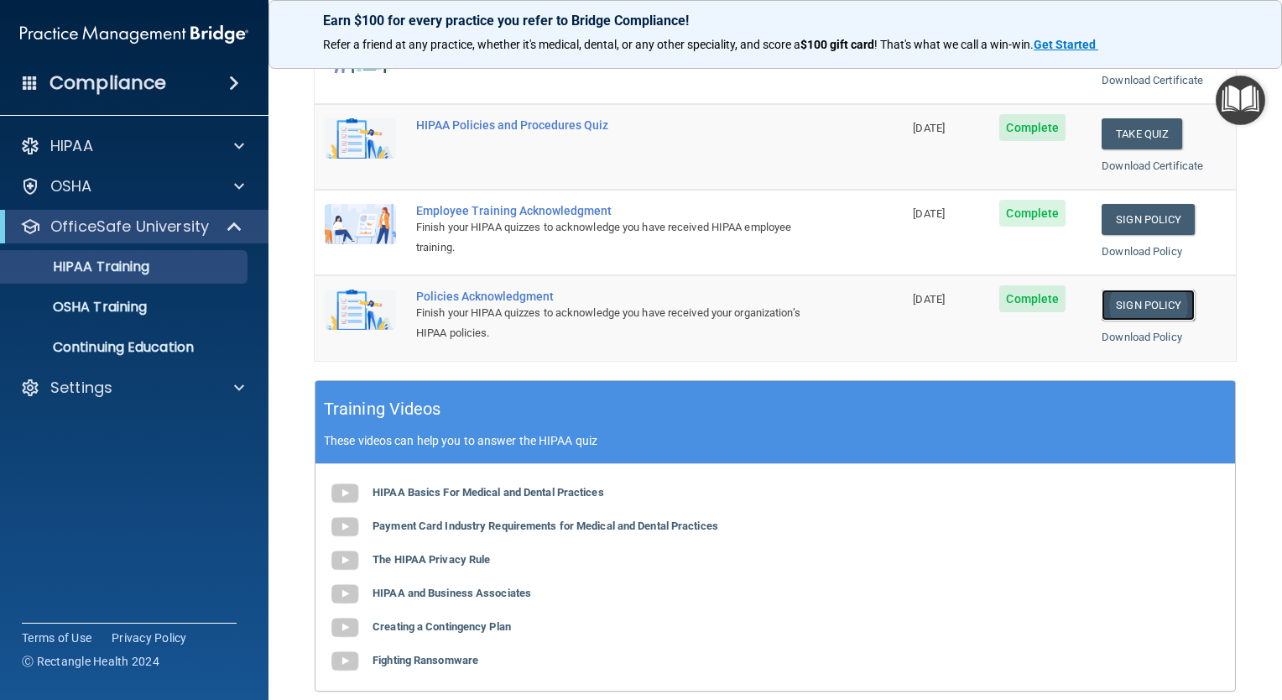
click at [1121, 300] on link "Sign Policy" at bounding box center [1148, 305] width 93 height 31
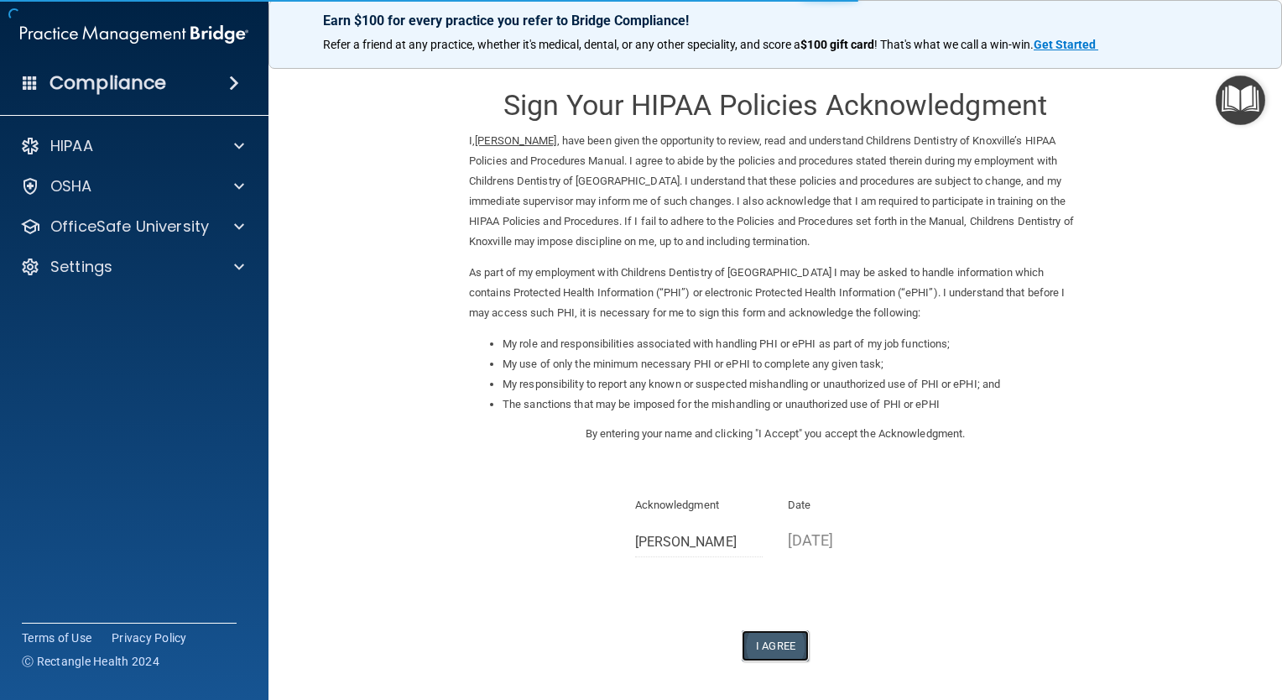
click at [779, 637] on button "I Agree" at bounding box center [775, 645] width 67 height 31
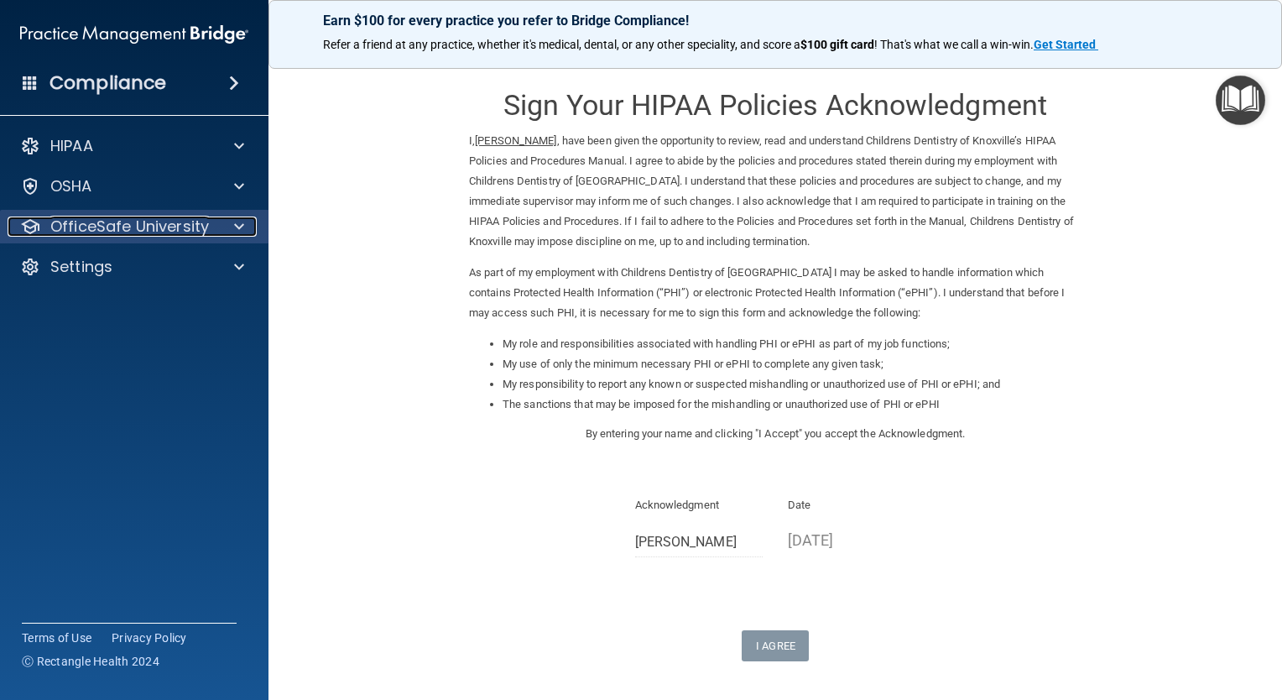
click at [202, 229] on p "OfficeSafe University" at bounding box center [129, 227] width 159 height 20
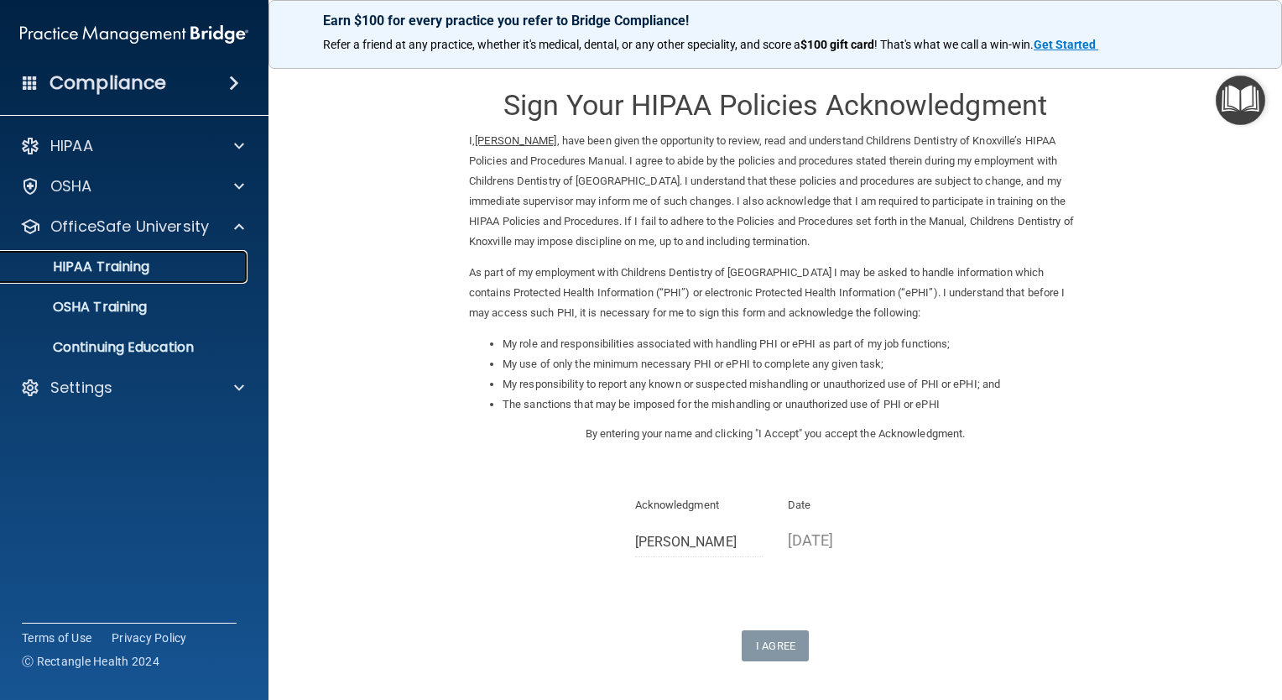
click at [185, 263] on div "HIPAA Training" at bounding box center [125, 266] width 229 height 17
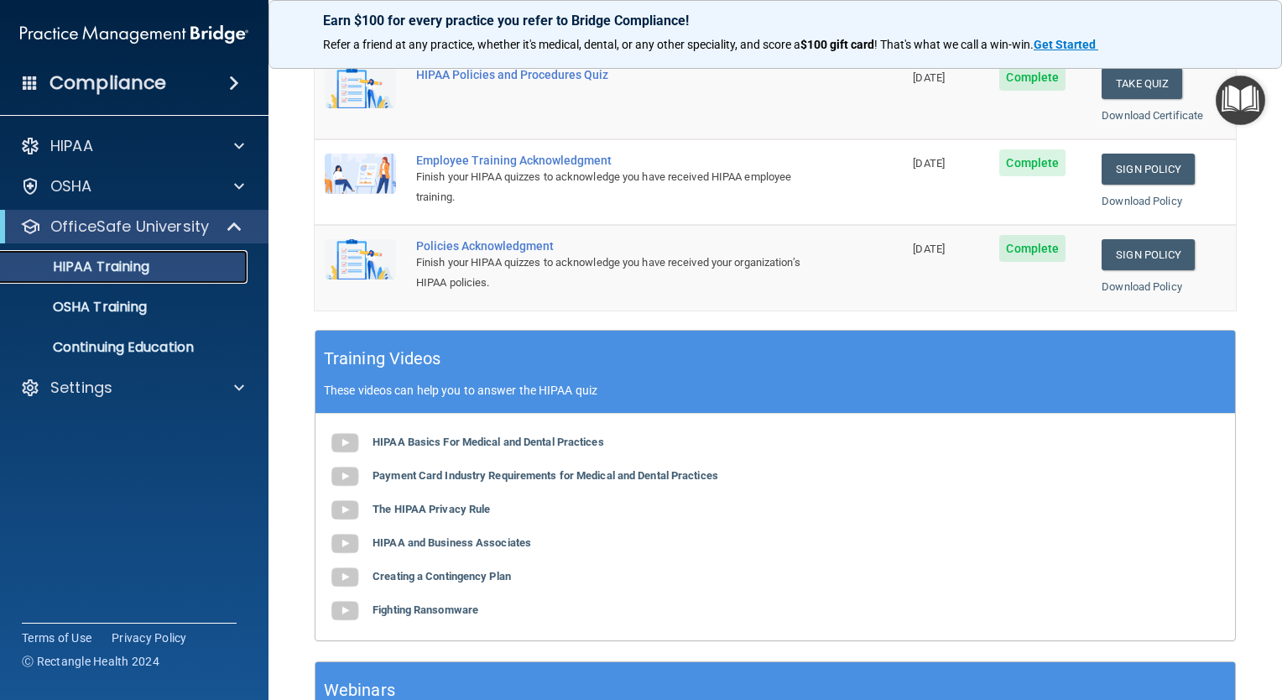
scroll to position [411, 0]
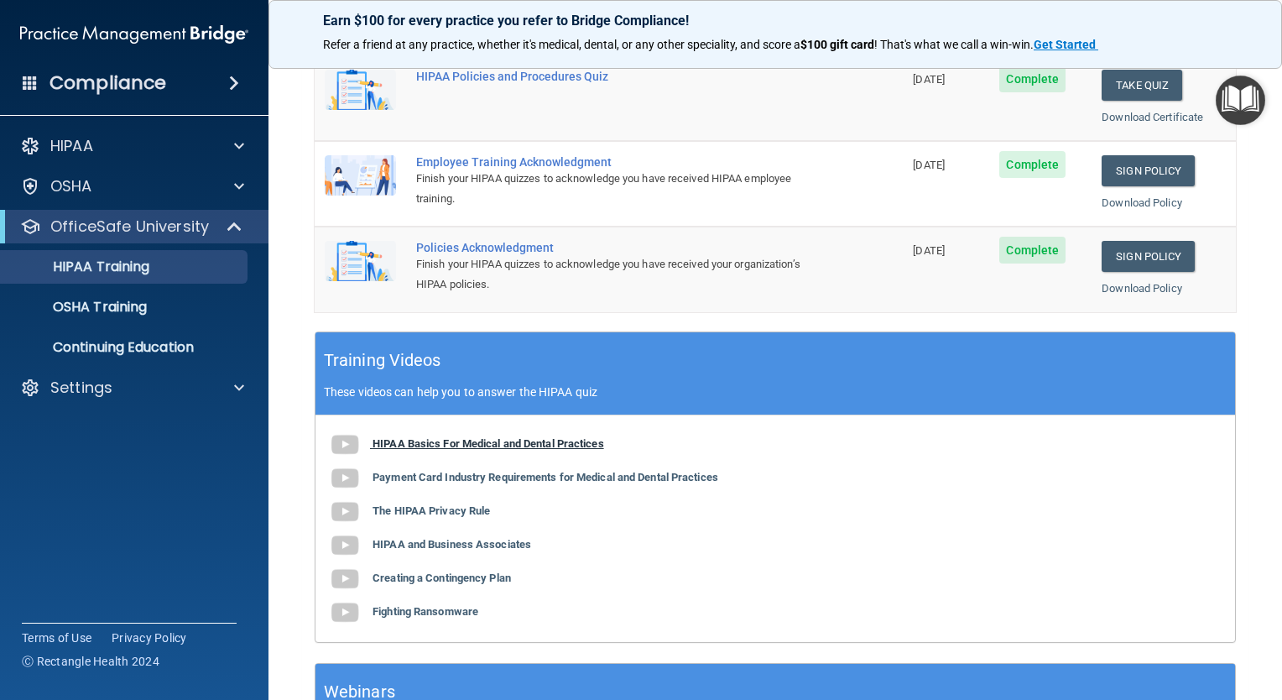
click at [572, 445] on b "HIPAA Basics For Medical and Dental Practices" at bounding box center [489, 443] width 232 height 13
click at [715, 472] on b "Payment Card Industry Requirements for Medical and Dental Practices" at bounding box center [546, 477] width 346 height 13
